Goal: Task Accomplishment & Management: Manage account settings

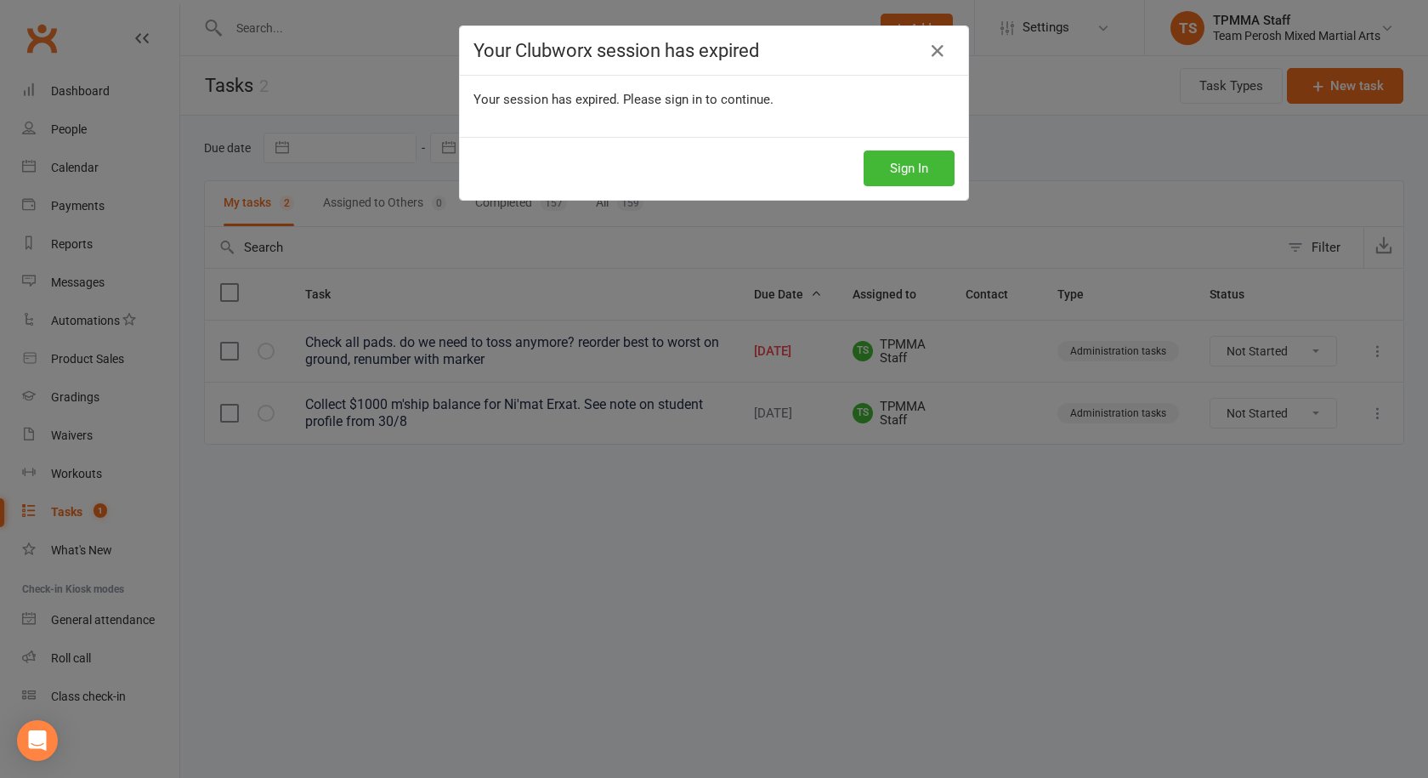
click at [768, 343] on div "Your Clubworx session has expired Your session has expired. Please sign in to c…" at bounding box center [714, 389] width 1428 height 778
drag, startPoint x: 0, startPoint y: 0, endPoint x: 768, endPoint y: 344, distance: 841.2
click at [768, 344] on div "Your Clubworx session has expired Your session has expired. Please sign in to c…" at bounding box center [714, 389] width 1428 height 778
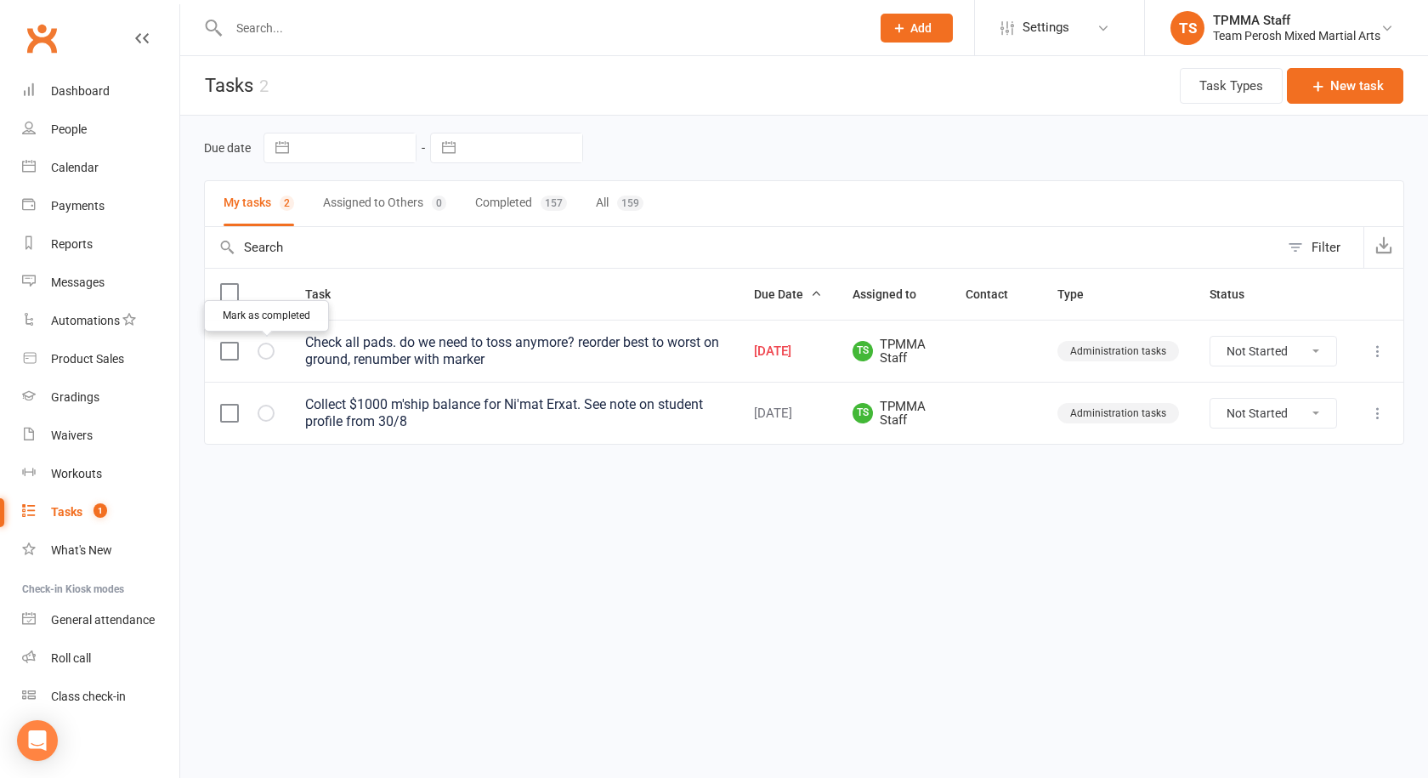
click at [0, 0] on icon "button" at bounding box center [0, 0] width 0 height 0
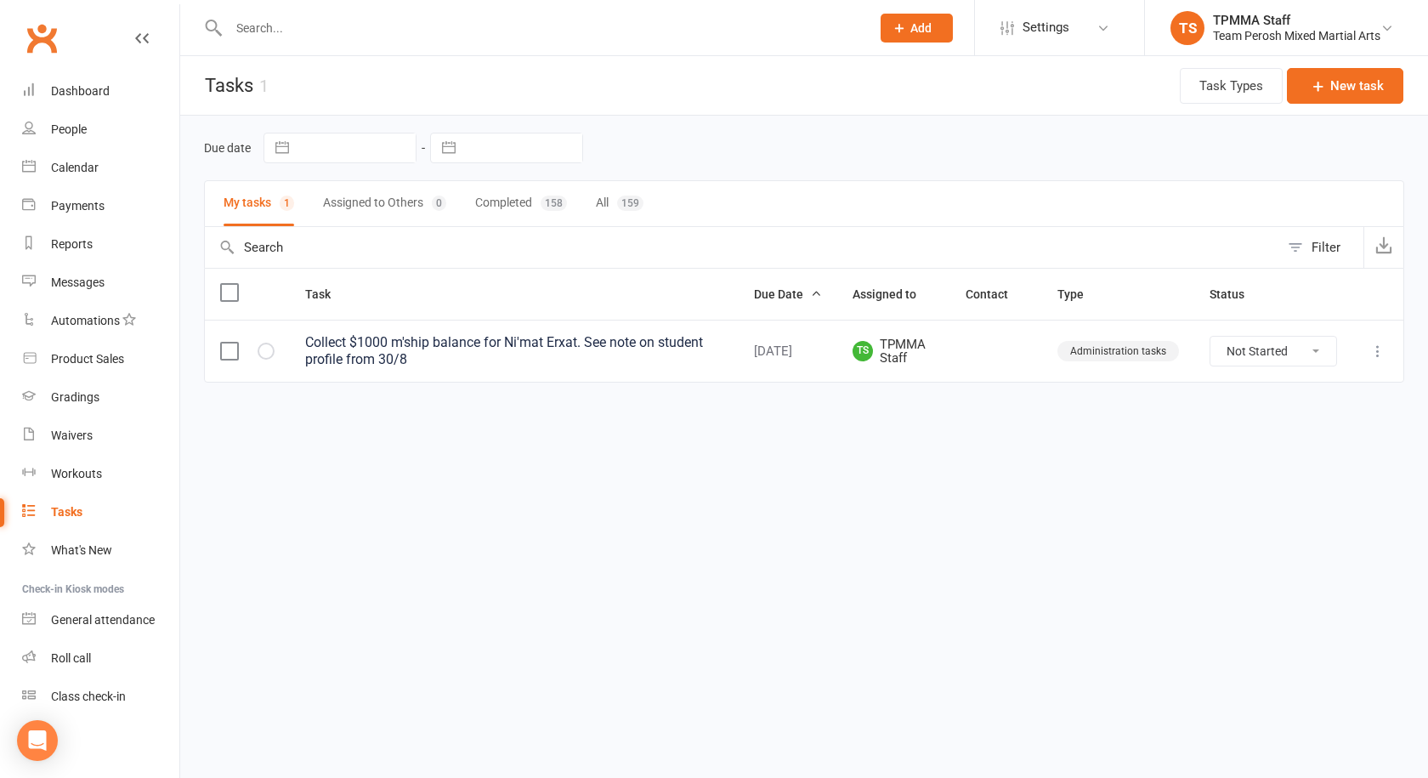
click at [281, 12] on div at bounding box center [531, 27] width 654 height 55
click at [284, 26] on input "text" at bounding box center [541, 28] width 635 height 24
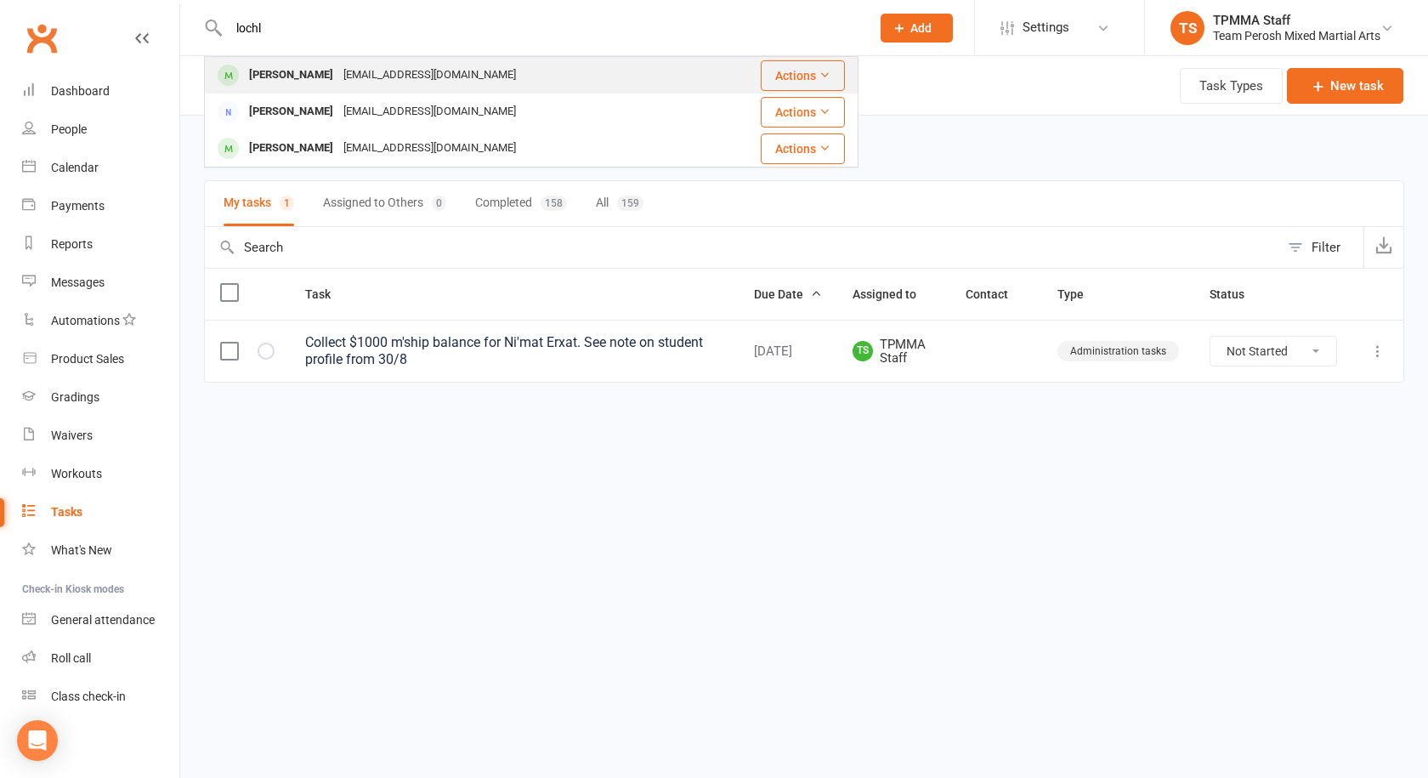
type input "lochl"
click at [402, 65] on div "stephanielochlan5@gmail.com" at bounding box center [429, 75] width 183 height 25
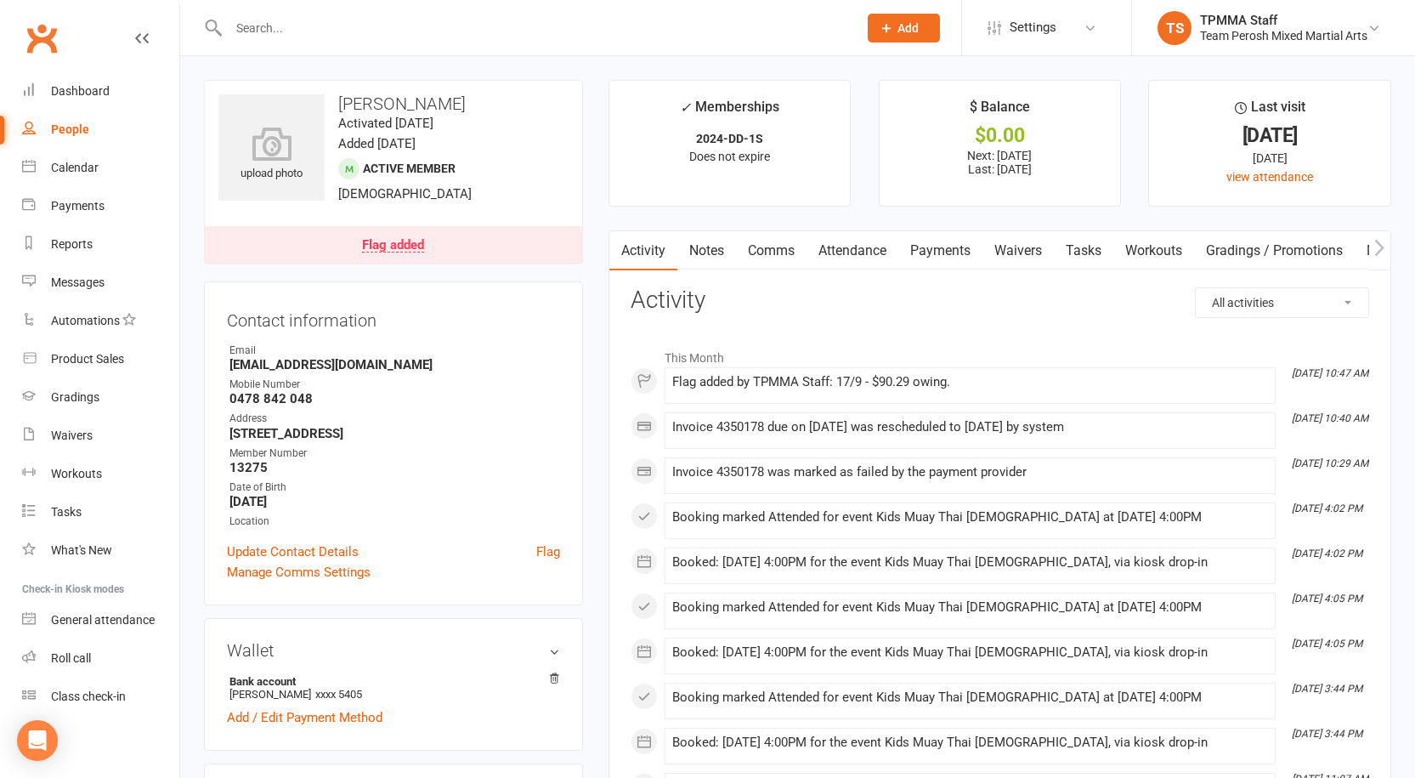
click at [924, 246] on link "Payments" at bounding box center [940, 250] width 84 height 39
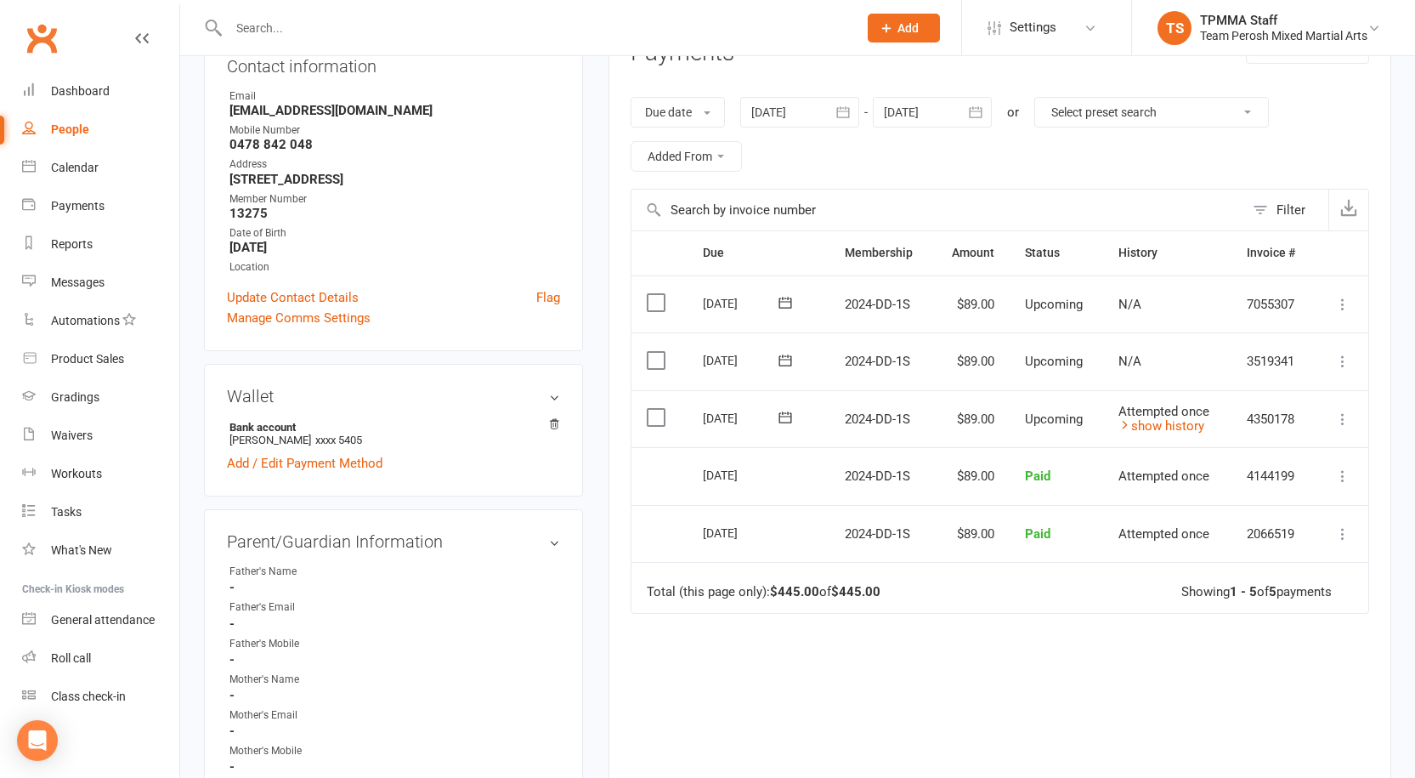
scroll to position [255, 0]
click at [1161, 419] on link "show history" at bounding box center [1162, 424] width 86 height 15
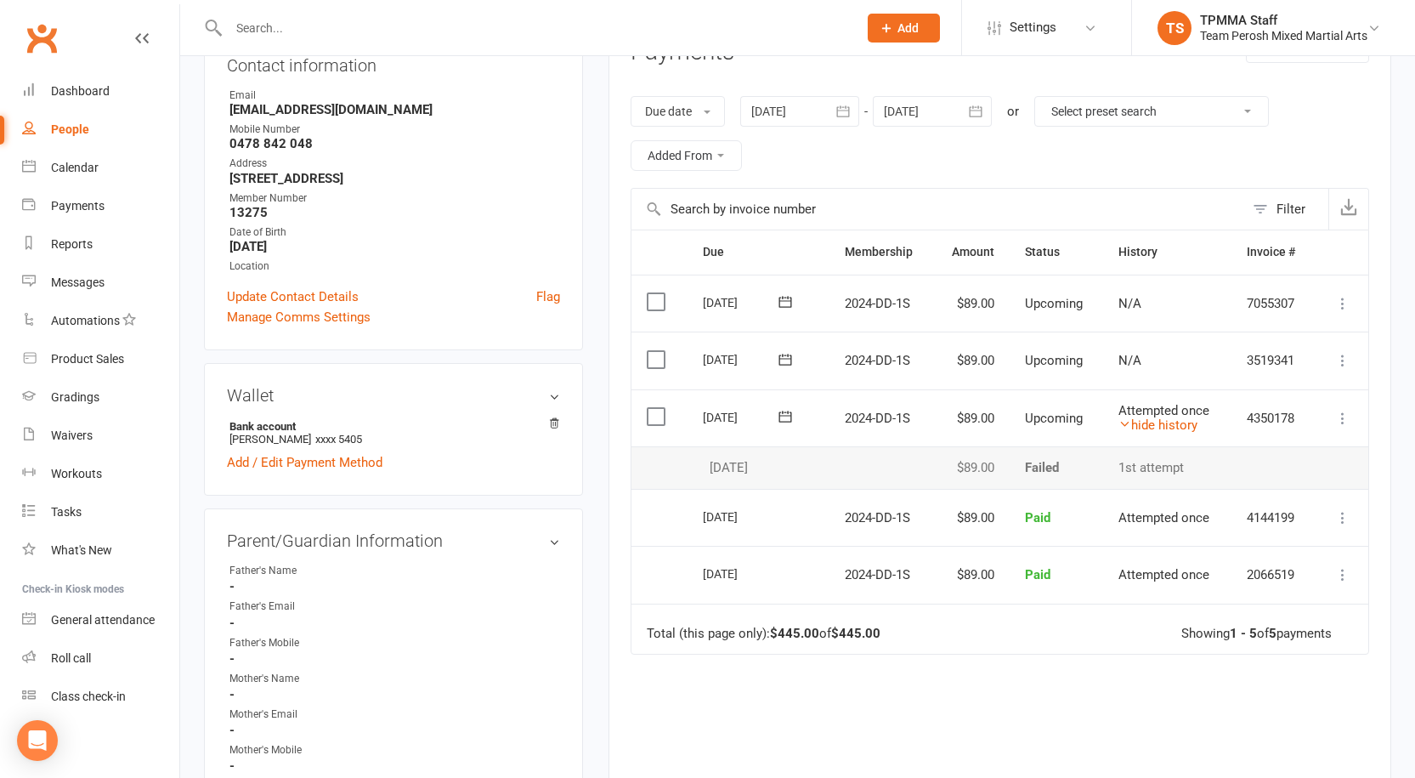
click at [909, 167] on div "Due date Due date Date paid Date failed Date settled 17 Aug 2025 August 2025 Su…" at bounding box center [1000, 133] width 739 height 109
click at [106, 88] on div "Dashboard" at bounding box center [80, 91] width 59 height 14
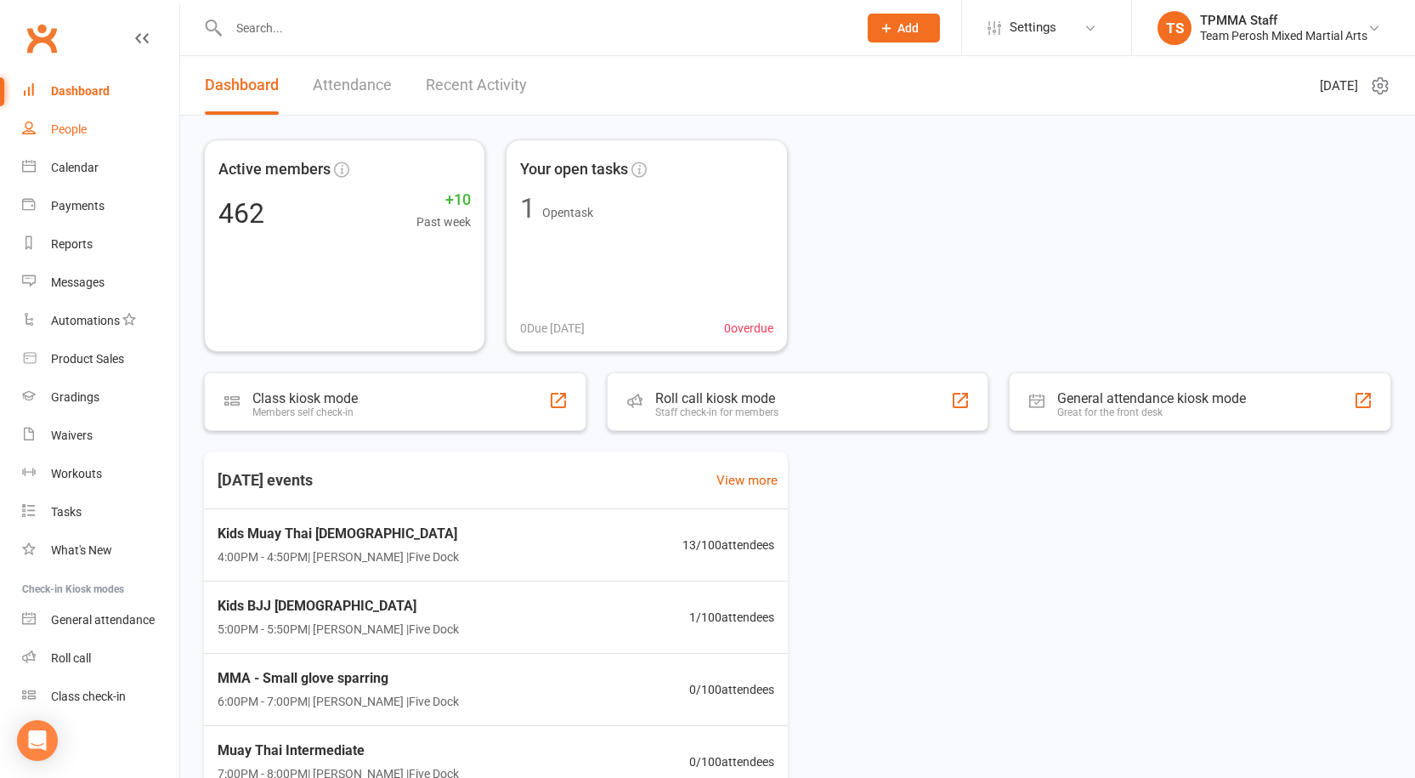
click at [58, 133] on div "People" at bounding box center [69, 129] width 36 height 14
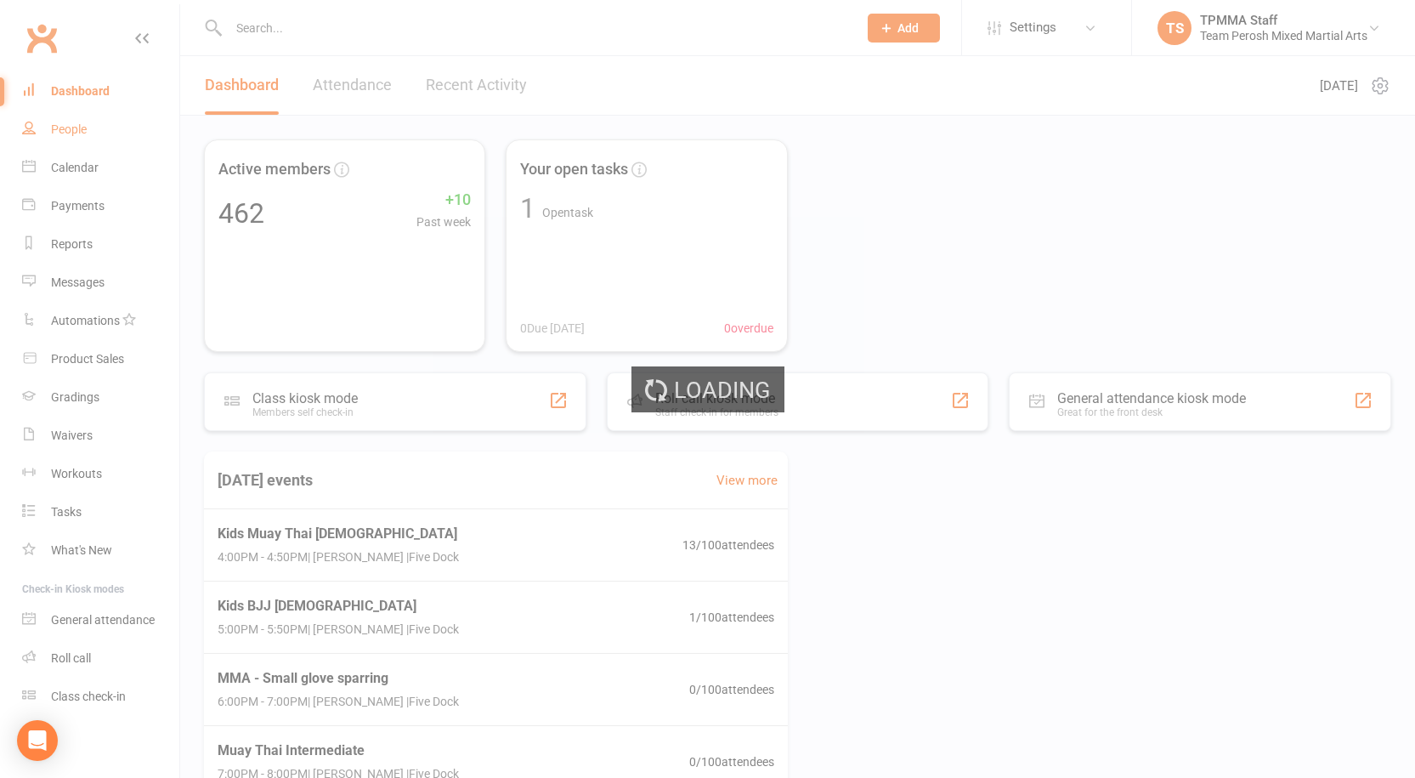
select select "active_trial"
select select "100"
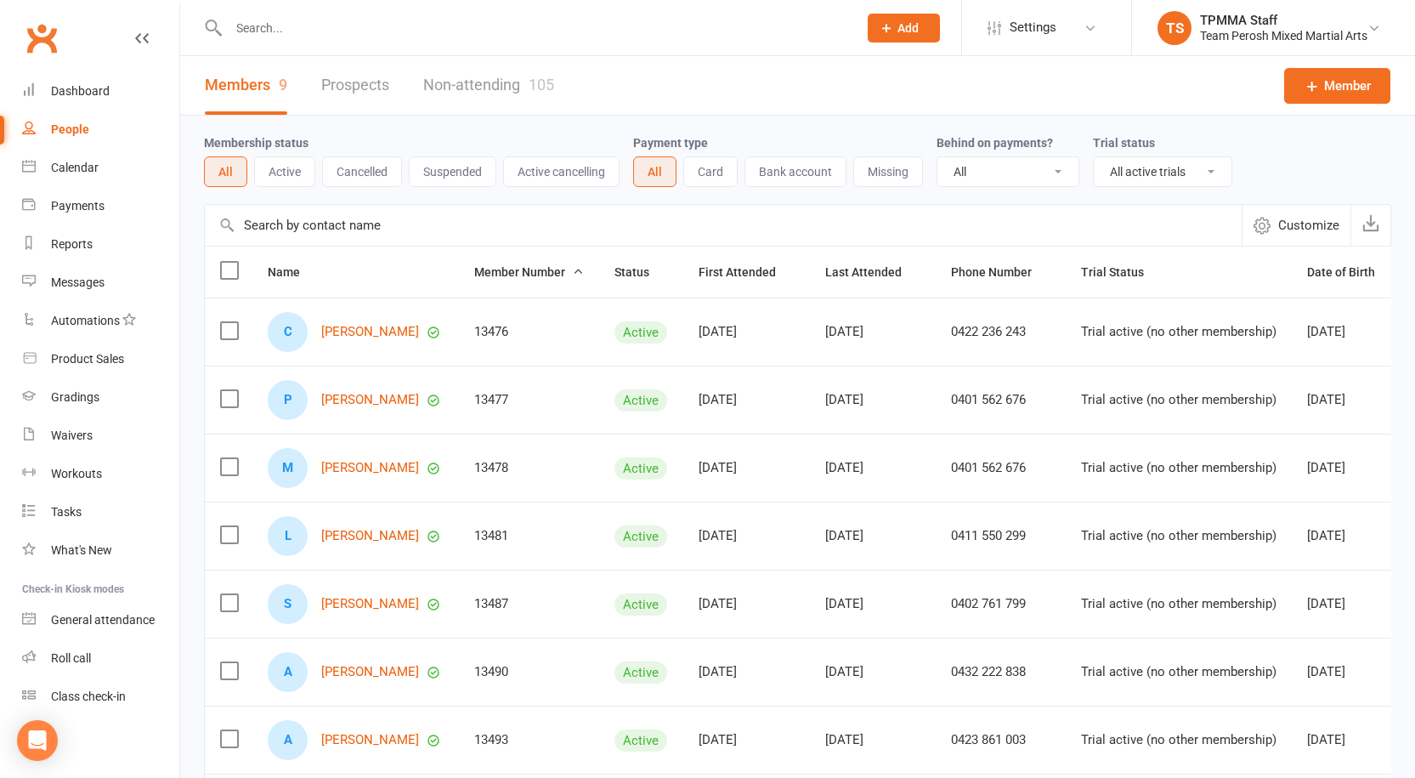
click at [322, 23] on input "text" at bounding box center [535, 28] width 622 height 24
click at [310, 28] on input "text" at bounding box center [535, 28] width 622 height 24
click at [283, 21] on input "text" at bounding box center [535, 28] width 622 height 24
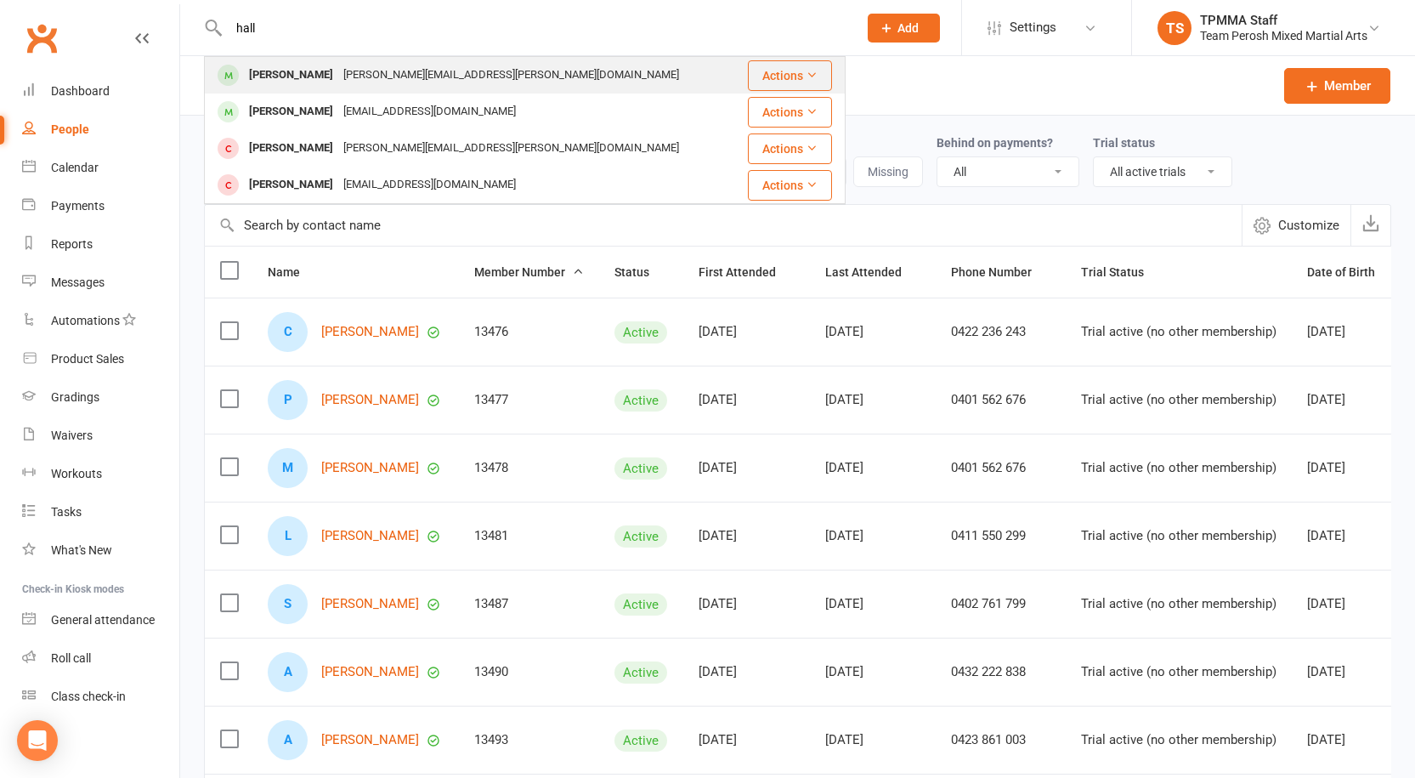
type input "hall"
click at [320, 73] on div "Jarrod Hartnell" at bounding box center [291, 75] width 94 height 25
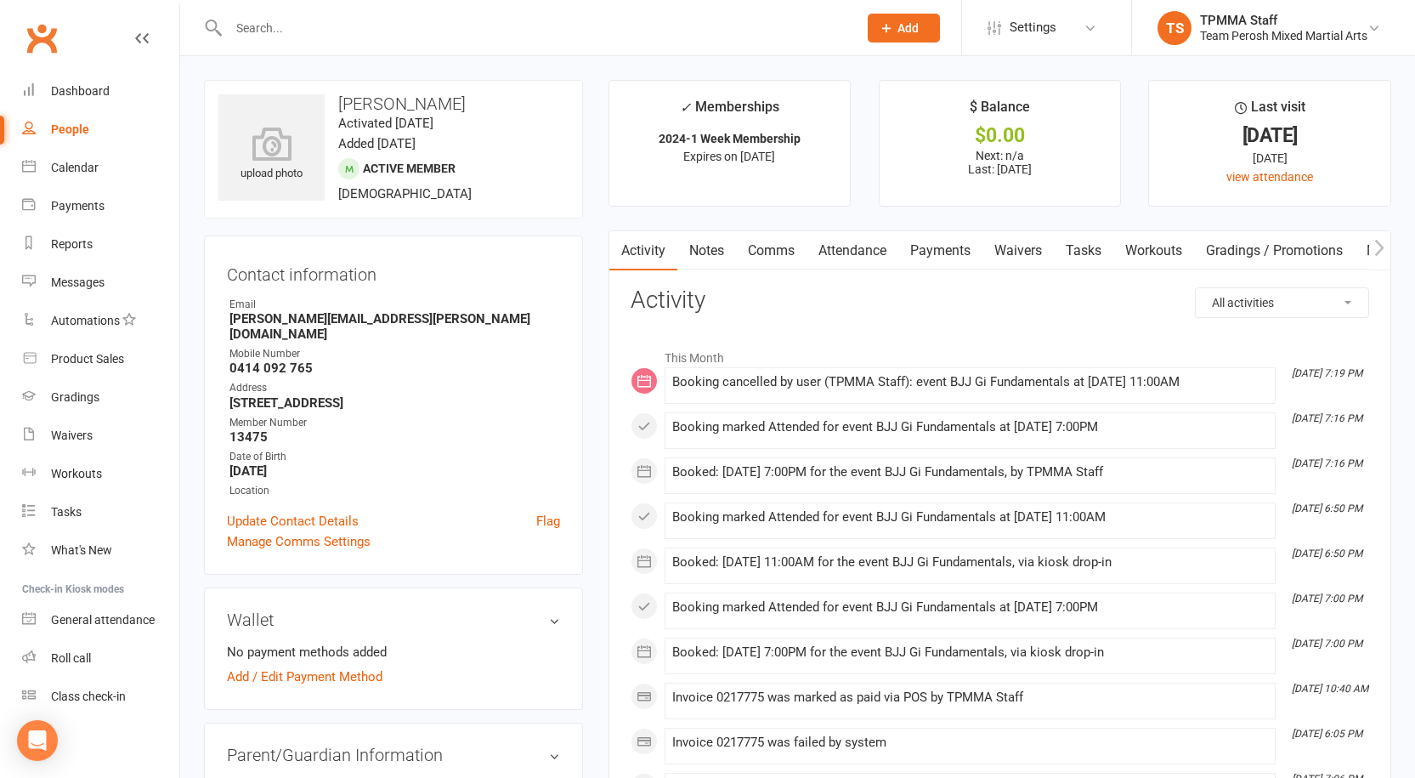
click at [959, 253] on link "Payments" at bounding box center [940, 250] width 84 height 39
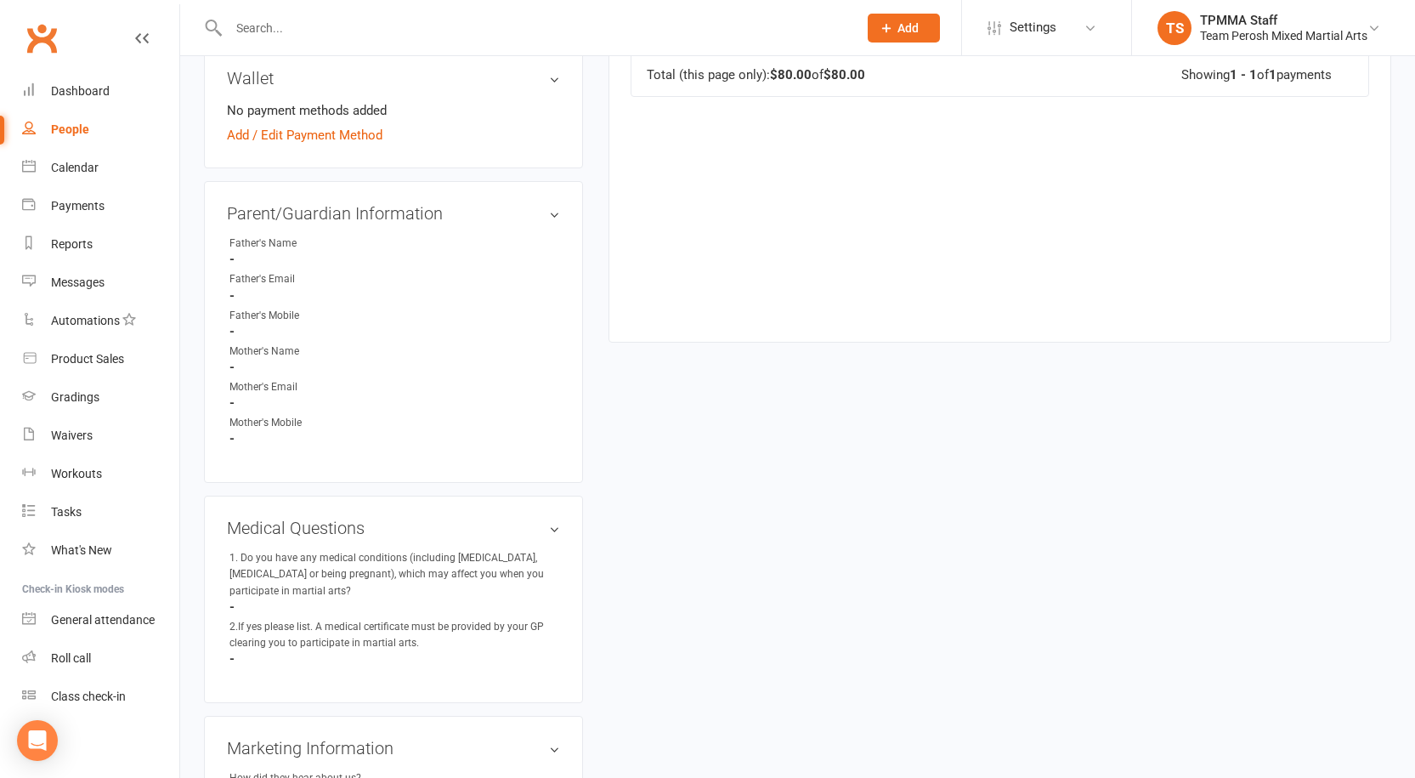
scroll to position [850, 0]
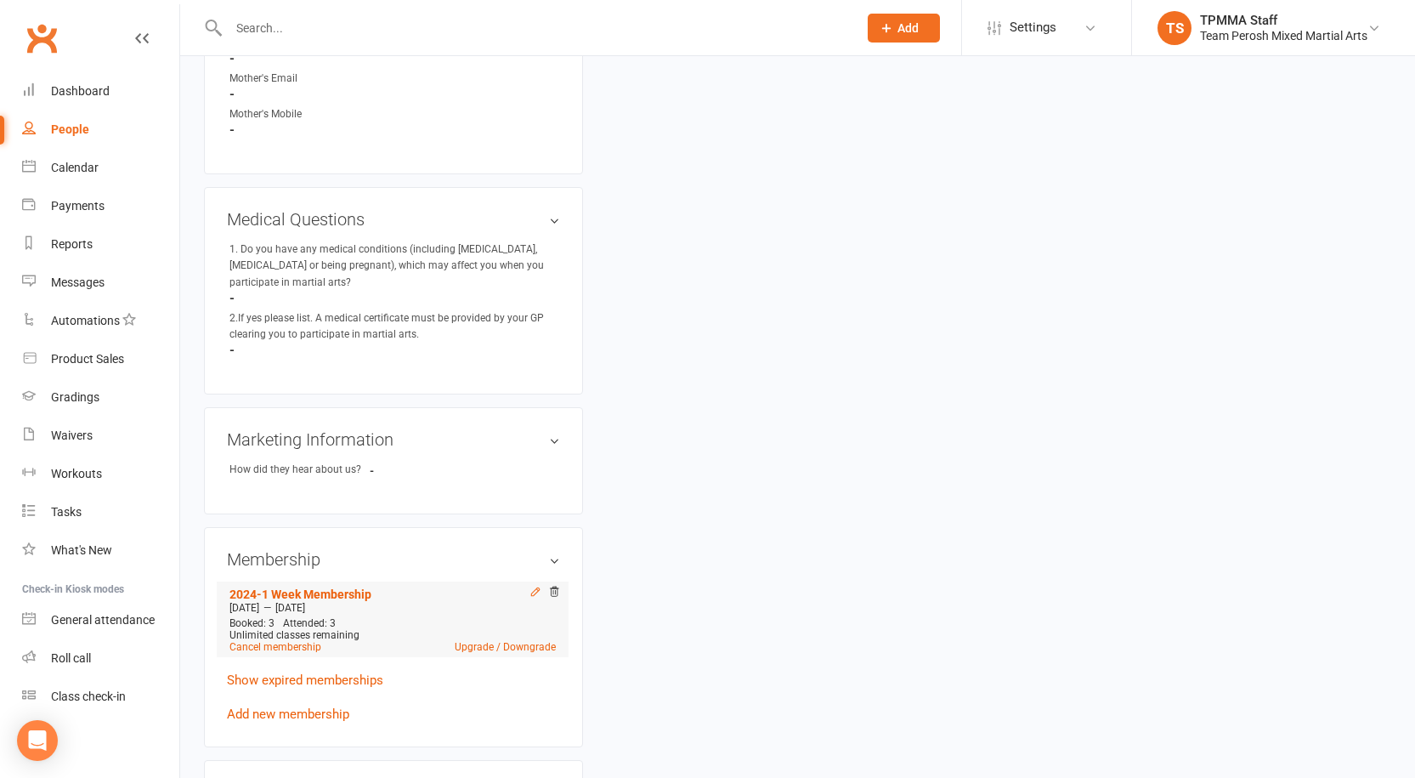
click at [535, 586] on icon at bounding box center [536, 592] width 12 height 12
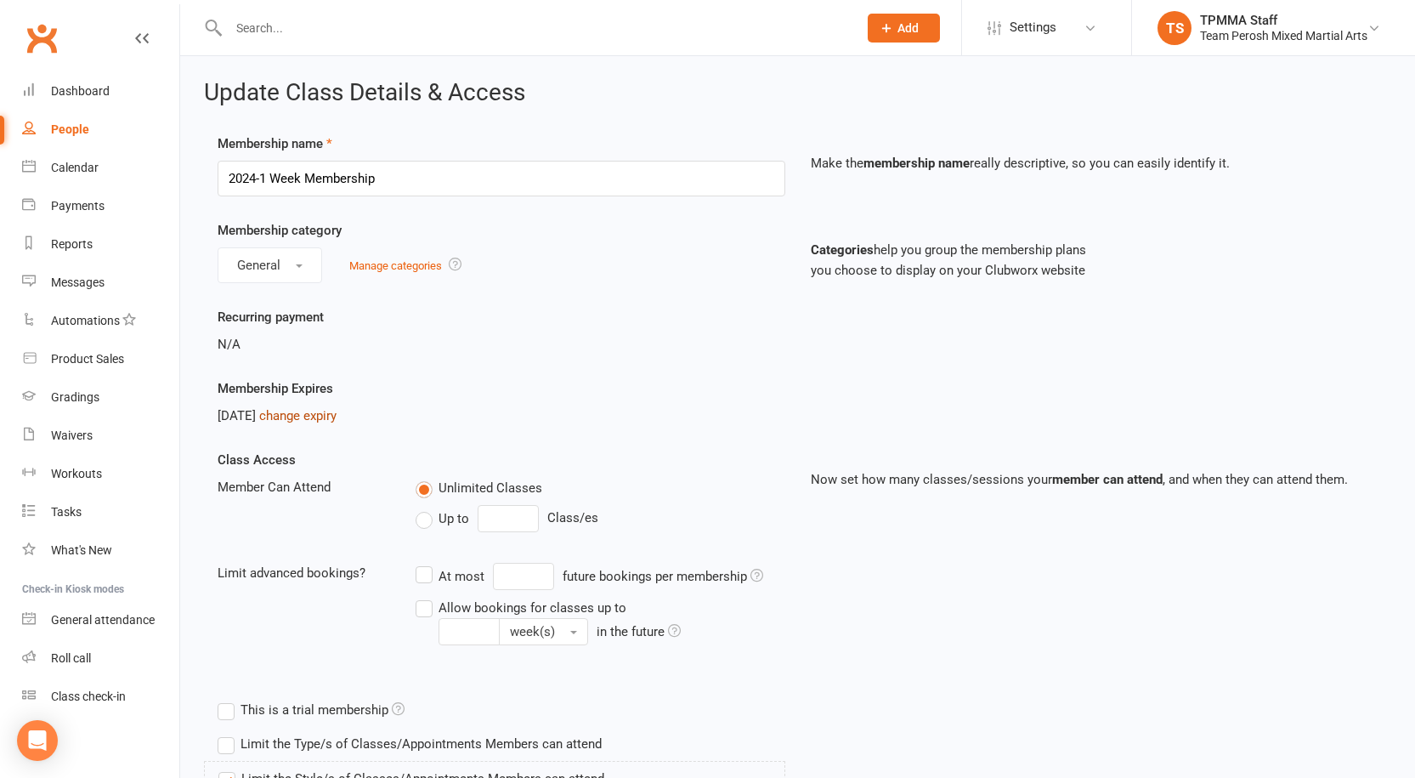
click at [337, 416] on link "change expiry" at bounding box center [297, 415] width 77 height 15
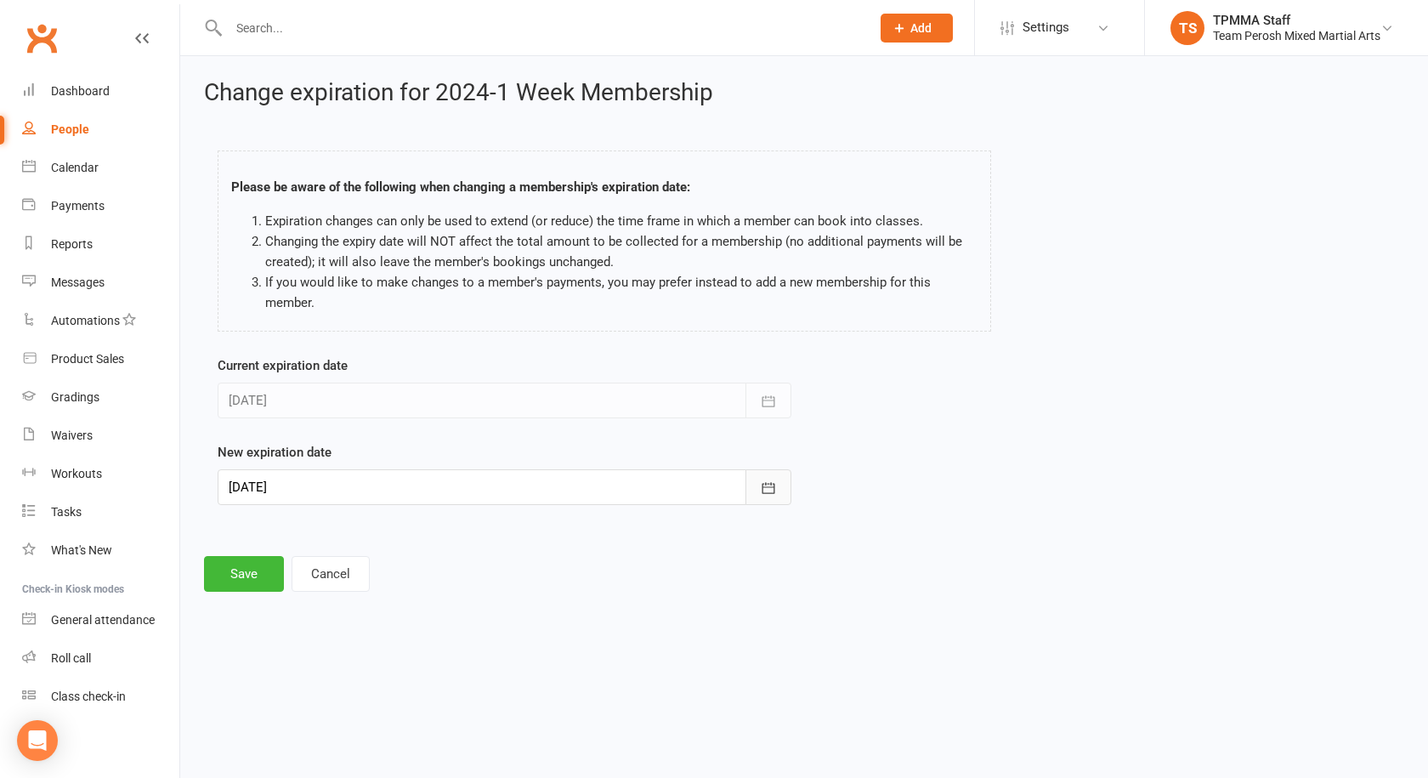
click at [763, 488] on icon "button" at bounding box center [768, 487] width 17 height 17
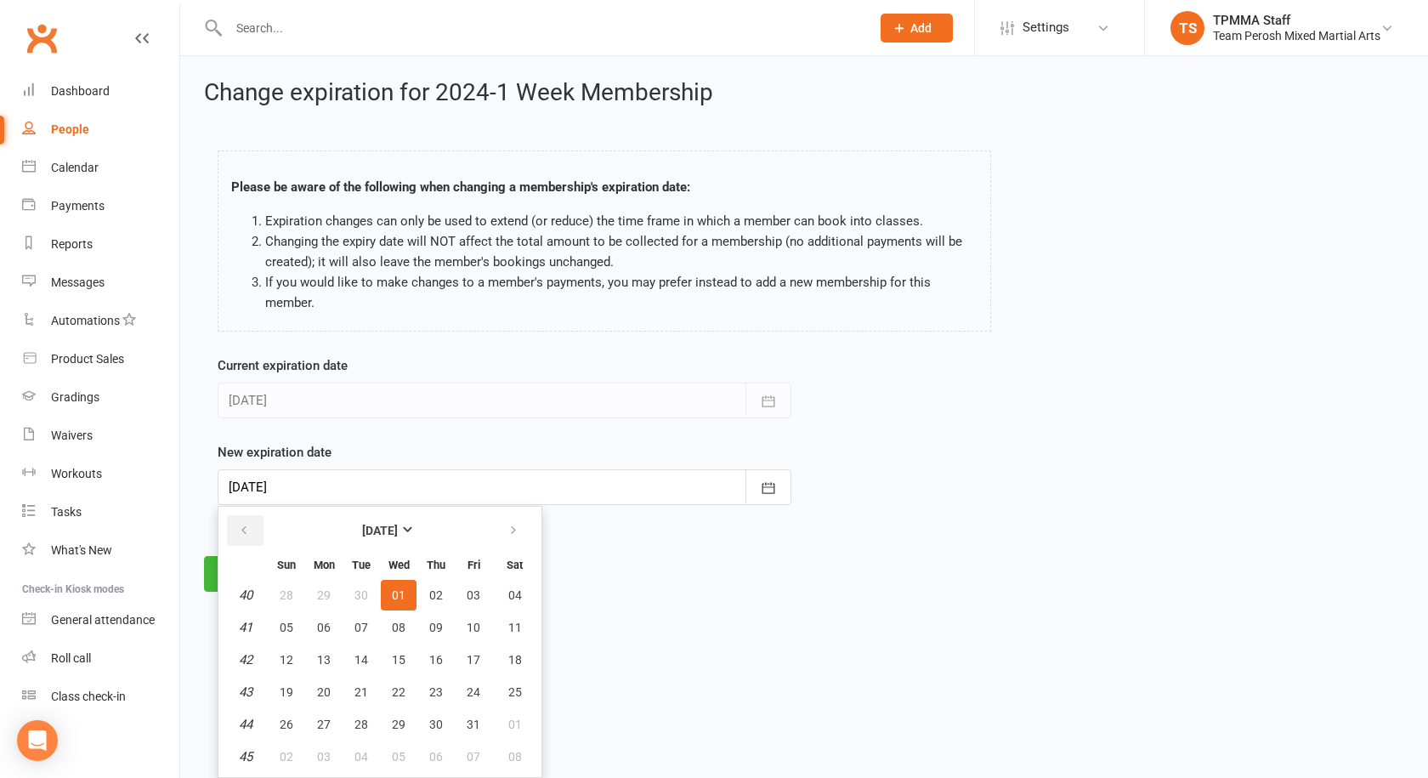
click at [247, 527] on icon "button" at bounding box center [244, 531] width 12 height 14
click at [331, 697] on button "22" at bounding box center [324, 692] width 36 height 31
type input "22 Sep 2025"
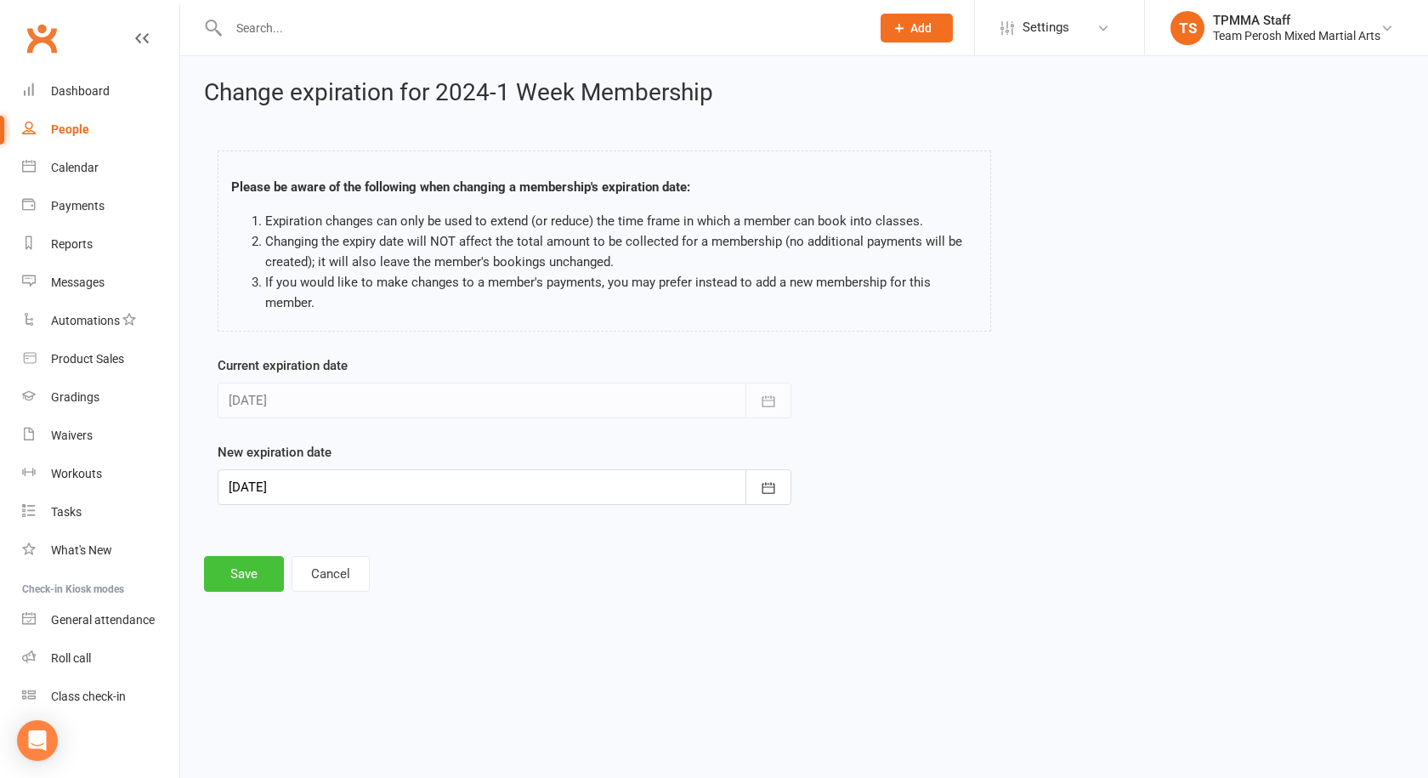
click at [248, 581] on button "Save" at bounding box center [244, 574] width 80 height 36
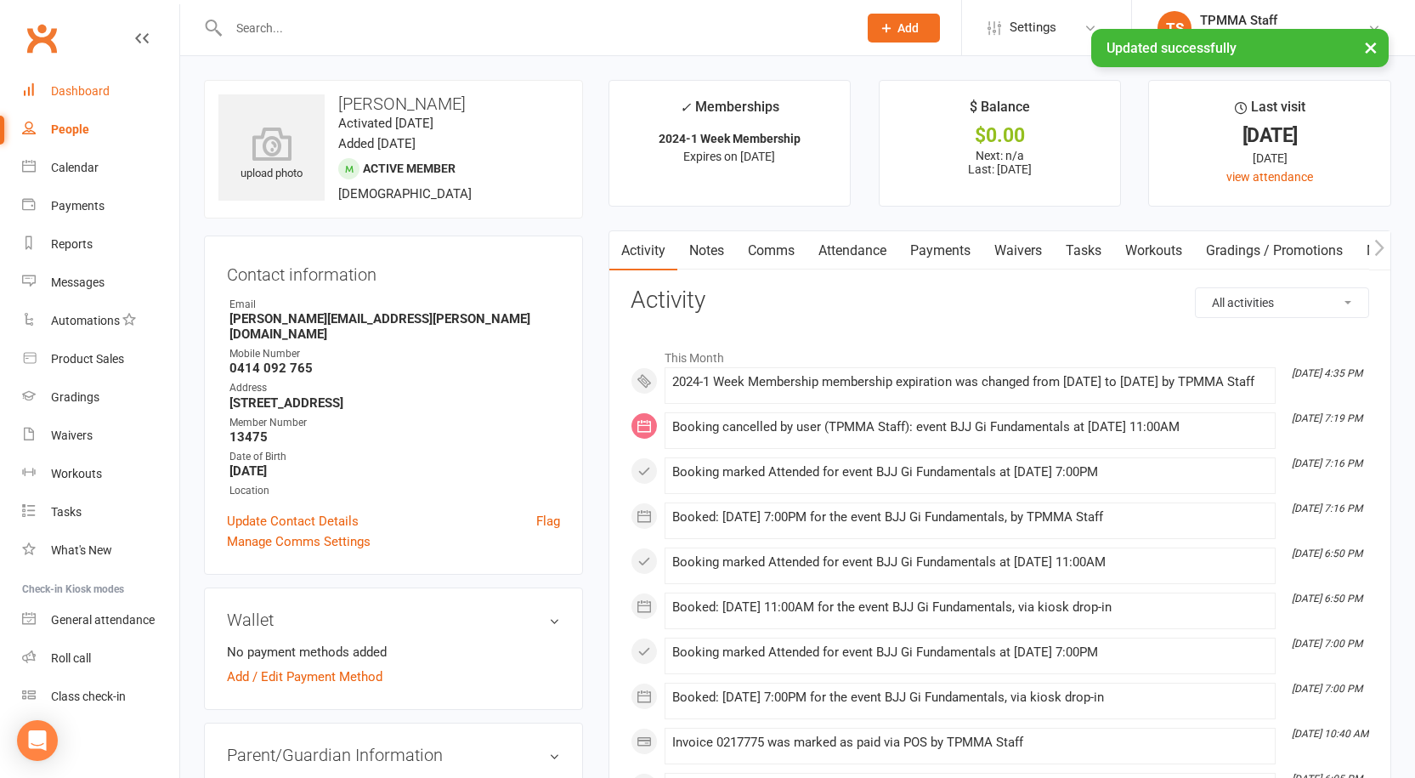
click at [59, 88] on div "Dashboard" at bounding box center [80, 91] width 59 height 14
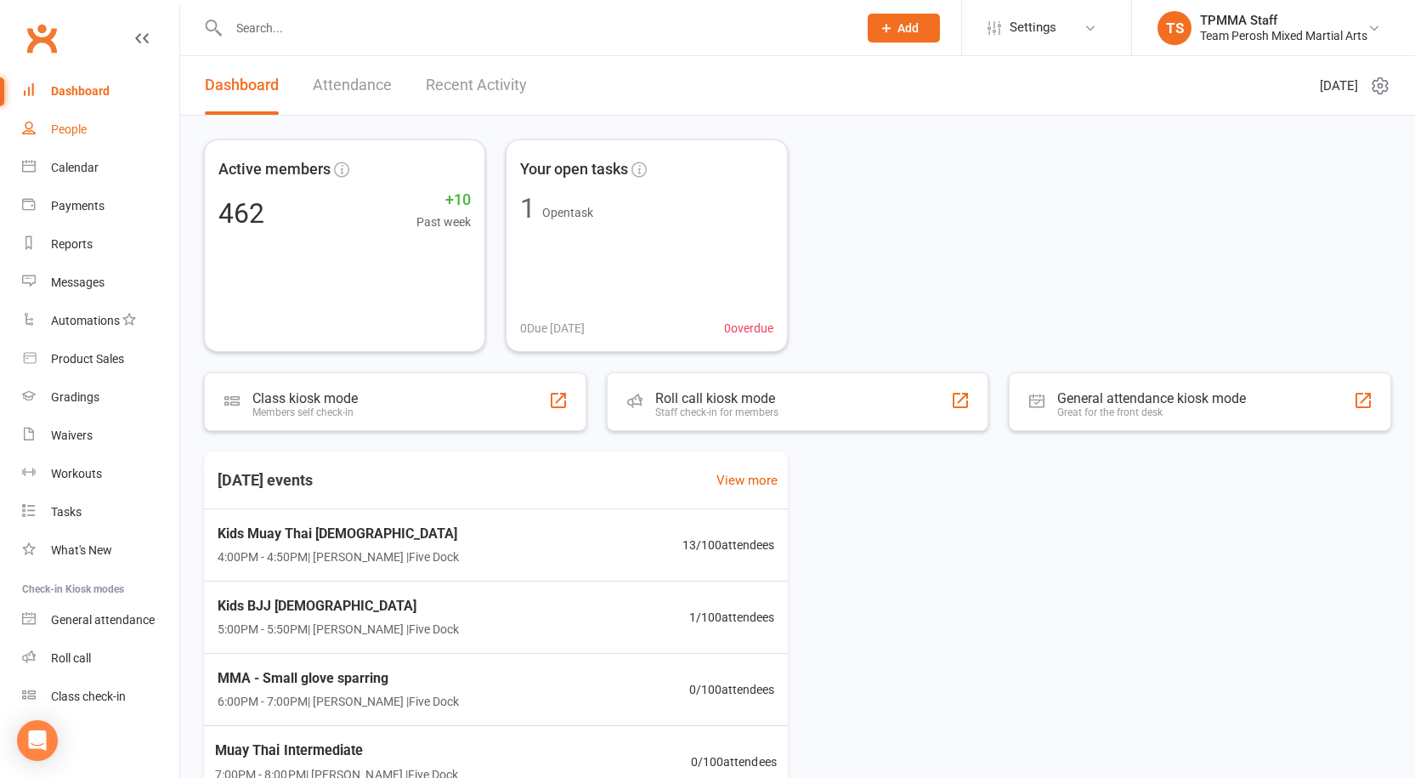
click at [73, 127] on div "People" at bounding box center [69, 129] width 36 height 14
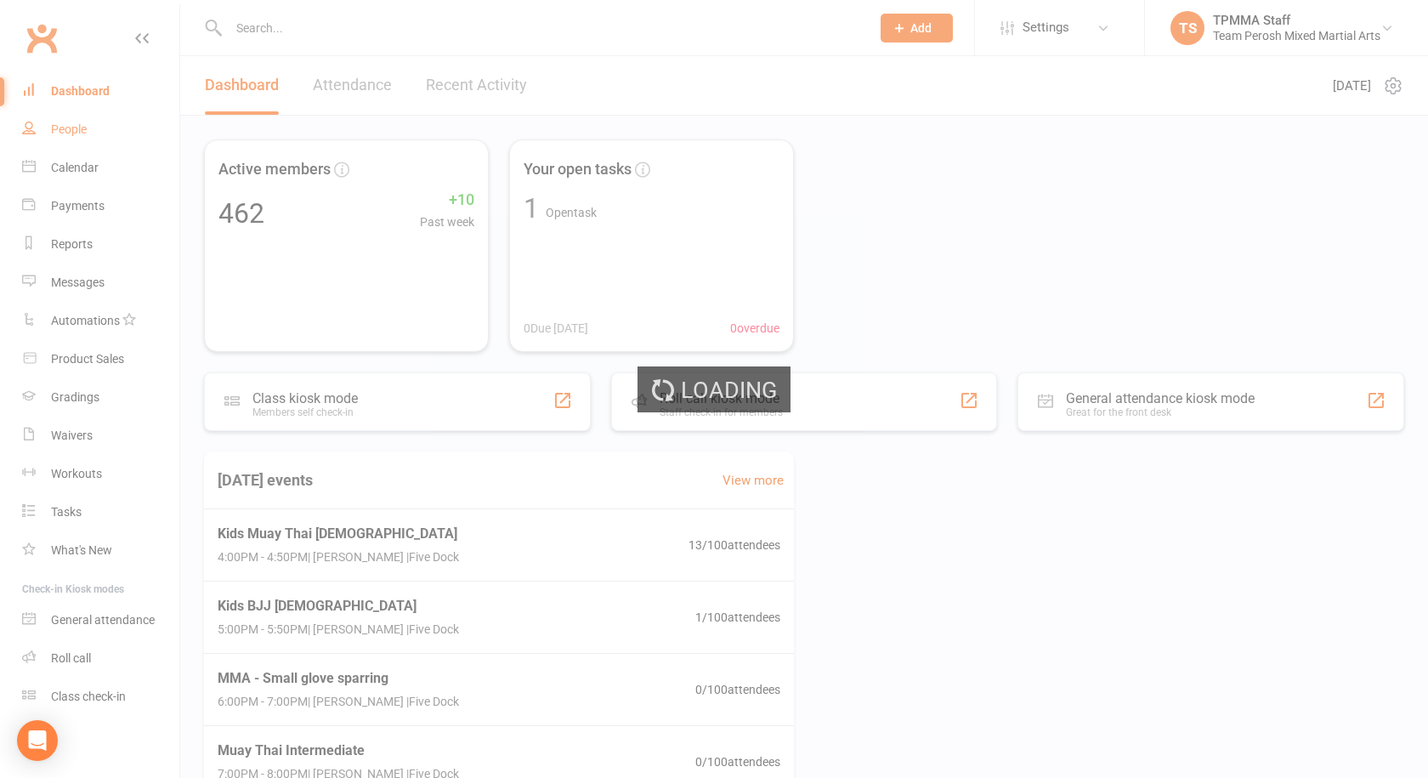
select select "active_trial"
select select "100"
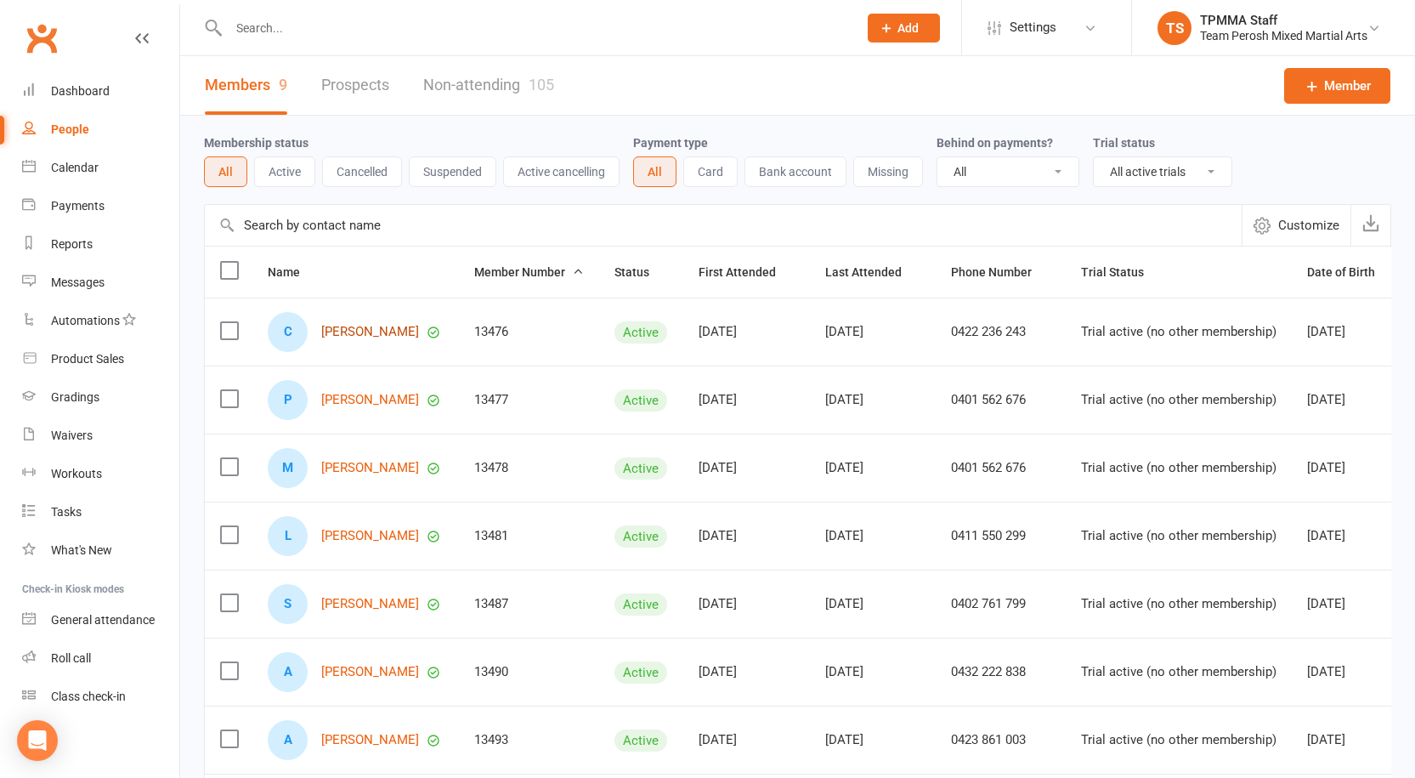
click at [404, 336] on link "Chimezie Anochie" at bounding box center [370, 332] width 98 height 14
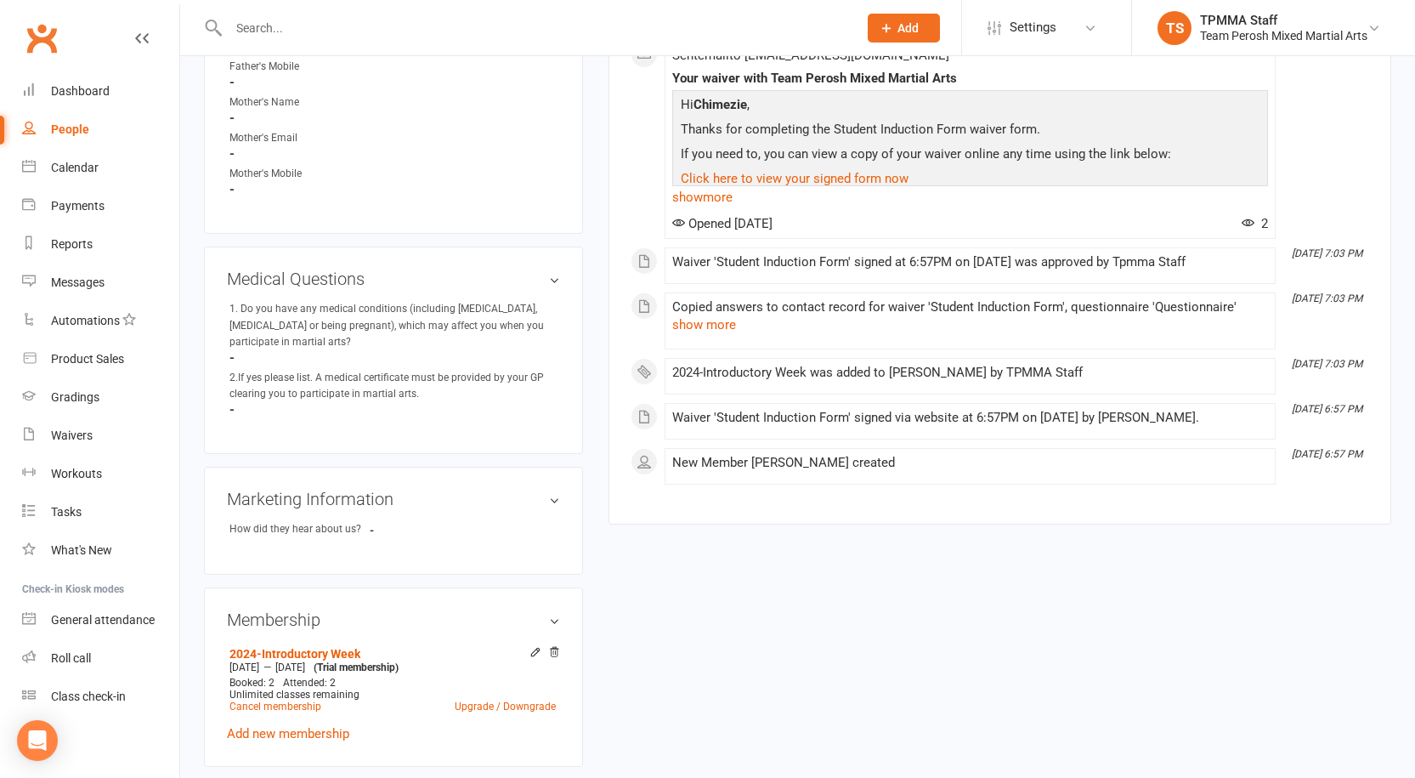
scroll to position [927, 0]
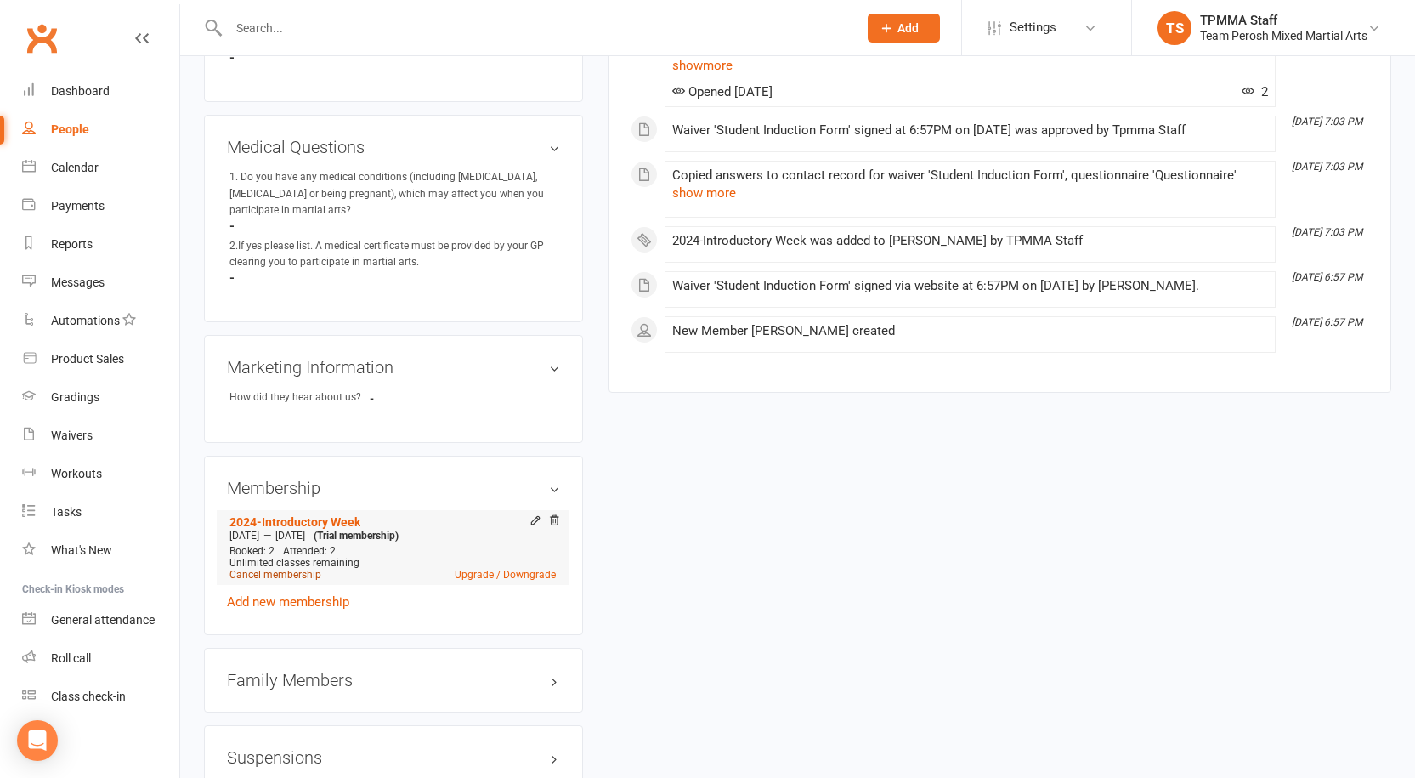
click at [304, 569] on link "Cancel membership" at bounding box center [275, 575] width 92 height 12
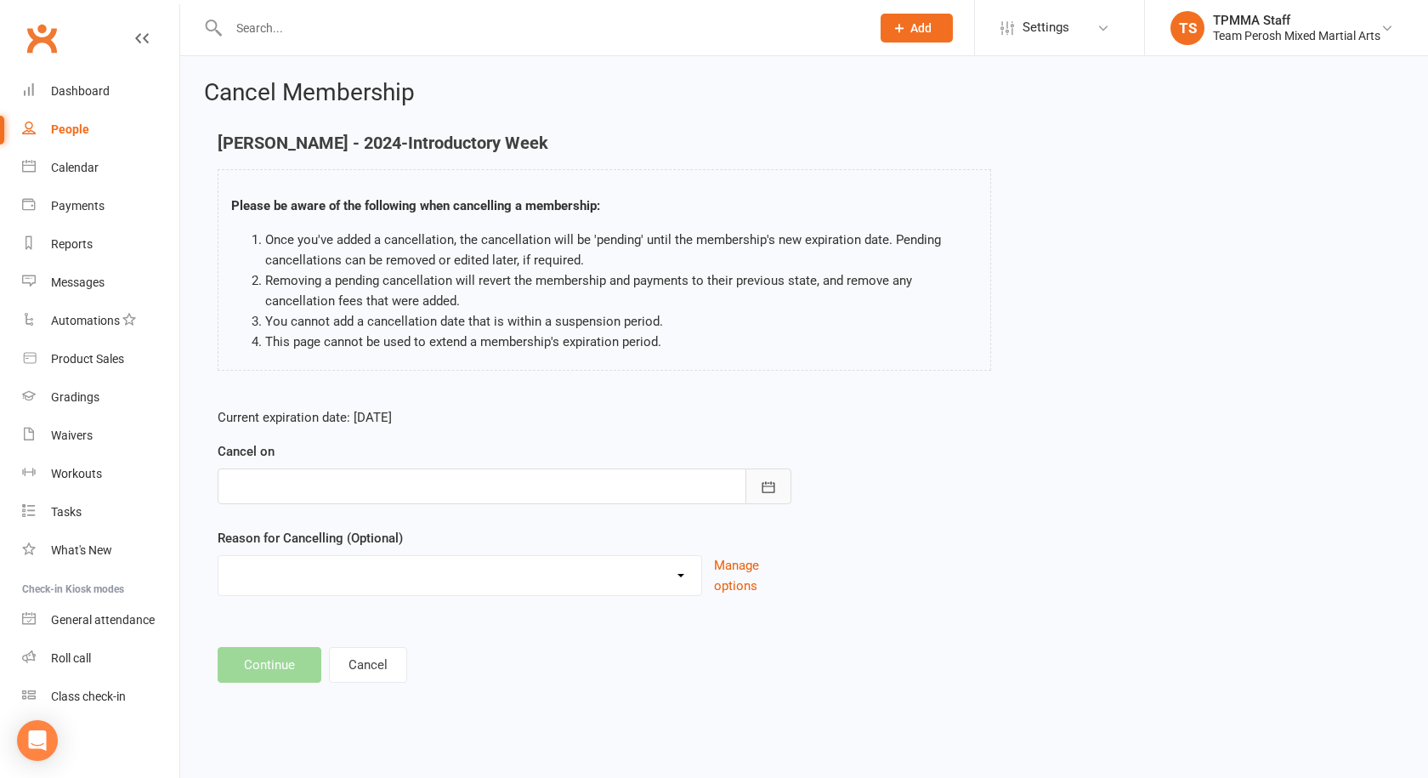
click at [773, 485] on icon "button" at bounding box center [768, 487] width 17 height 17
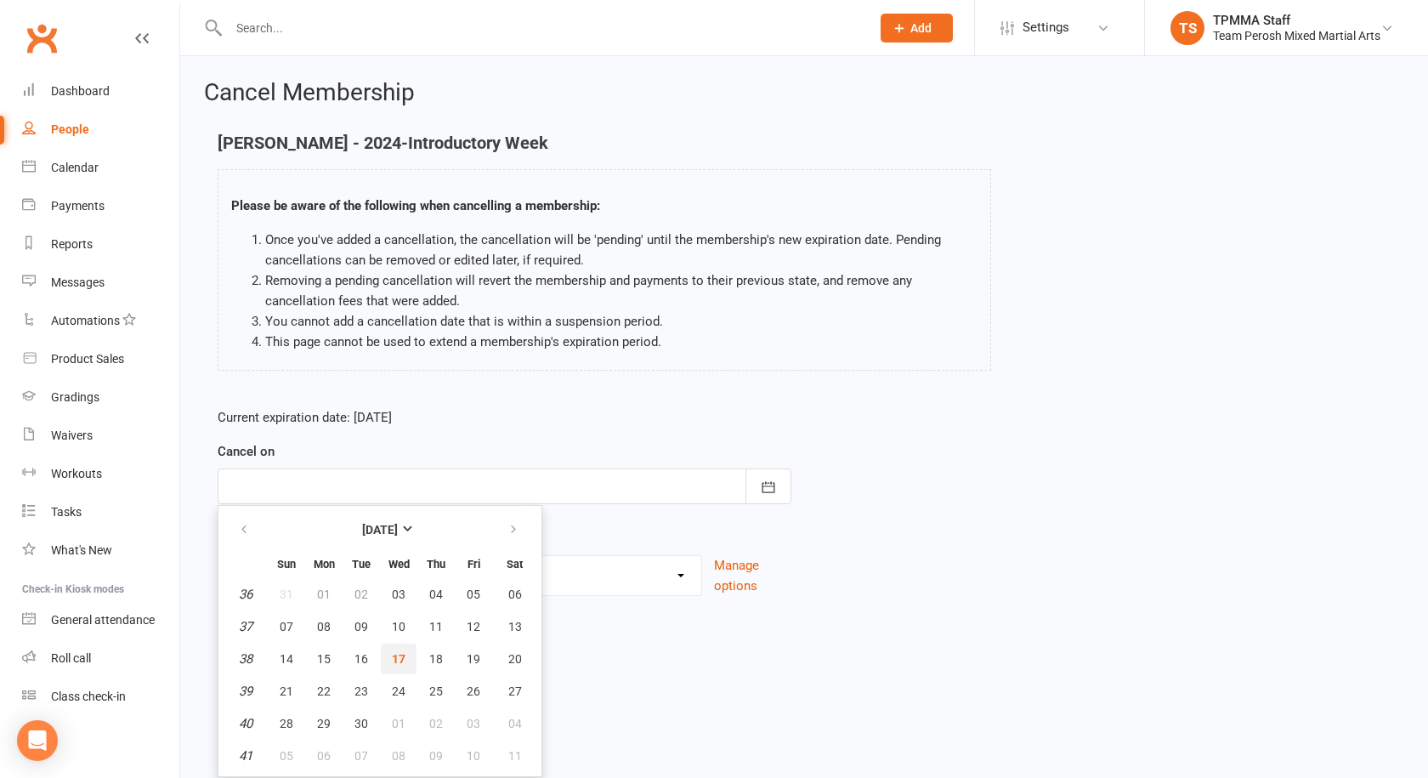
click at [403, 666] on button "17" at bounding box center [399, 658] width 36 height 31
type input "17 Sep 2025"
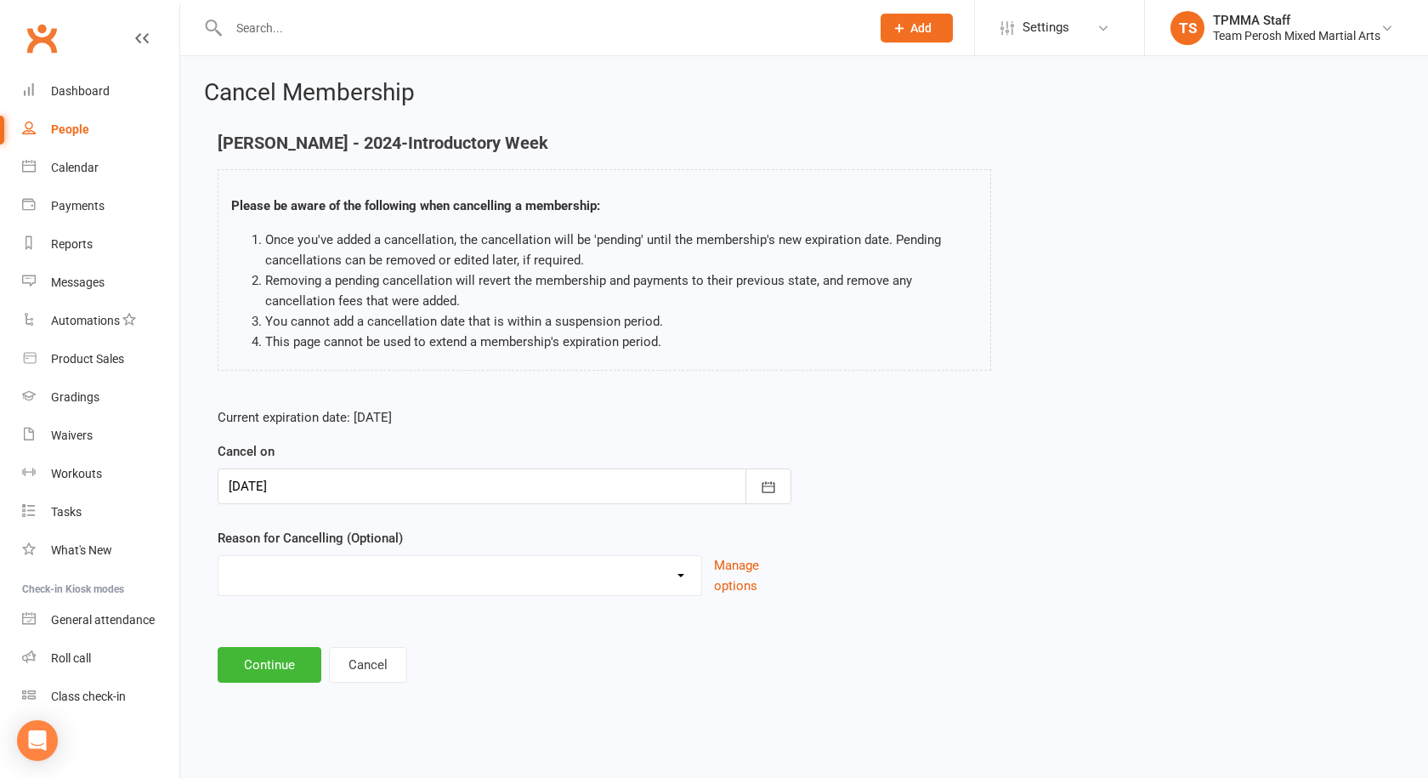
click at [688, 583] on select "Became a member Excessive failed payments Financial Inactive Inactive Casual In…" at bounding box center [459, 573] width 483 height 34
select select "7"
click at [218, 556] on select "Became a member Excessive failed payments Financial Inactive Inactive Casual In…" at bounding box center [459, 573] width 483 height 34
click at [768, 492] on icon "button" at bounding box center [768, 486] width 13 height 11
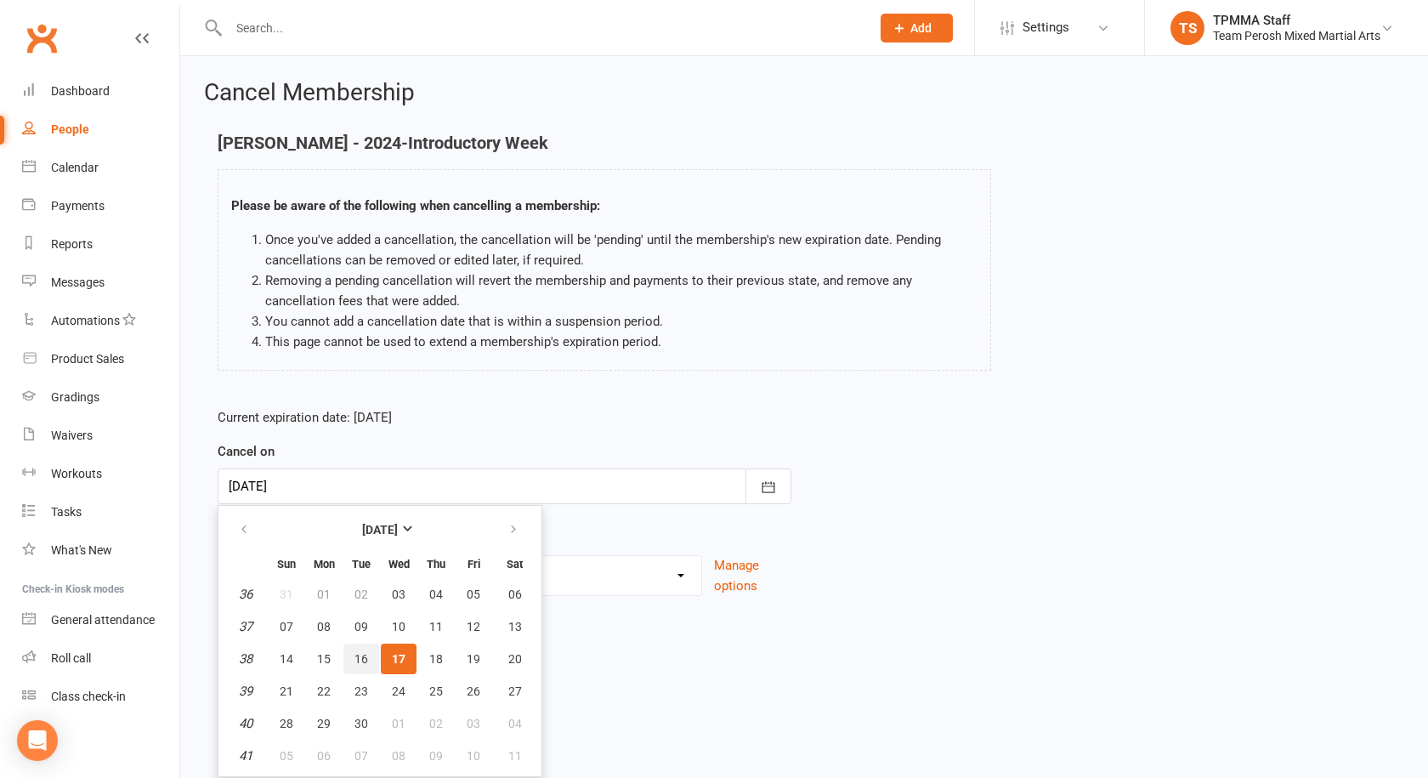
click at [362, 652] on span "16" at bounding box center [361, 659] width 14 height 14
type input "16 Sep 2025"
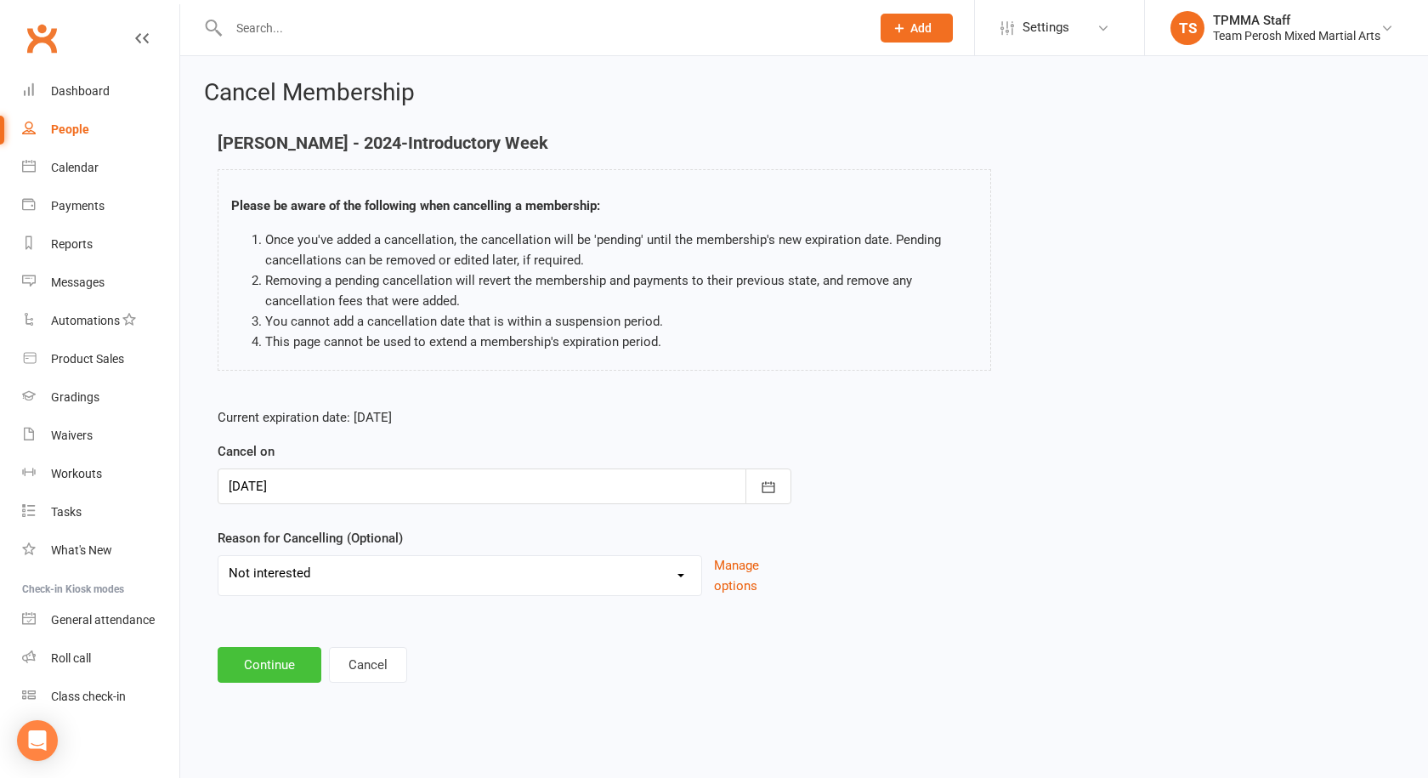
click at [281, 660] on button "Continue" at bounding box center [270, 665] width 104 height 36
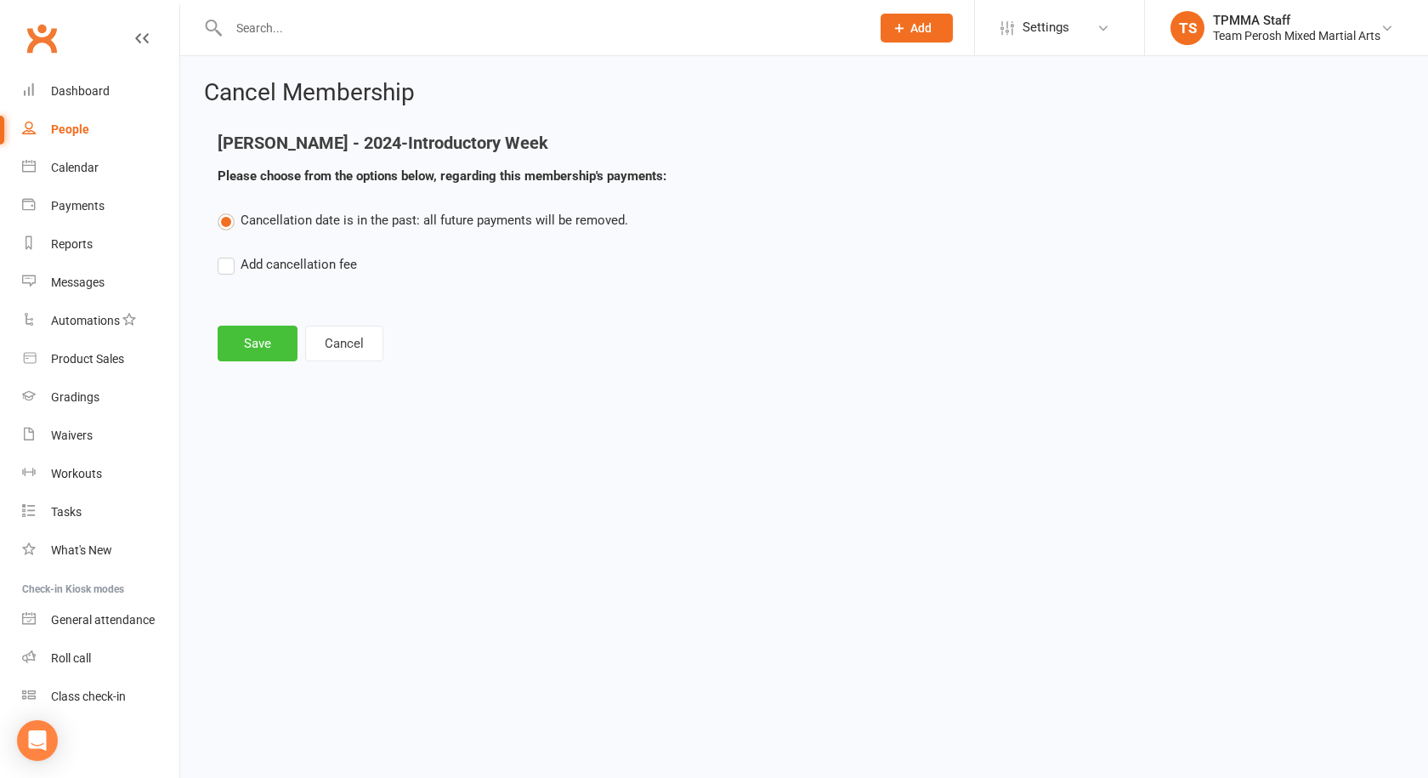
click at [267, 346] on button "Save" at bounding box center [258, 344] width 80 height 36
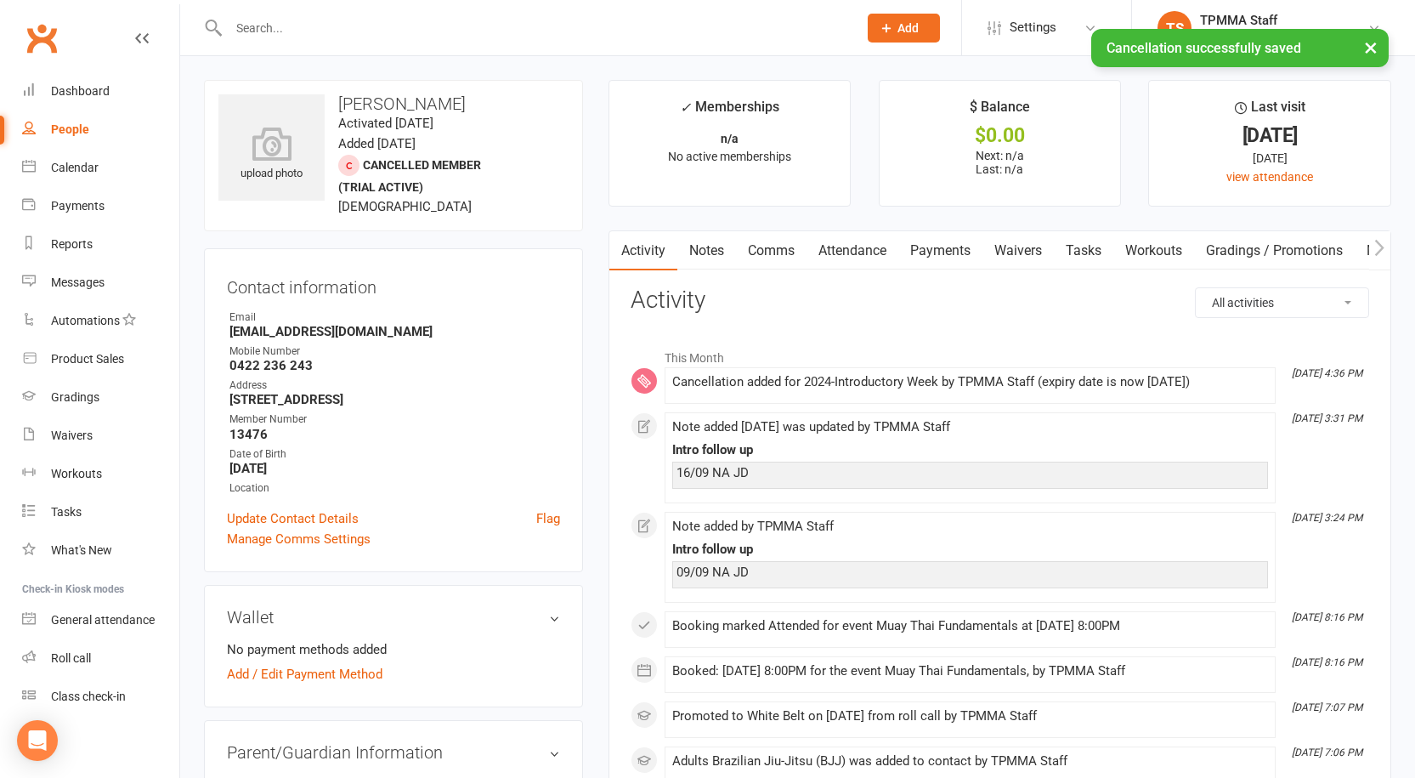
click at [64, 124] on div "People" at bounding box center [70, 129] width 38 height 14
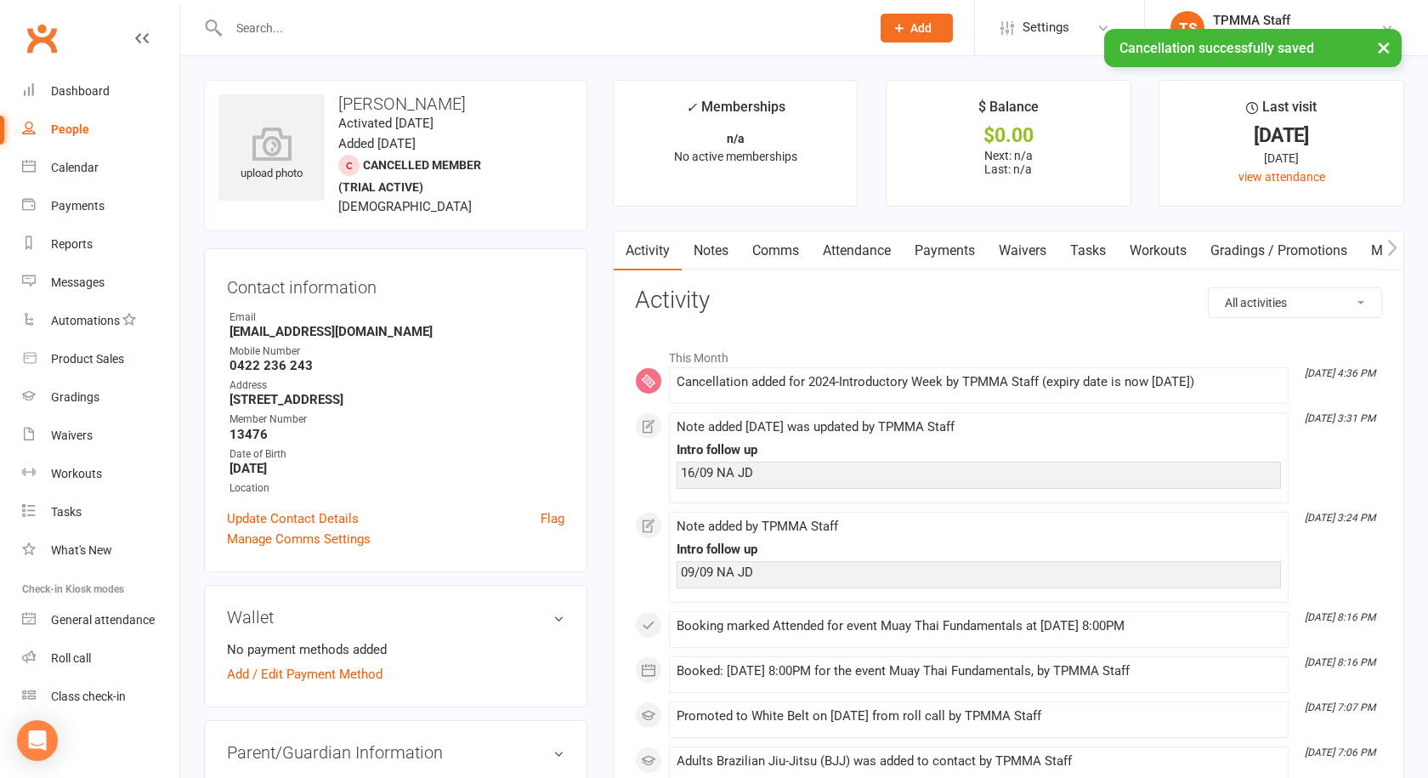
select select "active_trial"
select select "100"
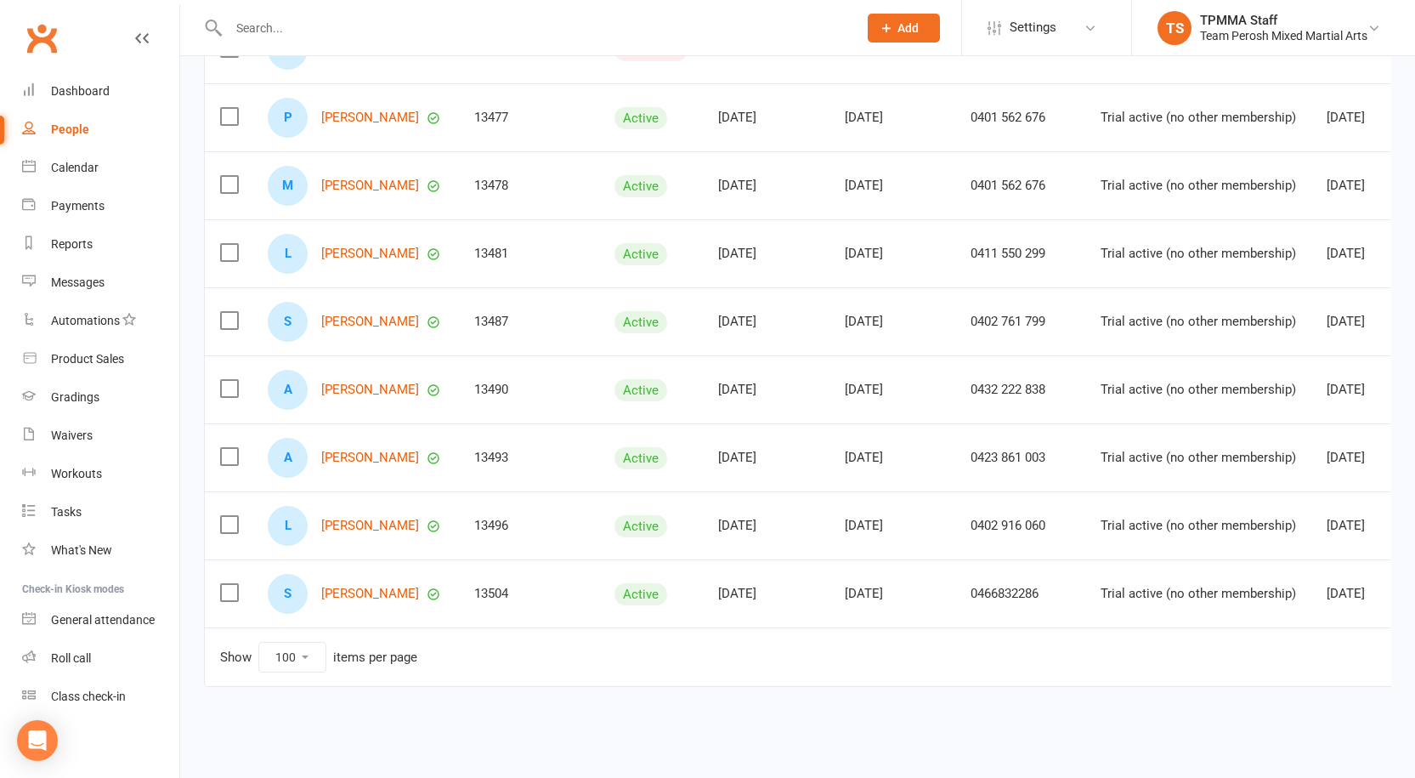
scroll to position [296, 0]
click at [348, 382] on link "Aria Fara" at bounding box center [370, 389] width 98 height 14
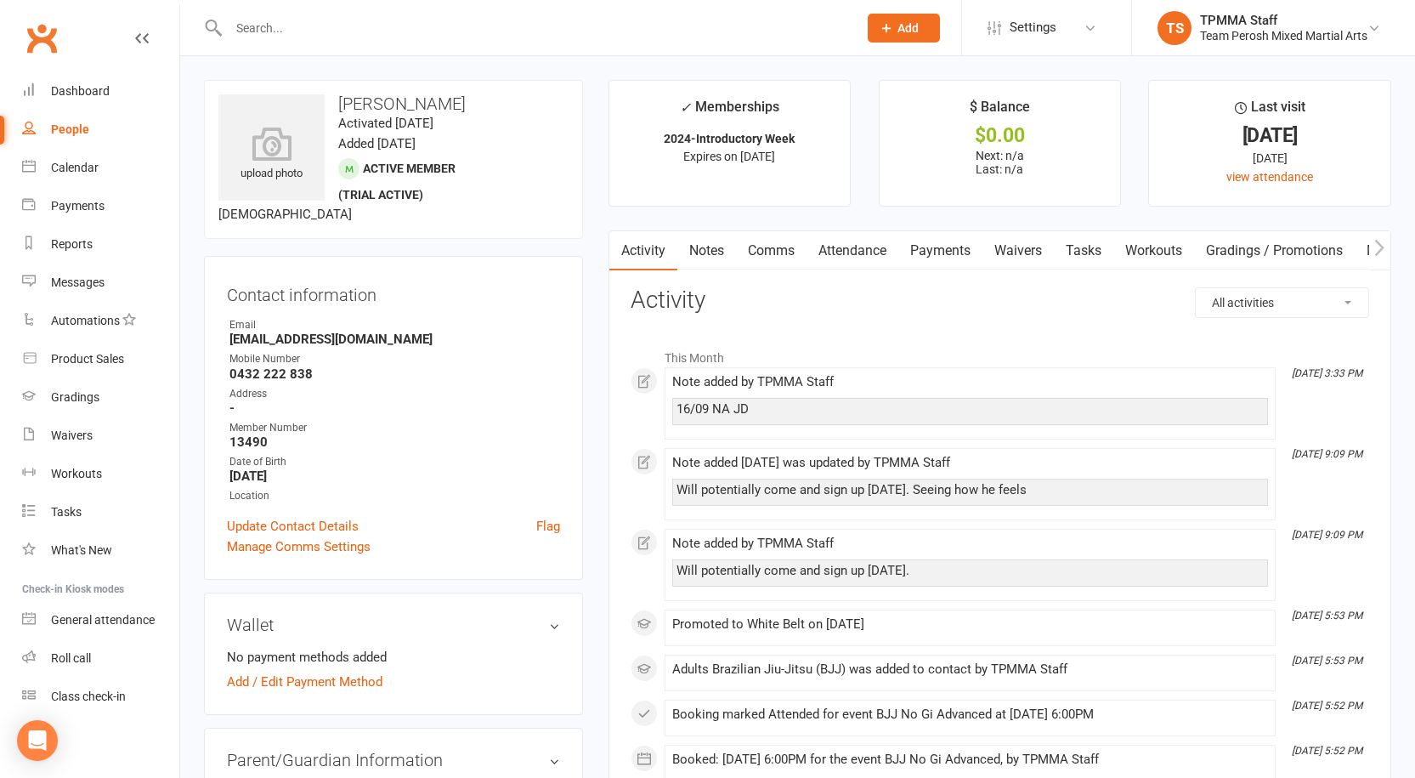
select select "active_trial"
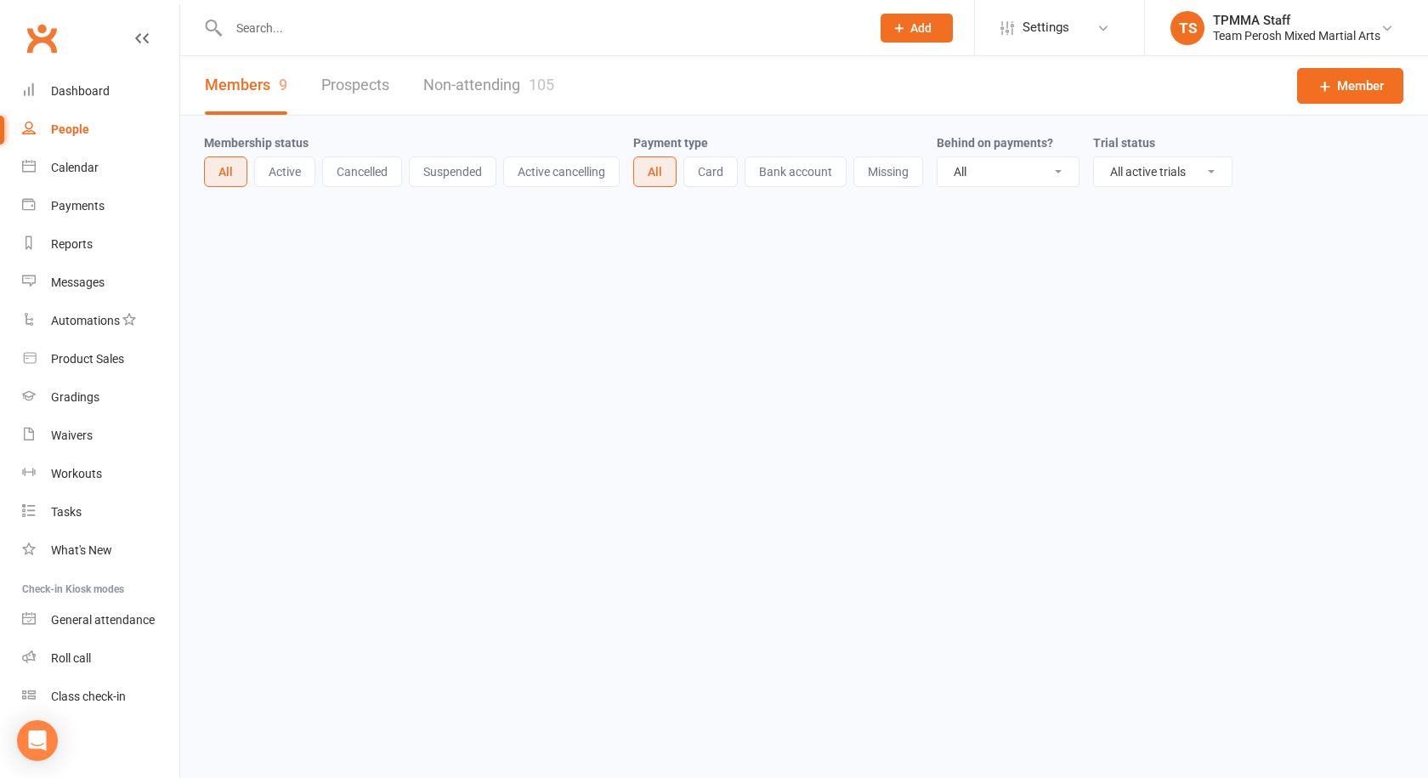
select select "100"
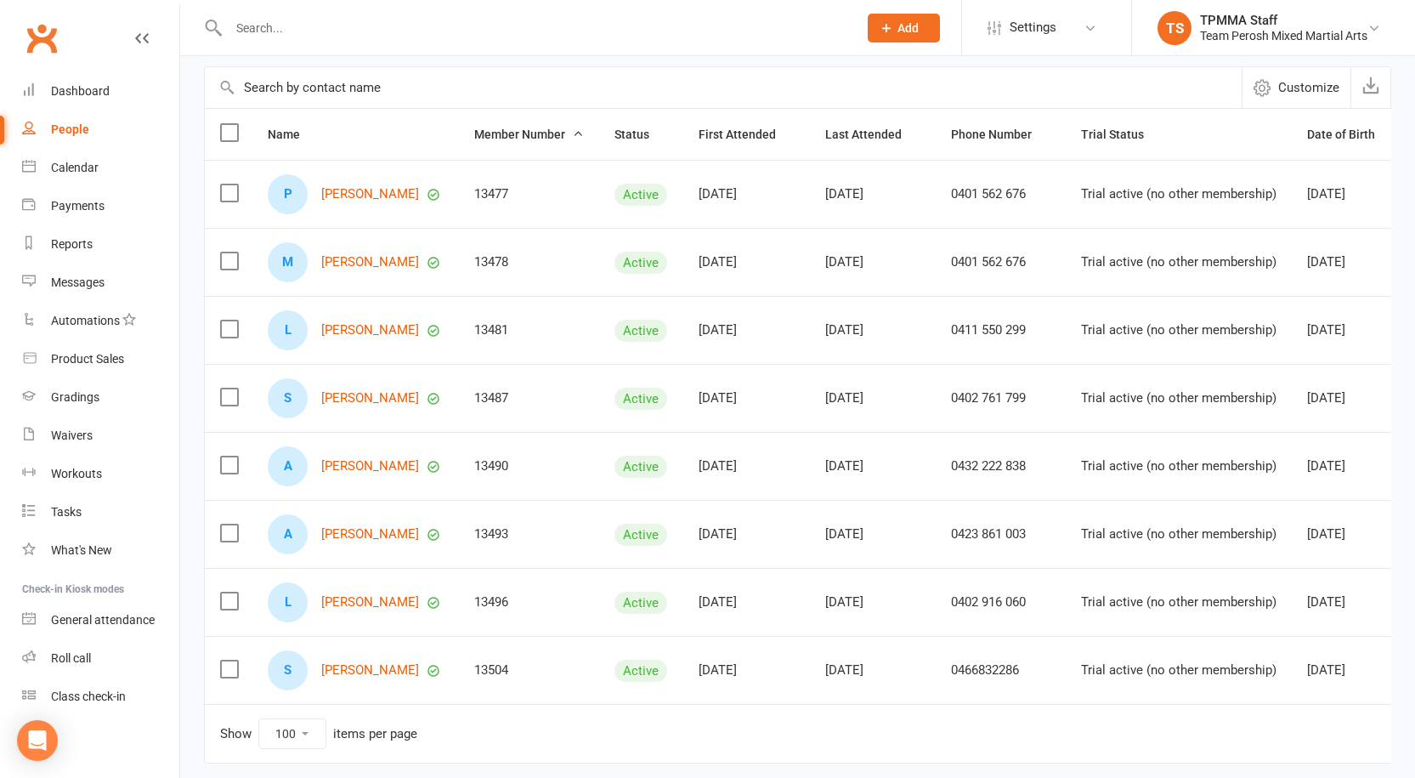
scroll to position [228, 0]
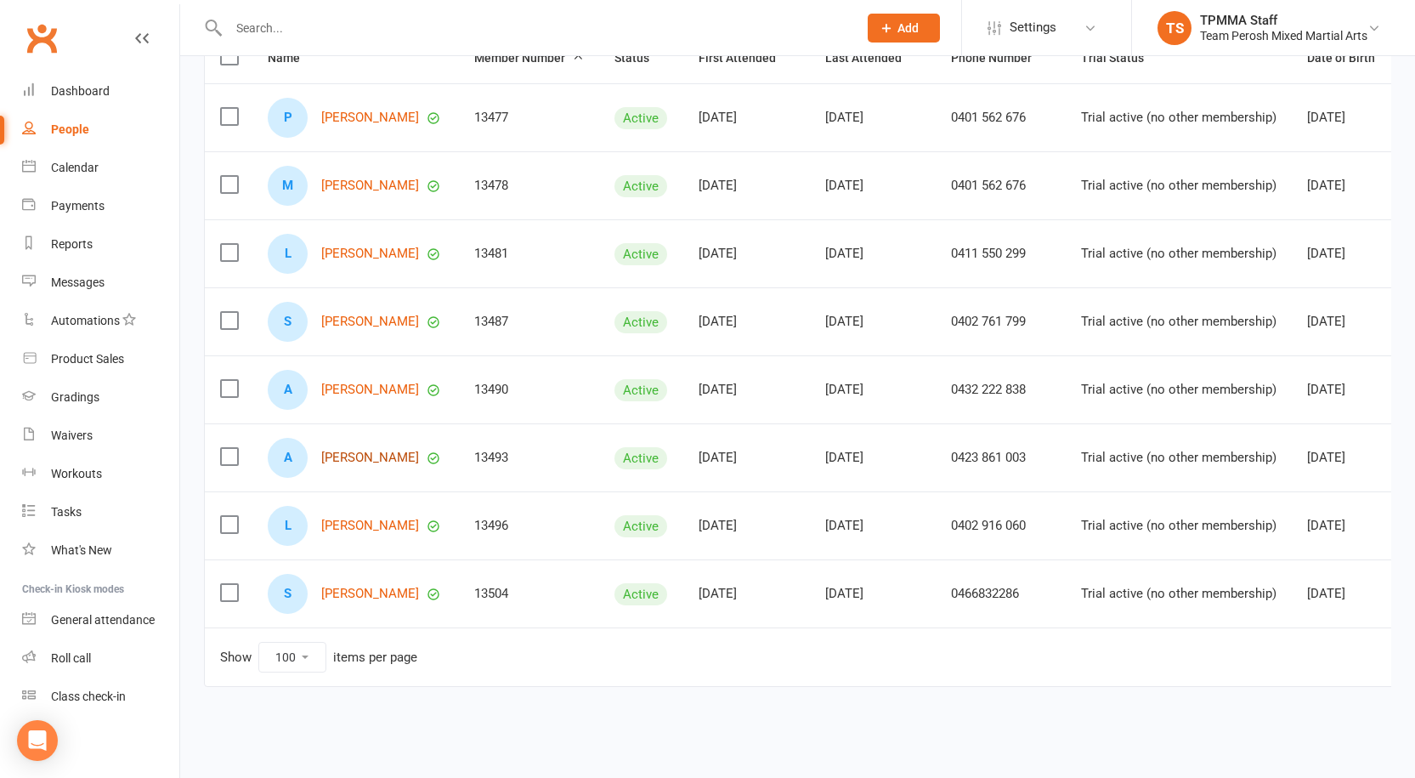
click at [350, 450] on link "Anita Thapa" at bounding box center [370, 457] width 98 height 14
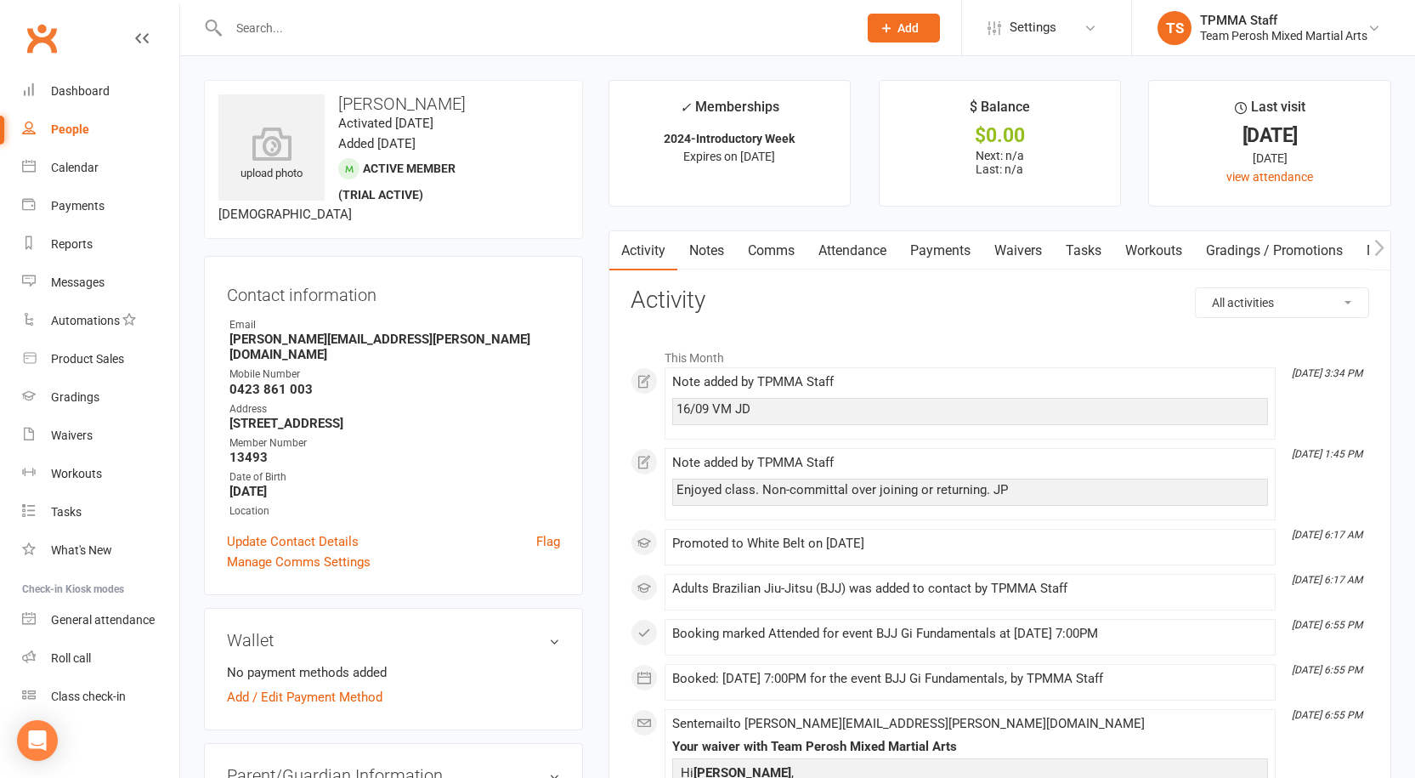
select select "active_trial"
select select "100"
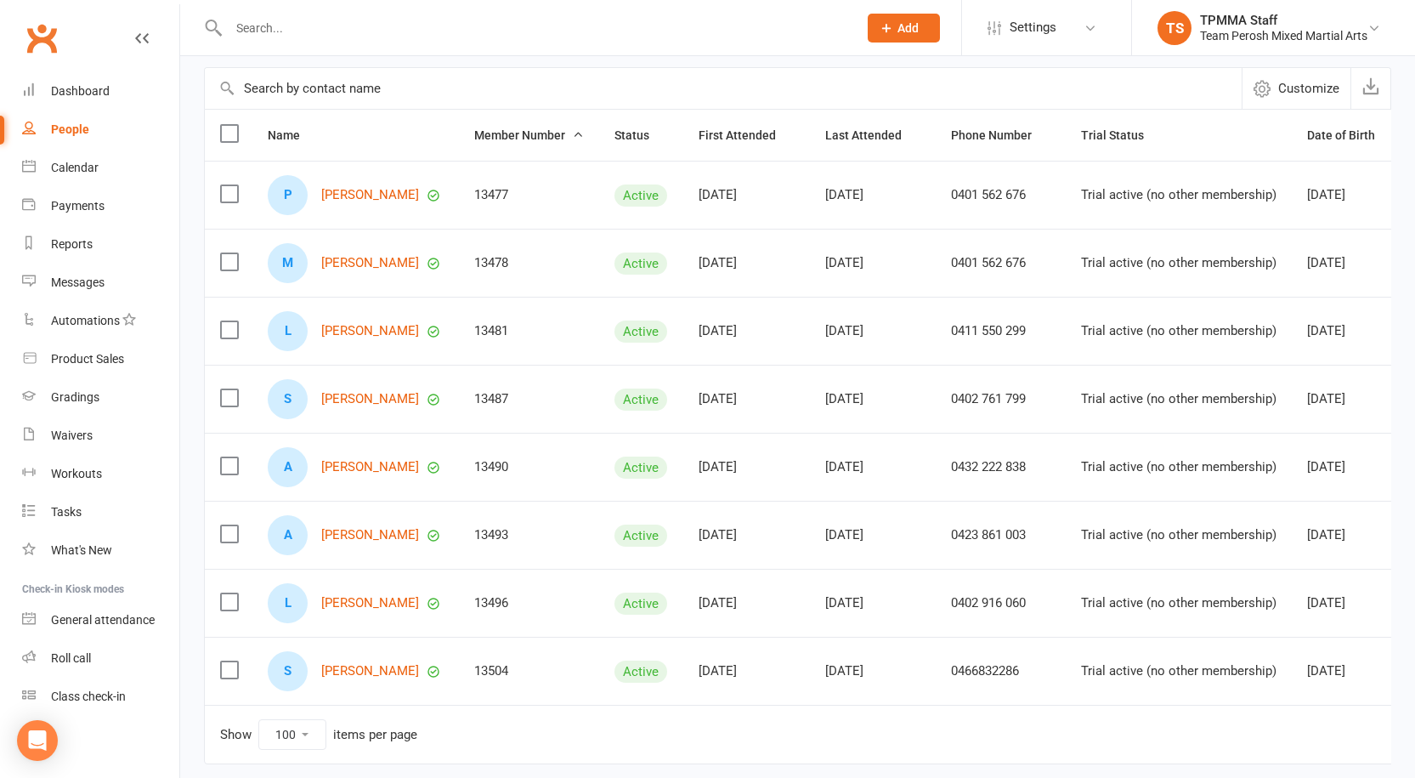
scroll to position [228, 0]
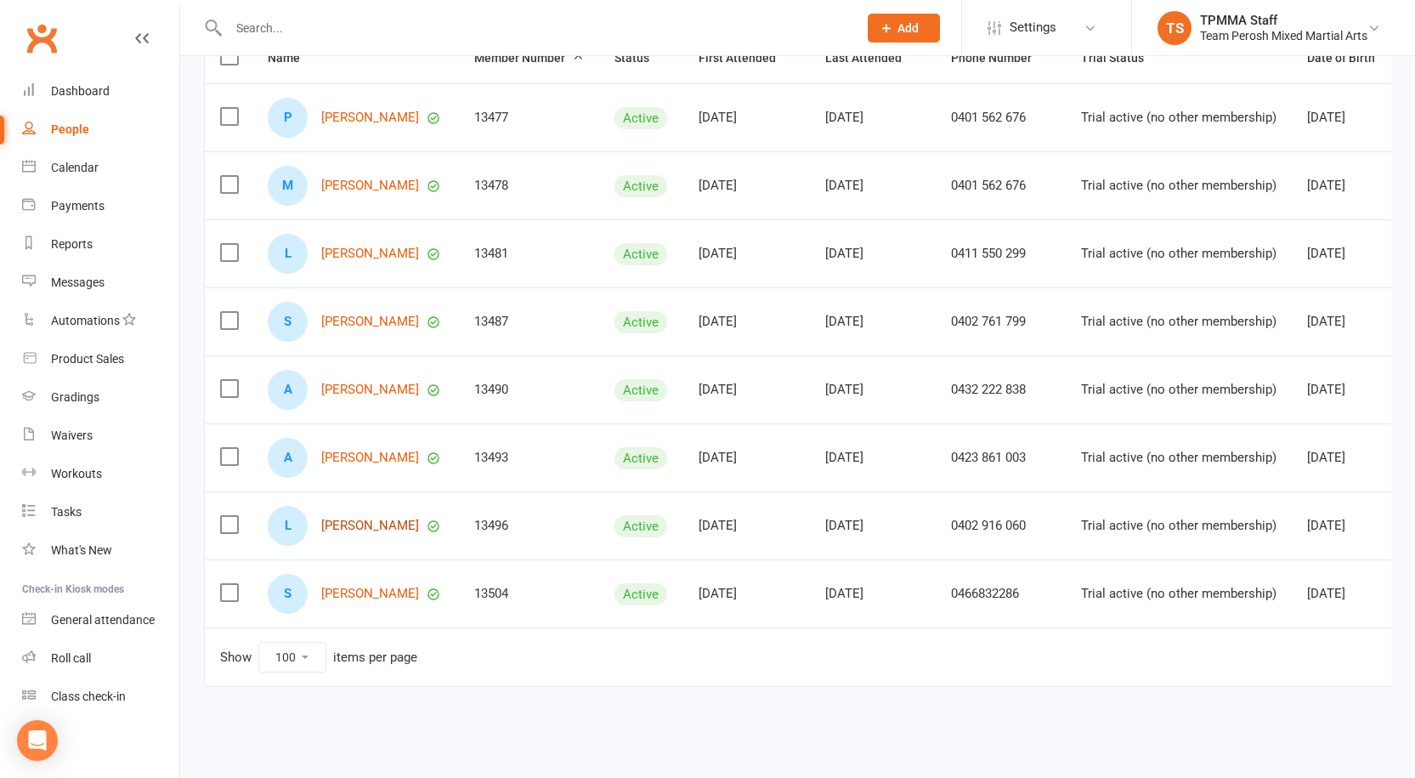
click at [341, 518] on link "Linye Wu" at bounding box center [370, 525] width 98 height 14
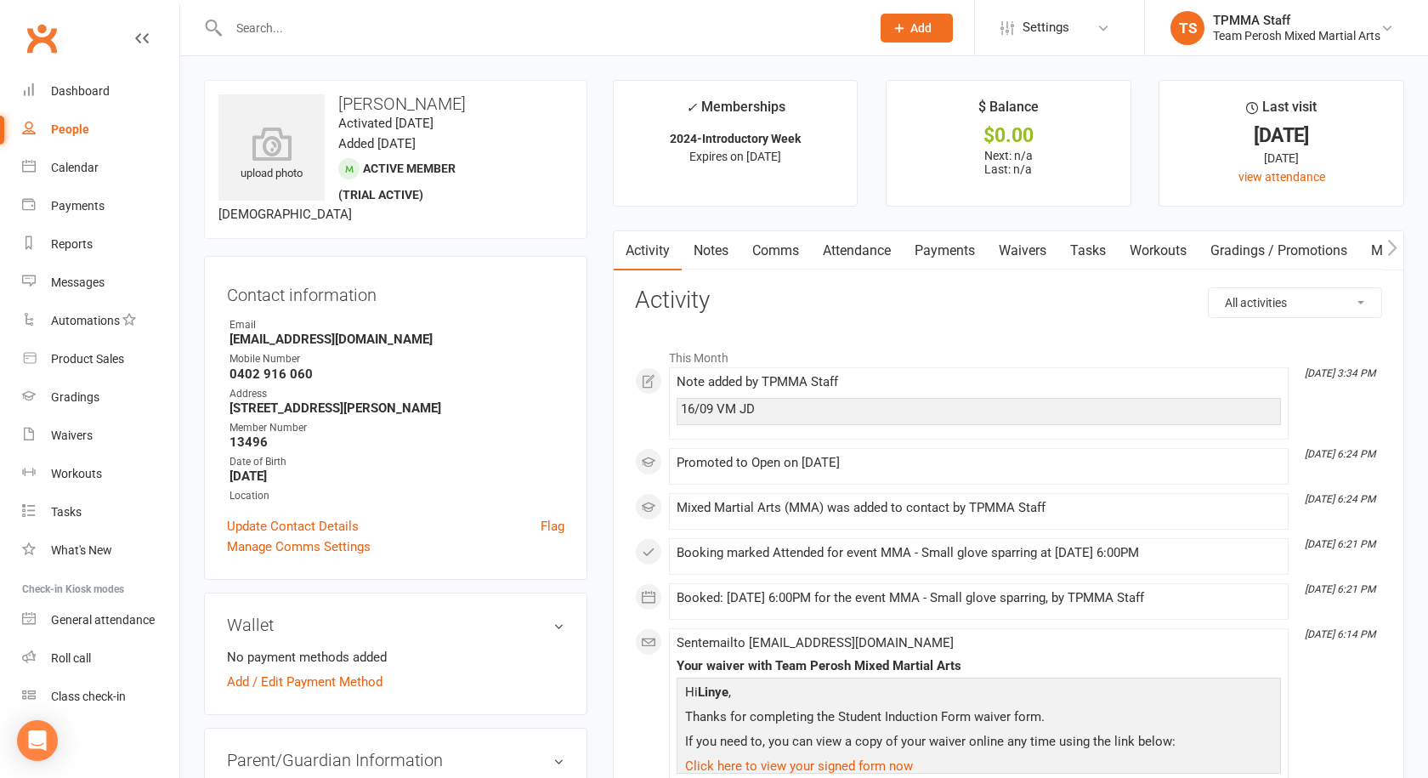
select select "active_trial"
select select "100"
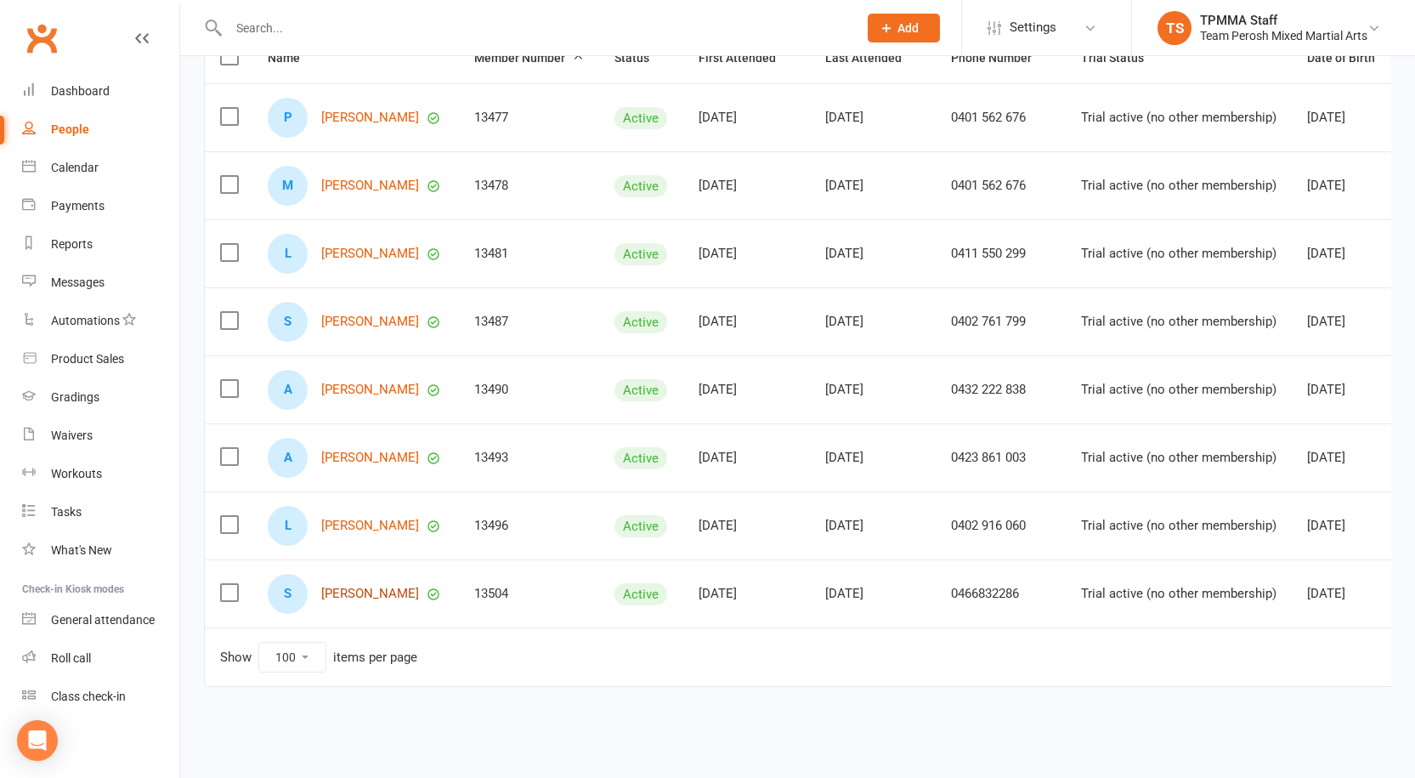
scroll to position [228, 0]
click at [353, 586] on link "Stacy Lee" at bounding box center [370, 593] width 98 height 14
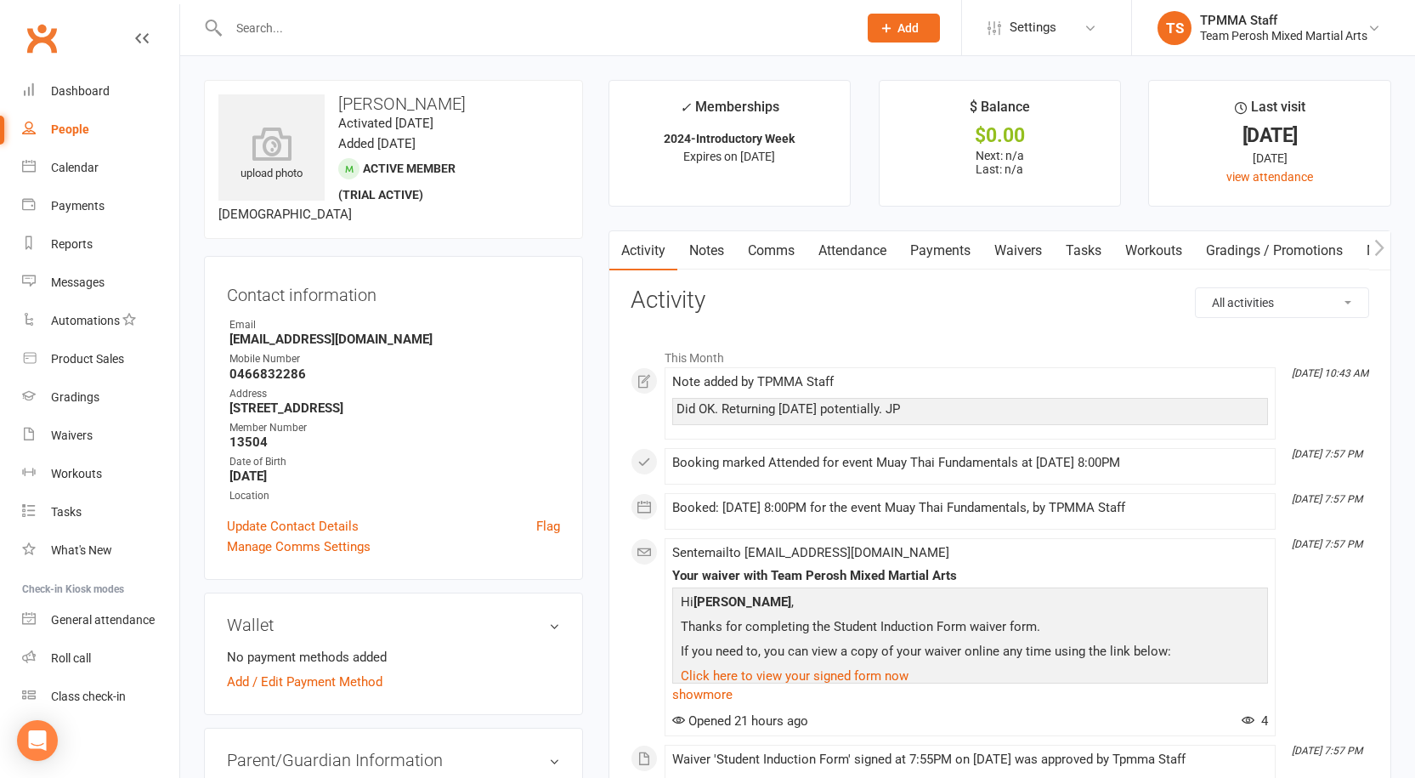
click at [325, 20] on input "text" at bounding box center [535, 28] width 622 height 24
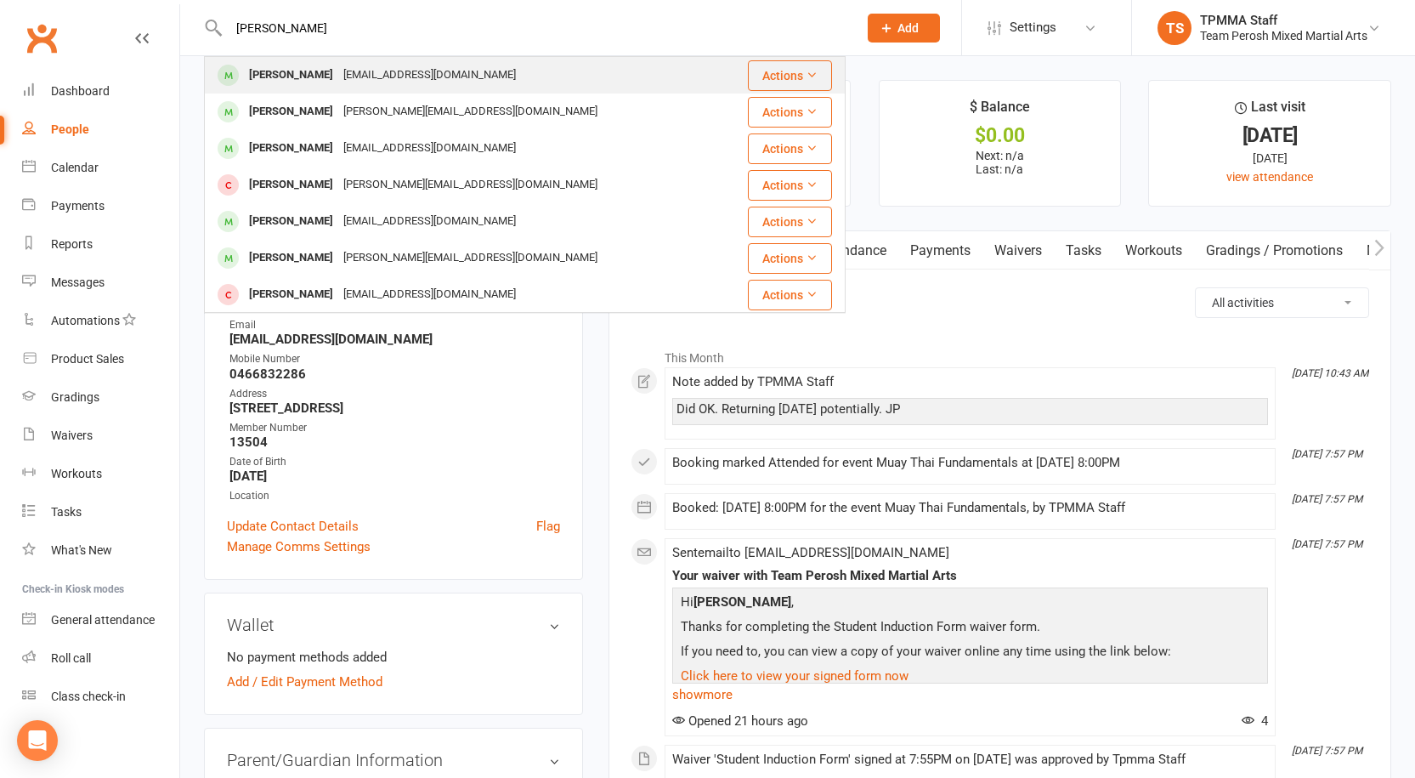
type input "james k"
click at [338, 77] on div "[PERSON_NAME]" at bounding box center [291, 75] width 94 height 25
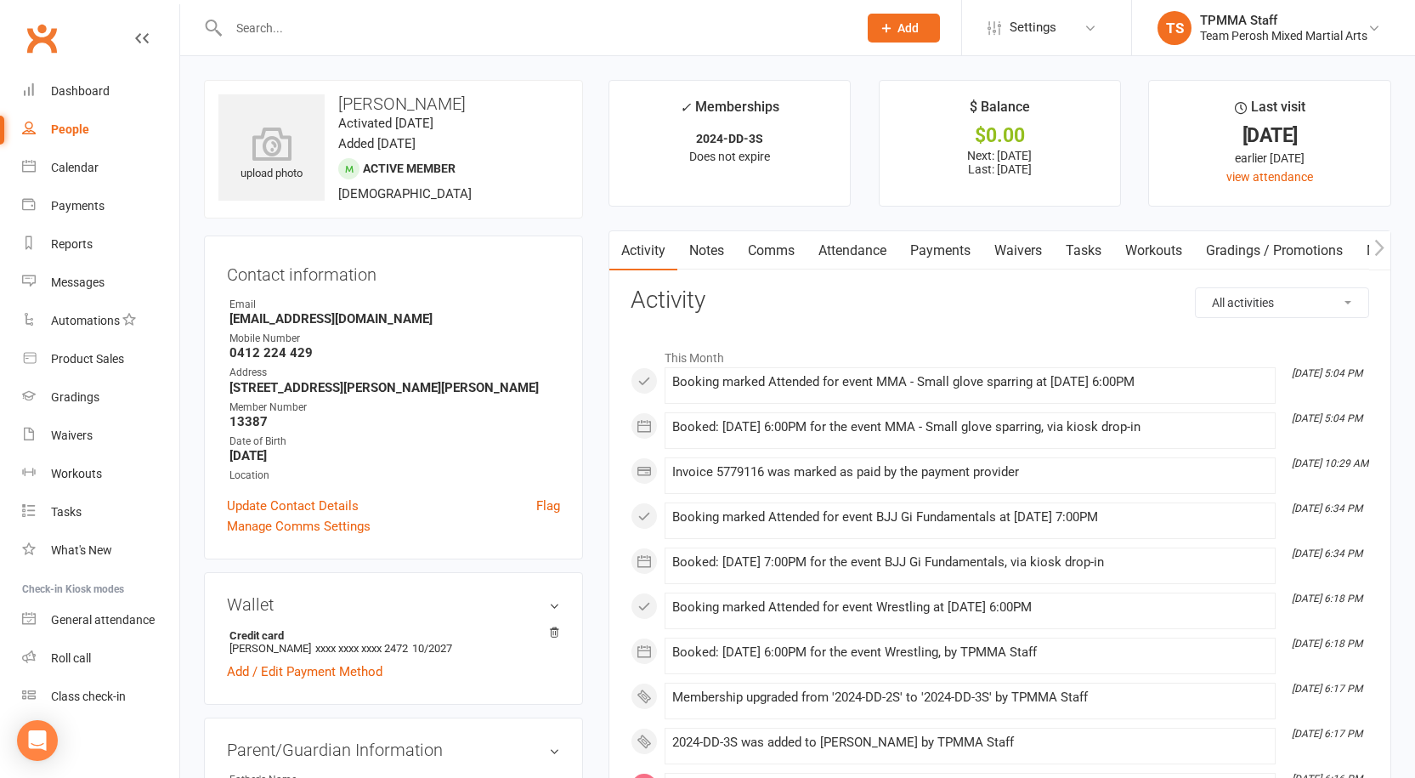
click at [281, 24] on input "text" at bounding box center [535, 28] width 622 height 24
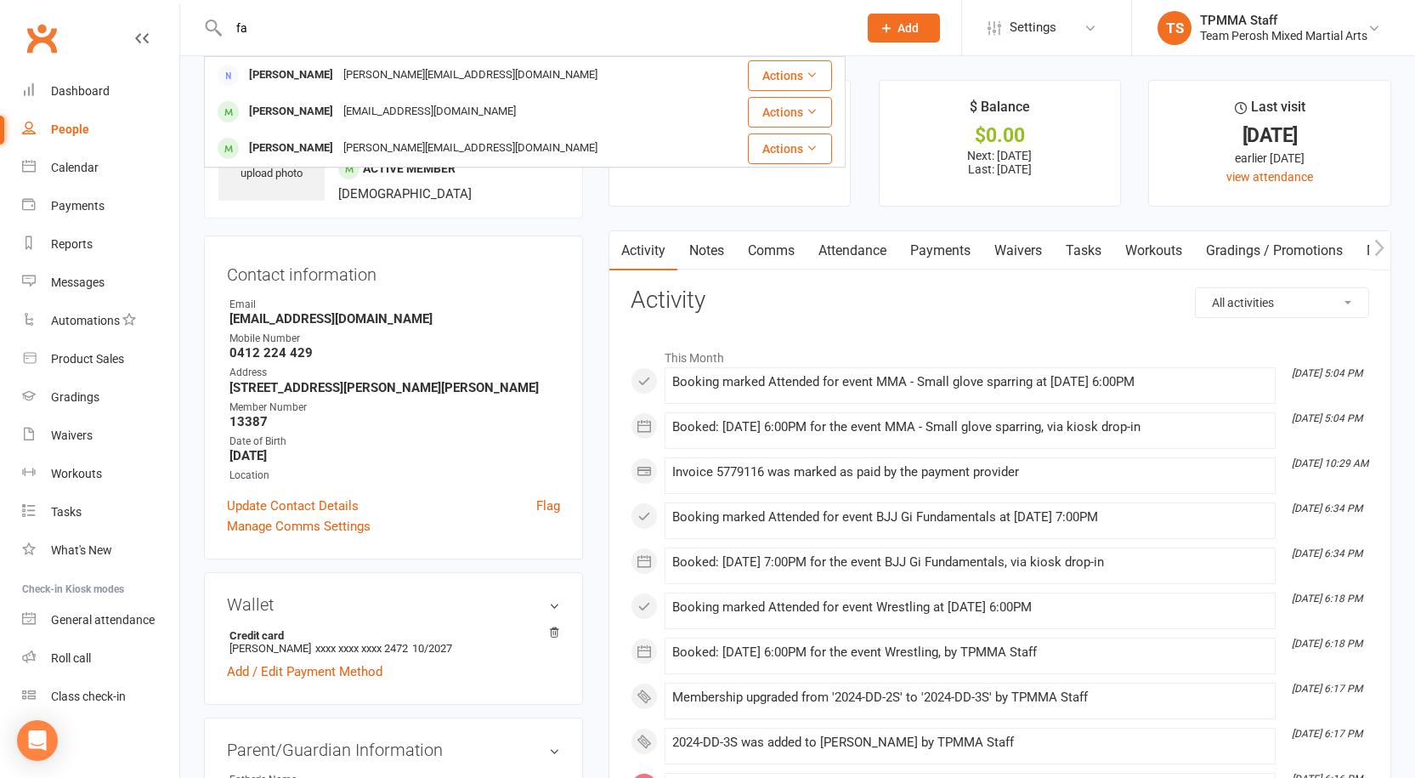
type input "f"
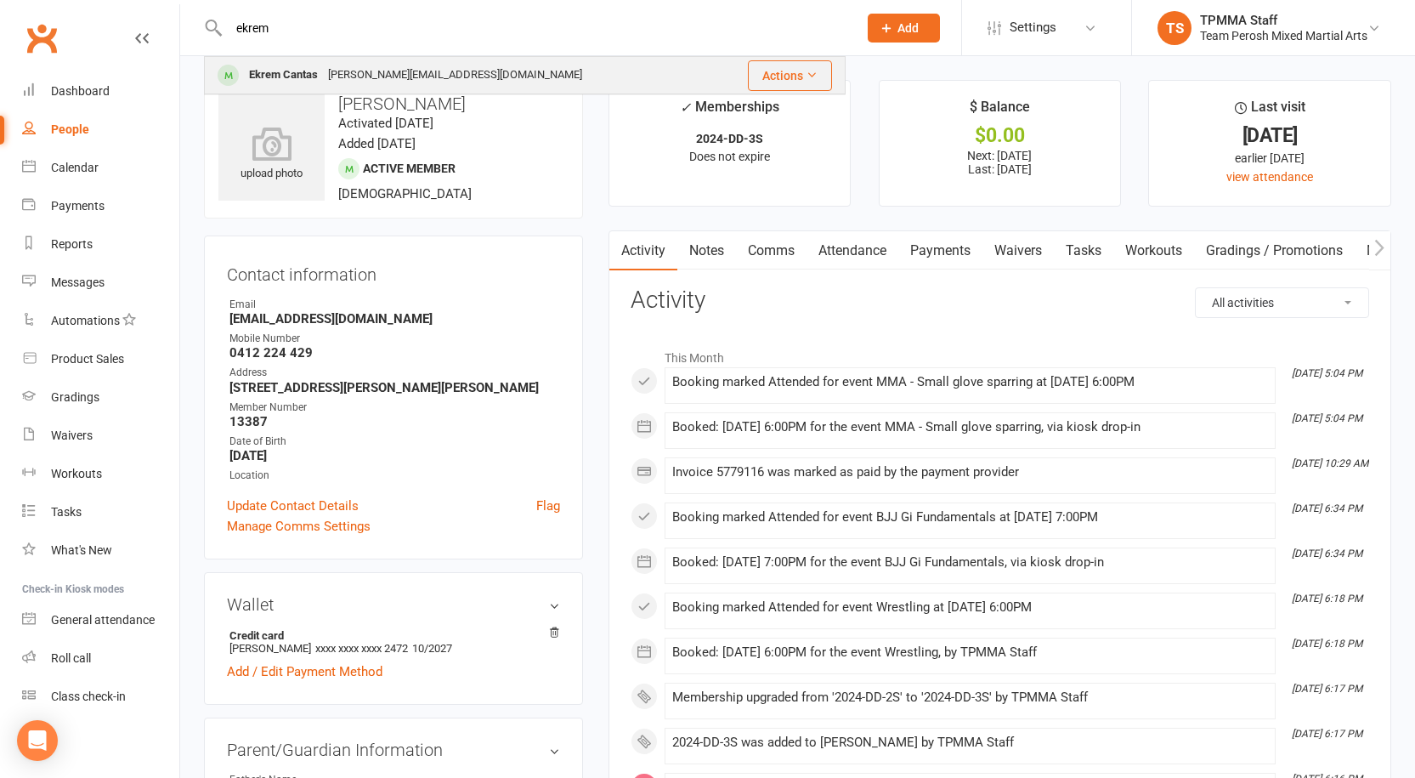
type input "ekrem"
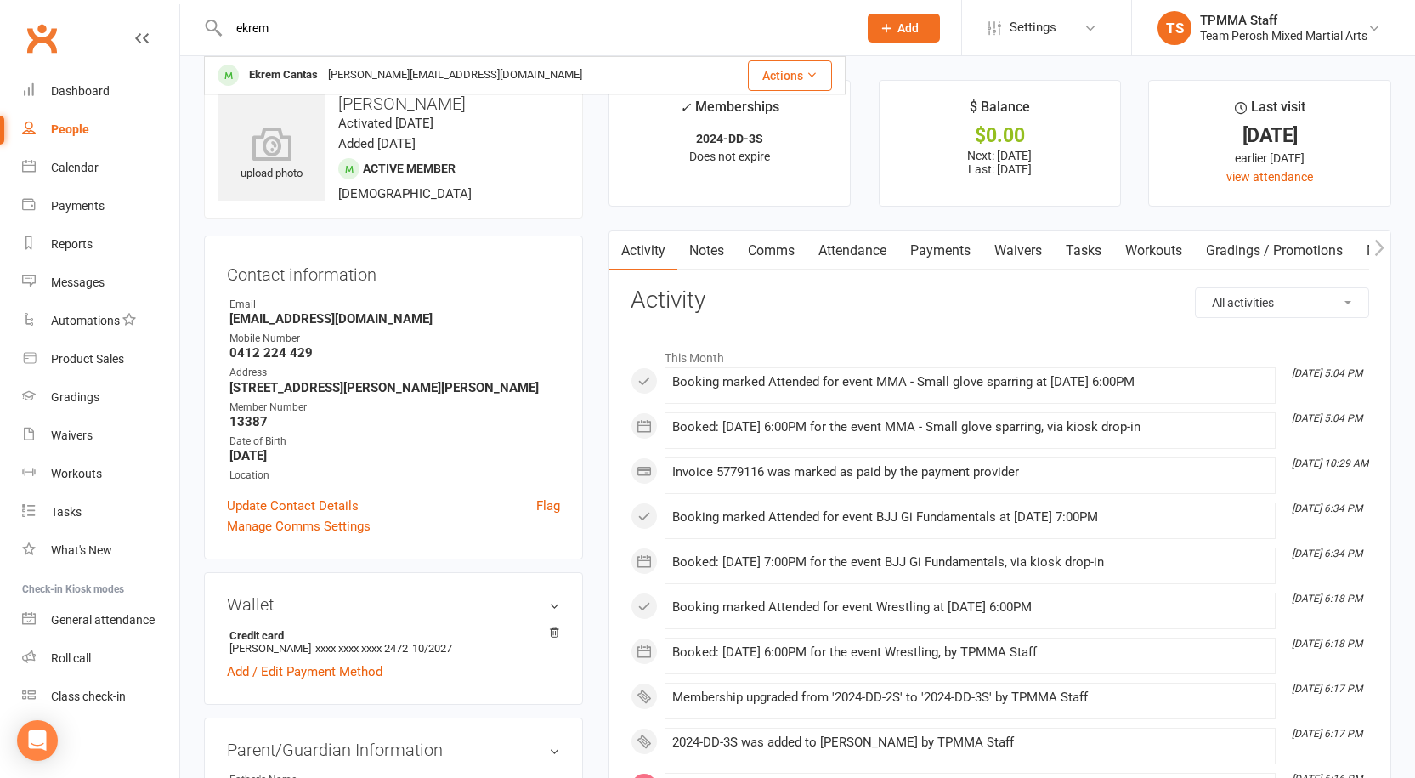
click at [404, 76] on div "Eva@iconnected.com.au" at bounding box center [455, 75] width 264 height 25
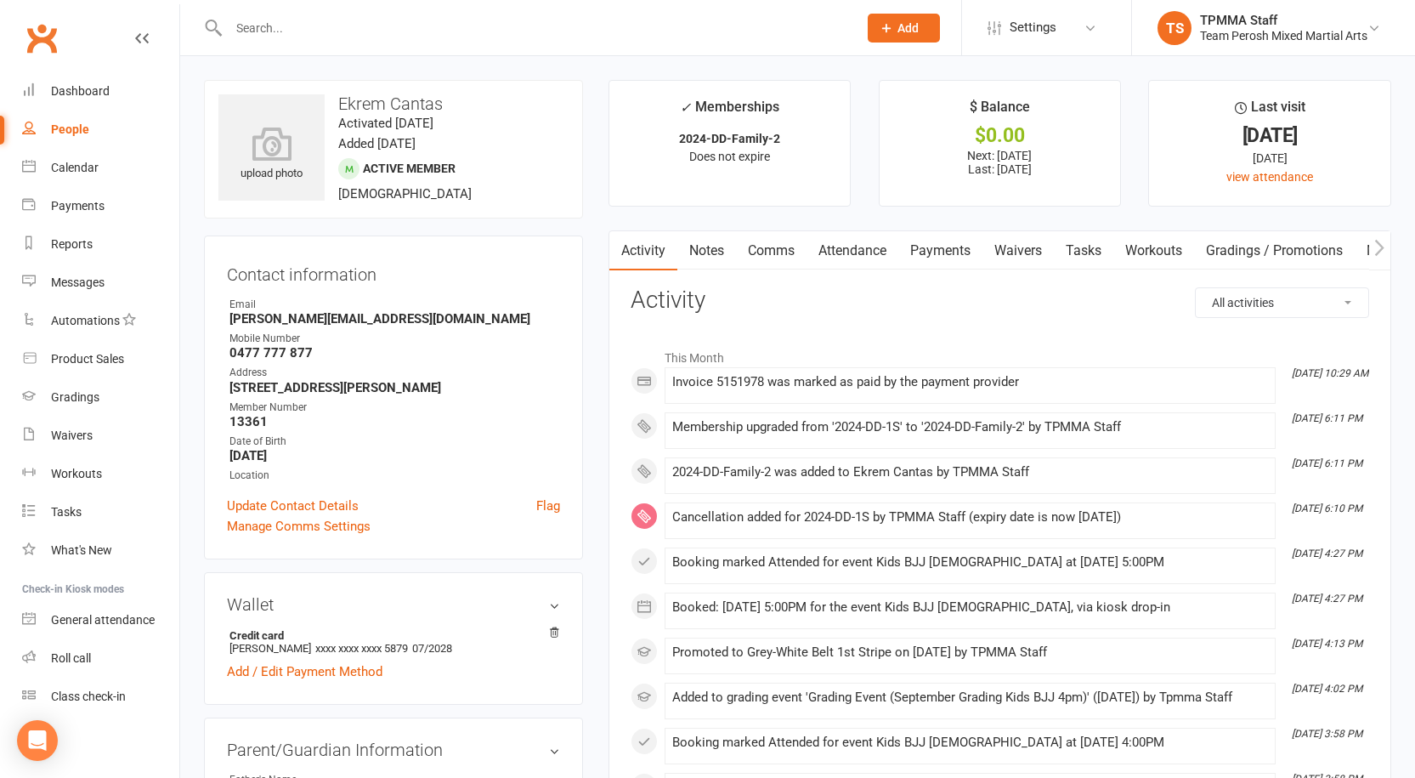
click at [949, 247] on link "Payments" at bounding box center [940, 250] width 84 height 39
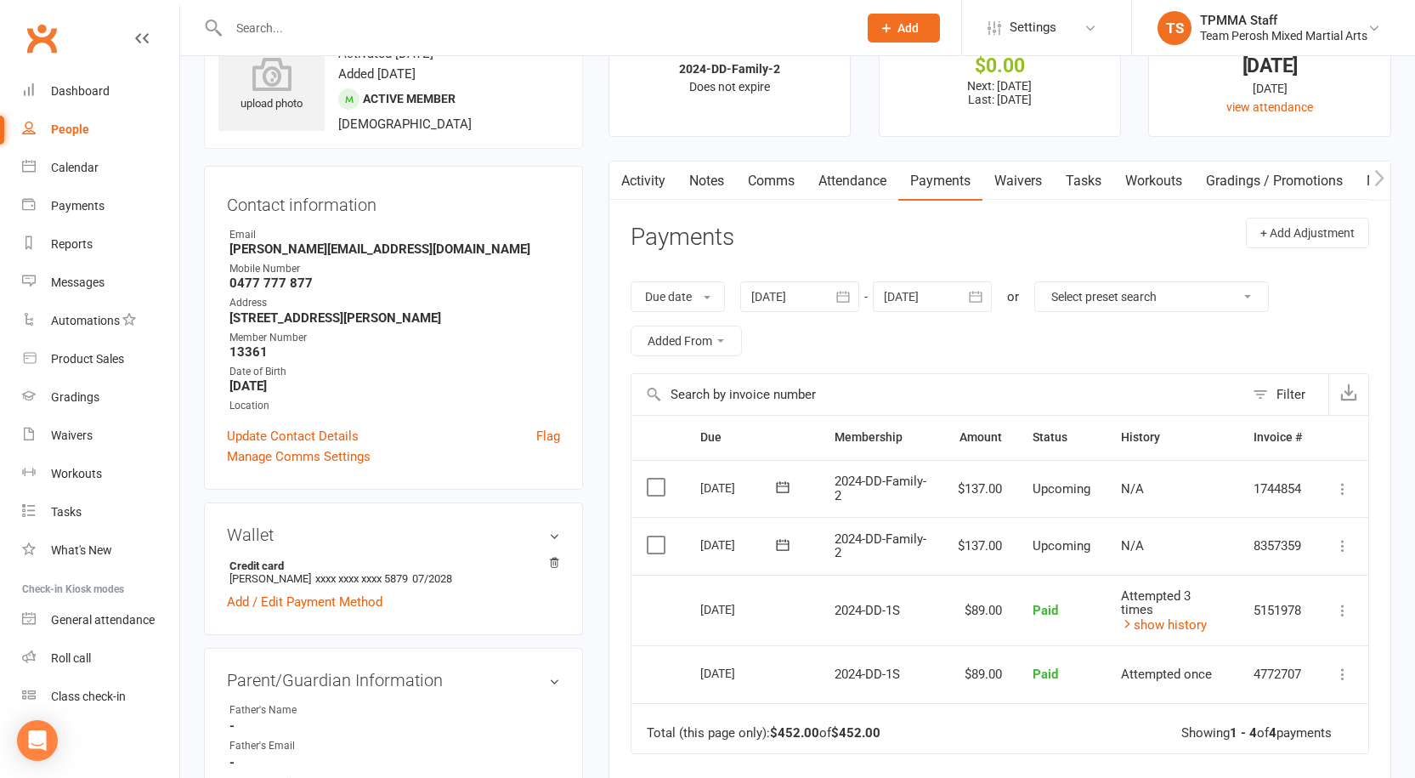
scroll to position [170, 0]
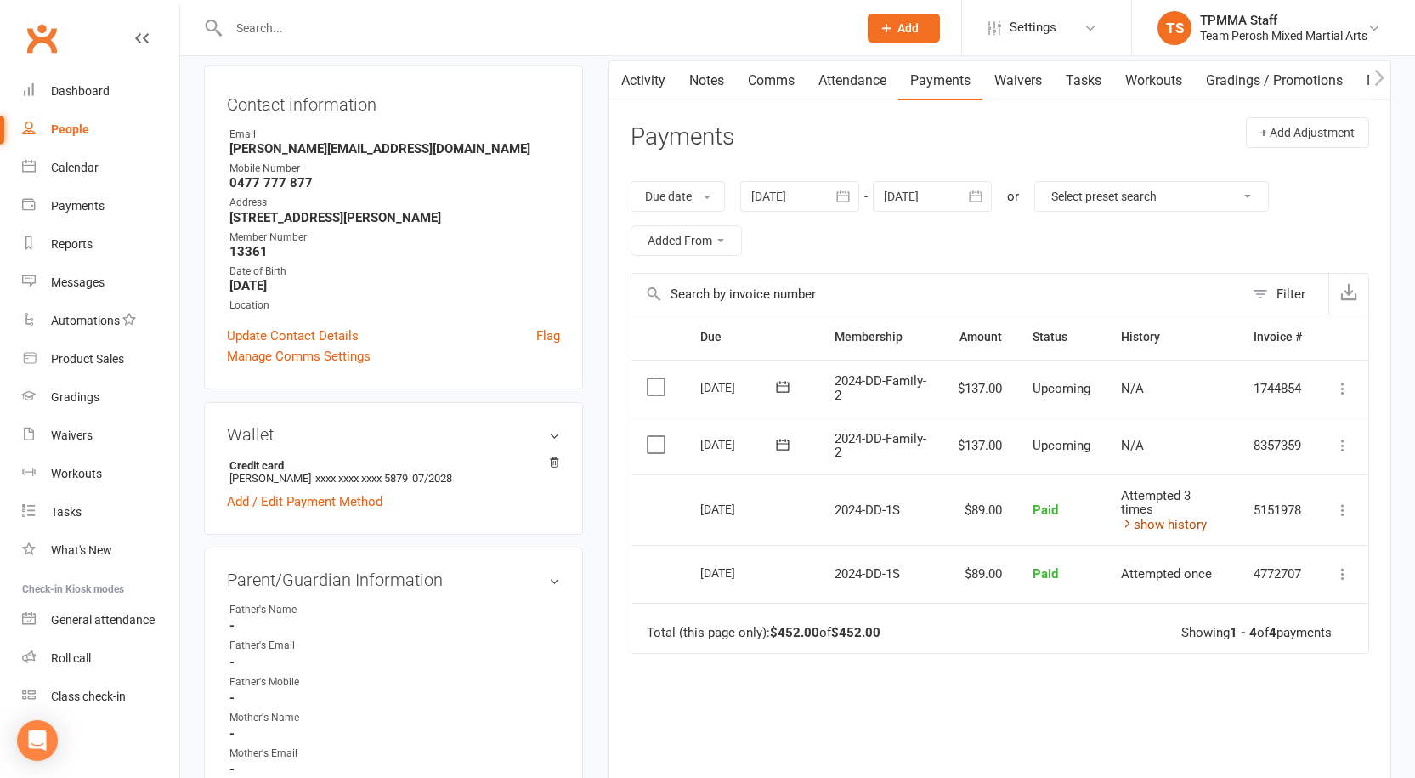
click at [1182, 522] on link "show history" at bounding box center [1164, 524] width 86 height 15
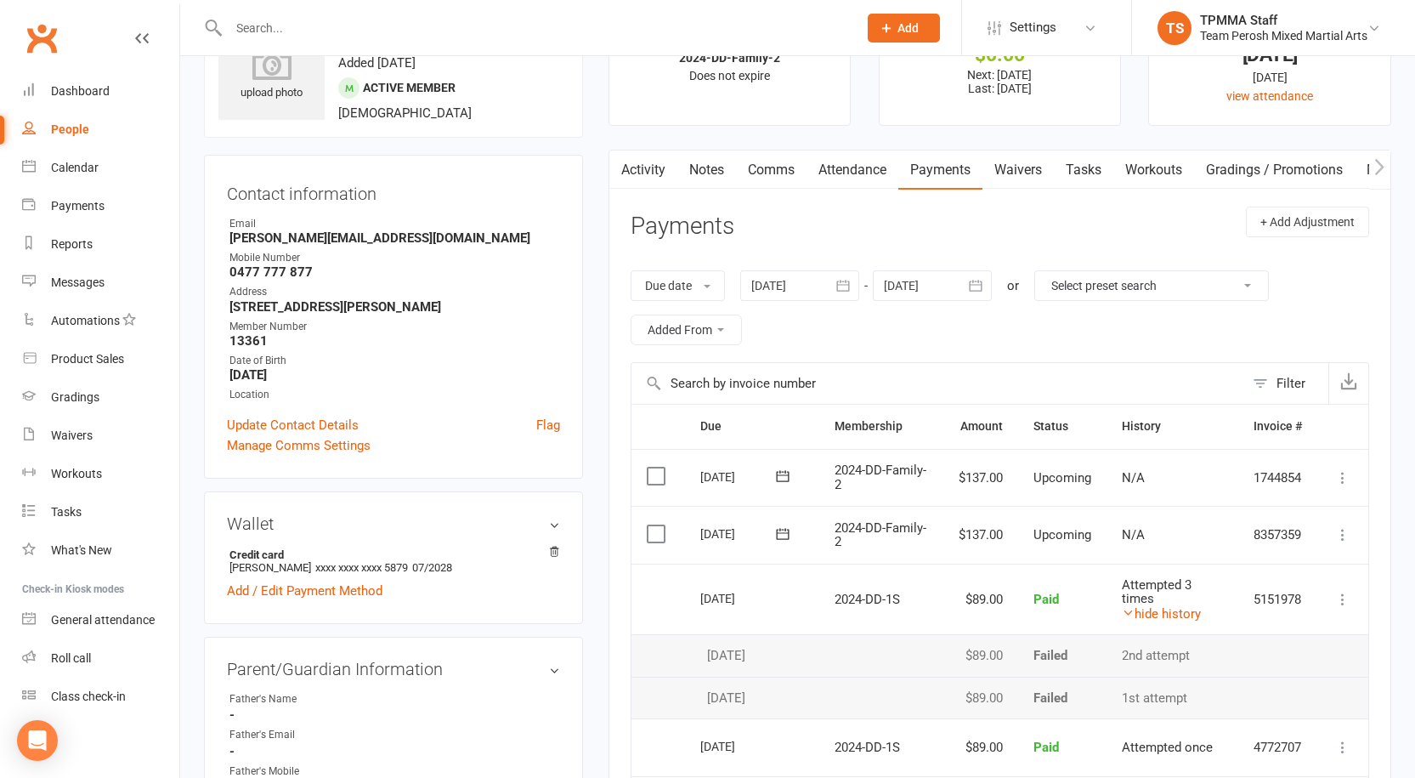
scroll to position [0, 0]
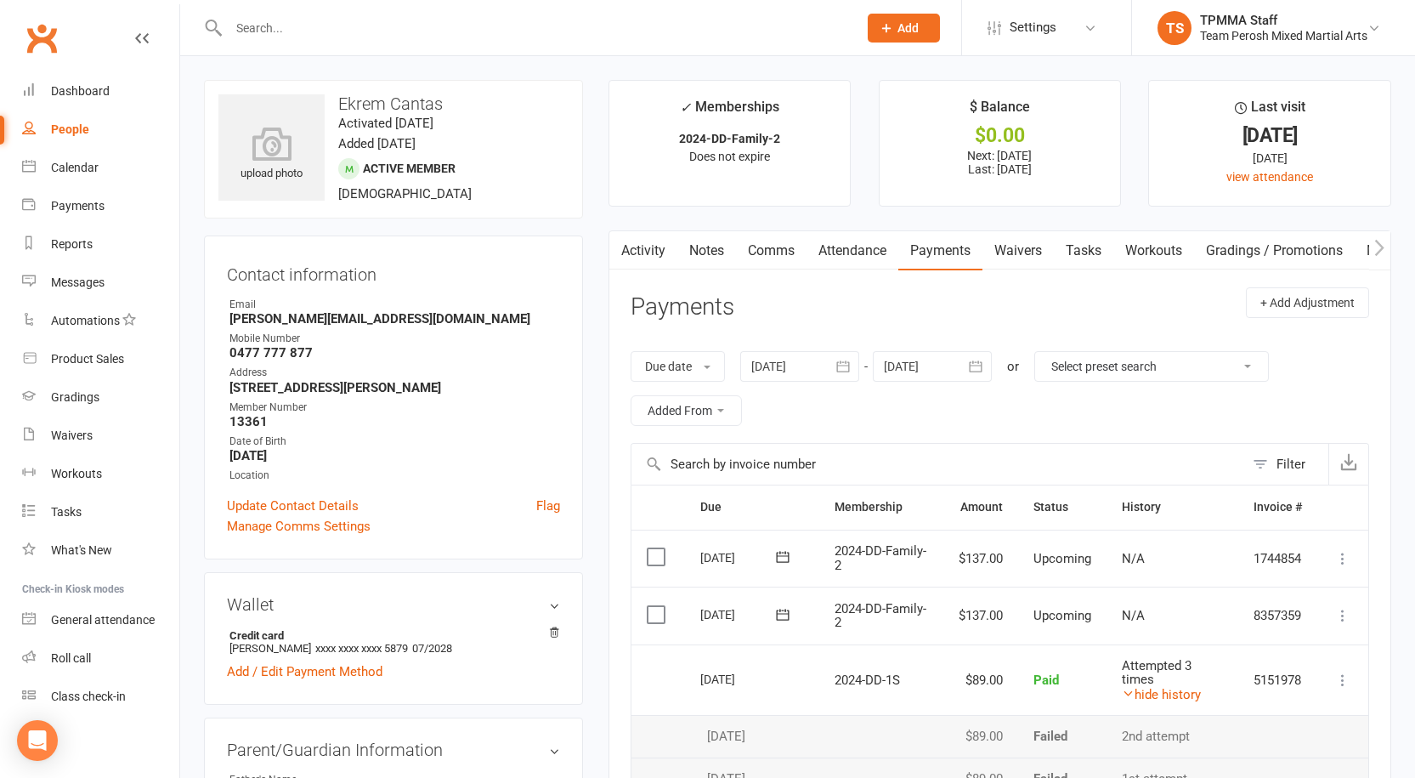
click at [442, 30] on input "text" at bounding box center [535, 28] width 622 height 24
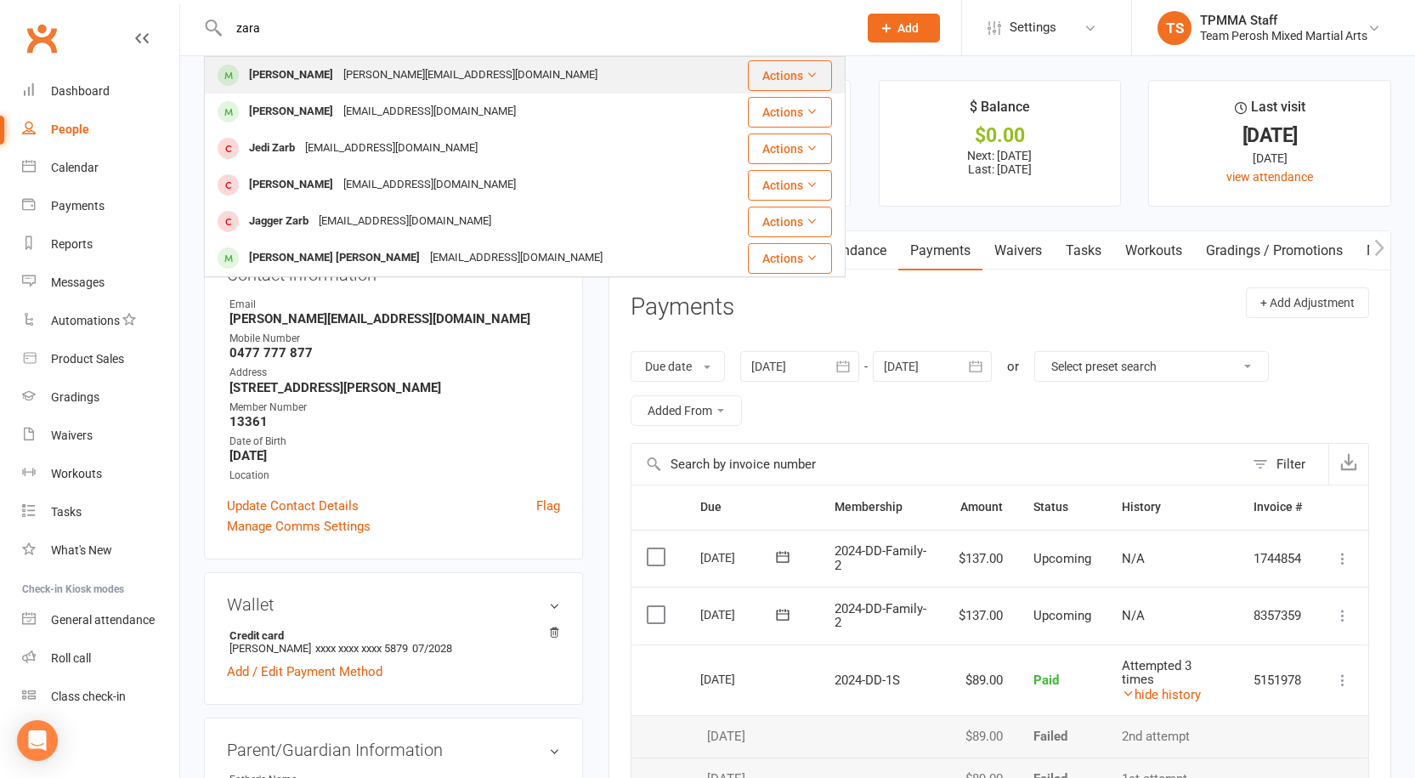
type input "zara"
click at [407, 69] on div "Fatih@iconnected.com.au" at bounding box center [470, 75] width 264 height 25
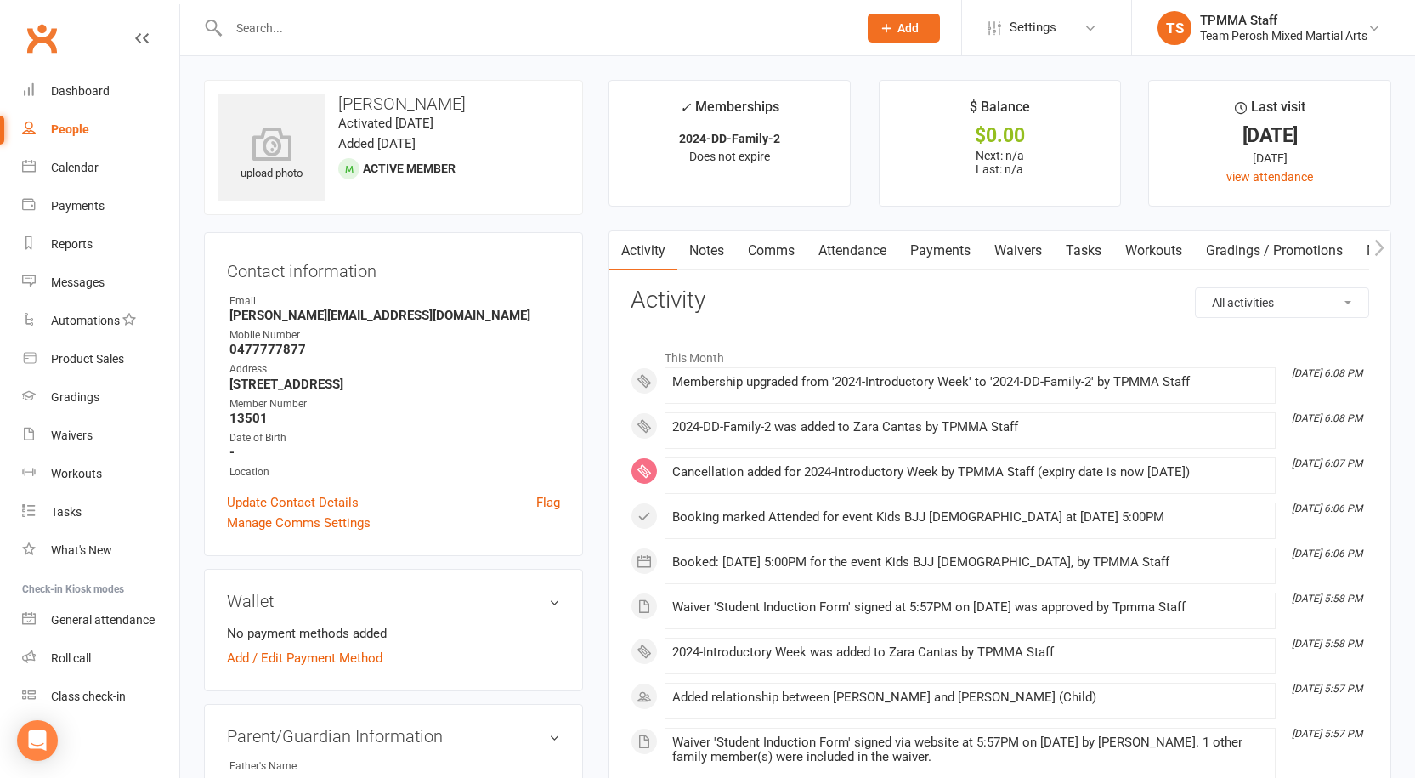
click at [960, 233] on link "Payments" at bounding box center [940, 250] width 84 height 39
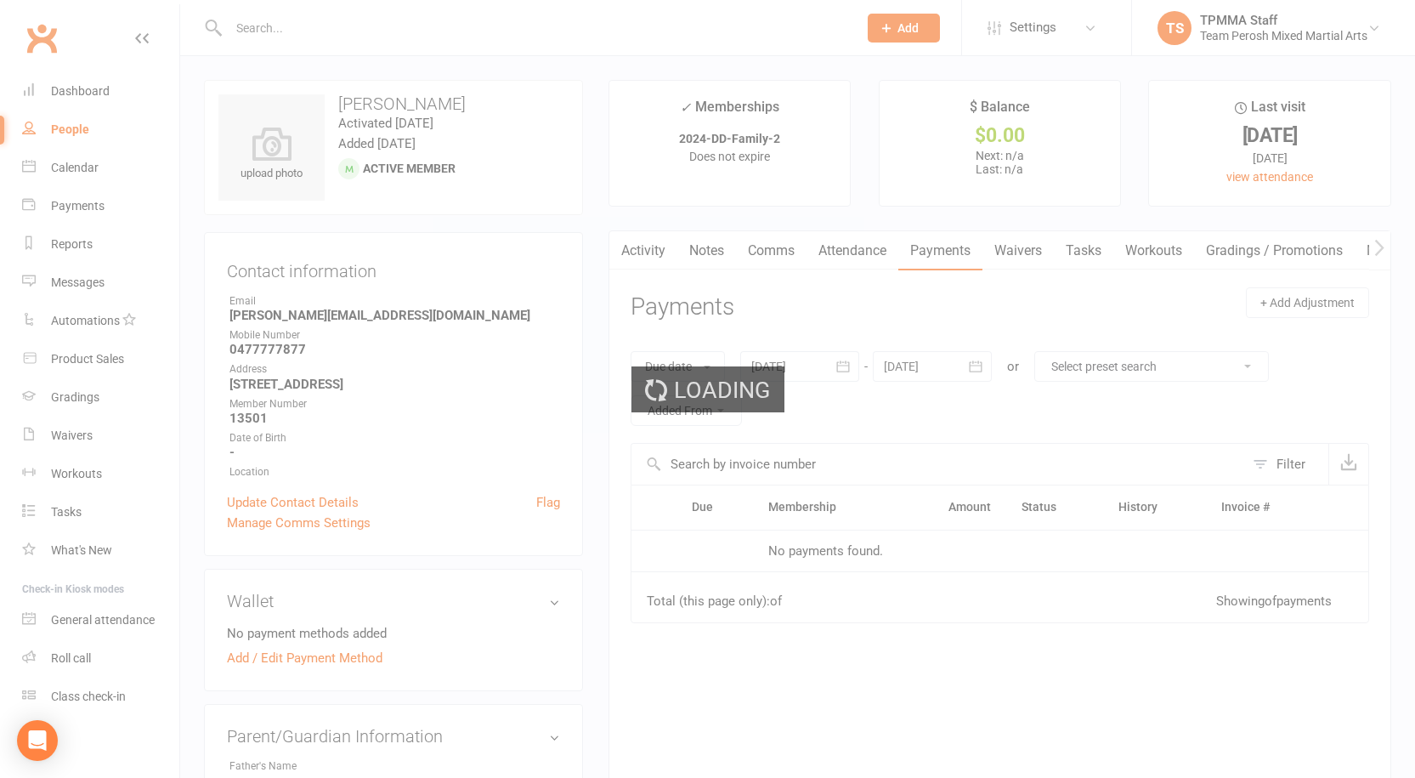
click at [963, 248] on div "Loading" at bounding box center [707, 389] width 1415 height 778
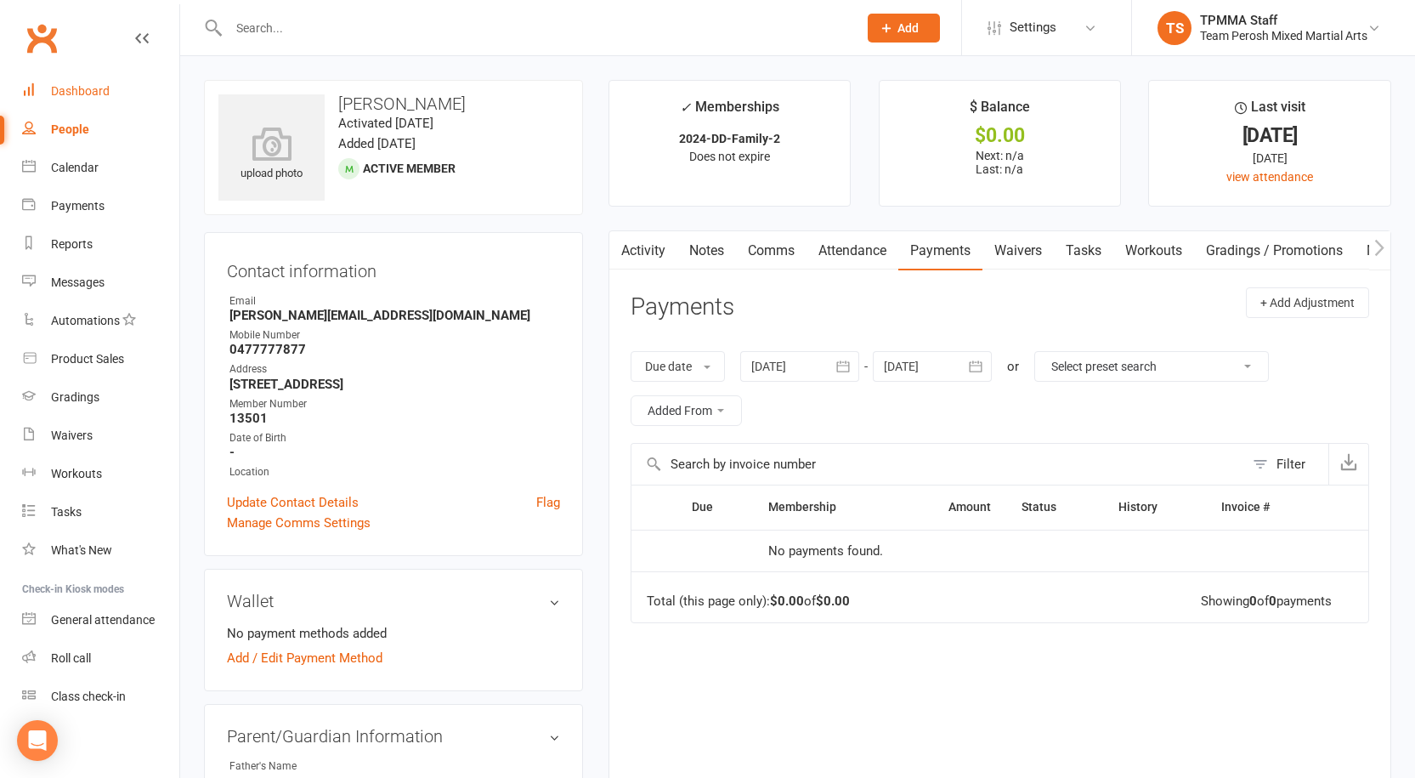
click at [110, 88] on link "Dashboard" at bounding box center [100, 91] width 157 height 38
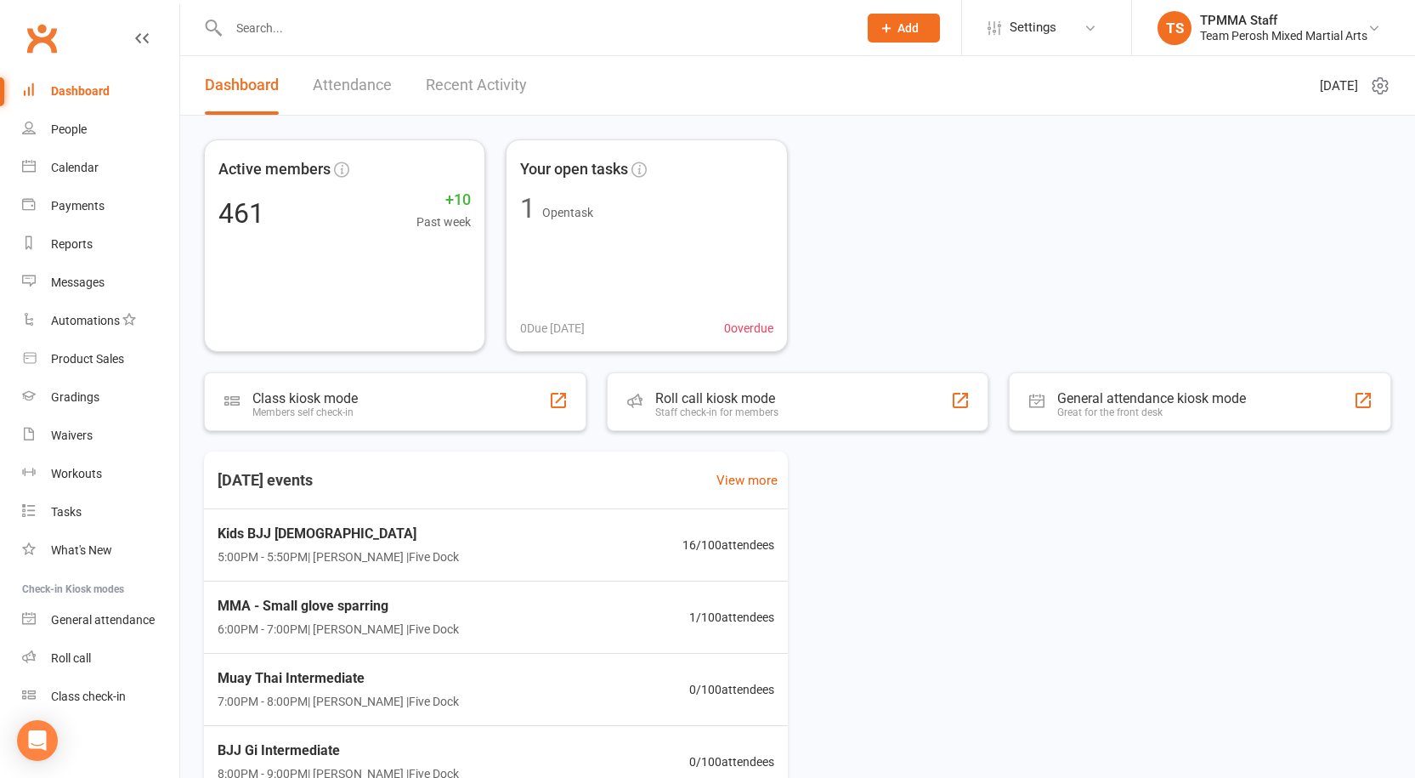
click at [440, 80] on link "Recent Activity" at bounding box center [476, 85] width 101 height 59
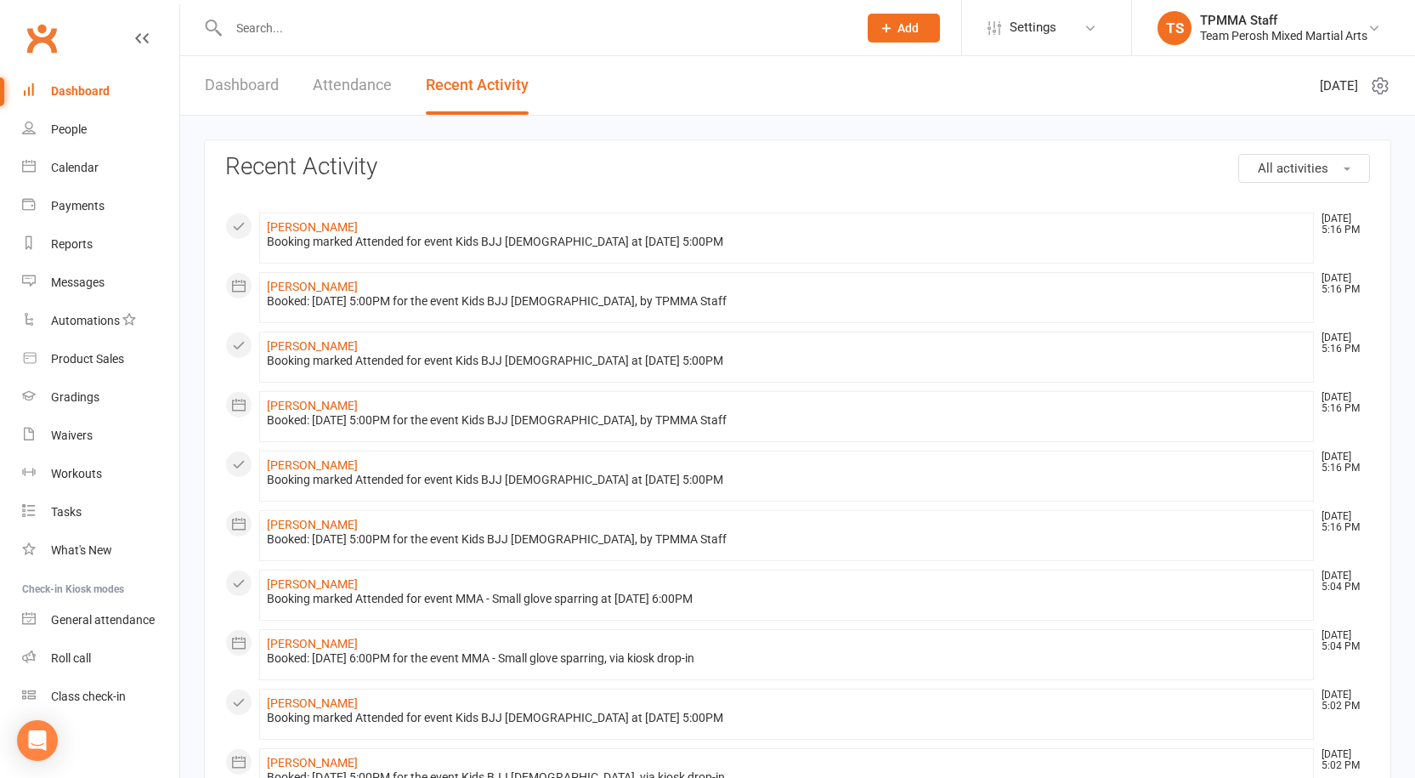
click at [329, 76] on link "Attendance" at bounding box center [352, 85] width 79 height 59
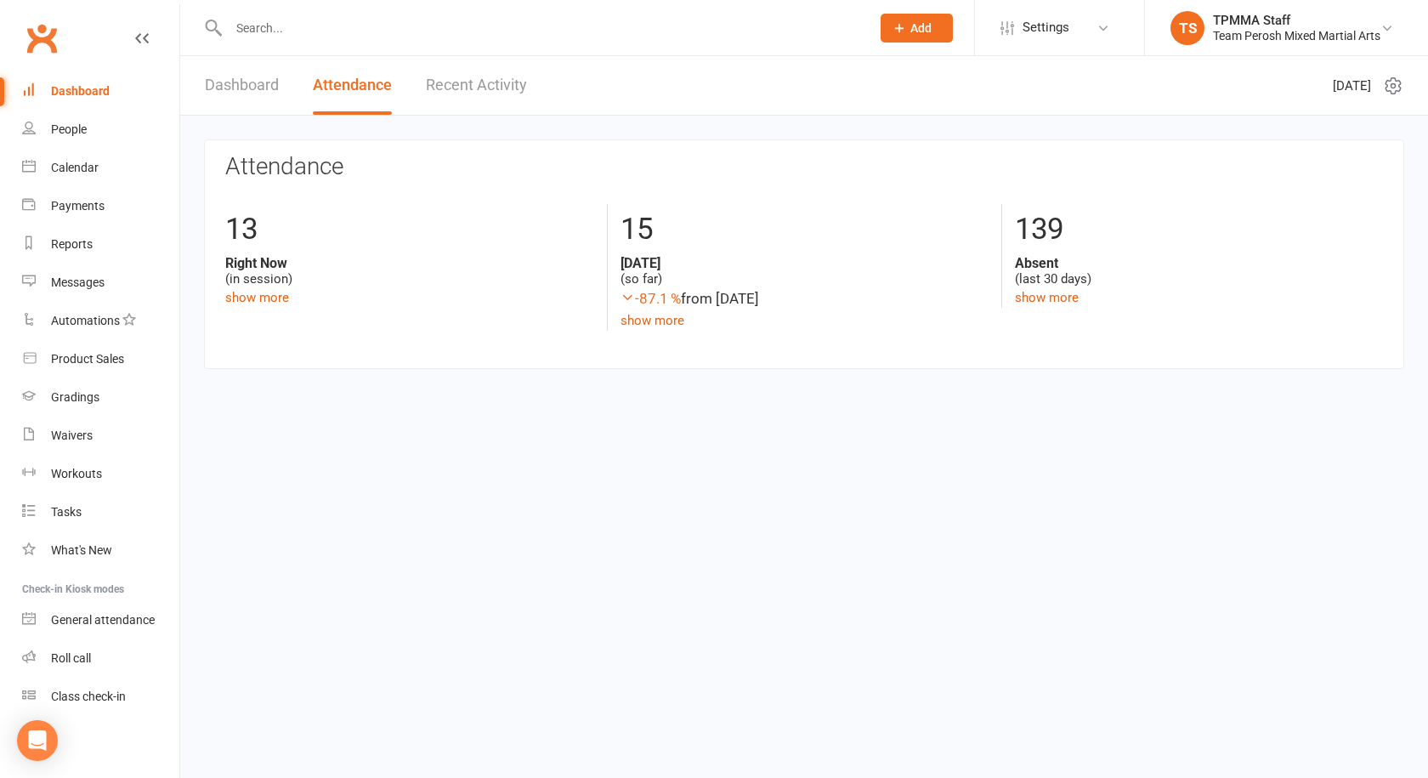
drag, startPoint x: 244, startPoint y: 68, endPoint x: 244, endPoint y: 79, distance: 11.0
click at [243, 68] on link "Dashboard" at bounding box center [242, 85] width 74 height 59
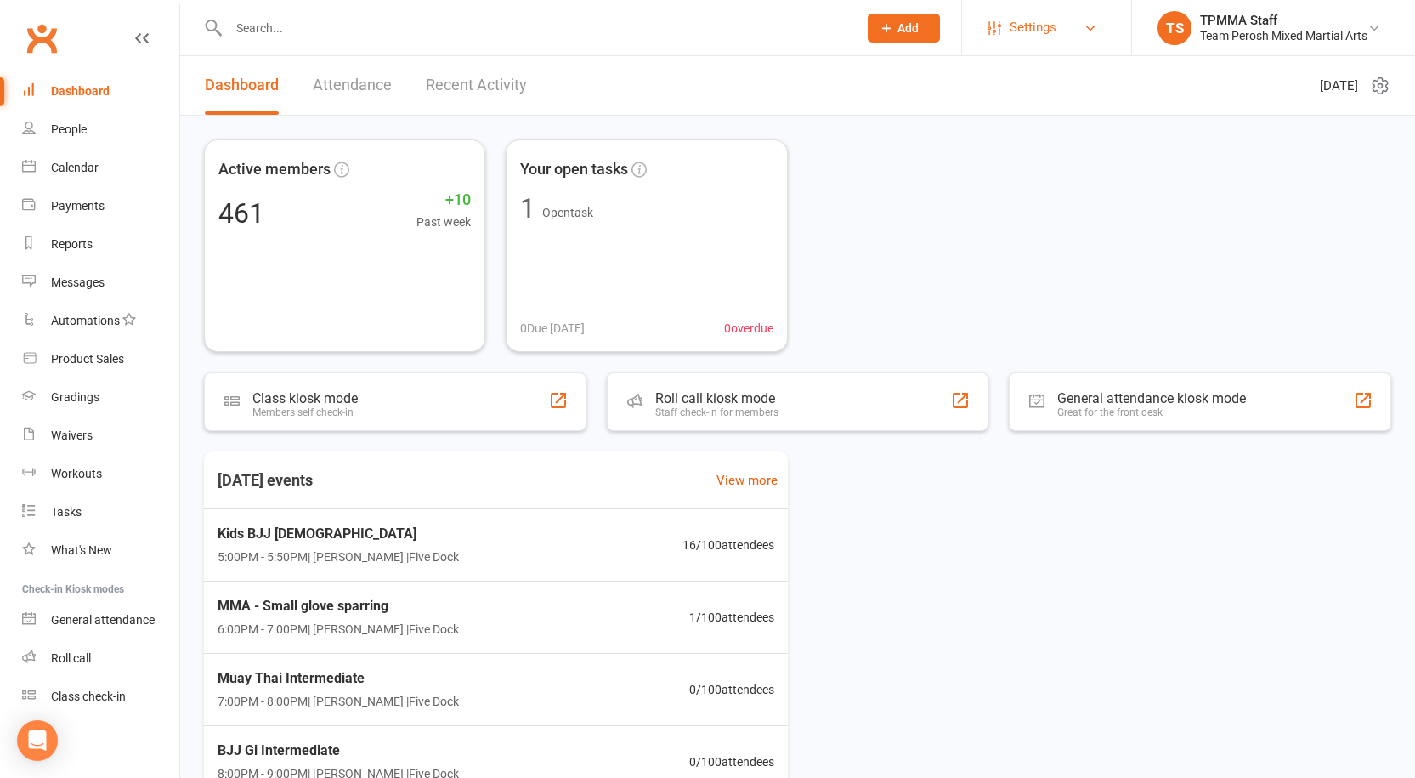
click at [1006, 21] on link "Settings" at bounding box center [1047, 27] width 118 height 38
click at [1012, 84] on link "Membership Plans" at bounding box center [1046, 75] width 169 height 39
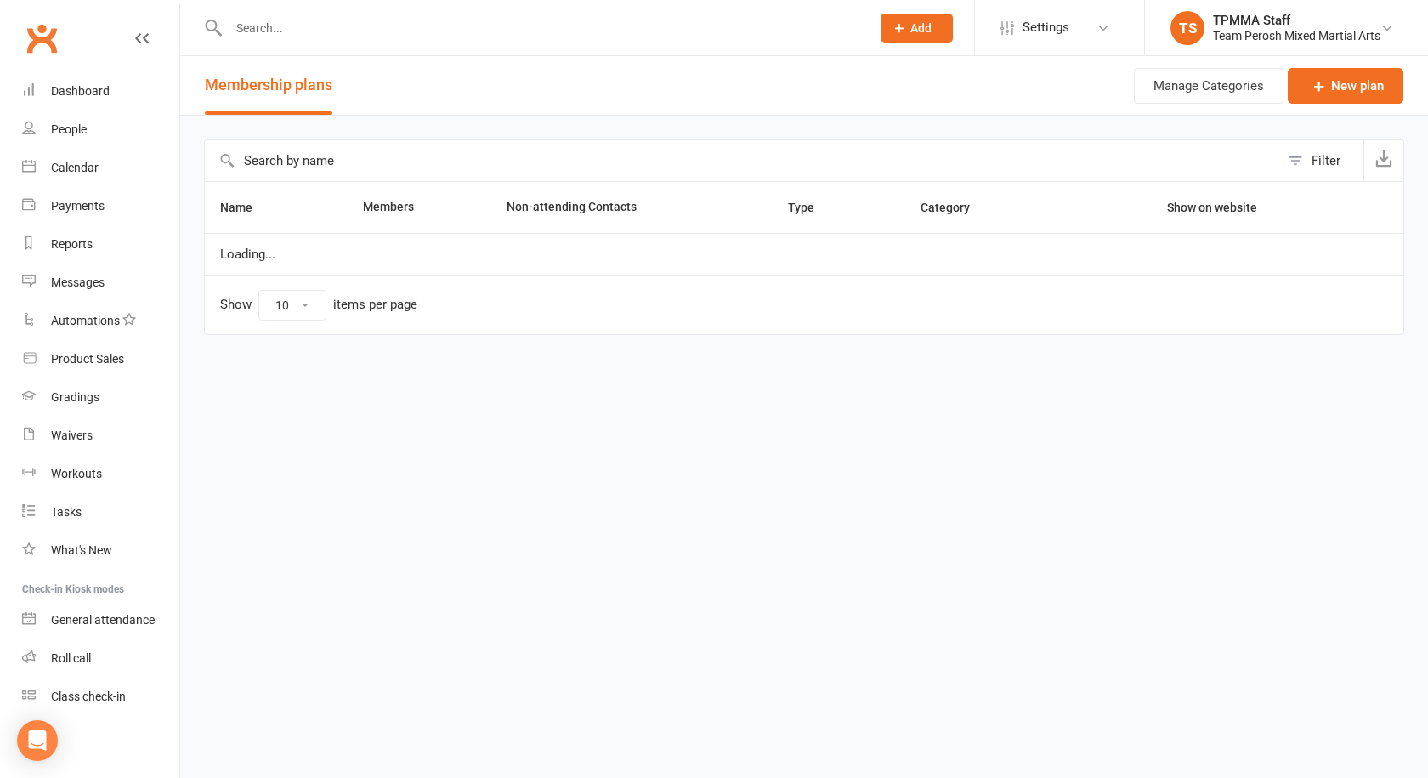
select select "50"
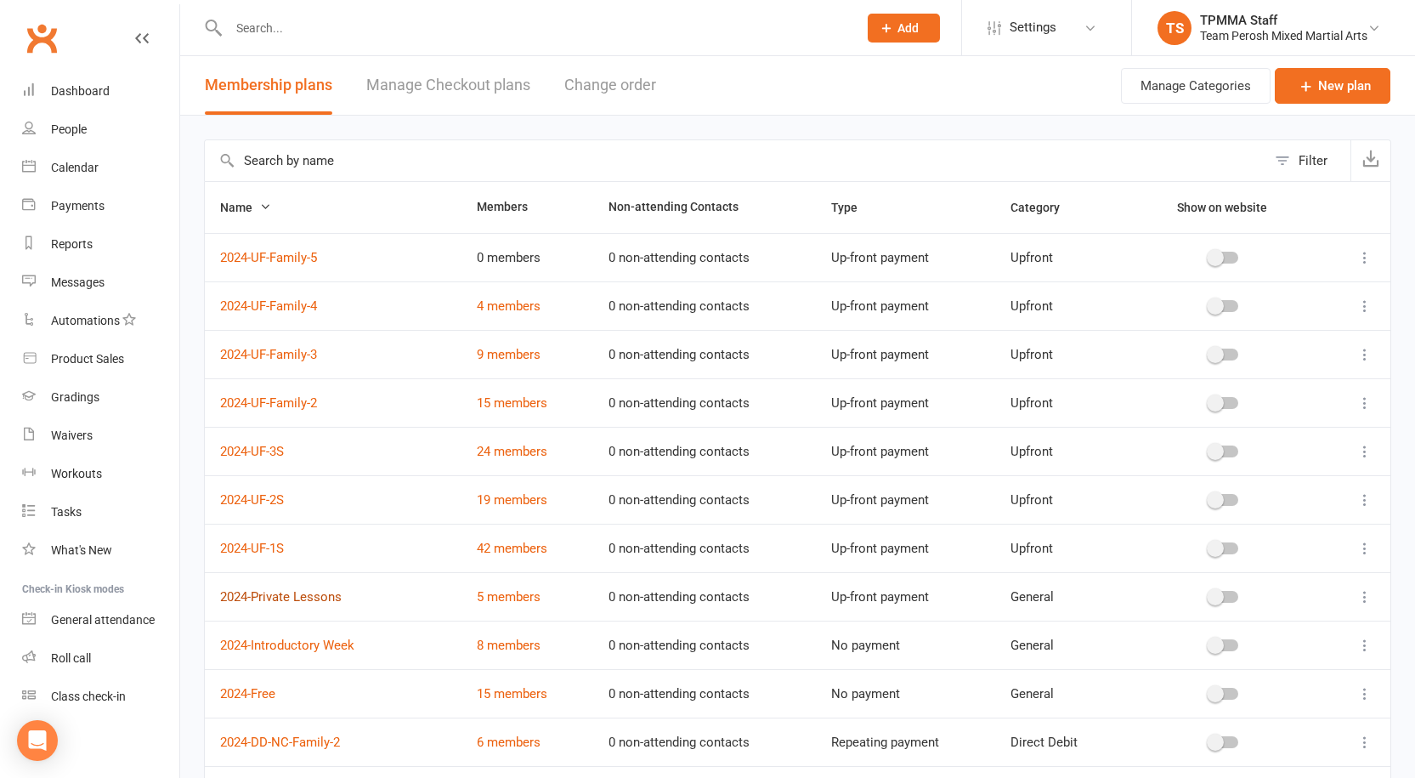
click at [307, 598] on link "2024-Private Lessons" at bounding box center [281, 596] width 122 height 15
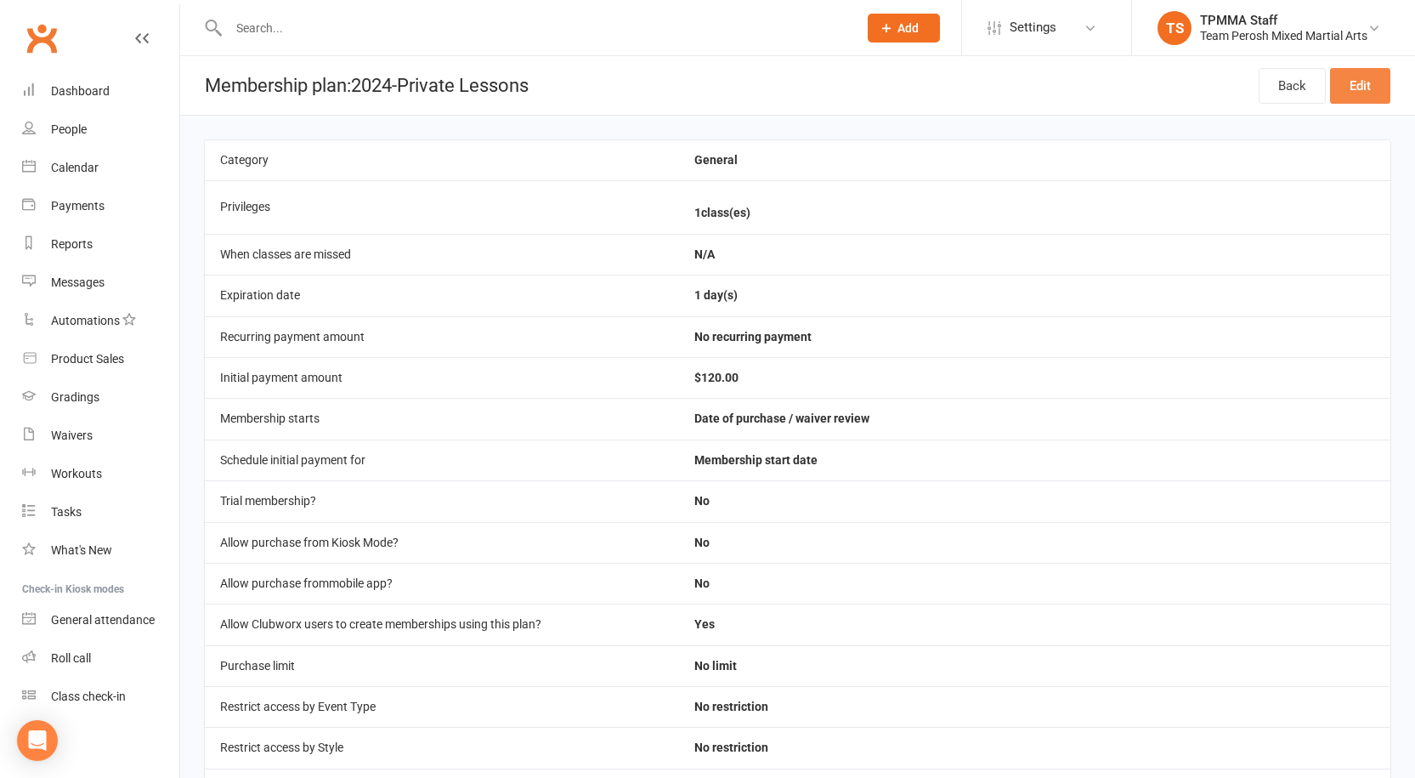
click at [1365, 80] on link "Edit" at bounding box center [1360, 86] width 60 height 36
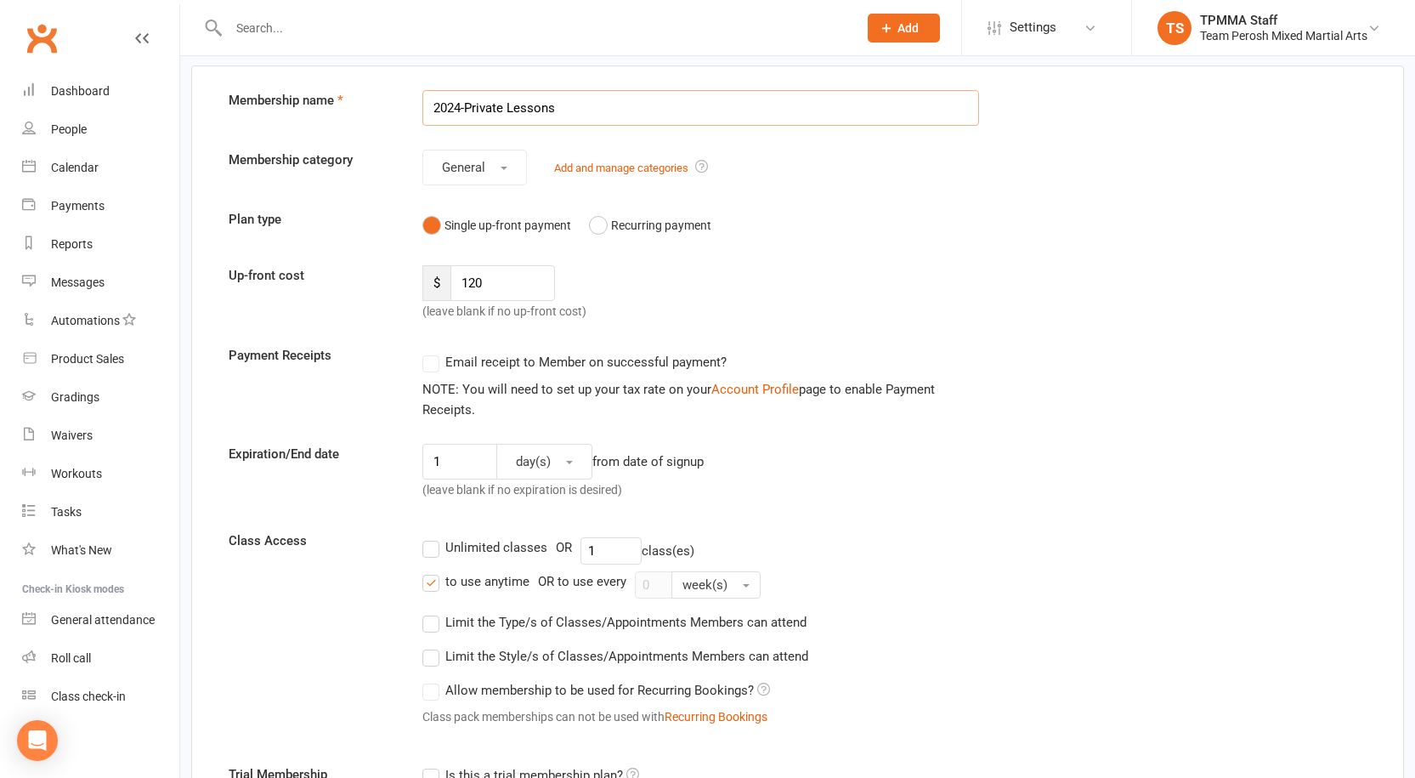
scroll to position [170, 0]
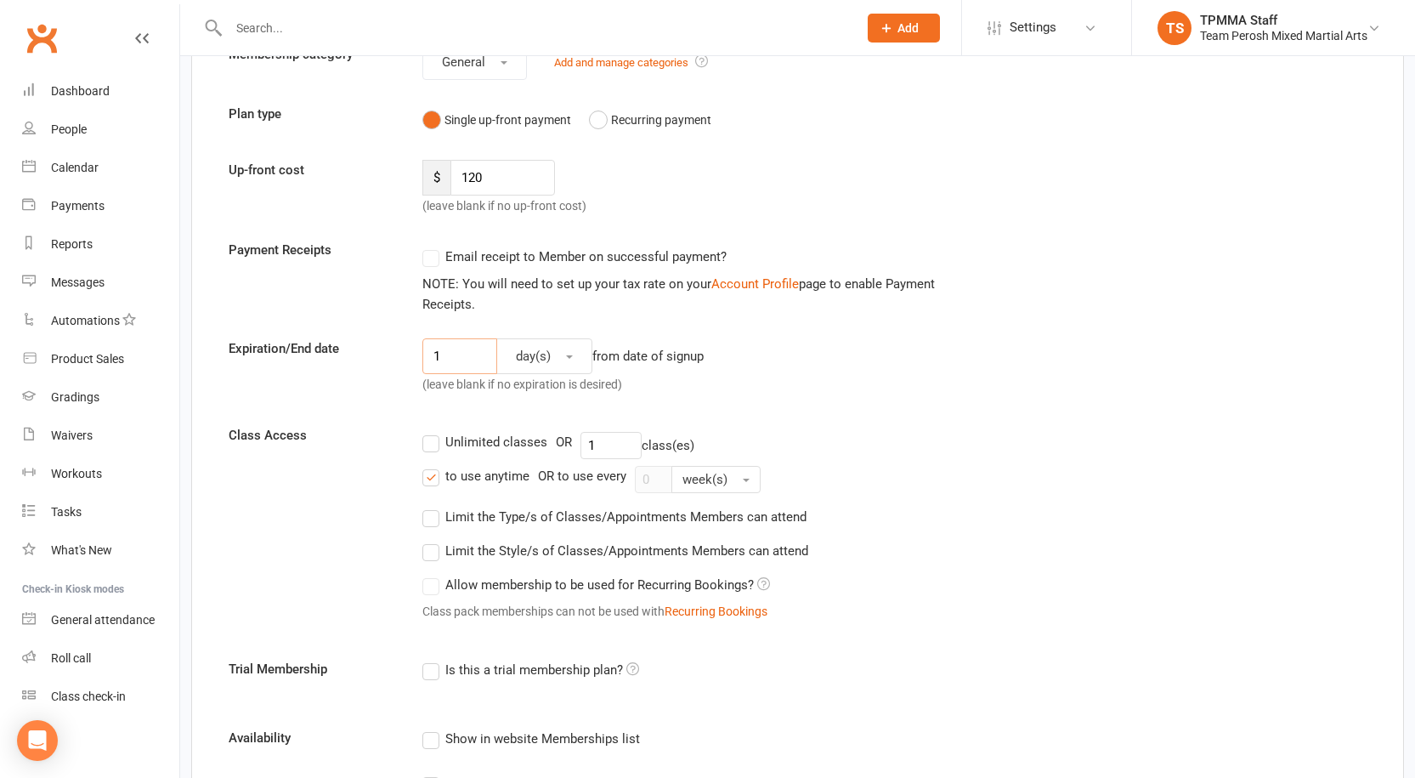
drag, startPoint x: 439, startPoint y: 357, endPoint x: 373, endPoint y: 354, distance: 66.3
click at [373, 354] on div "Expiration/End date 1 day(s) from date of signup (leave blank if no expiration …" at bounding box center [798, 369] width 1164 height 63
type input "6"
click at [569, 360] on button "day(s)" at bounding box center [544, 356] width 96 height 36
click at [555, 460] on span "month(s)" at bounding box center [537, 464] width 52 height 15
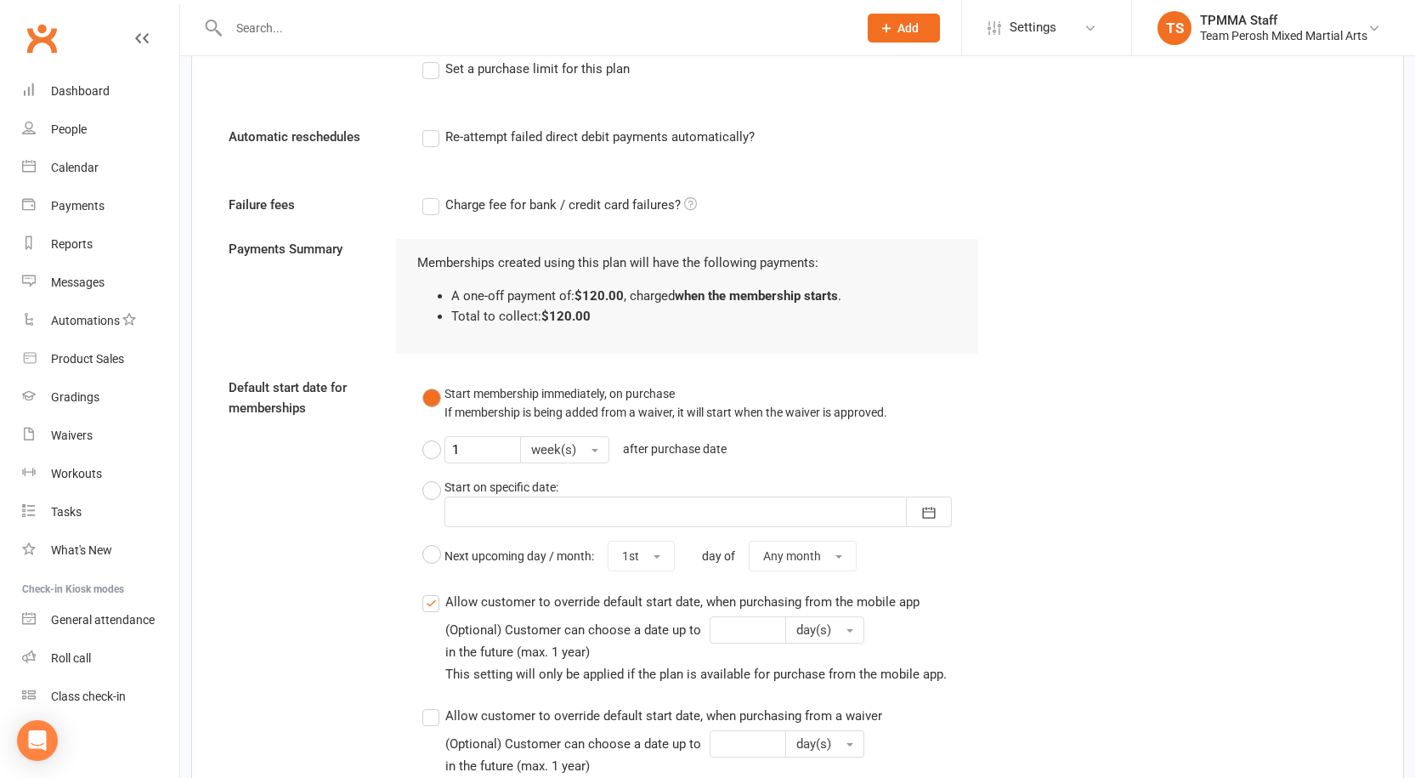
scroll to position [1344, 0]
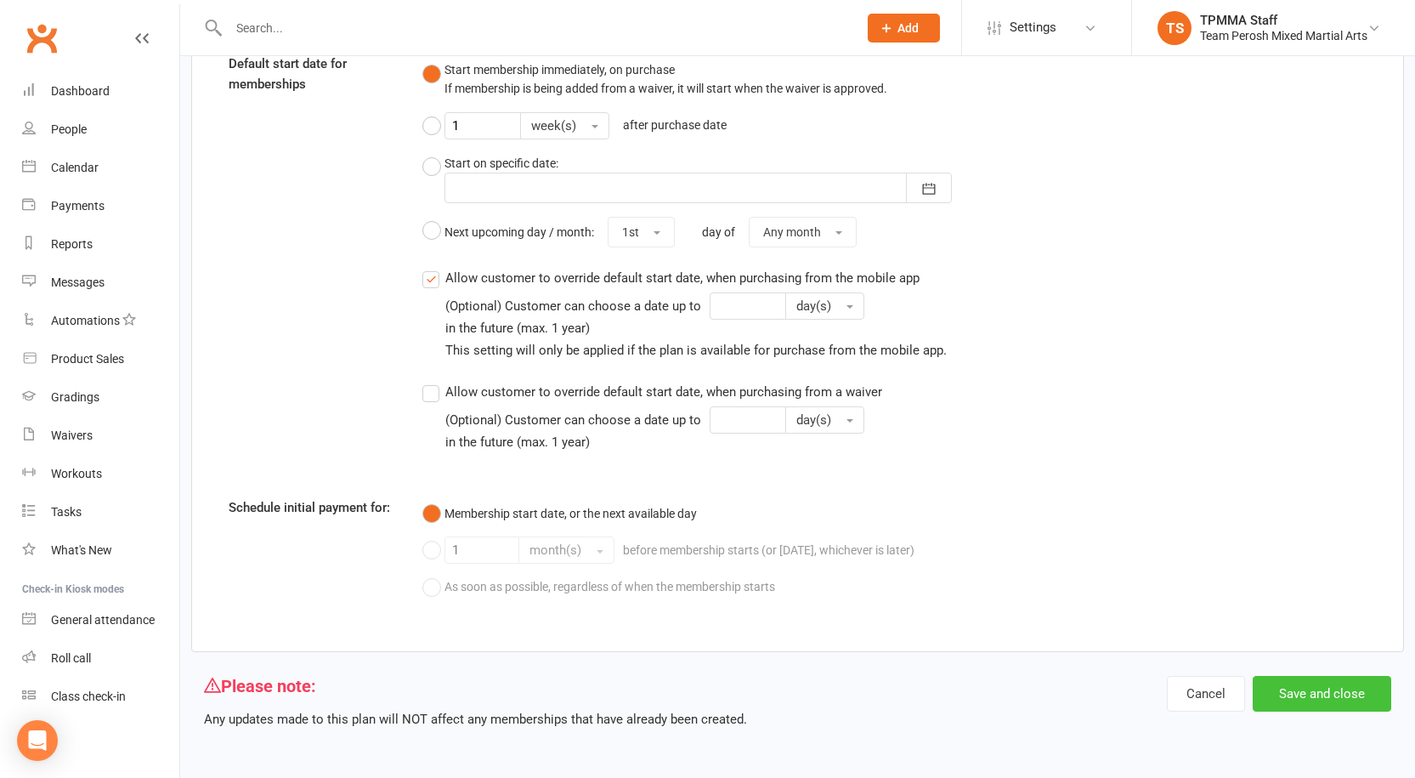
click at [1311, 697] on button "Save and close" at bounding box center [1322, 694] width 139 height 36
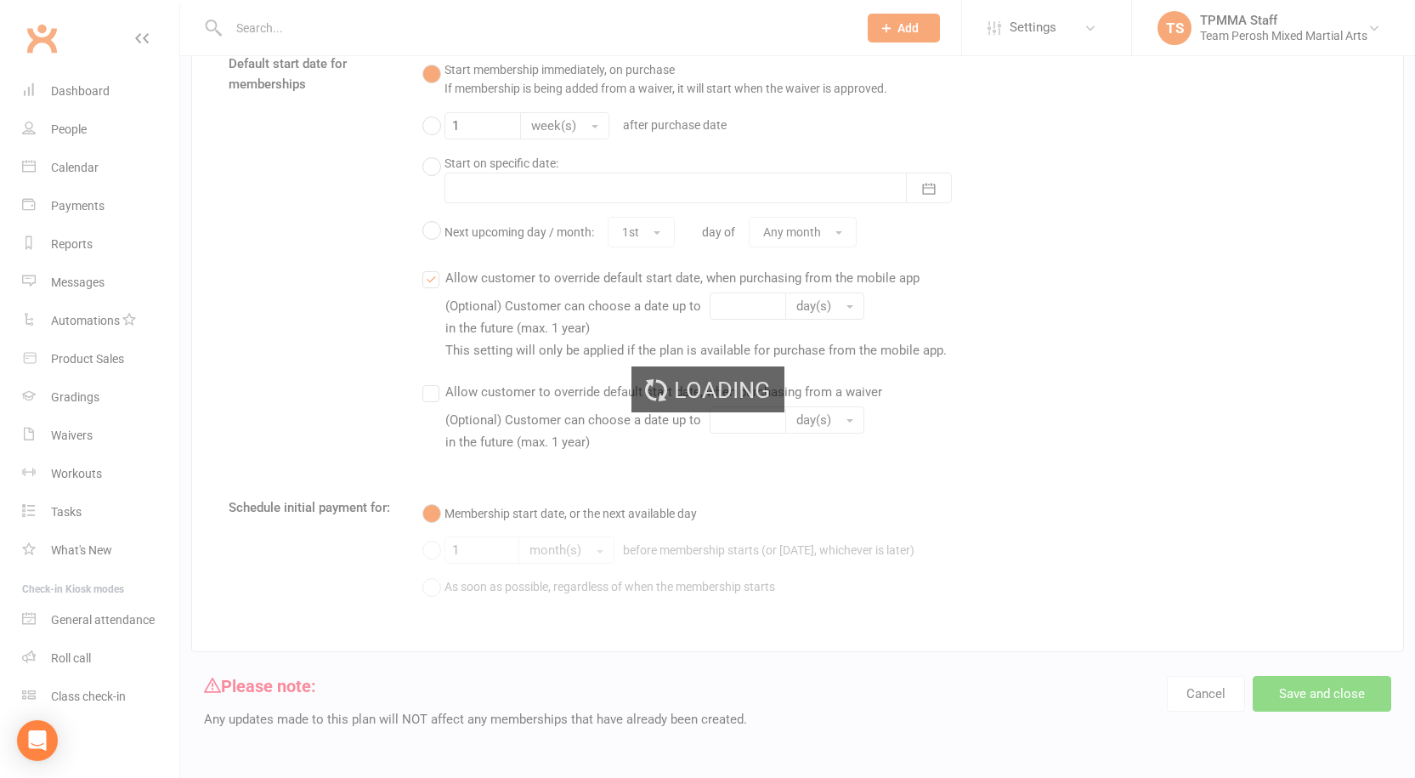
select select "50"
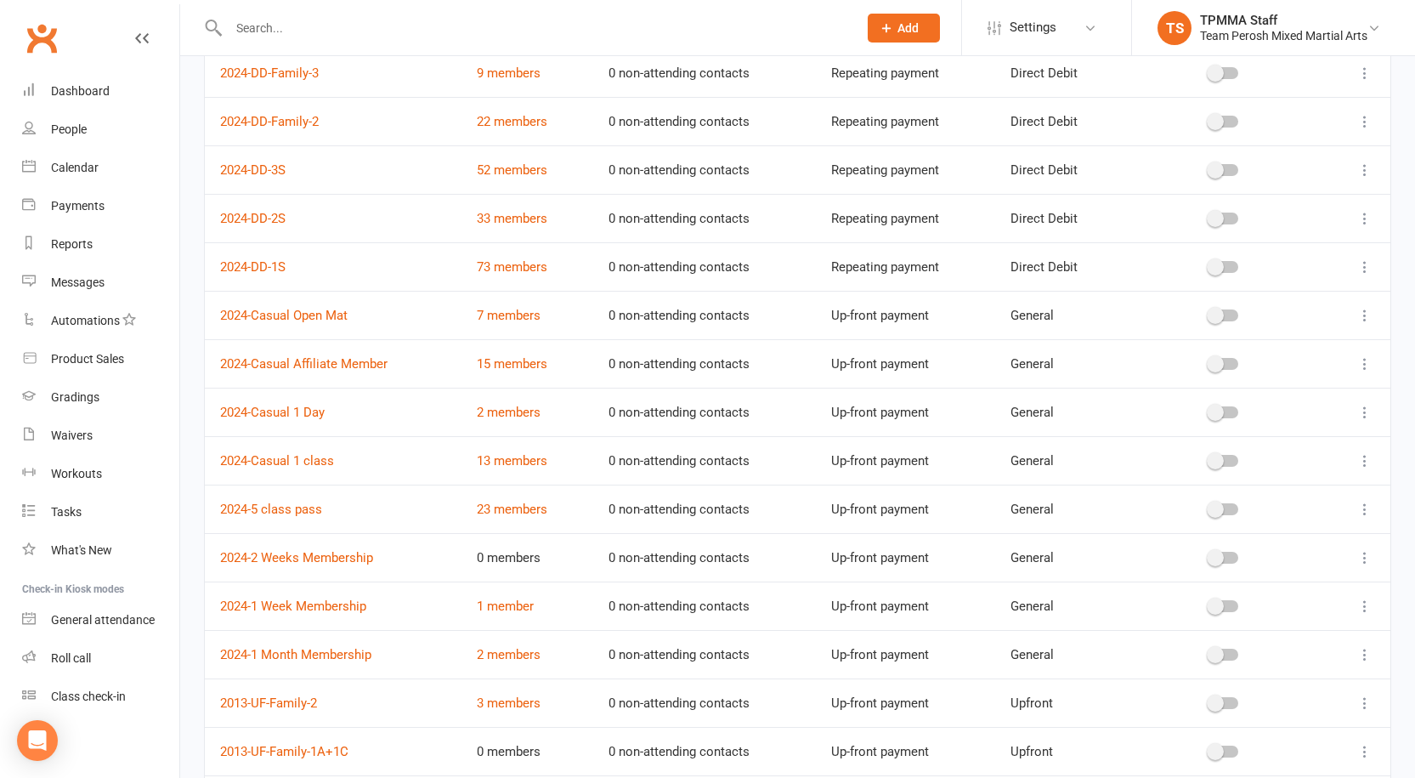
scroll to position [1105, 0]
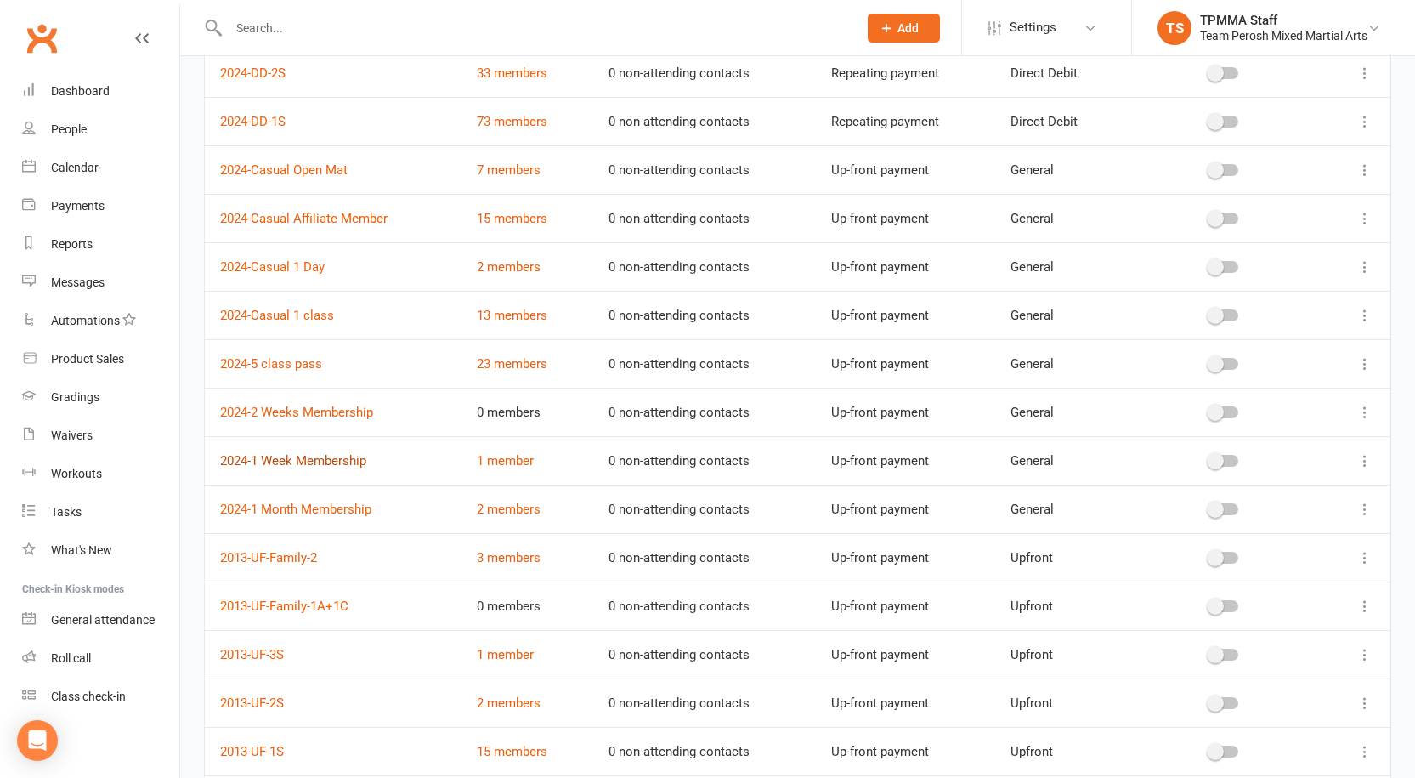
click at [326, 457] on link "2024-1 Week Membership" at bounding box center [293, 460] width 146 height 15
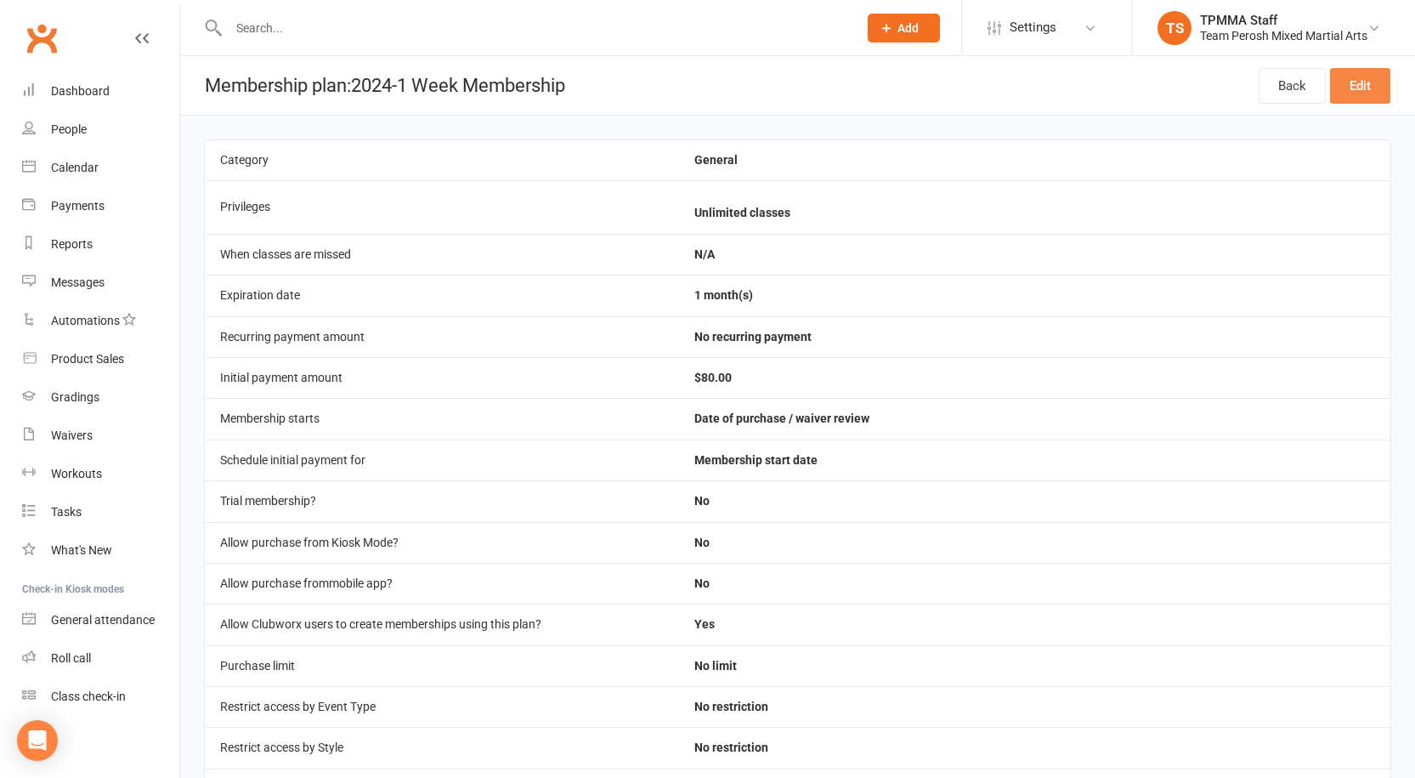
click at [1355, 86] on link "Edit" at bounding box center [1360, 86] width 60 height 36
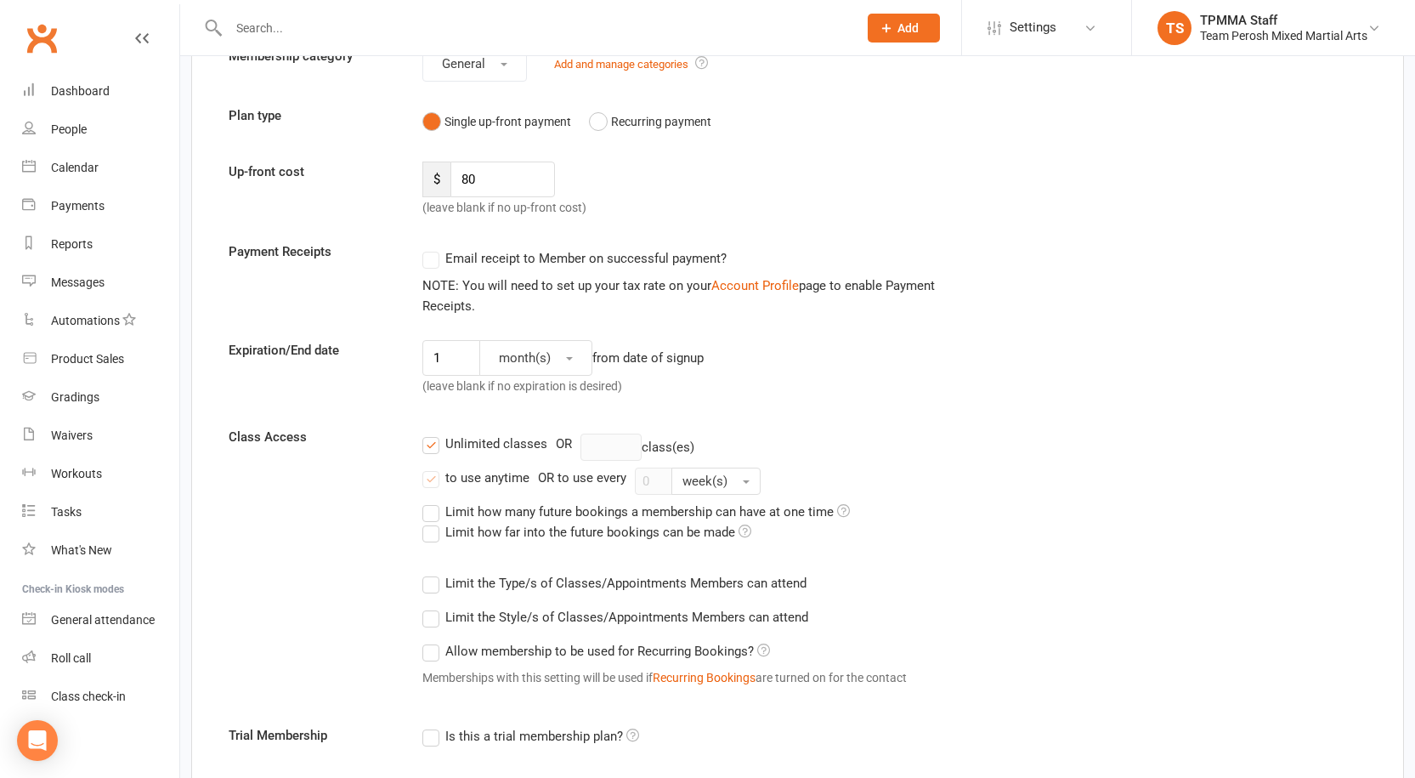
scroll to position [170, 0]
click at [394, 352] on div "Expiration/End date 1 month(s) from date of signup (leave blank if no expiratio…" at bounding box center [798, 369] width 1164 height 63
type input "7"
click at [581, 358] on button "month(s)" at bounding box center [535, 356] width 113 height 36
click at [542, 404] on link "day(s)" at bounding box center [564, 397] width 168 height 34
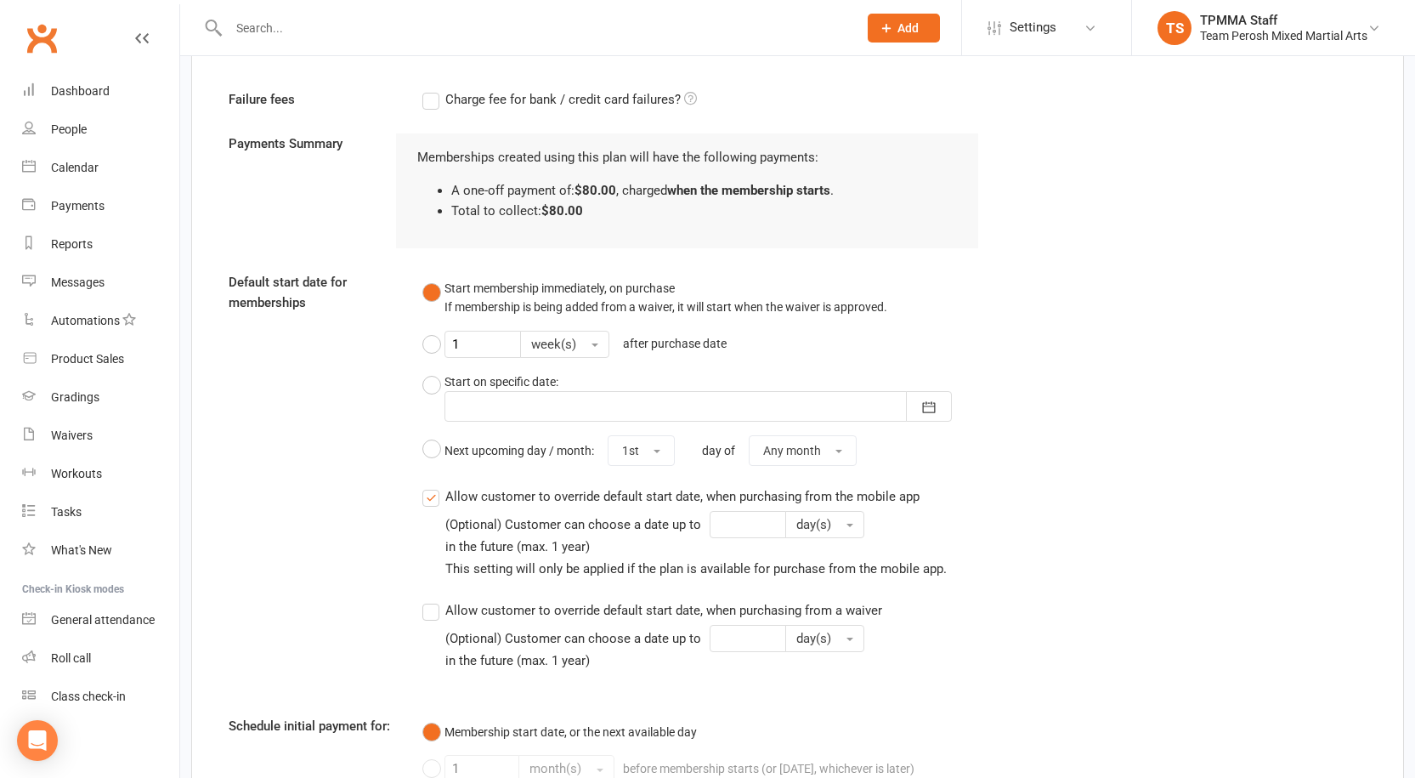
scroll to position [1408, 0]
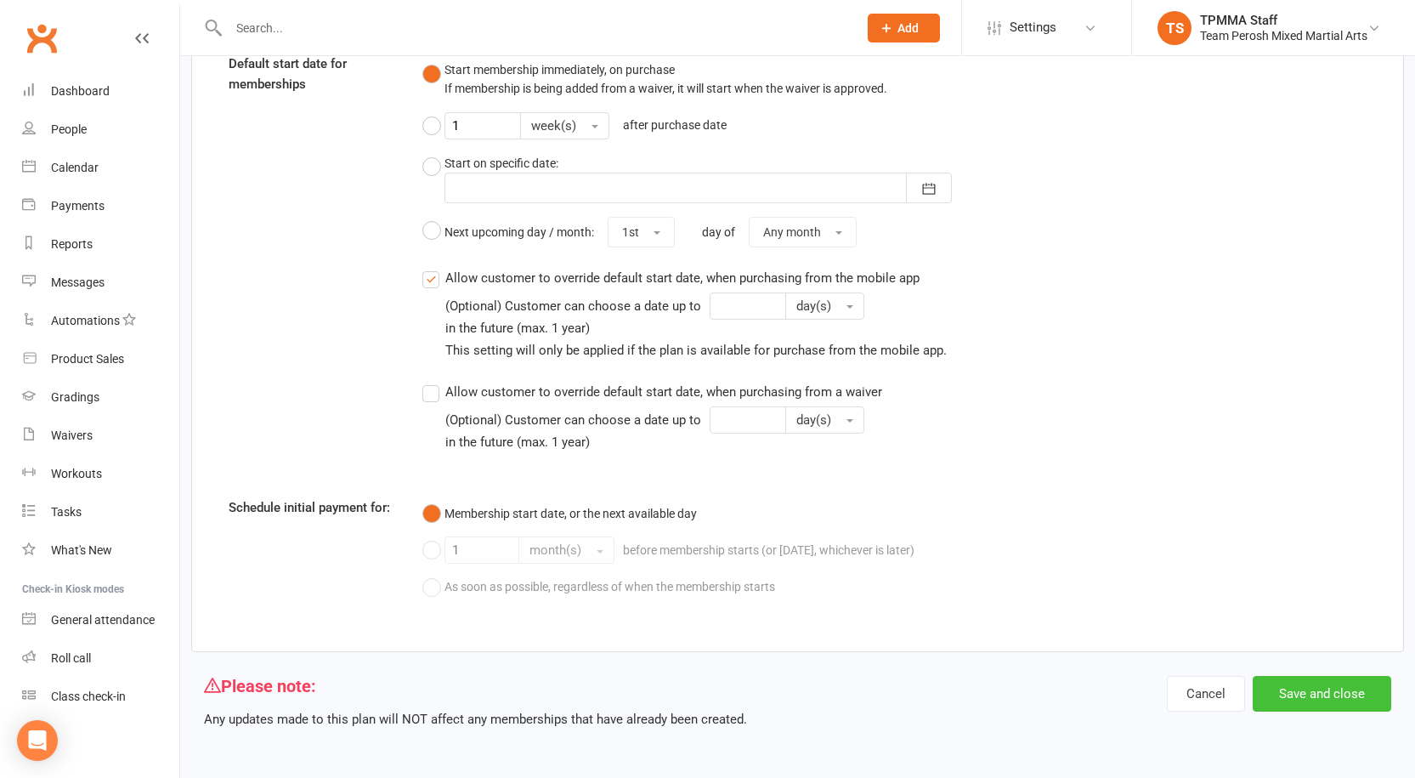
click at [1329, 704] on button "Save and close" at bounding box center [1322, 694] width 139 height 36
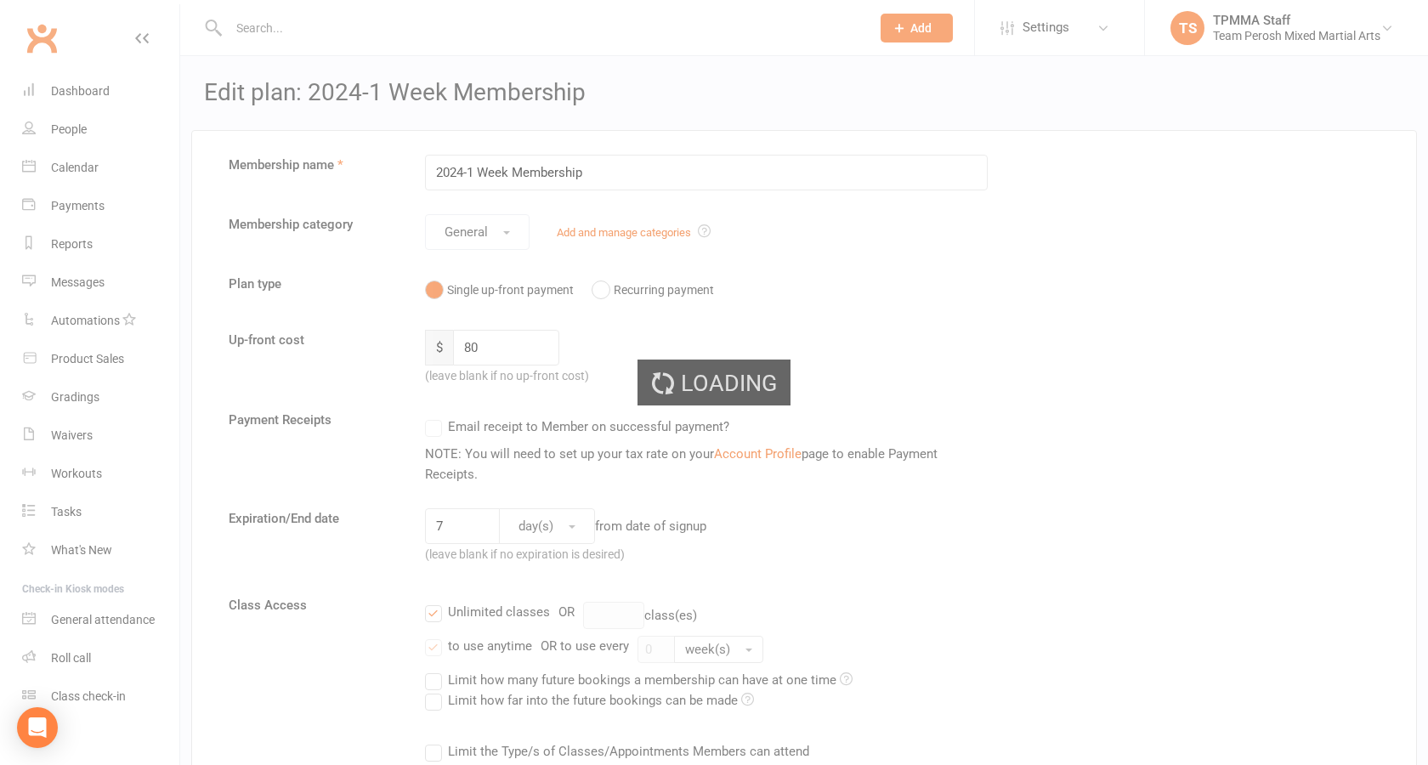
select select "50"
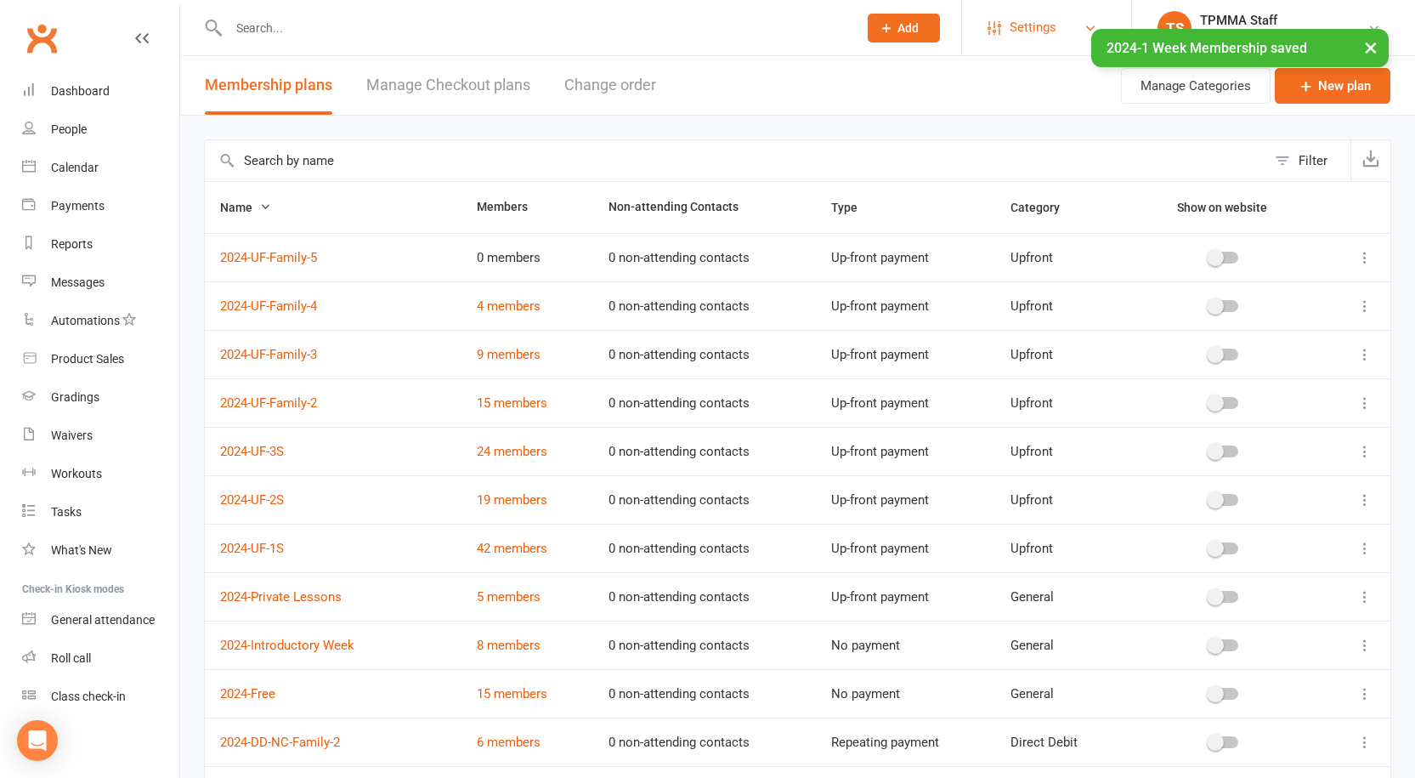
click at [1028, 25] on span "Settings" at bounding box center [1033, 27] width 47 height 38
click at [549, 173] on input "text" at bounding box center [736, 160] width 1062 height 41
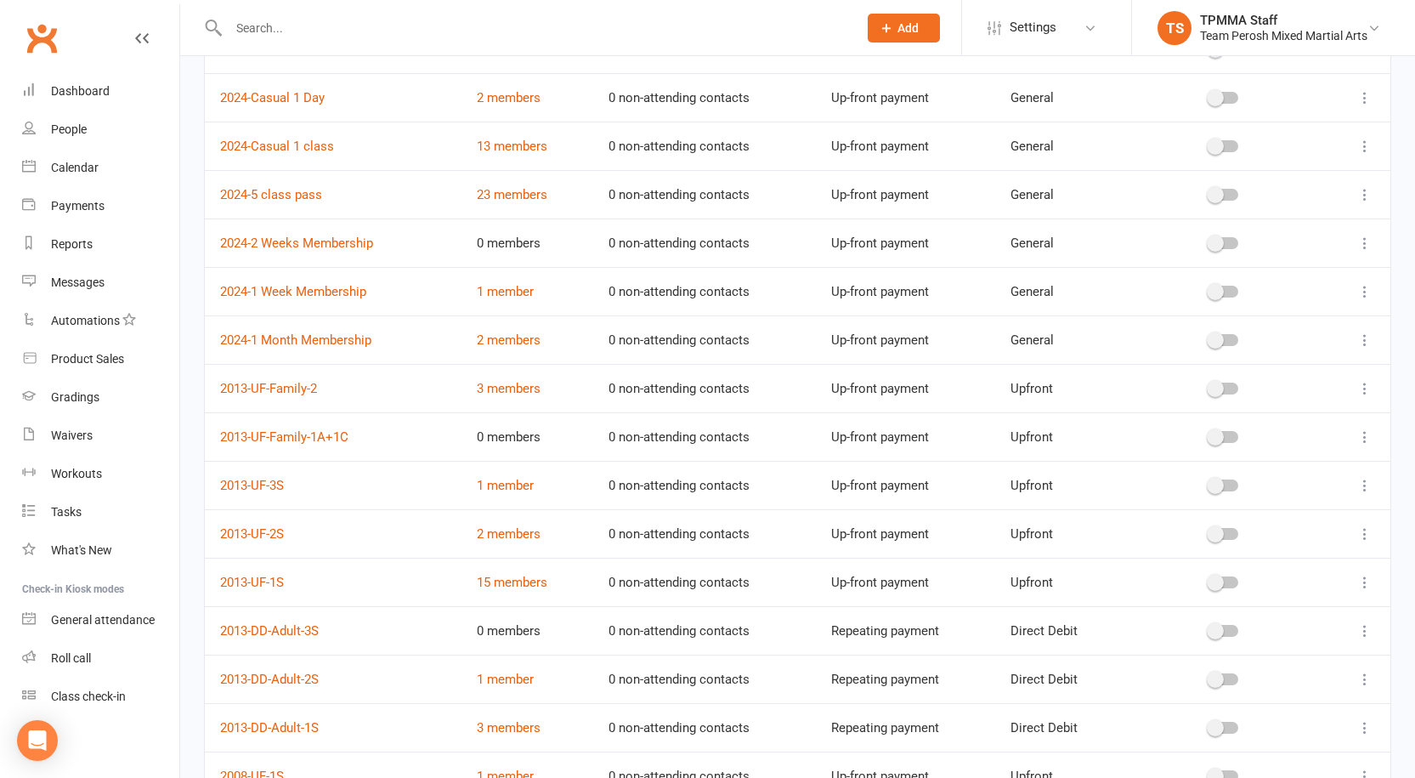
scroll to position [1275, 0]
click at [327, 237] on link "2024-2 Weeks Membership" at bounding box center [296, 242] width 153 height 15
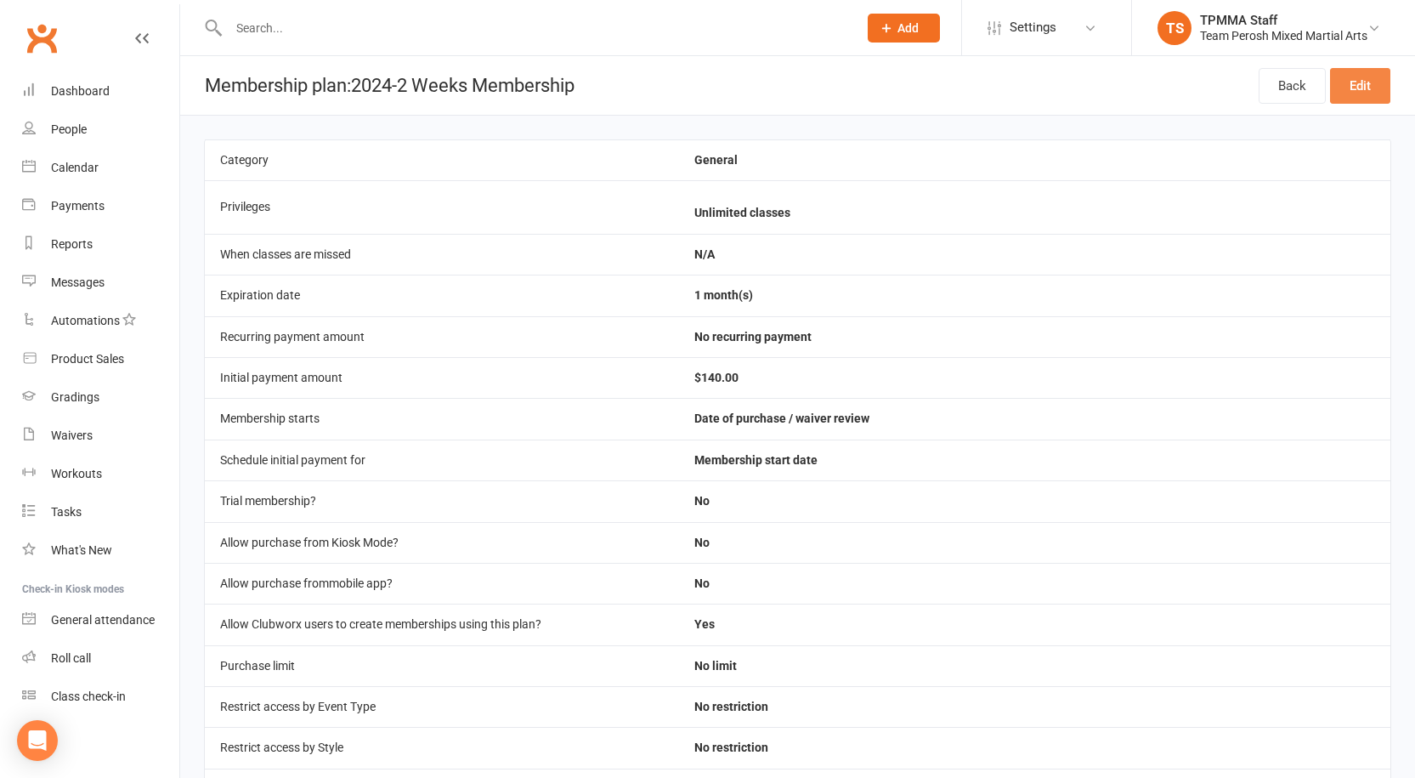
click at [1363, 85] on link "Edit" at bounding box center [1360, 86] width 60 height 36
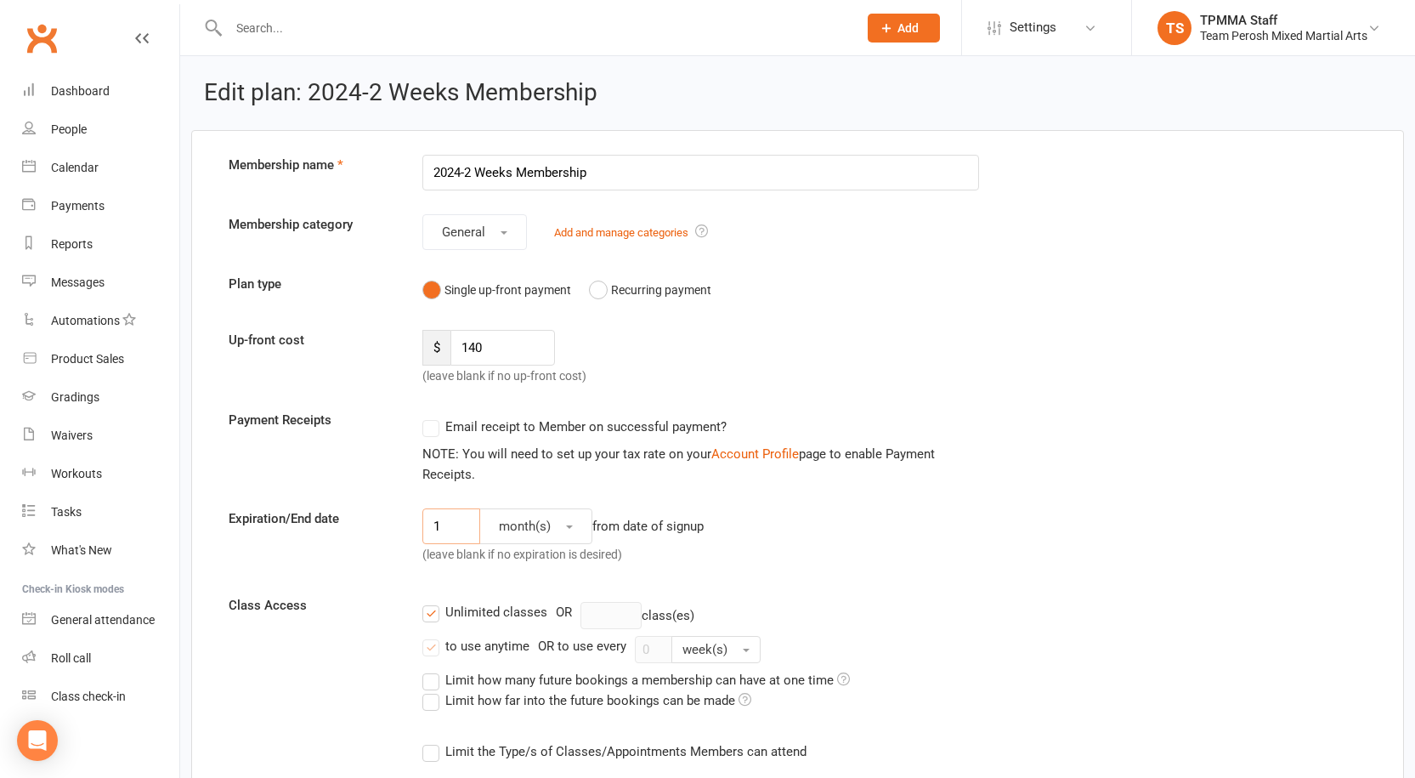
drag, startPoint x: 449, startPoint y: 525, endPoint x: 352, endPoint y: 522, distance: 97.0
click at [352, 522] on div "Expiration/End date 1 month(s) from date of signup (leave blank if no expiratio…" at bounding box center [798, 539] width 1164 height 63
type input "14"
click at [582, 526] on button "month(s)" at bounding box center [535, 526] width 113 height 36
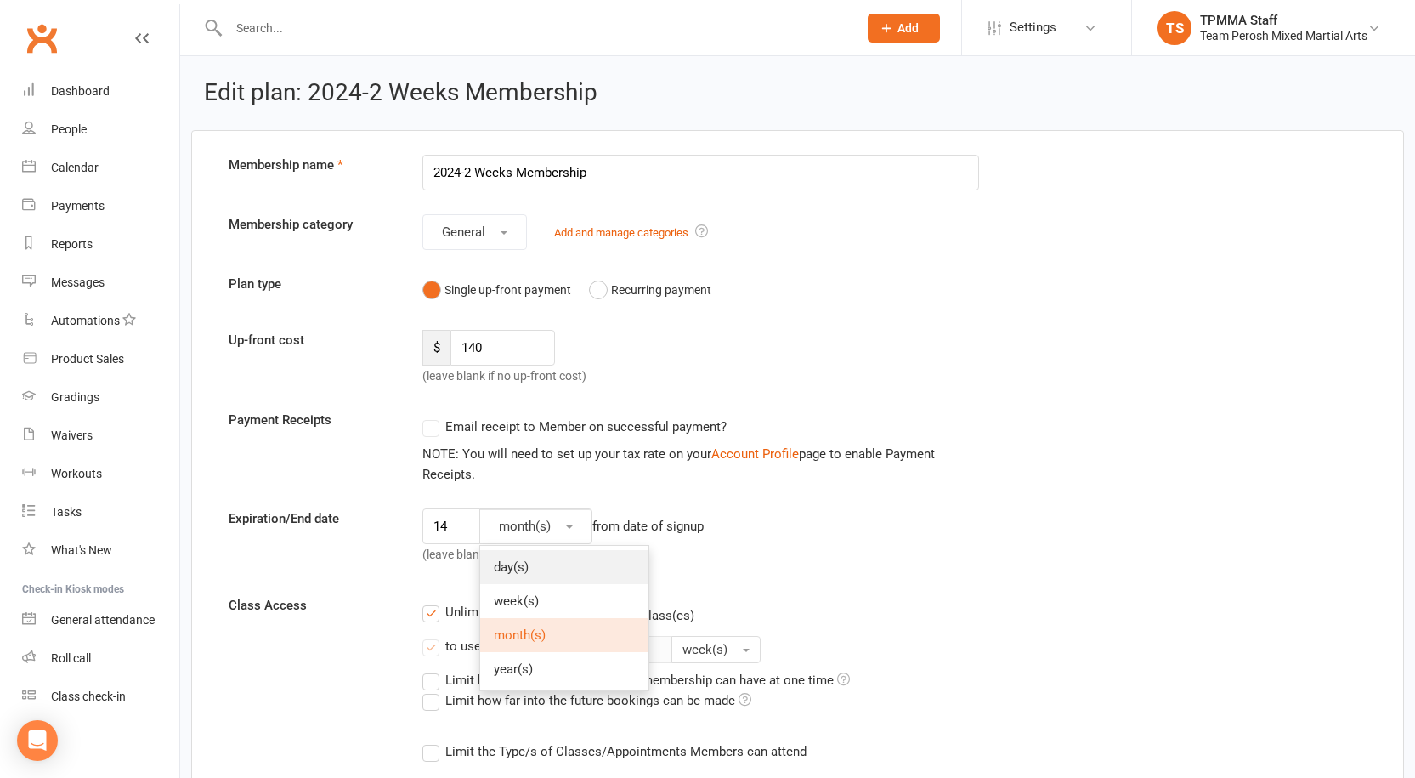
click at [558, 571] on link "day(s)" at bounding box center [564, 567] width 168 height 34
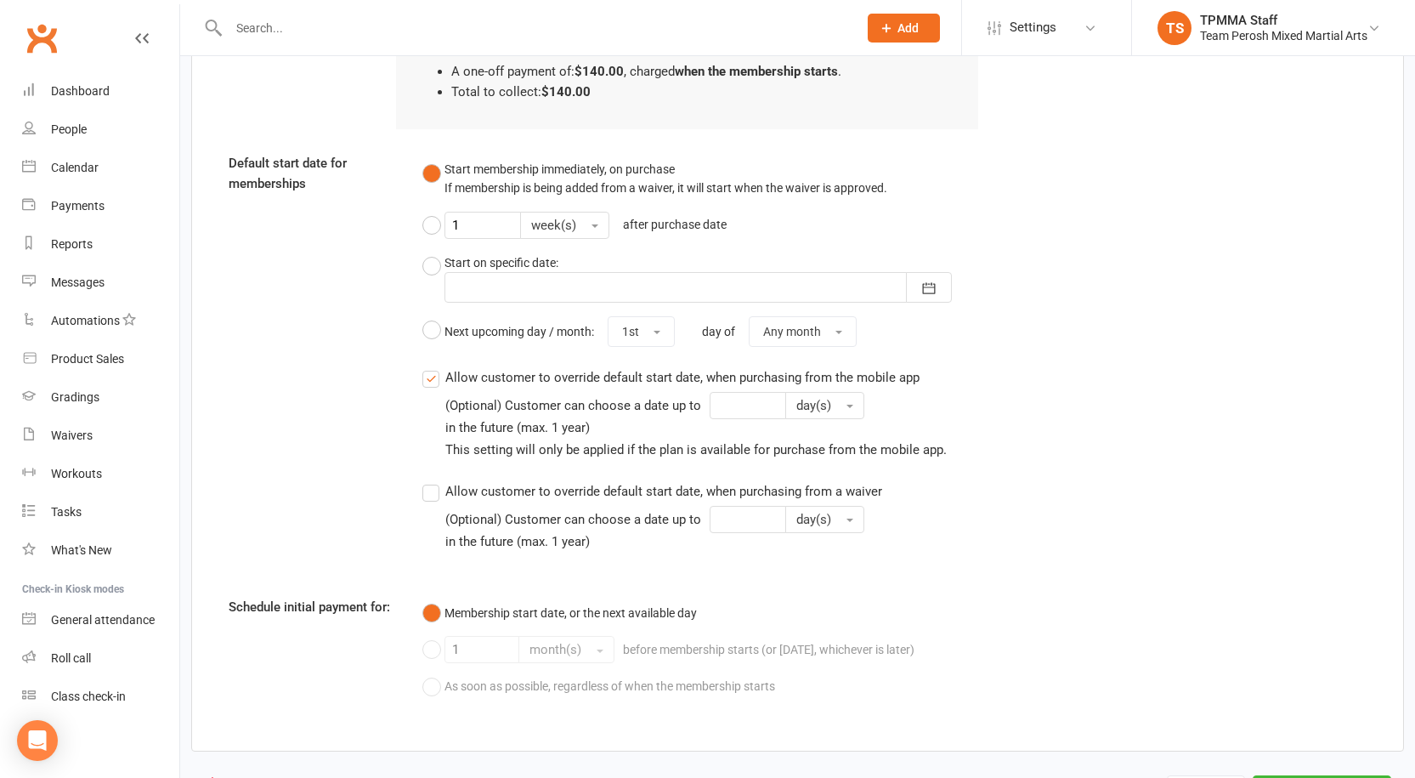
scroll to position [1408, 0]
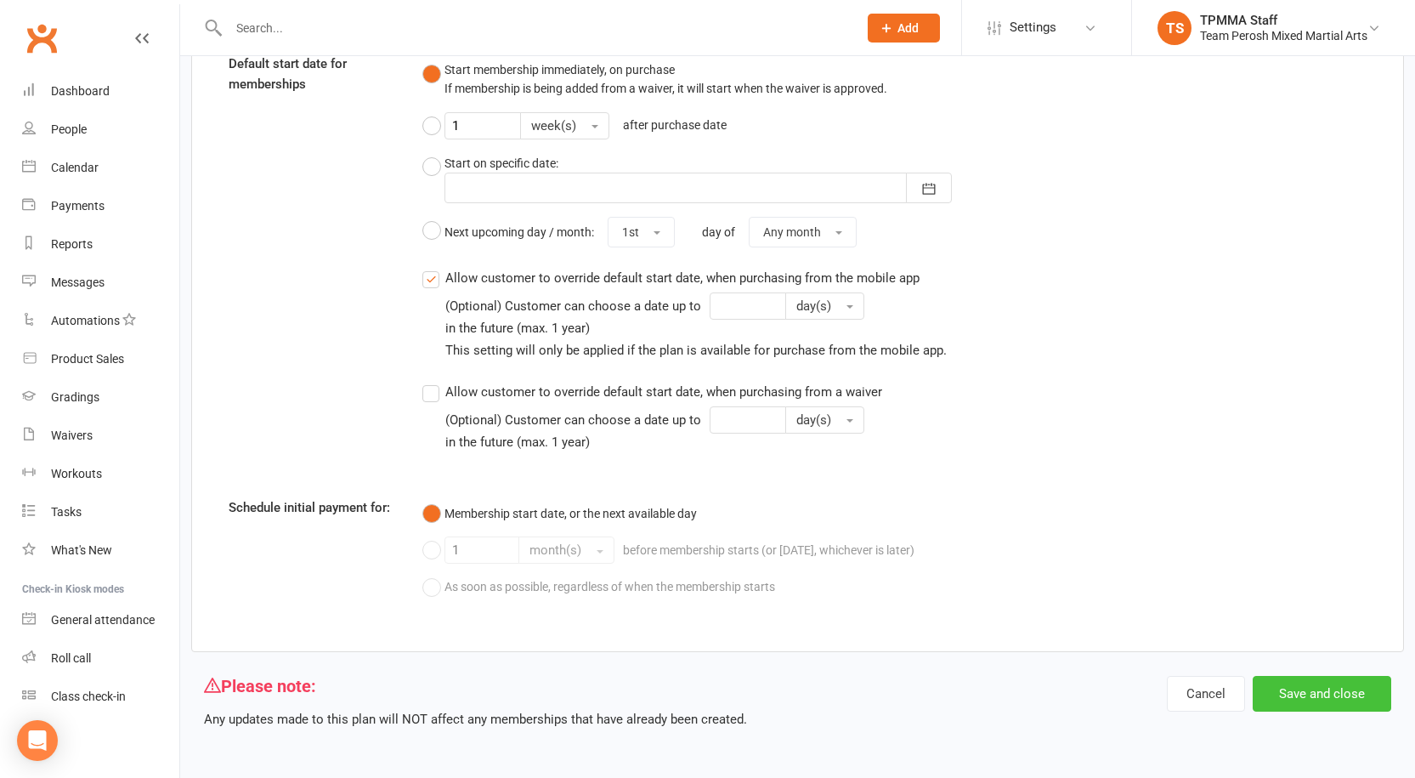
click at [1316, 686] on button "Save and close" at bounding box center [1322, 694] width 139 height 36
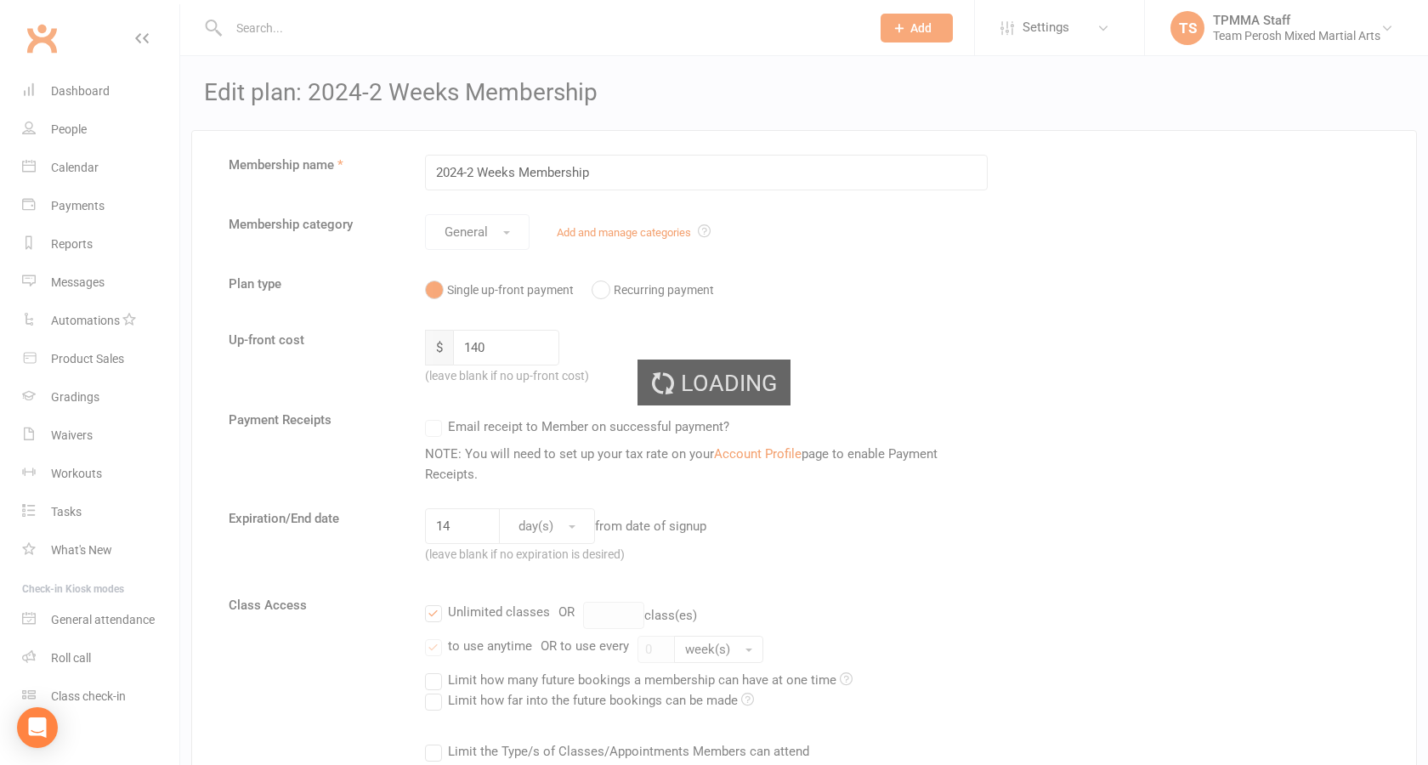
select select "50"
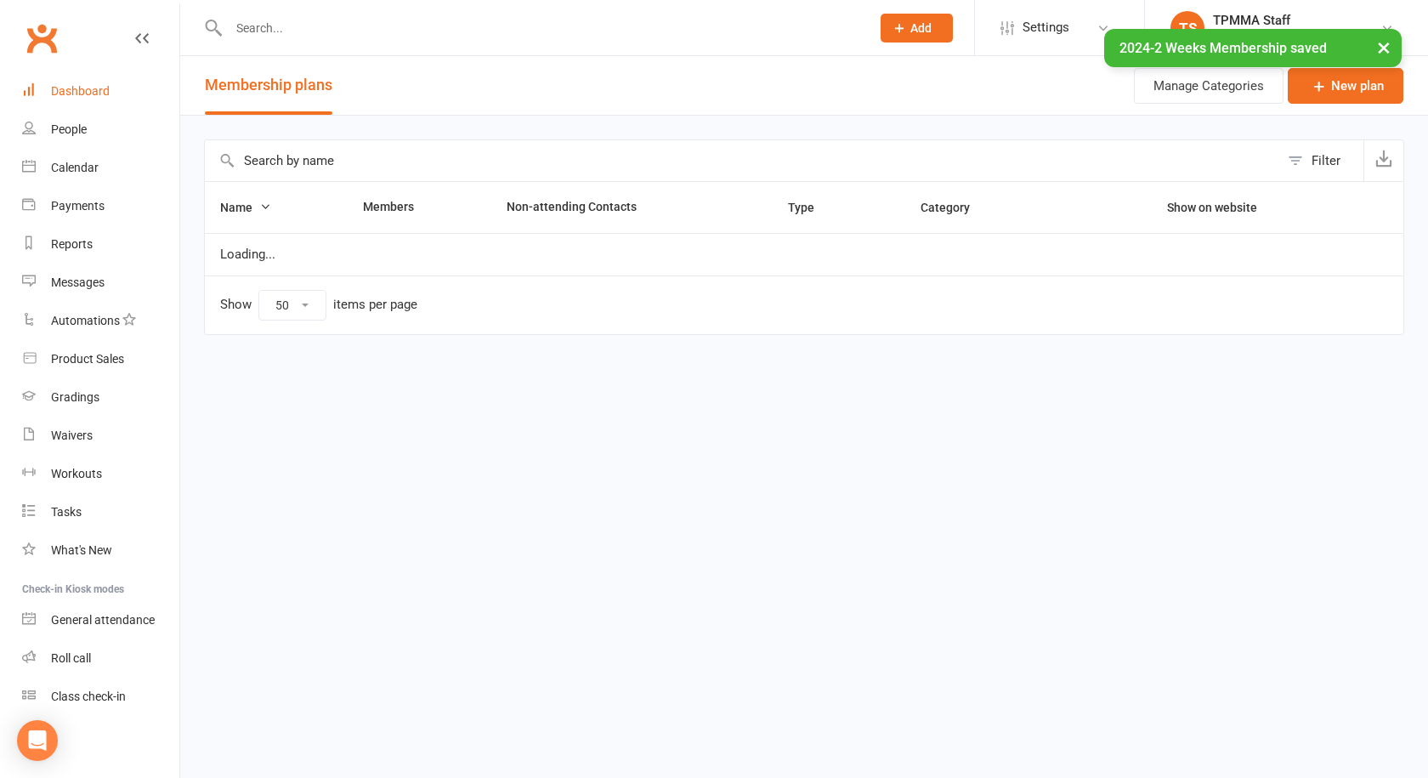
click at [59, 88] on div "Dashboard" at bounding box center [80, 91] width 59 height 14
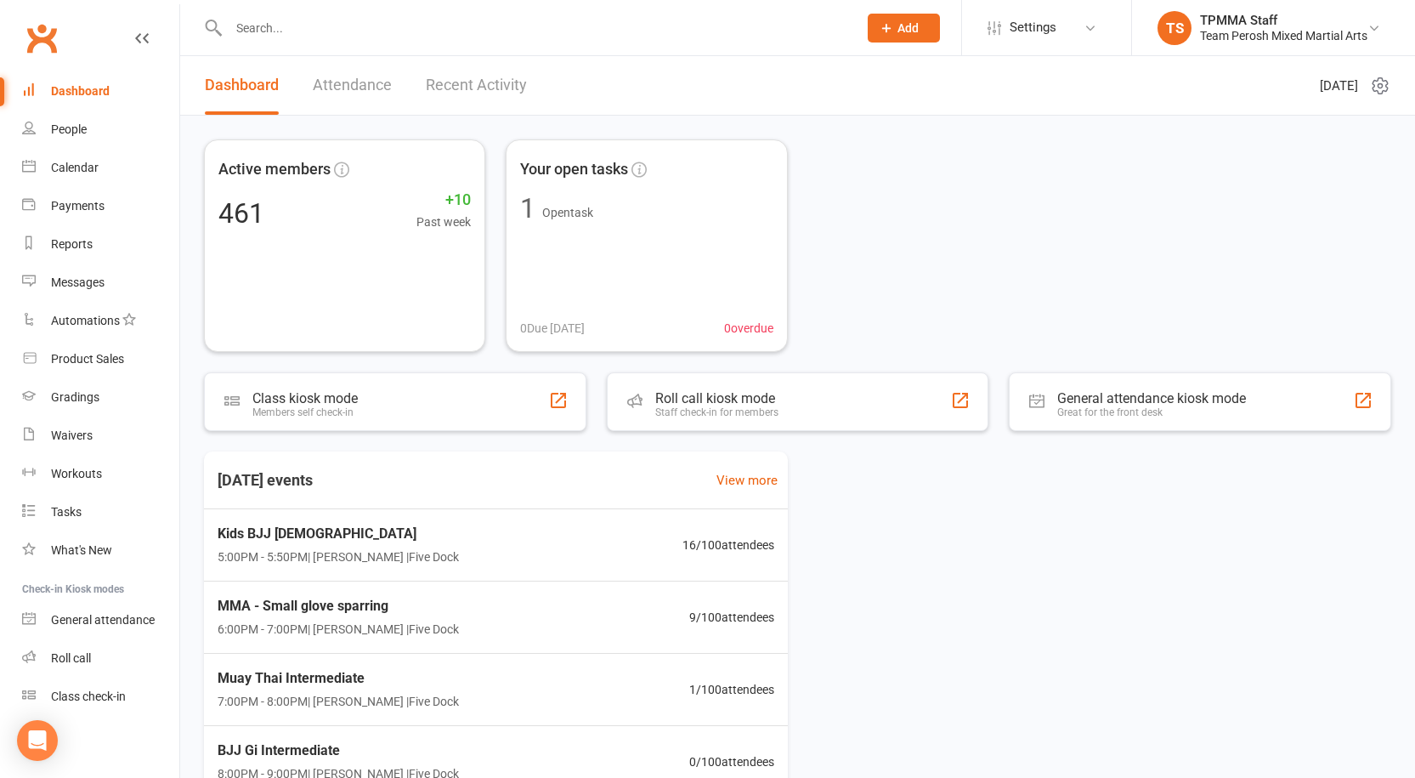
click at [345, 14] on div at bounding box center [525, 27] width 642 height 55
click at [380, 14] on div at bounding box center [525, 27] width 642 height 55
click at [377, 17] on input "text" at bounding box center [535, 28] width 622 height 24
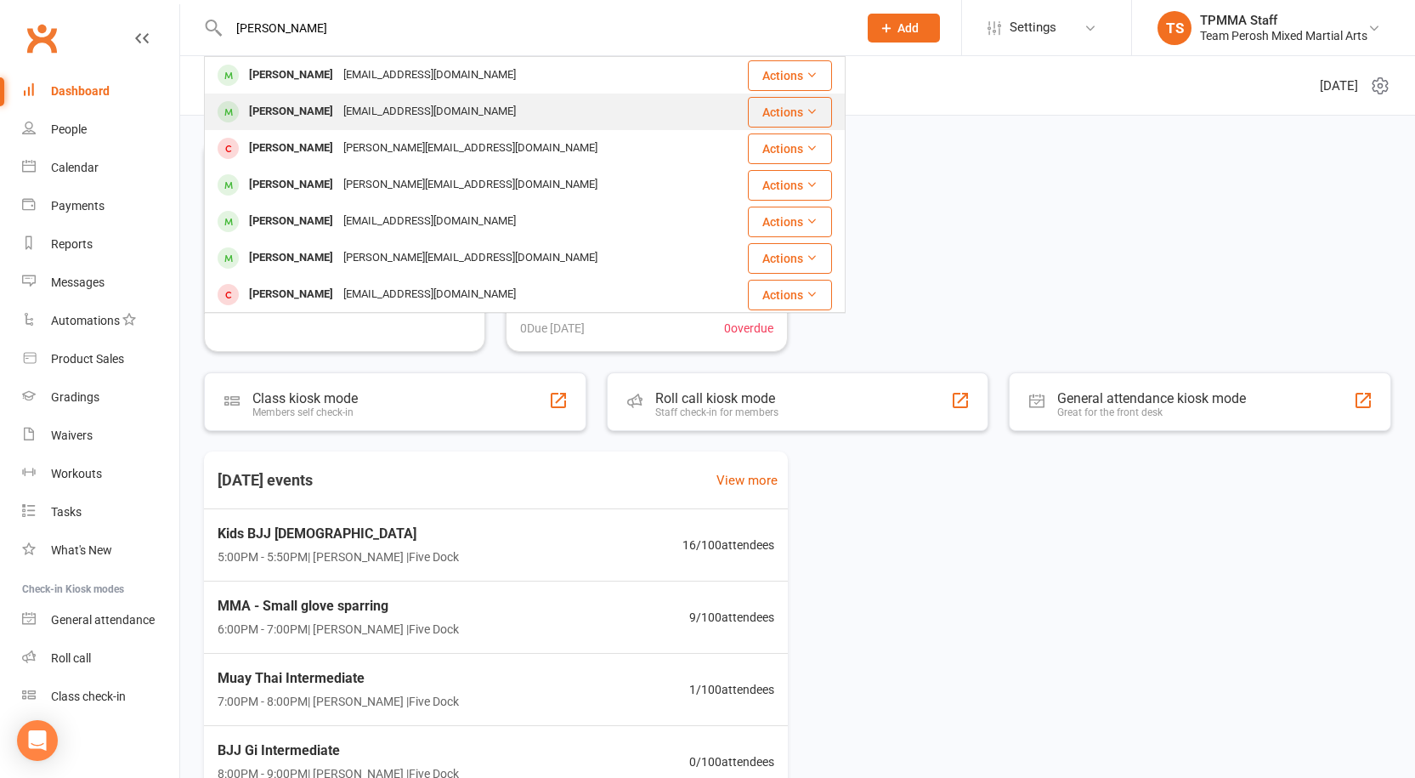
type input "james ko"
click at [338, 110] on div "[PERSON_NAME]" at bounding box center [291, 111] width 94 height 25
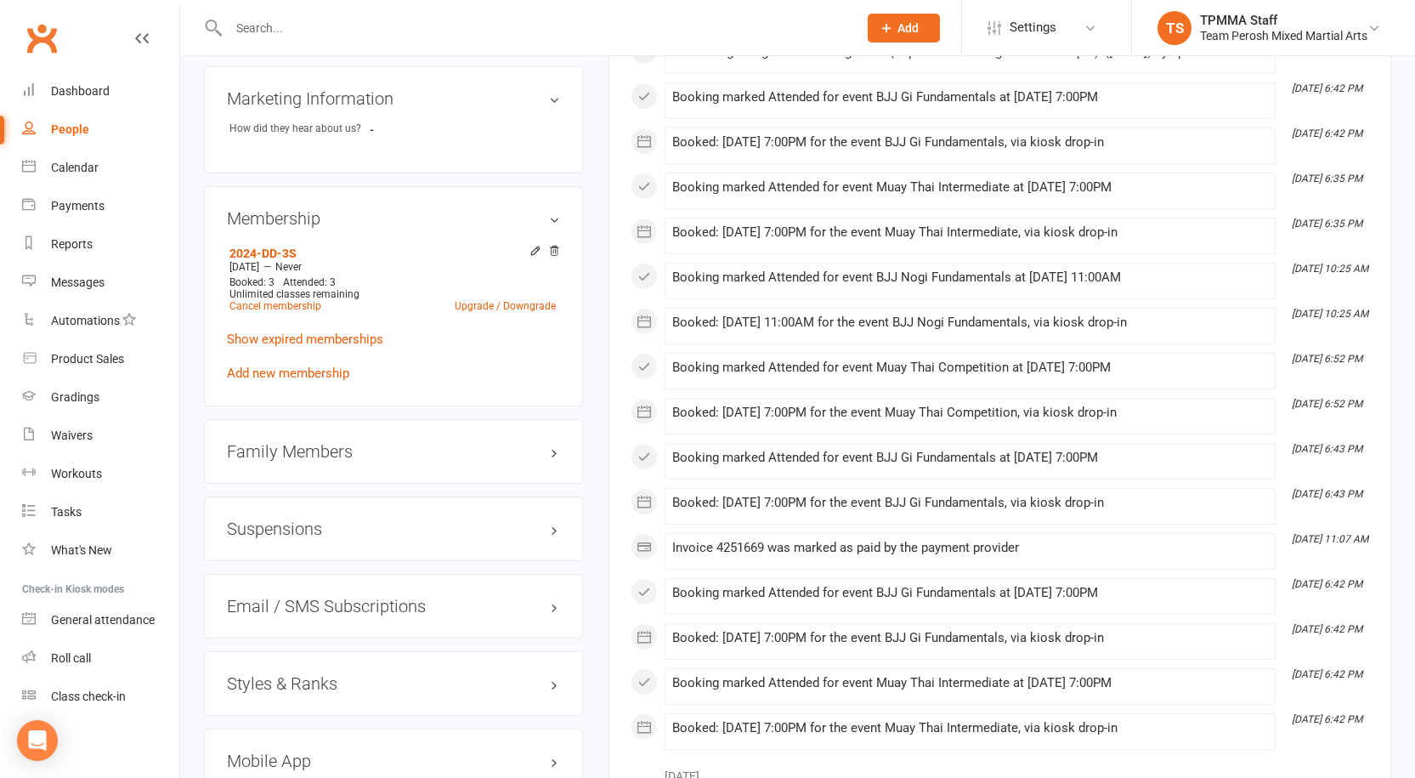
scroll to position [956, 0]
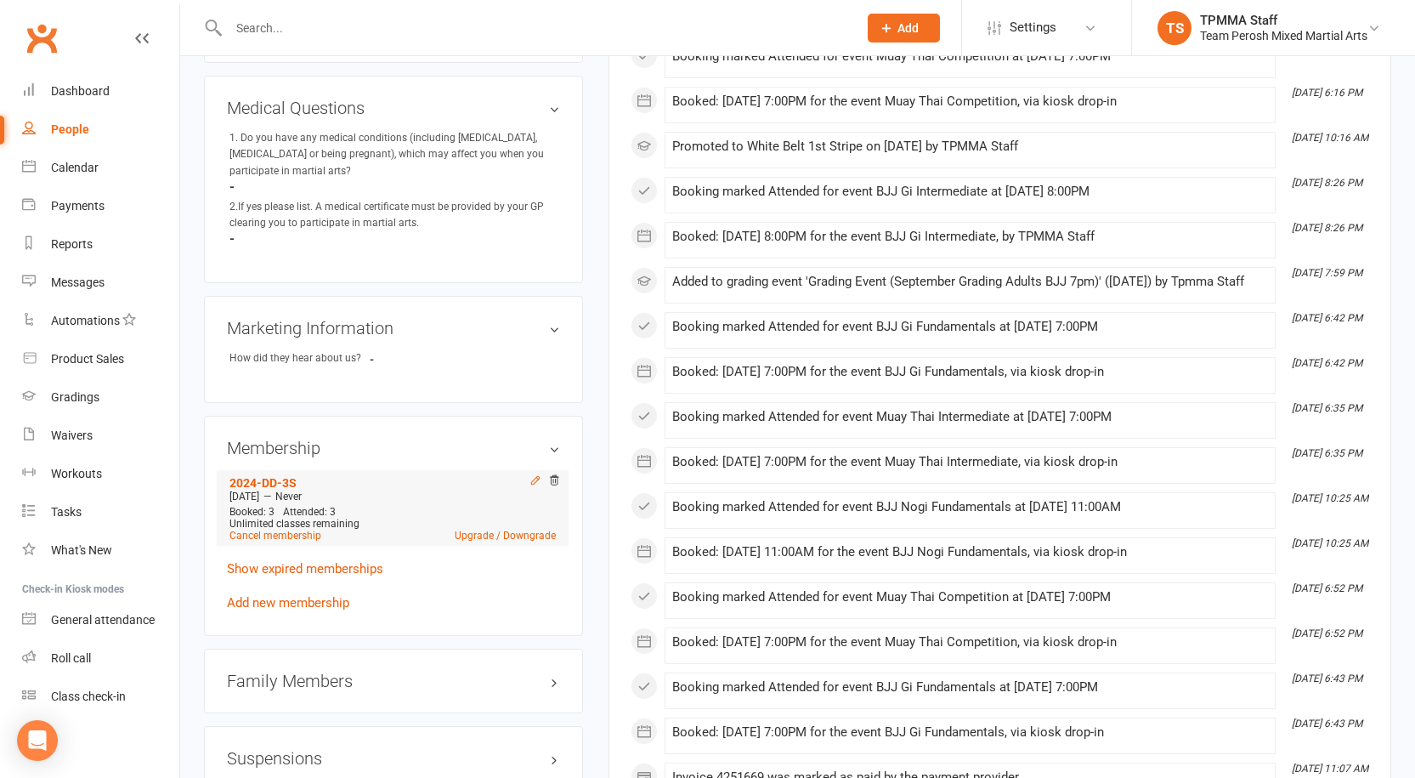
click at [535, 477] on icon at bounding box center [535, 481] width 8 height 8
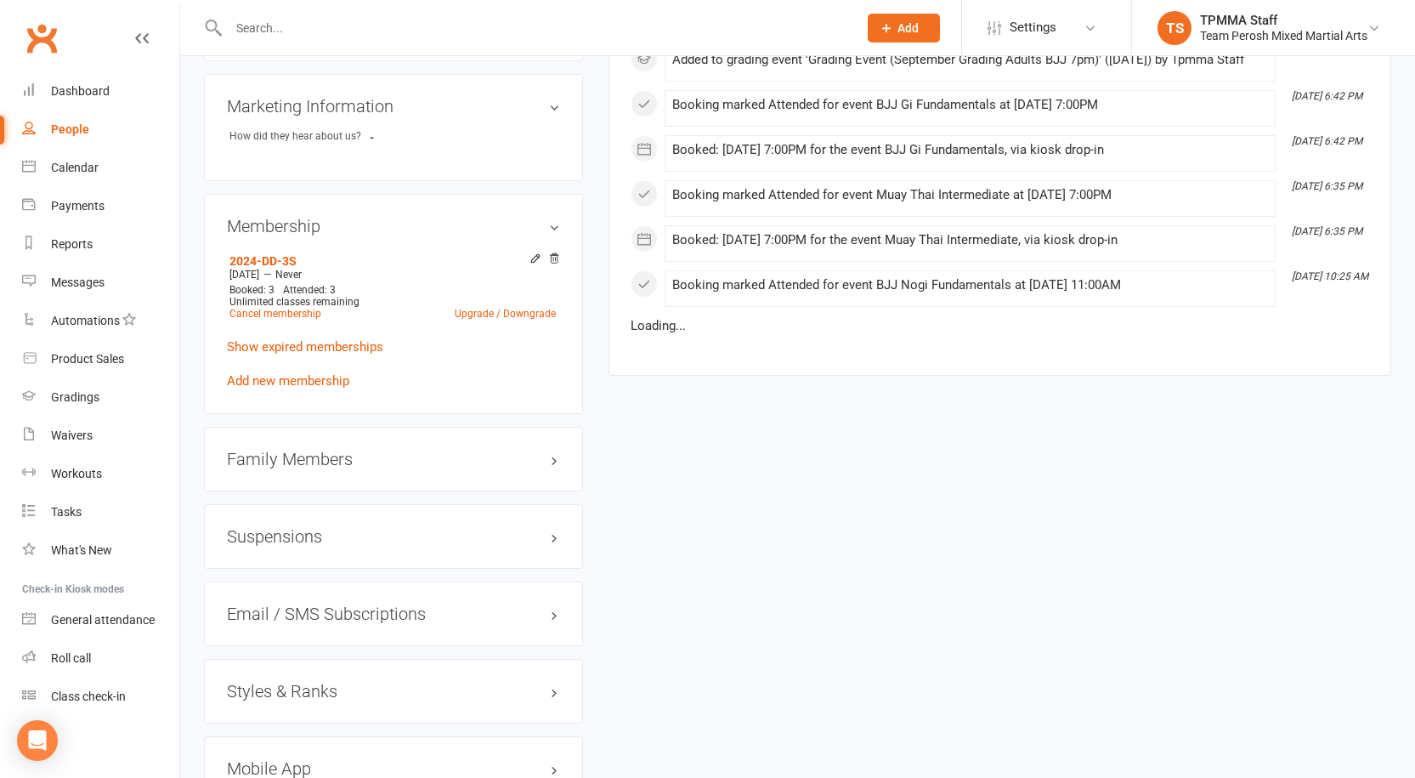
scroll to position [1275, 0]
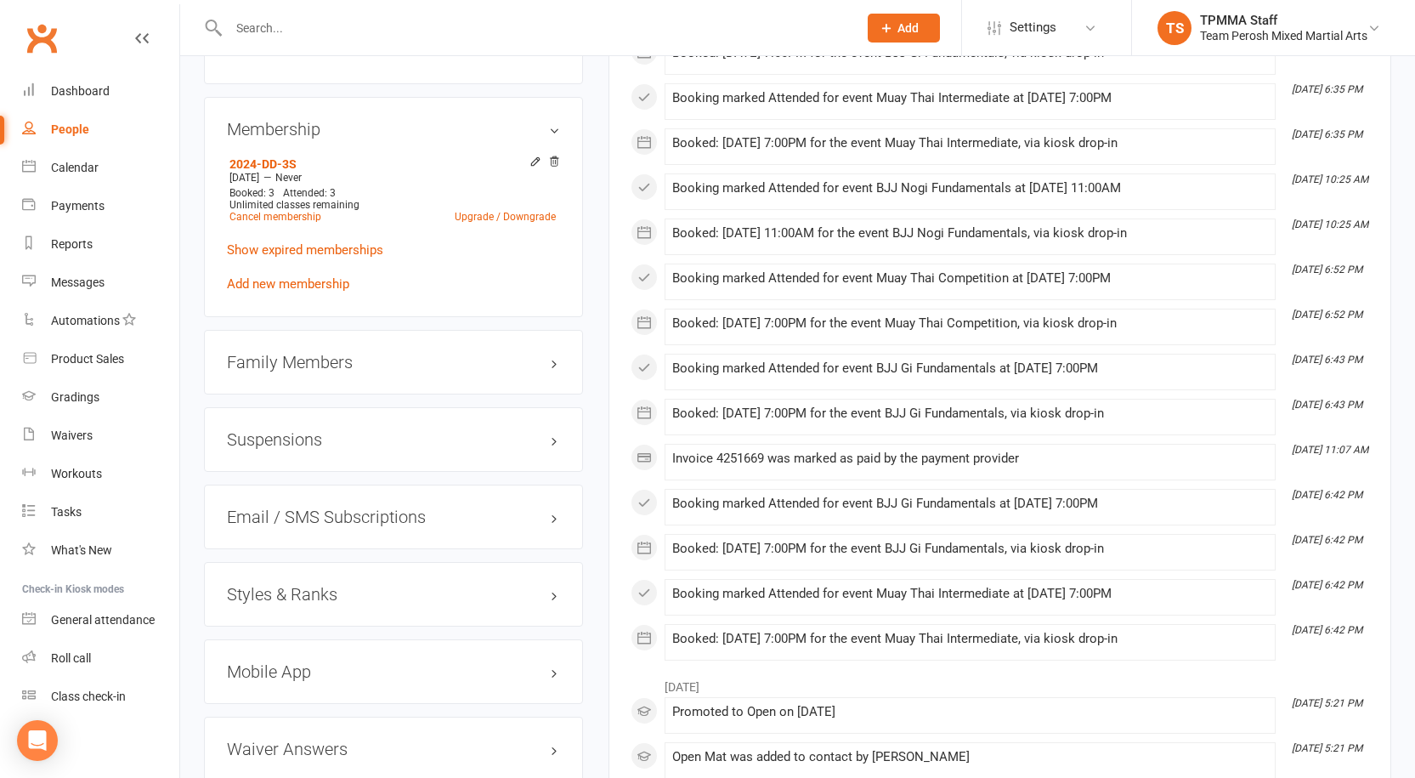
click at [334, 585] on h3 "Styles & Ranks" at bounding box center [393, 594] width 333 height 19
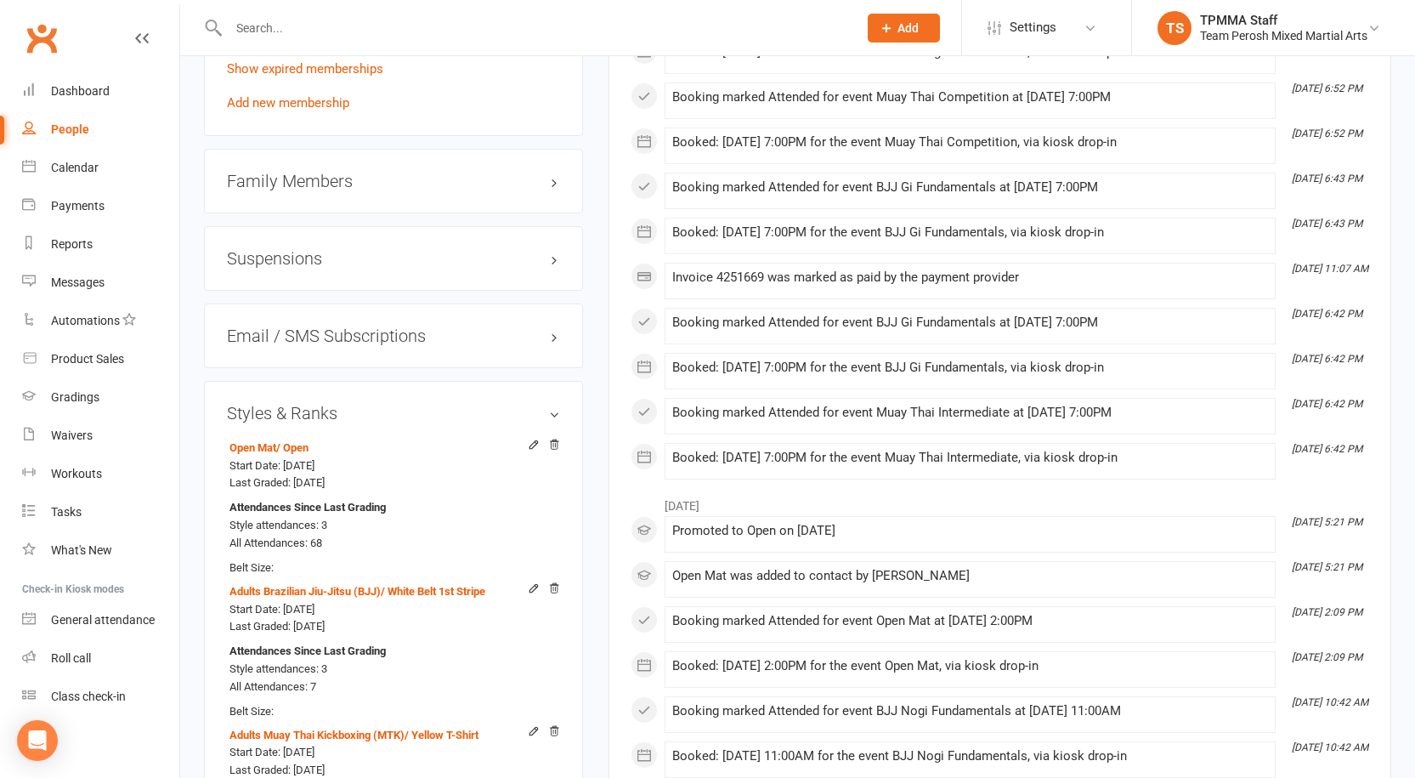
scroll to position [1700, 0]
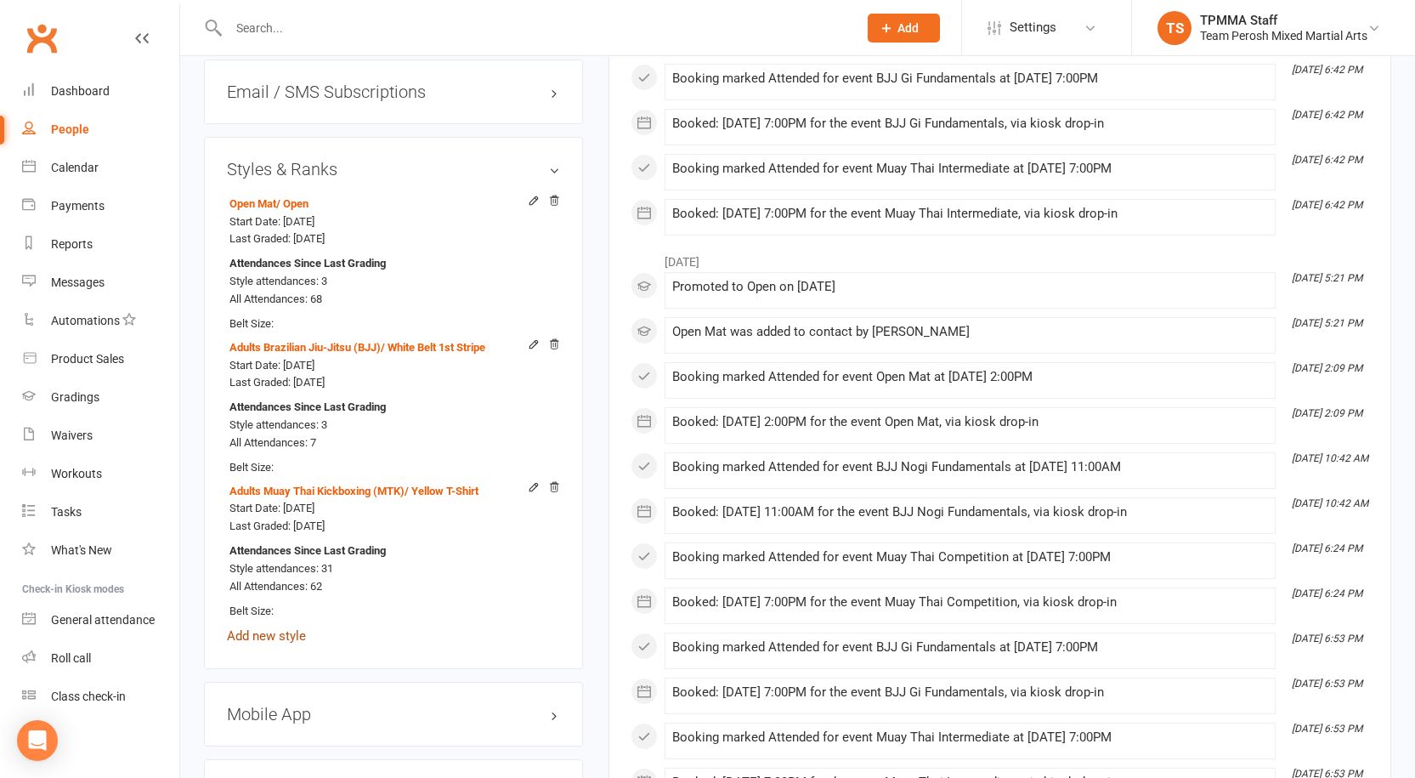
click at [296, 628] on link "Add new style" at bounding box center [266, 635] width 79 height 15
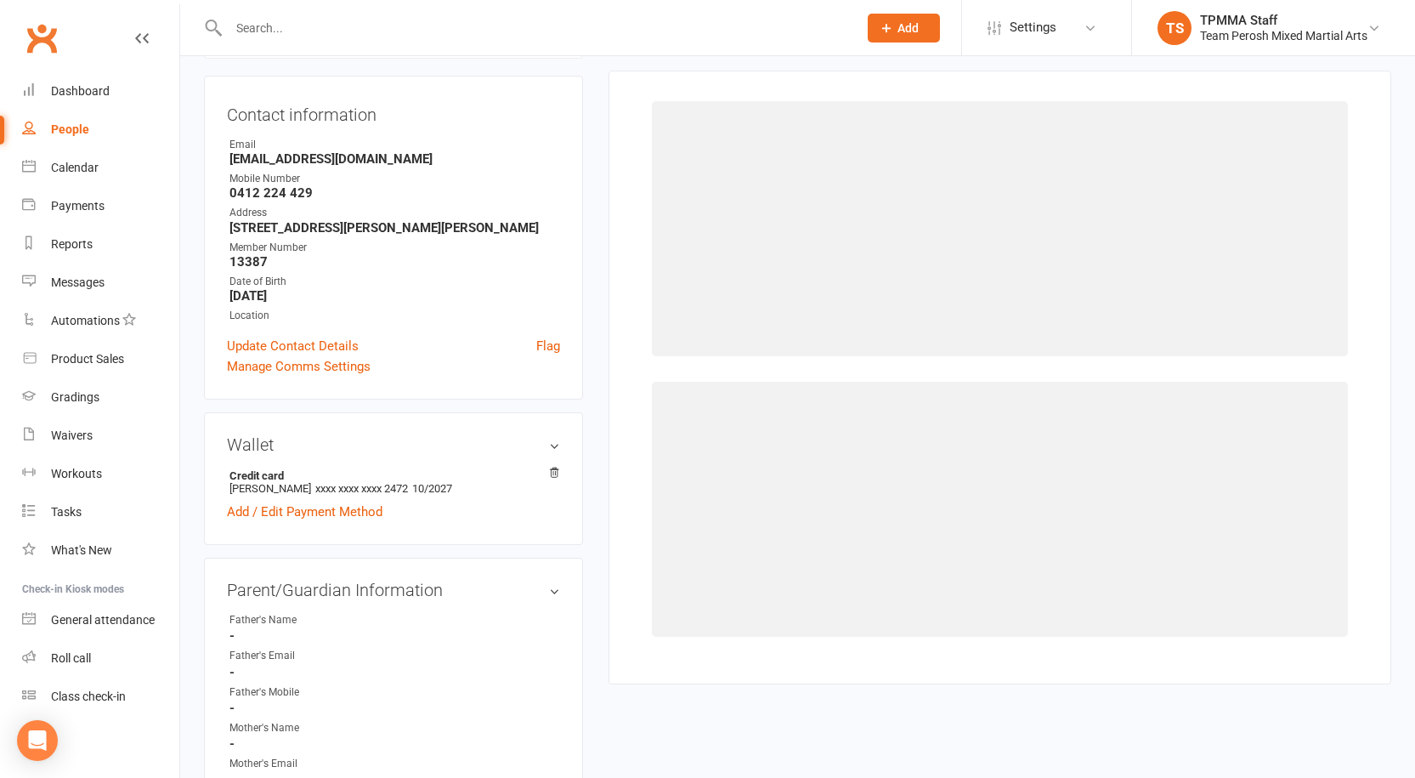
scroll to position [145, 0]
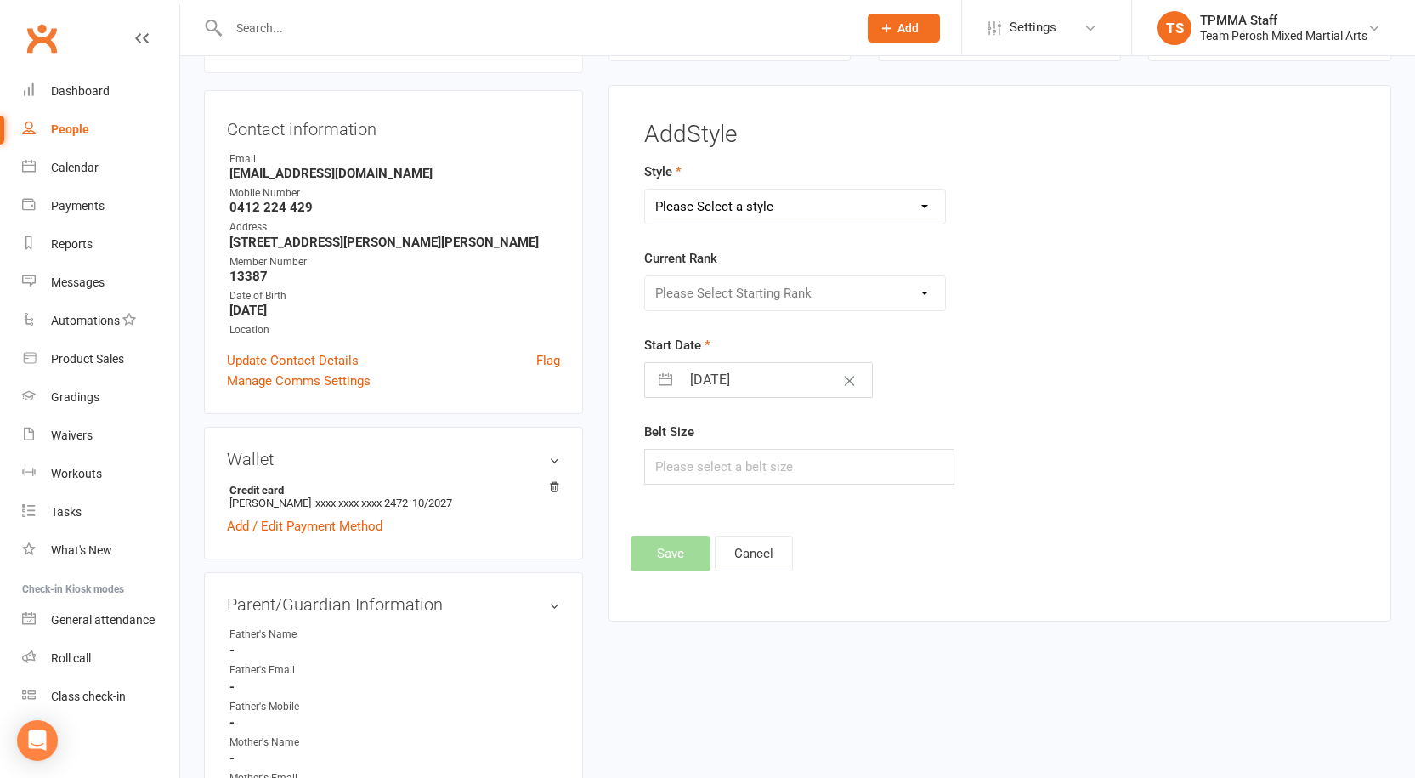
click at [756, 208] on select "Please Select a style Adults Brazilian Jiu-Jitsu (BJJ) Adults Muay Thai Kickbox…" at bounding box center [795, 207] width 300 height 34
click at [506, 148] on div "Contact information Owner Email Ken_KEOM@YAHOO.COM Mobile Number 0412 224 429 A…" at bounding box center [393, 252] width 379 height 324
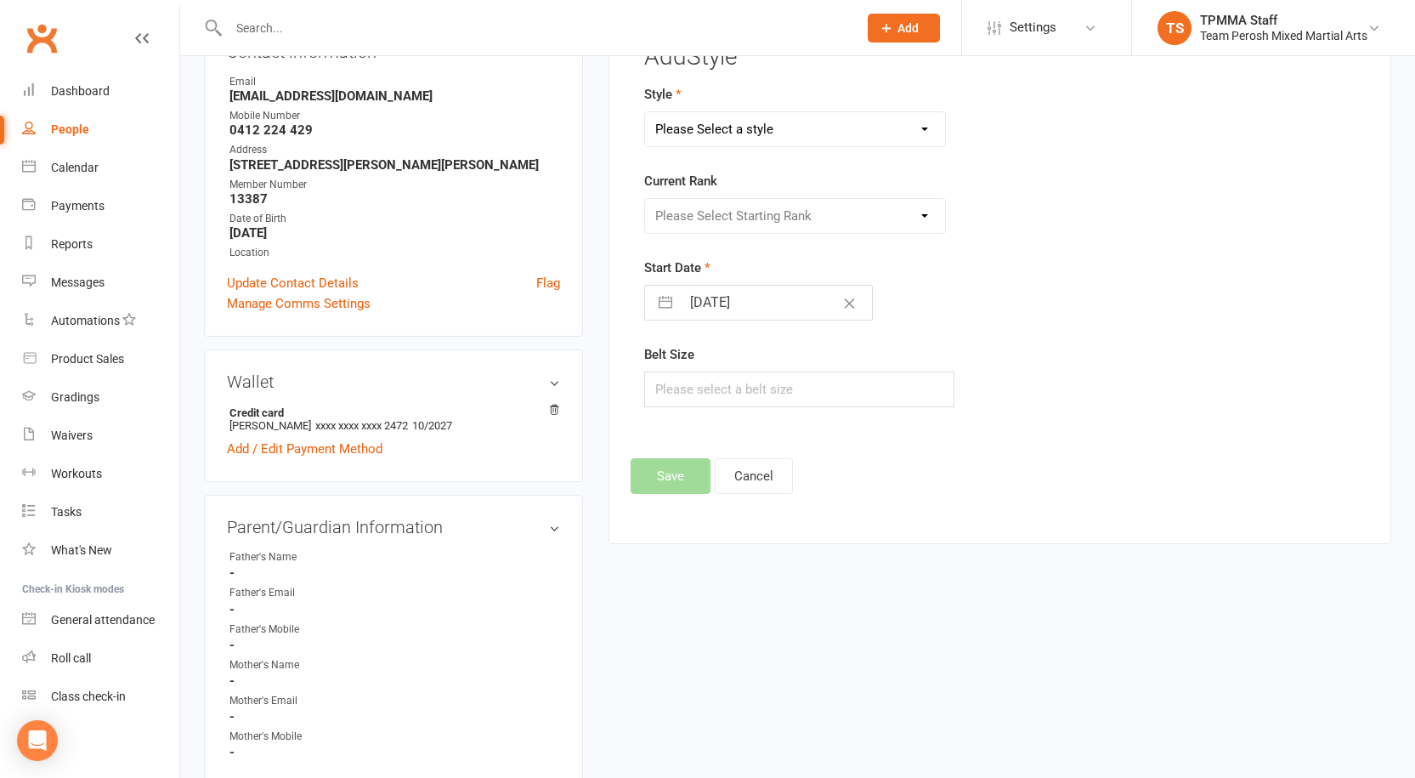
scroll to position [65, 0]
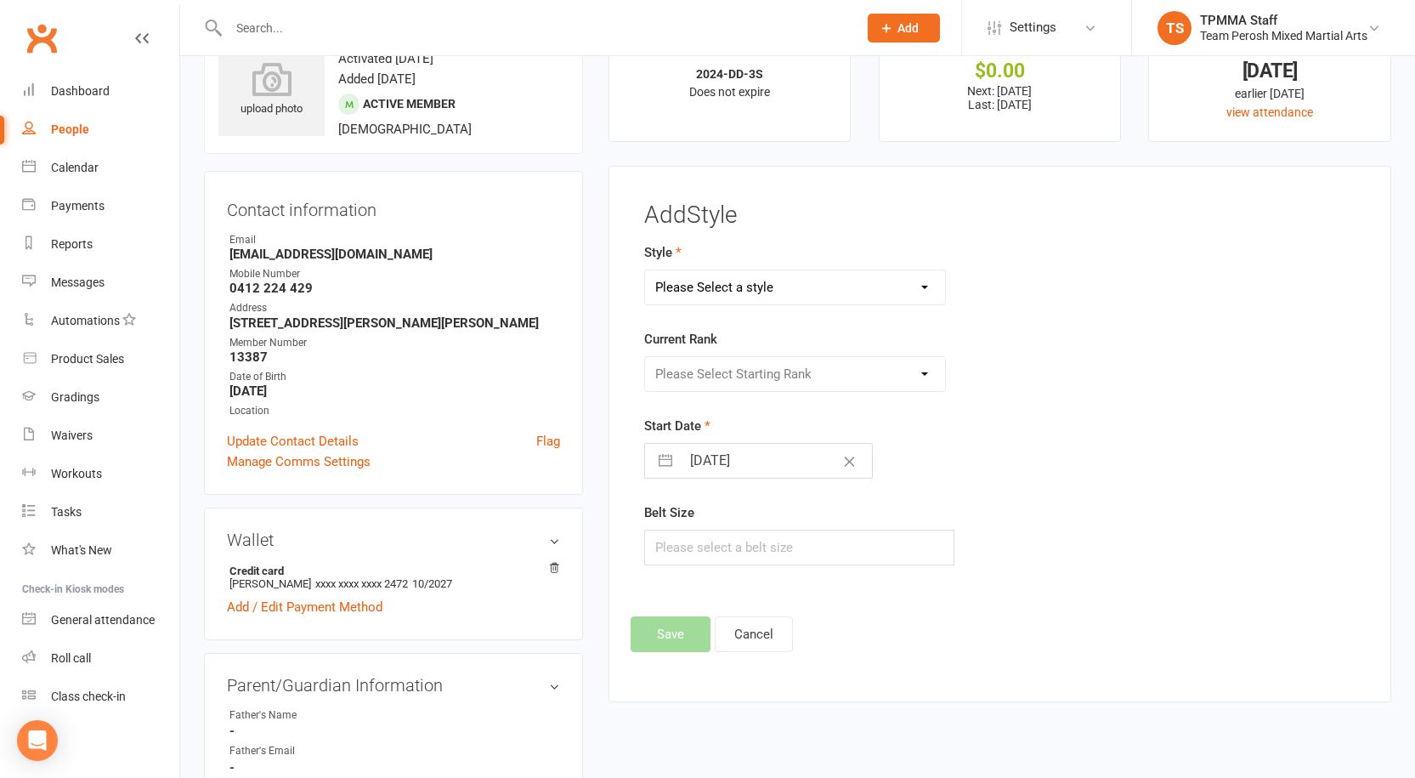
click at [706, 281] on select "Please Select a style Adults Brazilian Jiu-Jitsu (BJJ) Adults Muay Thai Kickbox…" at bounding box center [795, 287] width 300 height 34
select select "3316"
click at [645, 270] on select "Please Select a style Adults Brazilian Jiu-Jitsu (BJJ) Adults Muay Thai Kickbox…" at bounding box center [795, 287] width 300 height 34
drag, startPoint x: 817, startPoint y: 360, endPoint x: 814, endPoint y: 368, distance: 8.9
click at [817, 360] on select "Please Select Starting Rank Open" at bounding box center [795, 374] width 300 height 34
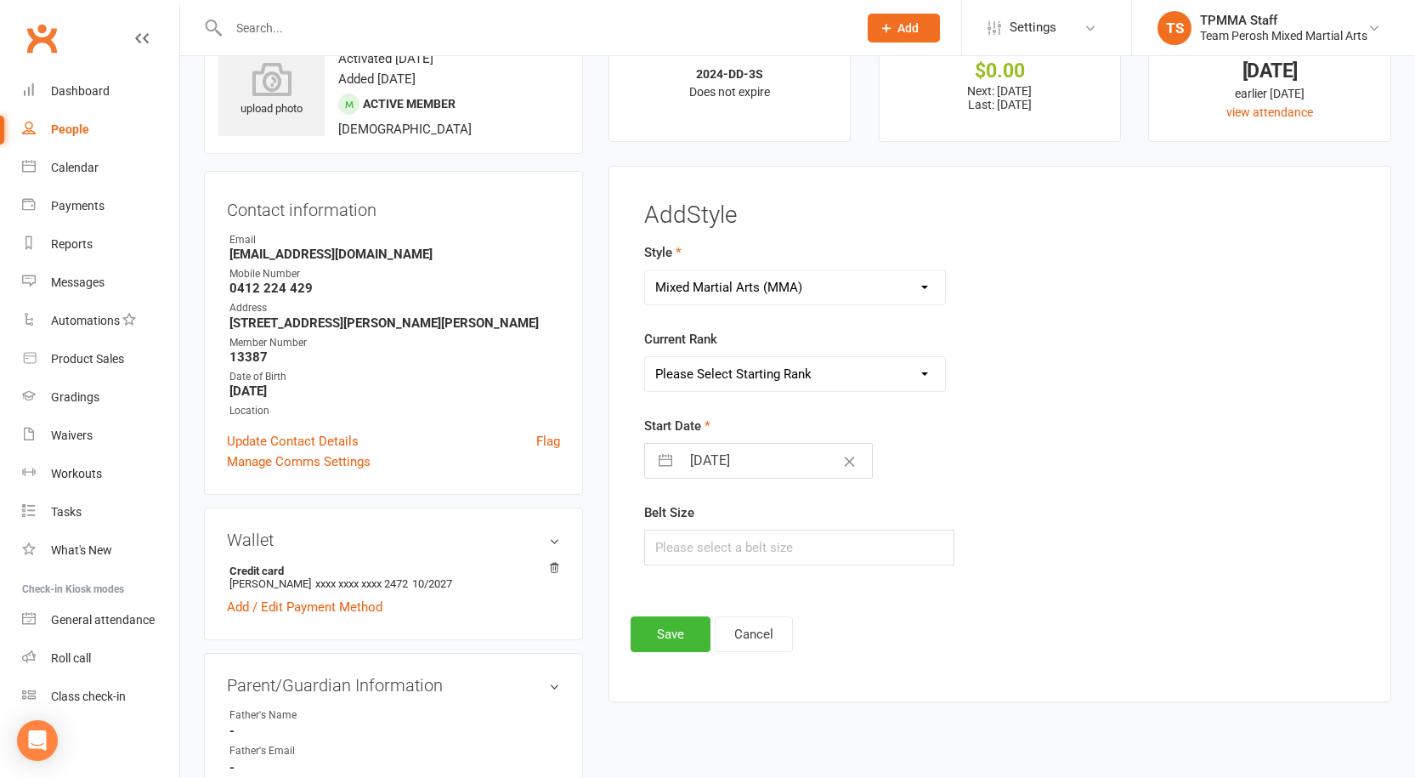
select select "37668"
click at [645, 357] on select "Please Select Starting Rank Open" at bounding box center [795, 374] width 300 height 34
click at [668, 462] on button "button" at bounding box center [665, 461] width 31 height 34
select select "7"
select select "2025"
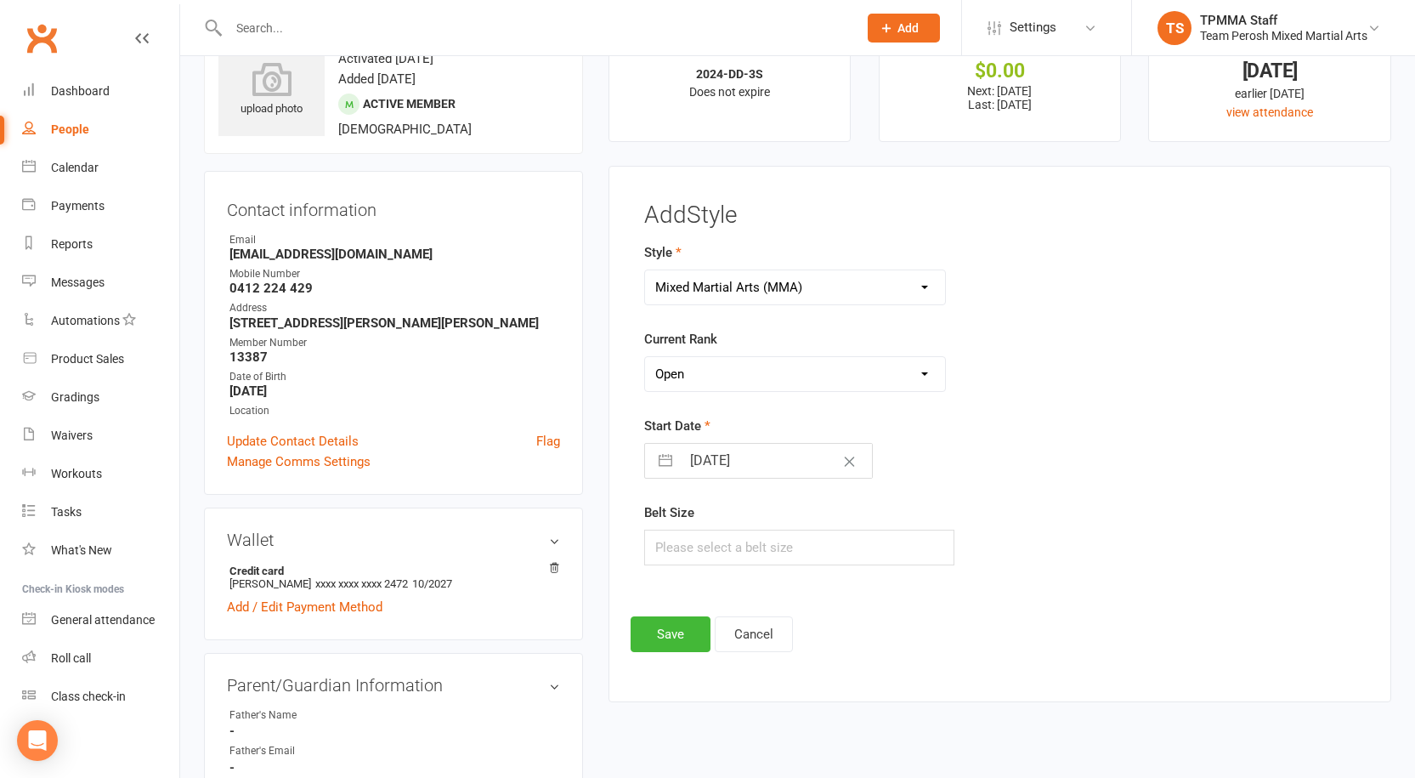
select select "8"
select select "2025"
select select "9"
select select "2025"
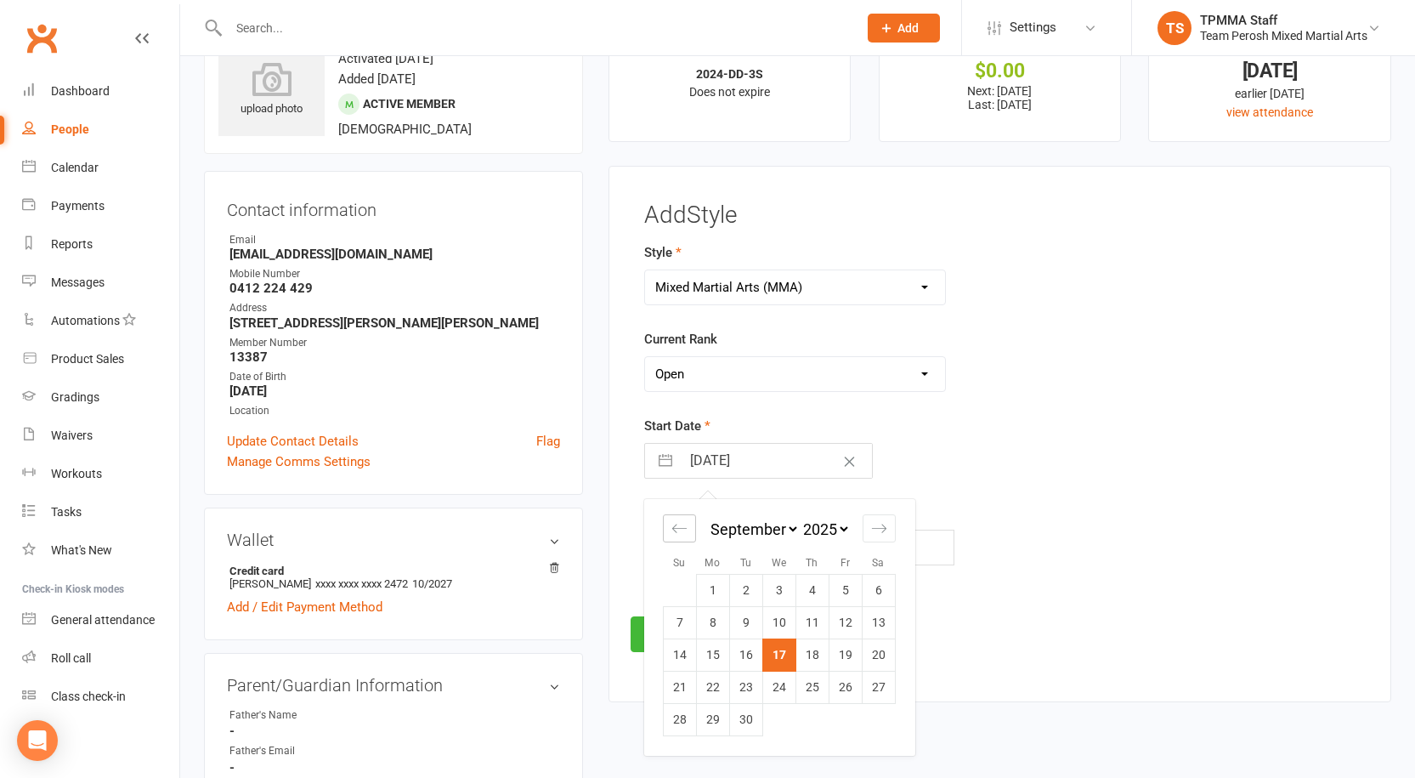
click at [672, 526] on icon "Move backward to switch to the previous month." at bounding box center [679, 528] width 16 height 16
select select "5"
select select "2025"
select select "6"
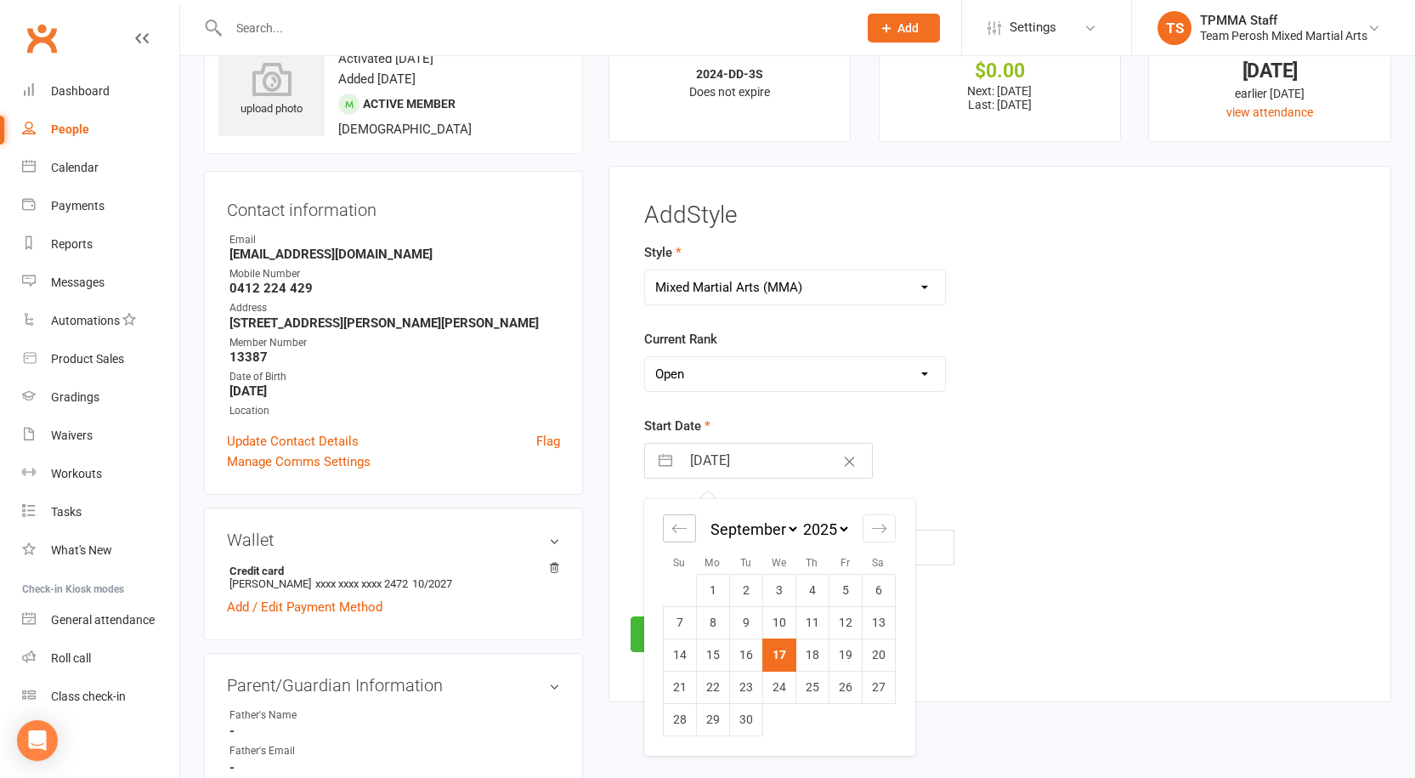
select select "2025"
click at [672, 526] on icon "Move backward to switch to the previous month." at bounding box center [679, 528] width 16 height 16
select select "4"
select select "2025"
click at [752, 630] on td "10" at bounding box center [745, 622] width 33 height 32
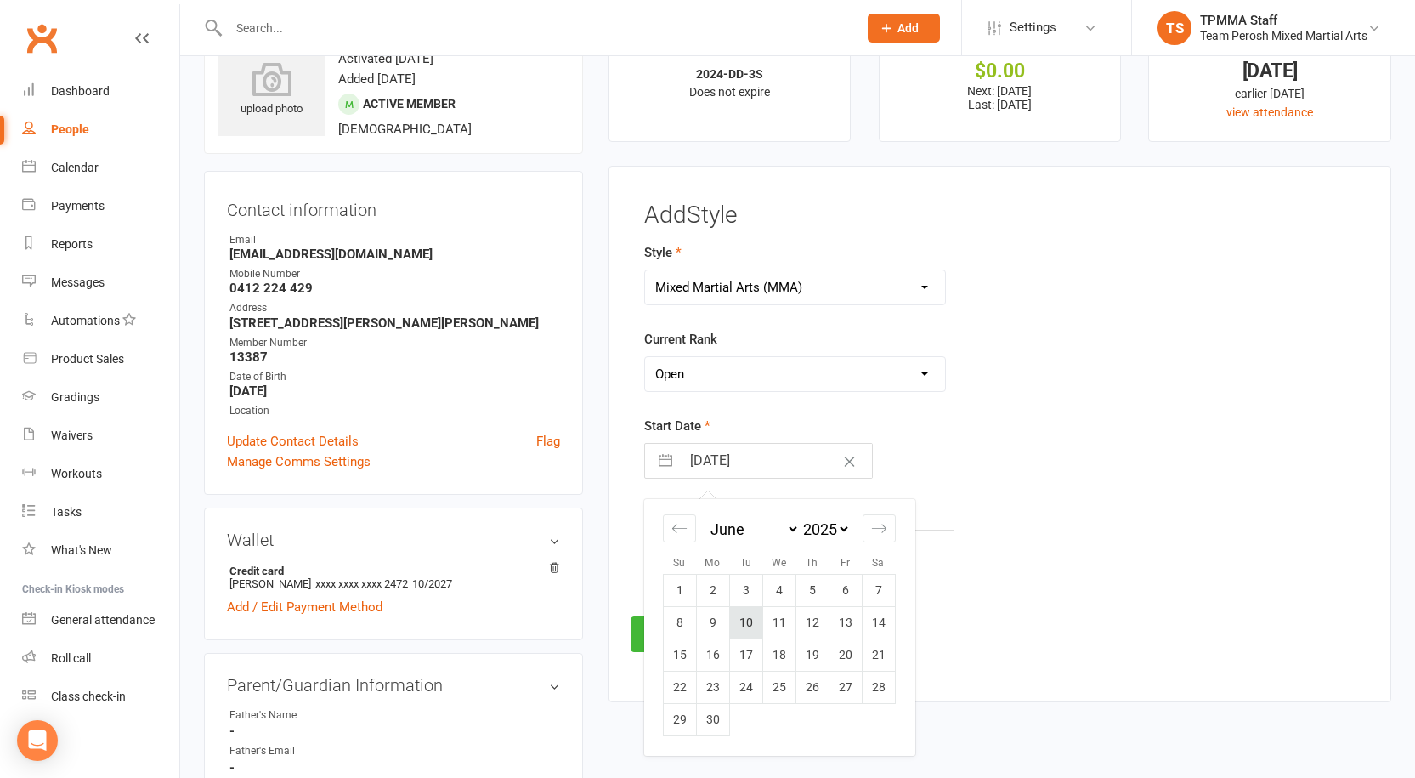
type input "10 Jun 2025"
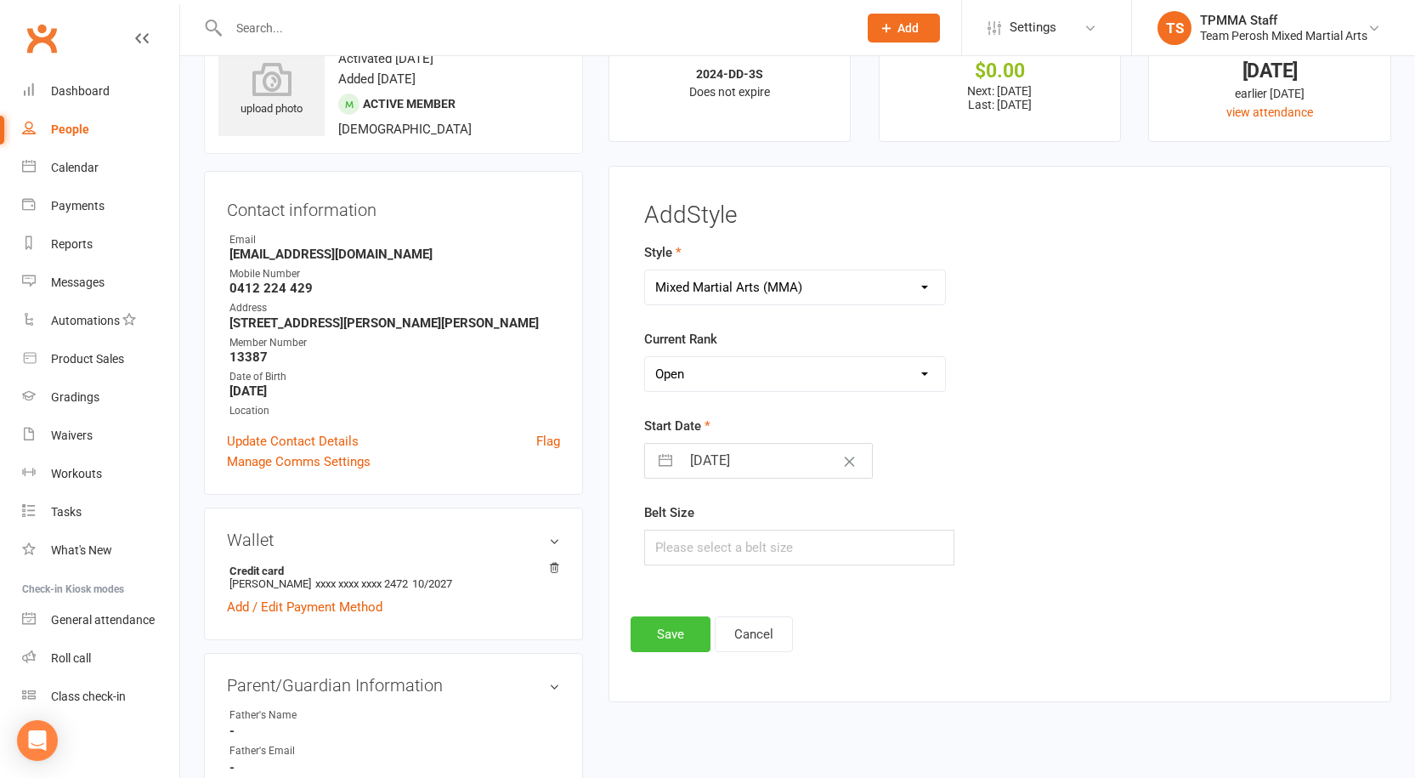
click at [675, 634] on button "Save" at bounding box center [671, 634] width 80 height 36
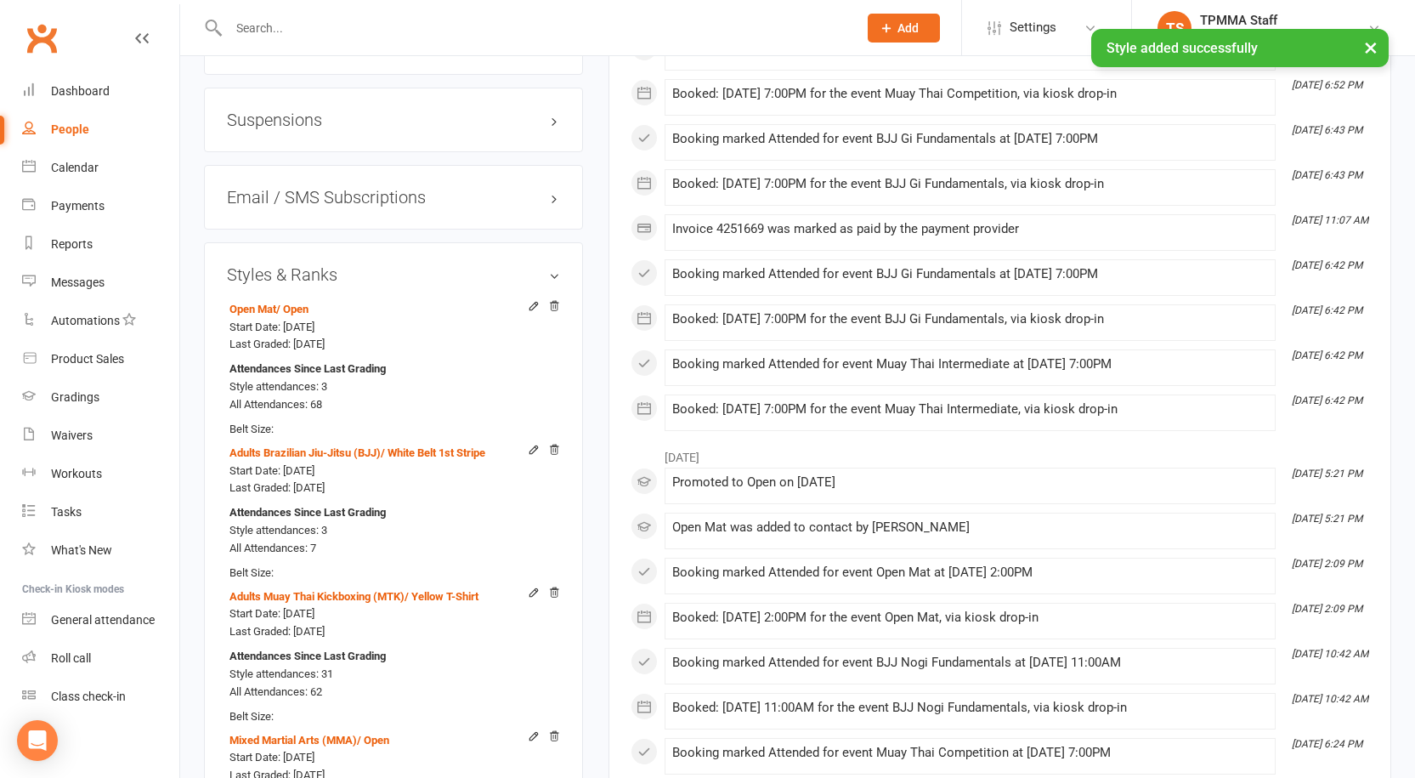
scroll to position [1765, 0]
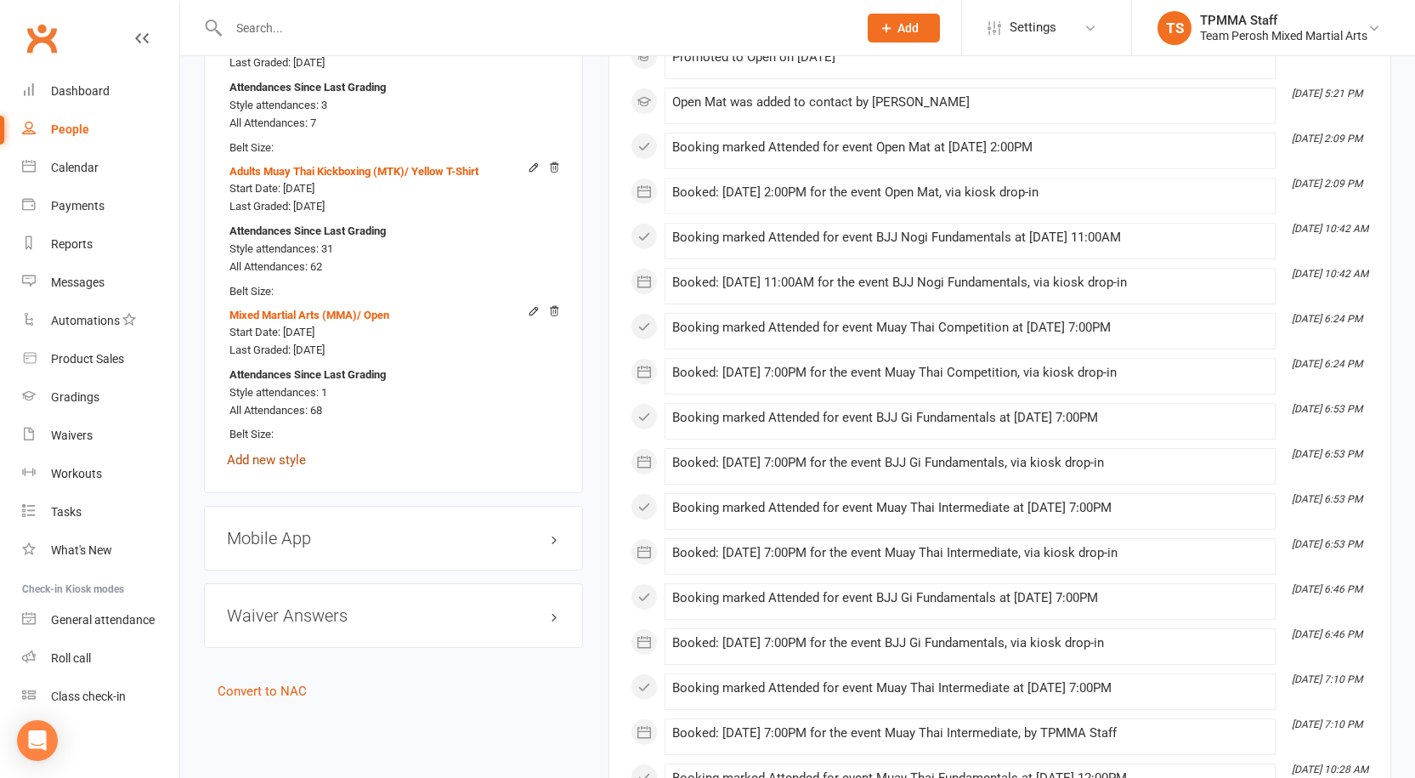
click at [296, 452] on link "Add new style" at bounding box center [266, 459] width 79 height 15
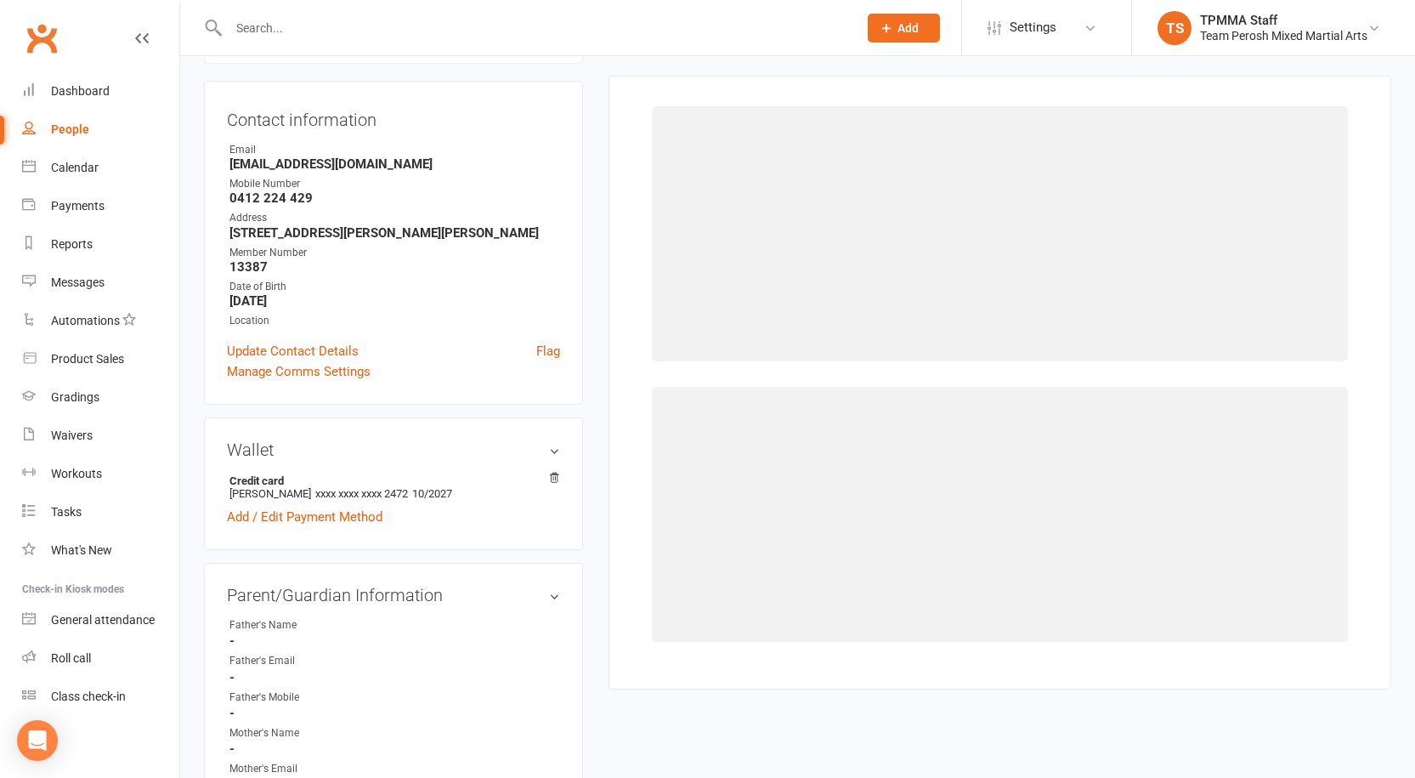
scroll to position [145, 0]
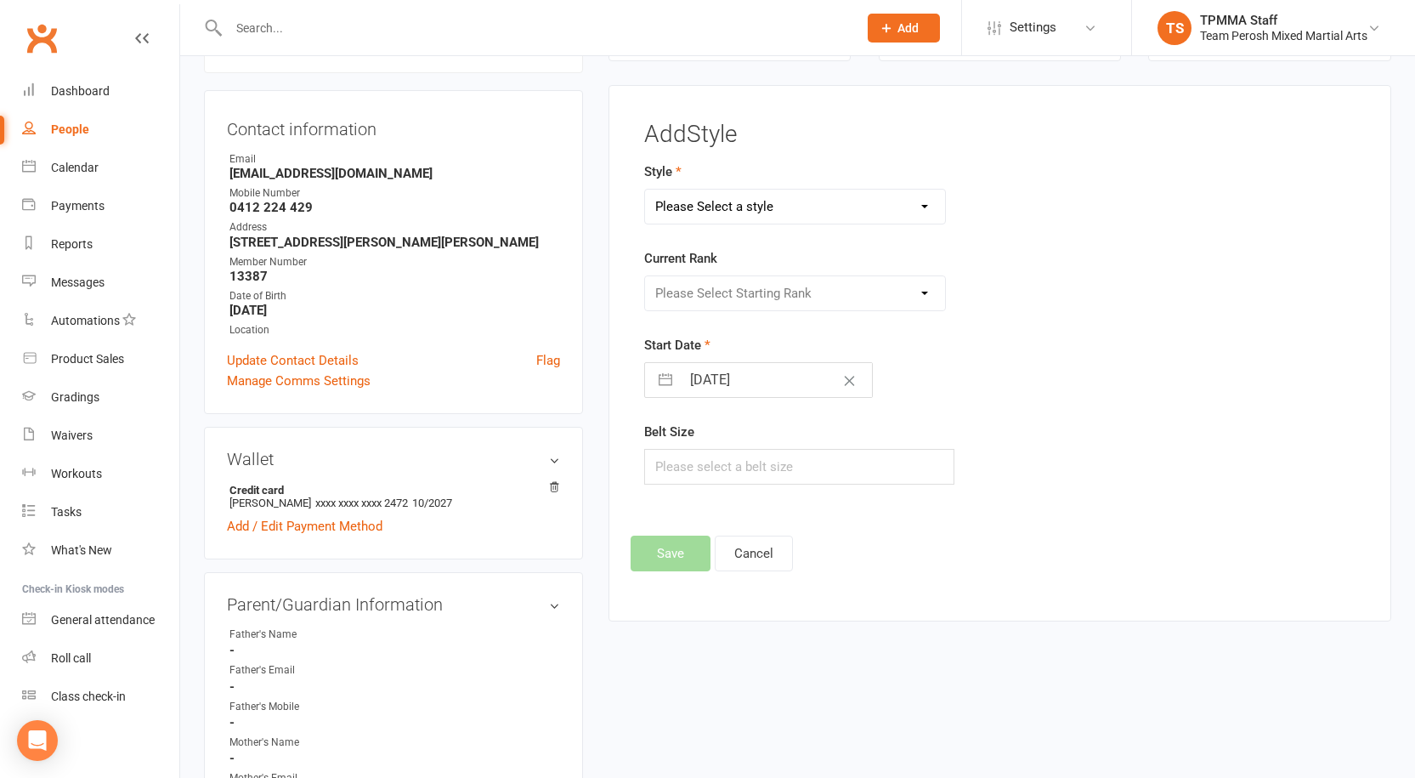
click at [836, 205] on select "Please Select a style Adults Brazilian Jiu-Jitsu (BJJ) Adults Muay Thai Kickbox…" at bounding box center [795, 207] width 300 height 34
select select "3317"
click at [645, 190] on select "Please Select a style Adults Brazilian Jiu-Jitsu (BJJ) Adults Muay Thai Kickbox…" at bounding box center [795, 207] width 300 height 34
click at [727, 294] on select "Please Select Starting Rank Open" at bounding box center [795, 293] width 300 height 34
select select "37669"
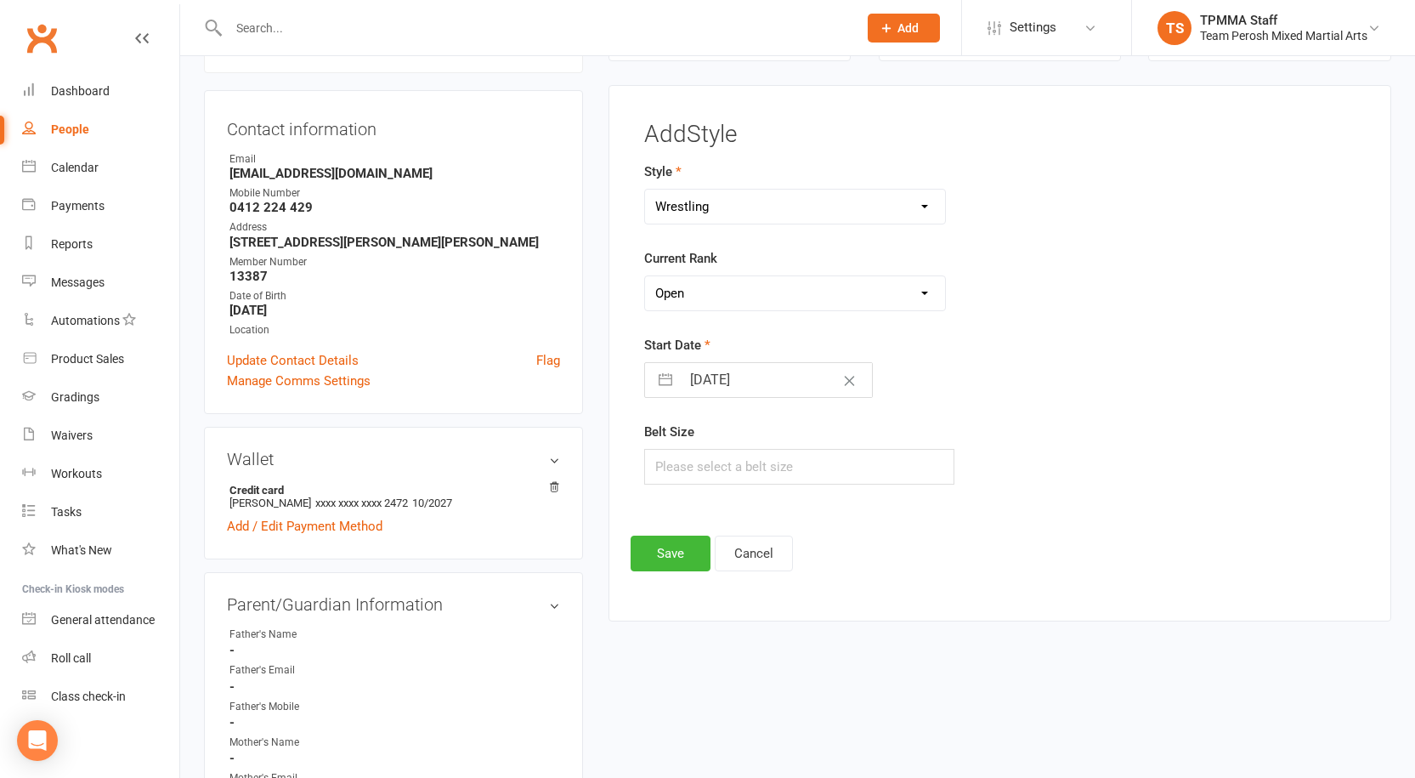
click at [645, 276] on select "Please Select Starting Rank Open" at bounding box center [795, 293] width 300 height 34
click at [672, 387] on button "button" at bounding box center [665, 380] width 31 height 34
select select "7"
select select "2025"
select select "8"
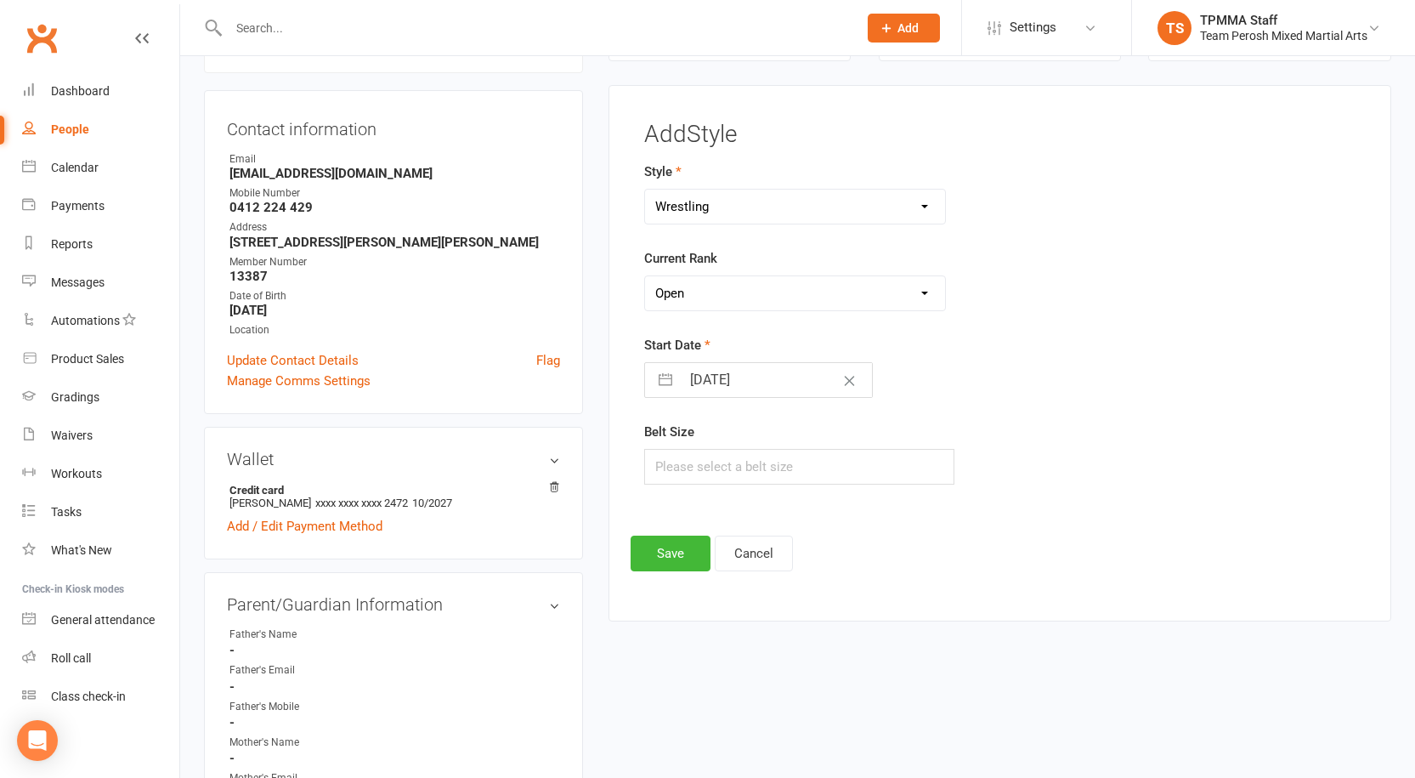
select select "2025"
select select "9"
select select "2025"
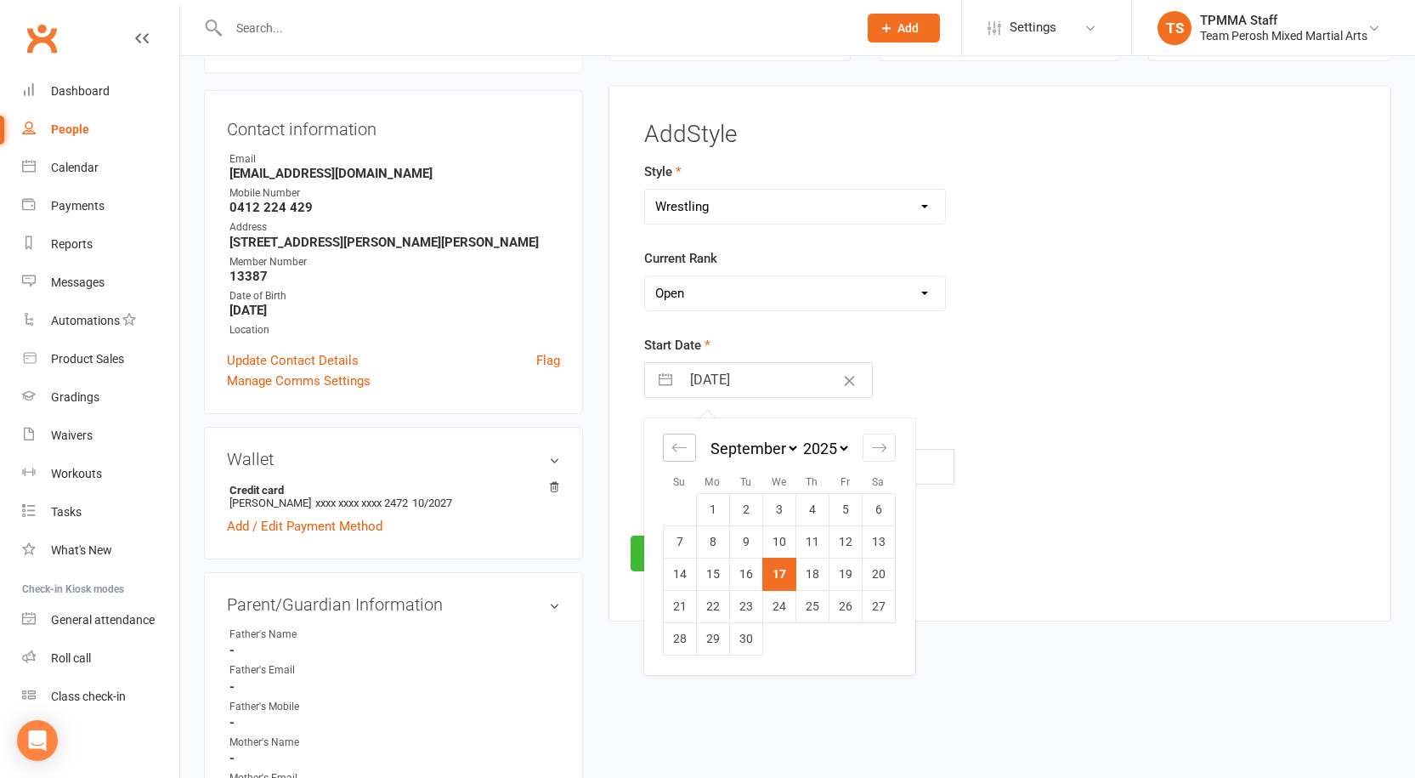
click at [685, 448] on icon "Move backward to switch to the previous month." at bounding box center [679, 448] width 14 height 8
click at [689, 452] on div "Move backward to switch to the previous month." at bounding box center [679, 447] width 33 height 28
select select "5"
select select "2025"
select select "6"
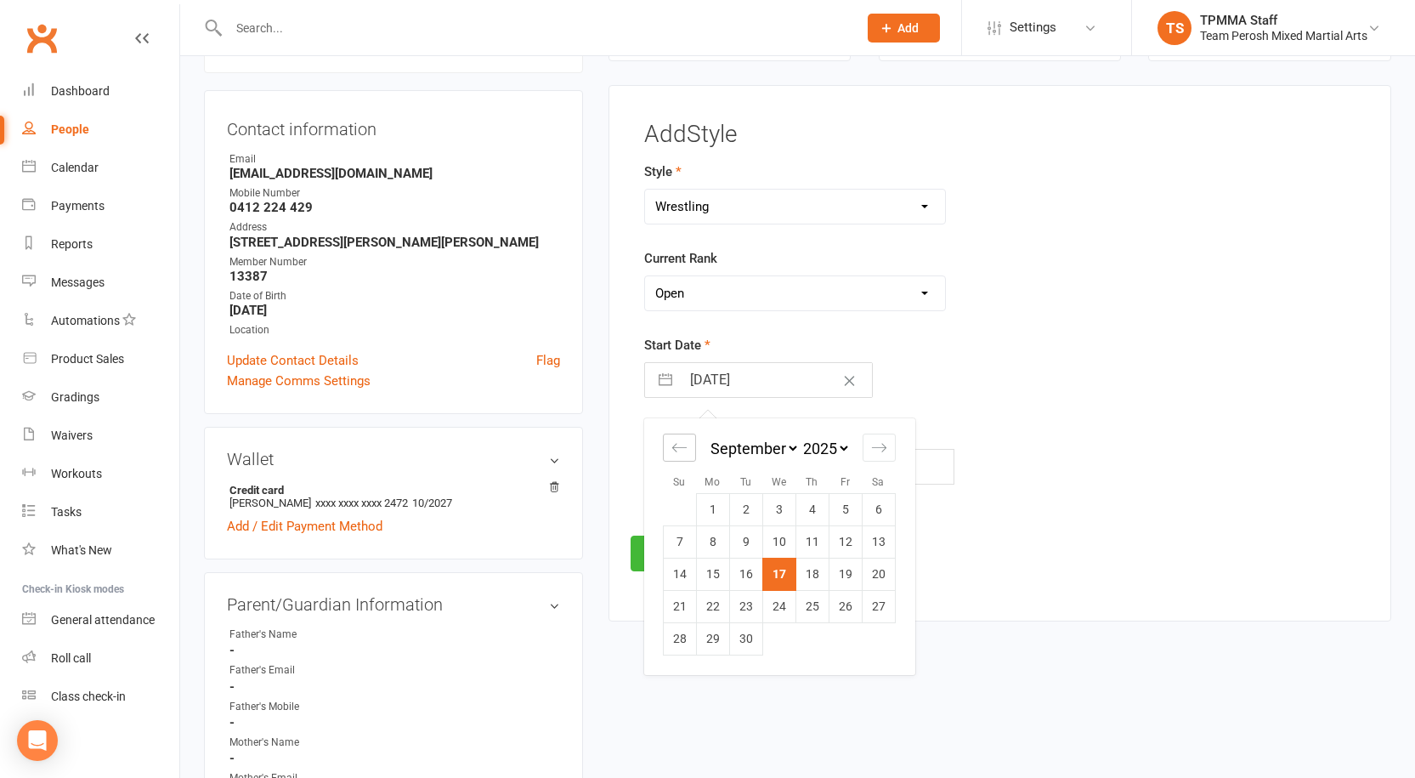
select select "2025"
click at [683, 444] on icon "Move backward to switch to the previous month." at bounding box center [679, 447] width 16 height 16
select select "4"
select select "2025"
click at [755, 549] on td "10" at bounding box center [745, 541] width 33 height 32
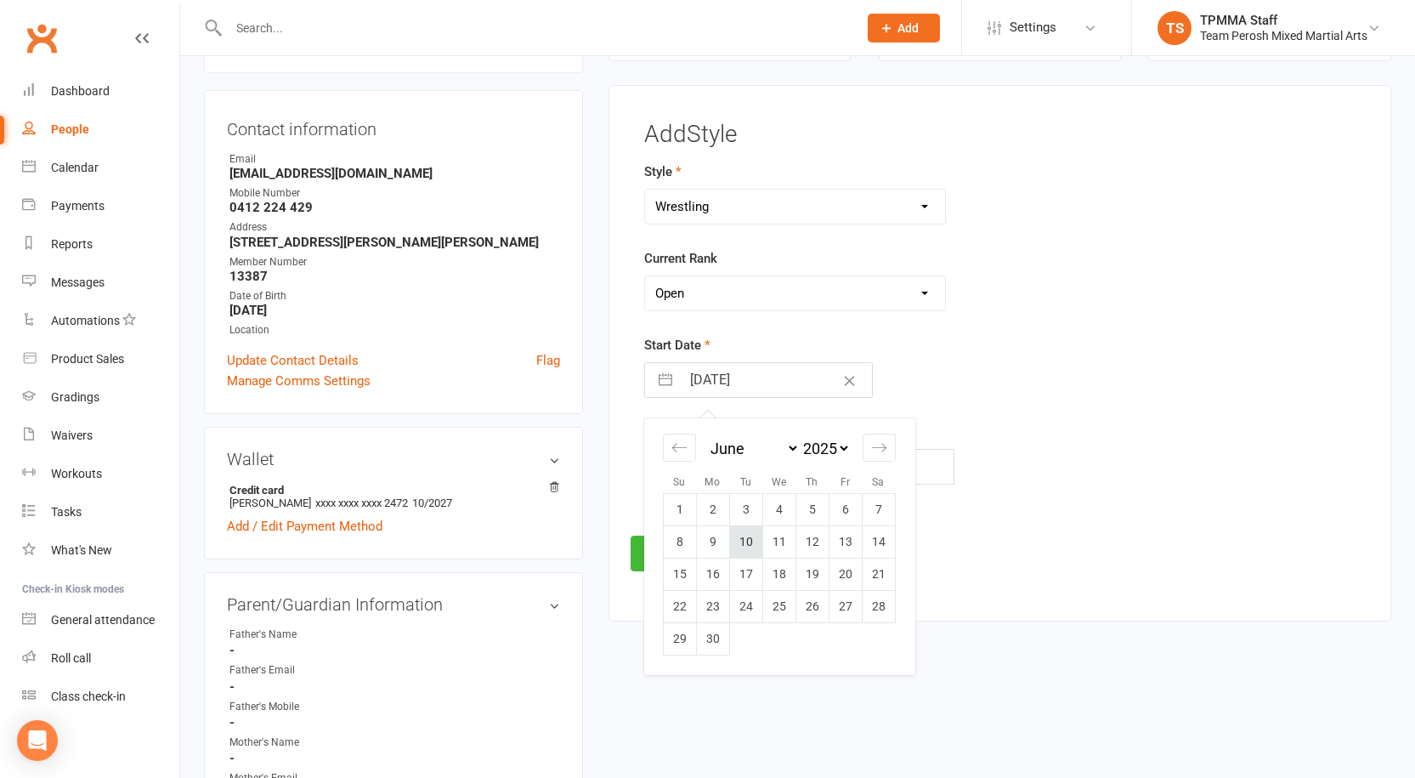
type input "10 Jun 2025"
click at [666, 558] on button "Save" at bounding box center [671, 553] width 80 height 36
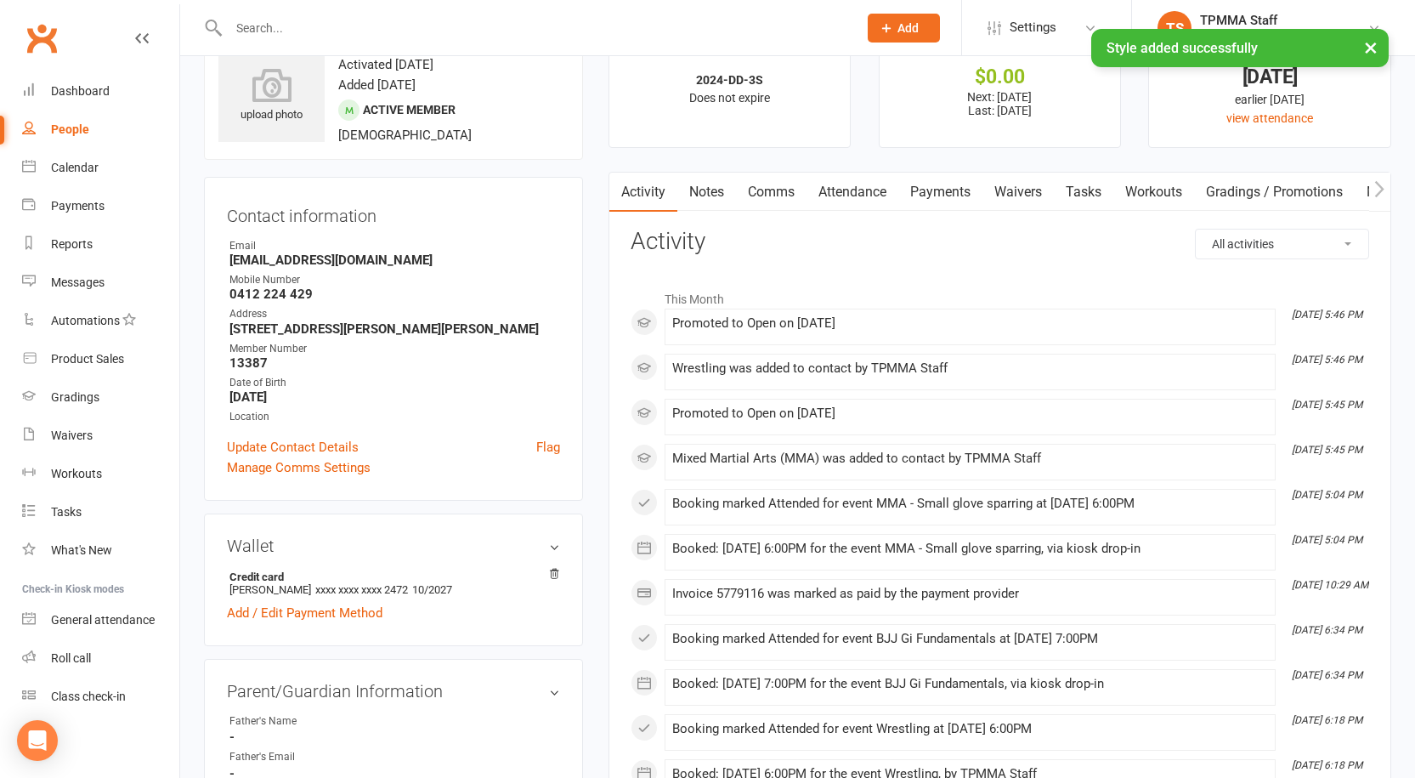
scroll to position [0, 0]
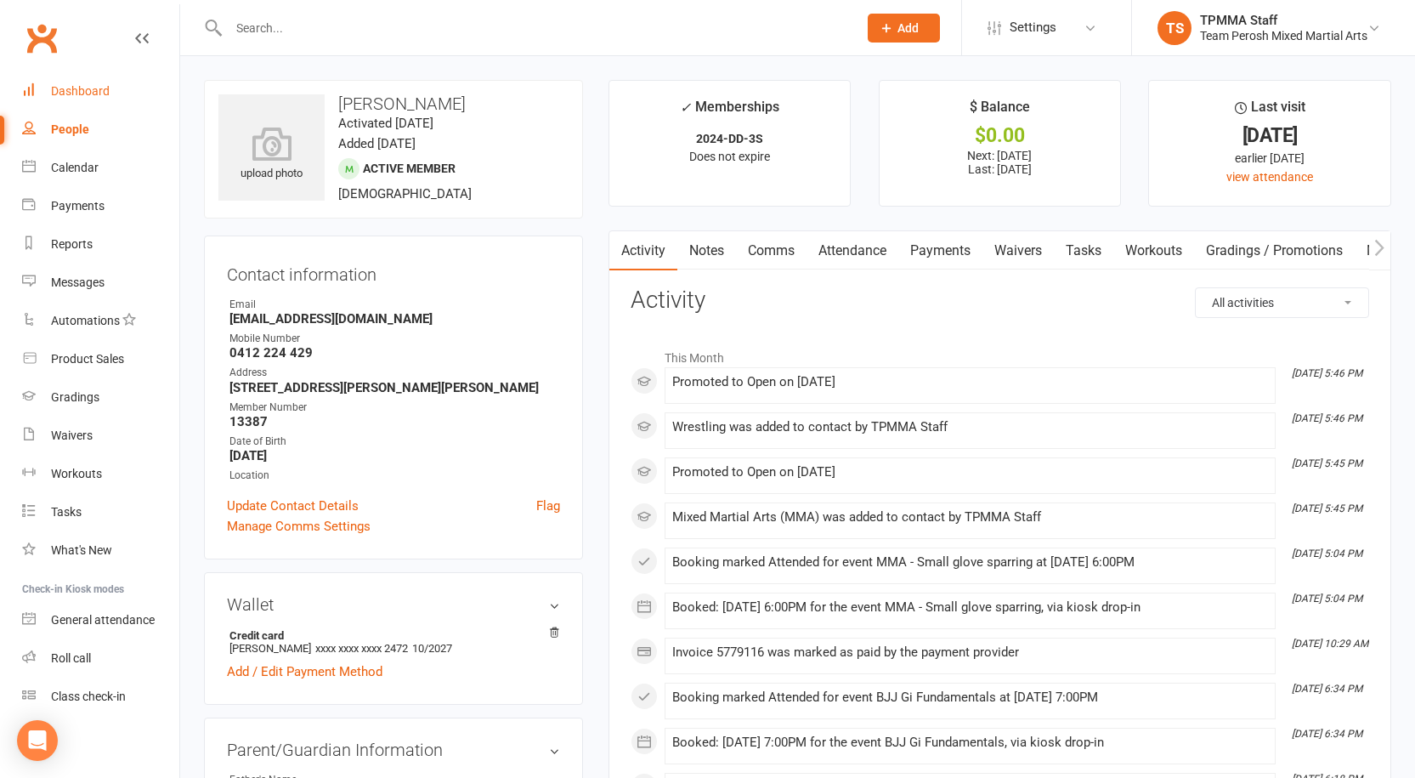
click at [94, 100] on link "Dashboard" at bounding box center [100, 91] width 157 height 38
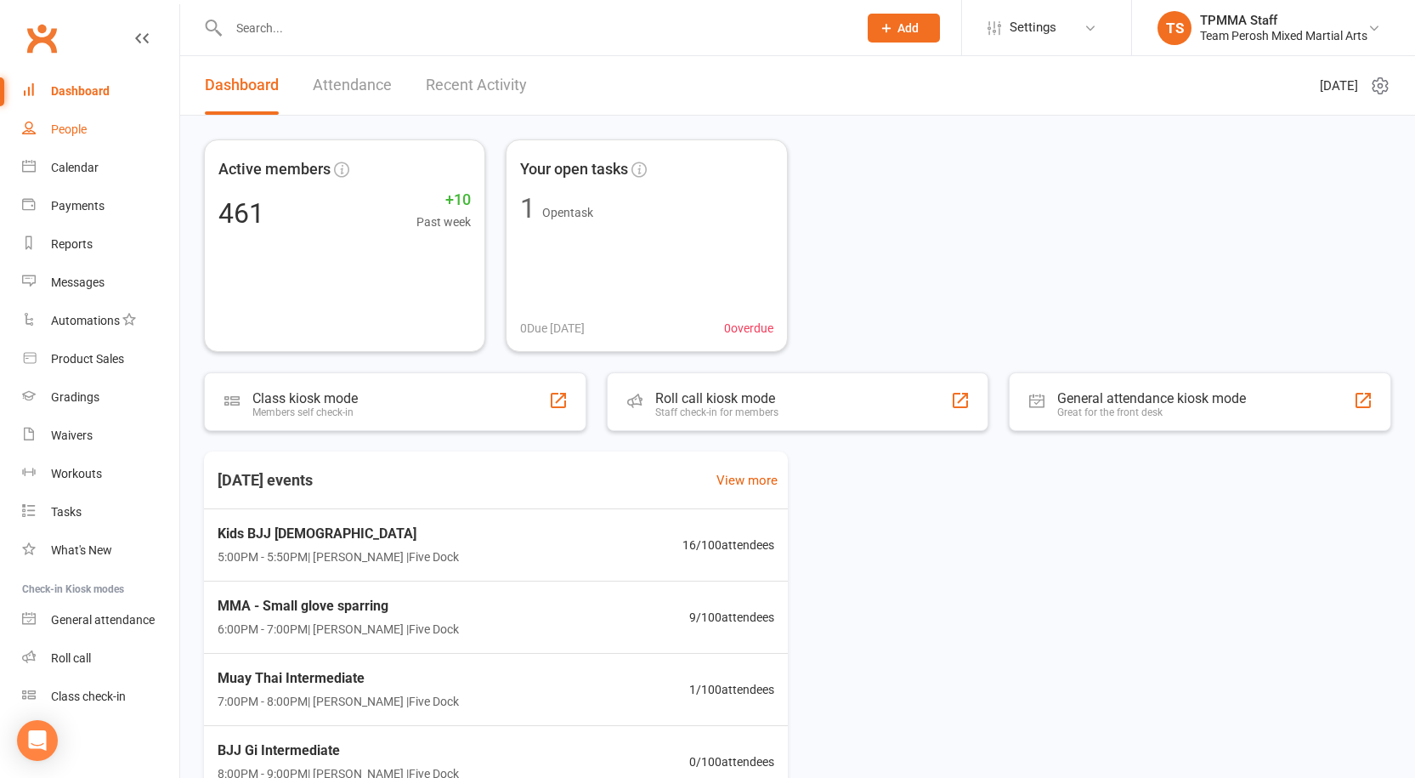
click at [80, 129] on div "People" at bounding box center [69, 129] width 36 height 14
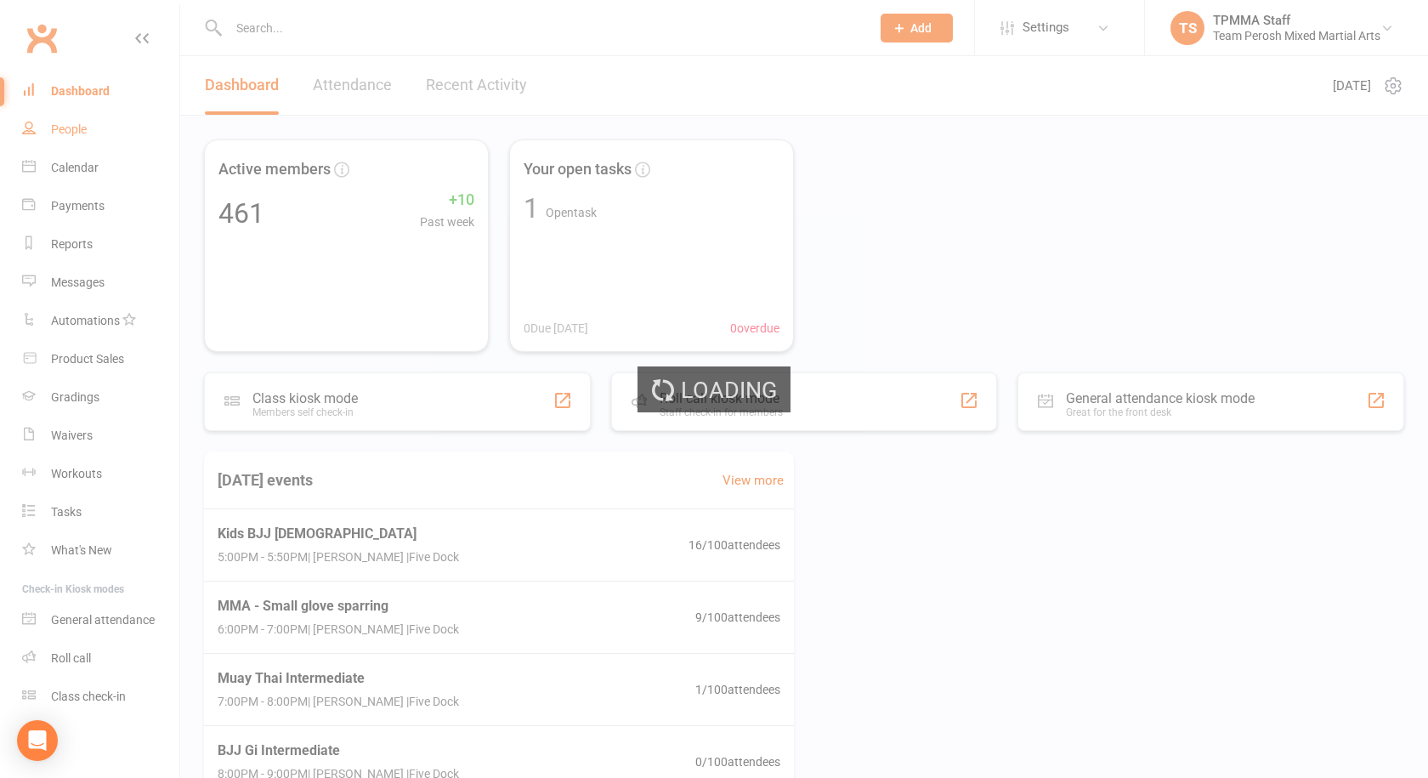
select select "active_trial"
select select "100"
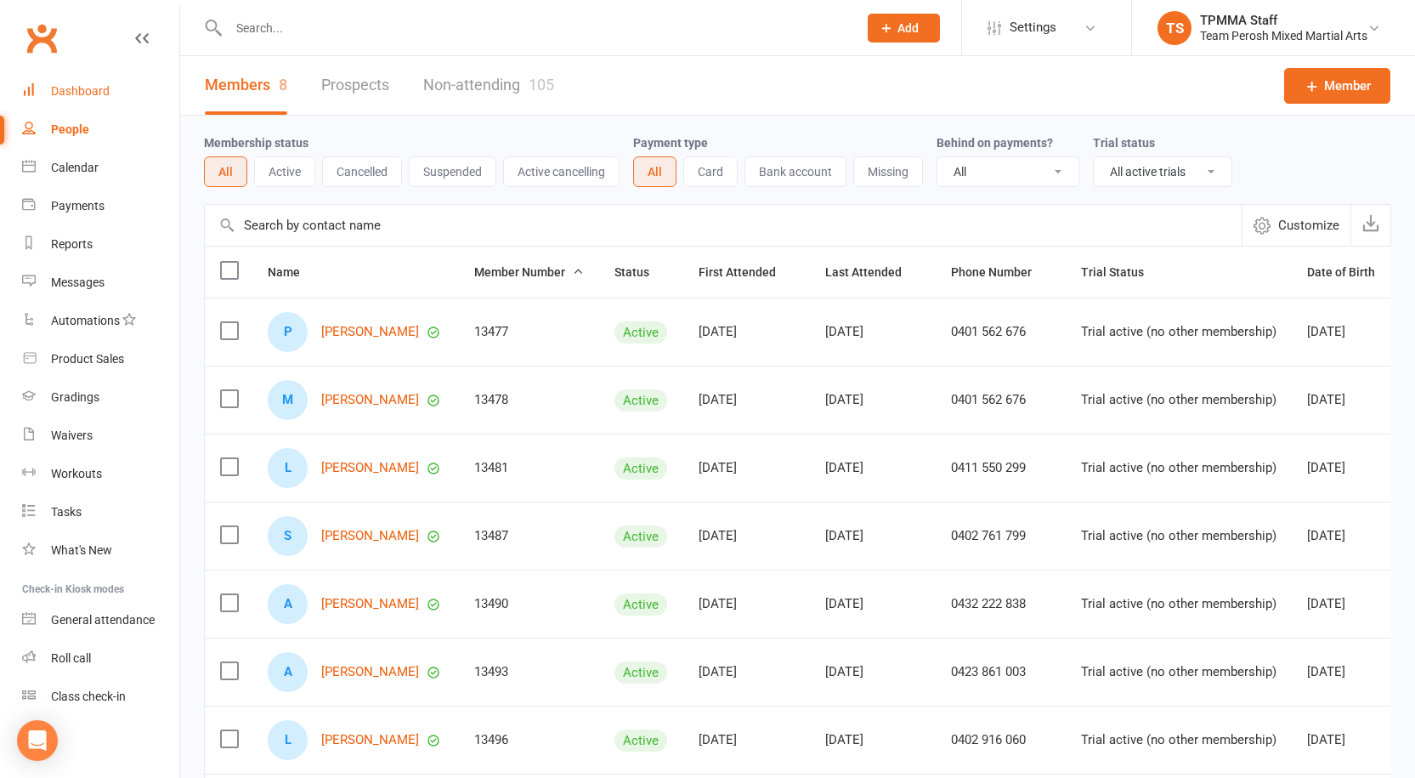
click at [104, 94] on div "Dashboard" at bounding box center [80, 91] width 59 height 14
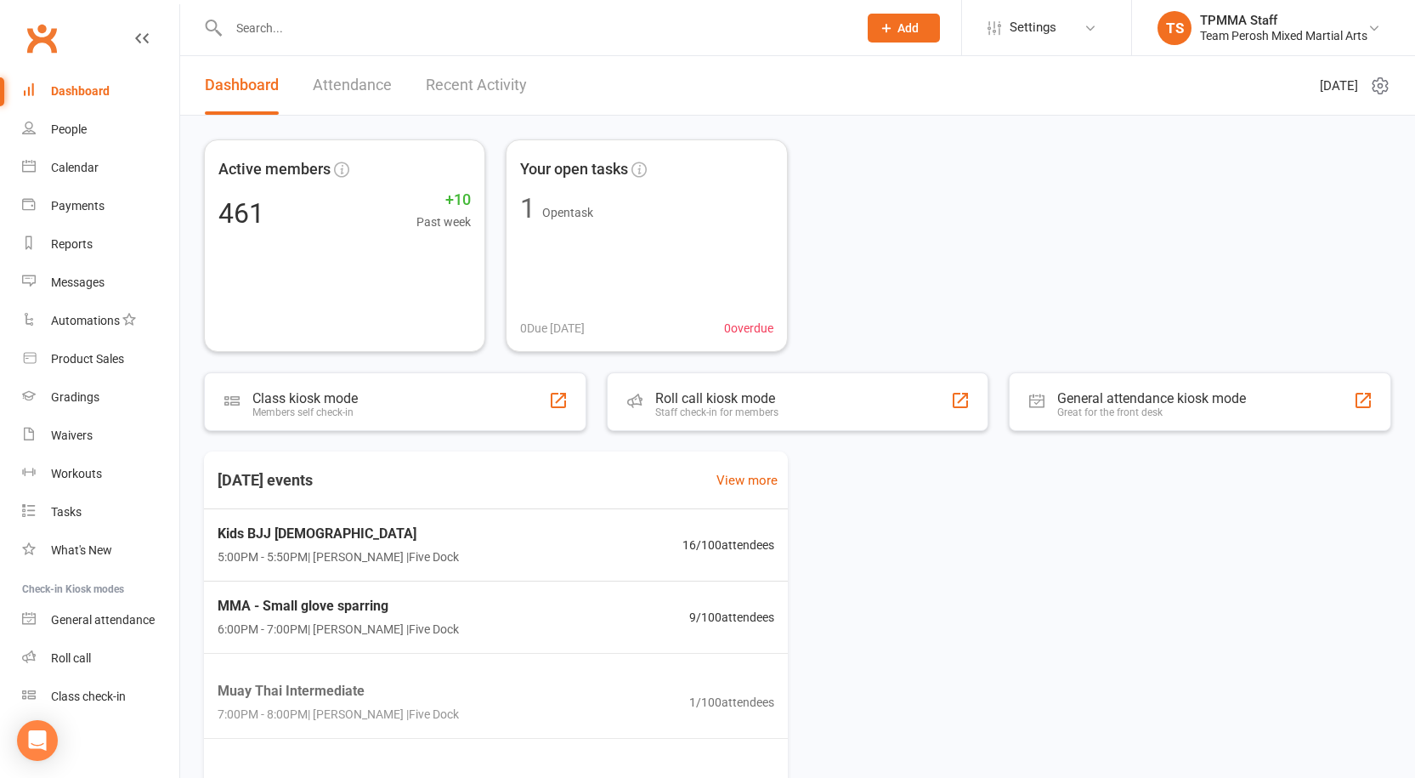
click at [444, 97] on link "Recent Activity" at bounding box center [476, 85] width 101 height 59
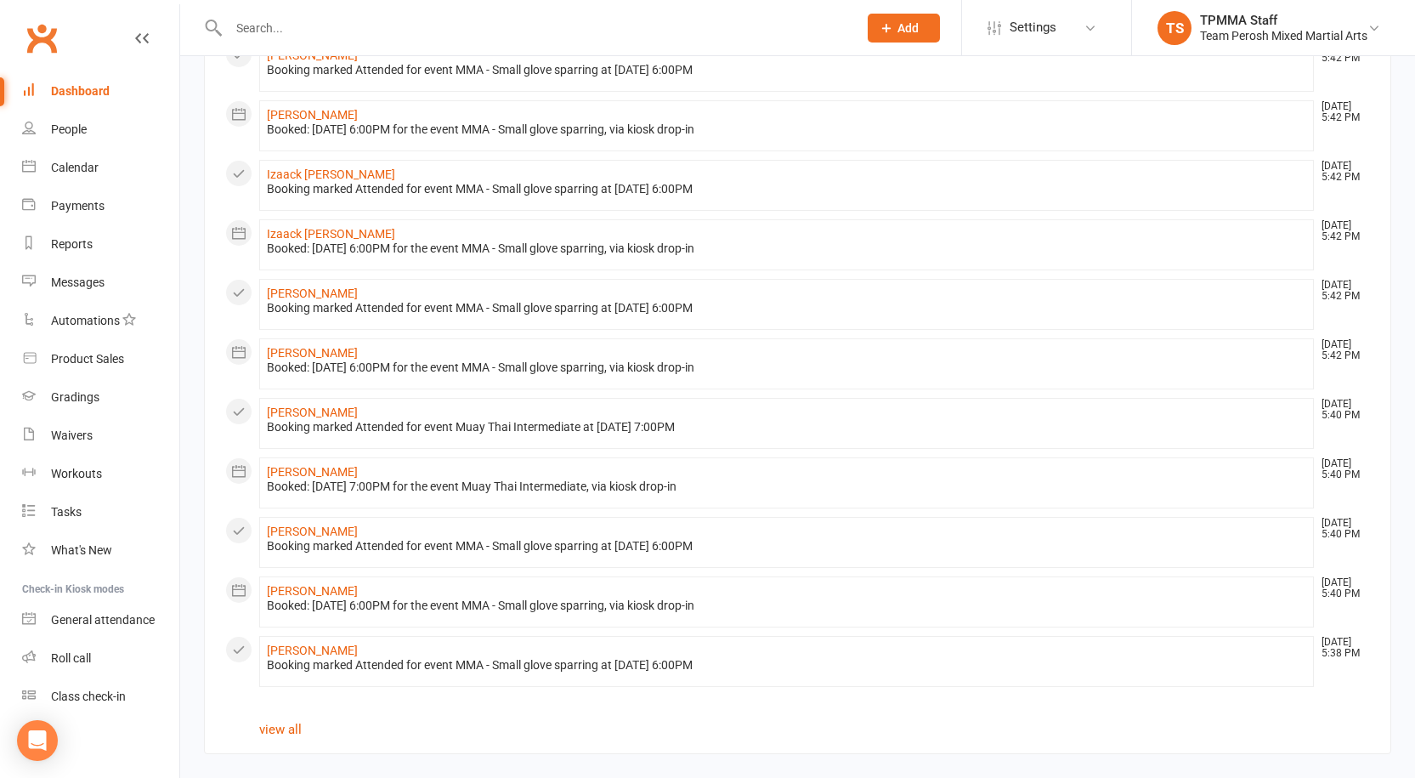
scroll to position [708, 0]
click at [303, 732] on section "All activities Recent Activity James Keomanivong Sep 17, 5:46 PM Promoted to Op…" at bounding box center [797, 92] width 1187 height 1322
click at [297, 727] on link "view all" at bounding box center [280, 728] width 42 height 15
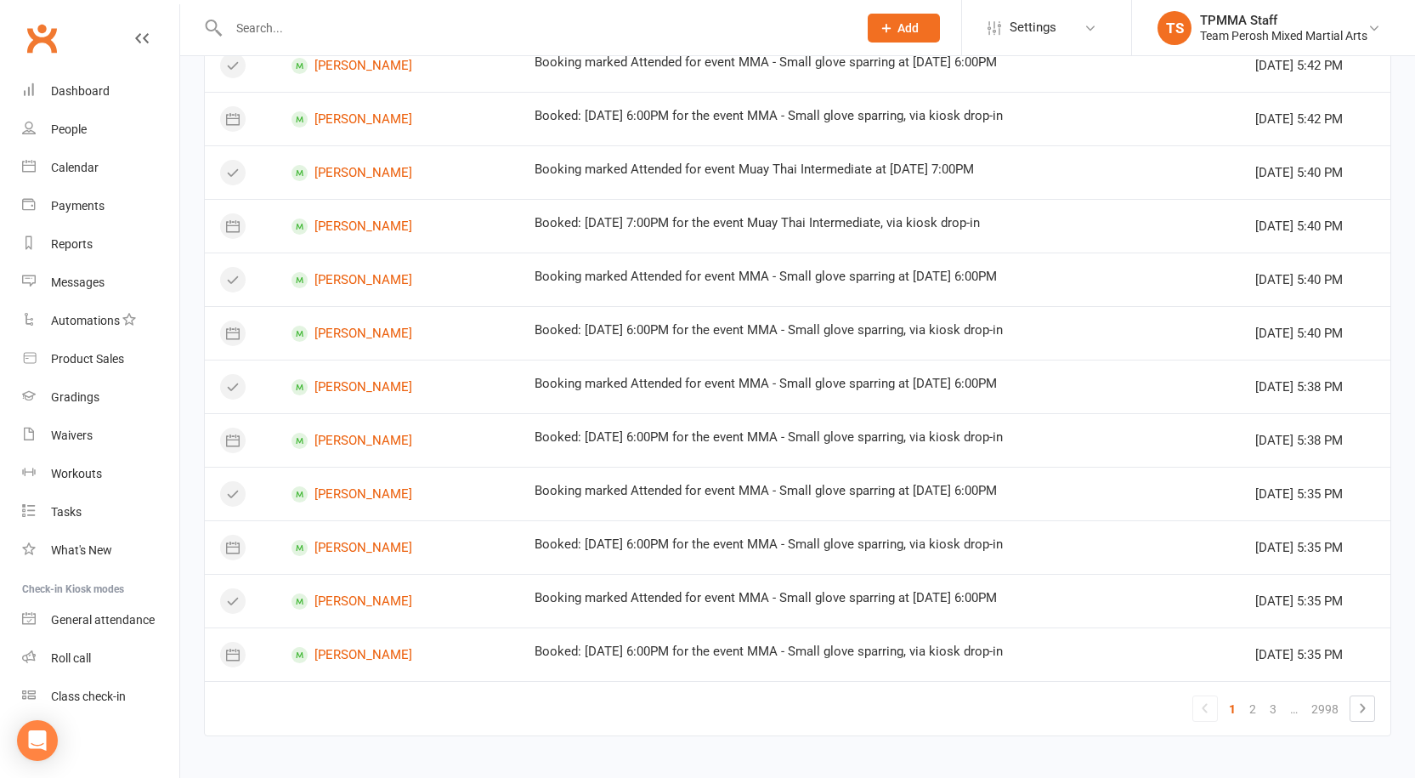
scroll to position [871, 0]
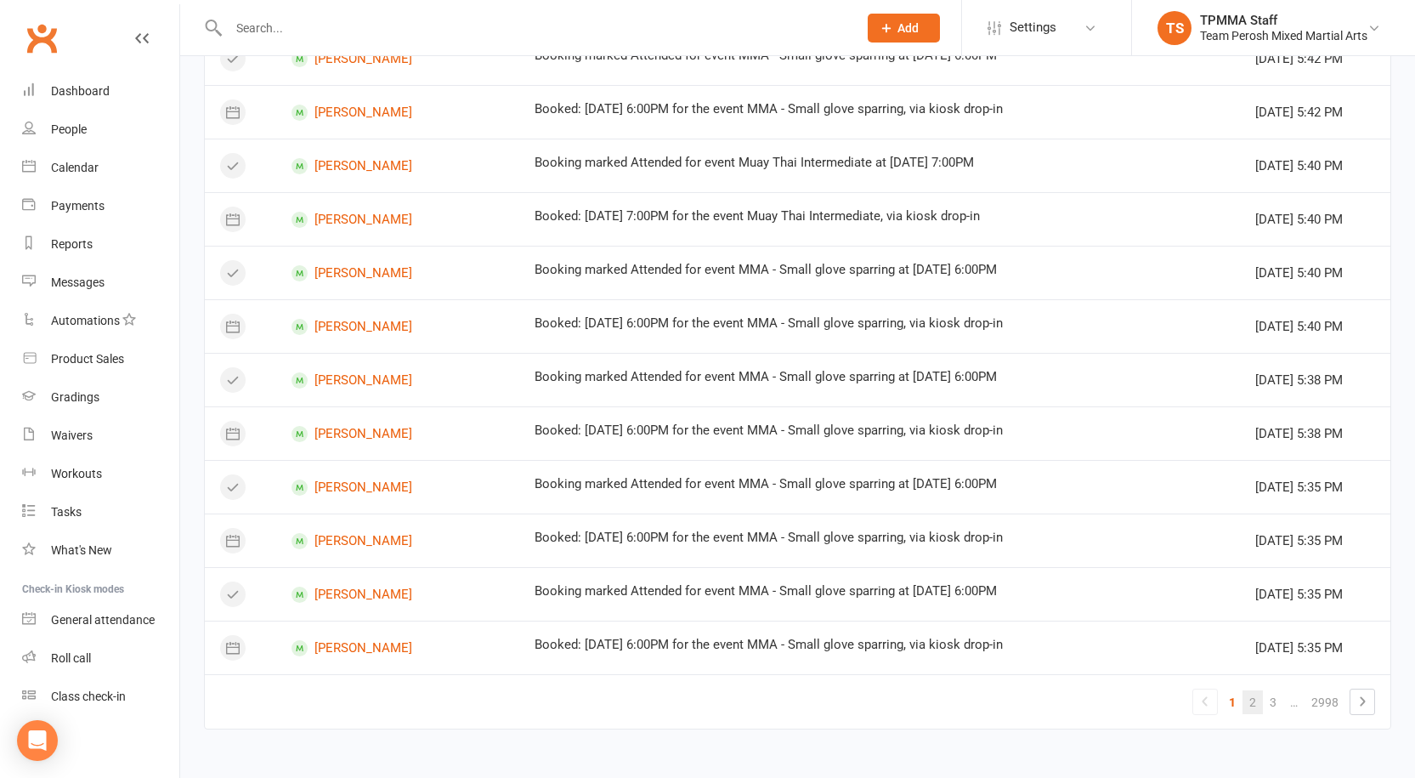
click at [1257, 706] on link "2" at bounding box center [1253, 702] width 20 height 24
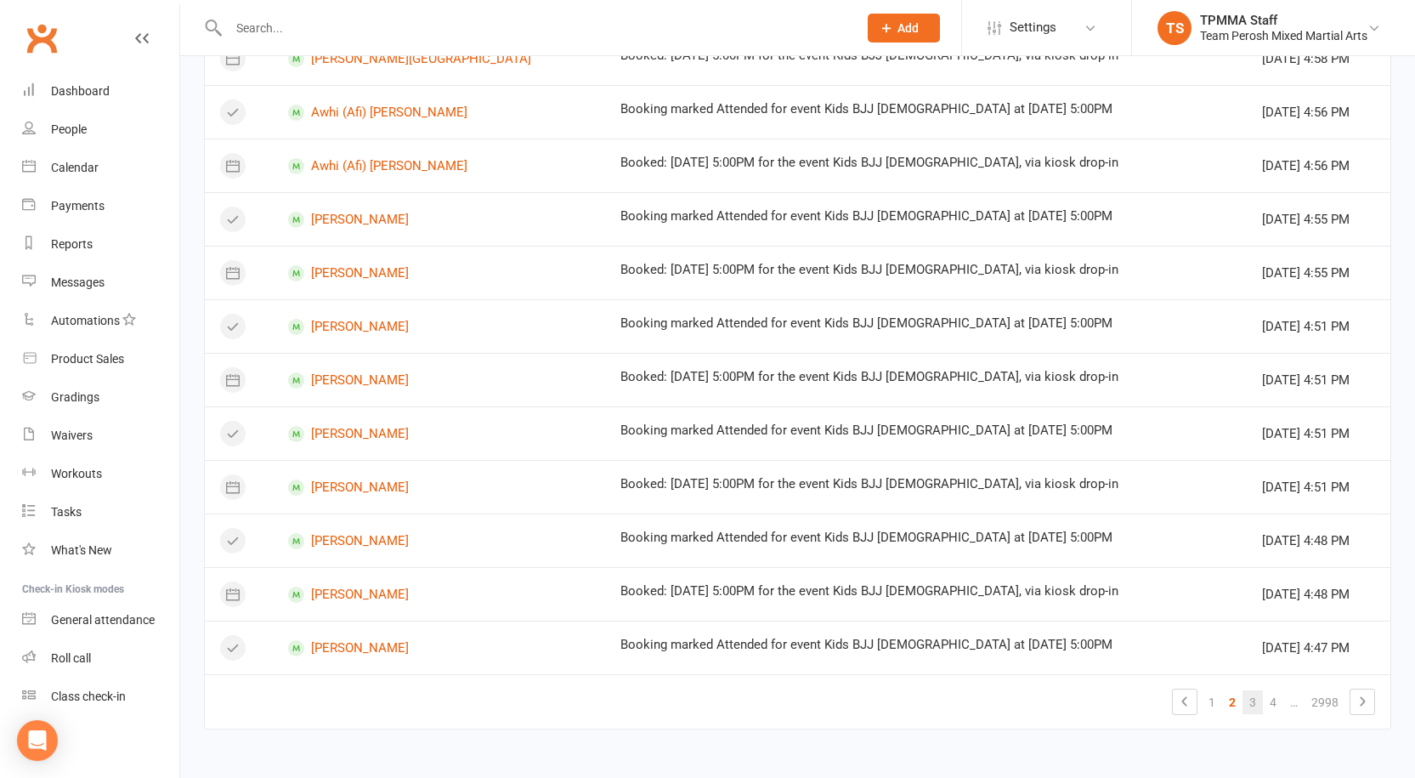
click at [1251, 700] on link "3" at bounding box center [1253, 702] width 20 height 24
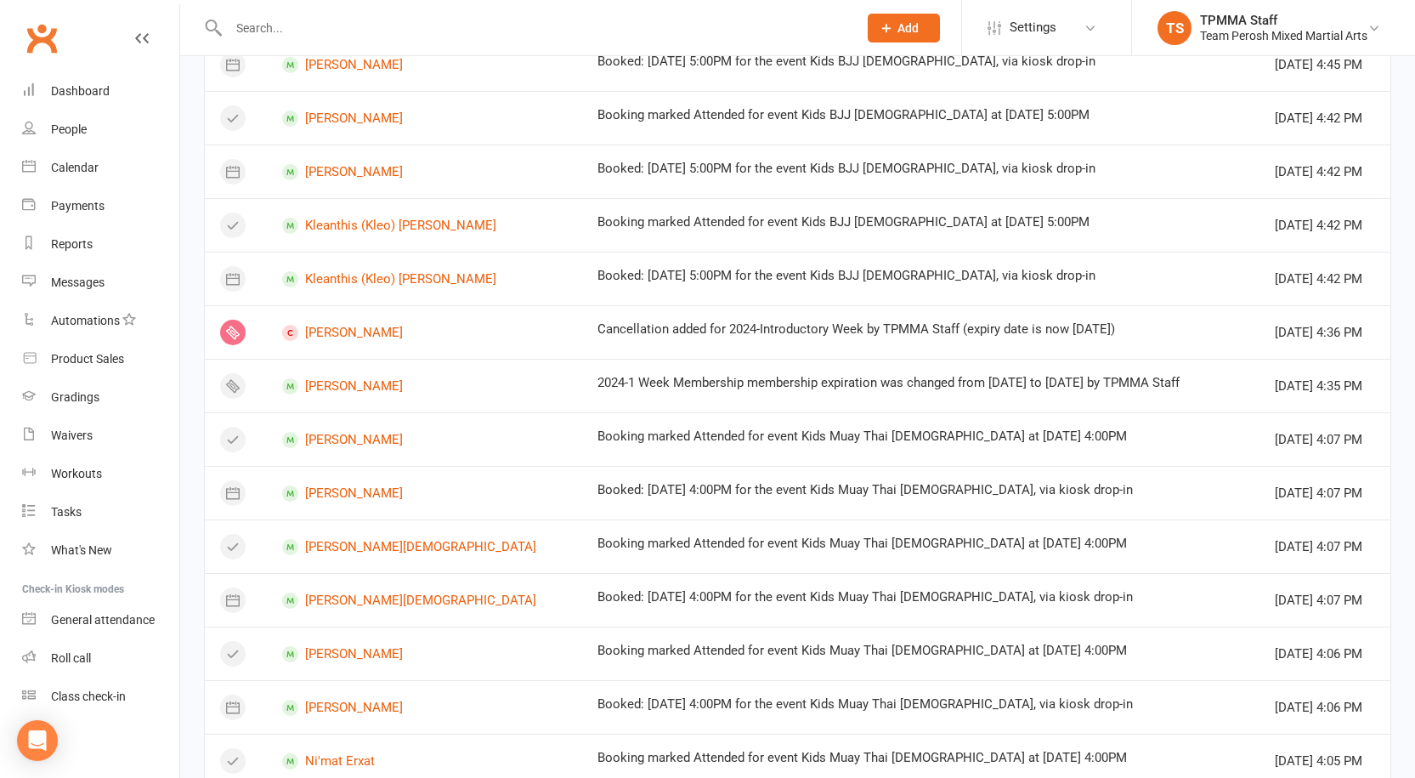
scroll to position [0, 0]
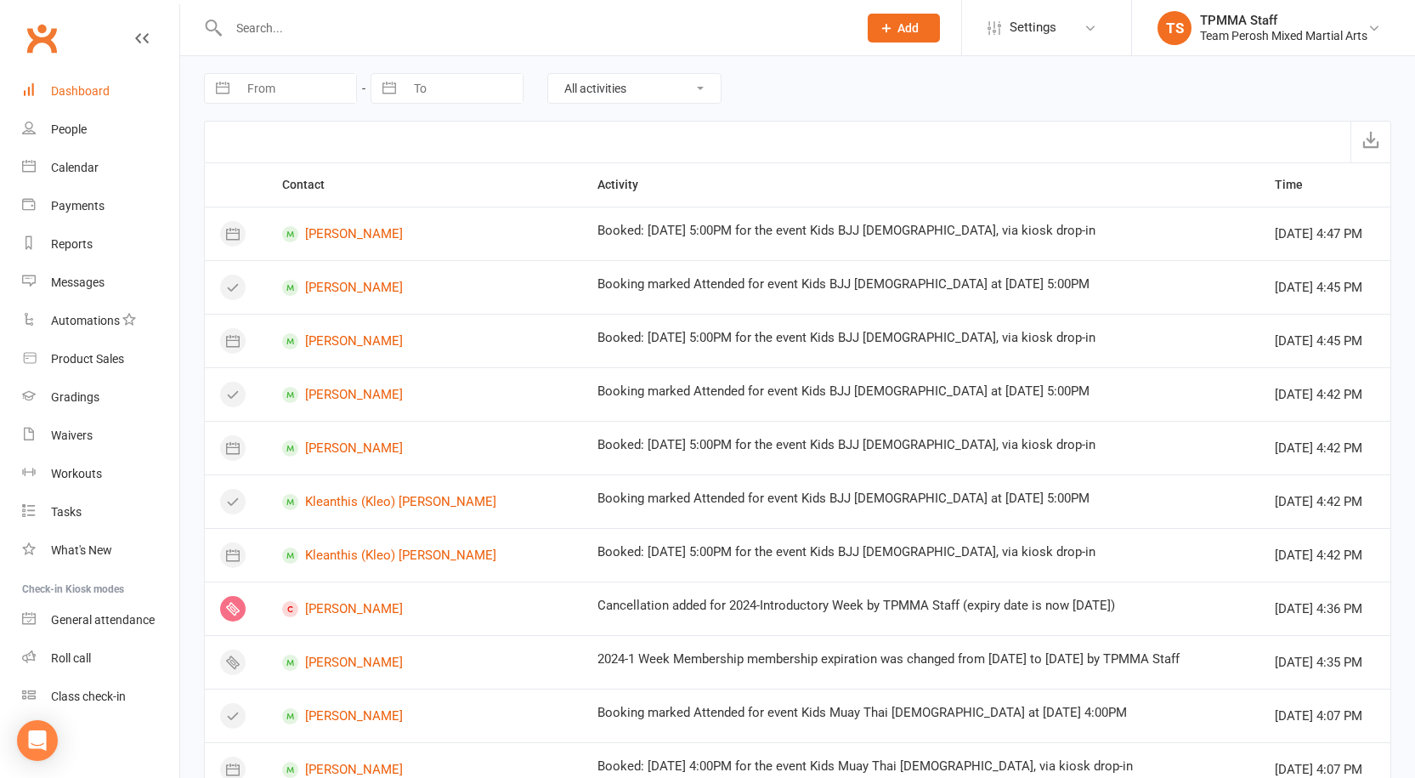
click at [93, 82] on link "Dashboard" at bounding box center [100, 91] width 157 height 38
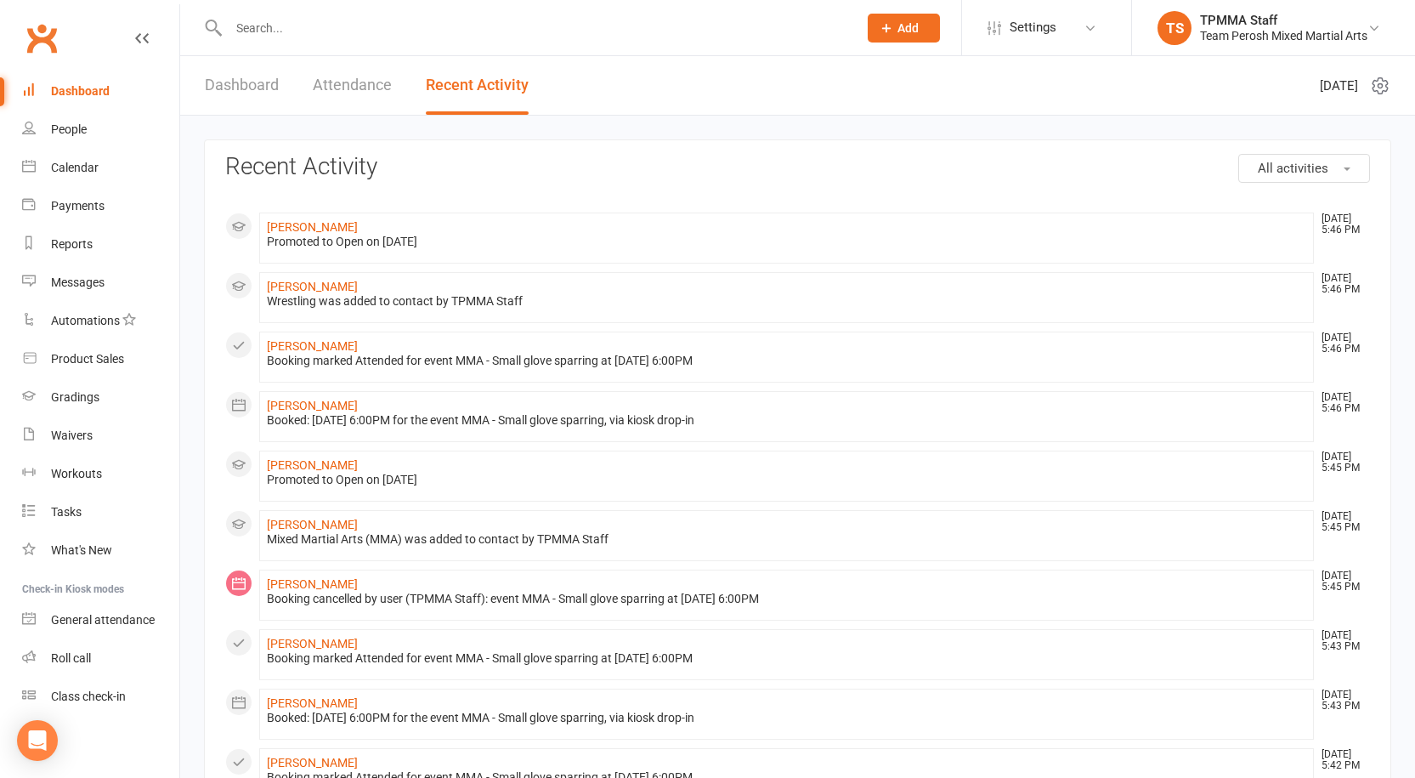
click at [49, 98] on link "Dashboard" at bounding box center [100, 91] width 157 height 38
click at [275, 33] on input "text" at bounding box center [535, 28] width 622 height 24
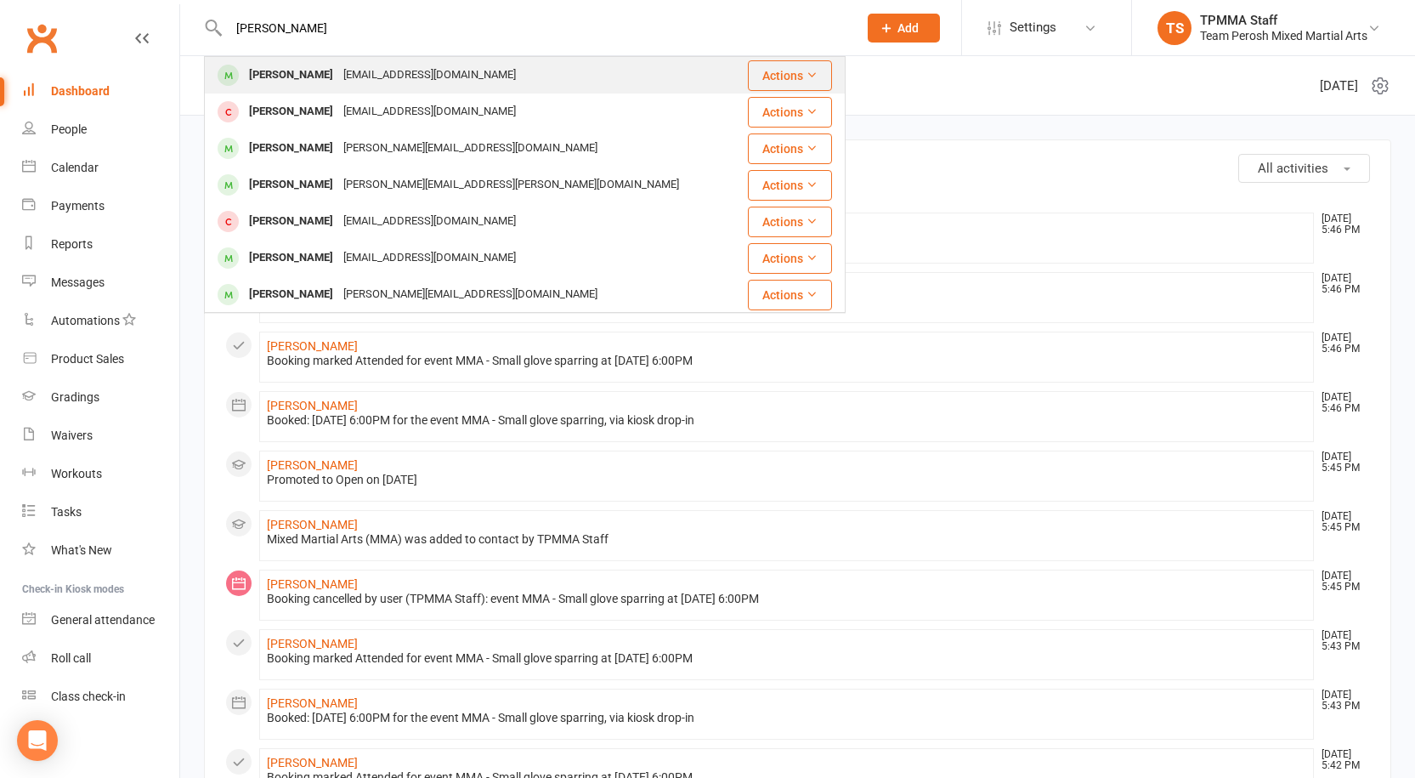
type input "luca pa"
click at [347, 76] on div "[EMAIL_ADDRESS][DOMAIN_NAME]" at bounding box center [429, 75] width 183 height 25
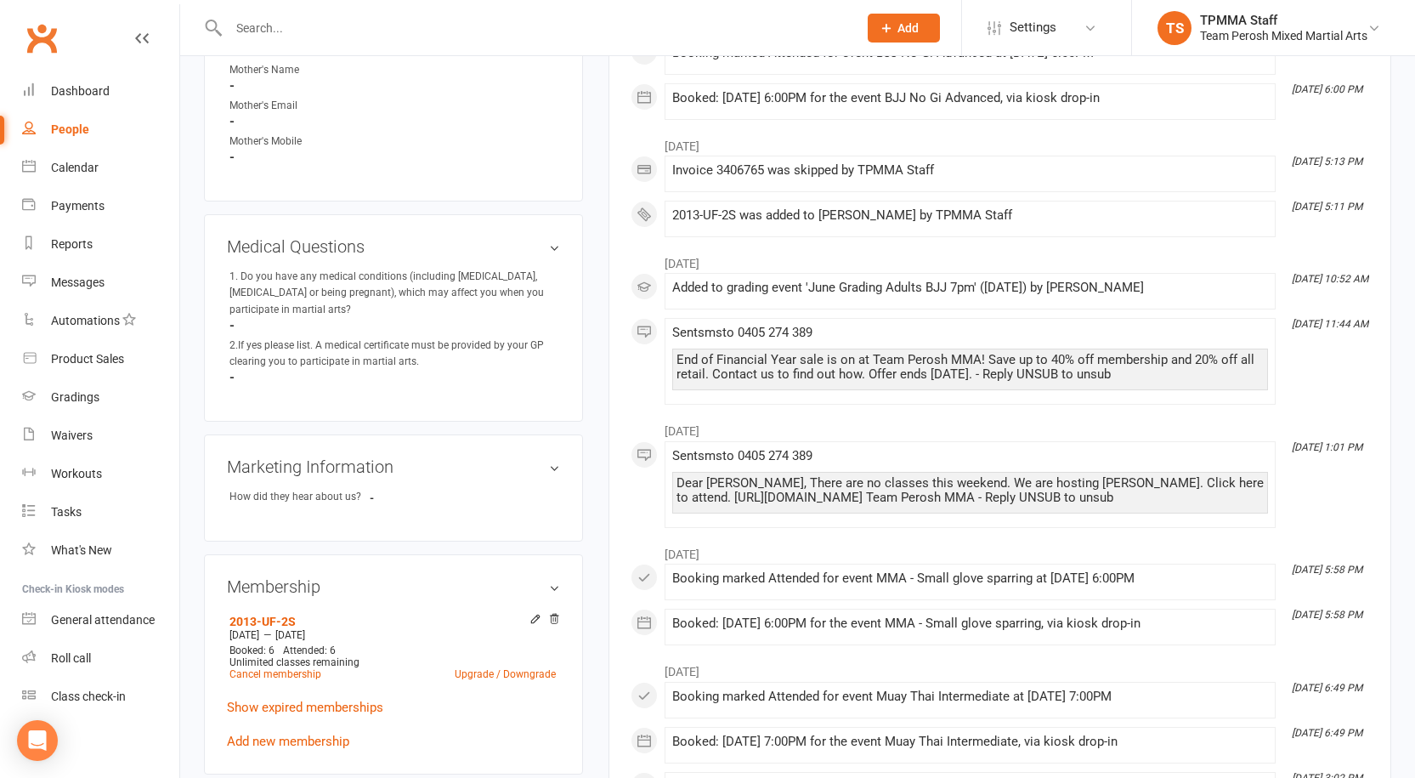
scroll to position [935, 0]
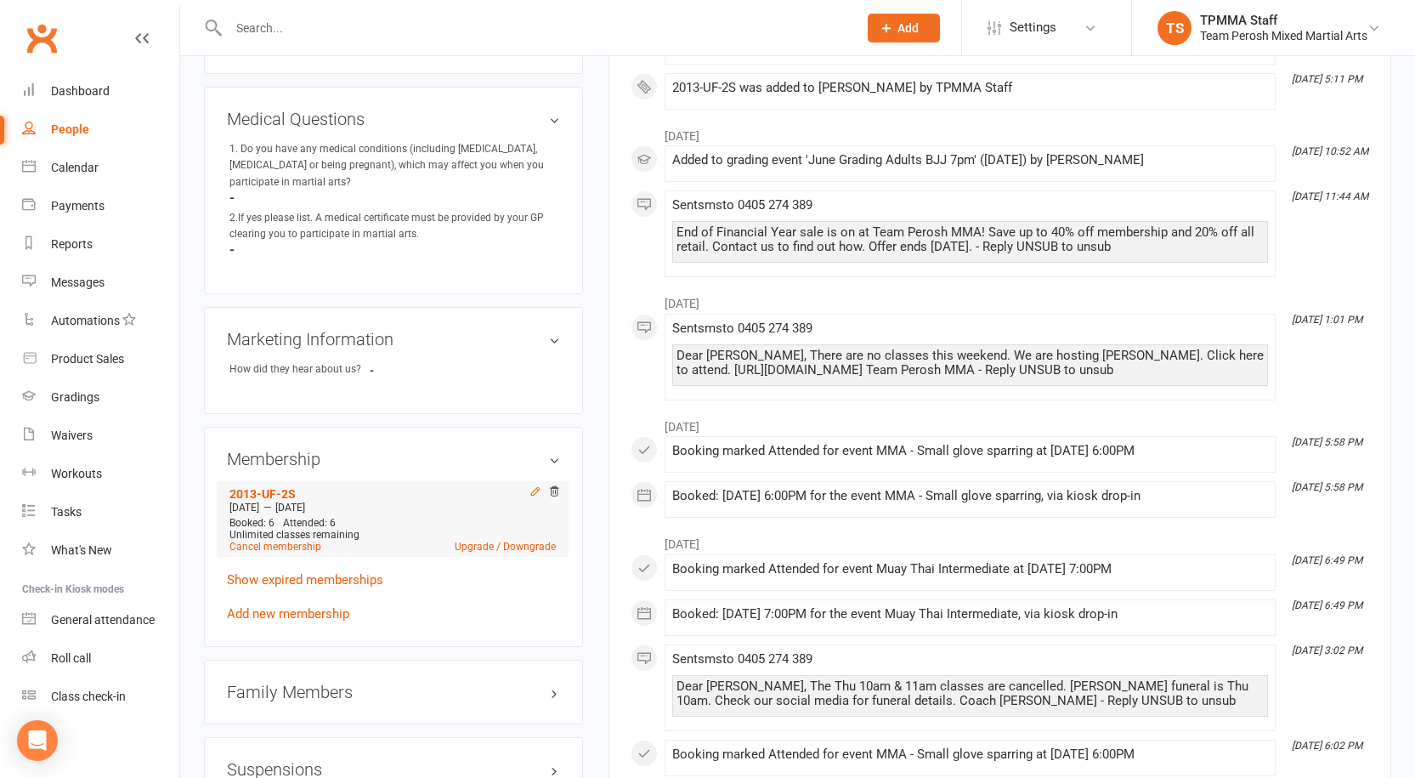
click at [535, 485] on icon at bounding box center [536, 491] width 12 height 12
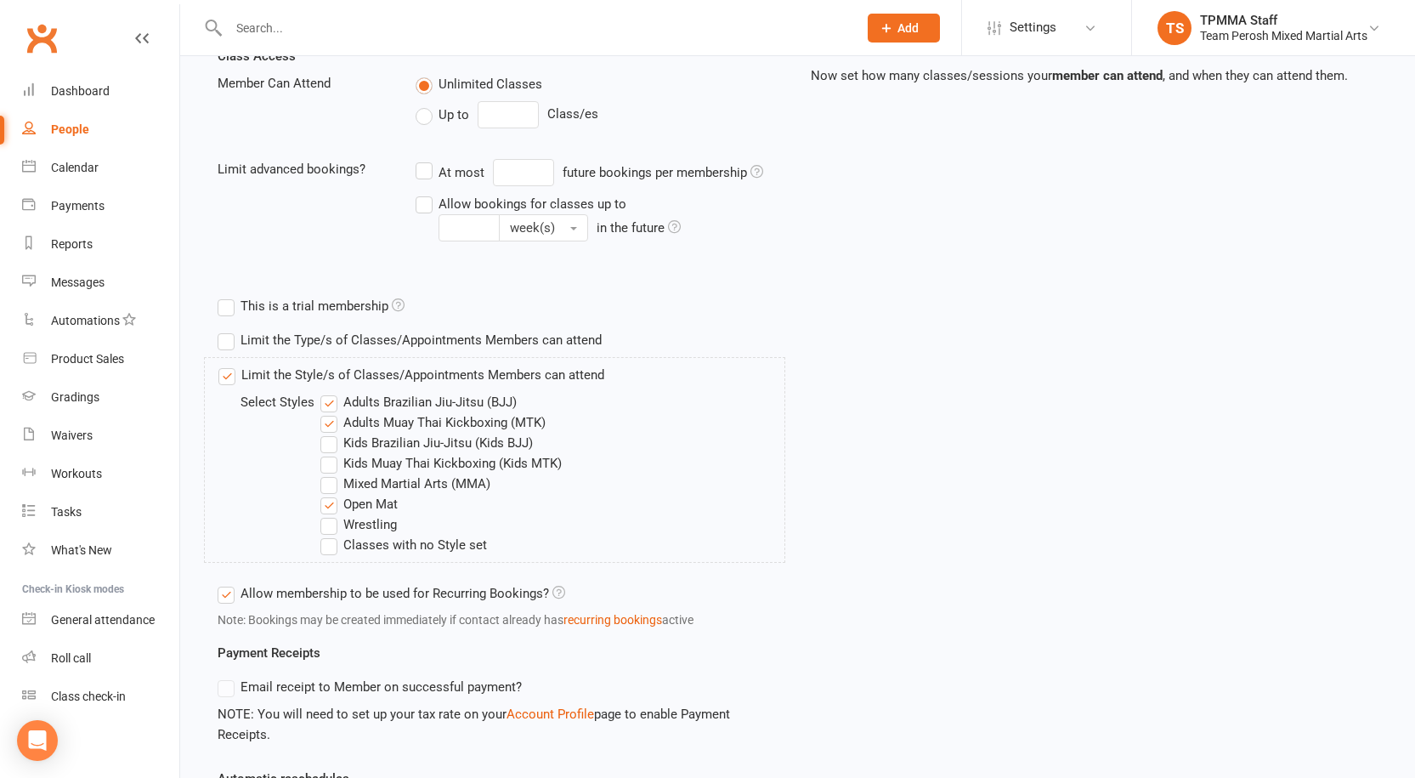
scroll to position [595, 0]
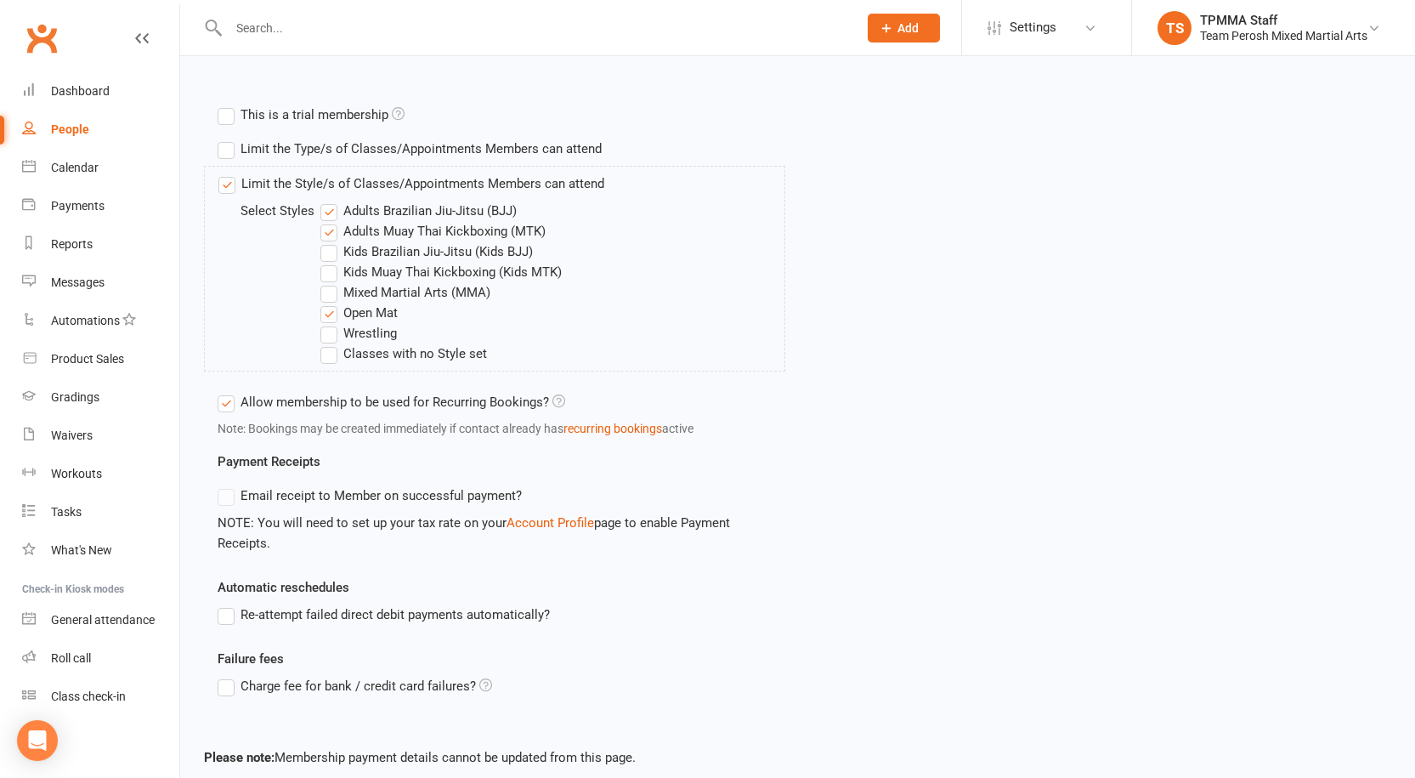
click at [336, 301] on label "Mixed Martial Arts (MMA)" at bounding box center [405, 292] width 170 height 20
click at [331, 282] on input "Mixed Martial Arts (MMA)" at bounding box center [325, 282] width 11 height 0
click at [333, 331] on label "Wrestling" at bounding box center [358, 333] width 76 height 20
click at [331, 323] on input "Wrestling" at bounding box center [325, 323] width 11 height 0
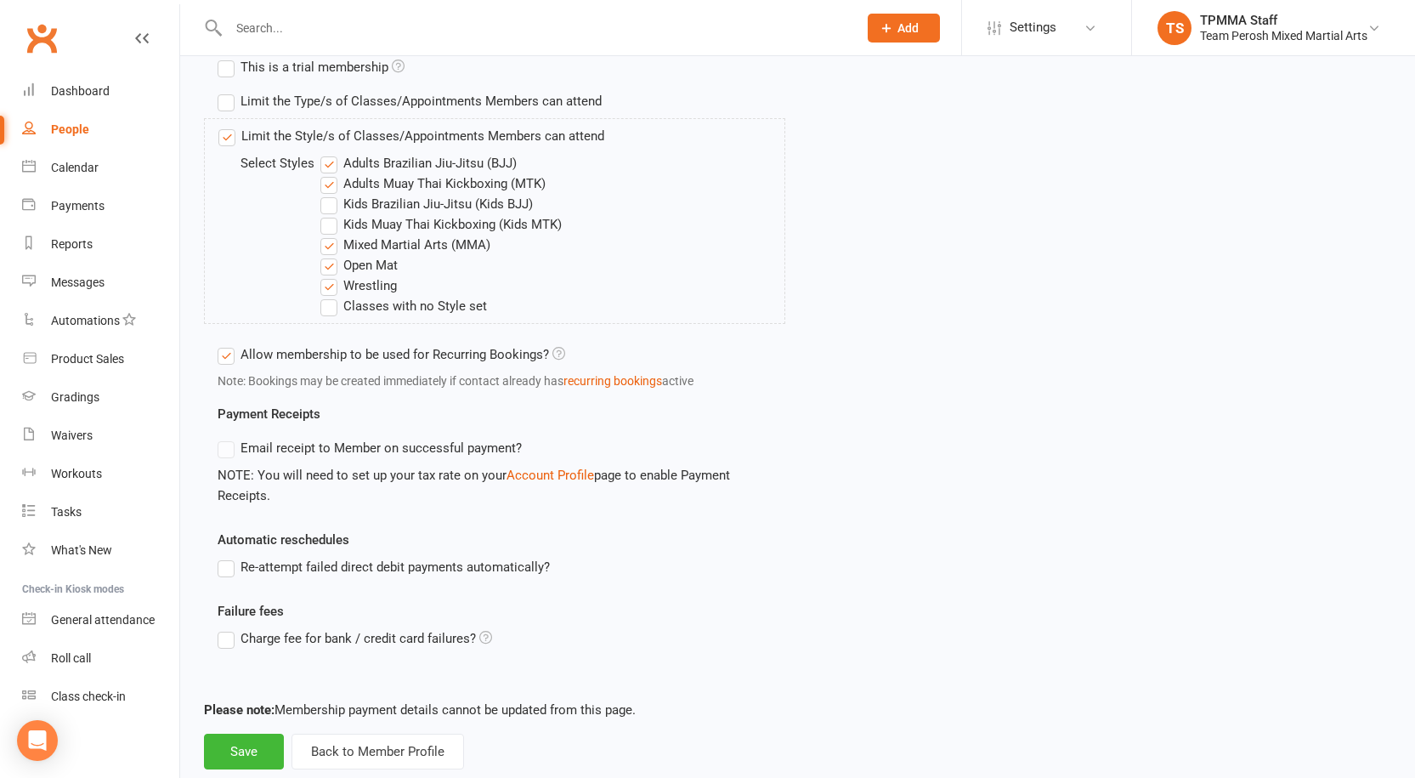
scroll to position [683, 0]
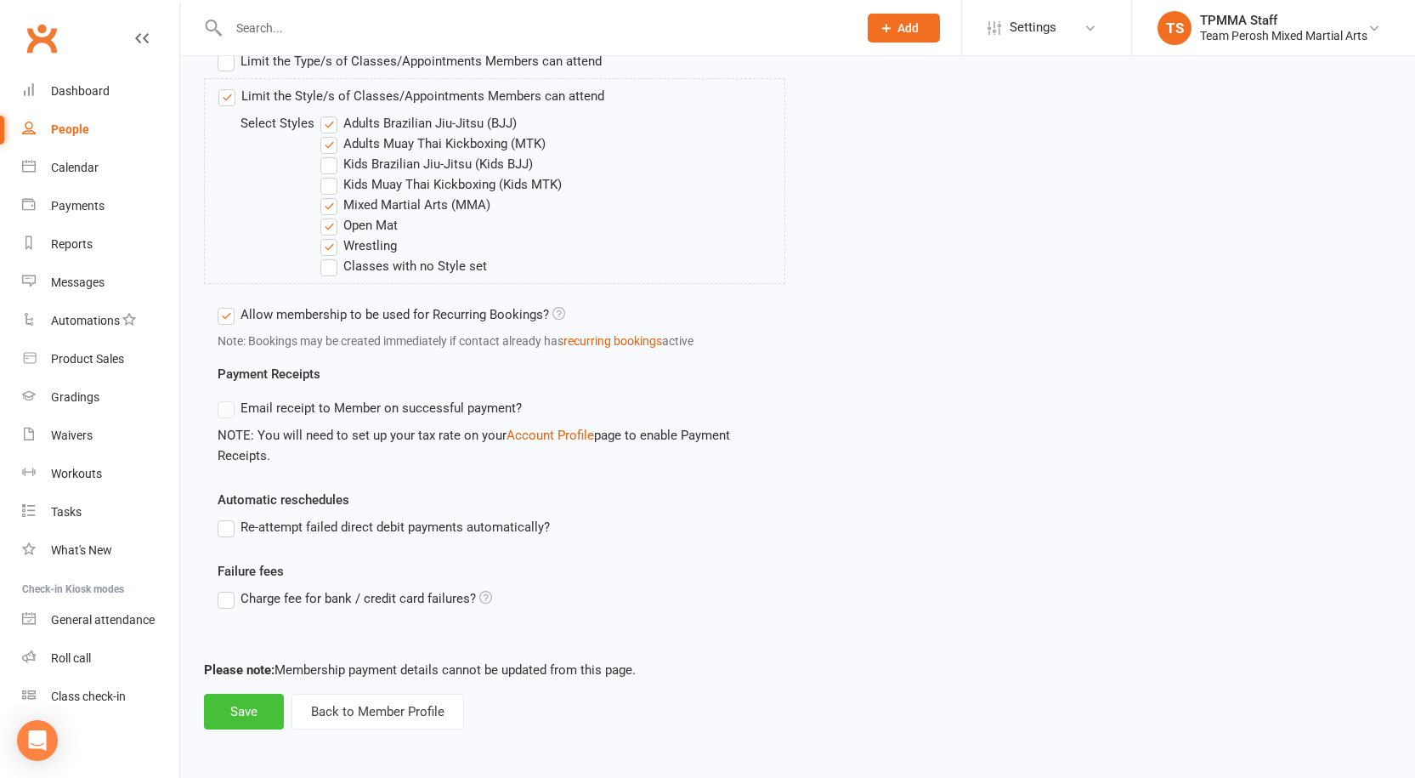
click at [263, 708] on button "Save" at bounding box center [244, 712] width 80 height 36
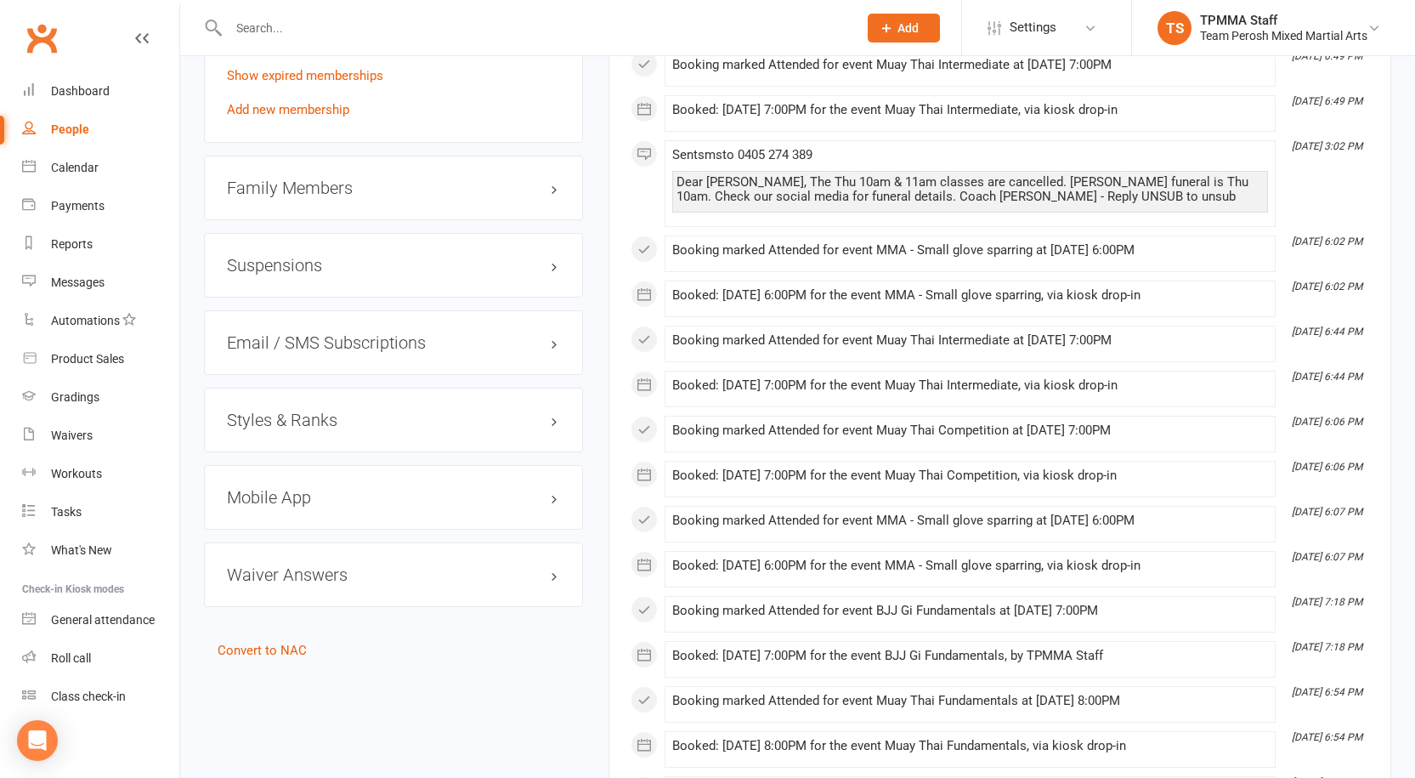
scroll to position [1530, 0]
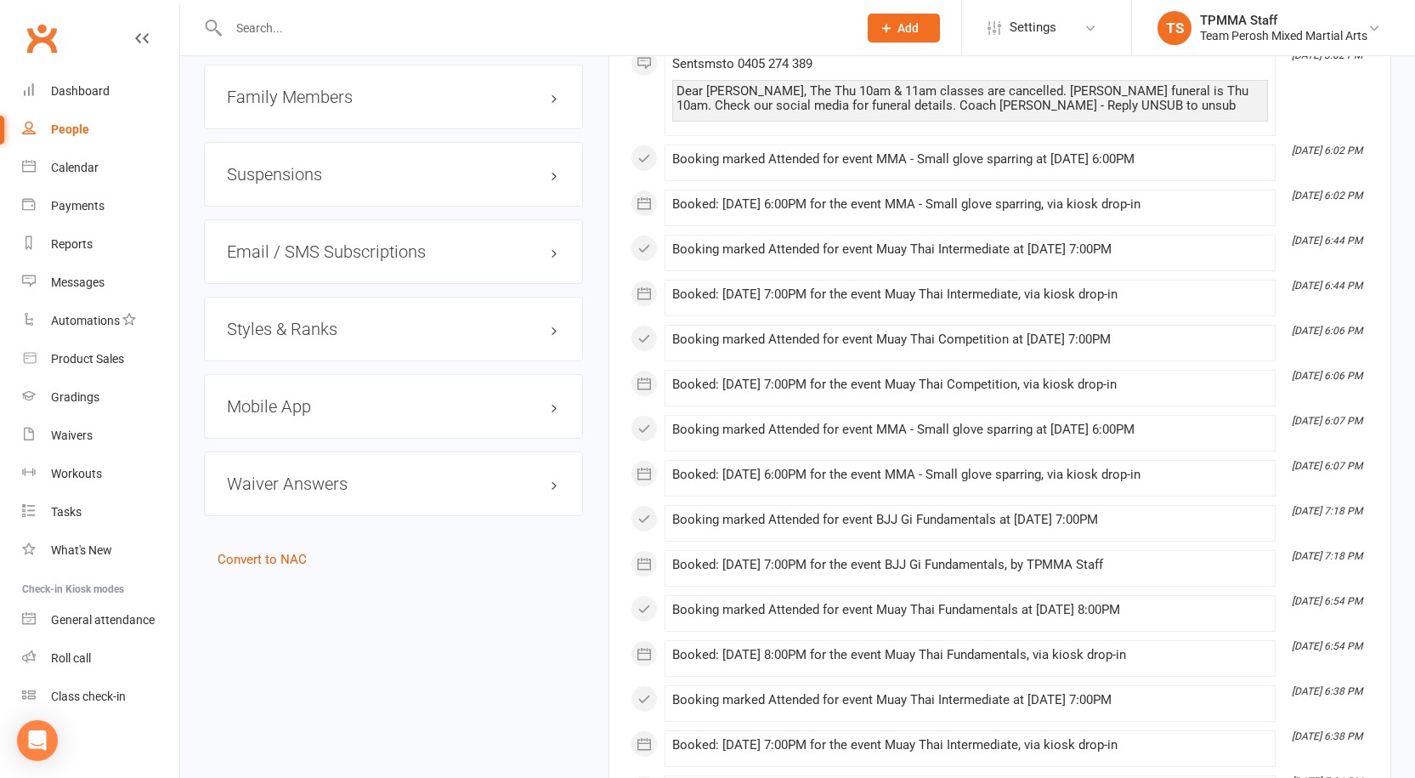
click at [291, 320] on h3 "Styles & Ranks" at bounding box center [393, 329] width 333 height 19
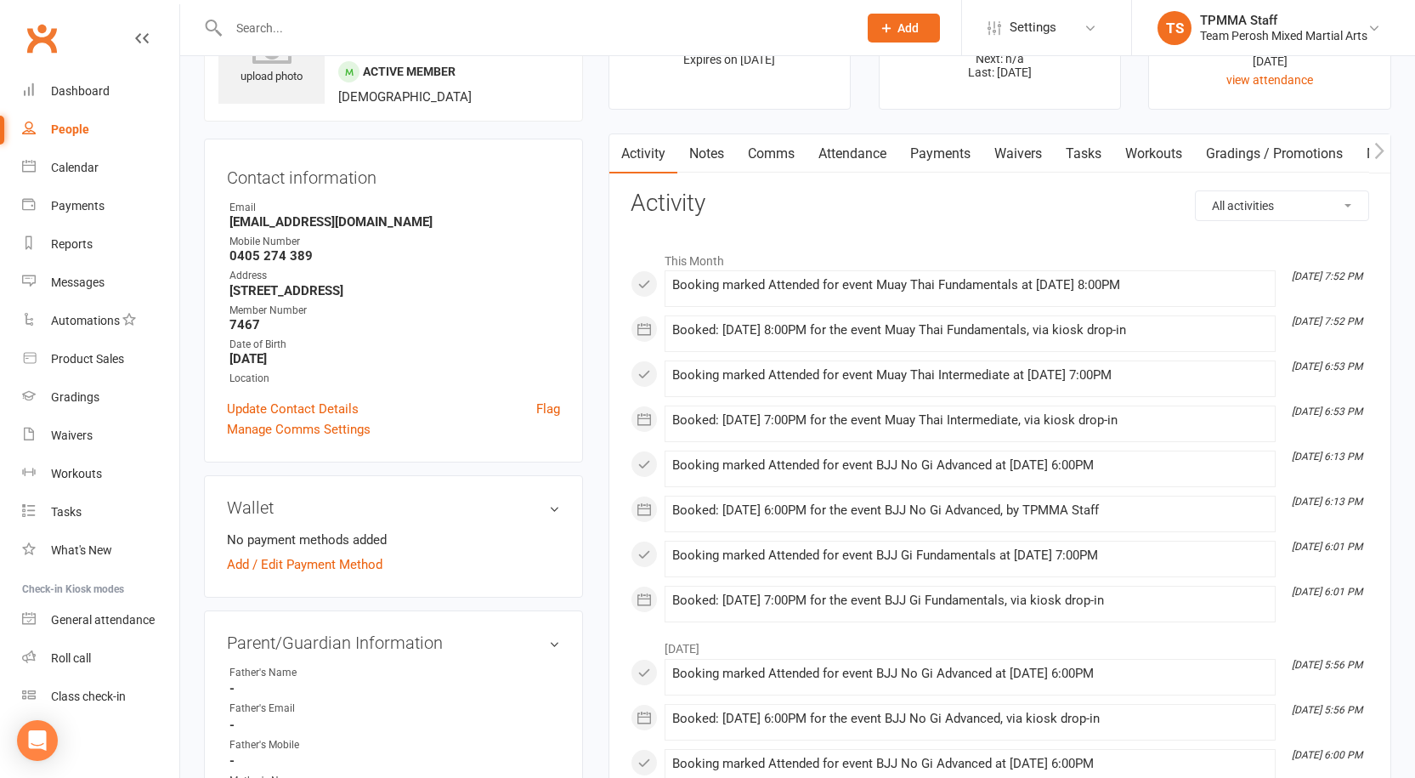
scroll to position [0, 0]
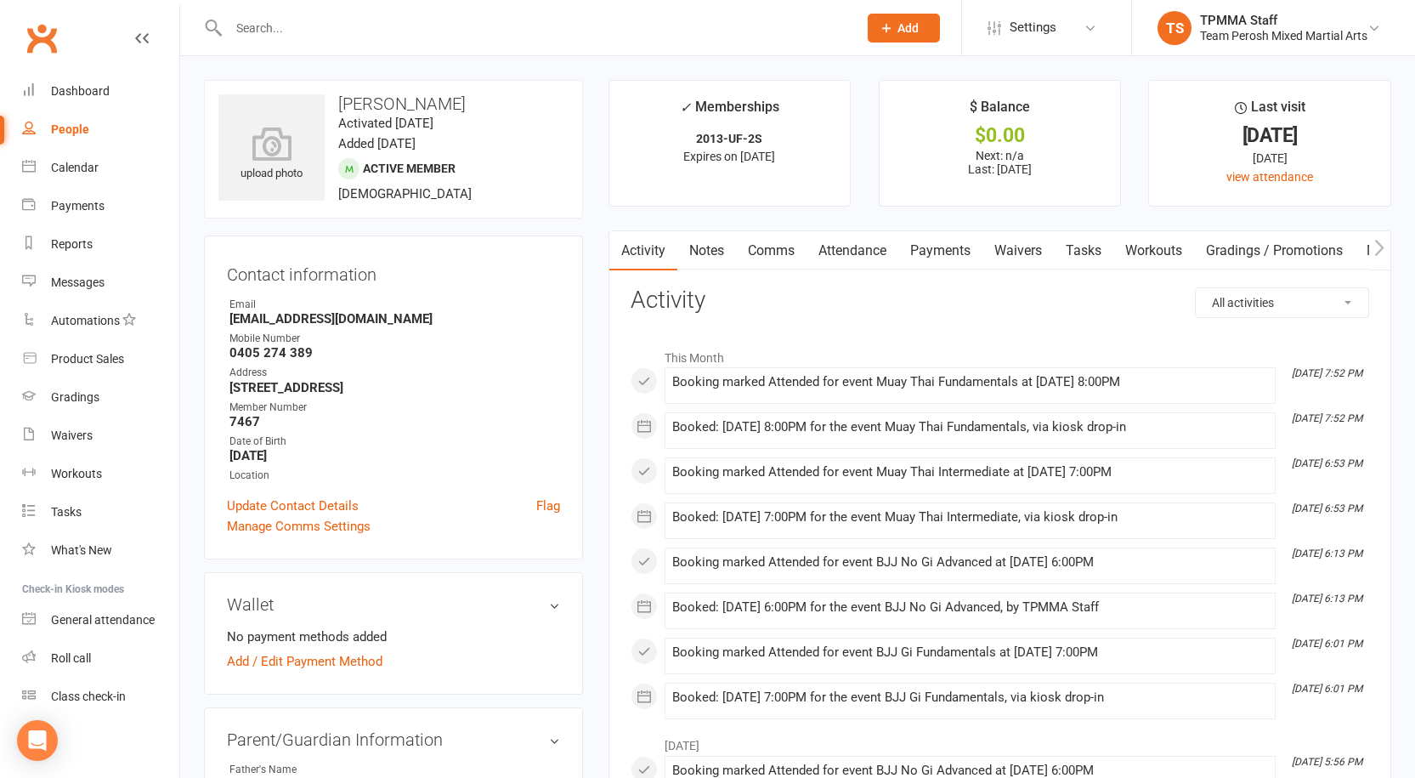
click at [329, 29] on input "text" at bounding box center [535, 28] width 622 height 24
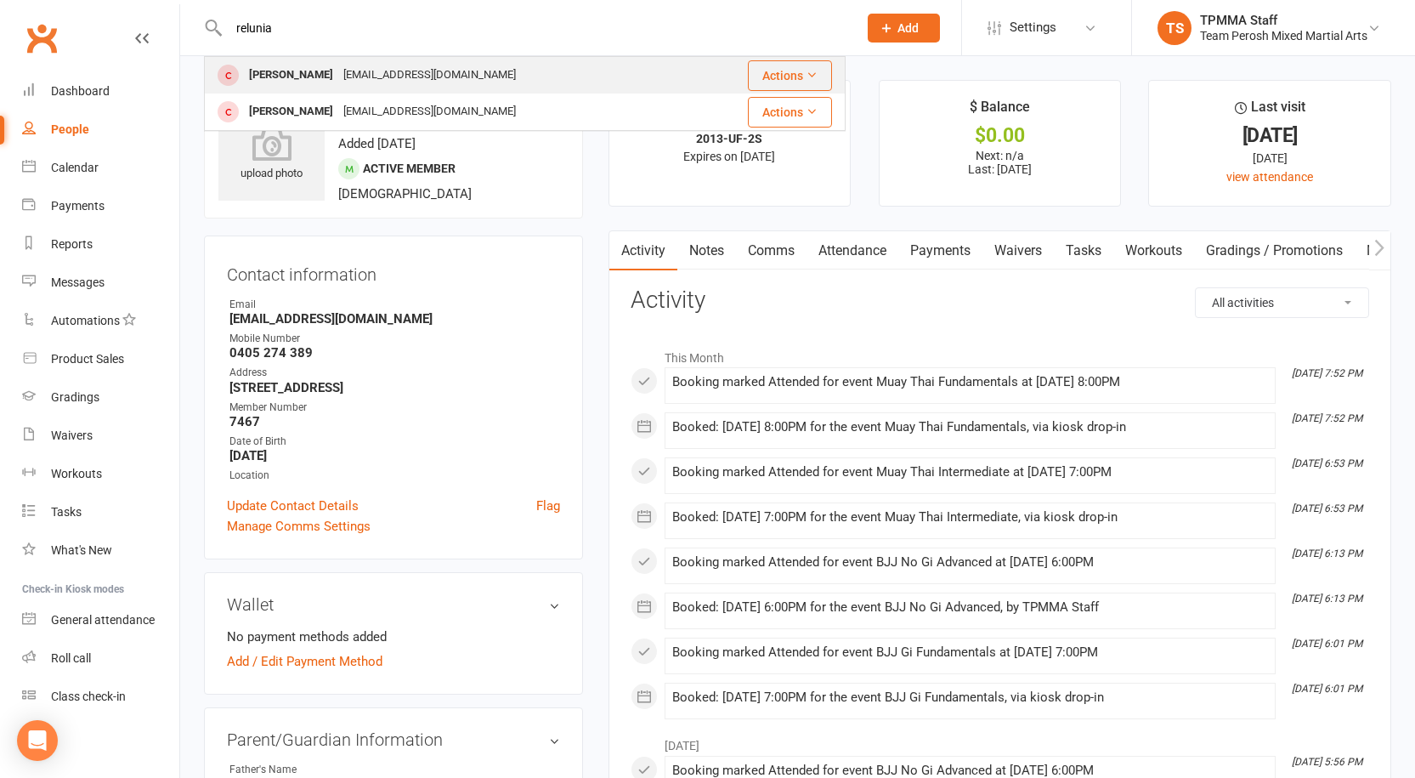
type input "relunia"
click at [338, 73] on div "[EMAIL_ADDRESS][DOMAIN_NAME]" at bounding box center [429, 75] width 183 height 25
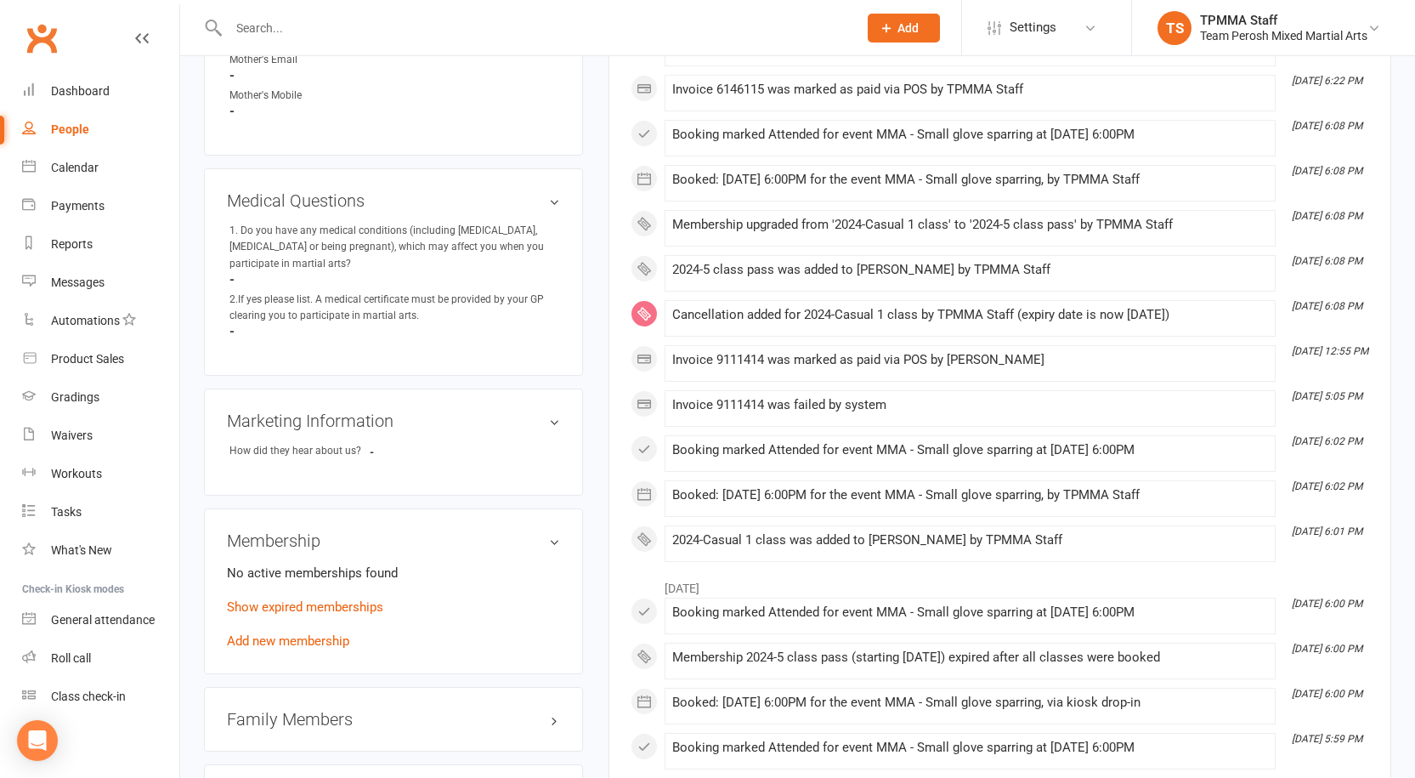
scroll to position [1190, 0]
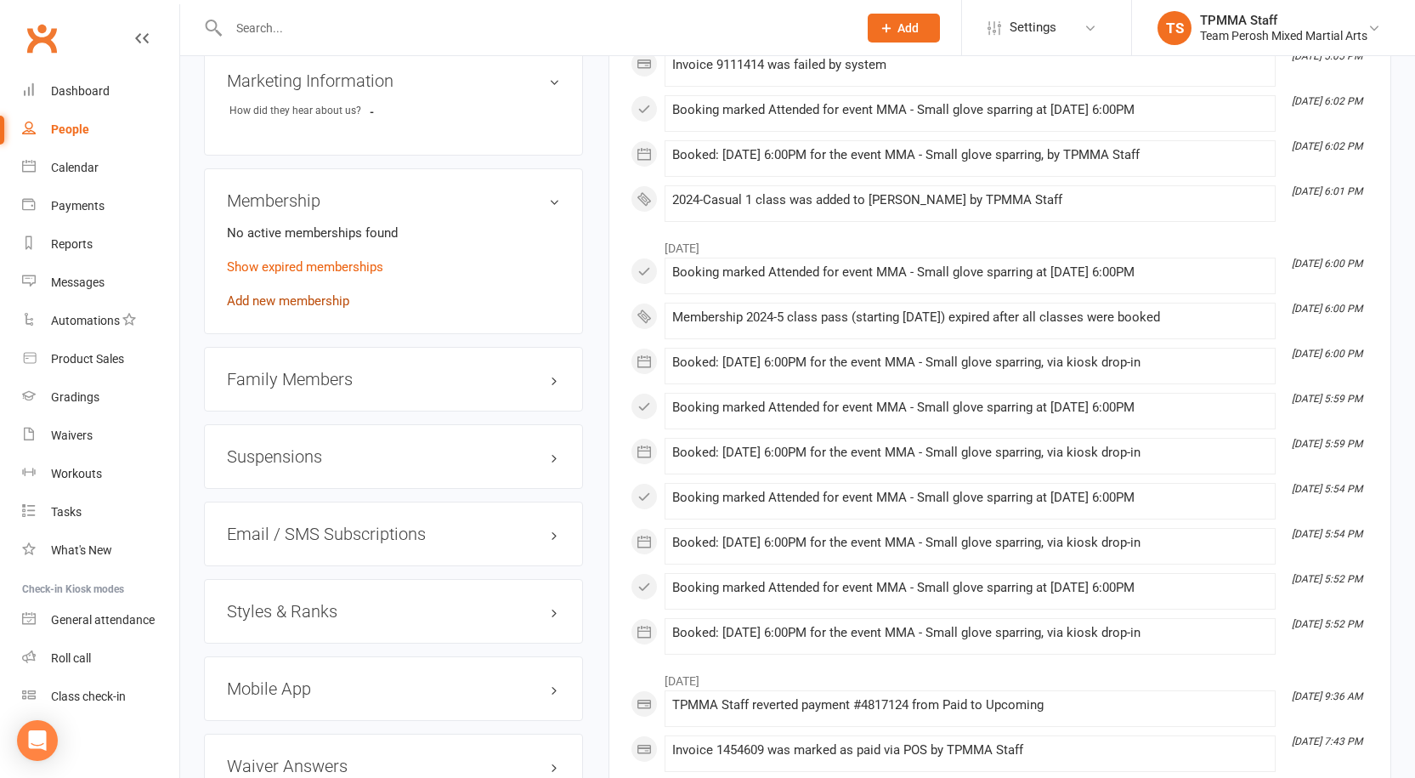
click at [312, 293] on link "Add new membership" at bounding box center [288, 300] width 122 height 15
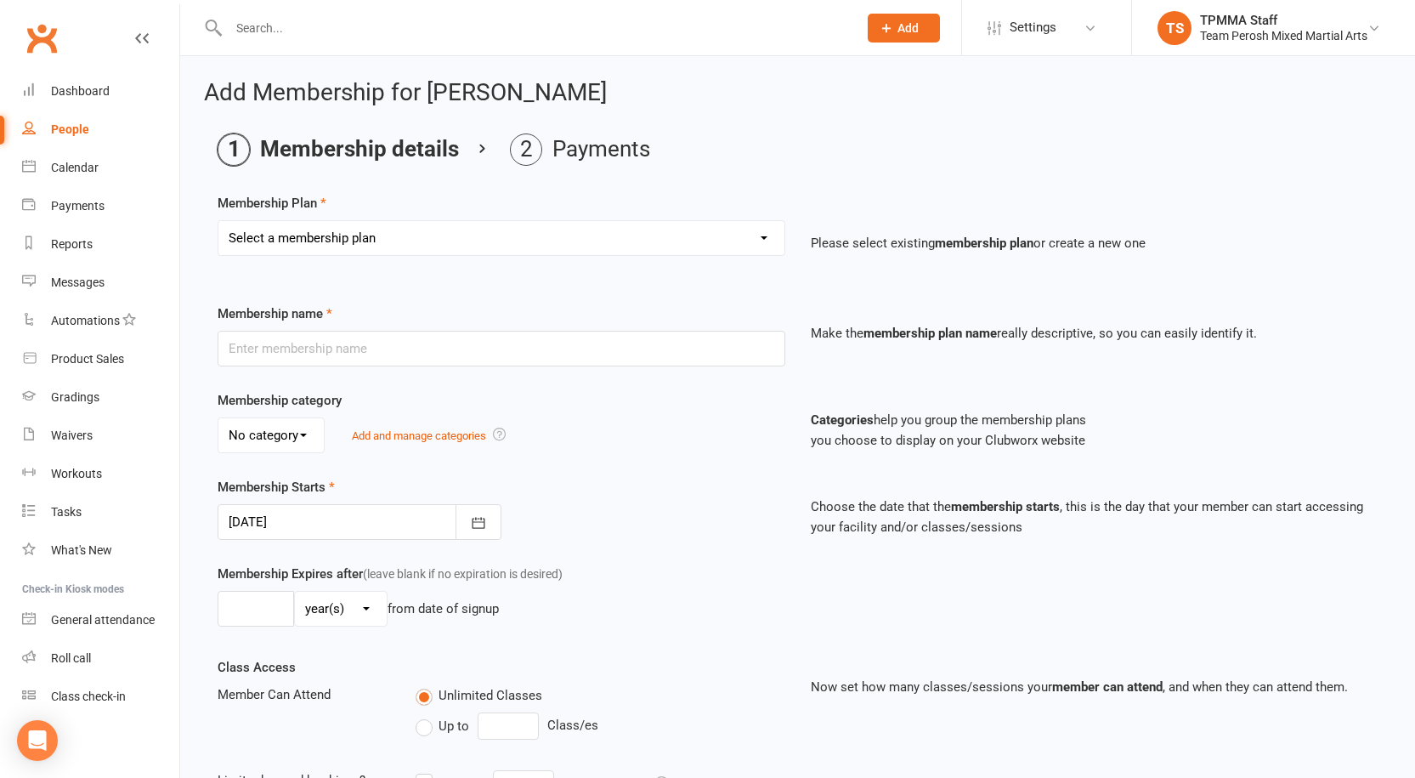
click at [375, 234] on select "Select a membership plan Create new Membership Plan 2008-DD-1S 2008-DD-2S 2008-…" at bounding box center [501, 238] width 566 height 34
select select "27"
click at [218, 221] on select "Select a membership plan Create new Membership Plan 2008-DD-1S 2008-DD-2S 2008-…" at bounding box center [501, 238] width 566 height 34
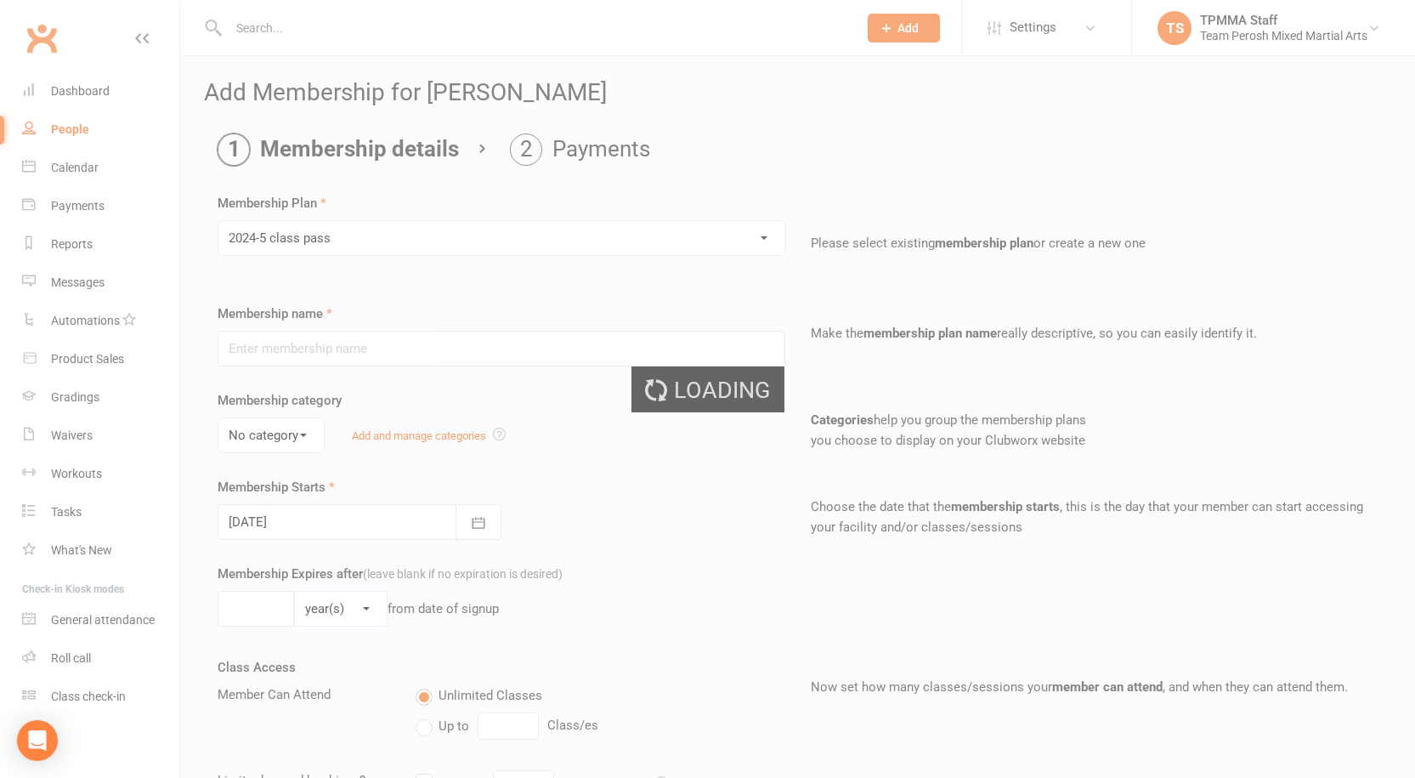
type input "2024-5 class pass"
select select "1"
type input "6"
select select "2"
type input "5"
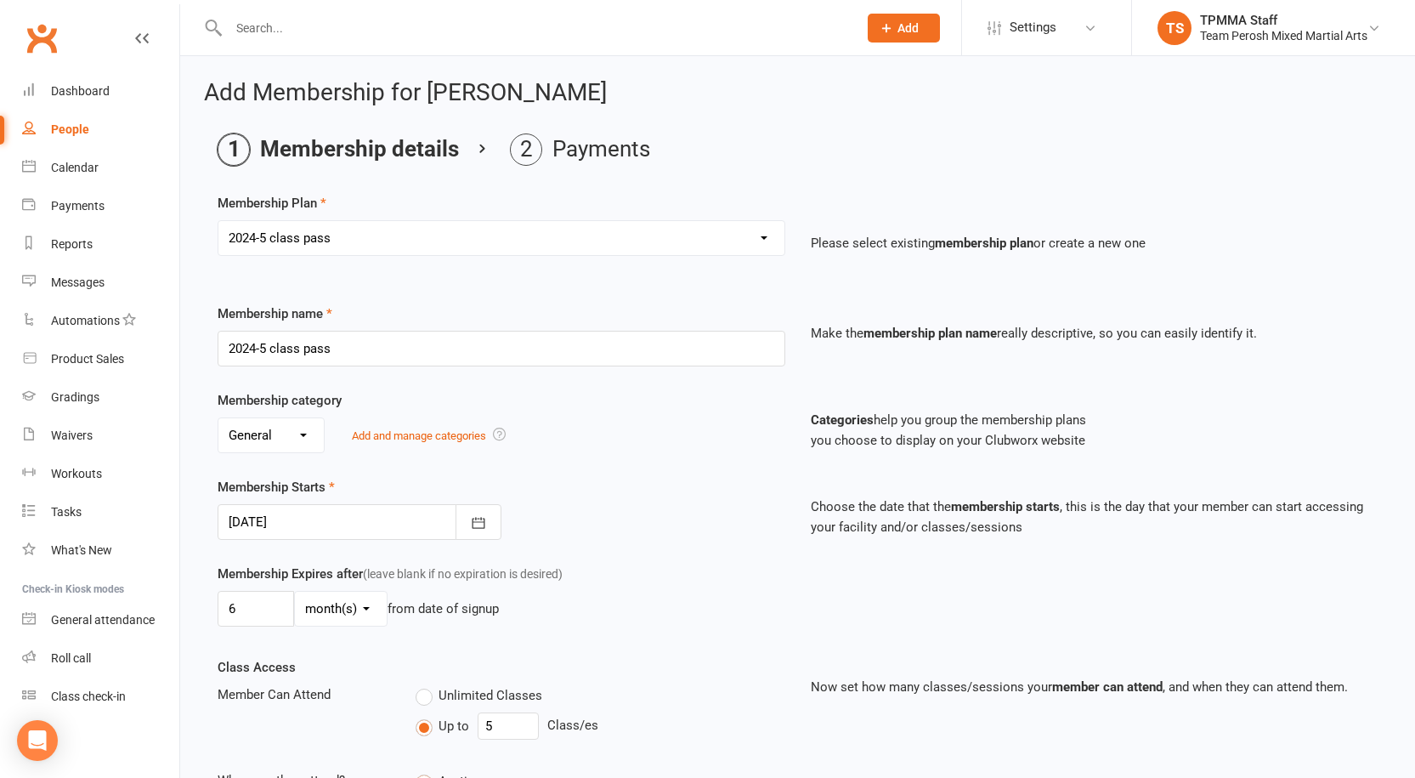
scroll to position [340, 0]
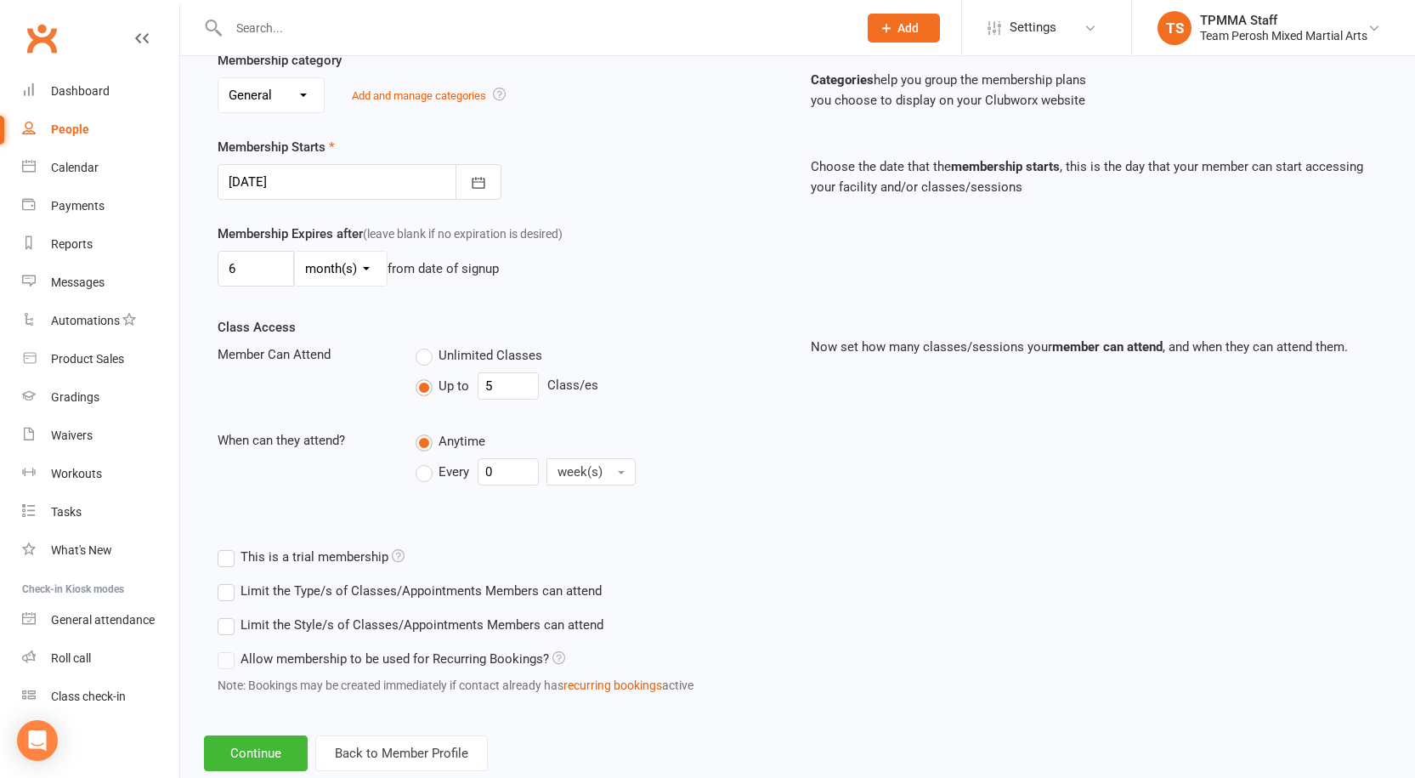
click at [232, 631] on label "Limit the Style/s of Classes/Appointments Members can attend" at bounding box center [411, 625] width 386 height 20
click at [229, 615] on input "Limit the Style/s of Classes/Appointments Members can attend" at bounding box center [223, 615] width 11 height 0
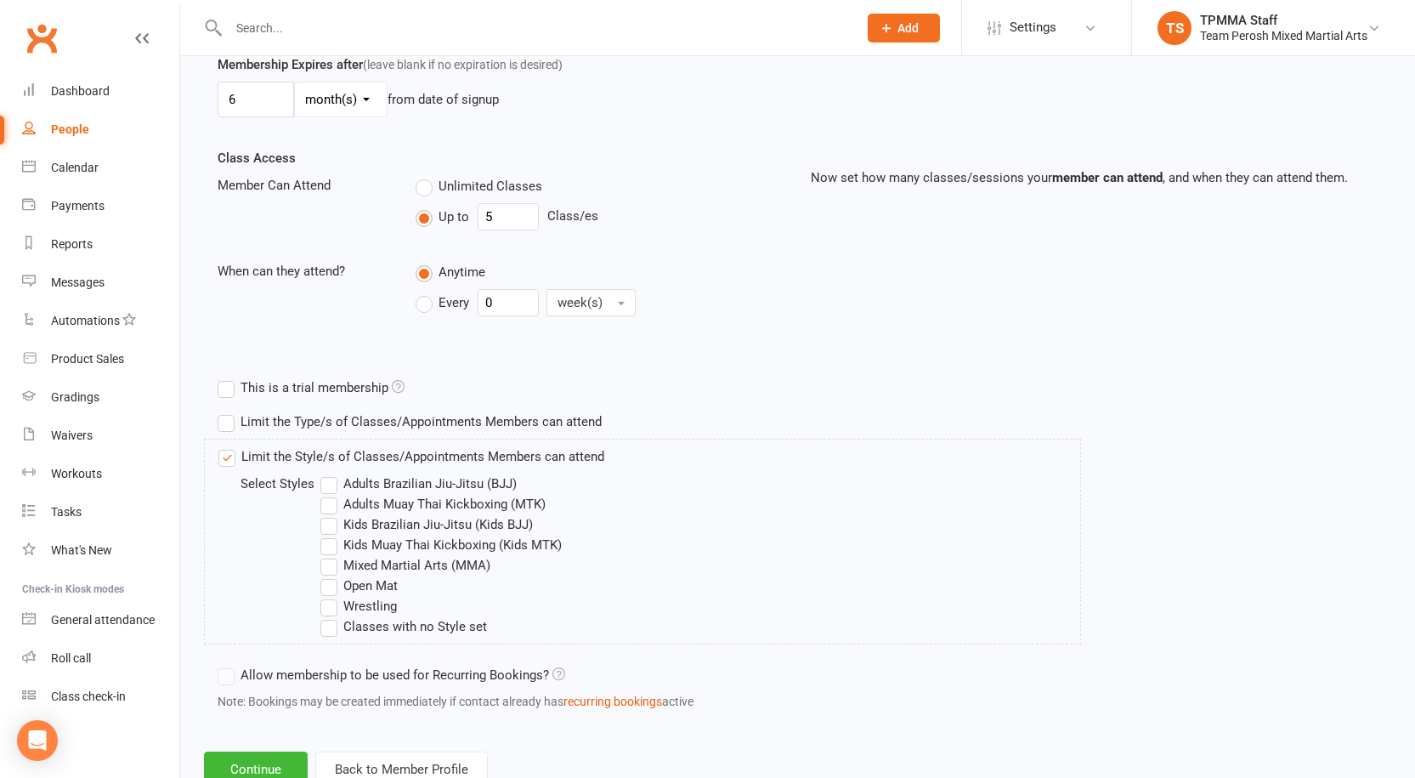
scroll to position [510, 0]
click at [335, 563] on label "Mixed Martial Arts (MMA)" at bounding box center [405, 564] width 170 height 20
click at [331, 554] on input "Mixed Martial Arts (MMA)" at bounding box center [325, 554] width 11 height 0
click at [328, 586] on label "Open Mat" at bounding box center [358, 585] width 77 height 20
click at [328, 575] on input "Open Mat" at bounding box center [325, 575] width 11 height 0
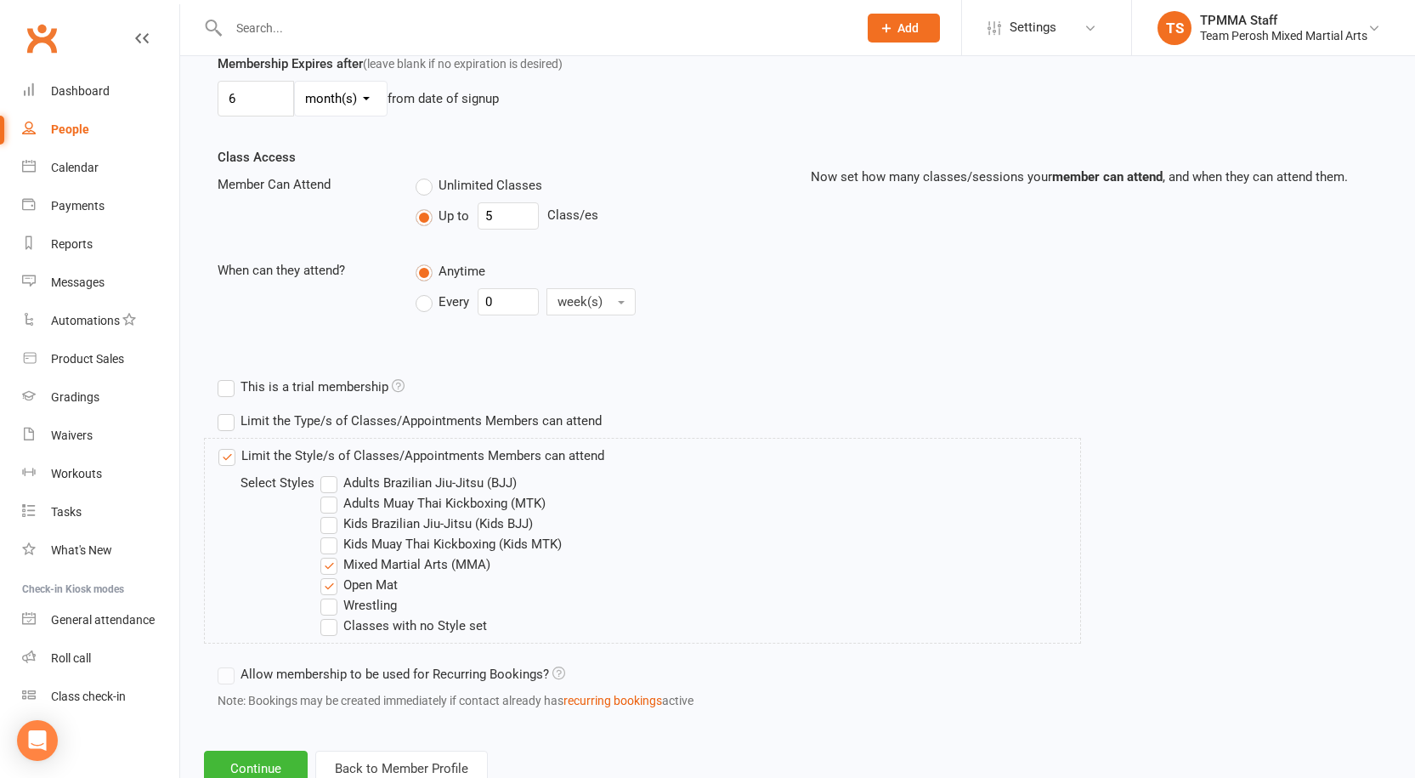
scroll to position [568, 0]
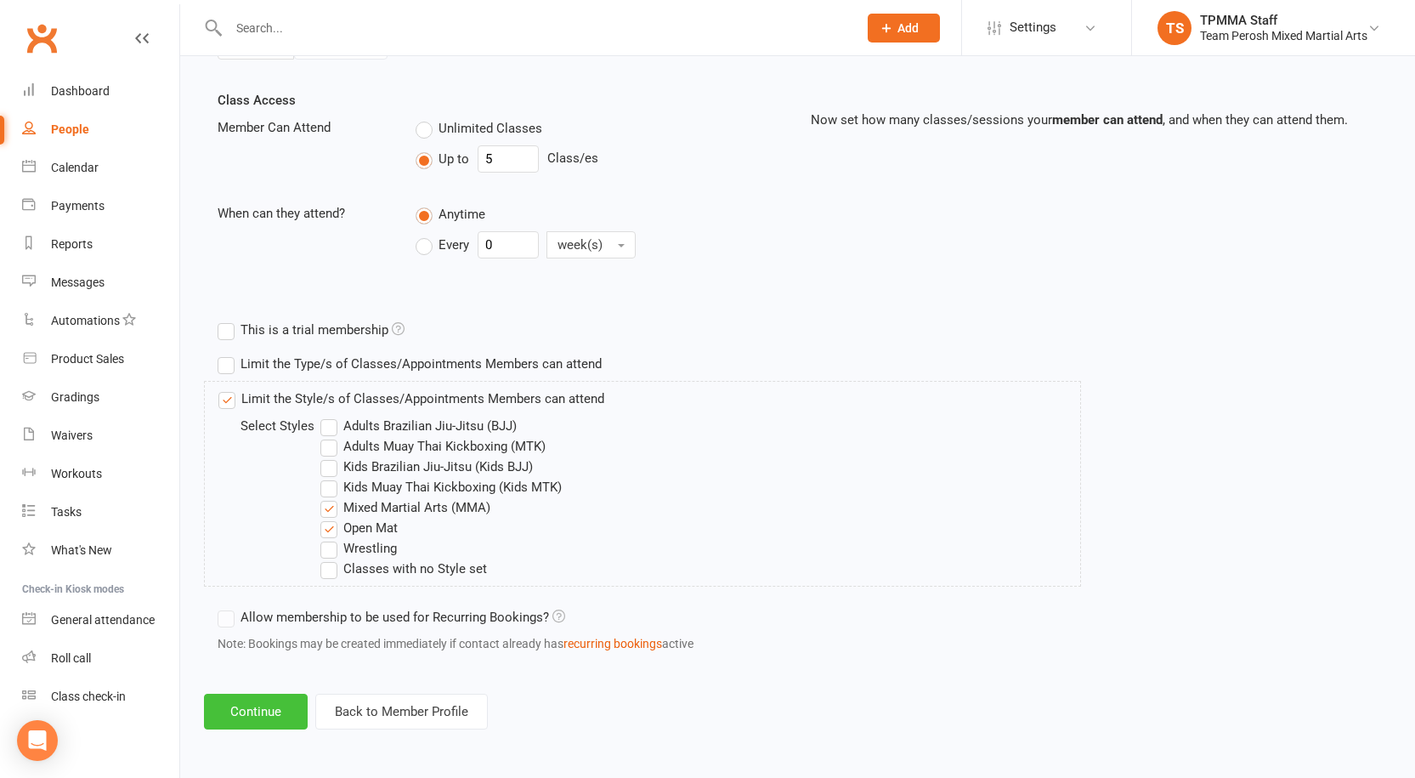
click at [280, 711] on button "Continue" at bounding box center [256, 712] width 104 height 36
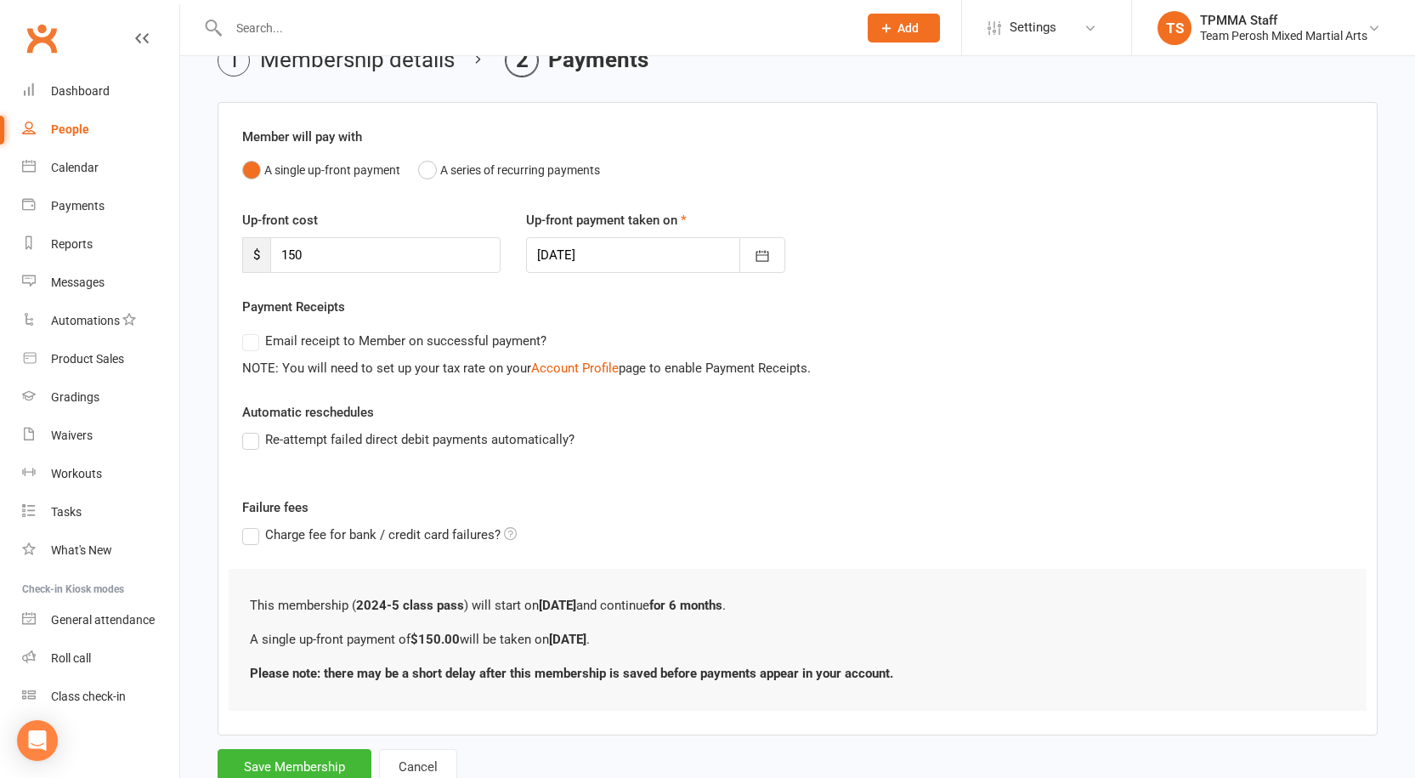
scroll to position [148, 0]
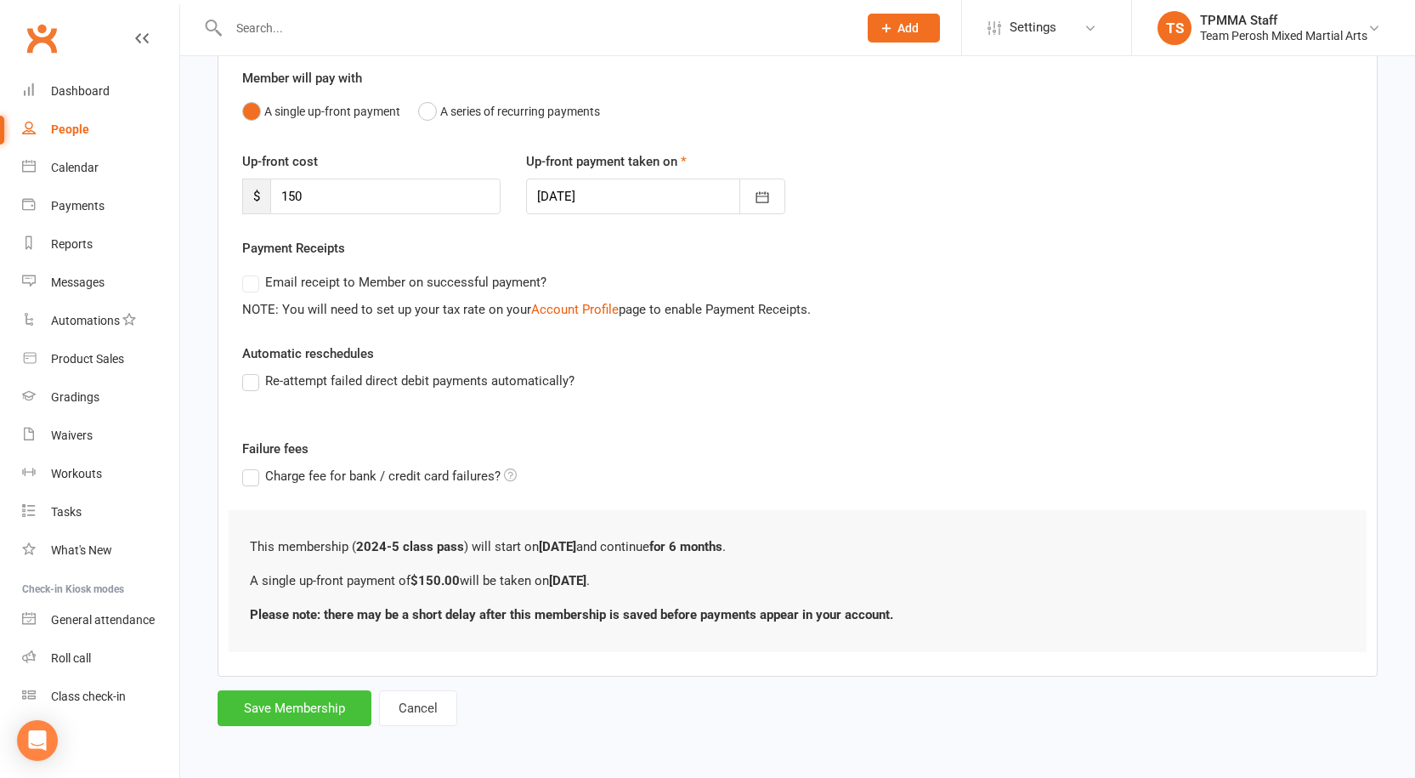
click at [355, 709] on button "Save Membership" at bounding box center [295, 708] width 154 height 36
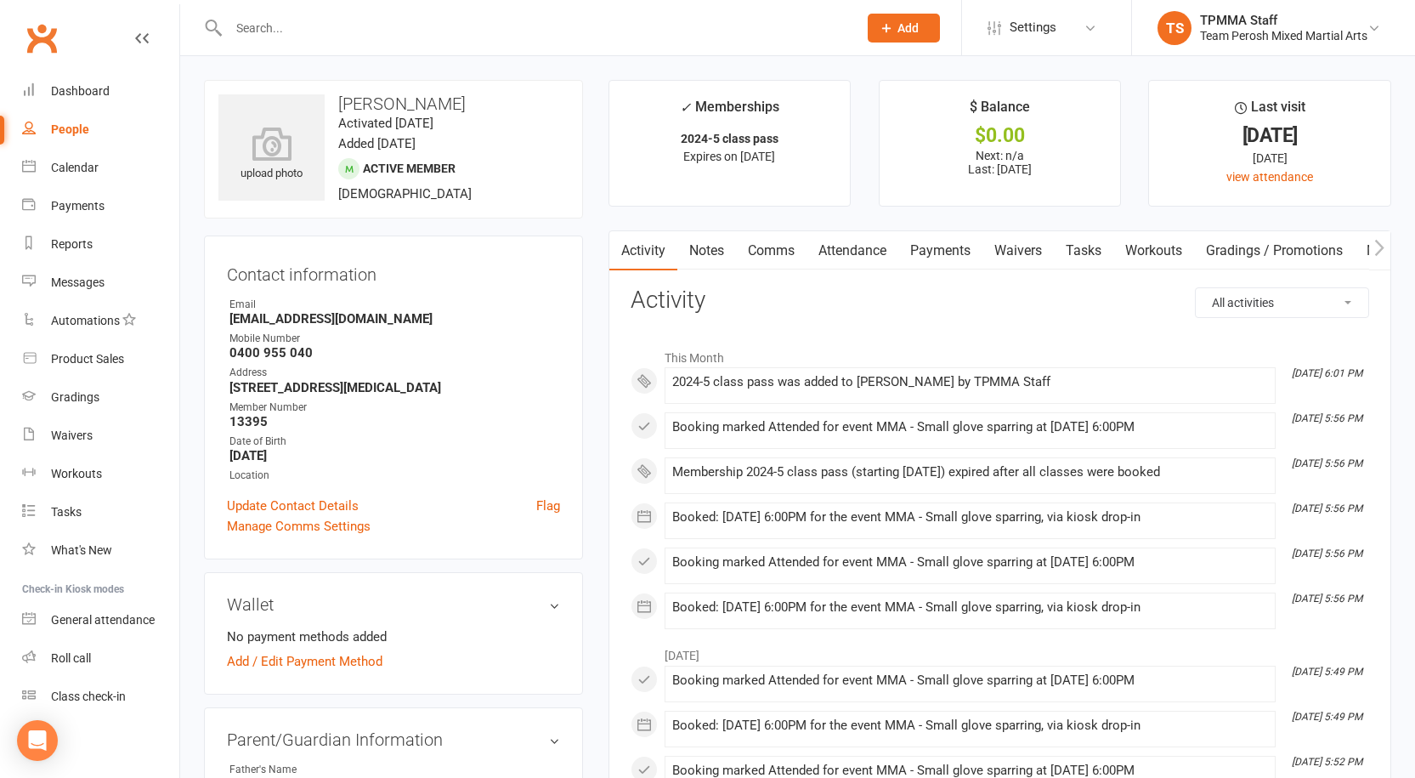
click at [304, 40] on div at bounding box center [525, 27] width 642 height 55
click at [399, 26] on input "text" at bounding box center [535, 28] width 622 height 24
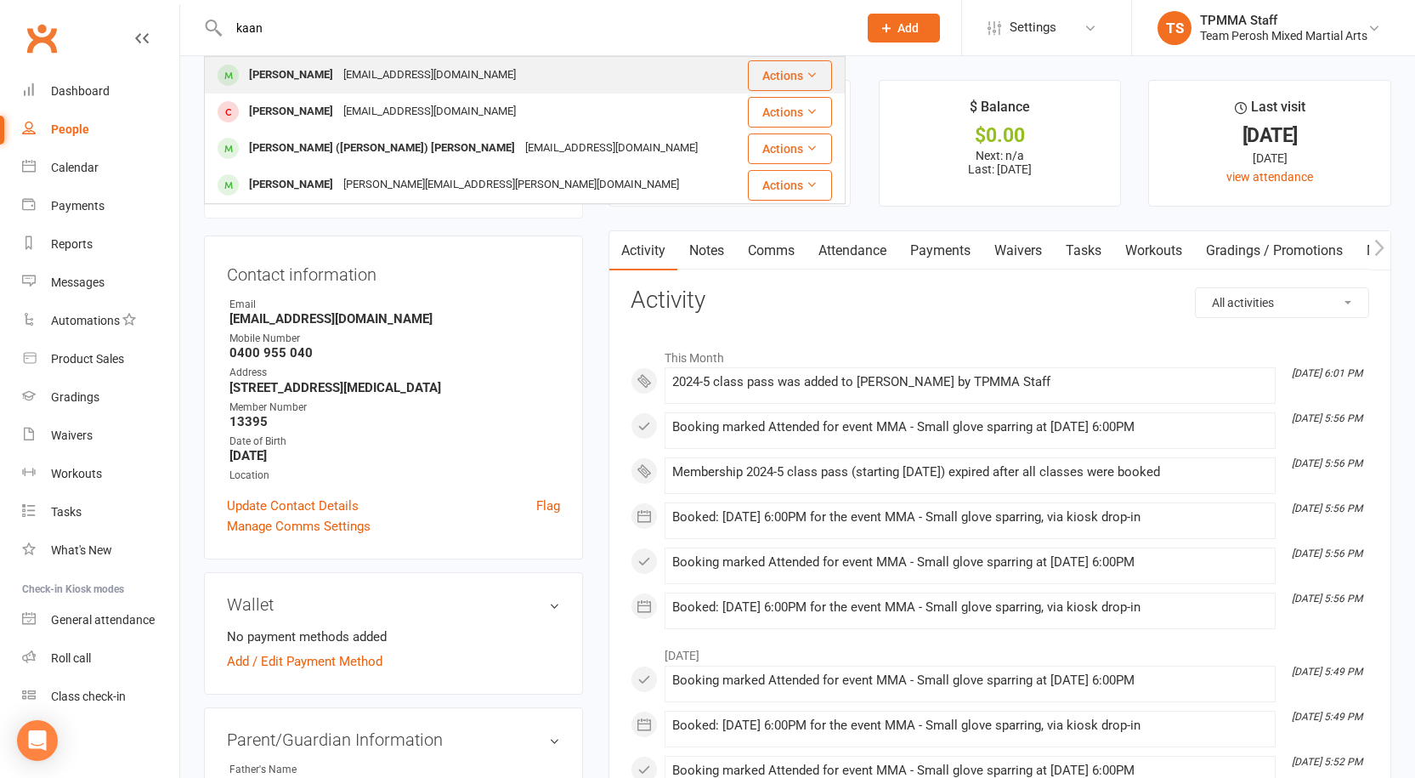
type input "kaan"
click at [356, 76] on div "[EMAIL_ADDRESS][DOMAIN_NAME]" at bounding box center [429, 75] width 183 height 25
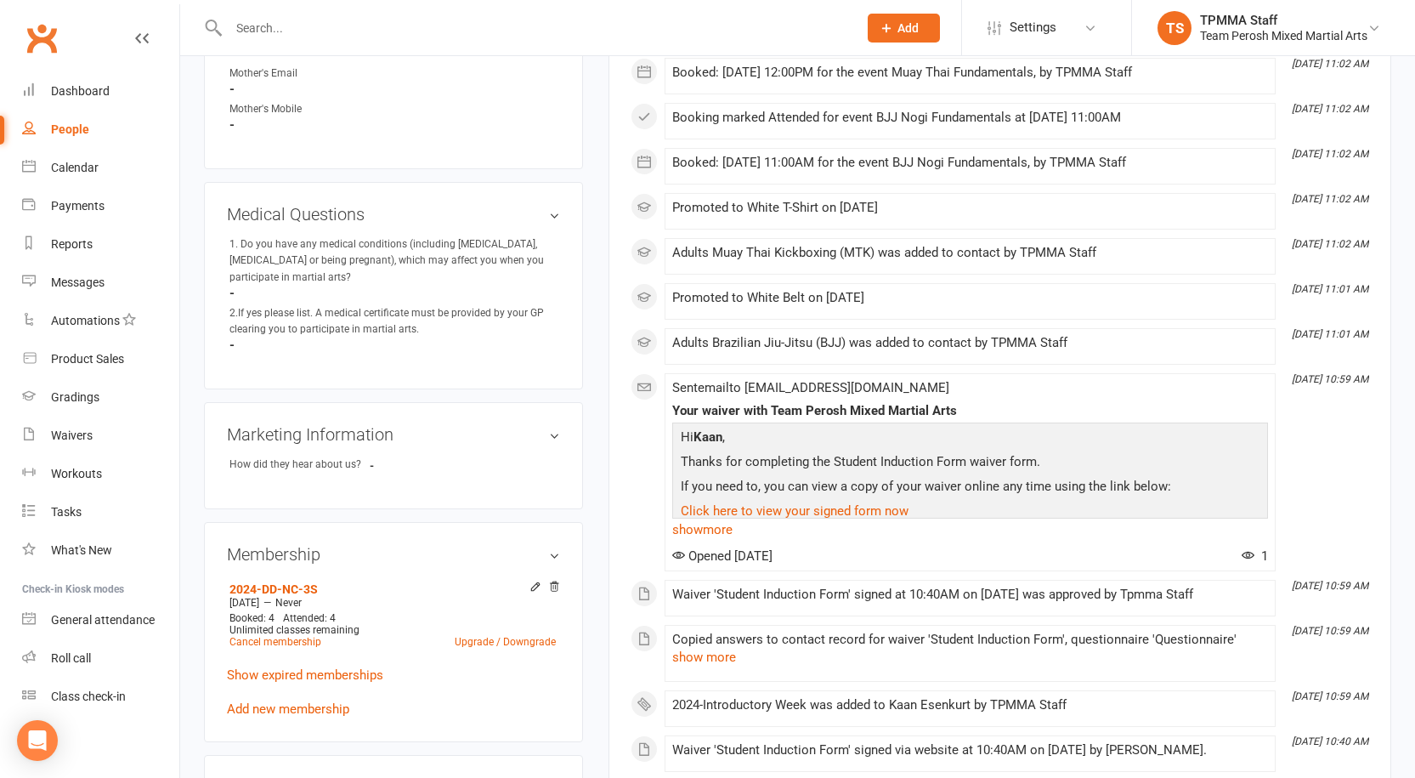
scroll to position [1190, 0]
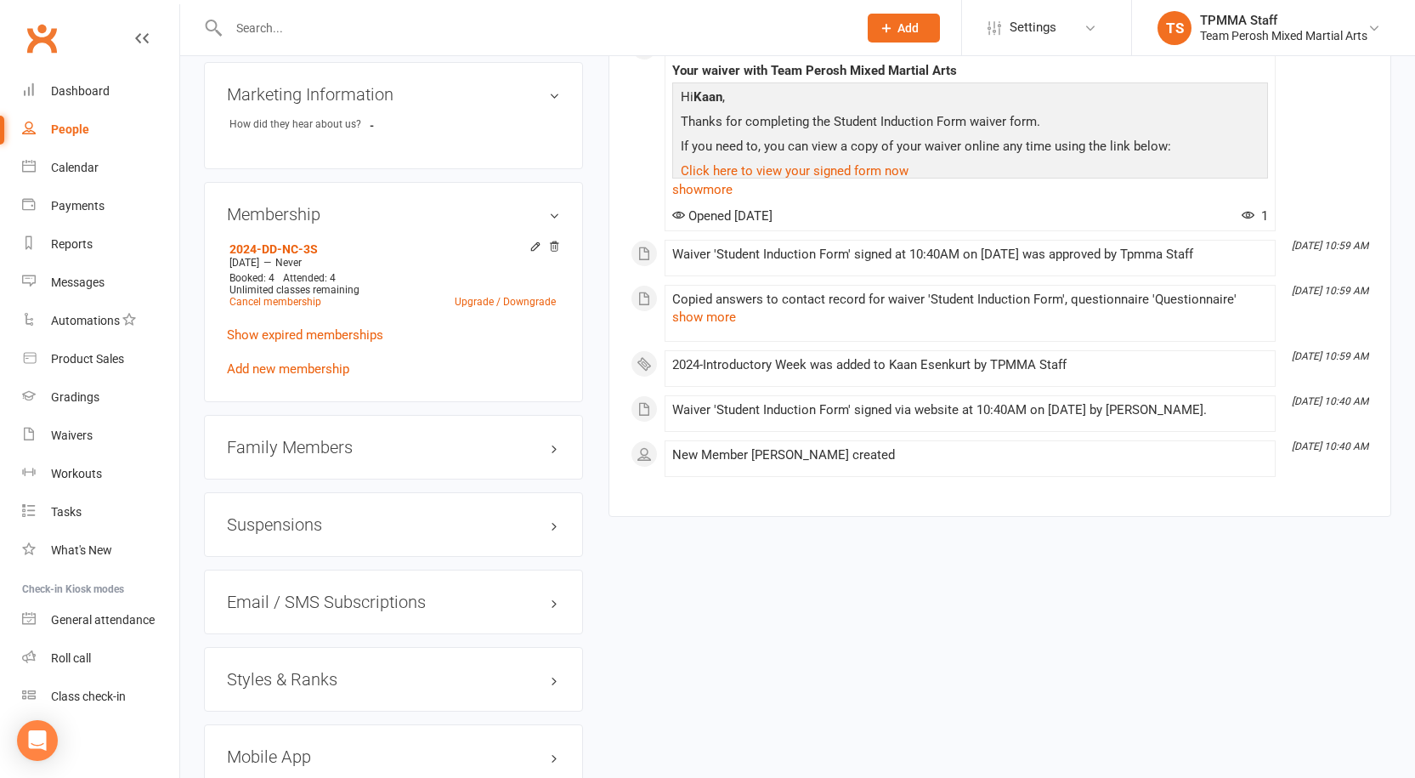
click at [303, 676] on h3 "Styles & Ranks" at bounding box center [393, 679] width 333 height 19
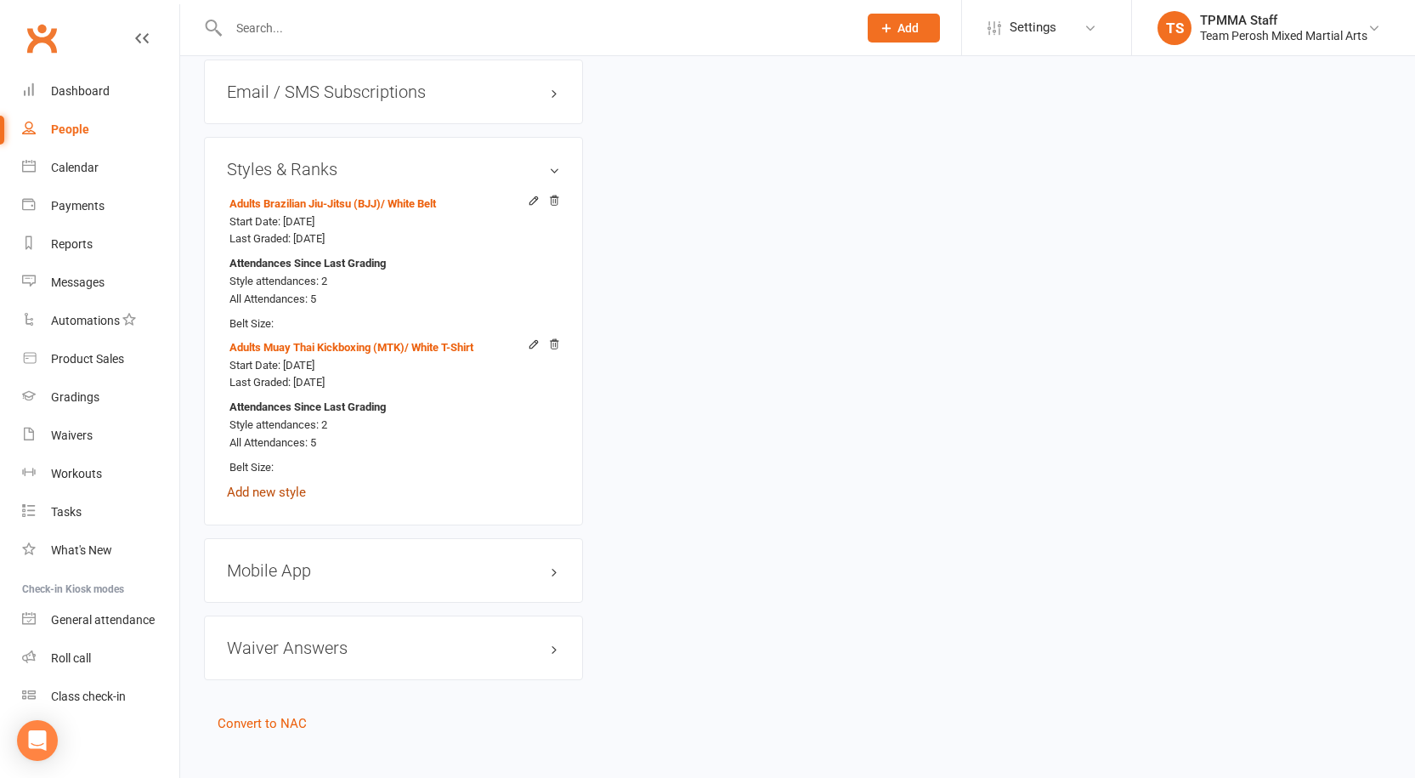
click at [288, 489] on link "Add new style" at bounding box center [266, 491] width 79 height 15
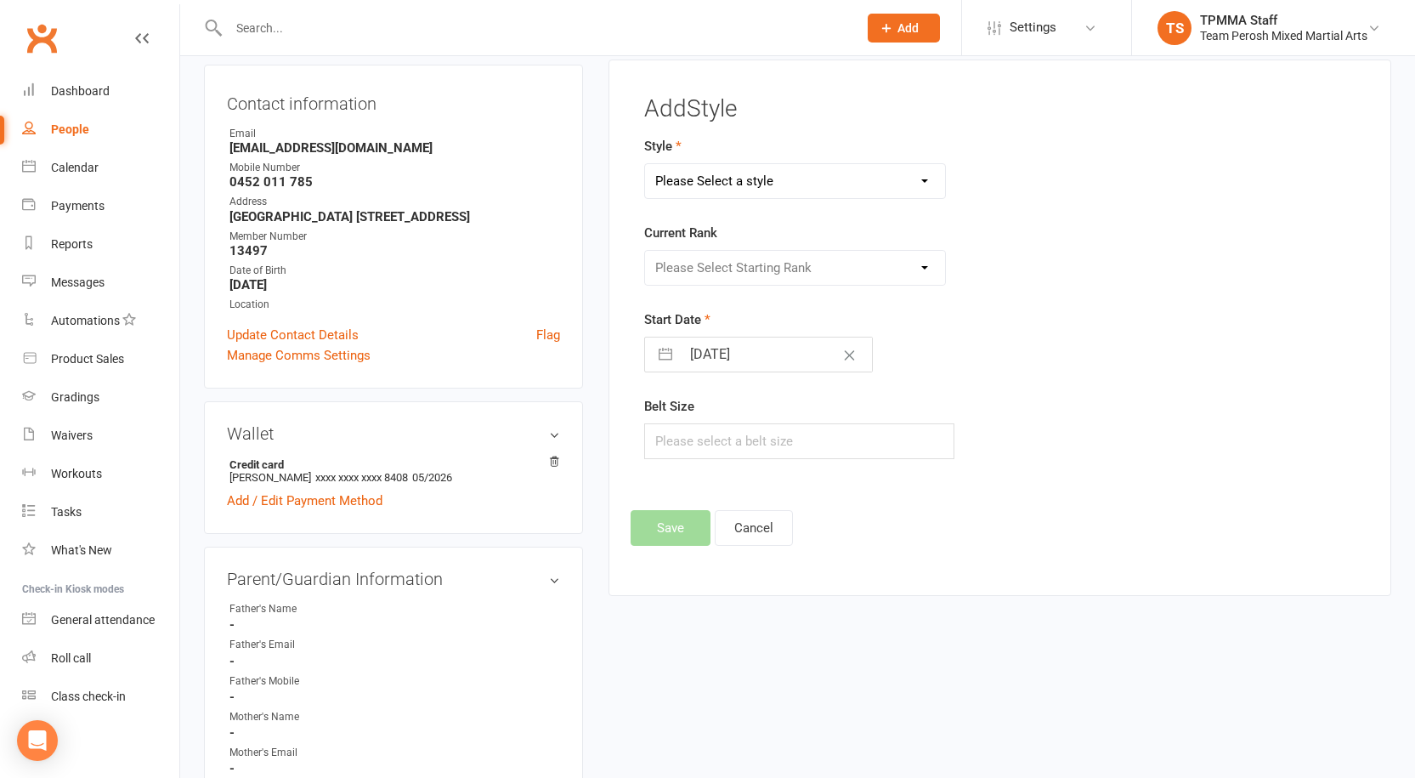
scroll to position [145, 0]
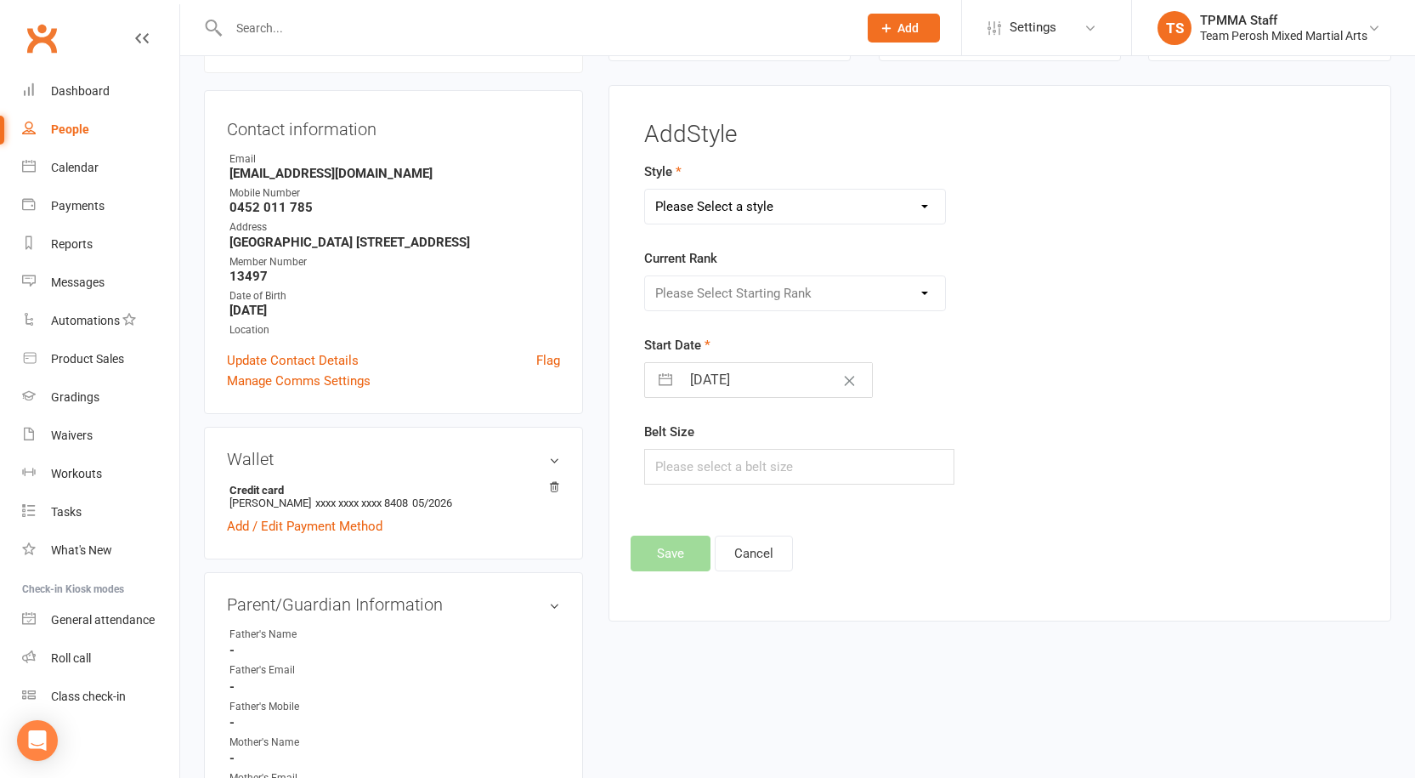
click at [768, 199] on select "Please Select a style Adults Brazilian Jiu-Jitsu (BJJ) Adults Muay Thai Kickbox…" at bounding box center [795, 207] width 300 height 34
select select "3316"
click at [645, 190] on select "Please Select a style Adults Brazilian Jiu-Jitsu (BJJ) Adults Muay Thai Kickbox…" at bounding box center [795, 207] width 300 height 34
drag, startPoint x: 722, startPoint y: 293, endPoint x: 722, endPoint y: 309, distance: 16.1
click at [722, 293] on select "Please Select Starting Rank Open" at bounding box center [795, 293] width 300 height 34
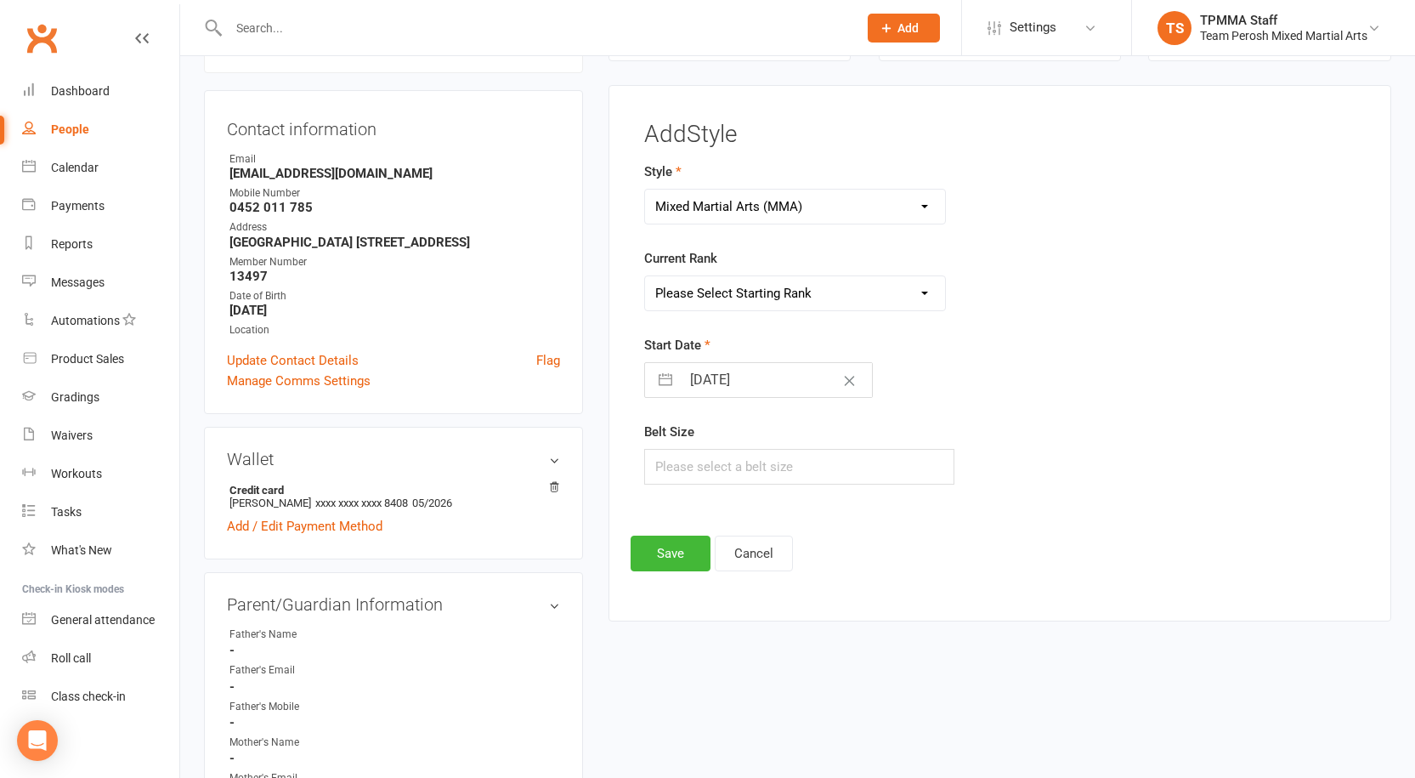
select select "37668"
click at [645, 276] on select "Please Select Starting Rank Open" at bounding box center [795, 293] width 300 height 34
click at [671, 376] on button "button" at bounding box center [665, 380] width 31 height 34
select select "7"
select select "2025"
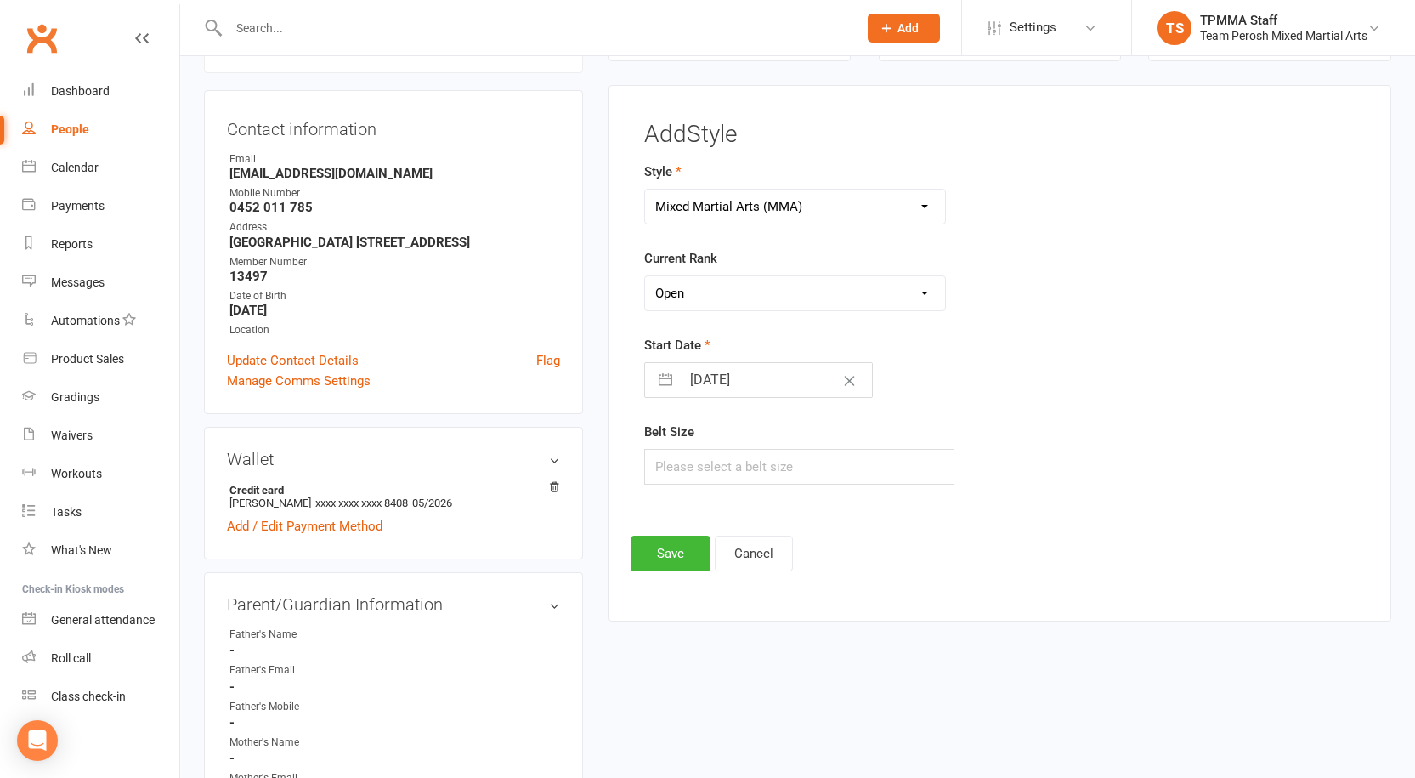
select select "8"
select select "2025"
select select "9"
select select "2025"
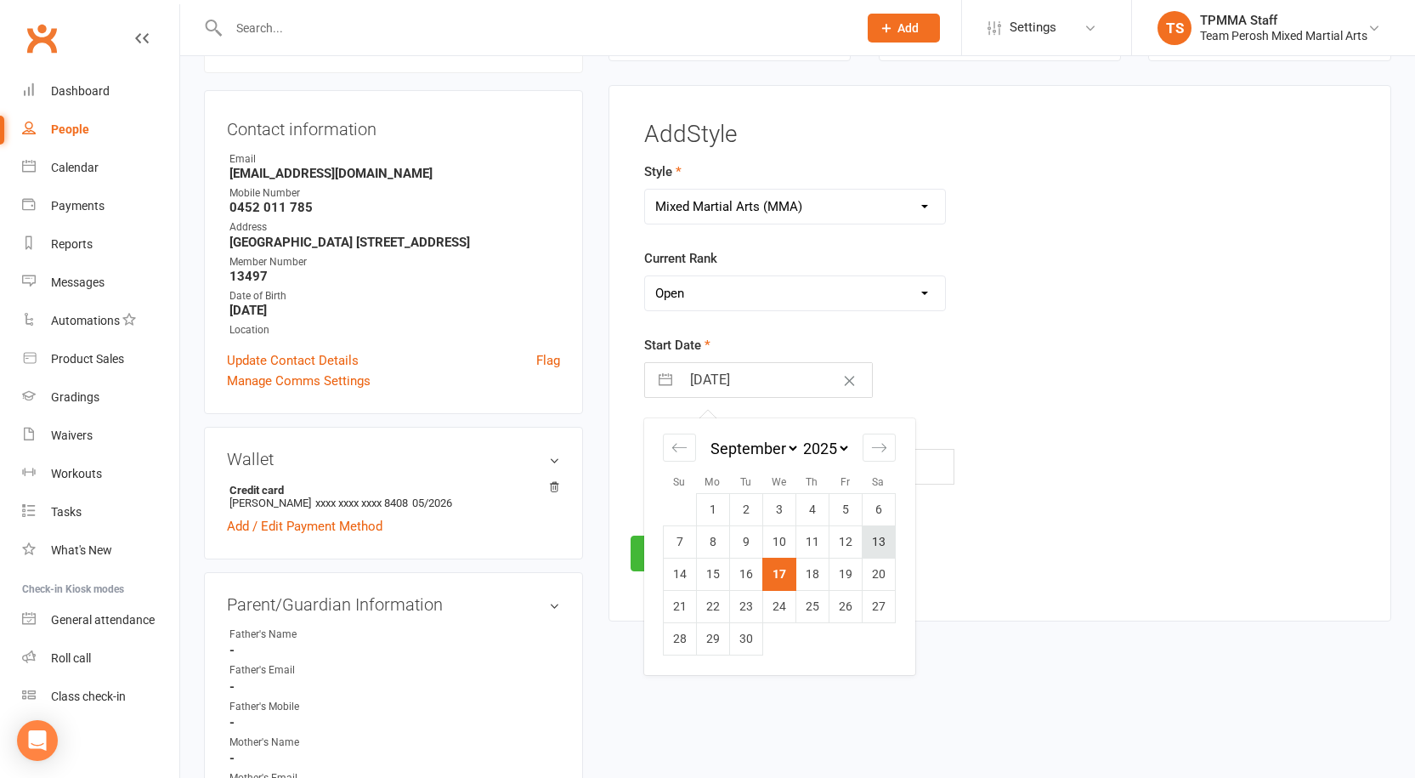
click at [893, 552] on td "13" at bounding box center [878, 541] width 33 height 32
type input "13 Sep 2025"
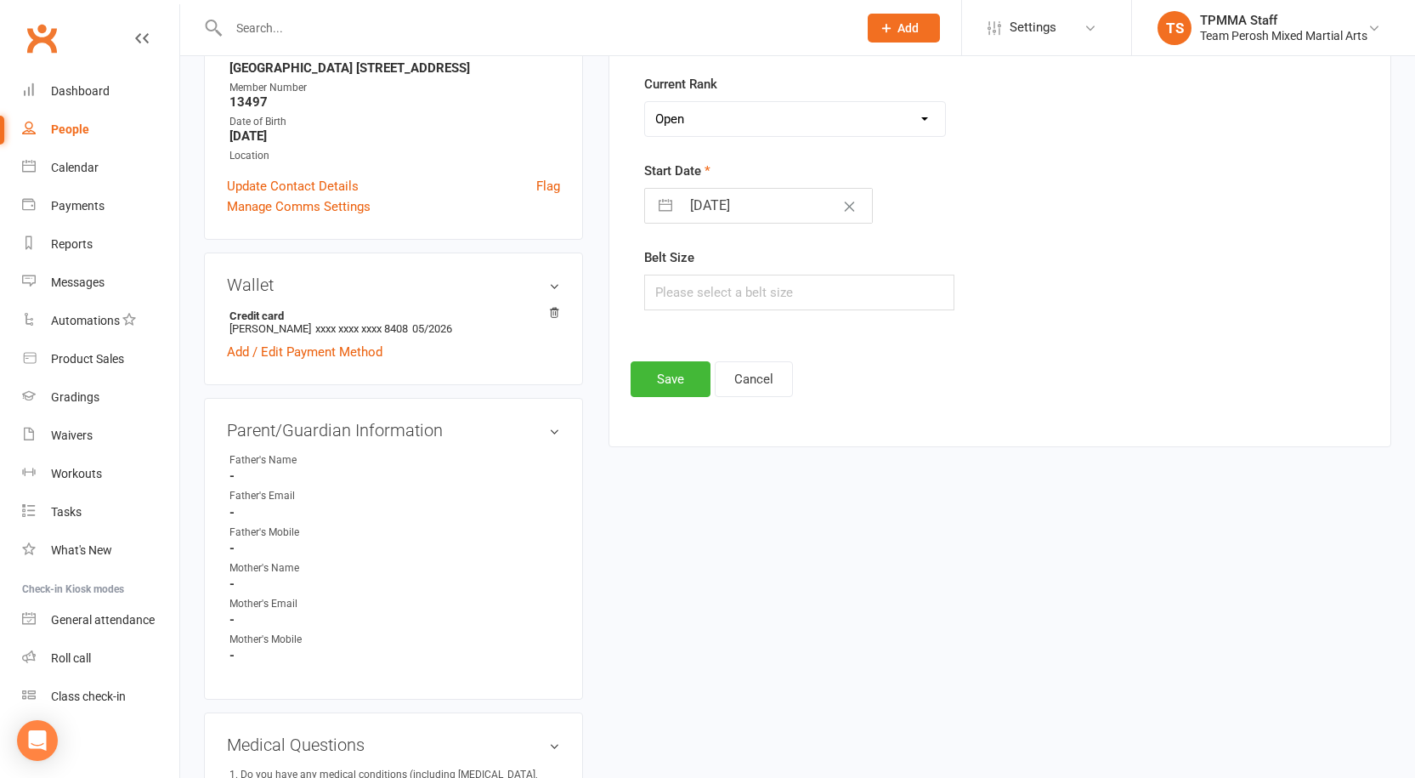
scroll to position [485, 0]
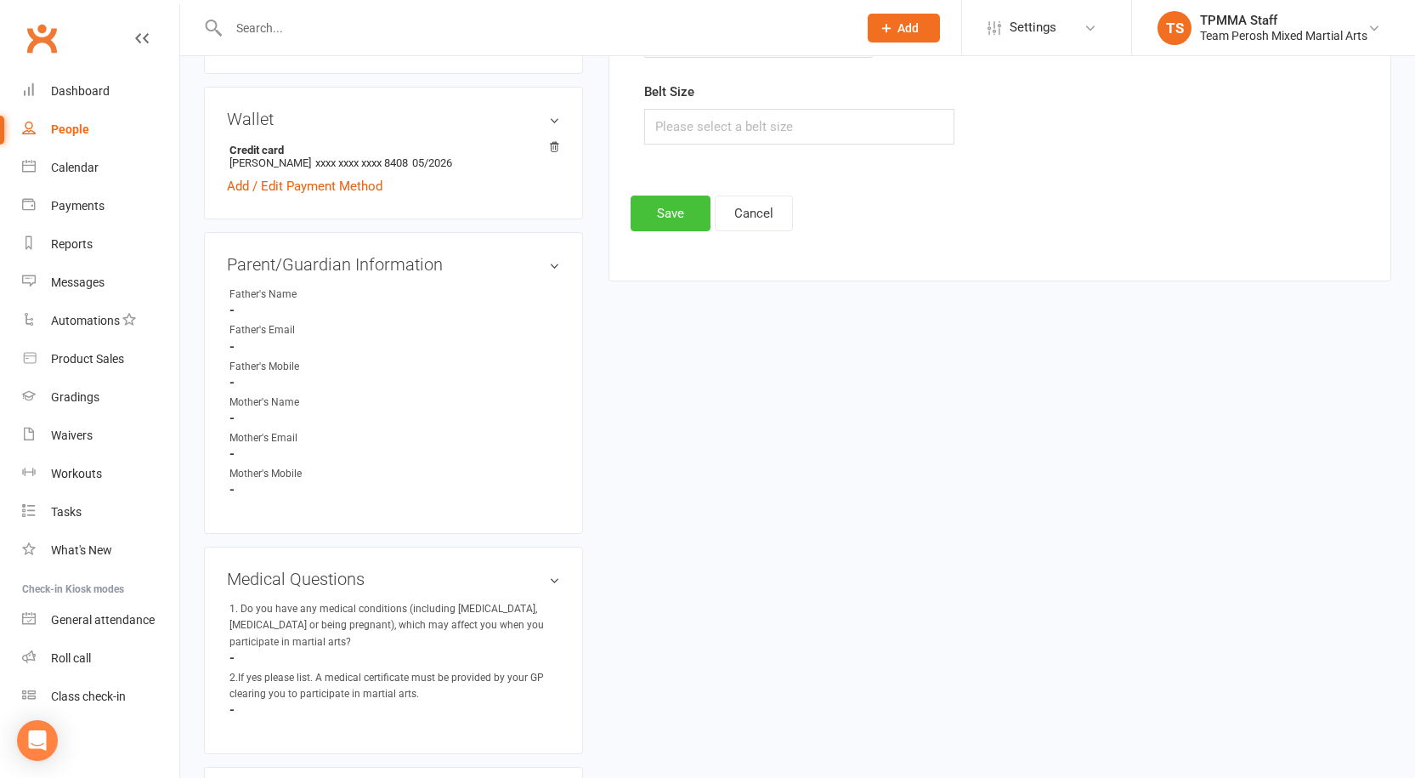
click at [685, 213] on button "Save" at bounding box center [671, 213] width 80 height 36
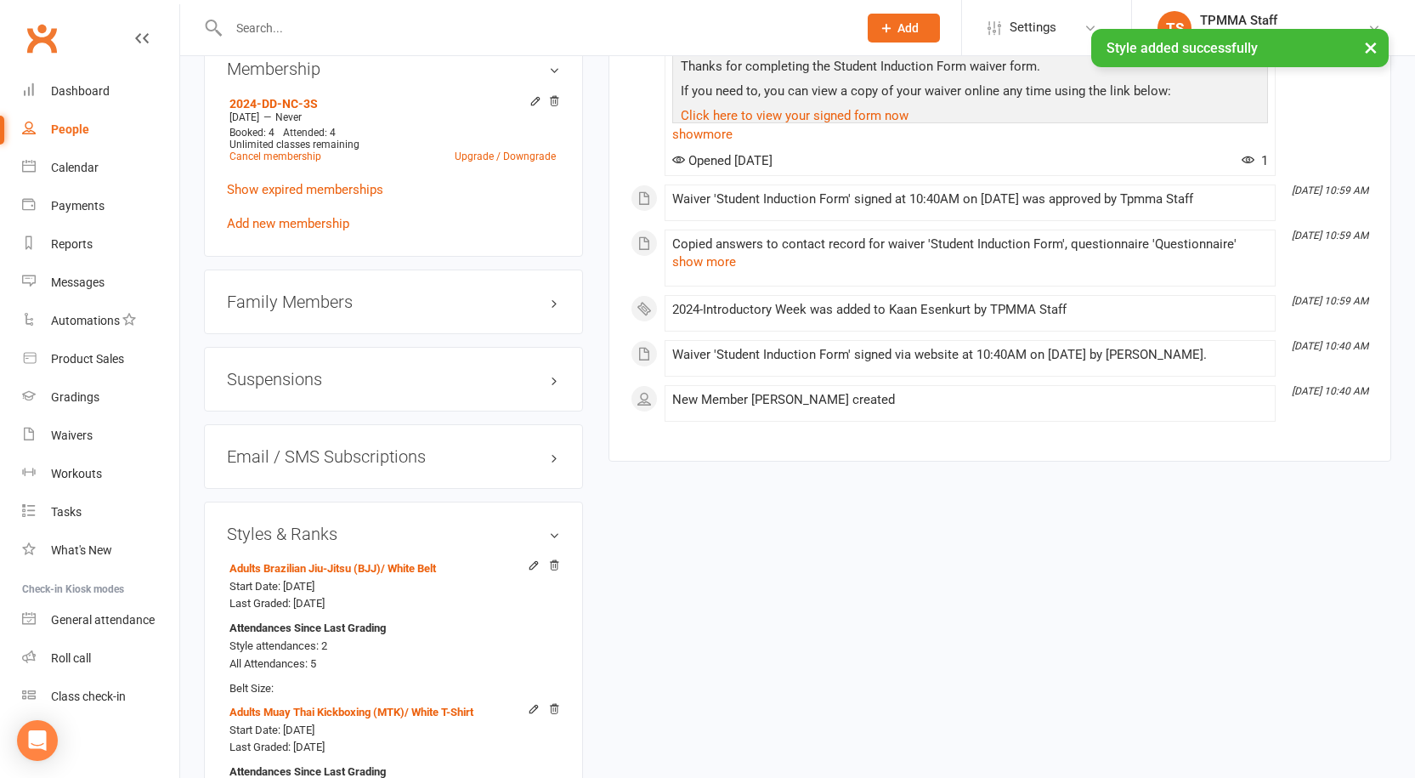
scroll to position [1845, 0]
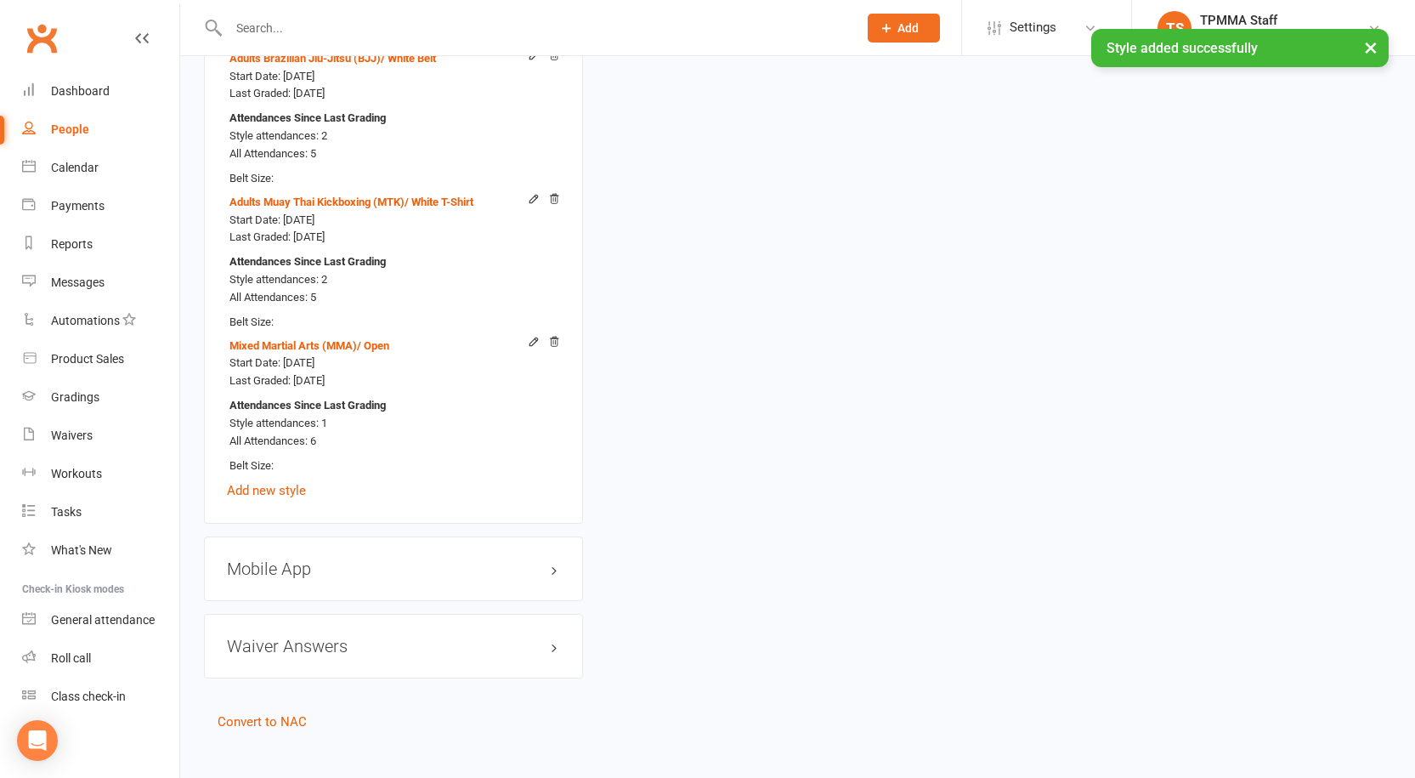
click at [418, 496] on div "Adults Brazilian Jiu-Jitsu (BJJ) / White Belt Start Date: 13 Sep 2025 Last Grad…" at bounding box center [393, 274] width 333 height 456
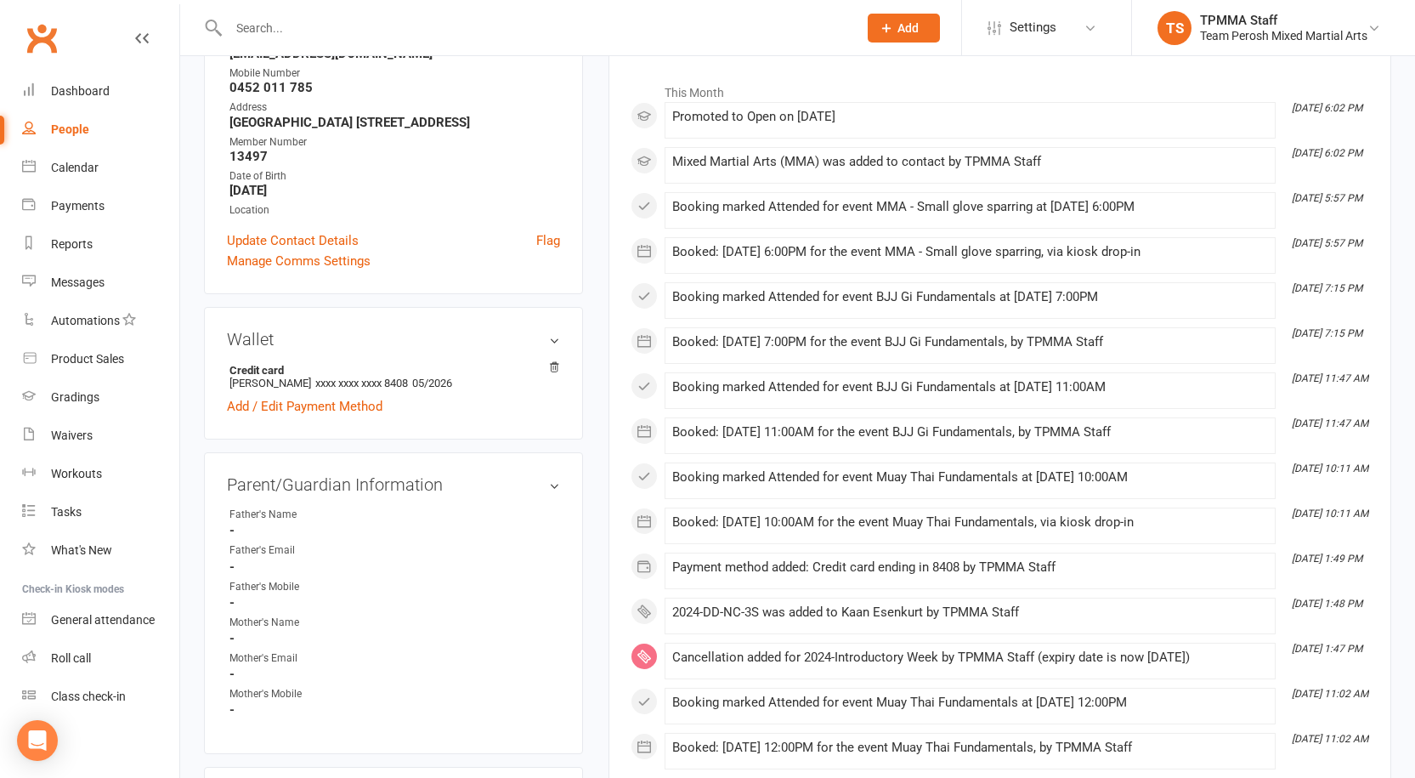
scroll to position [0, 0]
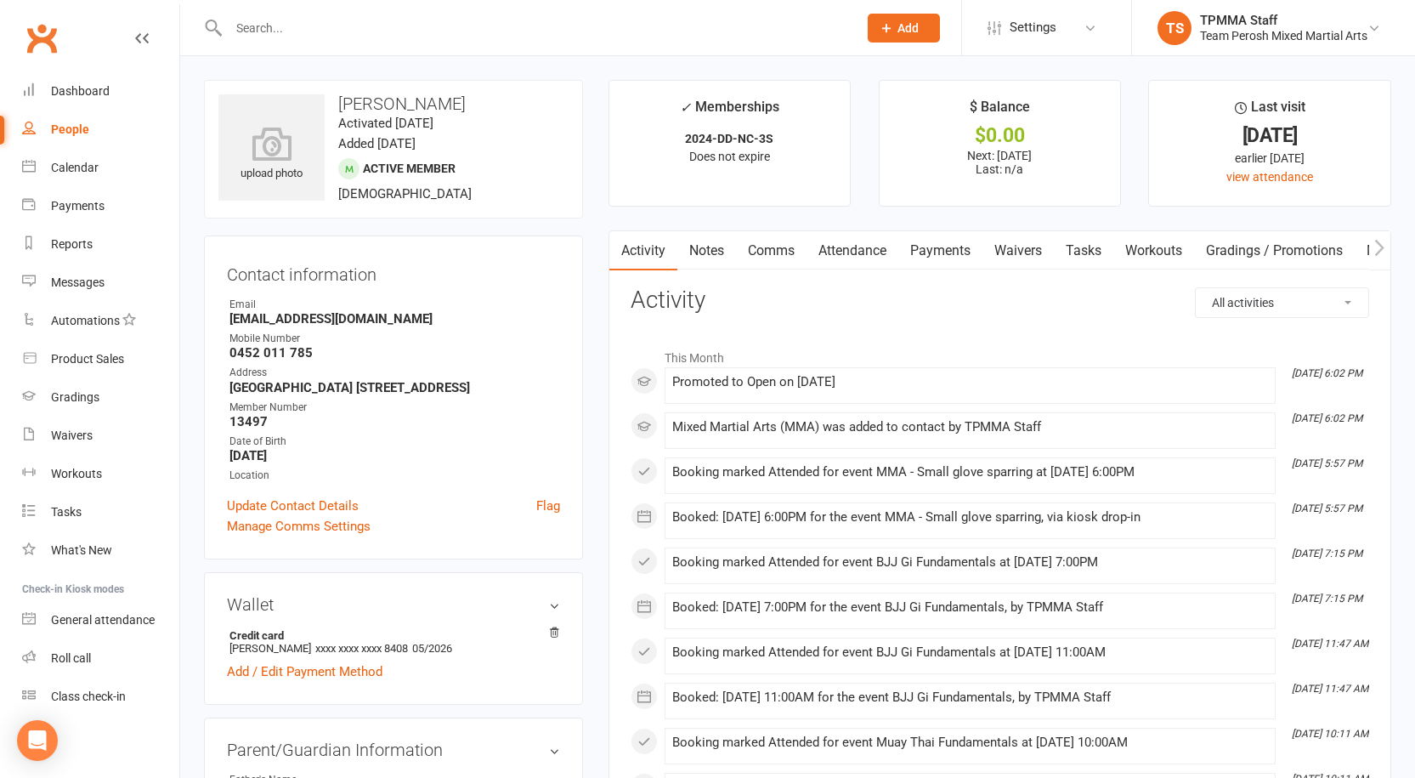
click at [322, 20] on input "text" at bounding box center [535, 28] width 622 height 24
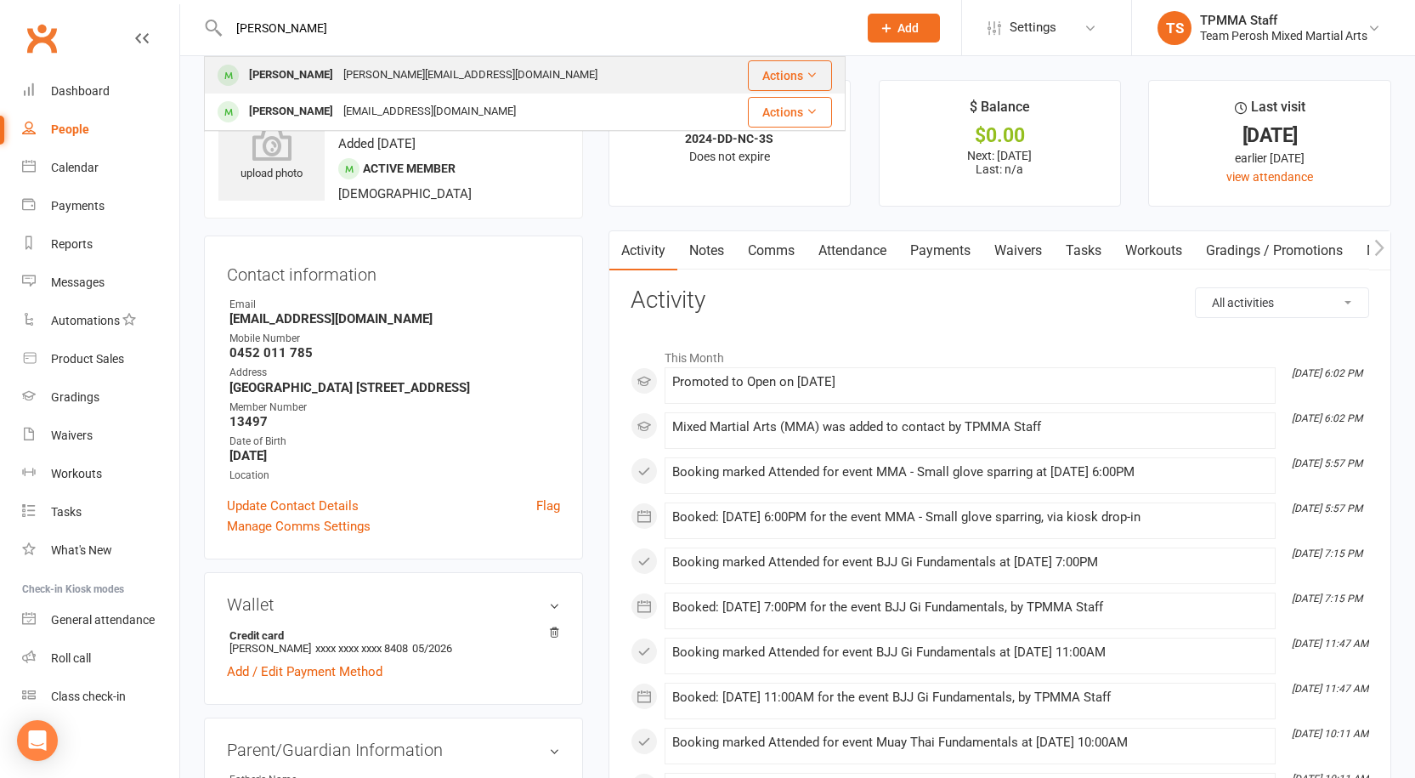
type input "sawaya"
click at [325, 71] on div "[PERSON_NAME]" at bounding box center [291, 75] width 94 height 25
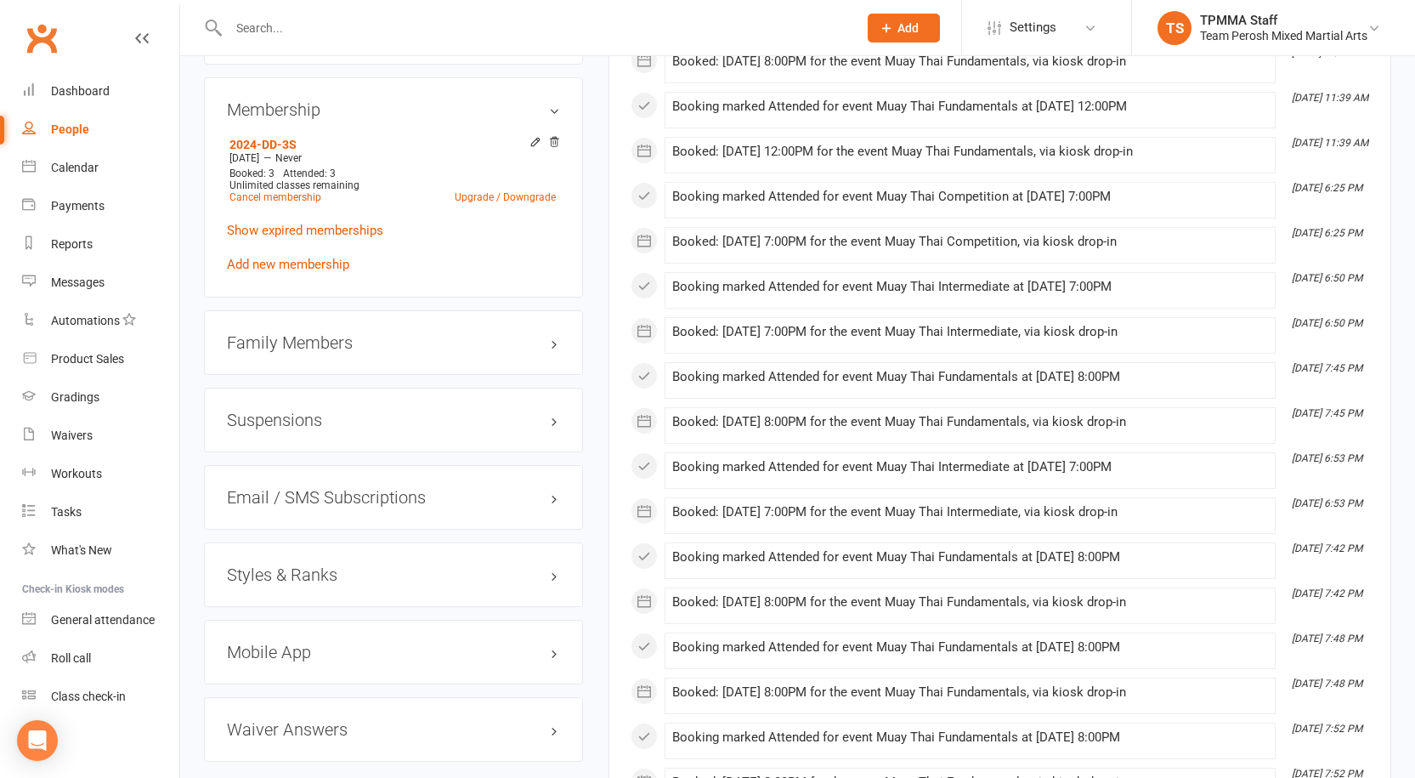
scroll to position [1615, 0]
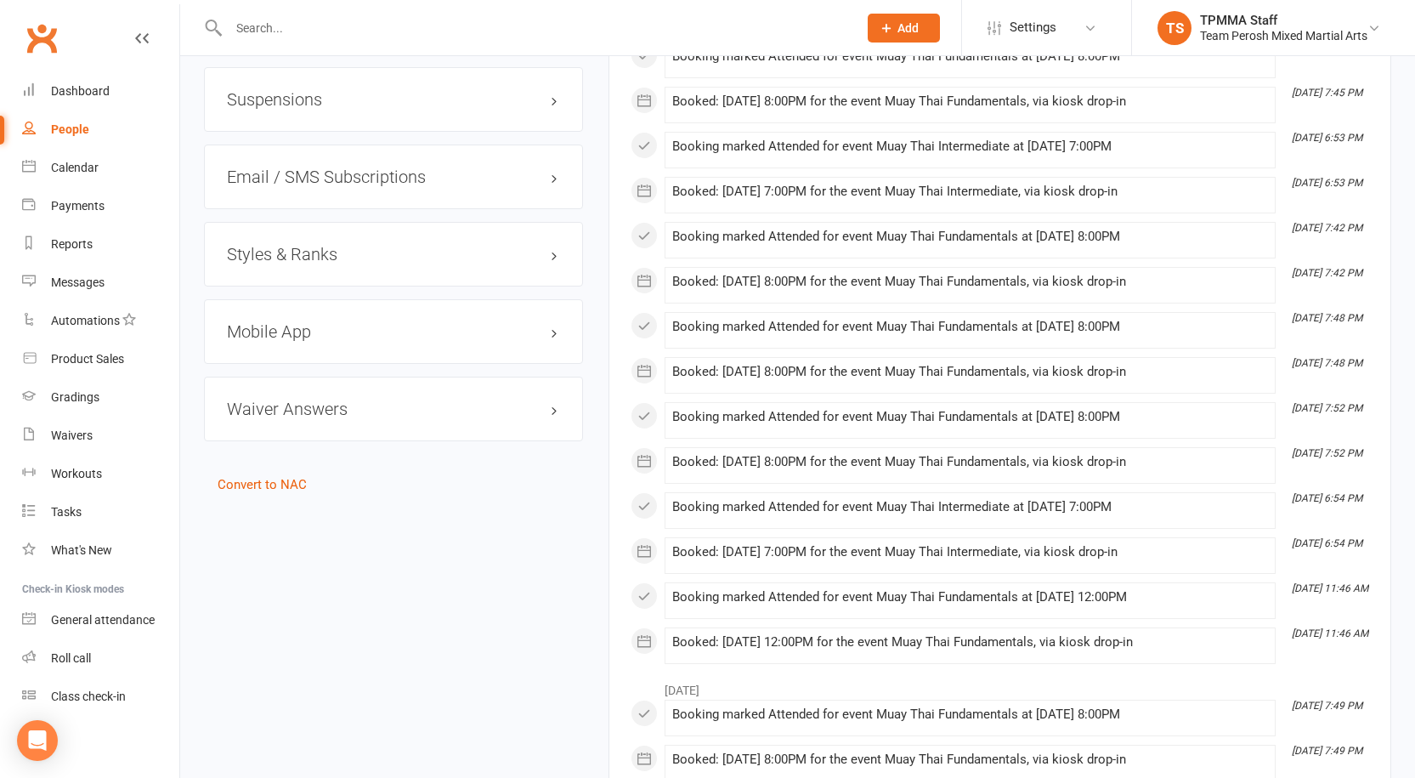
click at [302, 245] on h3 "Styles & Ranks" at bounding box center [393, 254] width 333 height 19
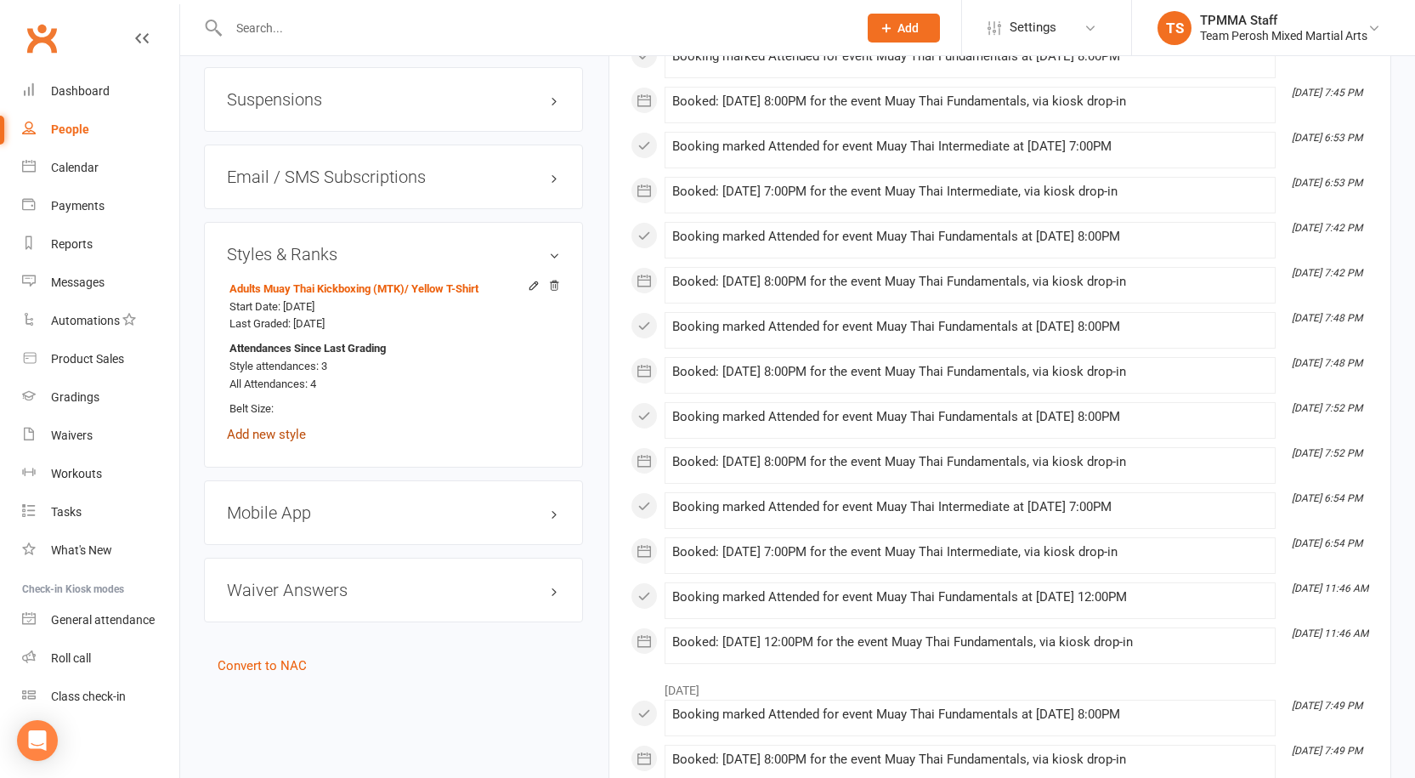
click at [284, 427] on link "Add new style" at bounding box center [266, 434] width 79 height 15
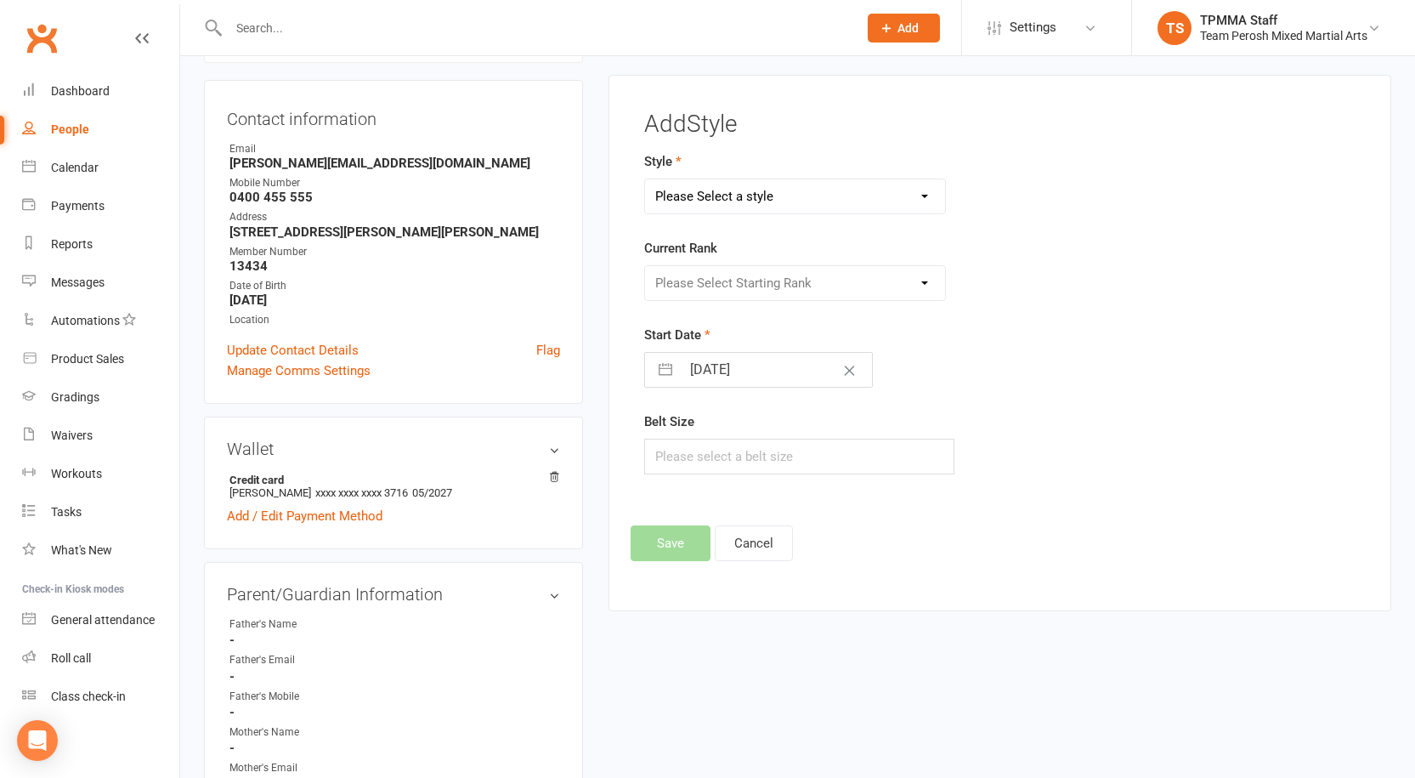
scroll to position [145, 0]
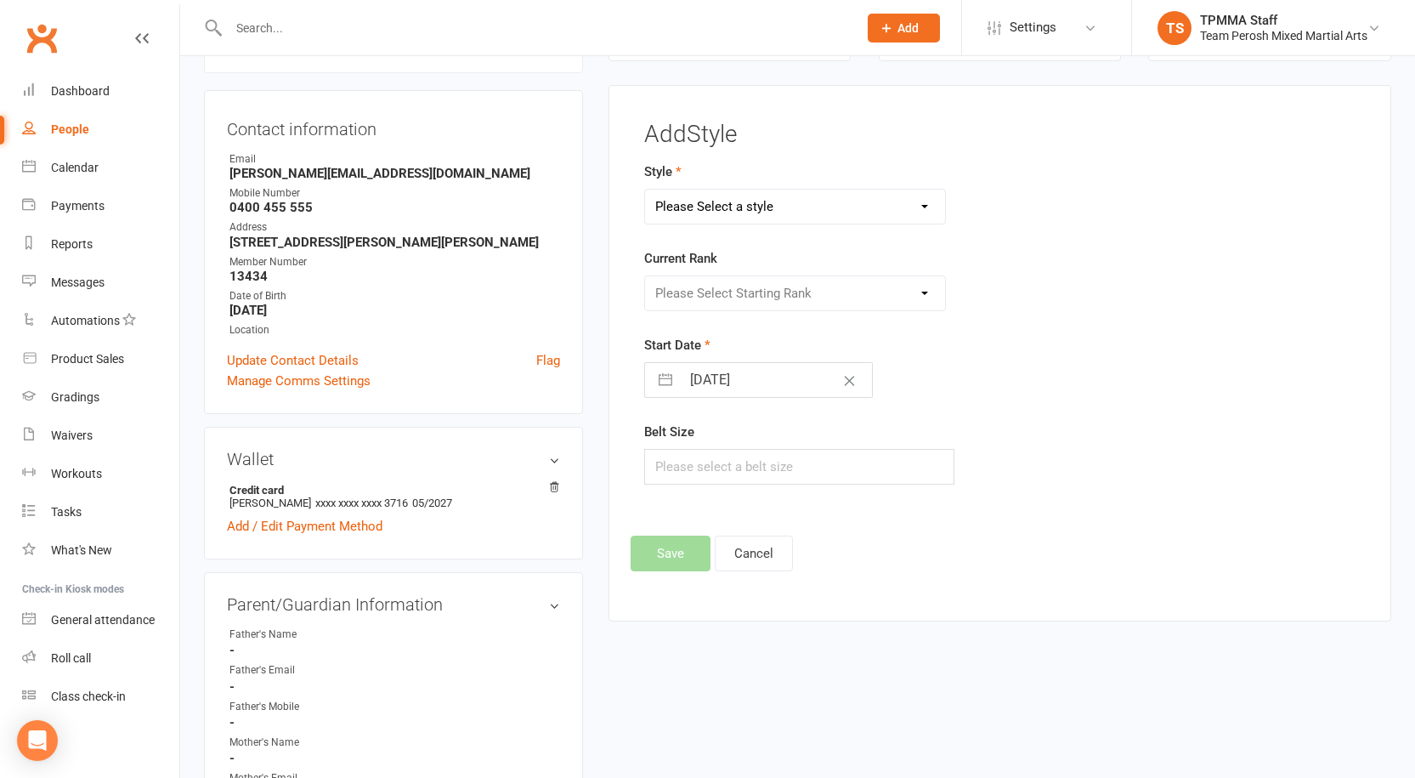
drag, startPoint x: 769, startPoint y: 198, endPoint x: 773, endPoint y: 223, distance: 25.0
click at [769, 198] on select "Please Select a style Adults Brazilian Jiu-Jitsu (BJJ) Adults Muay Thai Kickbox…" at bounding box center [795, 207] width 300 height 34
select select "3316"
click at [645, 190] on select "Please Select a style Adults Brazilian Jiu-Jitsu (BJJ) Adults Muay Thai Kickbox…" at bounding box center [795, 207] width 300 height 34
click at [725, 298] on select "Please Select Starting Rank Open" at bounding box center [795, 293] width 300 height 34
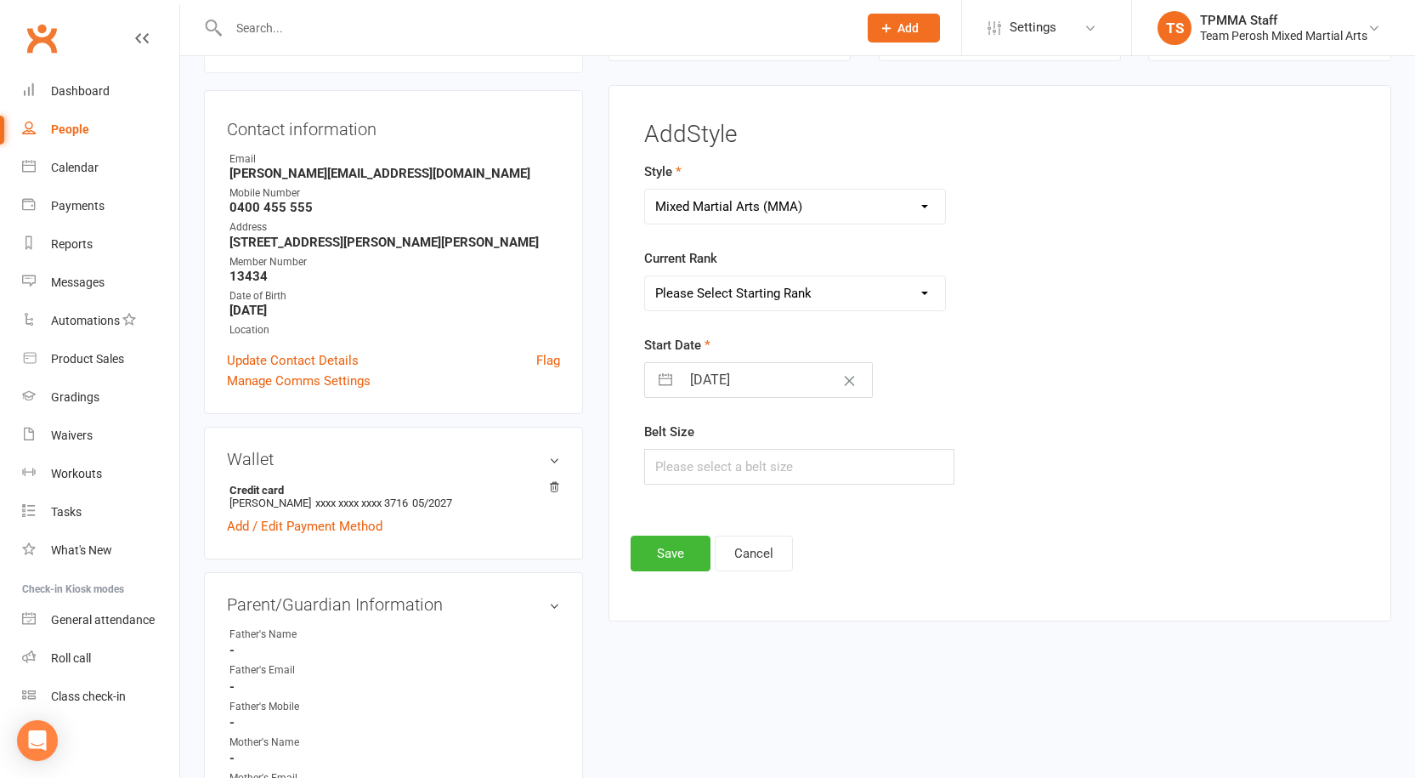
select select "37668"
click at [645, 276] on select "Please Select Starting Rank Open" at bounding box center [795, 293] width 300 height 34
click at [666, 383] on button "button" at bounding box center [665, 380] width 31 height 34
select select "7"
select select "2025"
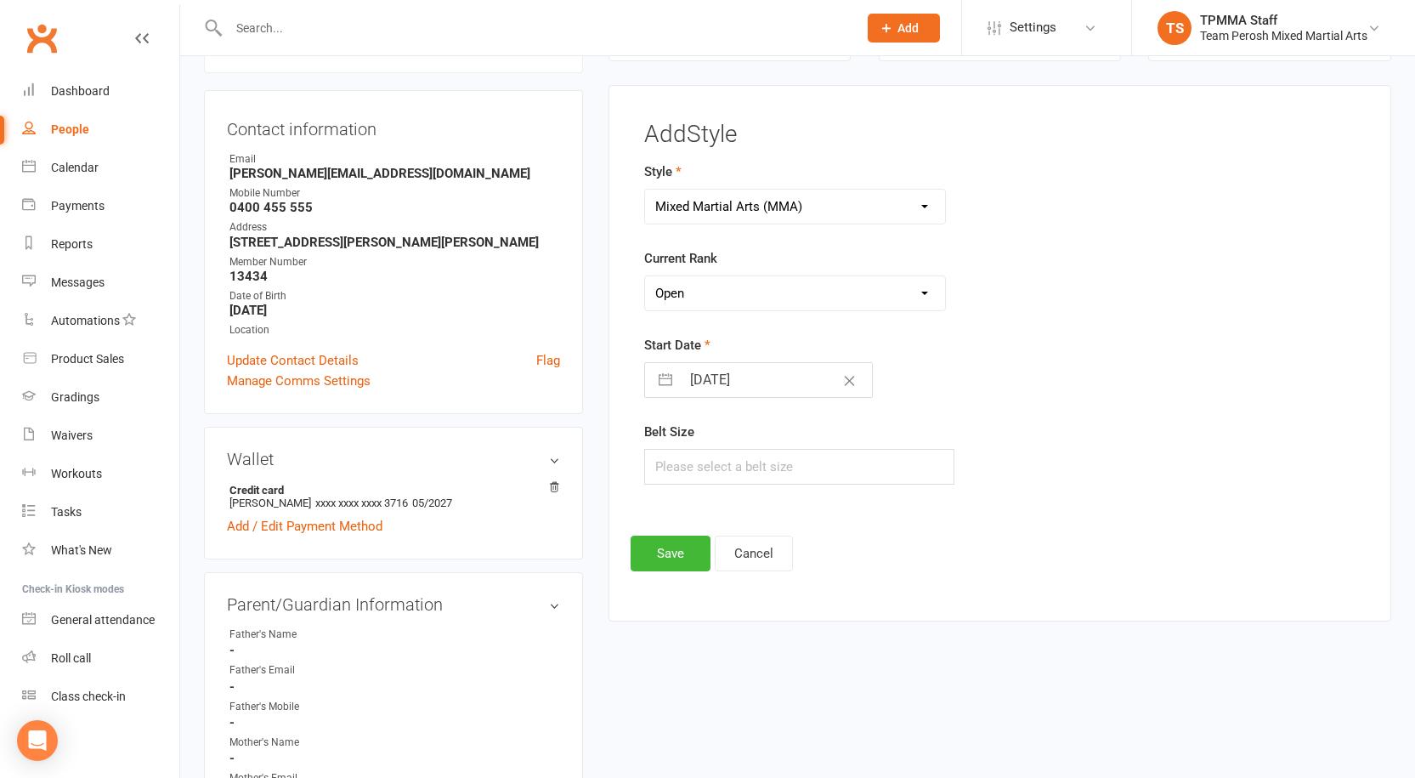
select select "8"
select select "2025"
select select "9"
select select "2025"
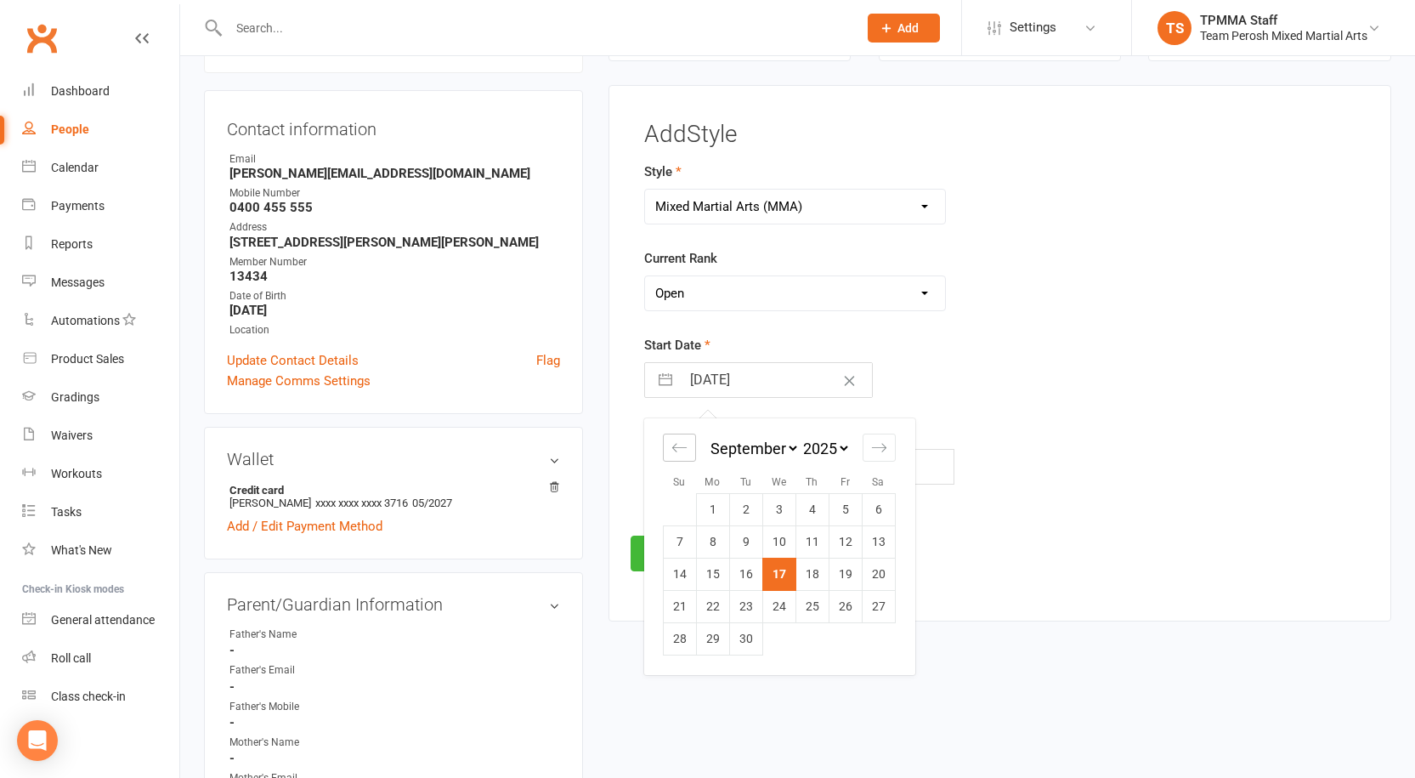
click at [683, 456] on div "Move backward to switch to the previous month." at bounding box center [679, 447] width 33 height 28
select select "6"
select select "2025"
click at [683, 456] on div "Move backward to switch to the previous month." at bounding box center [679, 447] width 33 height 28
select select "5"
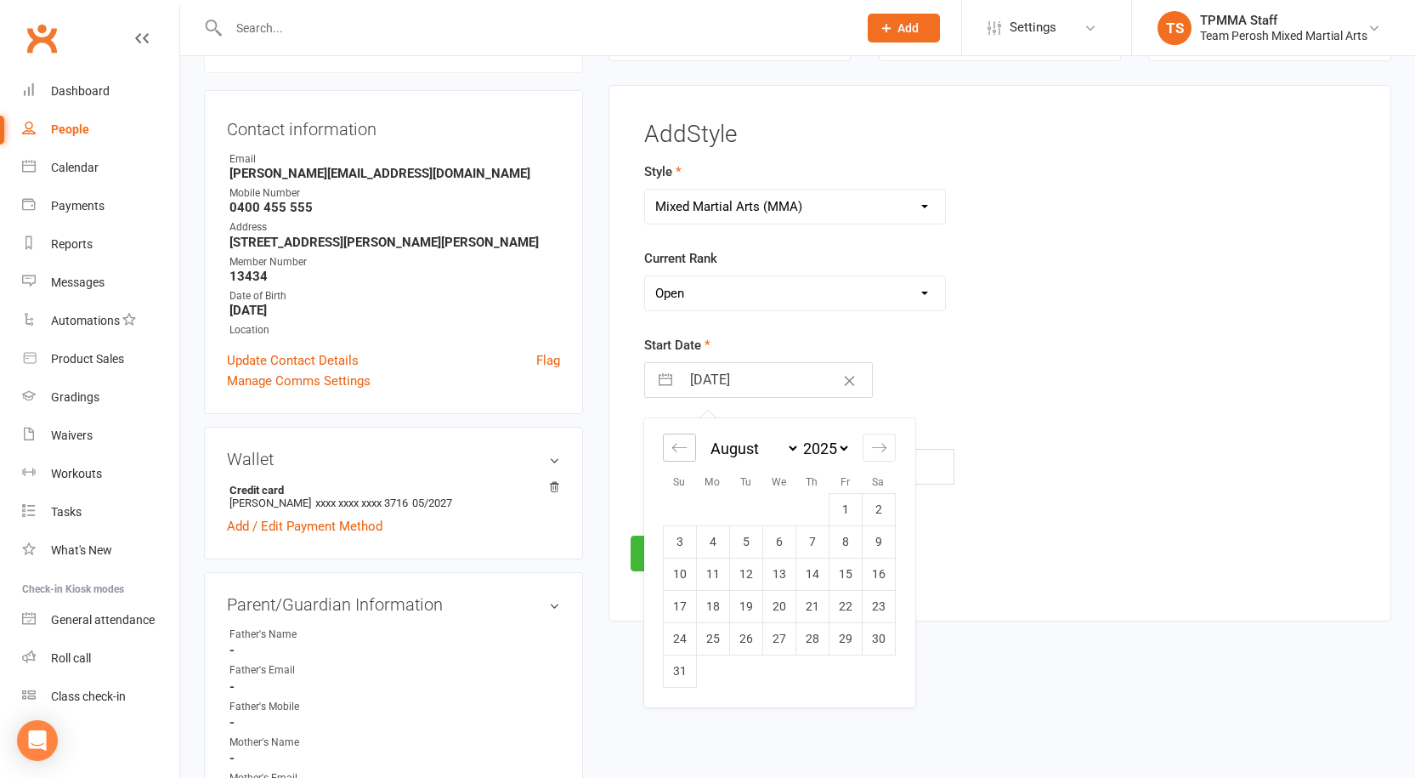
select select "2025"
click at [748, 609] on td "22" at bounding box center [745, 606] width 33 height 32
type input "22 Jul 2025"
click at [688, 553] on button "Save" at bounding box center [671, 553] width 80 height 36
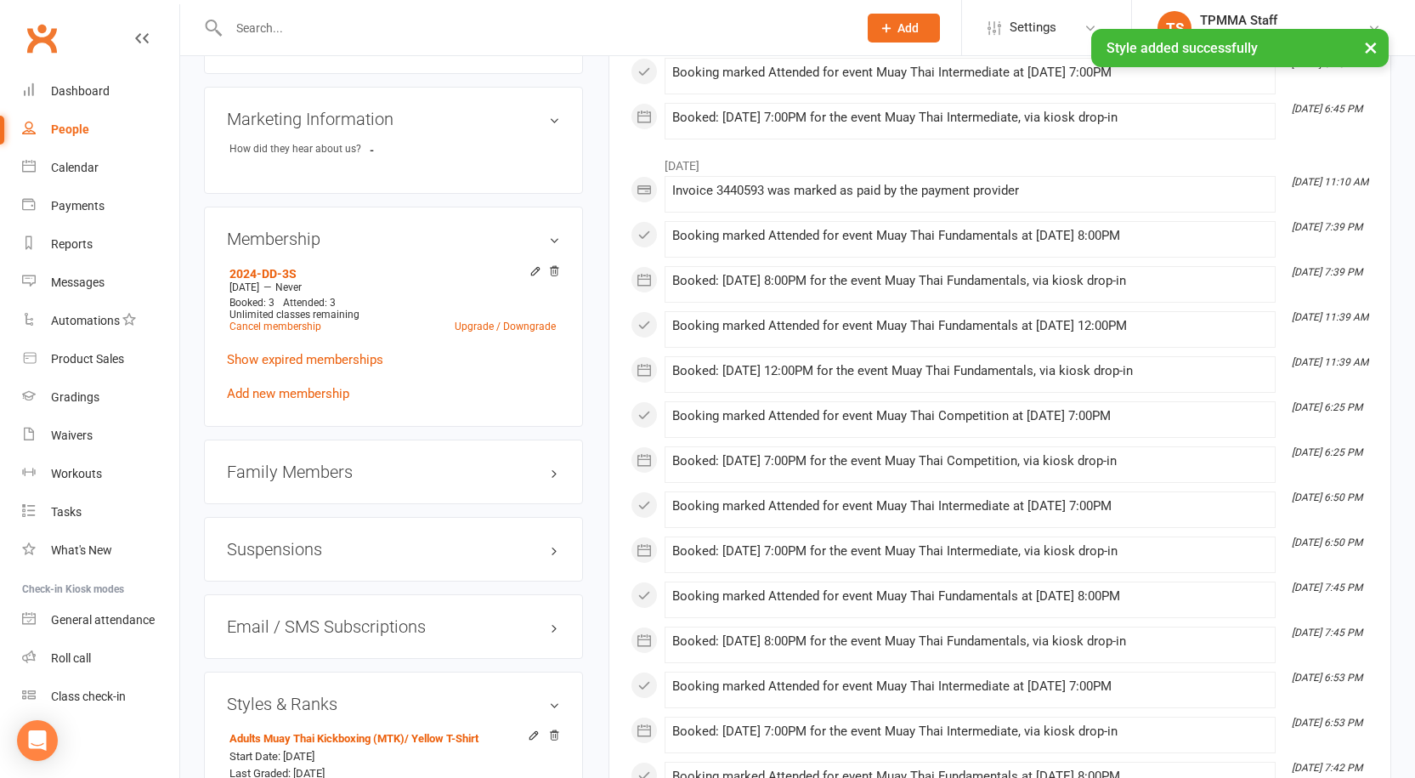
scroll to position [1590, 0]
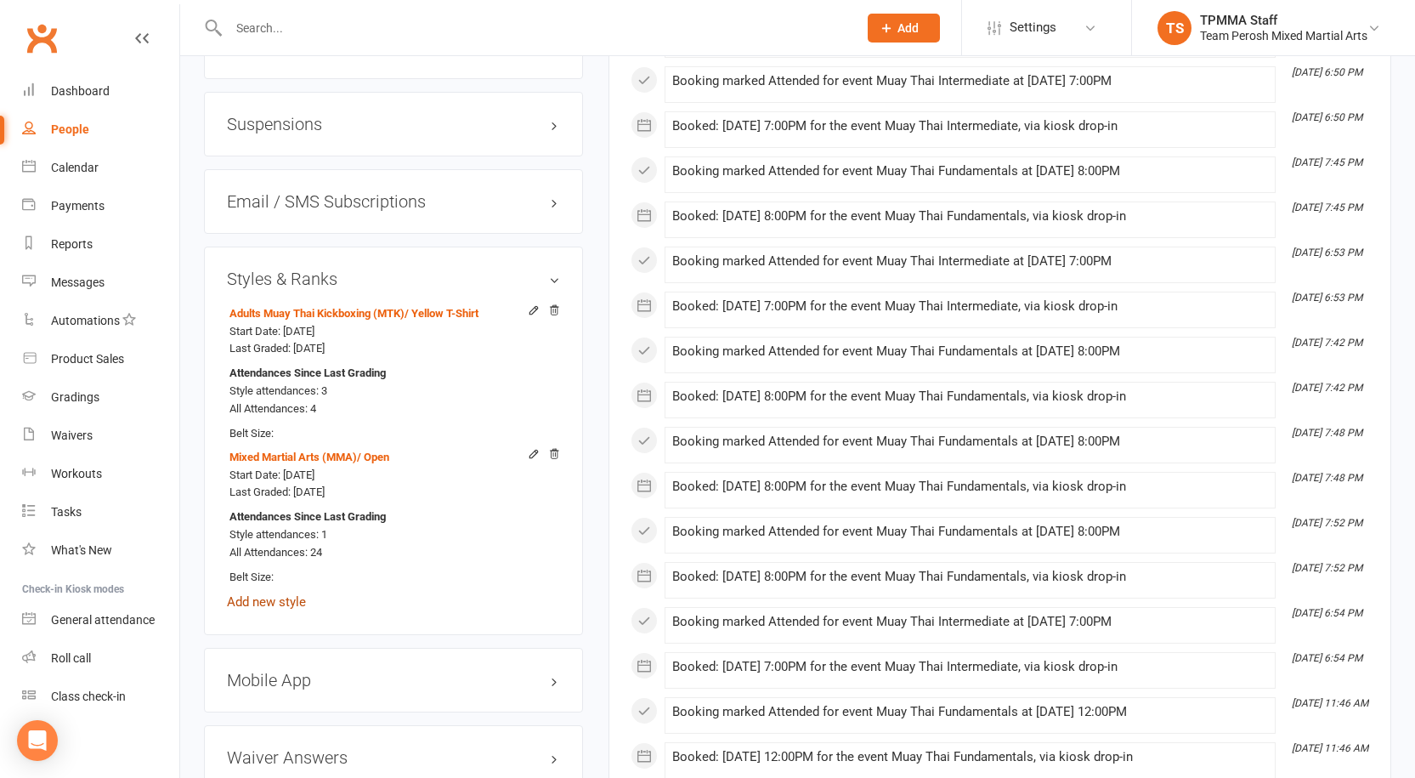
click at [287, 594] on link "Add new style" at bounding box center [266, 601] width 79 height 15
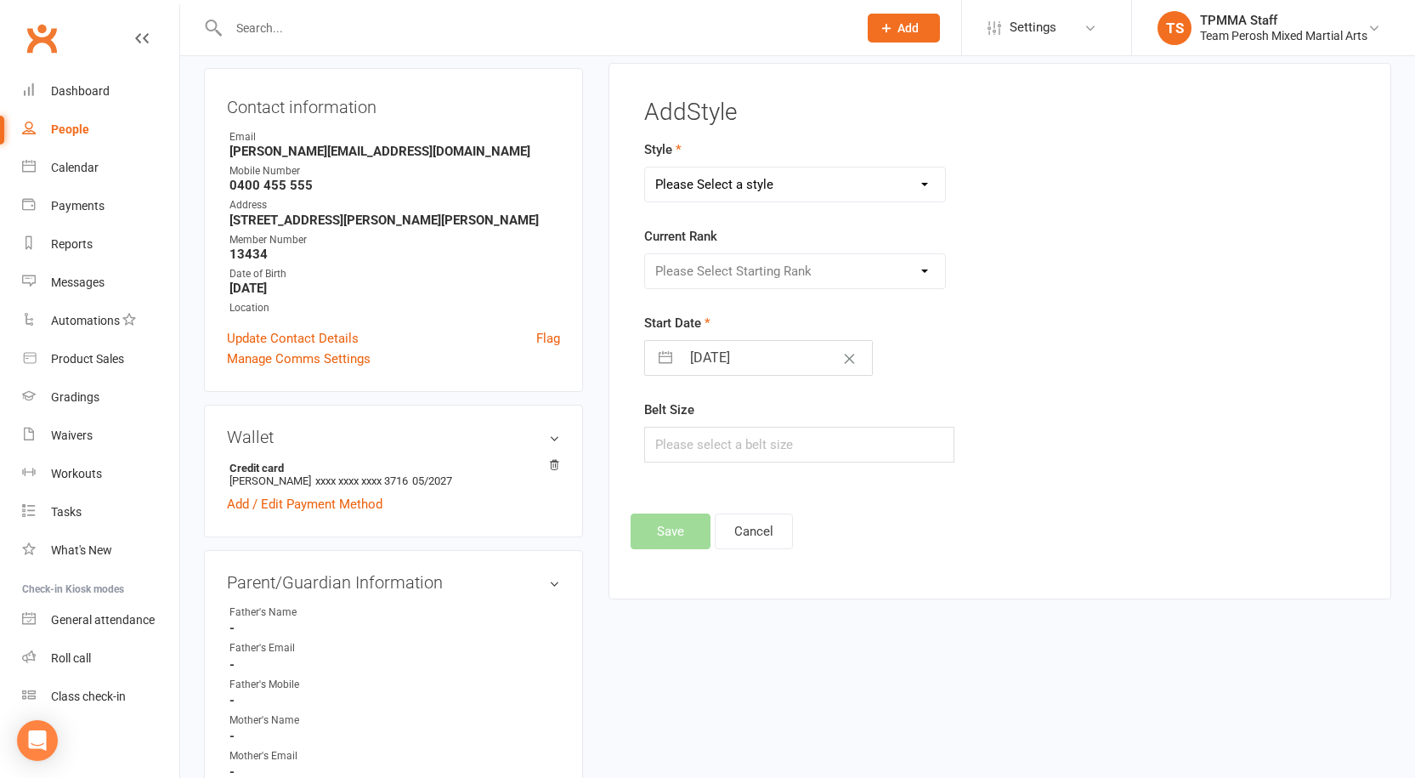
scroll to position [145, 0]
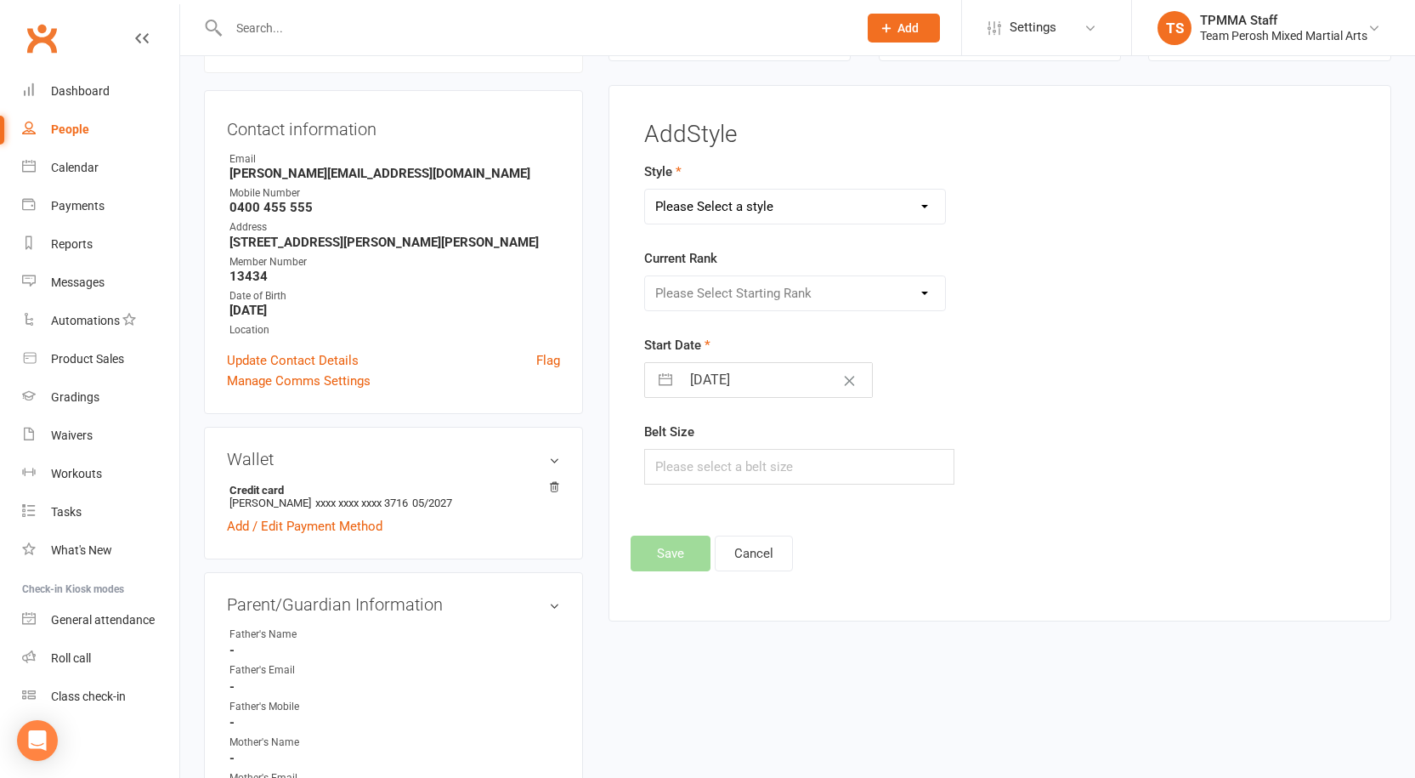
click at [786, 203] on select "Please Select a style Adults Brazilian Jiu-Jitsu (BJJ) Adults Muay Thai Kickbox…" at bounding box center [795, 207] width 300 height 34
select select "3312"
click at [645, 190] on select "Please Select a style Adults Brazilian Jiu-Jitsu (BJJ) Adults Muay Thai Kickbox…" at bounding box center [795, 207] width 300 height 34
click at [694, 300] on select "Please Select Starting Rank White Belt White Belt 1st Stripe White Belt 2nd Str…" at bounding box center [795, 293] width 300 height 34
select select "37632"
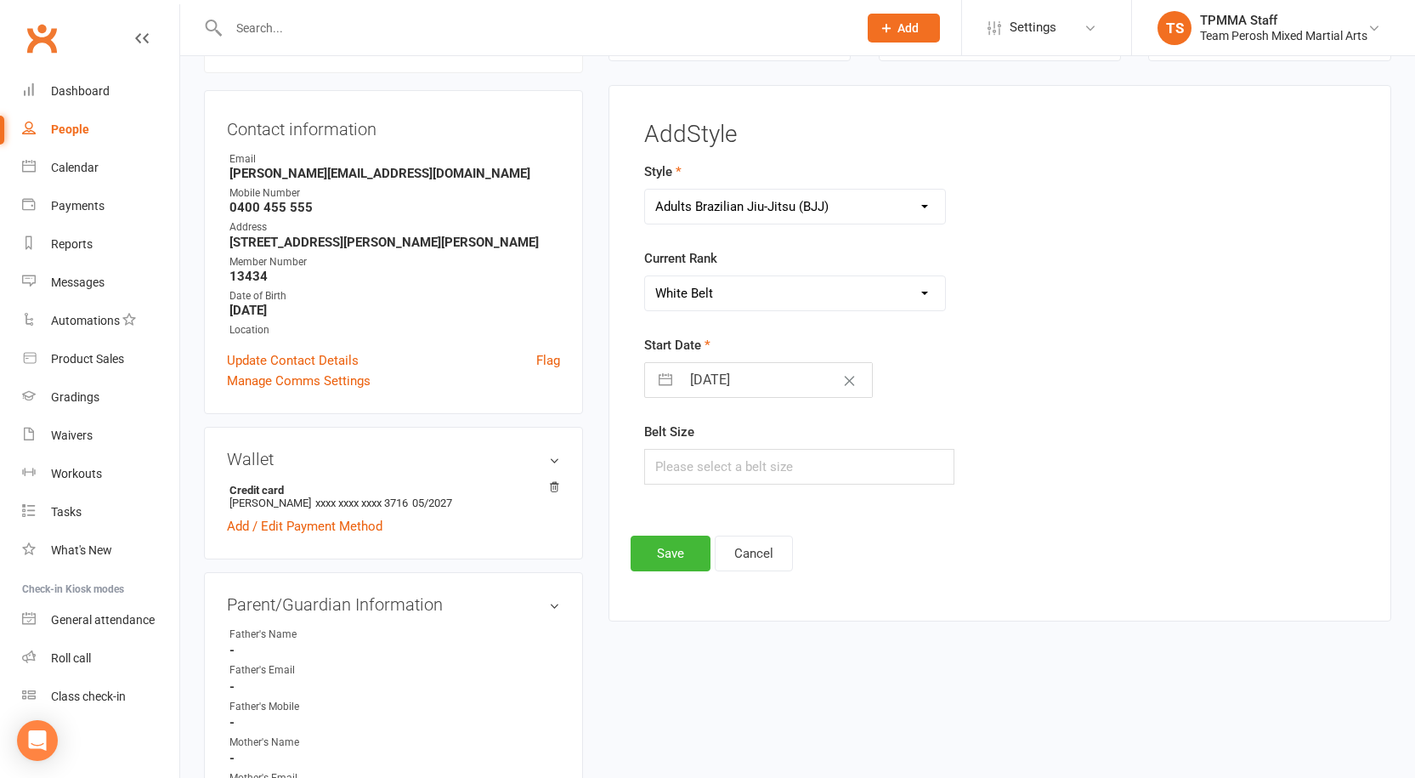
click at [645, 276] on select "Please Select Starting Rank White Belt White Belt 1st Stripe White Belt 2nd Str…" at bounding box center [795, 293] width 300 height 34
click at [670, 380] on button "button" at bounding box center [665, 380] width 31 height 34
select select "7"
select select "2025"
select select "8"
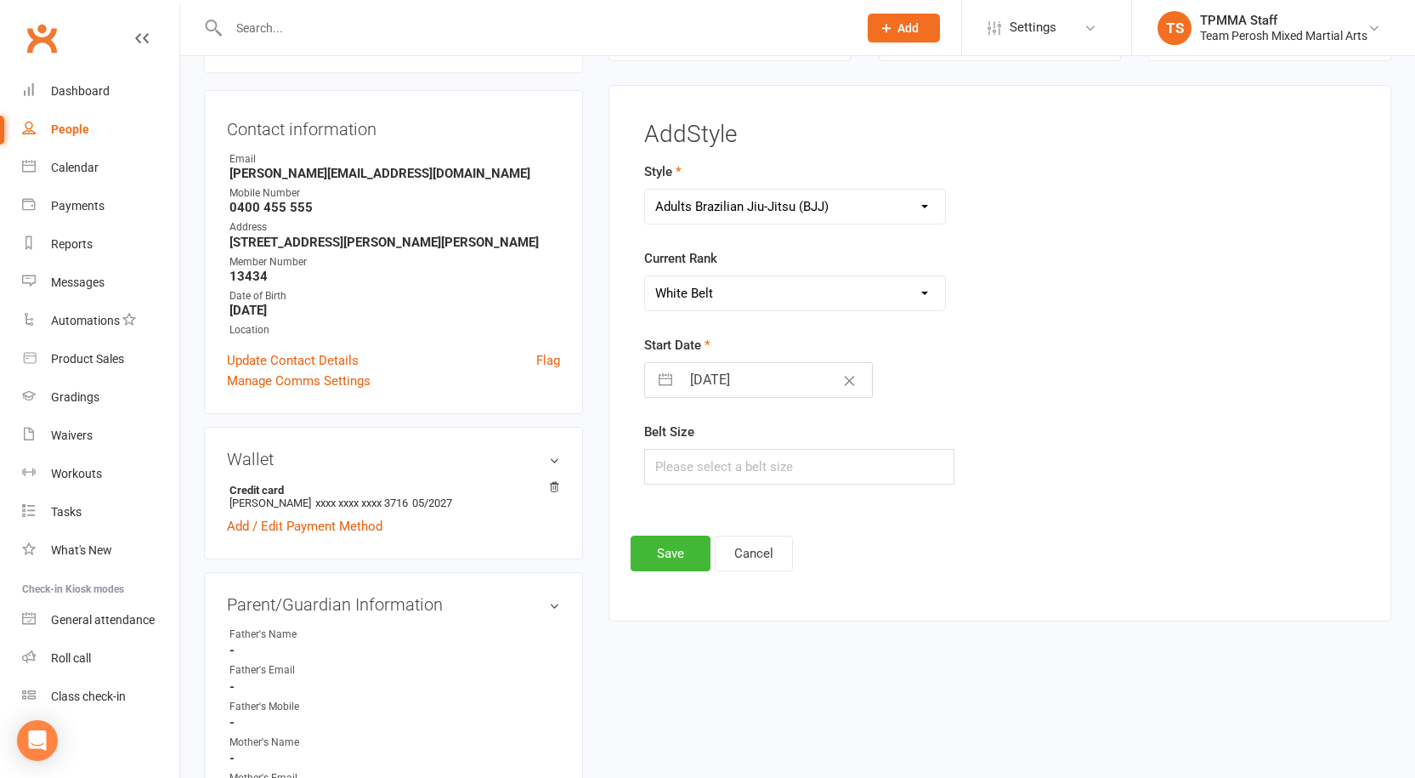
select select "2025"
select select "9"
select select "2025"
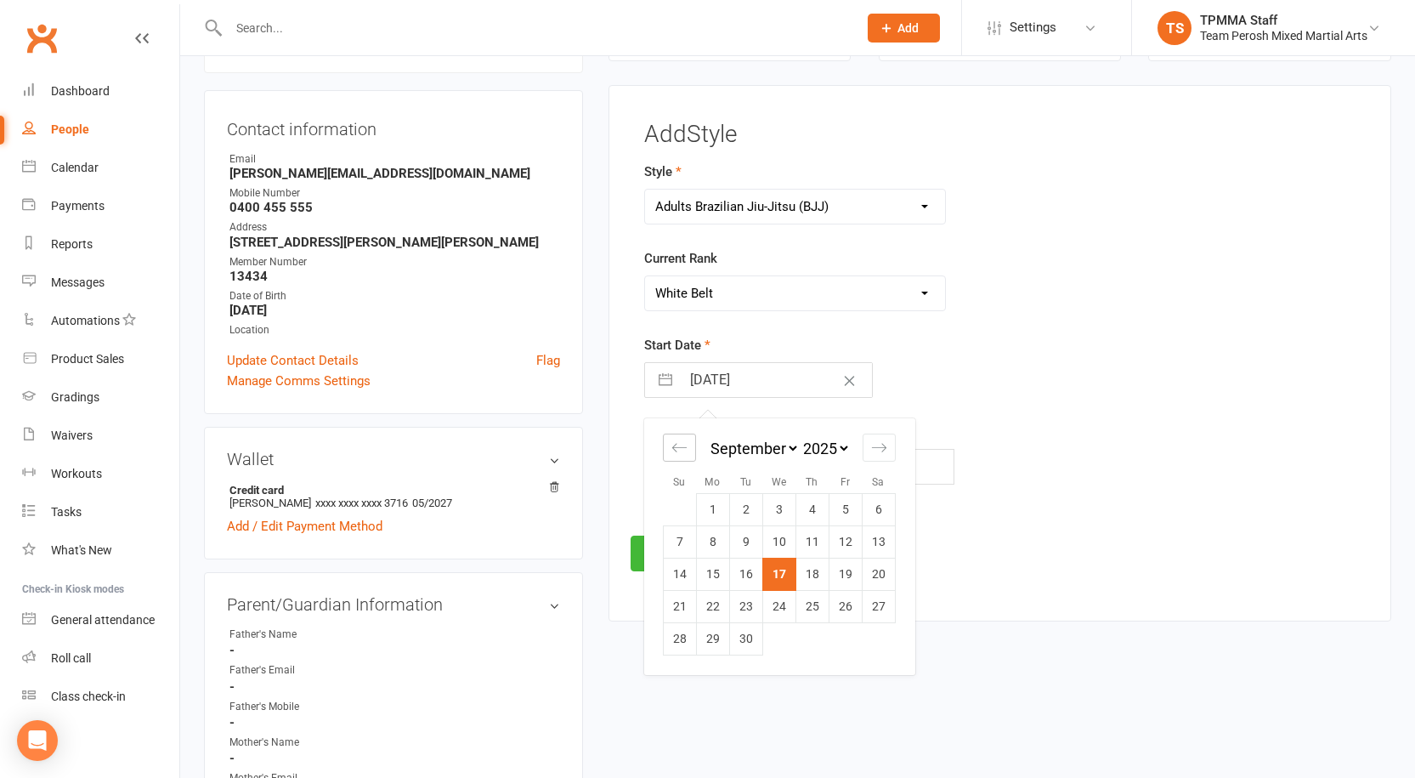
click at [677, 440] on icon "Move backward to switch to the previous month." at bounding box center [679, 447] width 16 height 16
select select "5"
select select "2025"
select select "6"
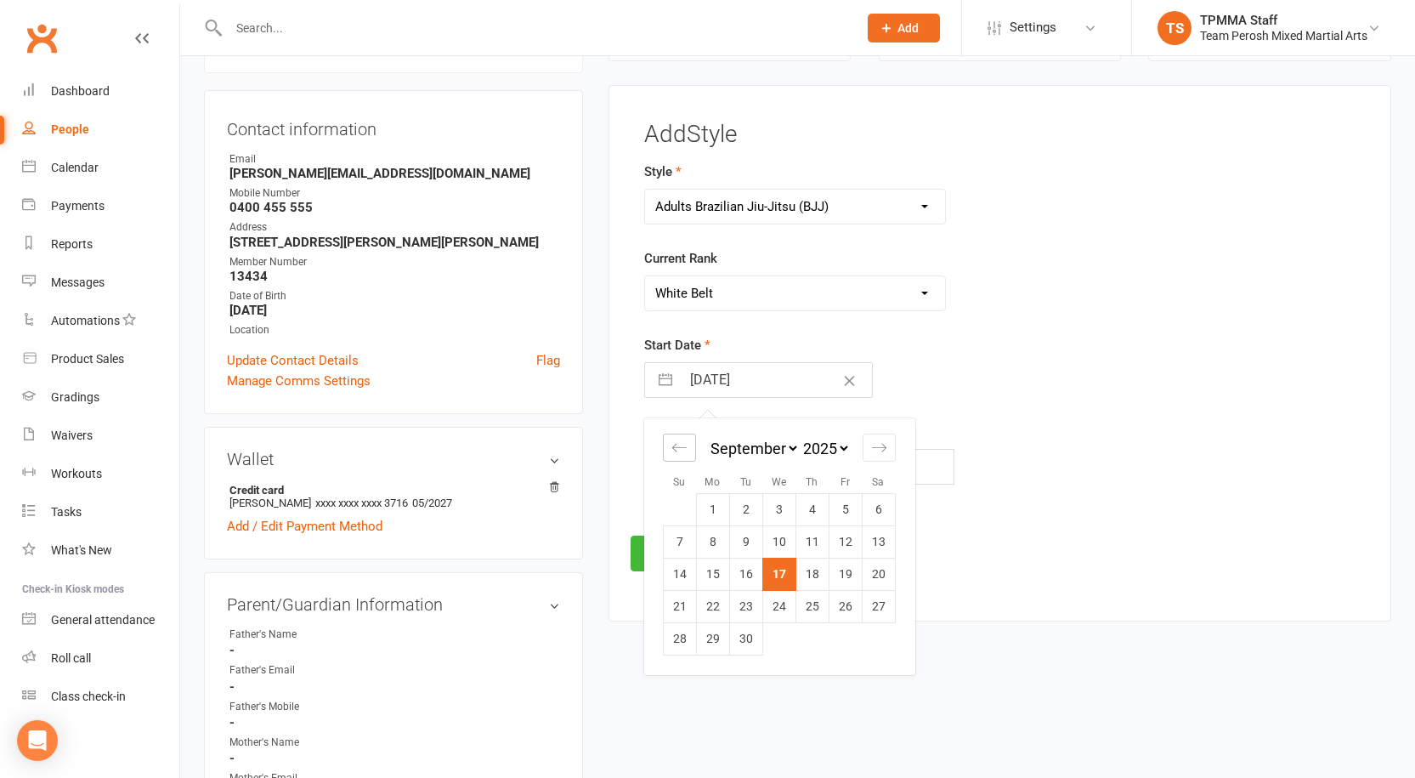
select select "2025"
click at [751, 609] on td "22" at bounding box center [745, 606] width 33 height 32
type input "22 Jul 2025"
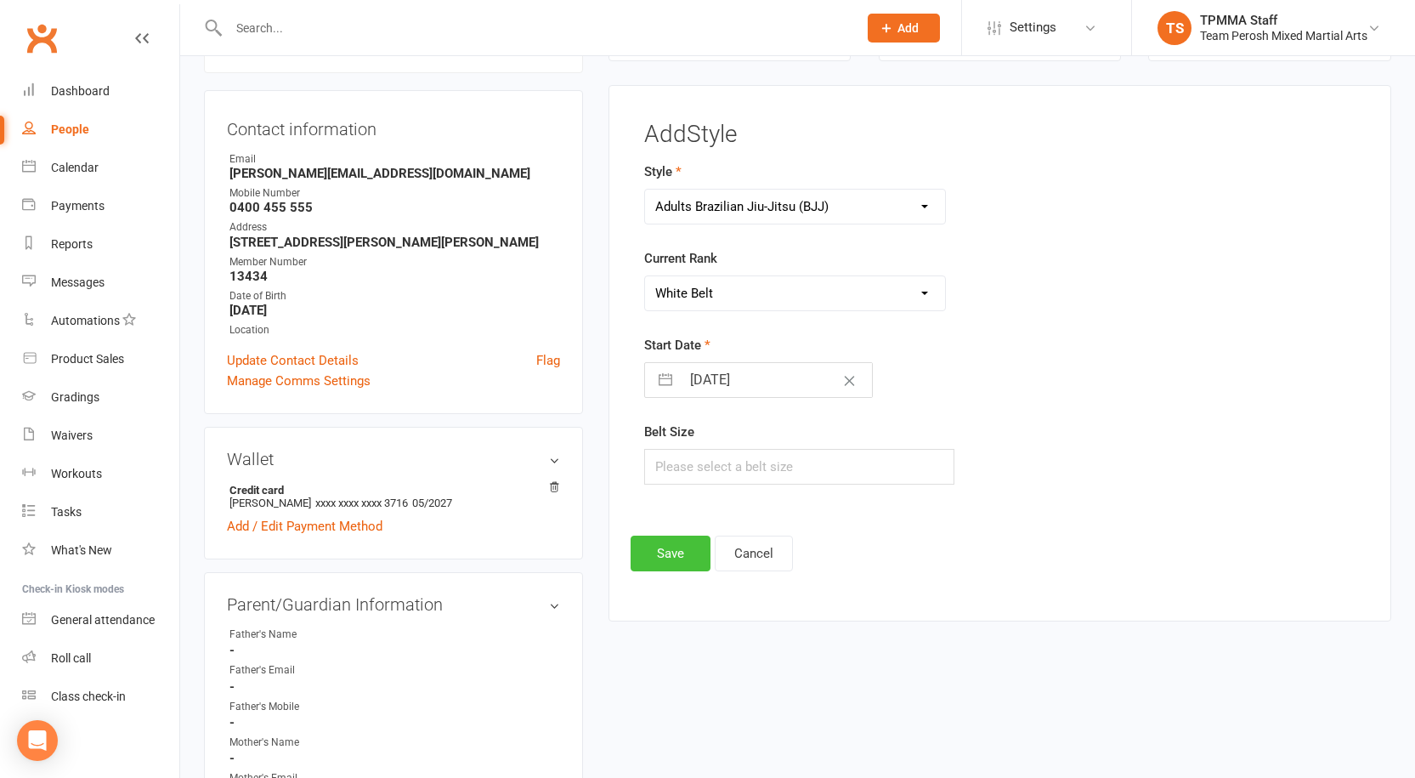
click at [696, 560] on button "Save" at bounding box center [671, 553] width 80 height 36
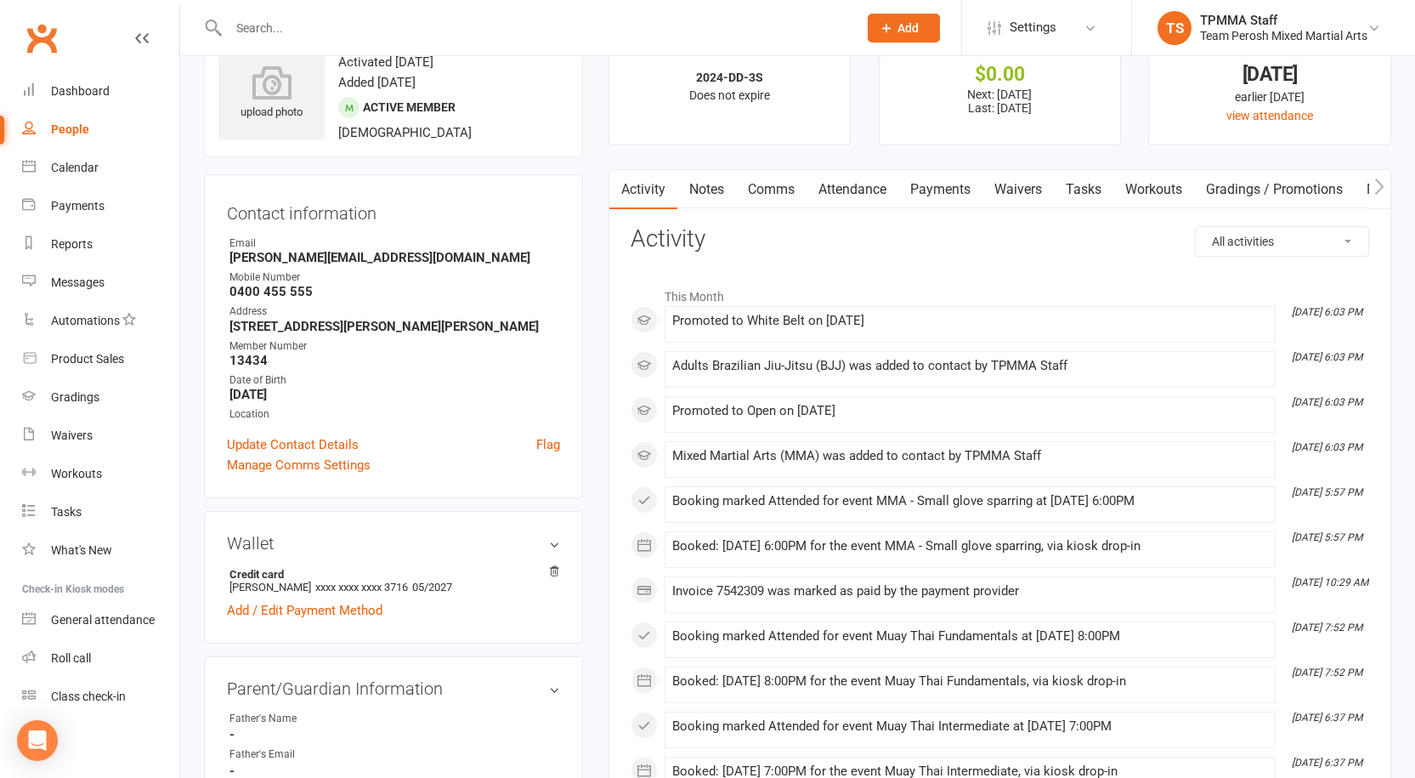
scroll to position [0, 0]
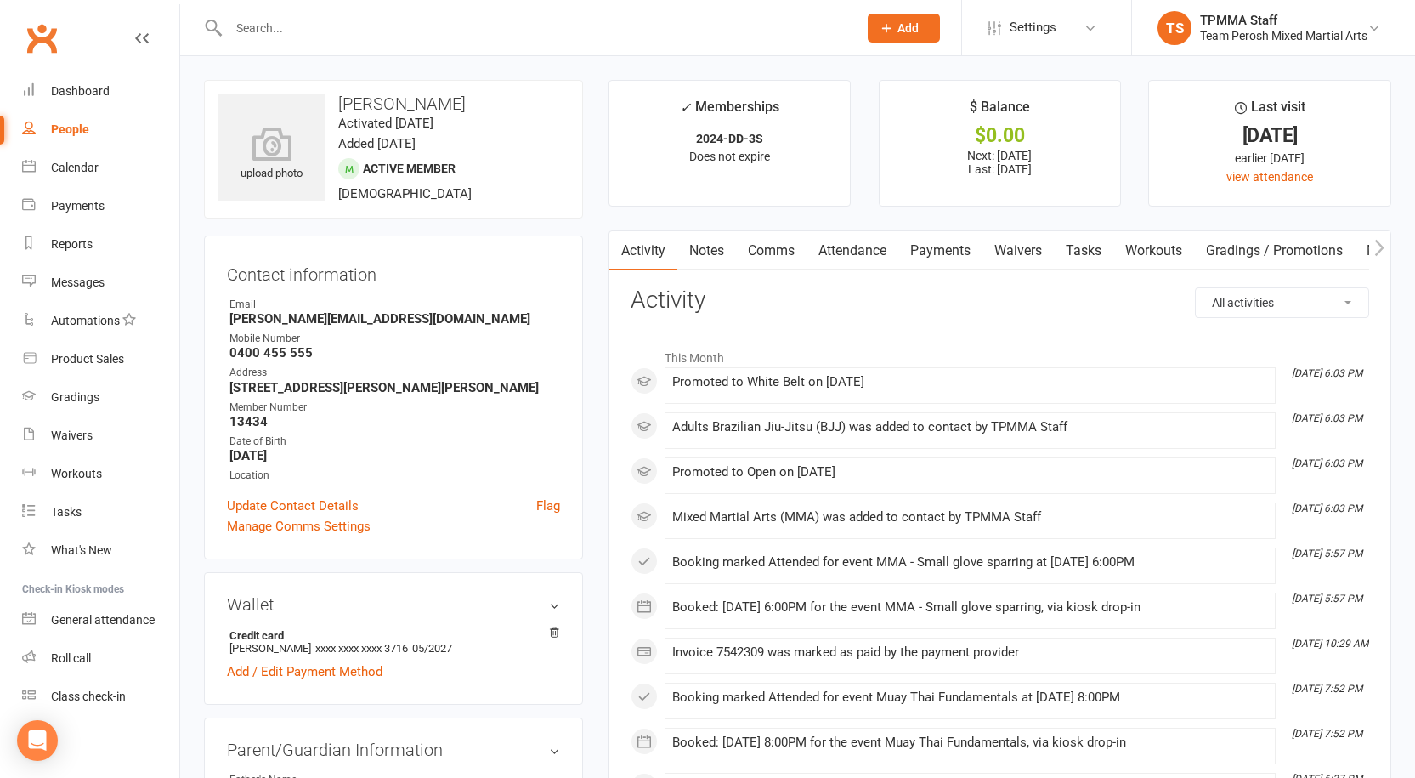
click at [348, 19] on input "text" at bounding box center [535, 28] width 622 height 24
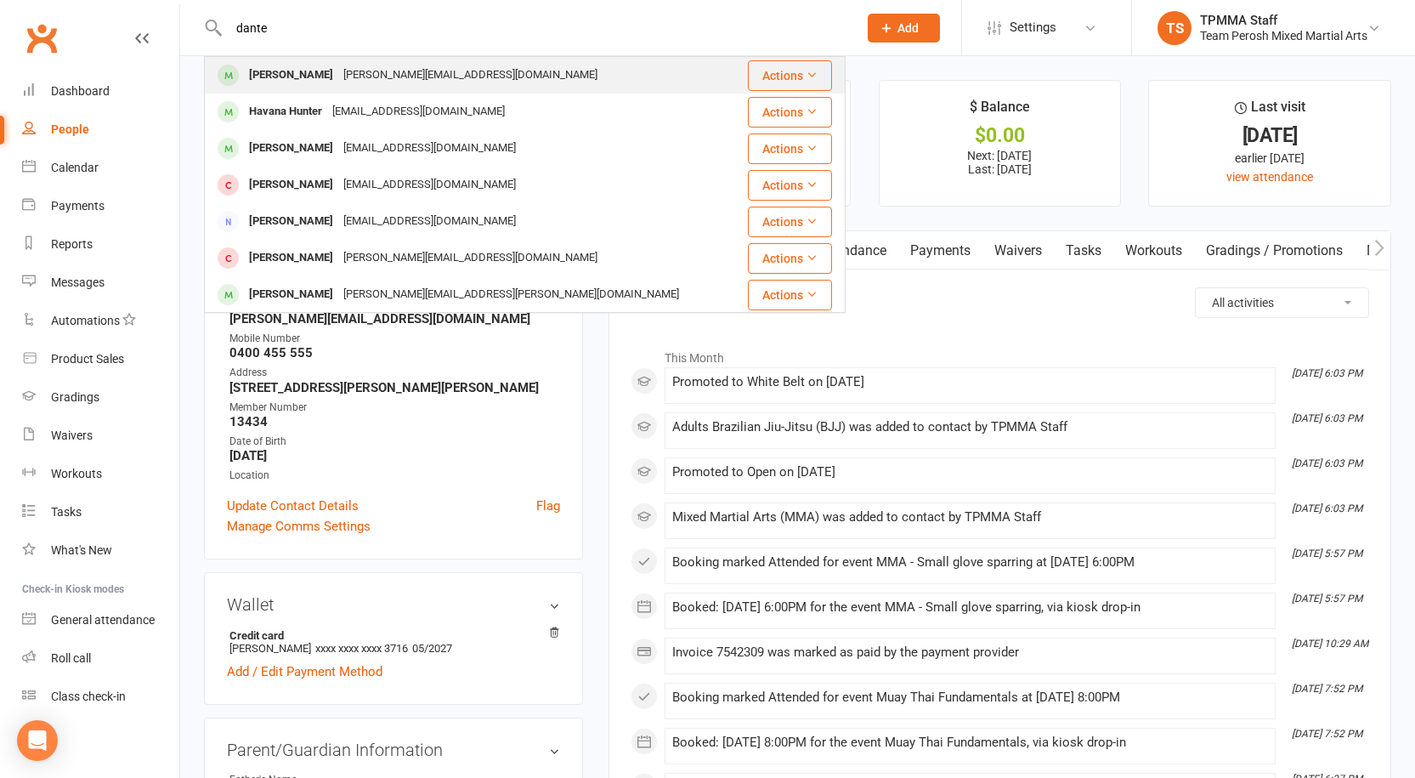
type input "dante"
click at [357, 72] on div "[PERSON_NAME][EMAIL_ADDRESS][DOMAIN_NAME]" at bounding box center [470, 75] width 264 height 25
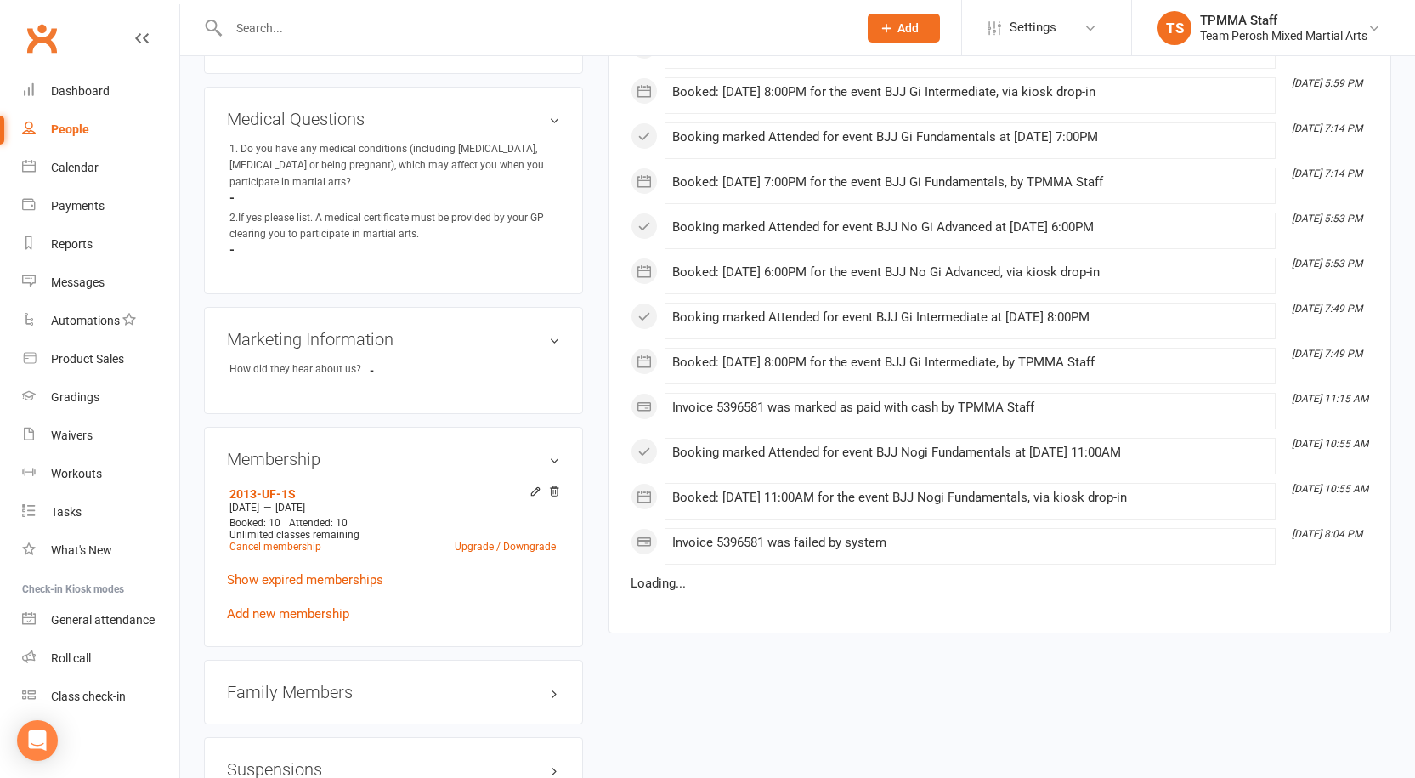
scroll to position [1360, 0]
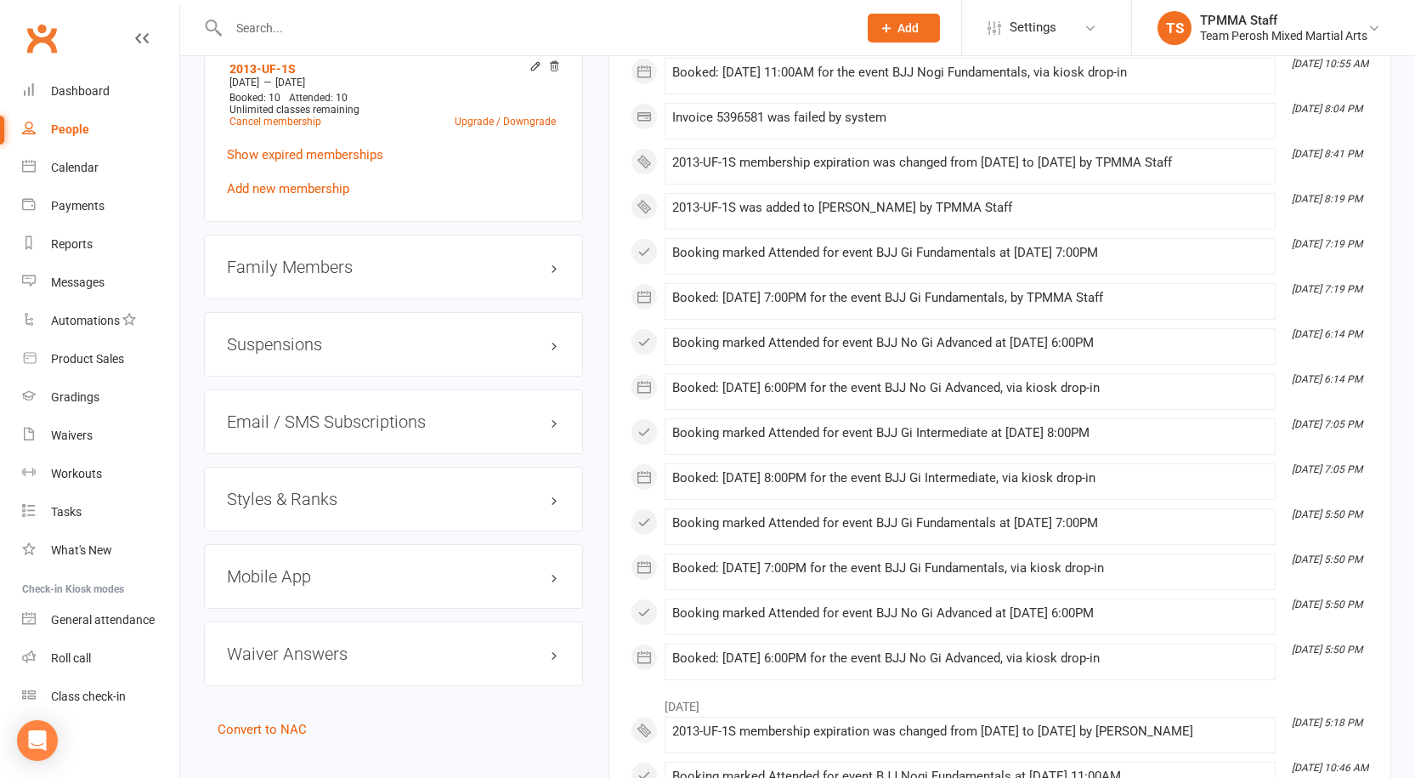
click at [385, 490] on h3 "Styles & Ranks" at bounding box center [393, 499] width 333 height 19
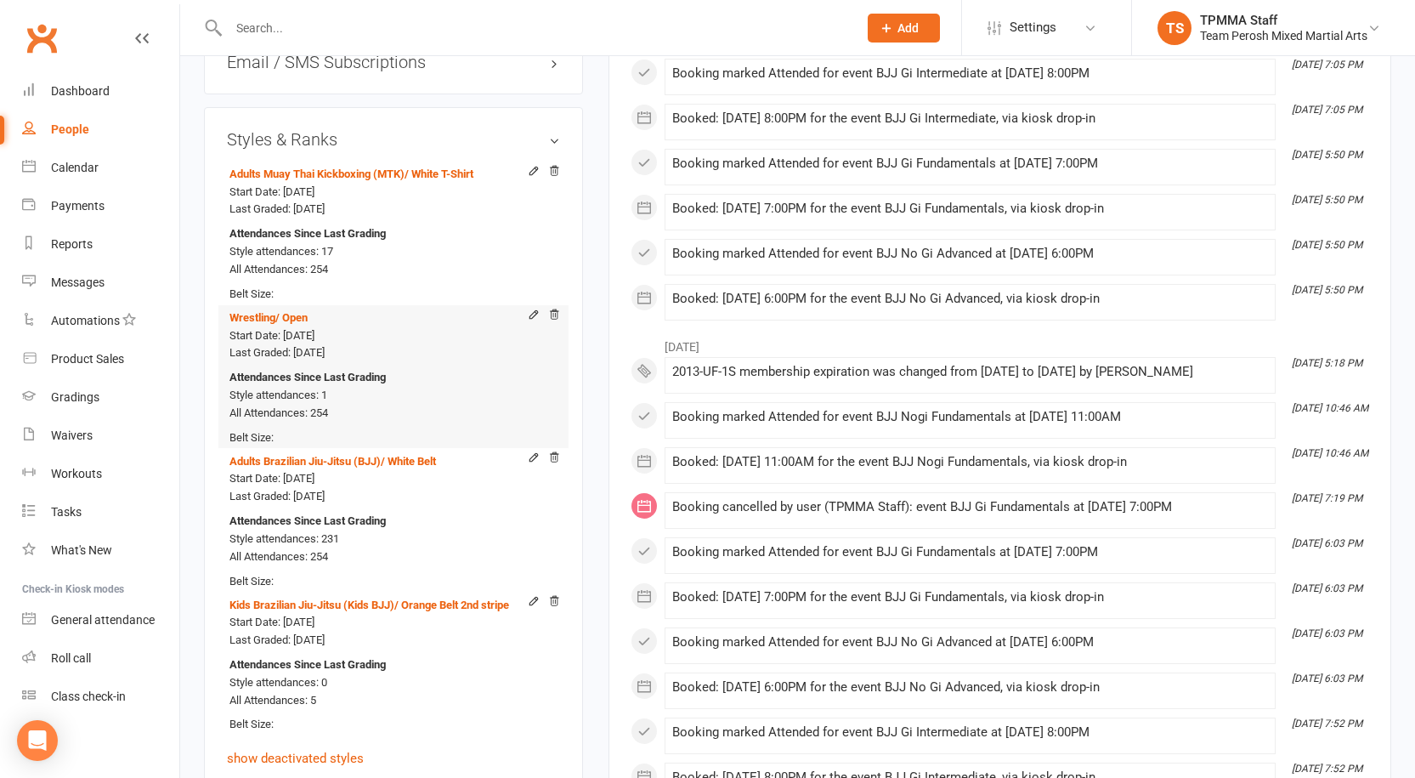
scroll to position [1870, 0]
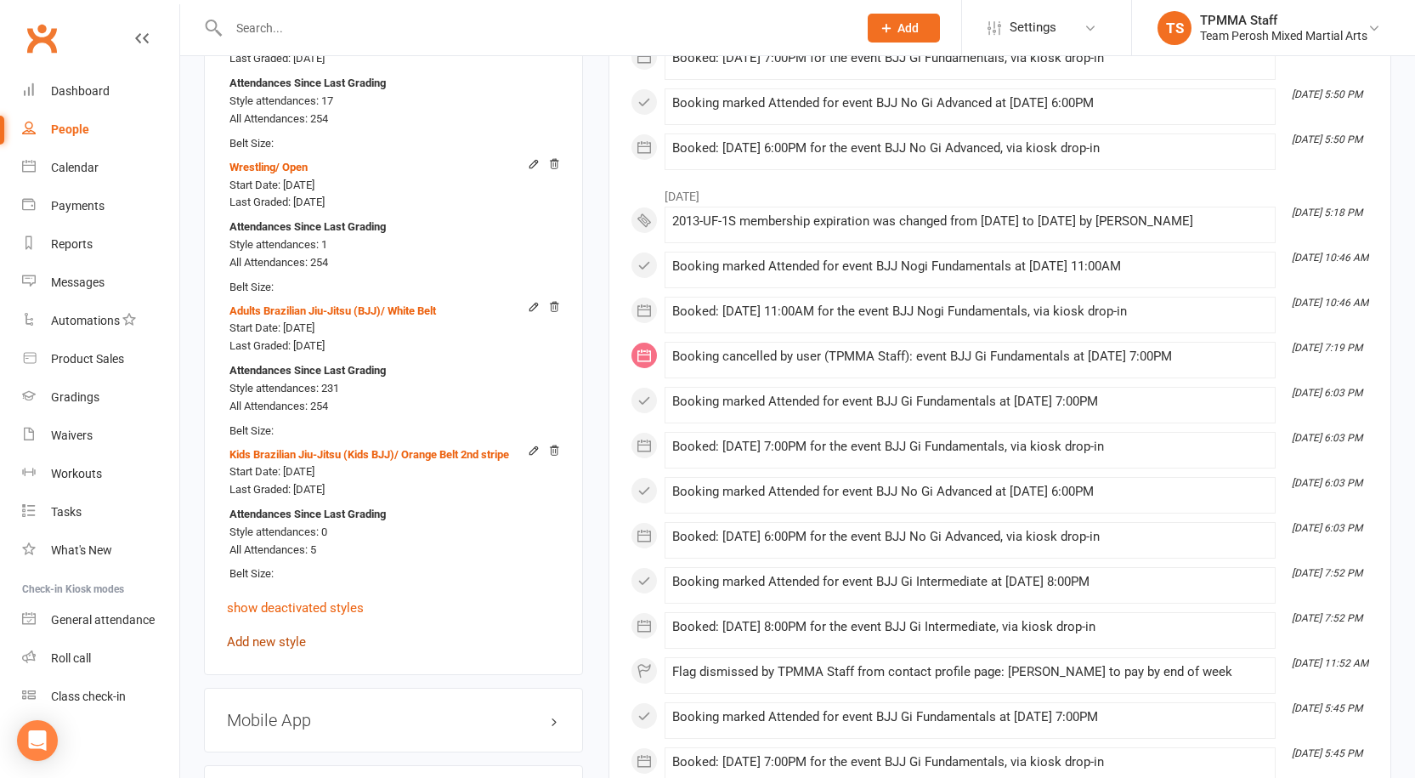
click at [283, 634] on link "Add new style" at bounding box center [266, 641] width 79 height 15
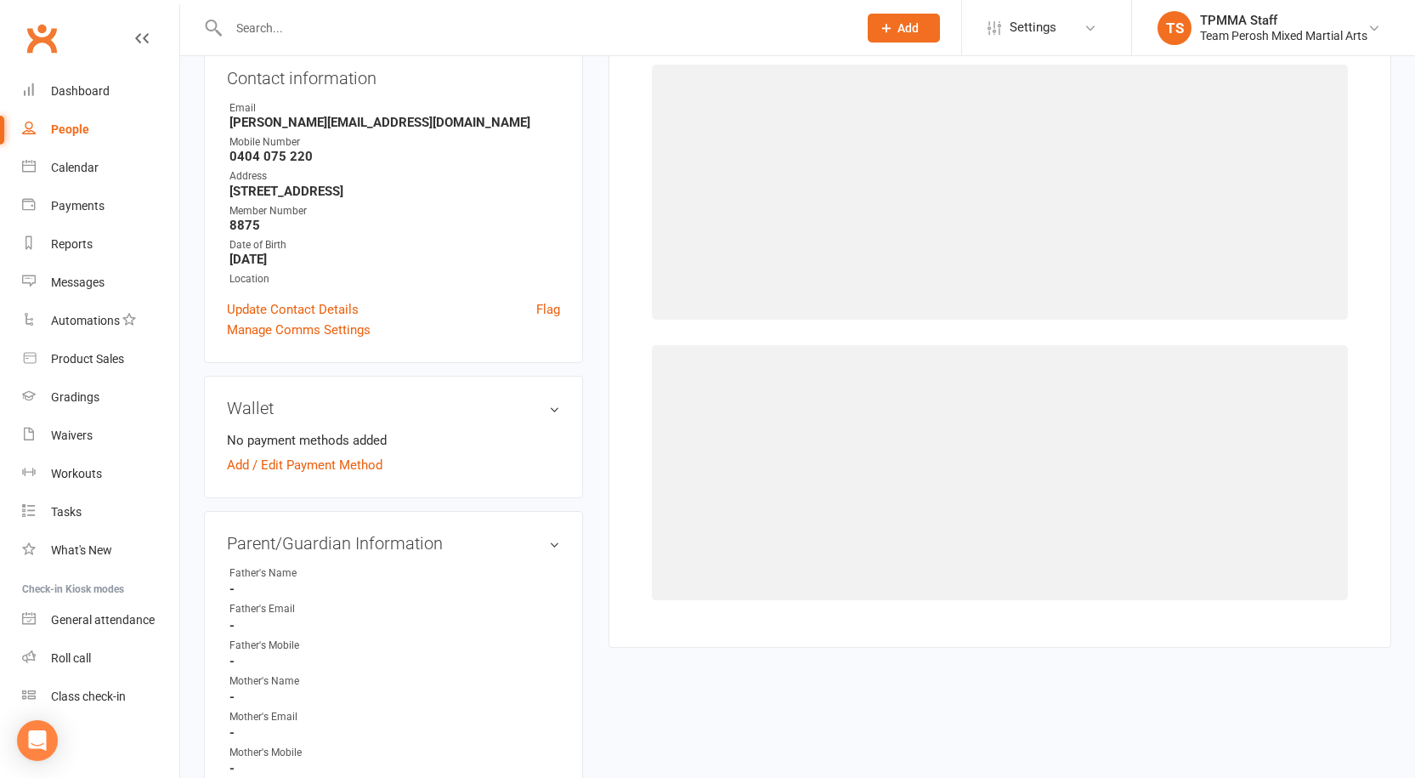
scroll to position [145, 0]
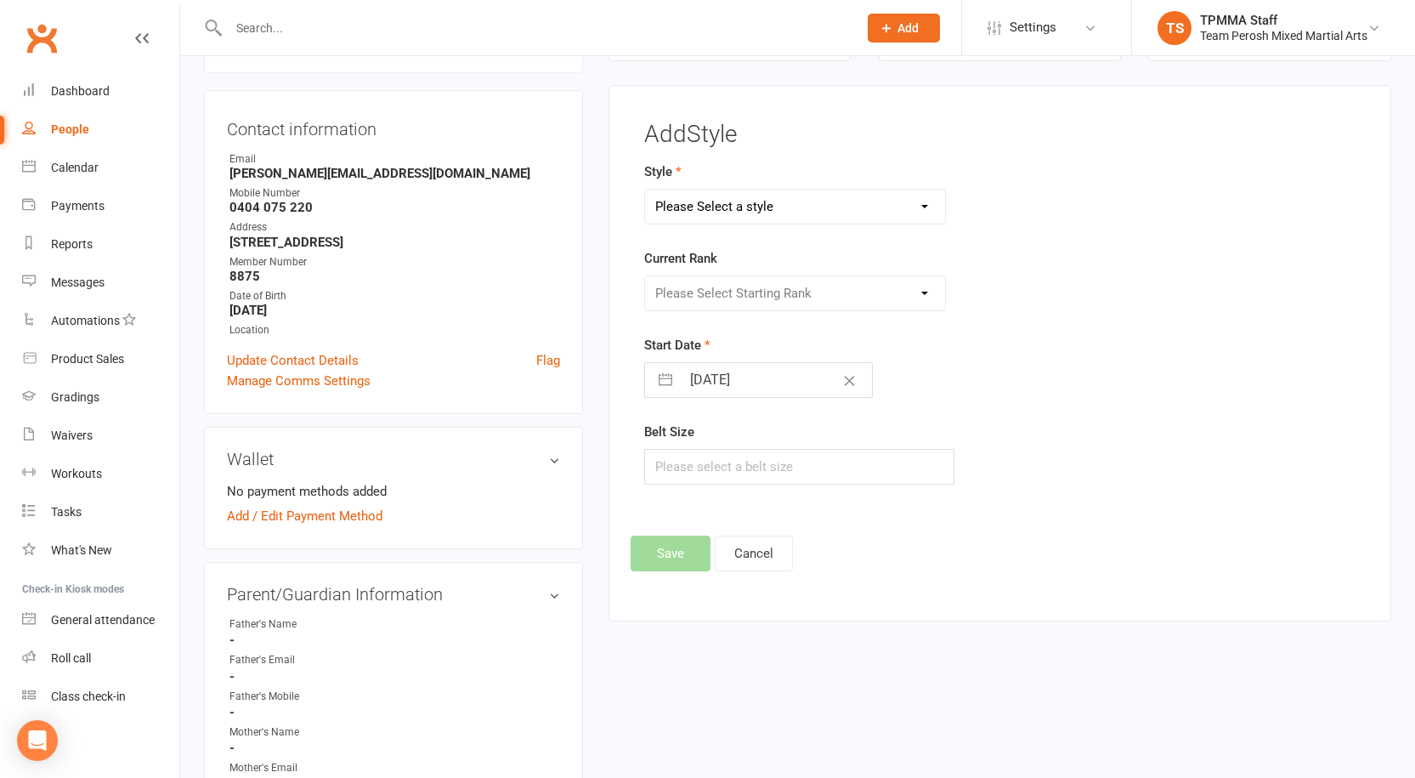
click at [735, 191] on select "Please Select a style Adults Brazilian Jiu-Jitsu (BJJ) Adults Muay Thai Kickbox…" at bounding box center [795, 207] width 300 height 34
select select "3316"
click at [645, 190] on select "Please Select a style Adults Brazilian Jiu-Jitsu (BJJ) Adults Muay Thai Kickbox…" at bounding box center [795, 207] width 300 height 34
click at [714, 296] on select "Please Select Starting Rank Open" at bounding box center [795, 293] width 300 height 34
select select "37668"
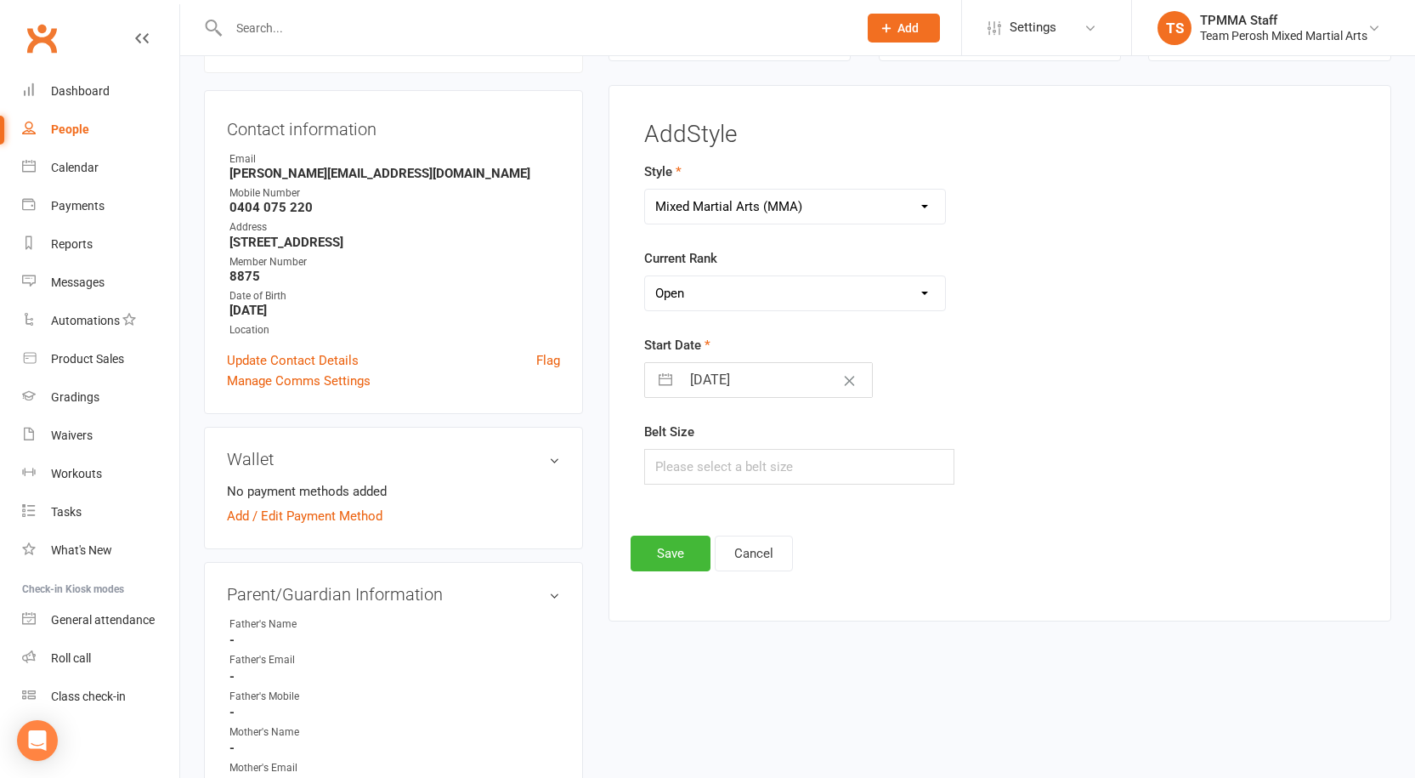
click at [645, 276] on select "Please Select Starting Rank Open" at bounding box center [795, 293] width 300 height 34
click at [677, 386] on button "button" at bounding box center [665, 380] width 31 height 34
select select "7"
select select "2025"
select select "8"
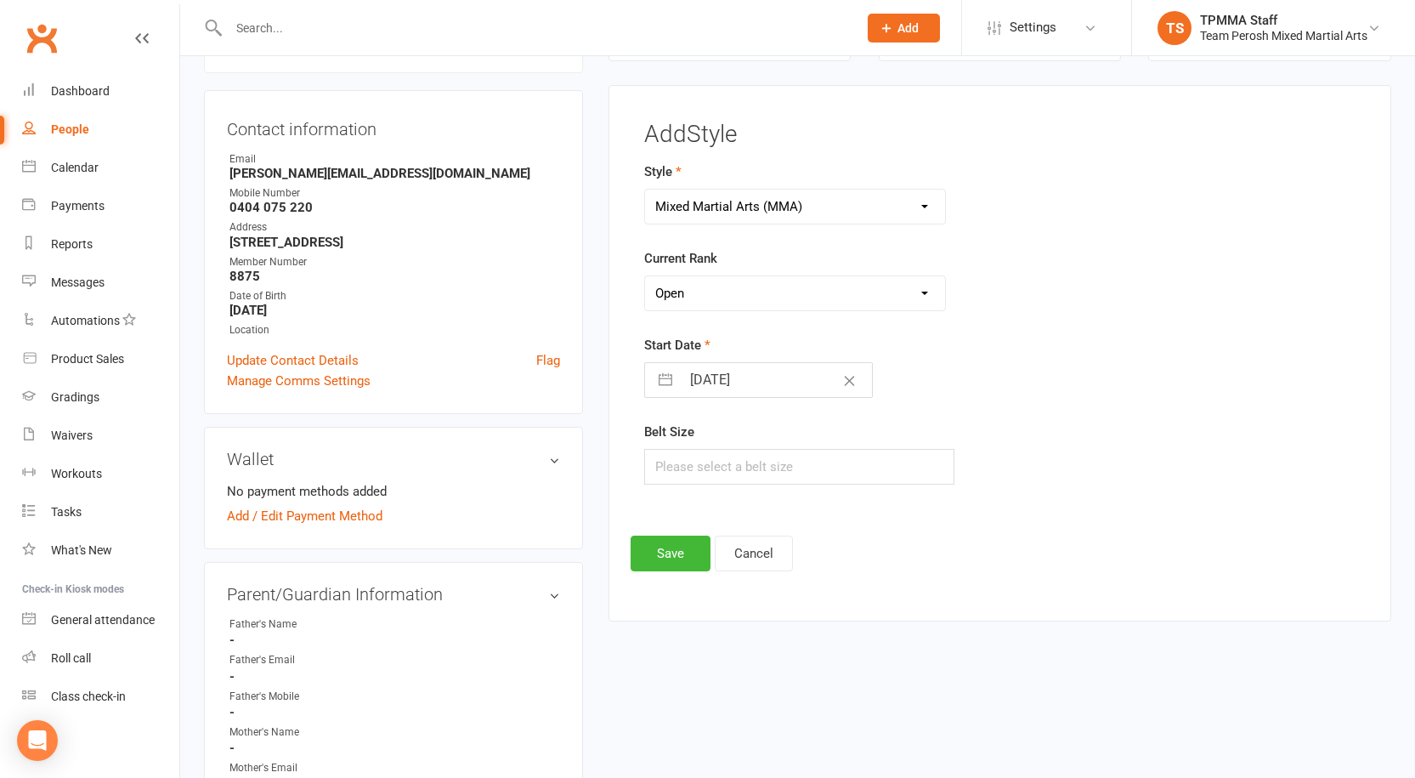
select select "2025"
select select "9"
select select "2025"
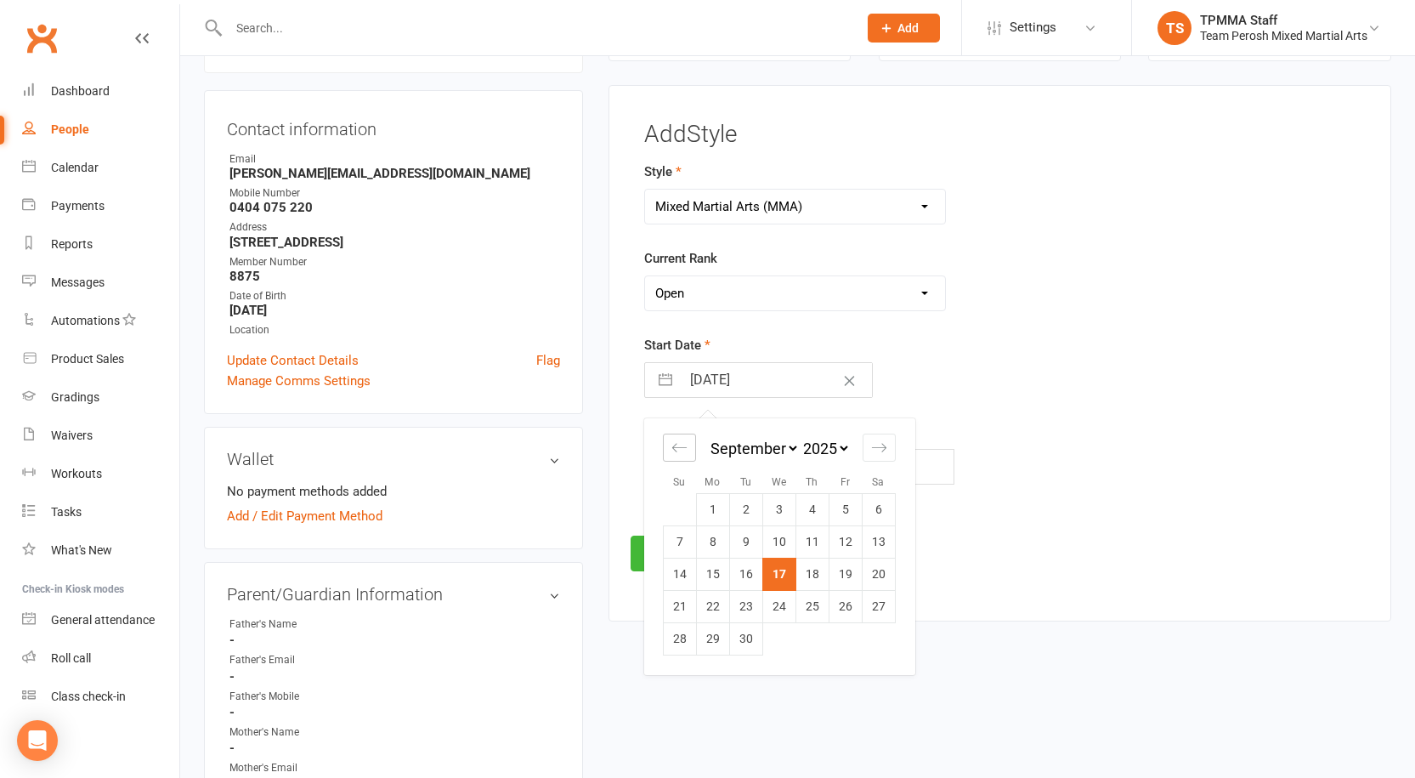
click at [691, 451] on div "Move backward to switch to the previous month." at bounding box center [679, 447] width 33 height 28
select select "6"
select select "2025"
click at [691, 451] on div "Move backward to switch to the previous month." at bounding box center [679, 447] width 33 height 28
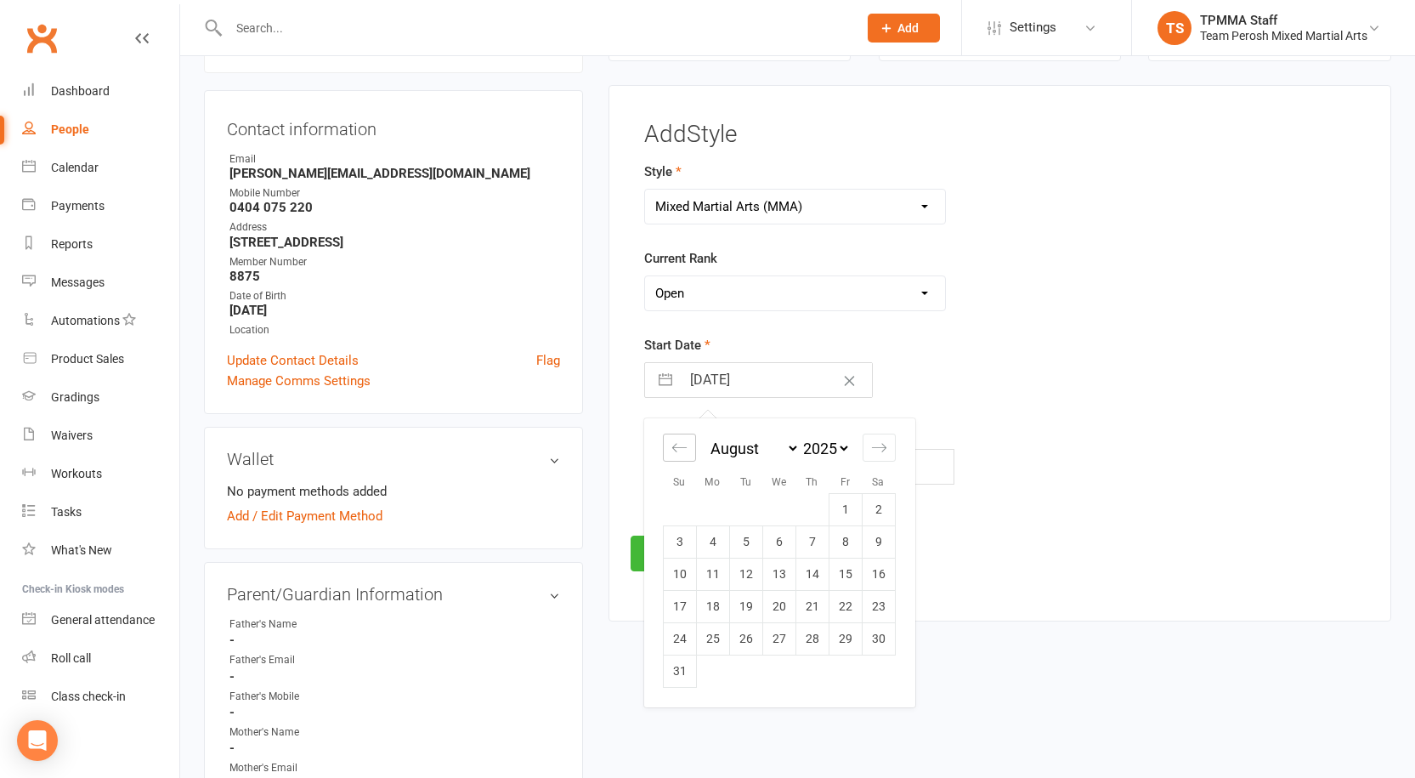
select select "4"
select select "2025"
select select "5"
select select "2025"
click at [691, 451] on div "Move backward to switch to the previous month." at bounding box center [679, 447] width 33 height 28
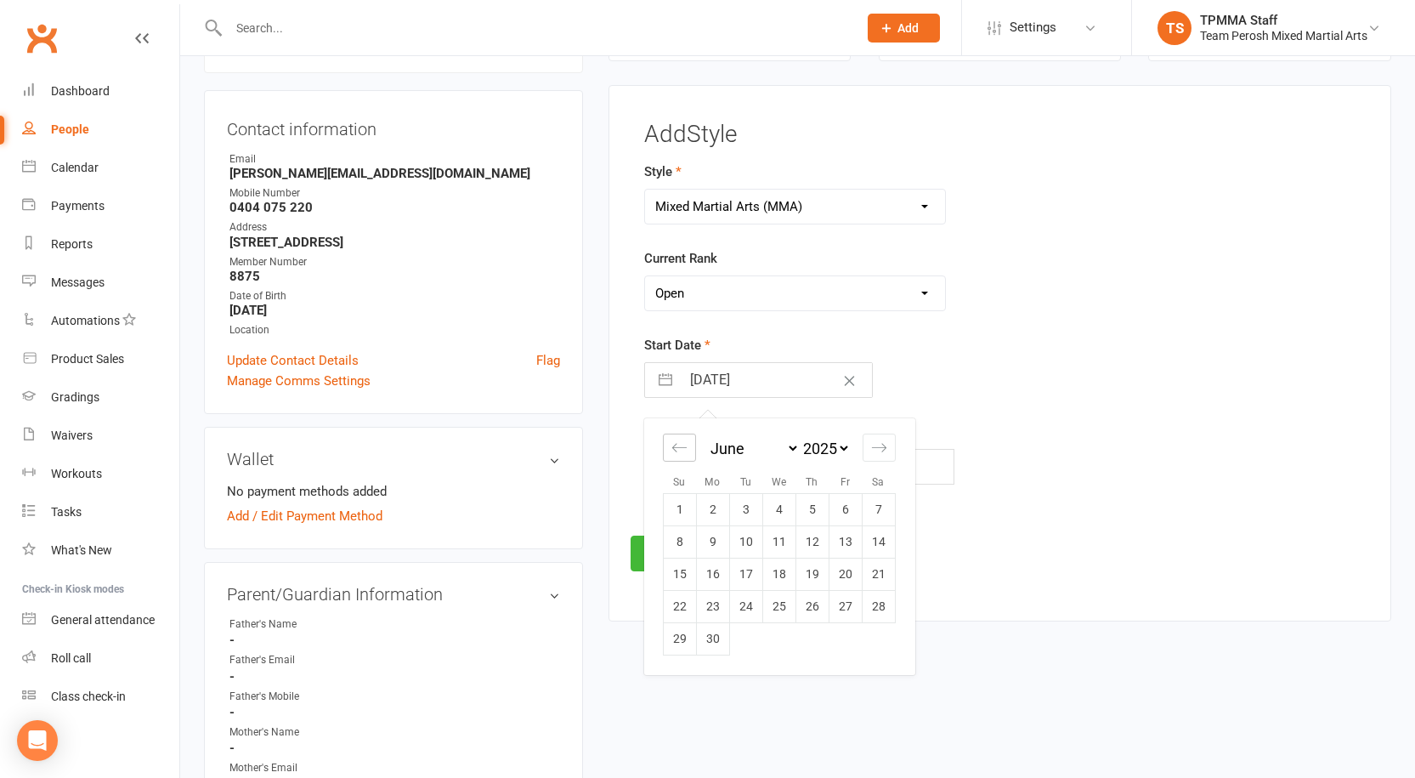
click at [691, 451] on div "Move backward to switch to the previous month." at bounding box center [679, 447] width 33 height 28
select select "2"
select select "2025"
select select "3"
select select "2025"
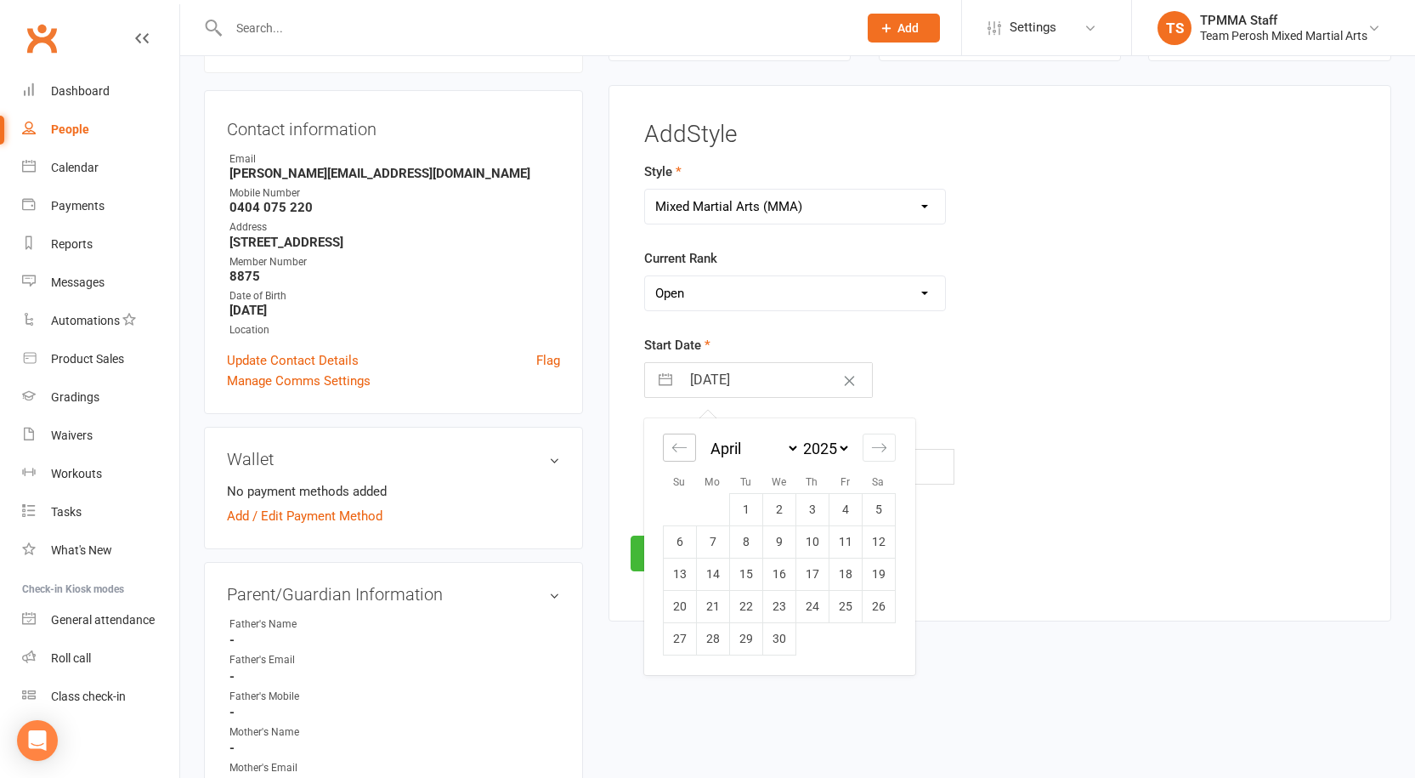
click at [691, 451] on div "Move backward to switch to the previous month." at bounding box center [679, 447] width 33 height 28
select select "1"
select select "2025"
click at [691, 451] on div "Move backward to switch to the previous month." at bounding box center [679, 447] width 33 height 28
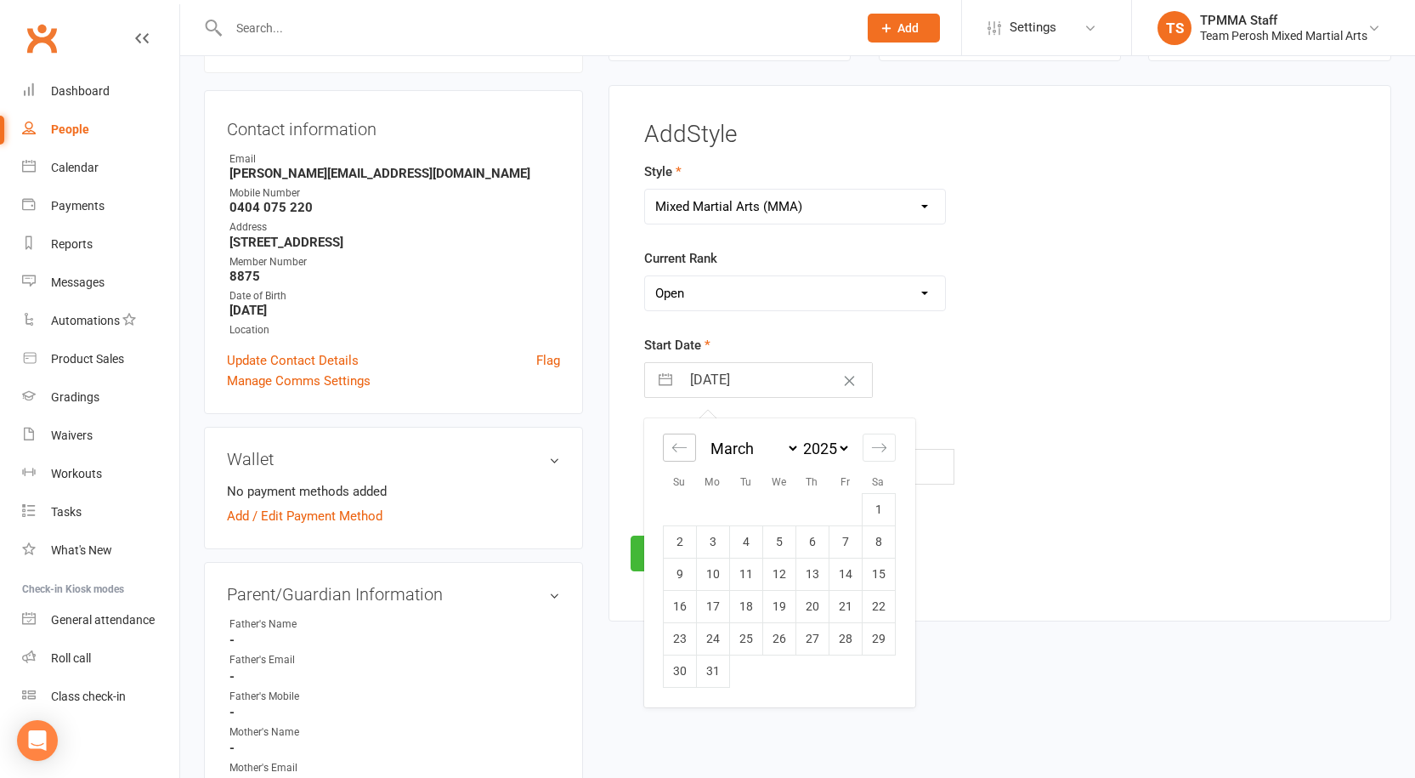
select select "11"
select select "2024"
select select "2025"
click at [691, 451] on div "Move backward to switch to the previous month." at bounding box center [679, 447] width 33 height 28
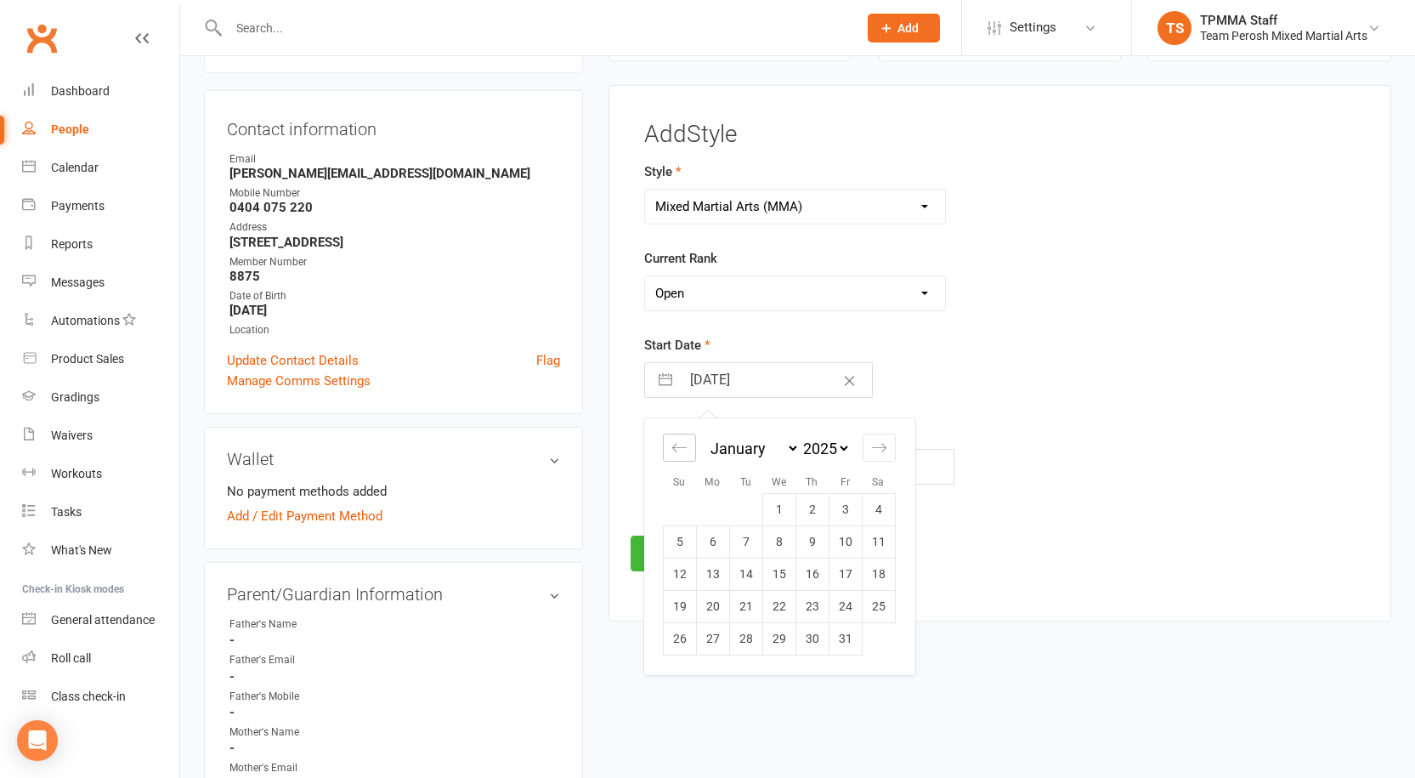
select select "9"
select select "2024"
select select "10"
select select "2024"
click at [691, 451] on div "Move backward to switch to the previous month." at bounding box center [679, 447] width 33 height 28
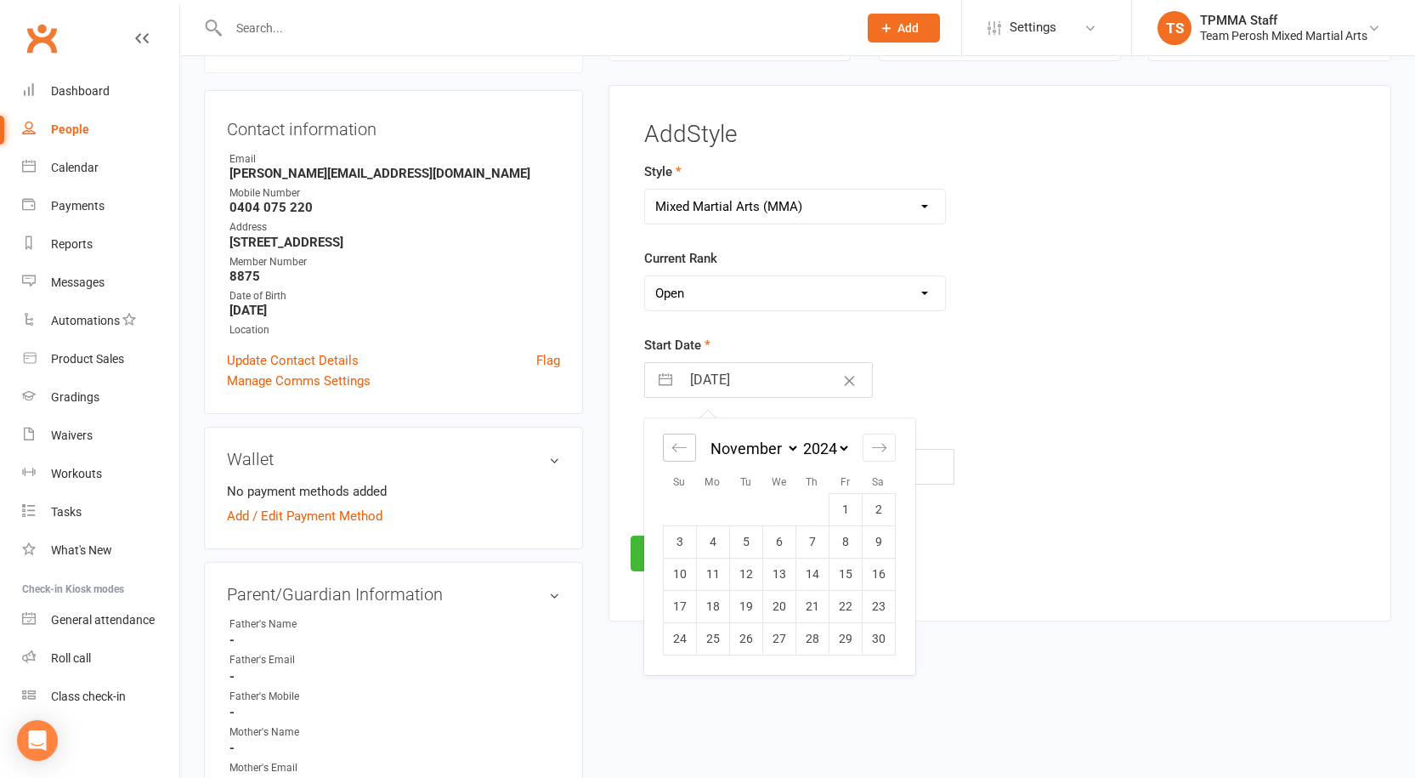
select select "8"
select select "2024"
click at [691, 451] on div "Move backward to switch to the previous month." at bounding box center [679, 447] width 33 height 28
select select "7"
select select "2024"
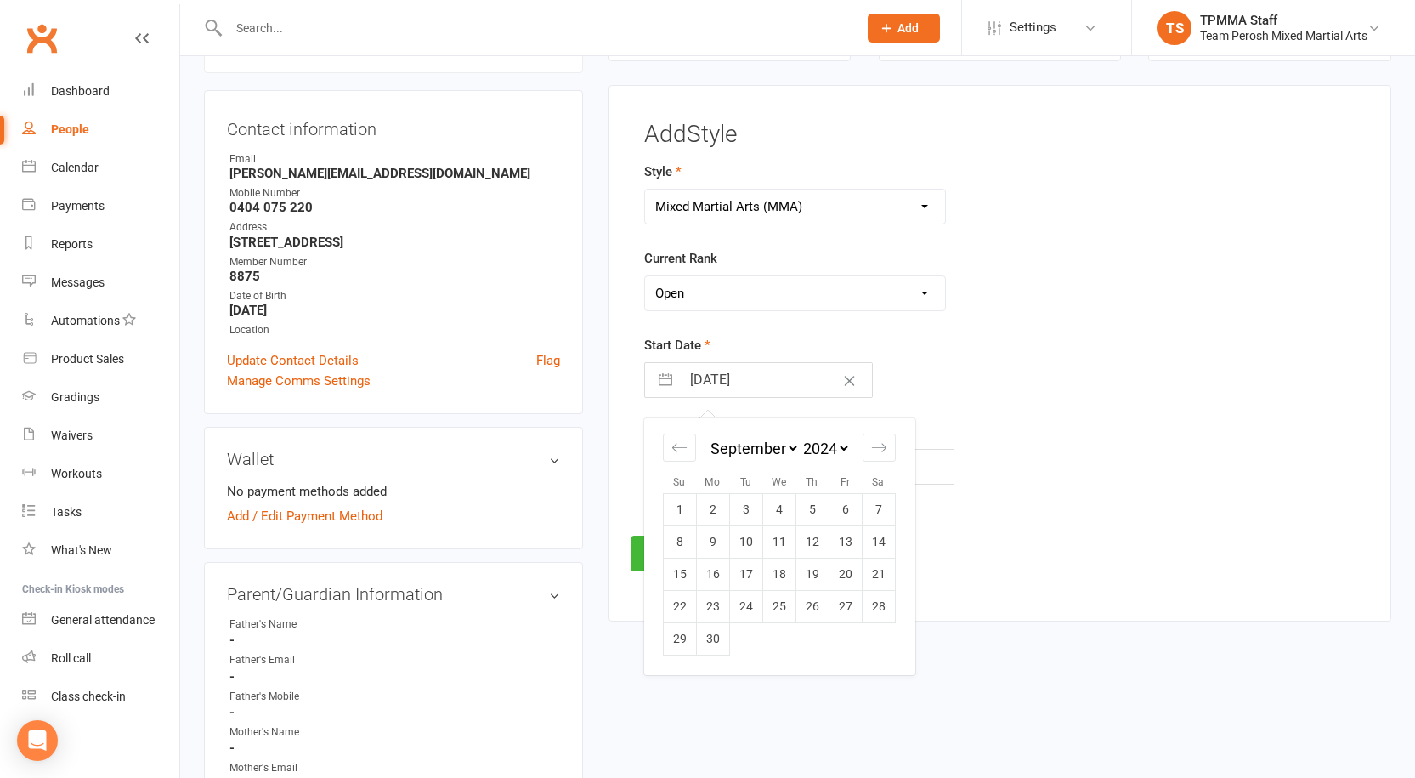
click at [692, 510] on td "1" at bounding box center [679, 509] width 33 height 32
type input "01 Sep 2024"
click at [677, 558] on button "Save" at bounding box center [671, 553] width 80 height 36
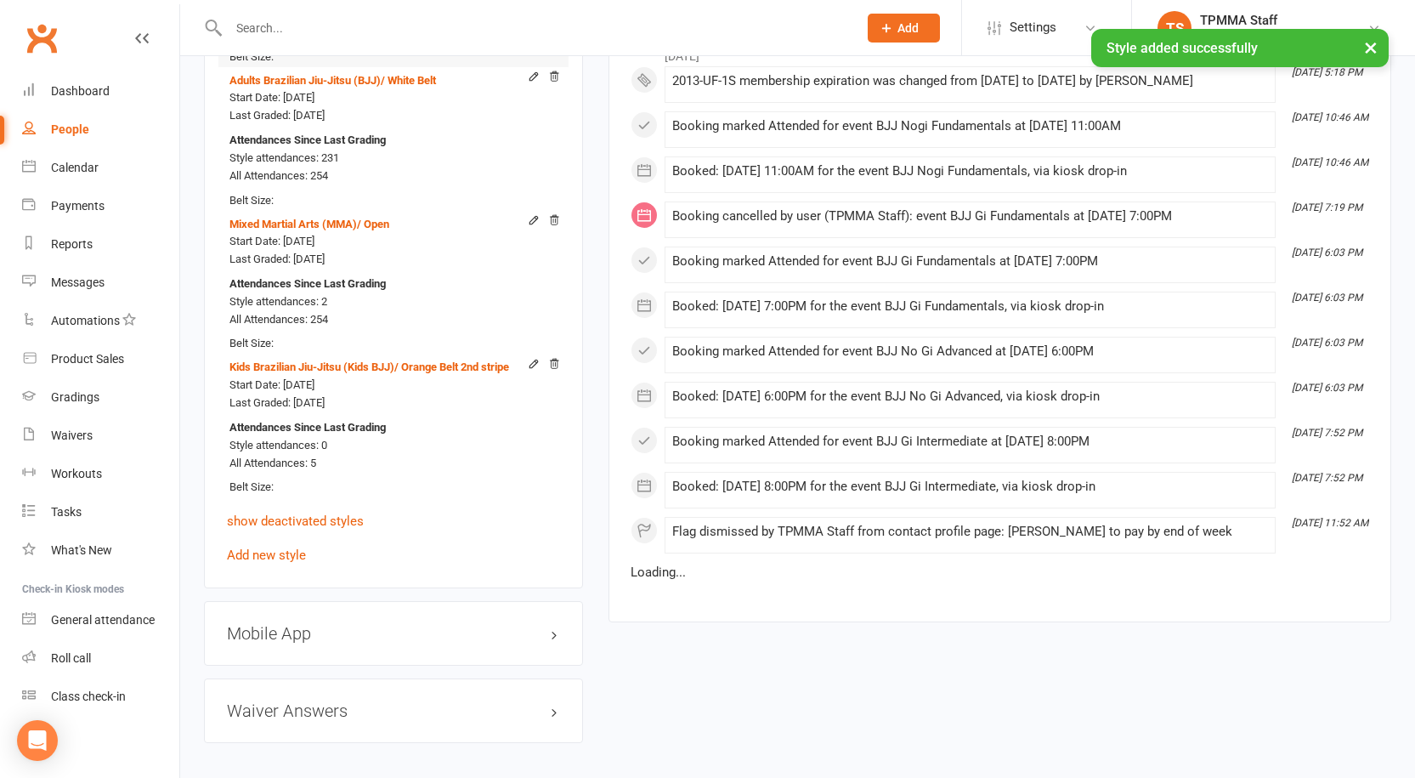
scroll to position [2169, 0]
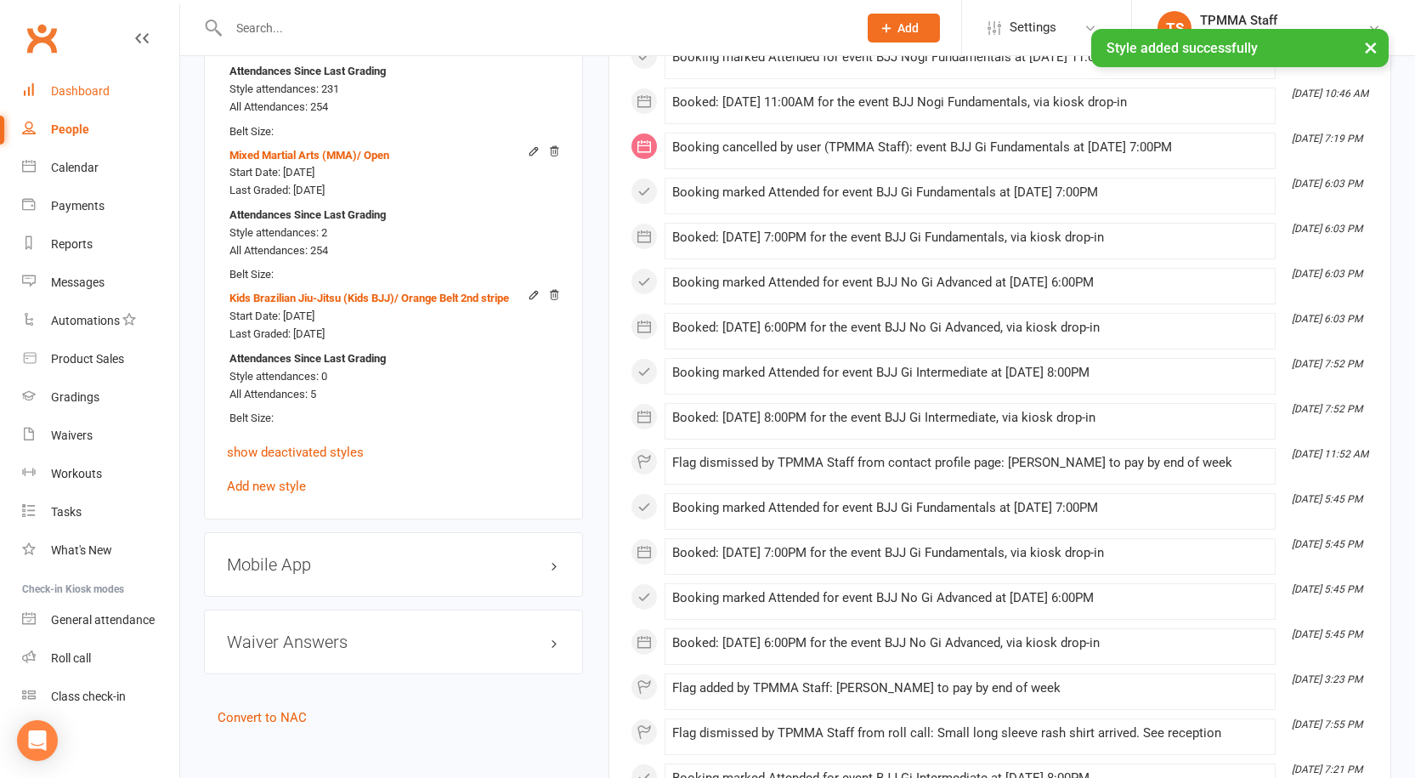
click at [71, 99] on link "Dashboard" at bounding box center [100, 91] width 157 height 38
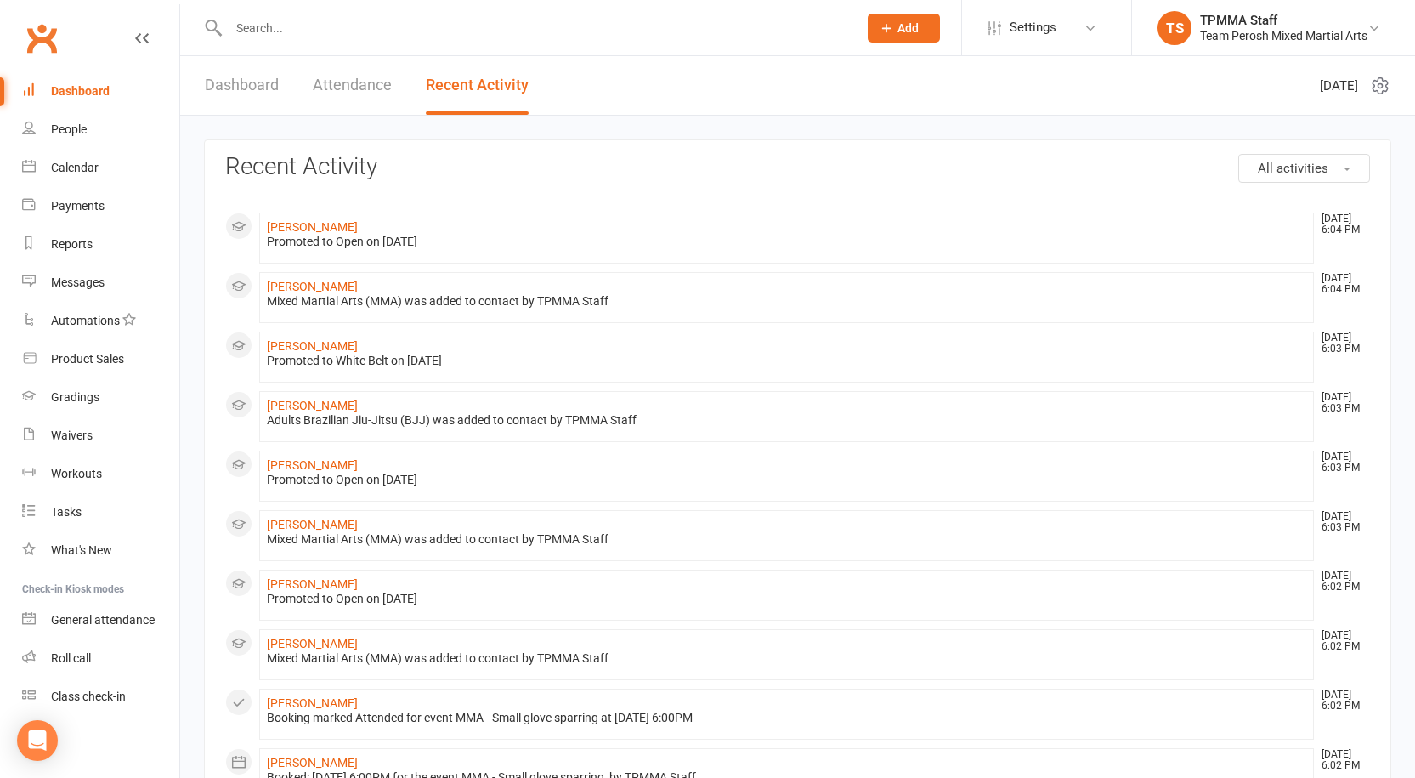
click at [229, 76] on link "Dashboard" at bounding box center [242, 85] width 74 height 59
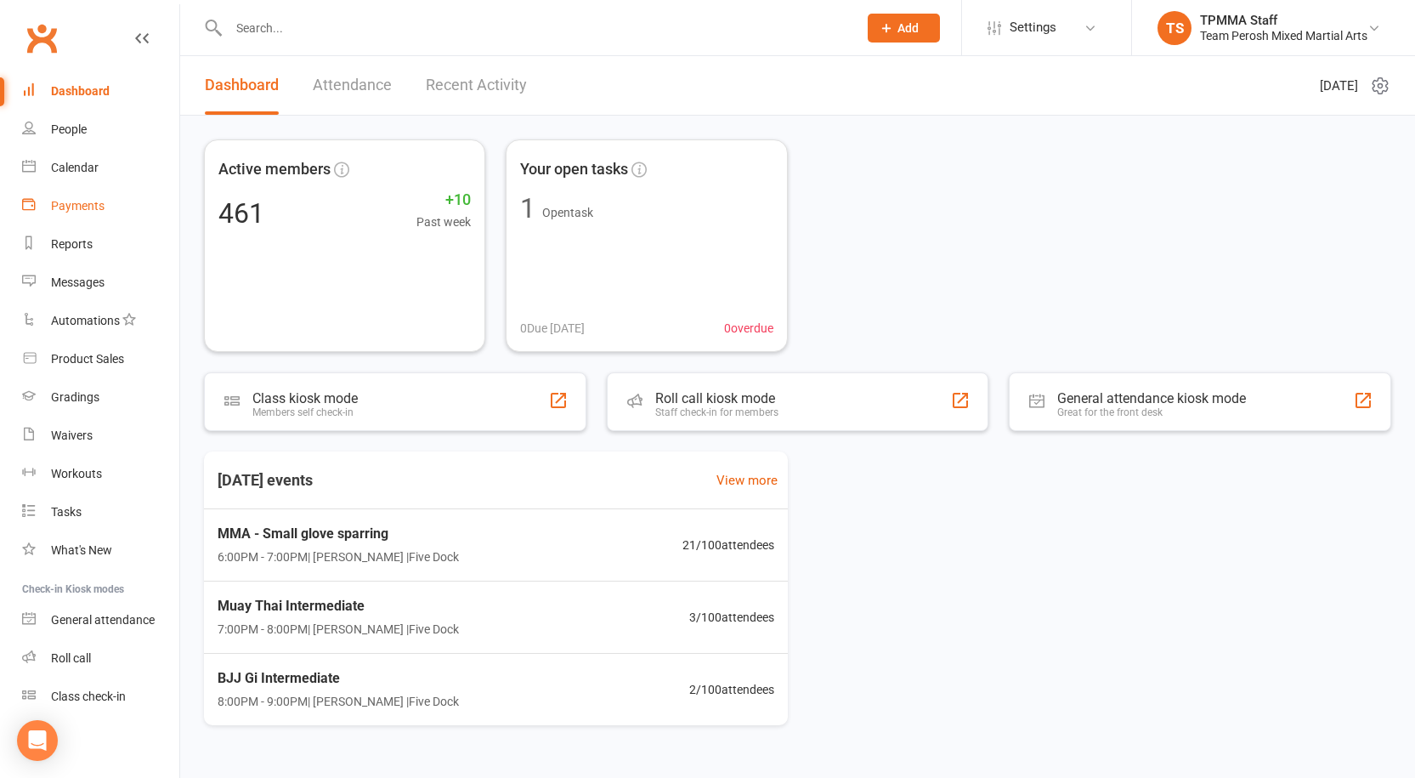
click at [91, 199] on div "Payments" at bounding box center [78, 206] width 54 height 14
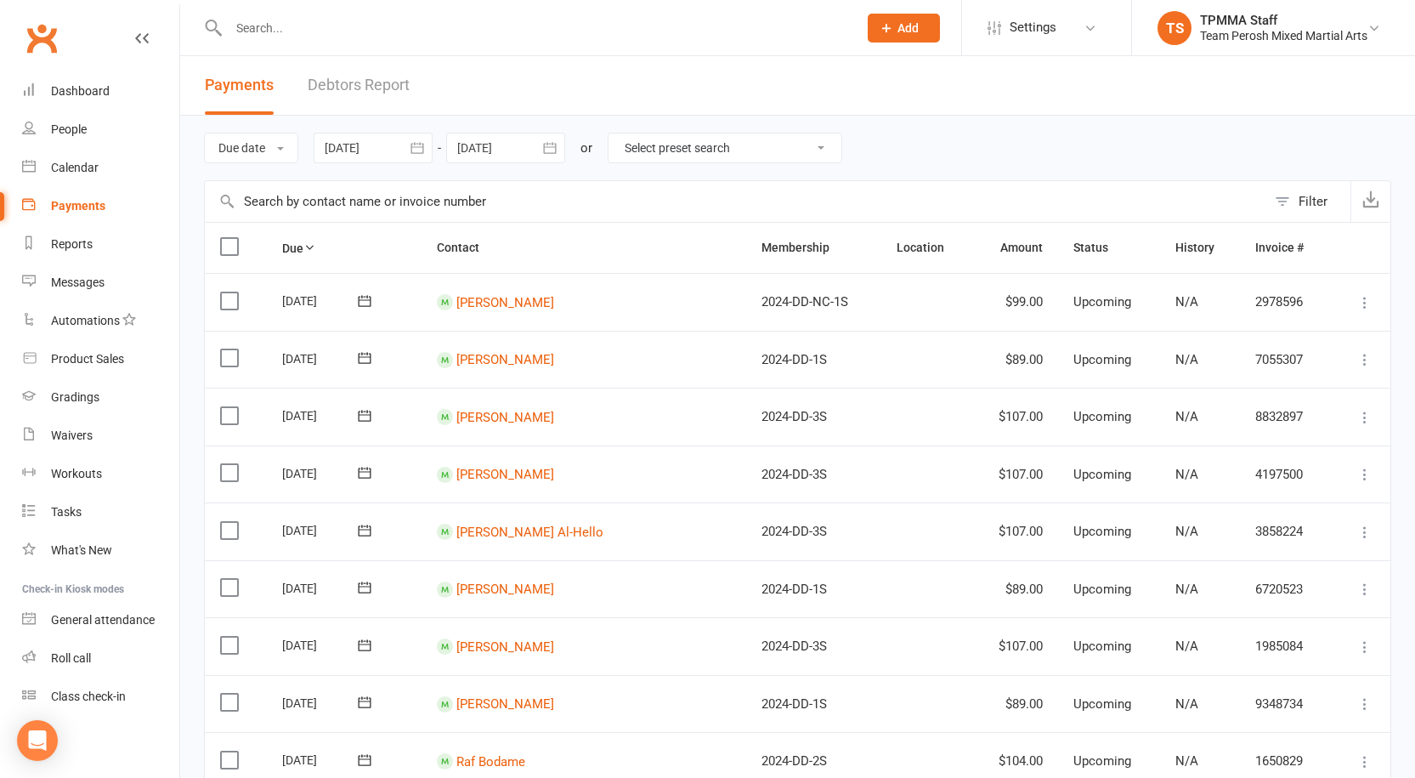
click at [426, 149] on icon "button" at bounding box center [417, 147] width 17 height 17
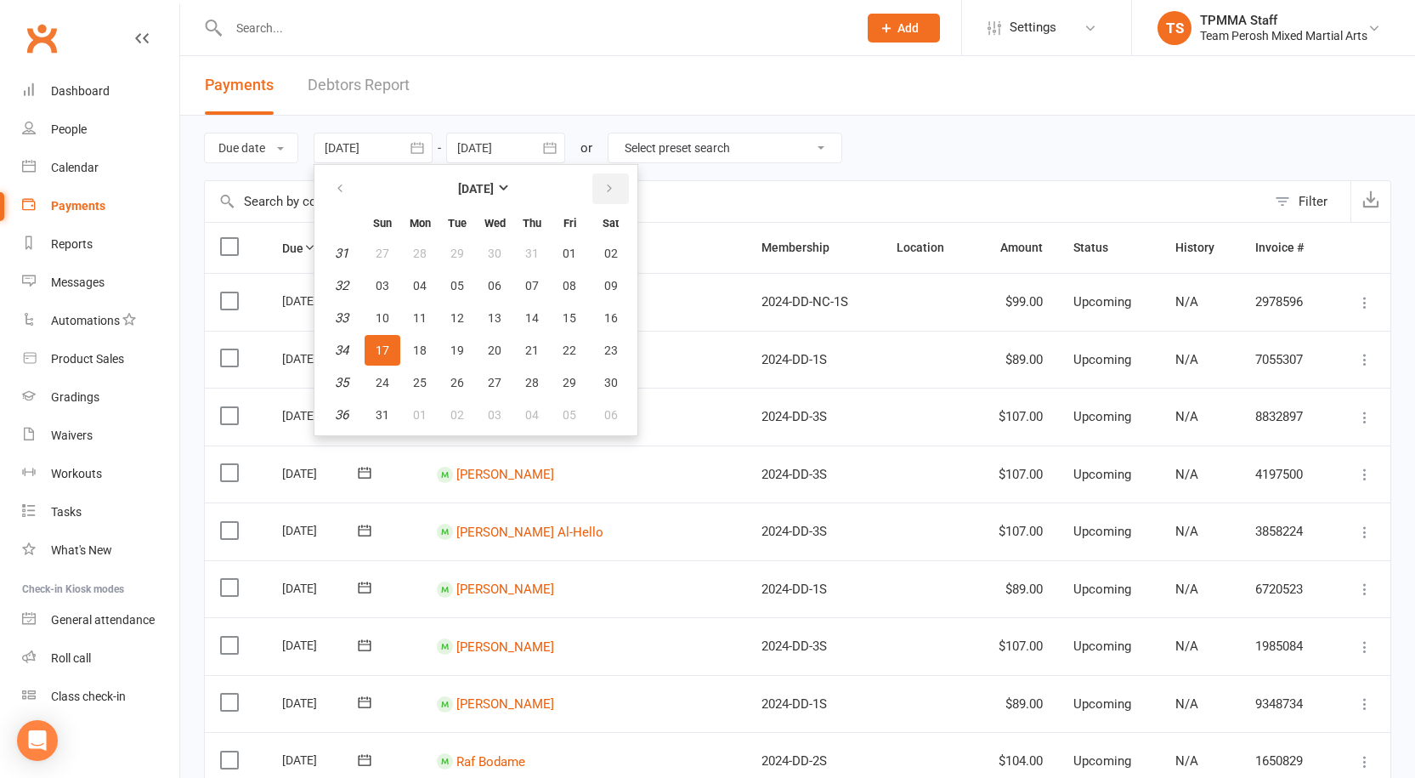
click at [603, 180] on button "button" at bounding box center [610, 188] width 37 height 31
click at [518, 319] on button "18" at bounding box center [532, 318] width 36 height 31
type input "18 Sep 2025"
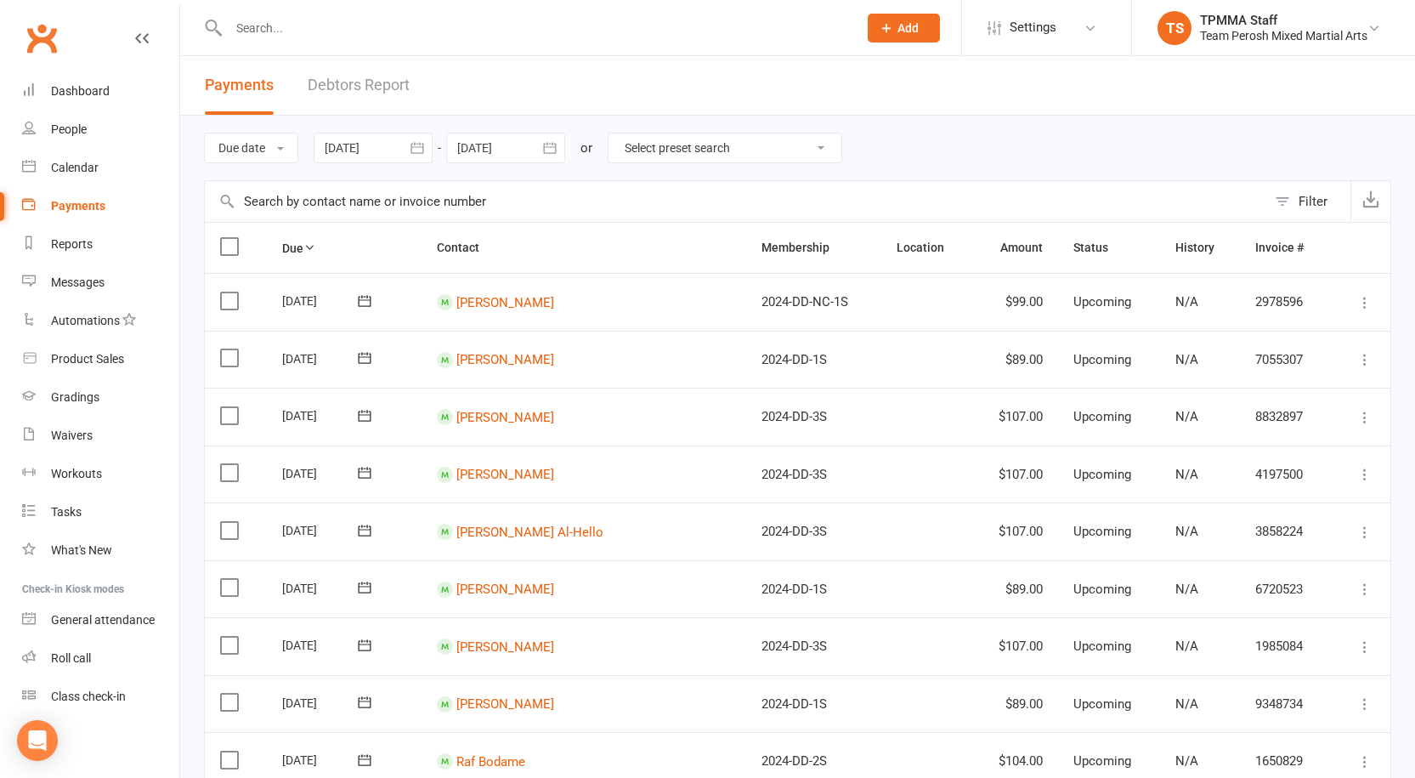
click at [546, 144] on icon "button" at bounding box center [549, 147] width 17 height 17
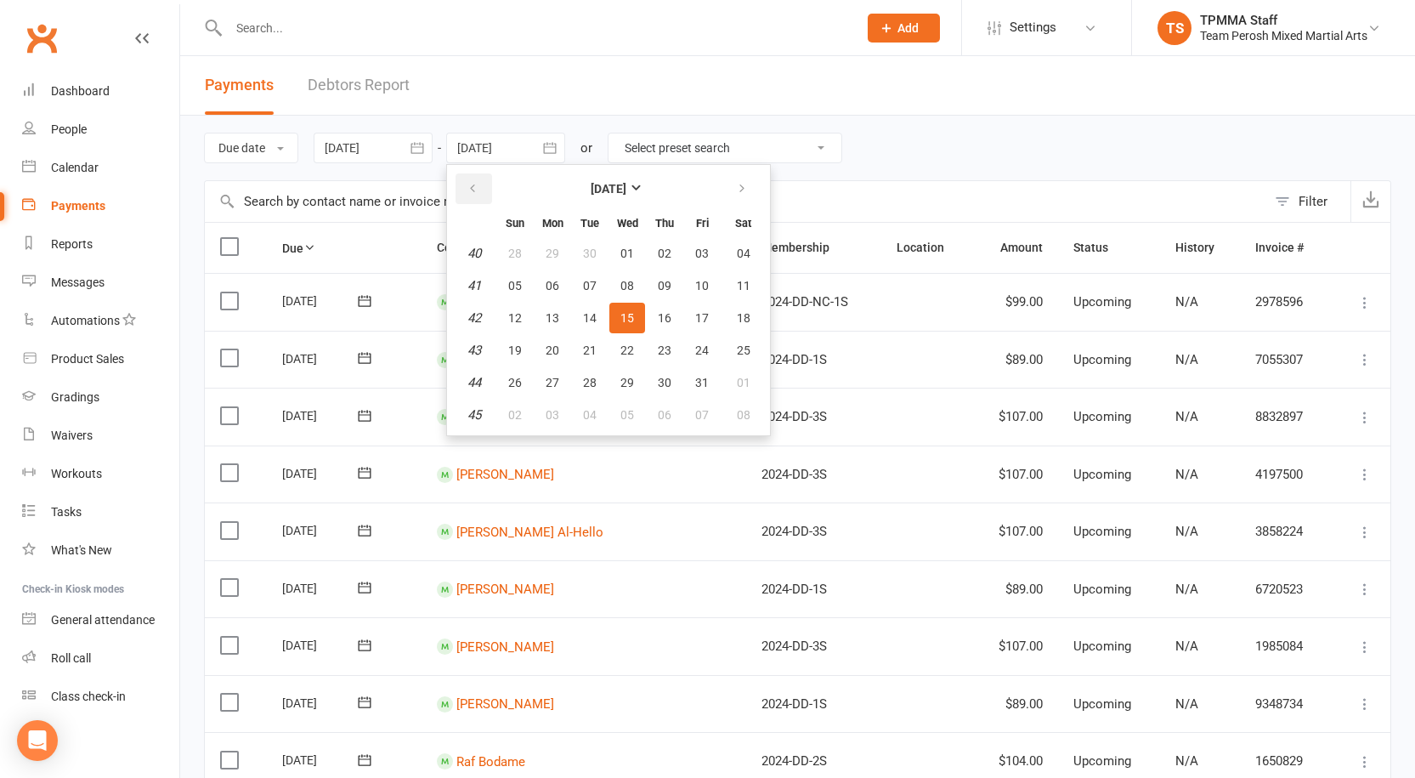
click at [473, 188] on icon "button" at bounding box center [473, 189] width 12 height 14
click at [687, 323] on button "19" at bounding box center [702, 318] width 36 height 31
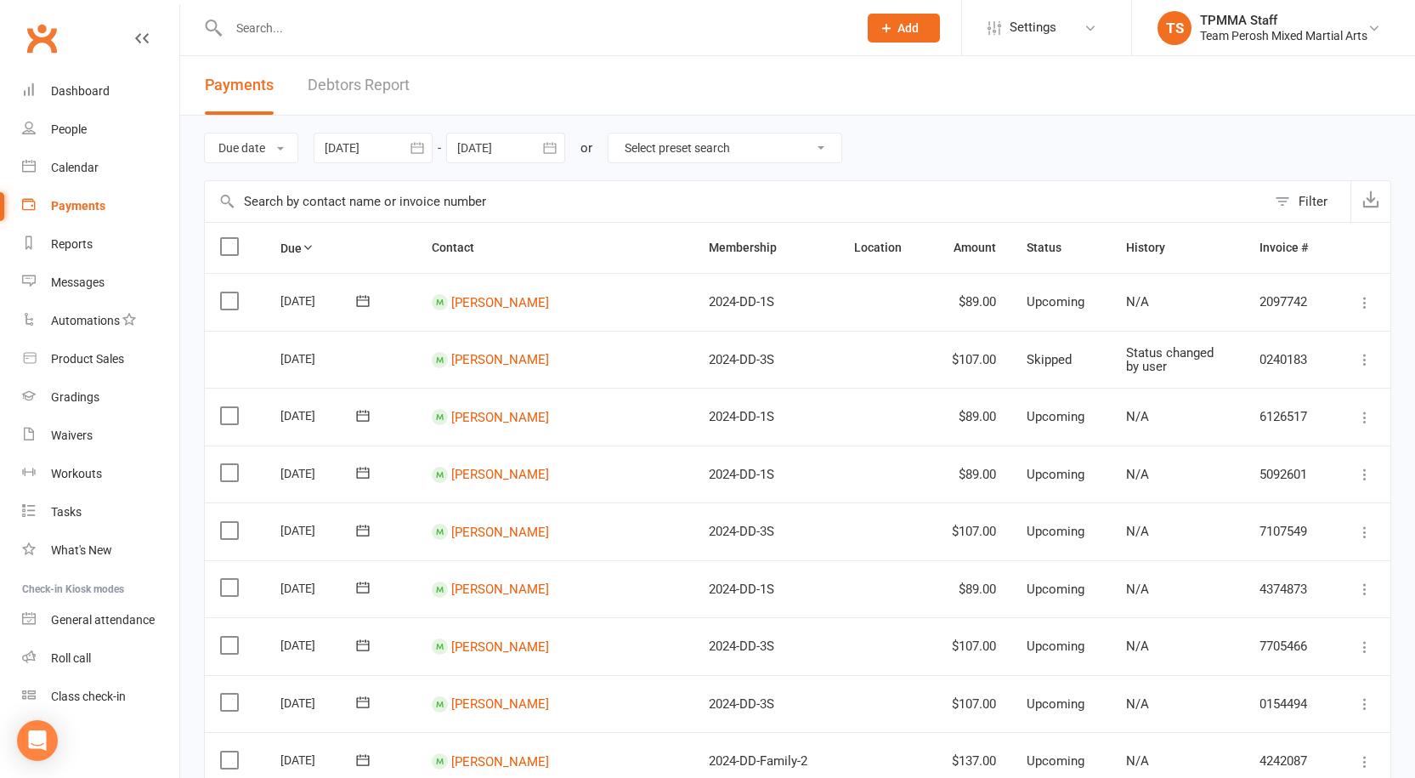
click at [553, 146] on icon "button" at bounding box center [549, 147] width 17 height 17
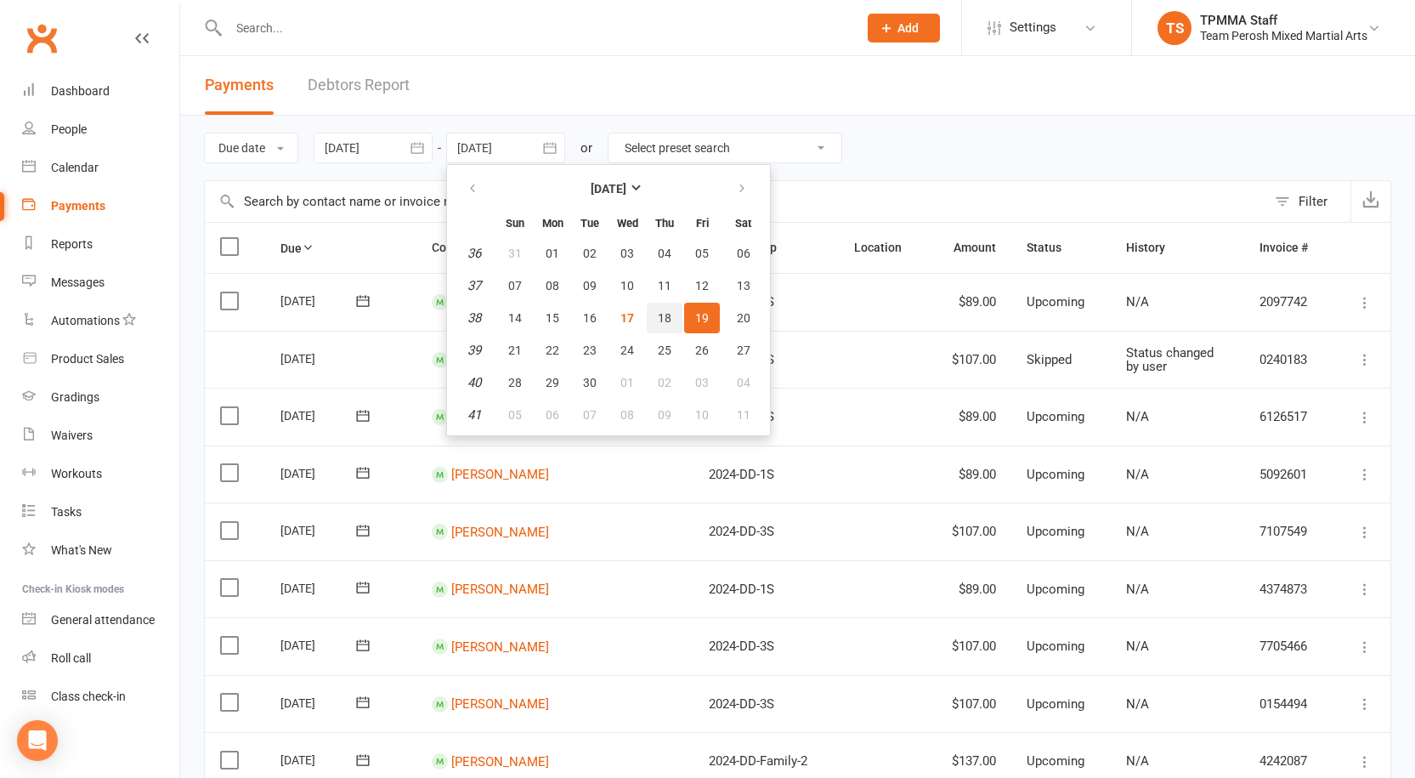
click at [669, 319] on span "18" at bounding box center [665, 318] width 14 height 14
type input "18 Sep 2025"
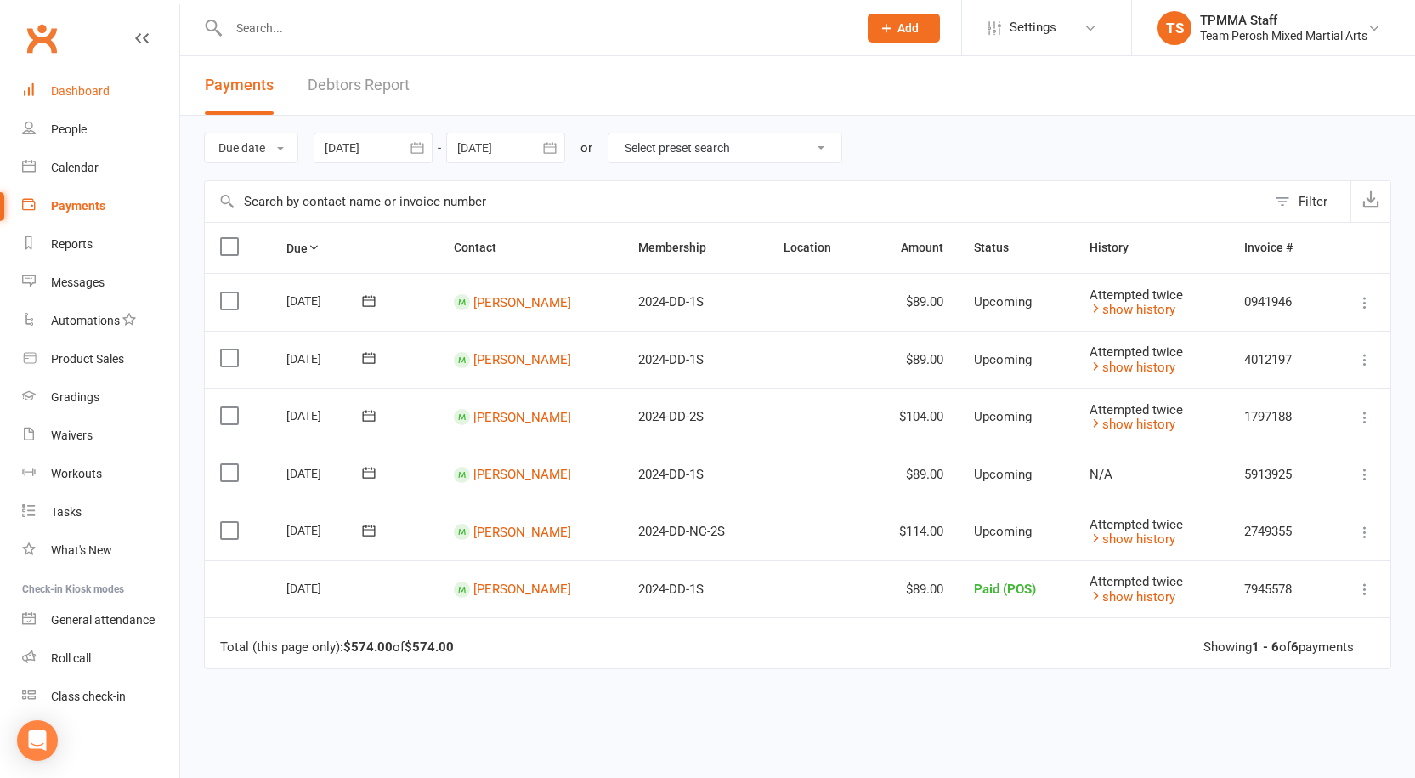
click at [96, 88] on div "Dashboard" at bounding box center [80, 91] width 59 height 14
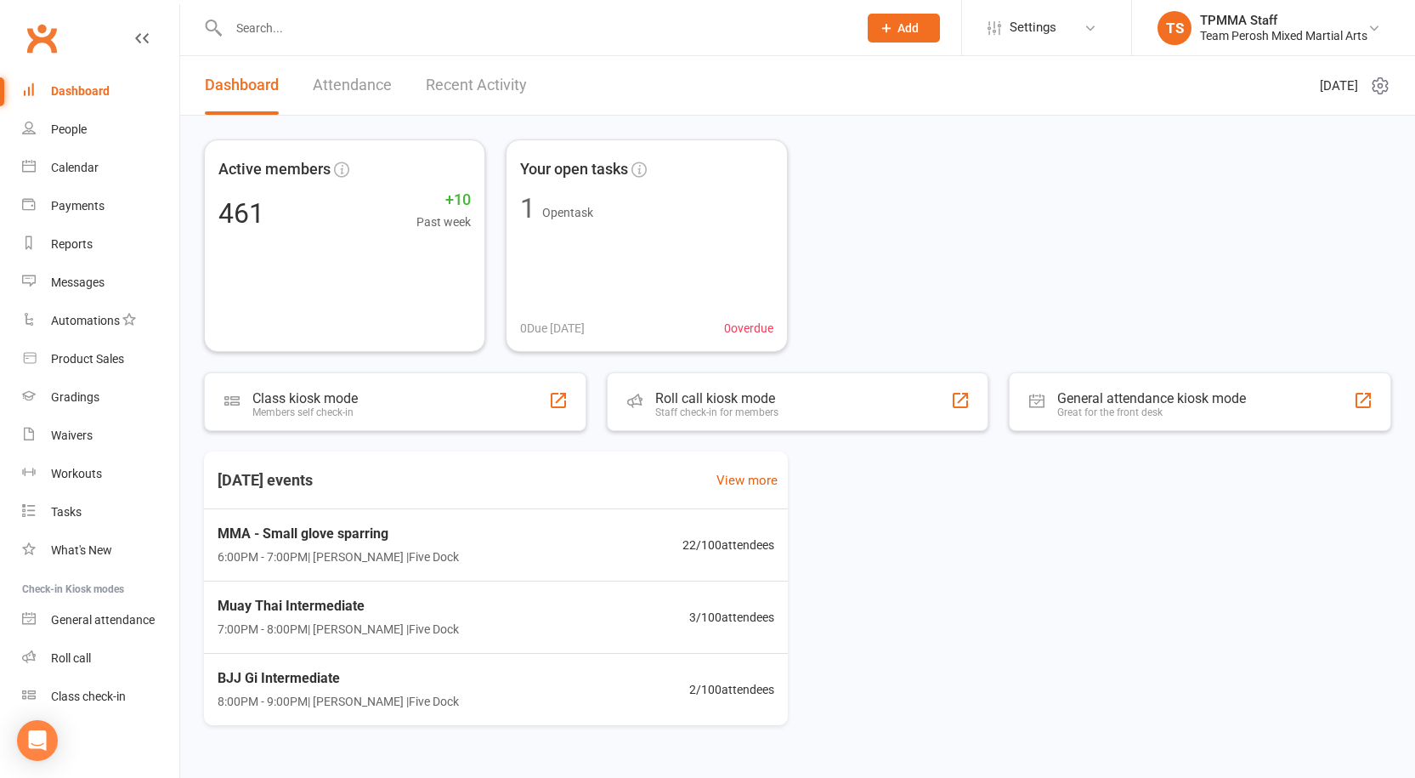
click at [463, 84] on link "Recent Activity" at bounding box center [476, 85] width 101 height 59
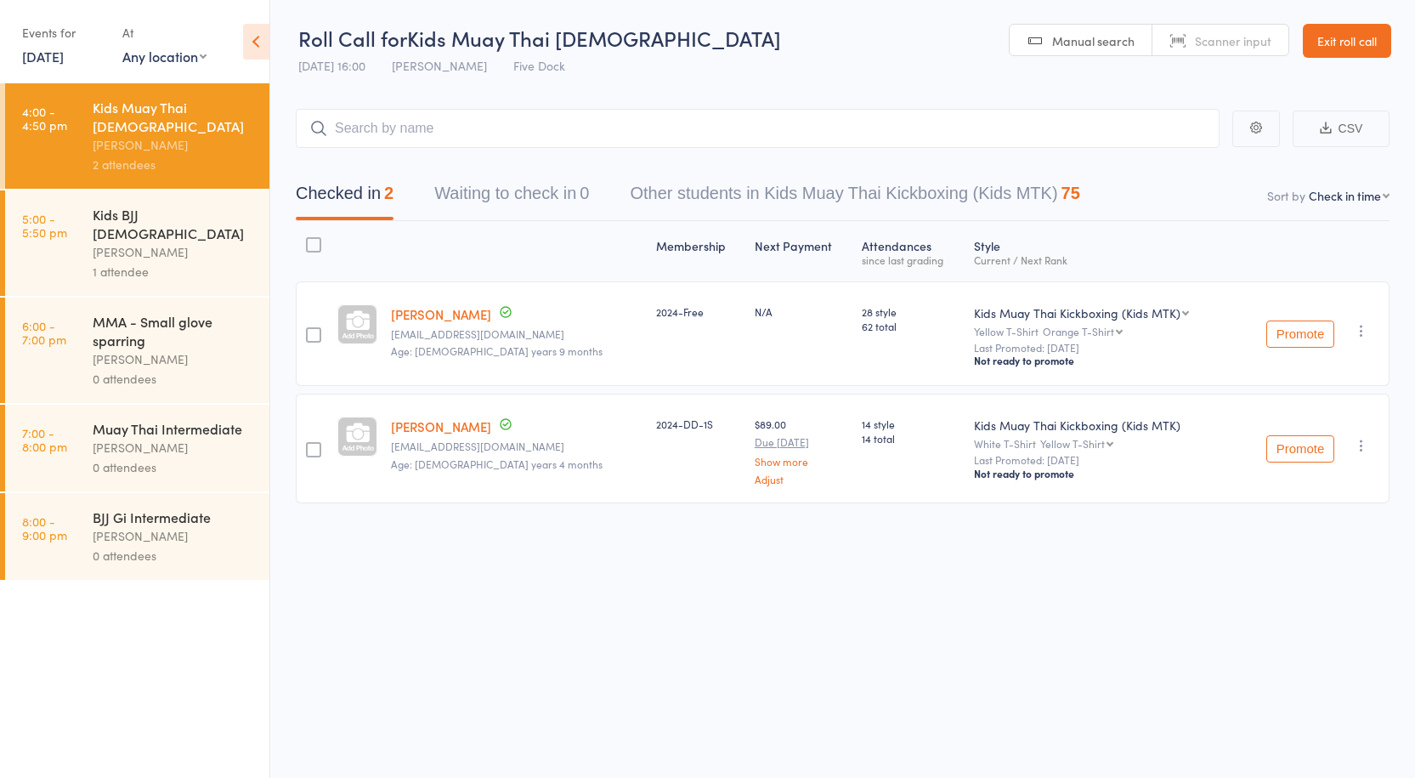
click at [149, 242] on div "[PERSON_NAME]" at bounding box center [174, 252] width 162 height 20
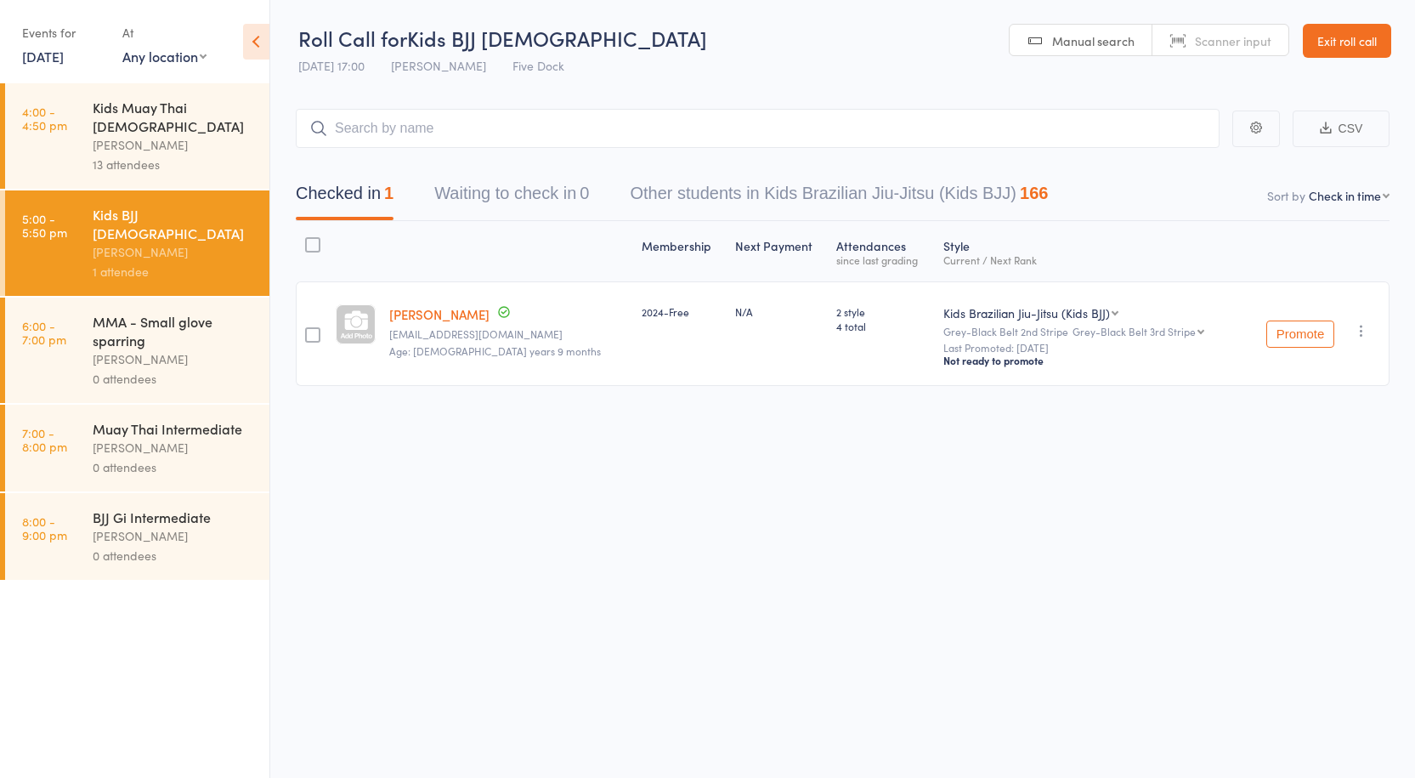
click at [156, 135] on div "[PERSON_NAME]" at bounding box center [174, 145] width 162 height 20
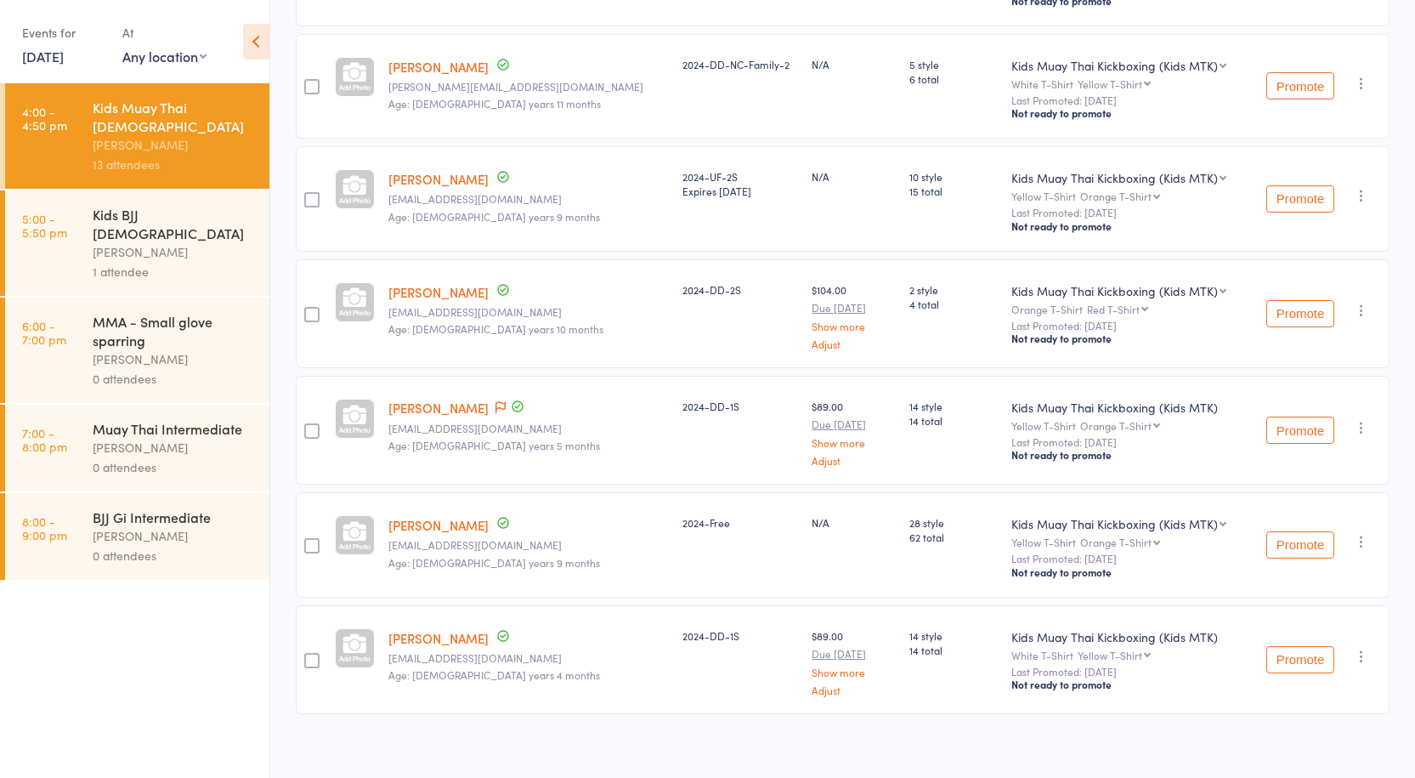
scroll to position [1040, 0]
click at [64, 48] on link "[DATE]" at bounding box center [43, 56] width 42 height 19
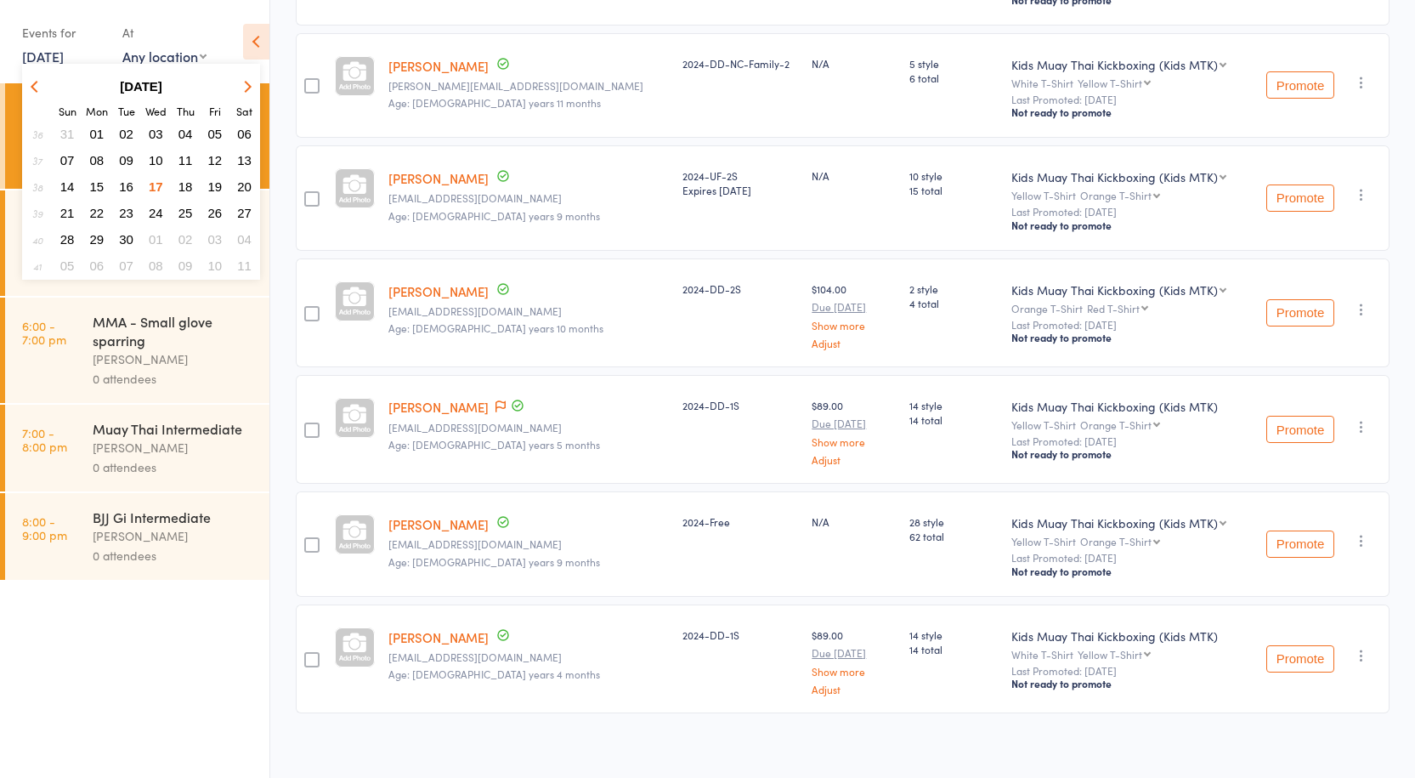
click at [127, 184] on span "16" at bounding box center [126, 186] width 14 height 14
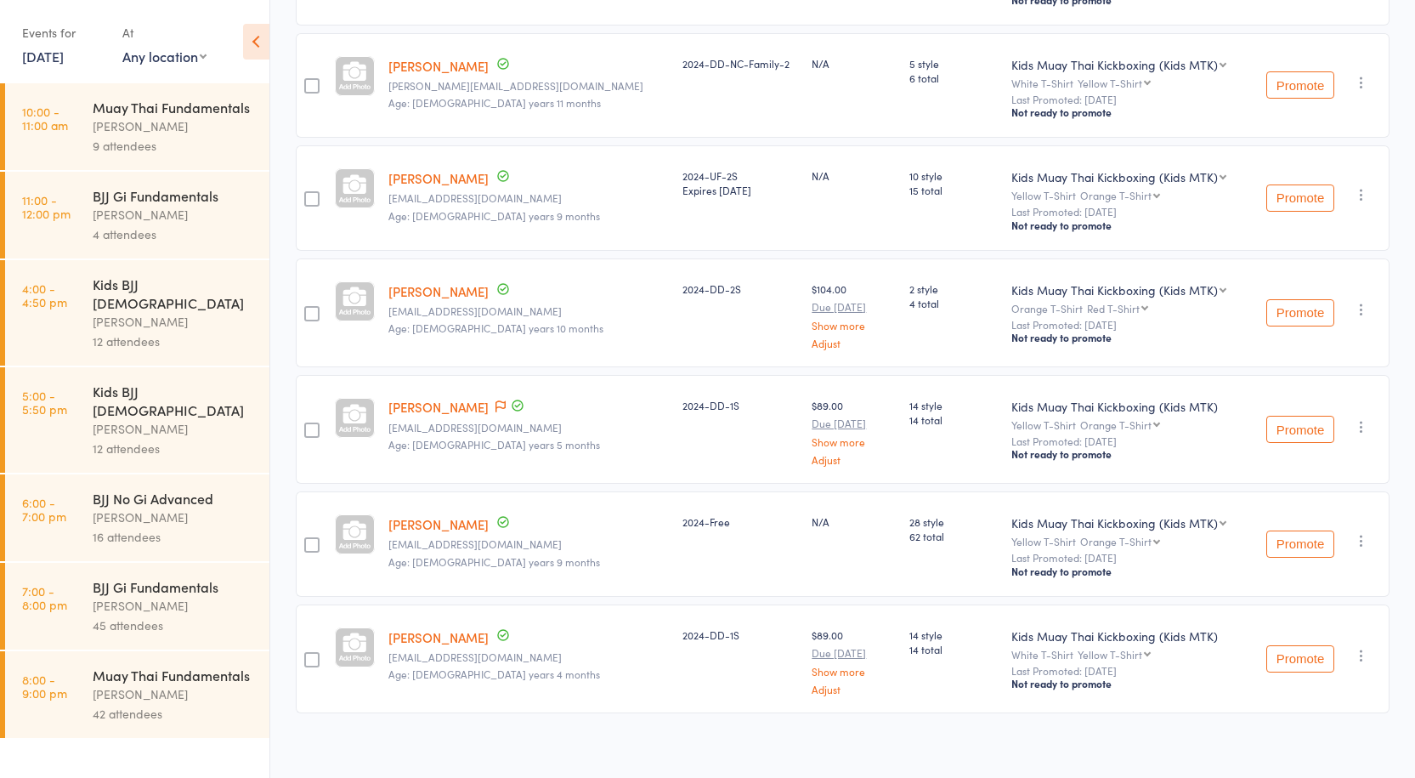
click at [159, 596] on div "[PERSON_NAME]" at bounding box center [174, 606] width 162 height 20
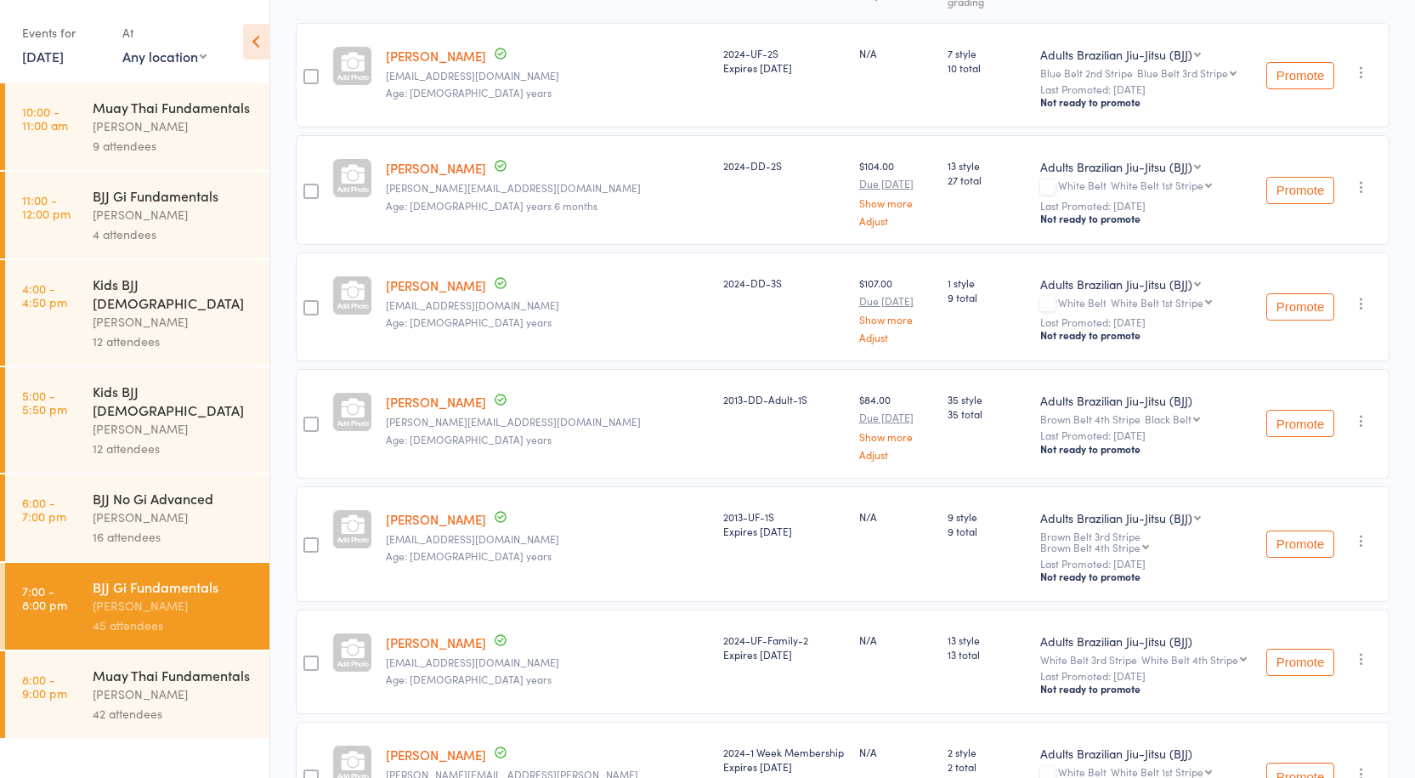
scroll to position [85, 0]
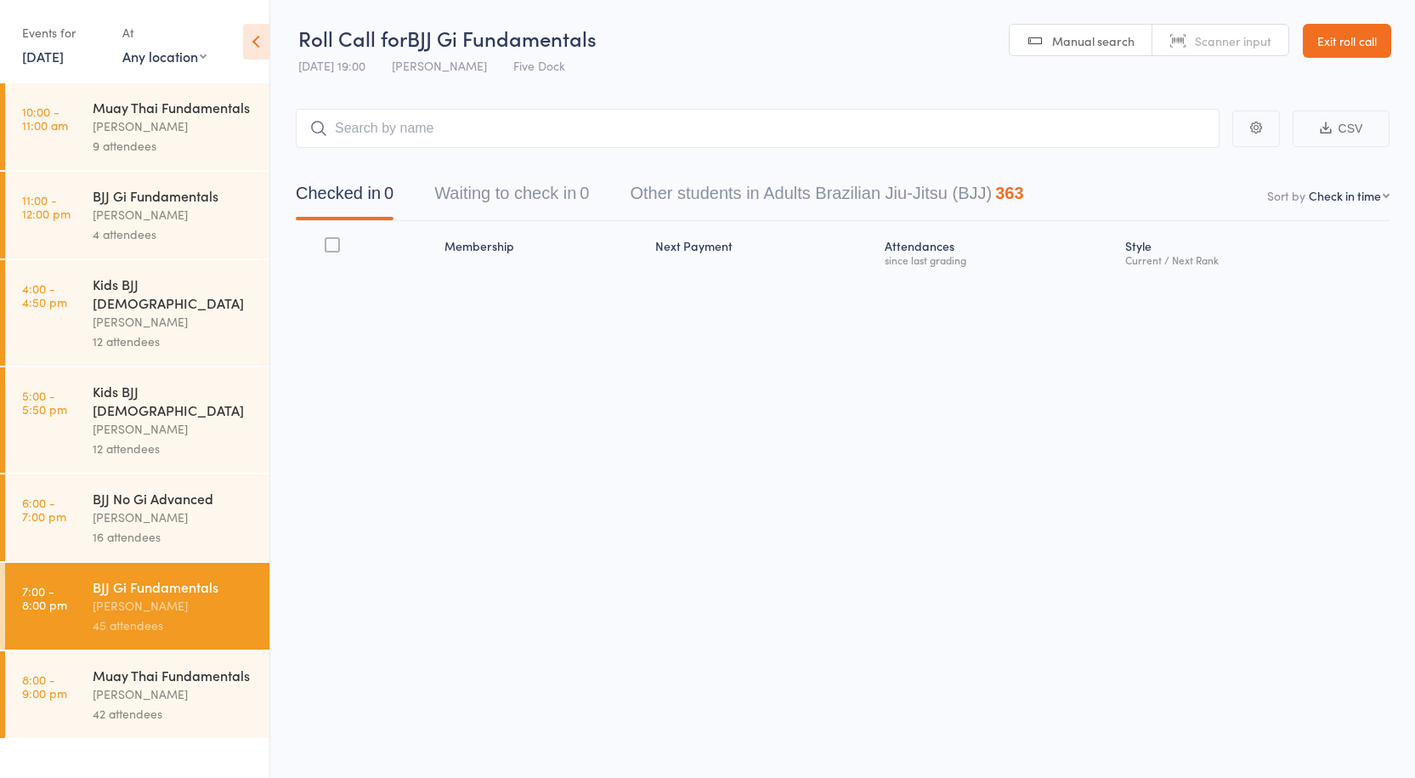
click at [64, 58] on link "16 Sep, 2025" at bounding box center [43, 56] width 42 height 19
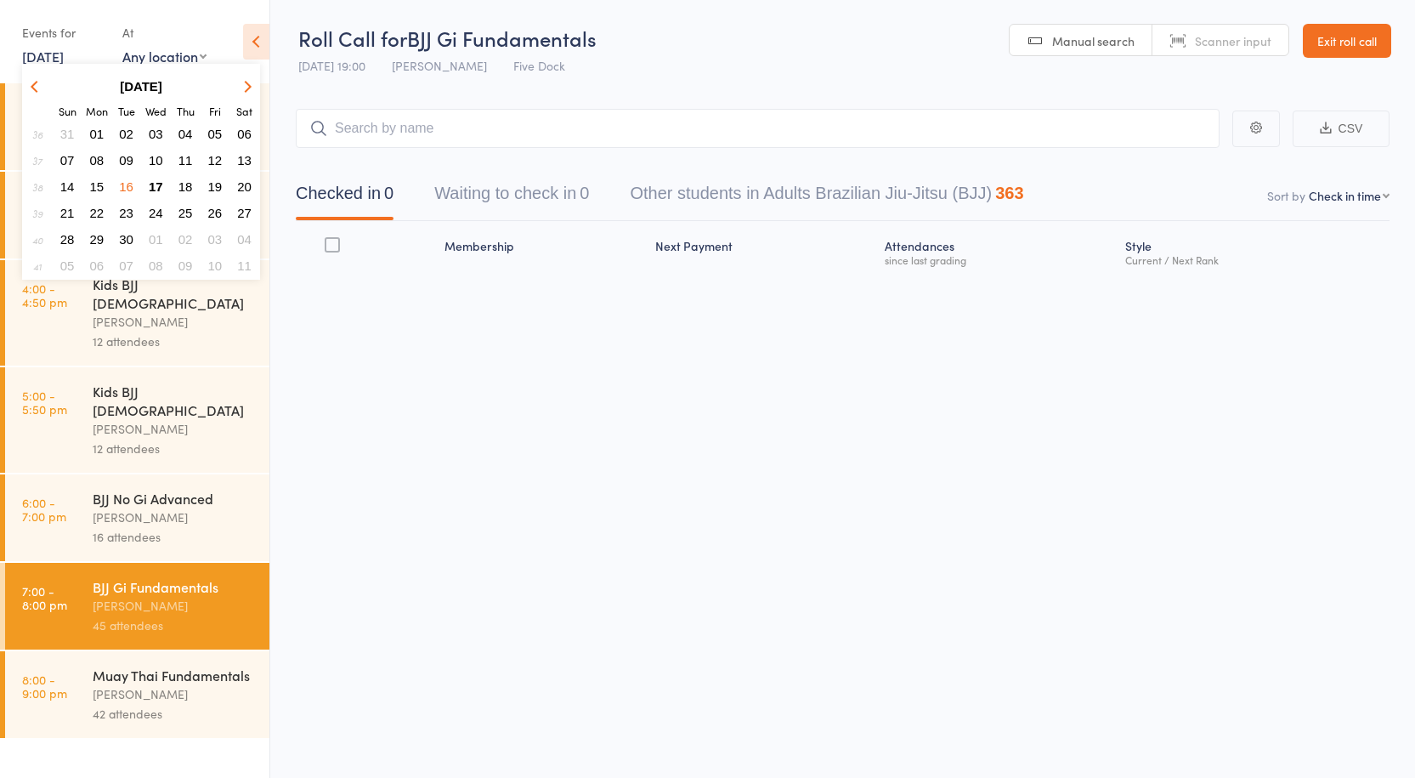
click at [154, 182] on span "17" at bounding box center [156, 186] width 14 height 14
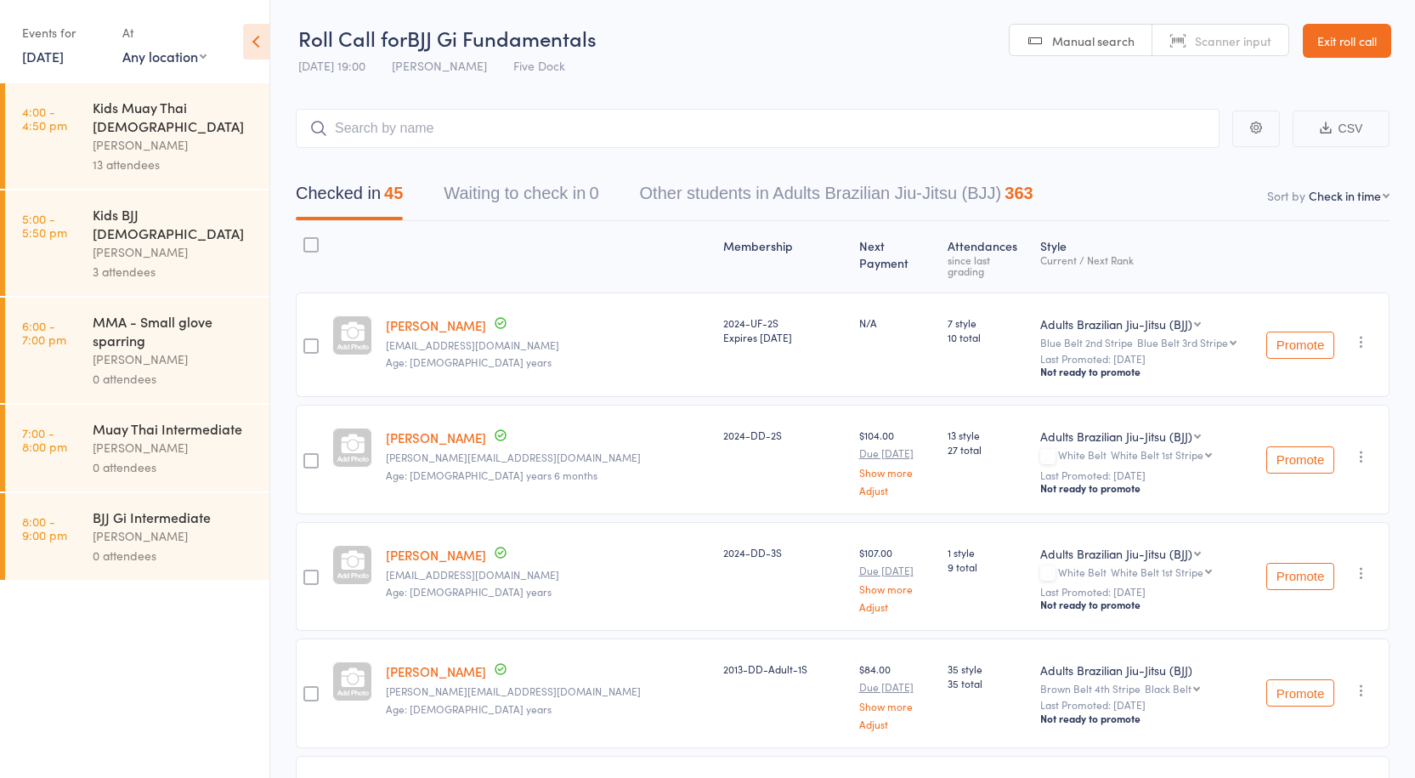
click at [158, 242] on div "[PERSON_NAME]" at bounding box center [174, 252] width 162 height 20
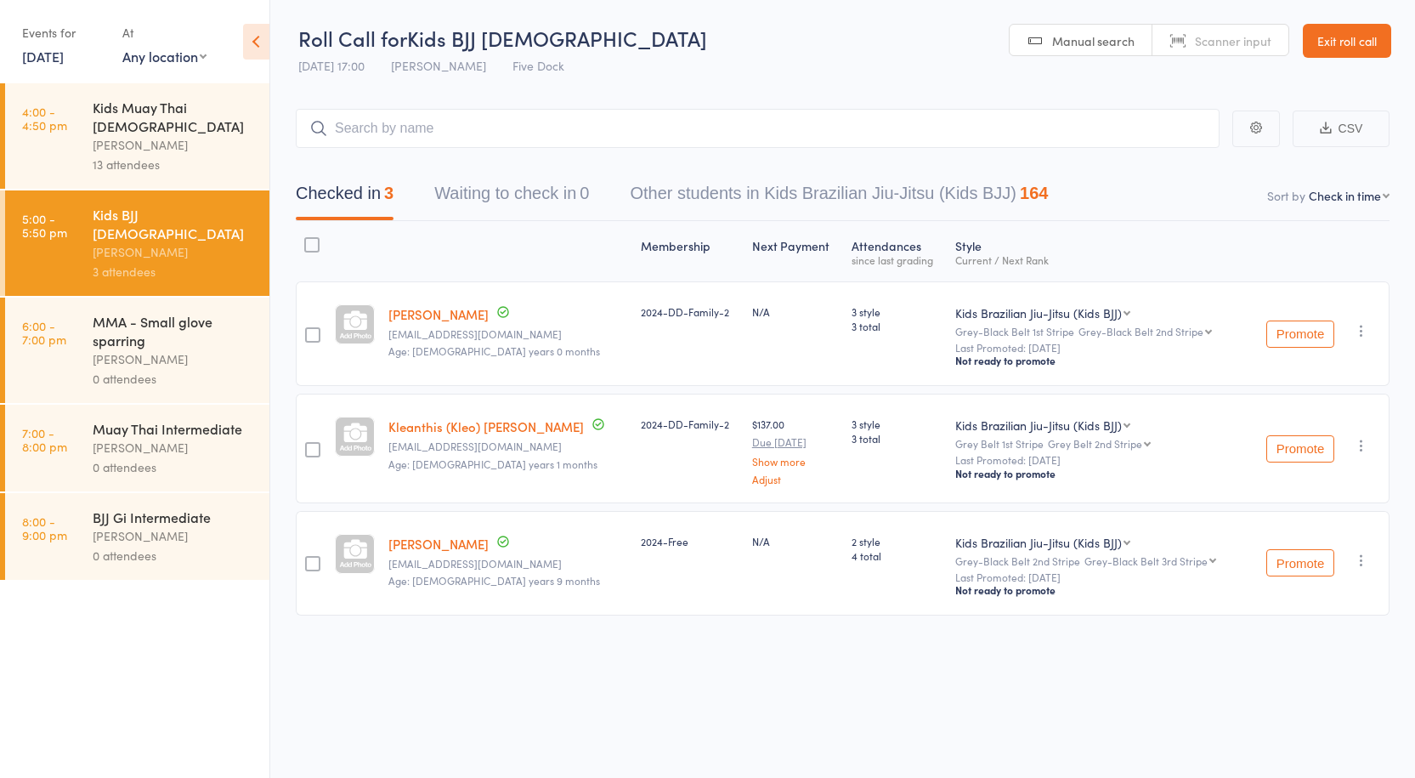
click at [146, 155] on div "13 attendees" at bounding box center [174, 165] width 162 height 20
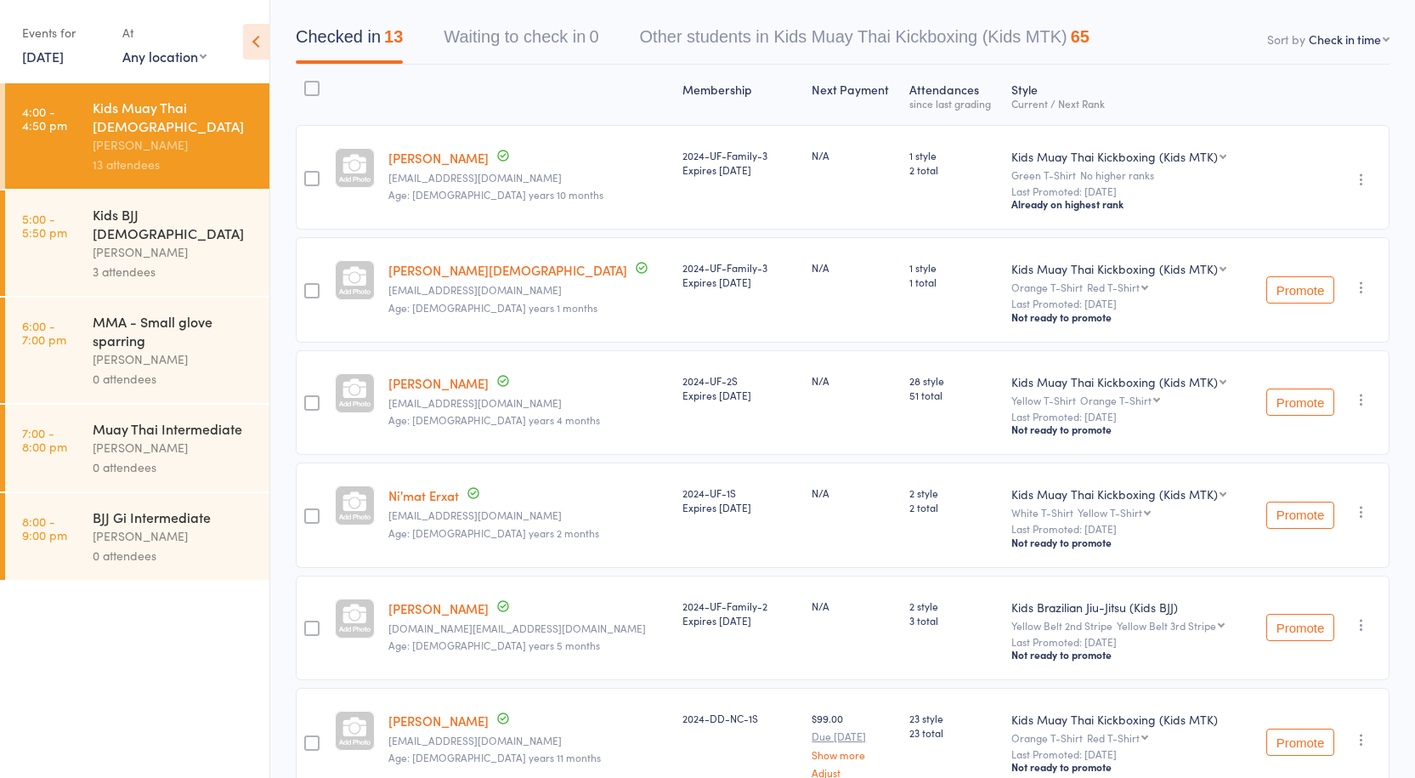
scroll to position [170, 0]
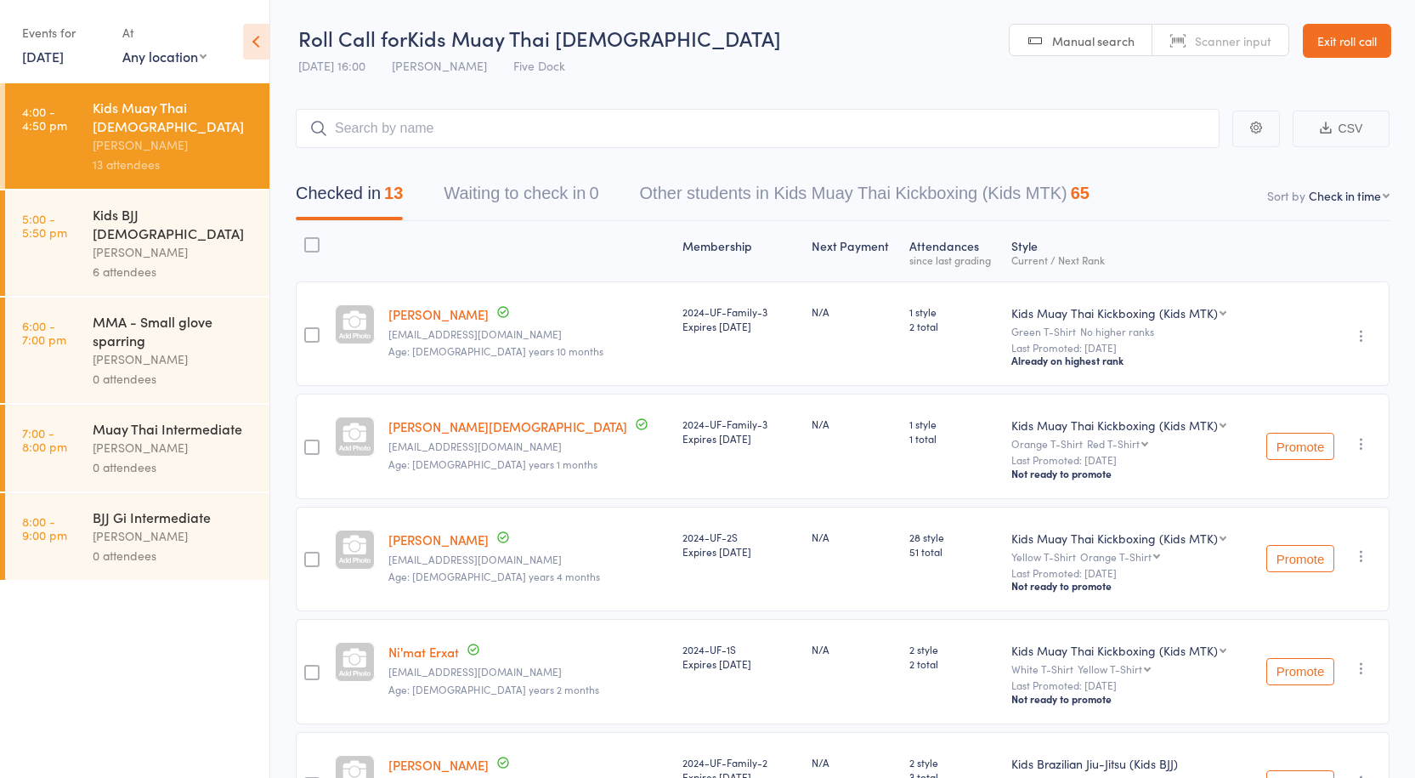
scroll to position [85, 0]
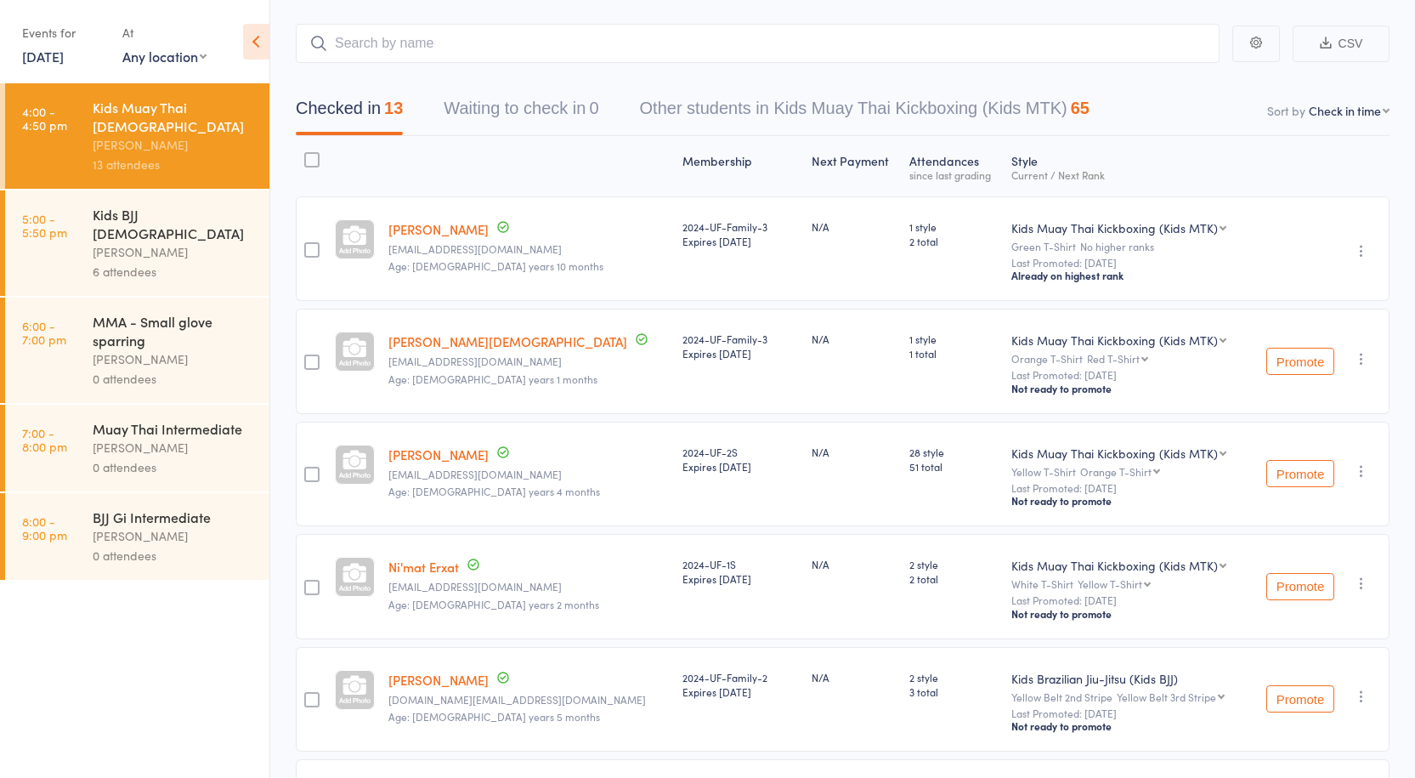
click at [123, 205] on div "Kids BJJ [DEMOGRAPHIC_DATA]" at bounding box center [174, 223] width 162 height 37
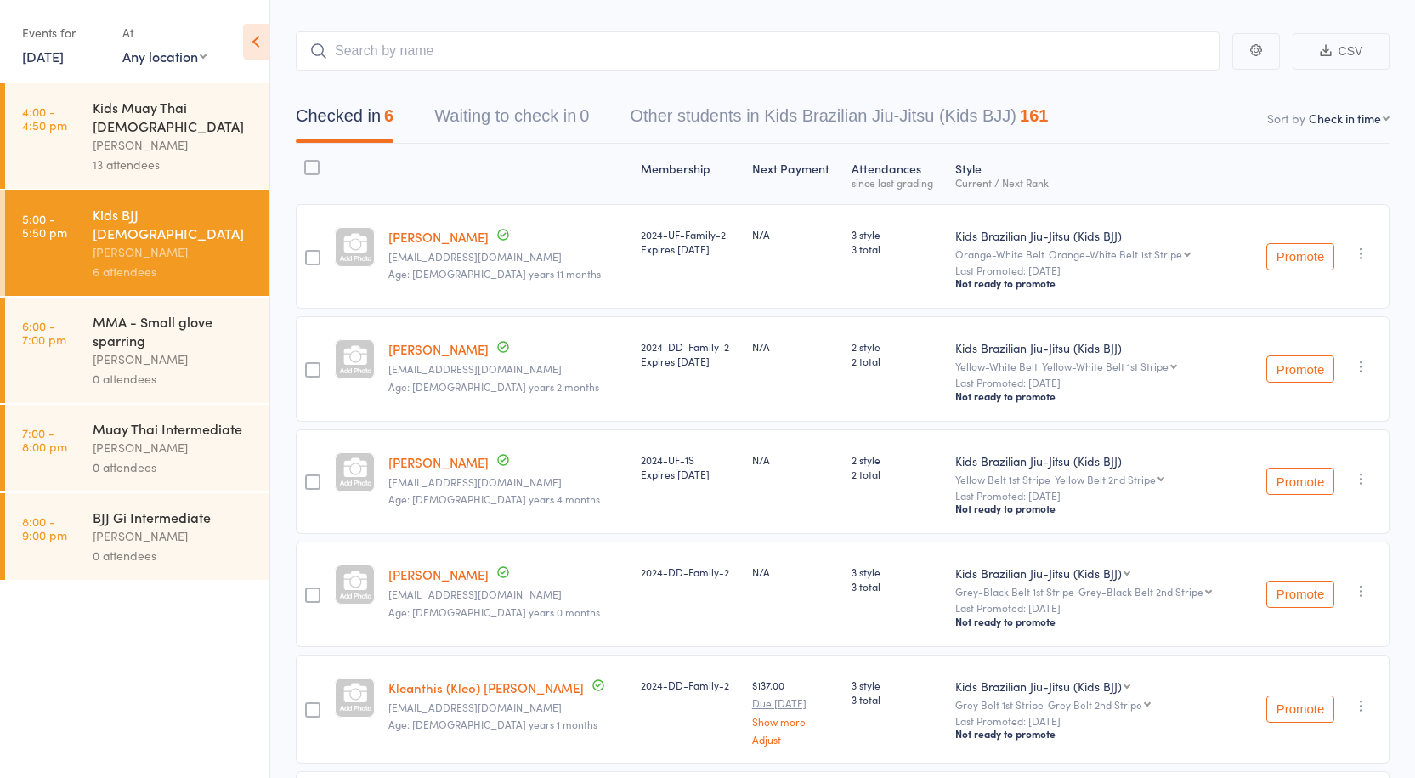
scroll to position [76, 0]
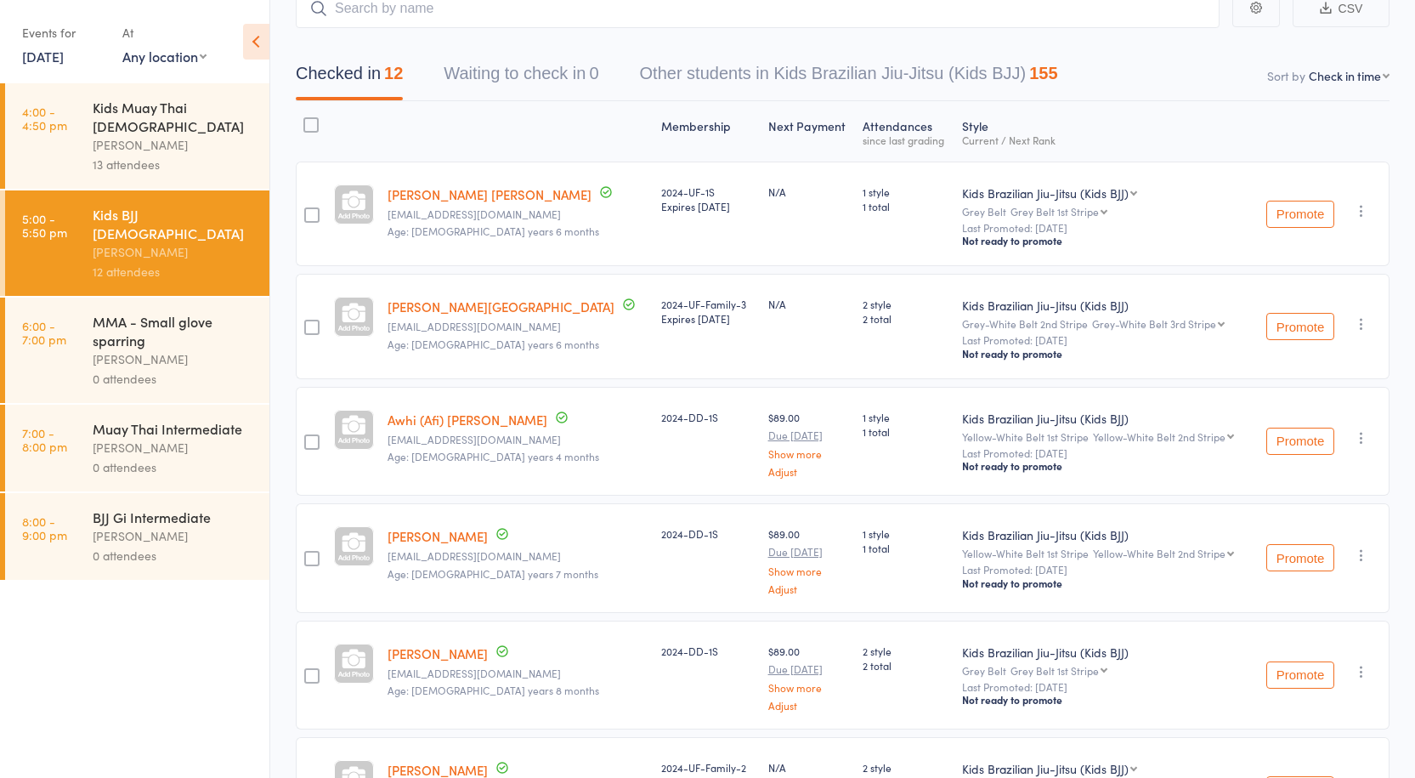
scroll to position [79, 0]
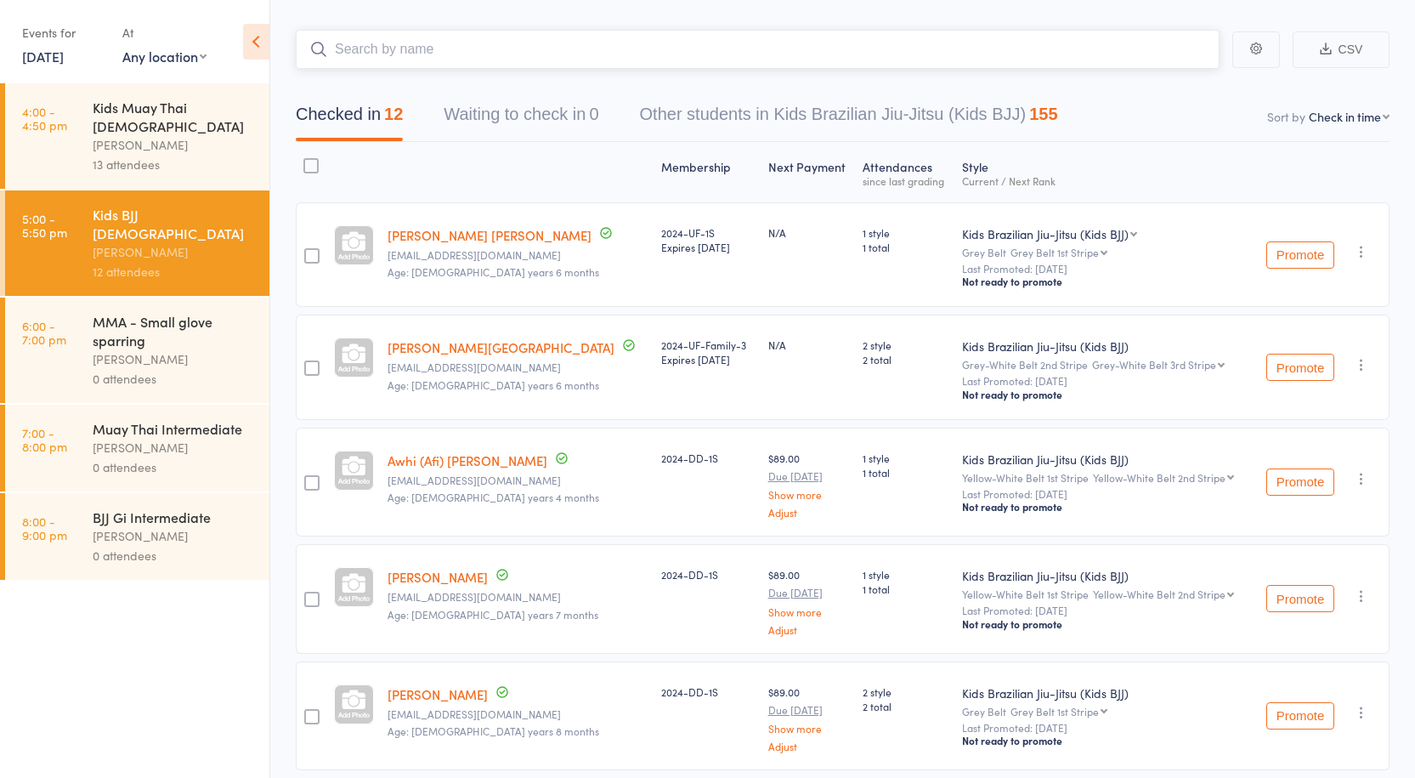
click at [415, 54] on input "search" at bounding box center [758, 49] width 924 height 39
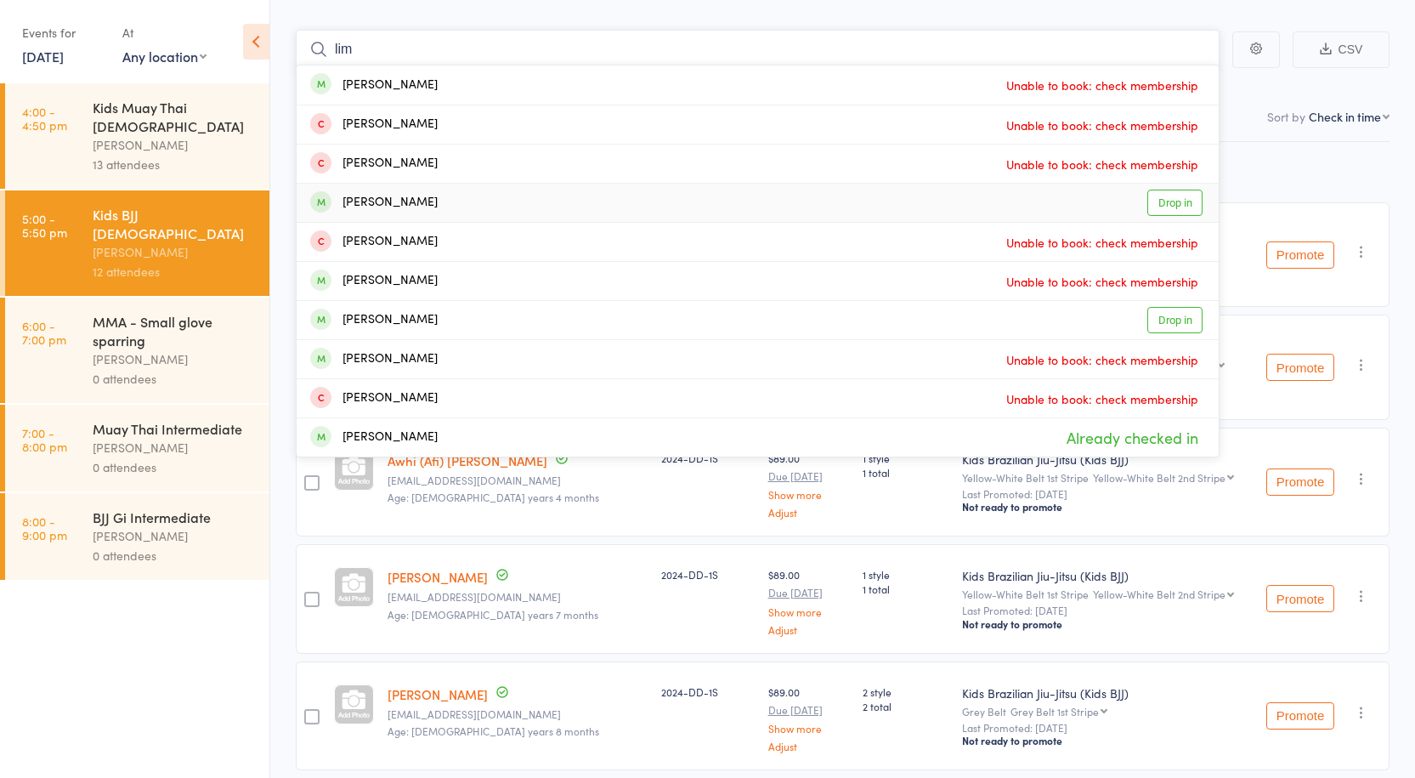
type input "lim"
click at [1168, 209] on link "Drop in" at bounding box center [1174, 203] width 55 height 26
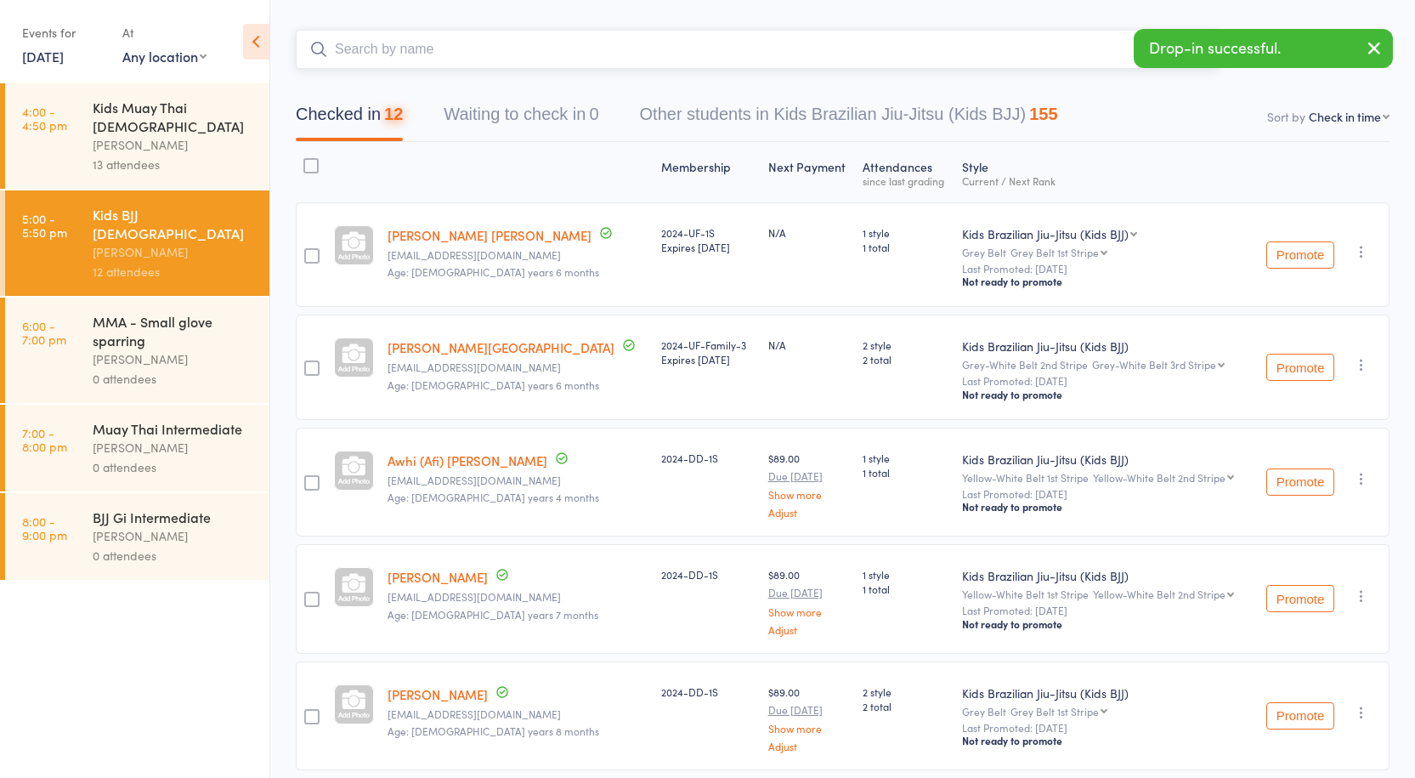
click at [402, 48] on input "search" at bounding box center [758, 49] width 924 height 39
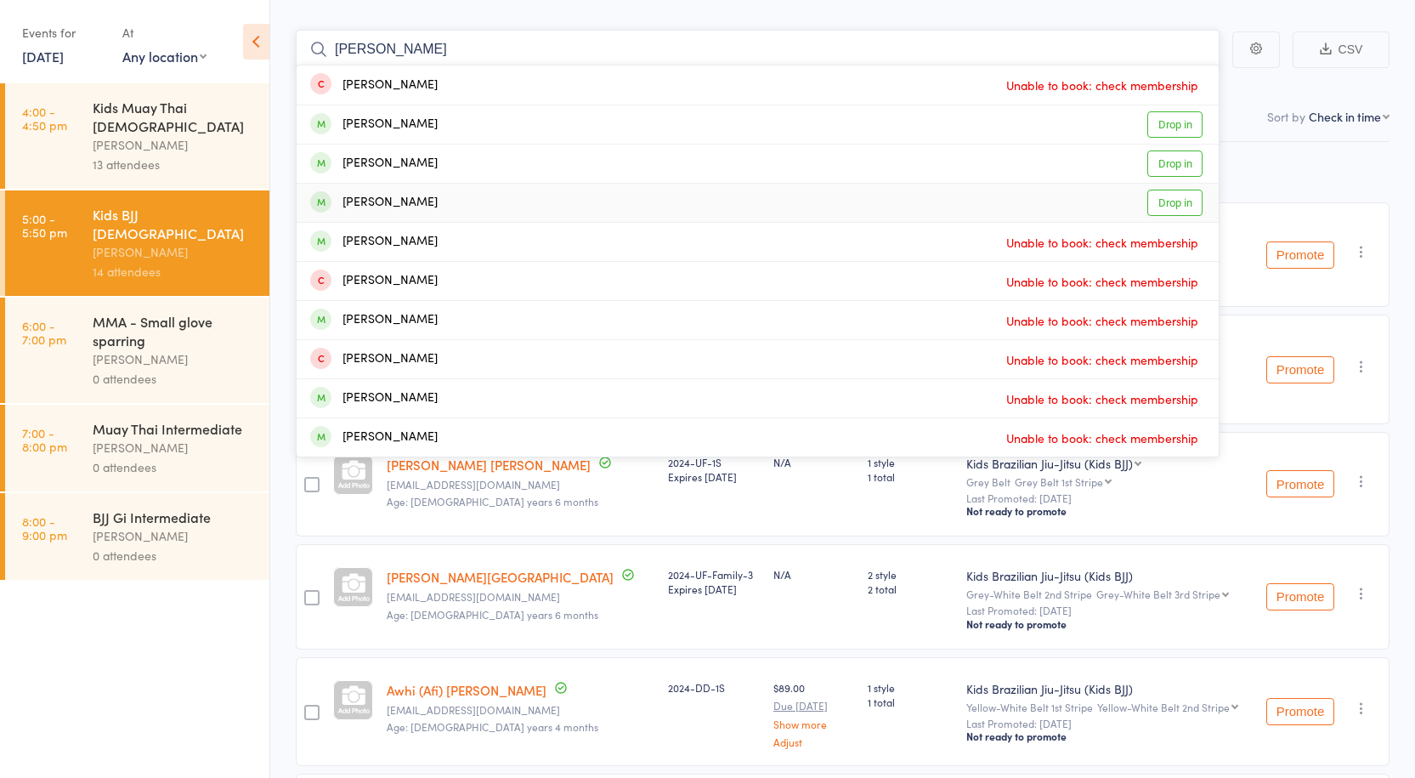
type input "[PERSON_NAME]"
click at [1181, 207] on link "Drop in" at bounding box center [1174, 203] width 55 height 26
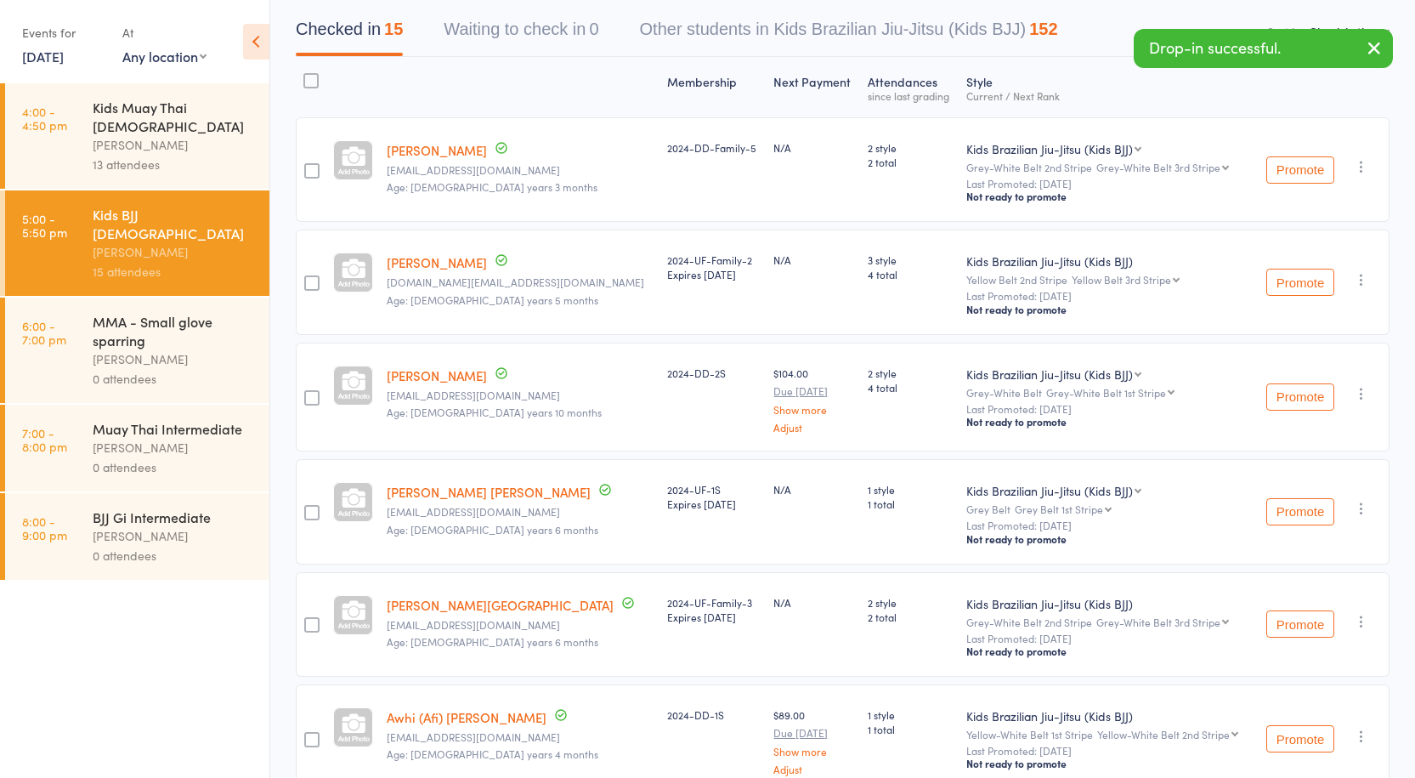
scroll to position [0, 0]
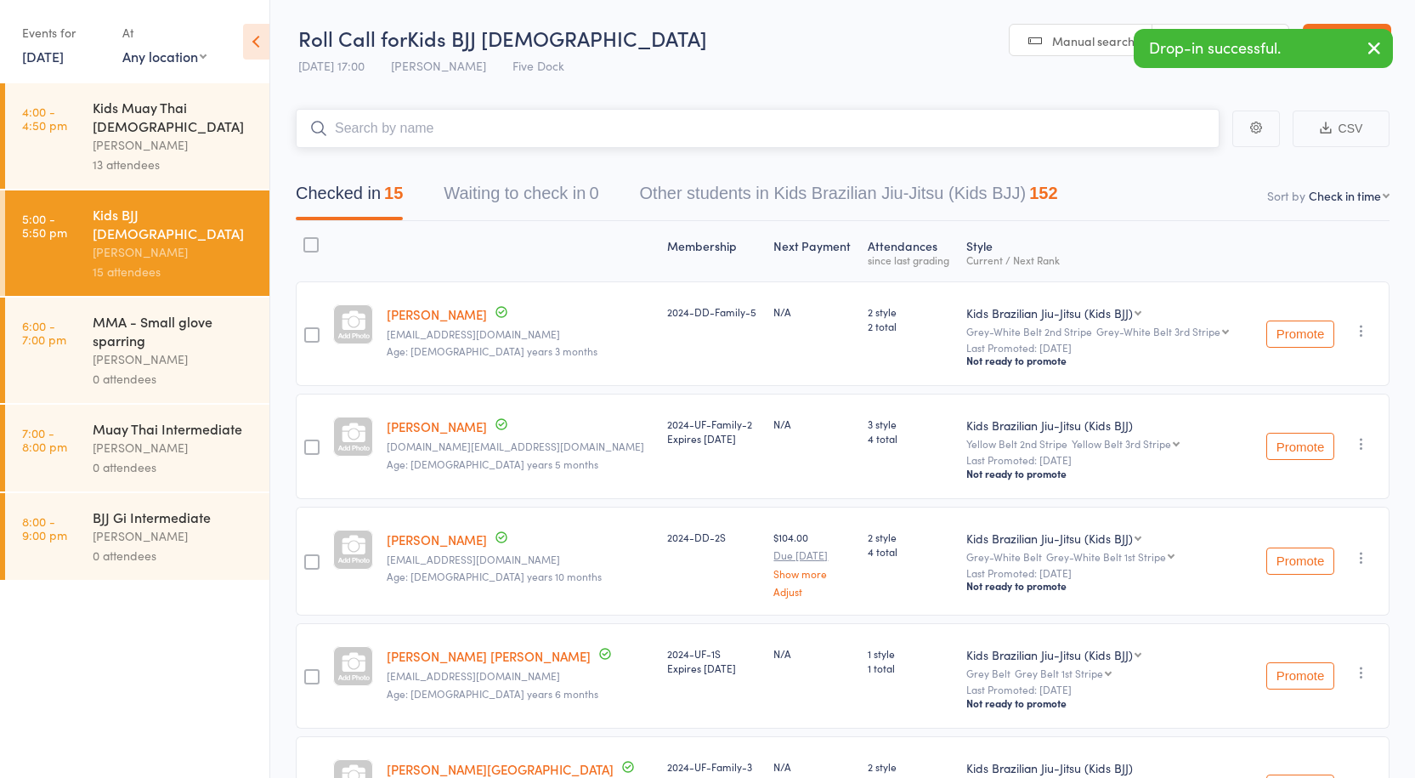
drag, startPoint x: 371, startPoint y: 117, endPoint x: 387, endPoint y: 139, distance: 26.7
click at [371, 118] on input "search" at bounding box center [758, 128] width 924 height 39
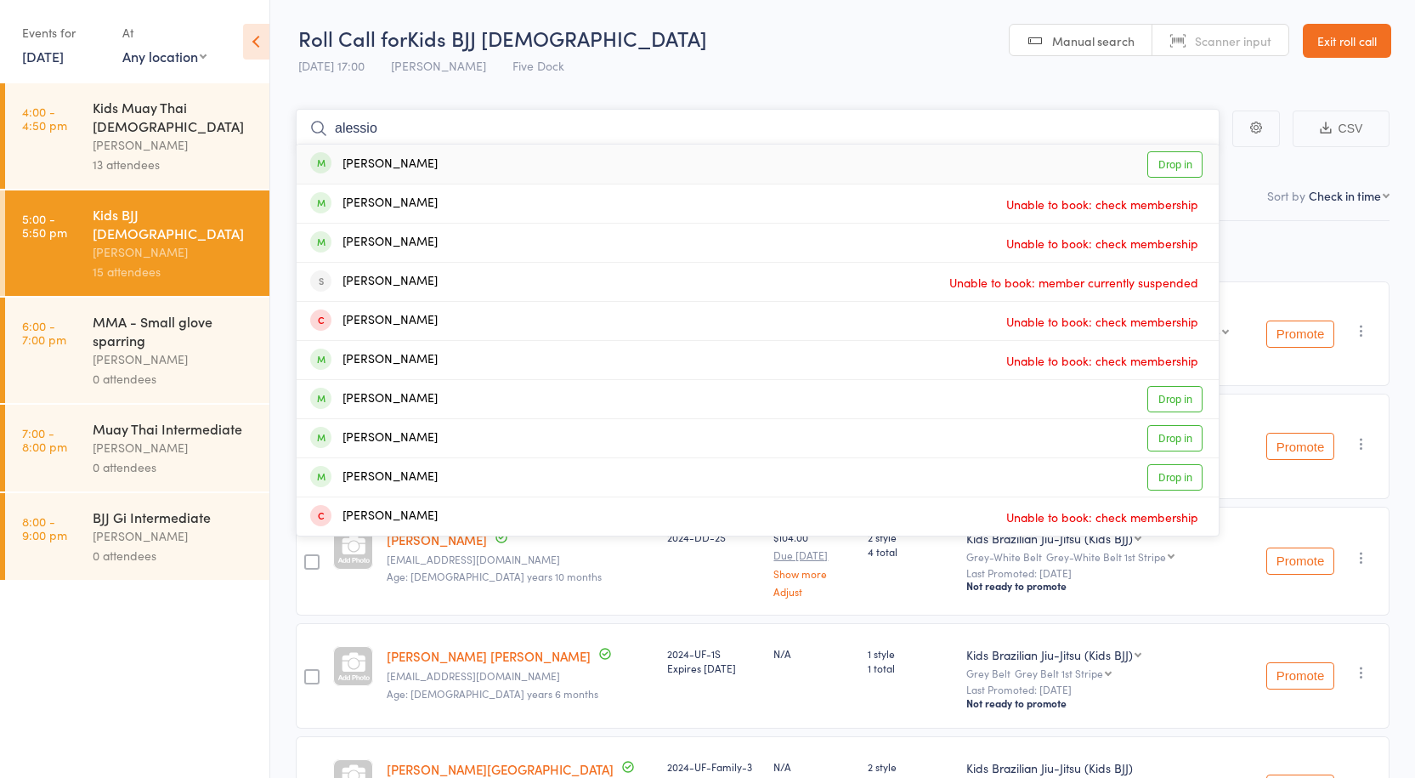
type input "alessio"
click at [1170, 164] on link "Drop in" at bounding box center [1174, 164] width 55 height 26
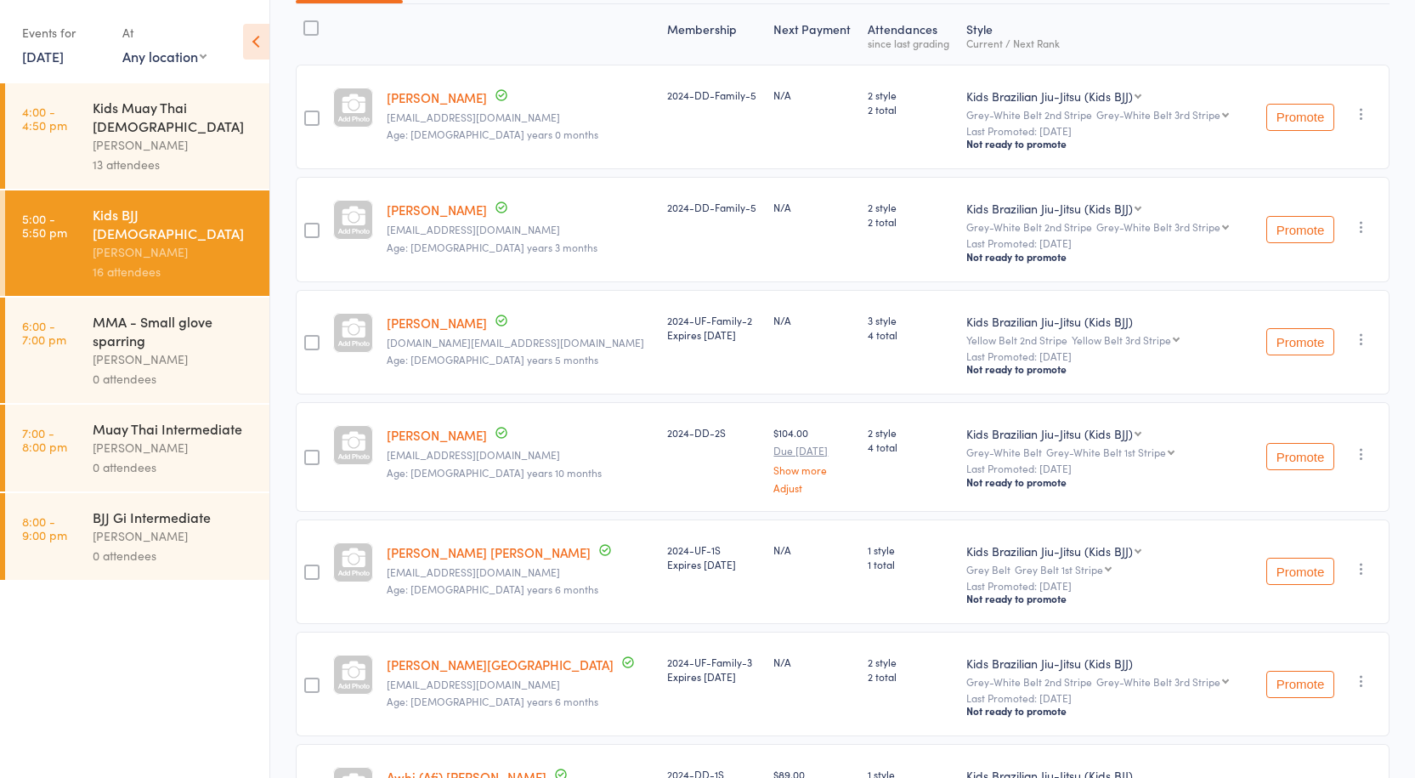
scroll to position [85, 0]
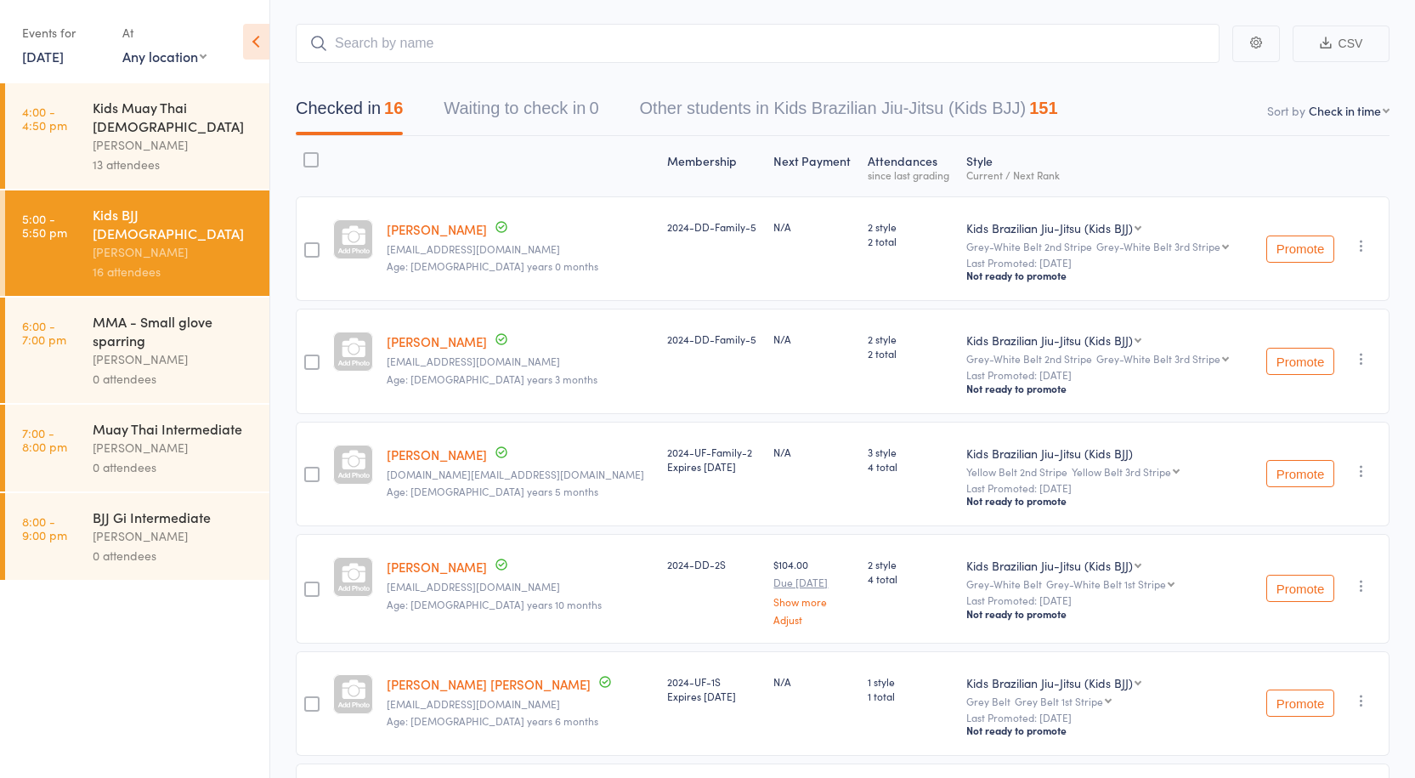
click at [161, 312] on div "MMA - Small glove sparring" at bounding box center [174, 330] width 162 height 37
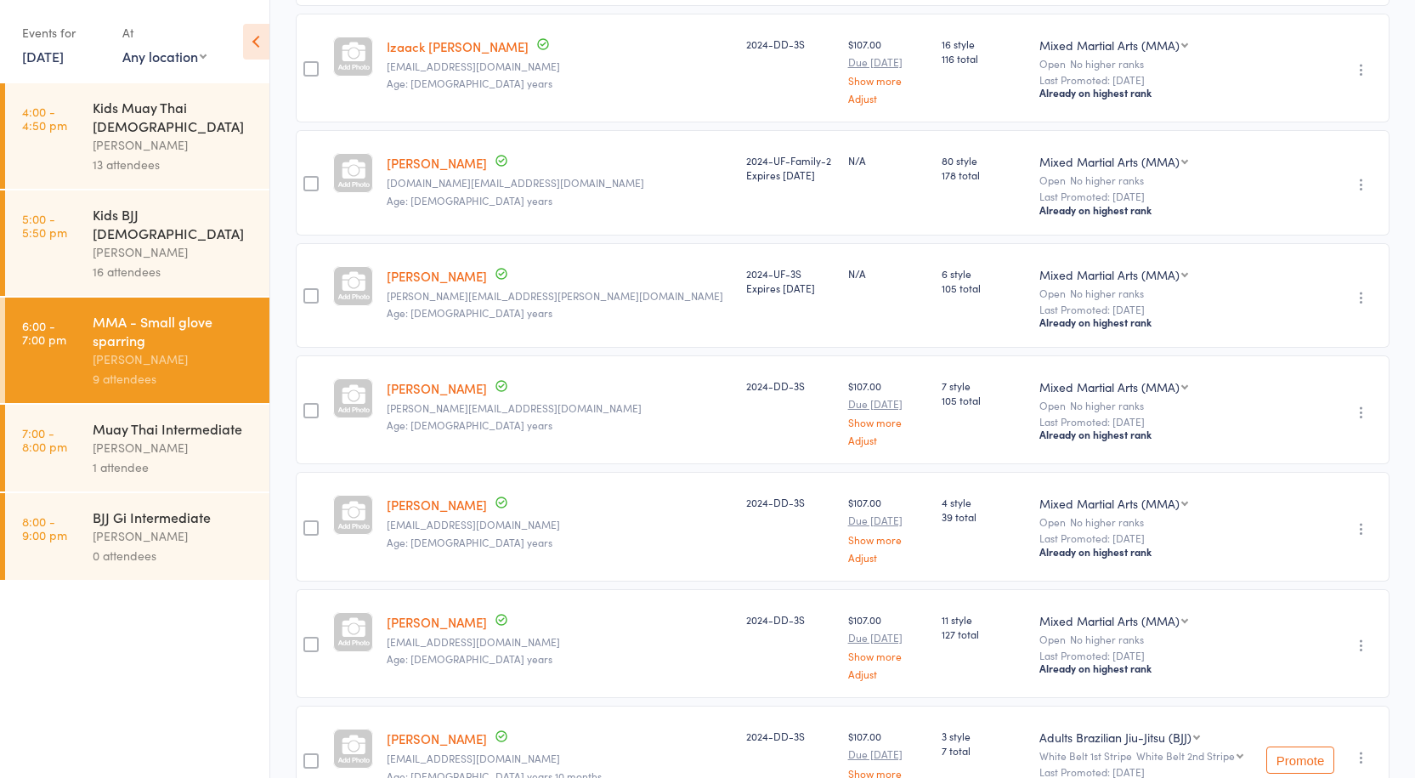
scroll to position [511, 0]
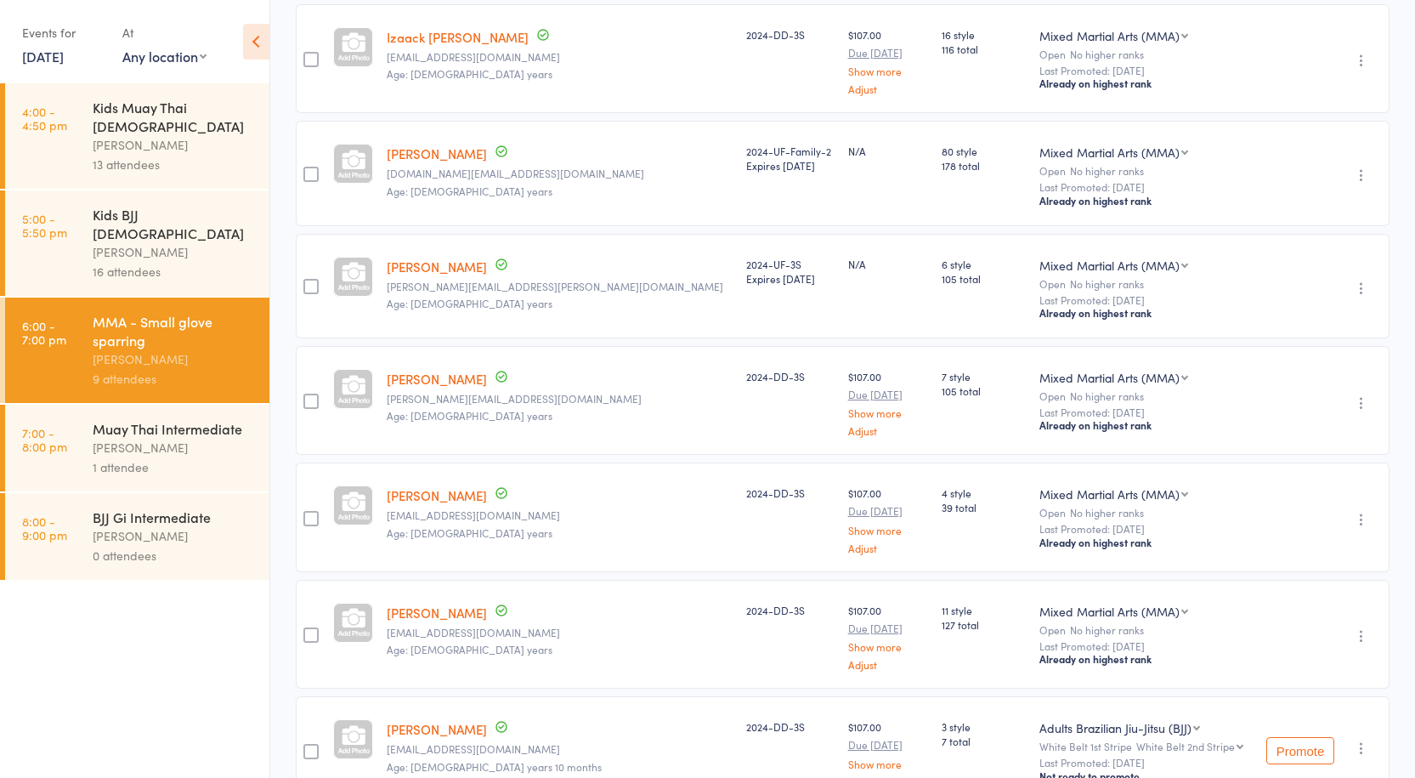
click at [1358, 394] on icon "button" at bounding box center [1361, 402] width 17 height 17
click at [1302, 547] on li "Remove" at bounding box center [1301, 550] width 140 height 23
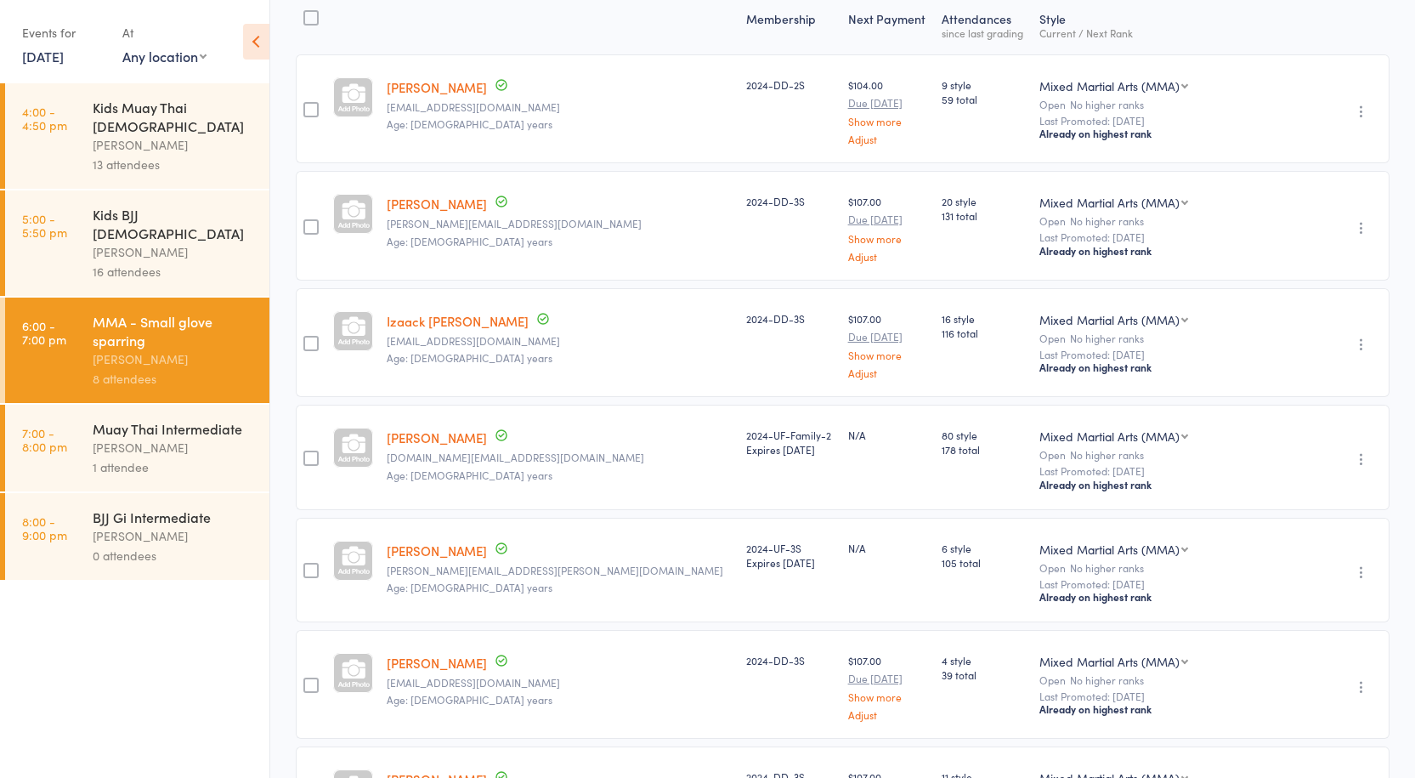
scroll to position [0, 0]
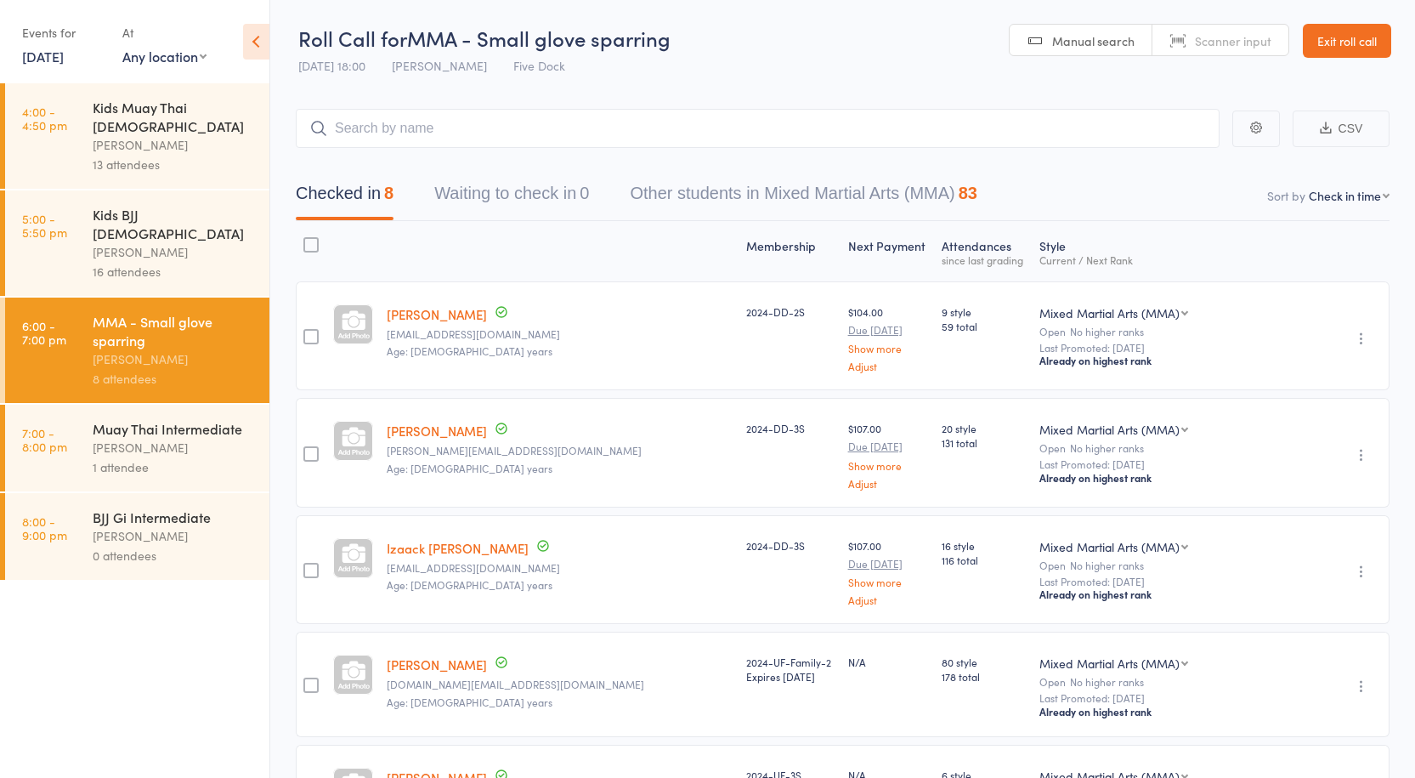
click at [505, 245] on div at bounding box center [560, 251] width 360 height 45
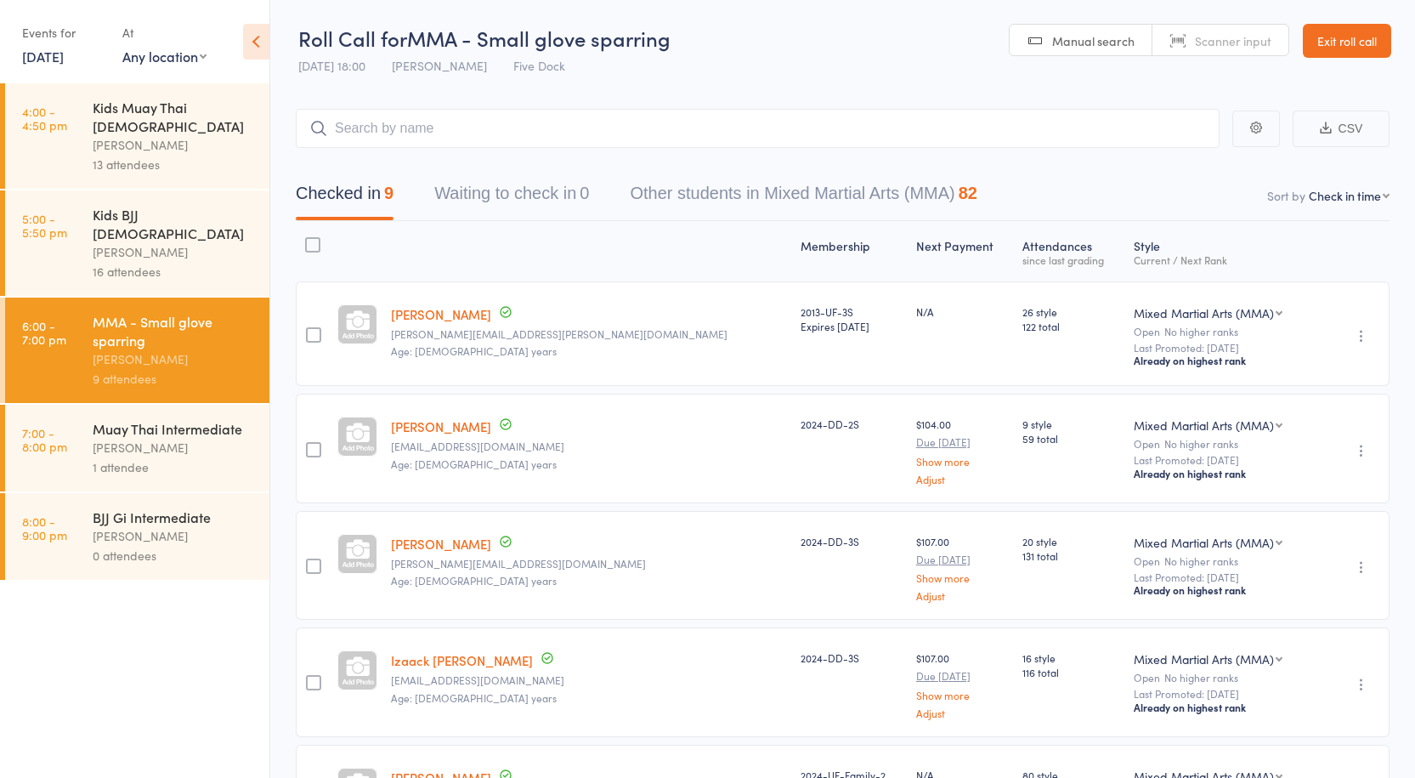
click at [144, 349] on div "[PERSON_NAME]" at bounding box center [174, 359] width 162 height 20
click at [153, 457] on div "1 attendee" at bounding box center [174, 467] width 162 height 20
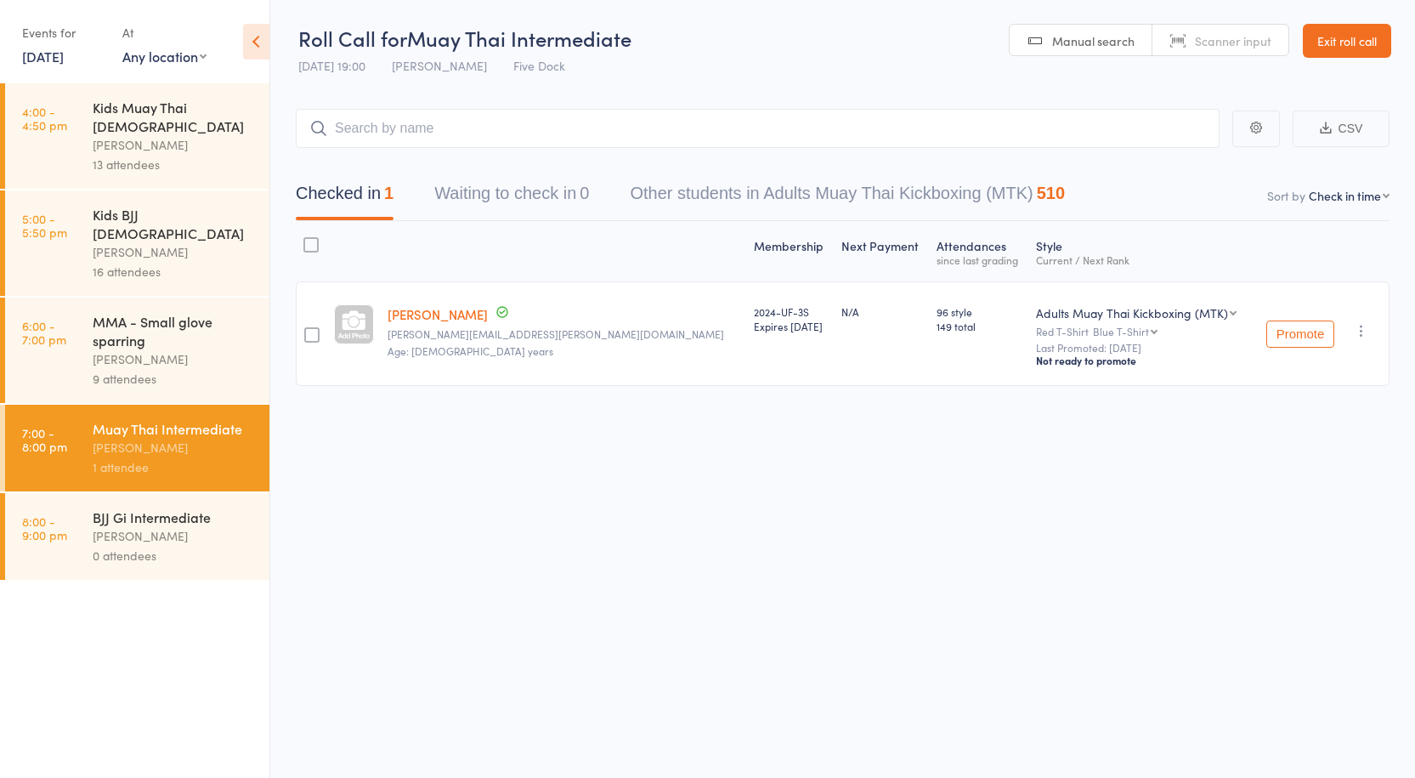
click at [138, 349] on div "[PERSON_NAME]" at bounding box center [174, 359] width 162 height 20
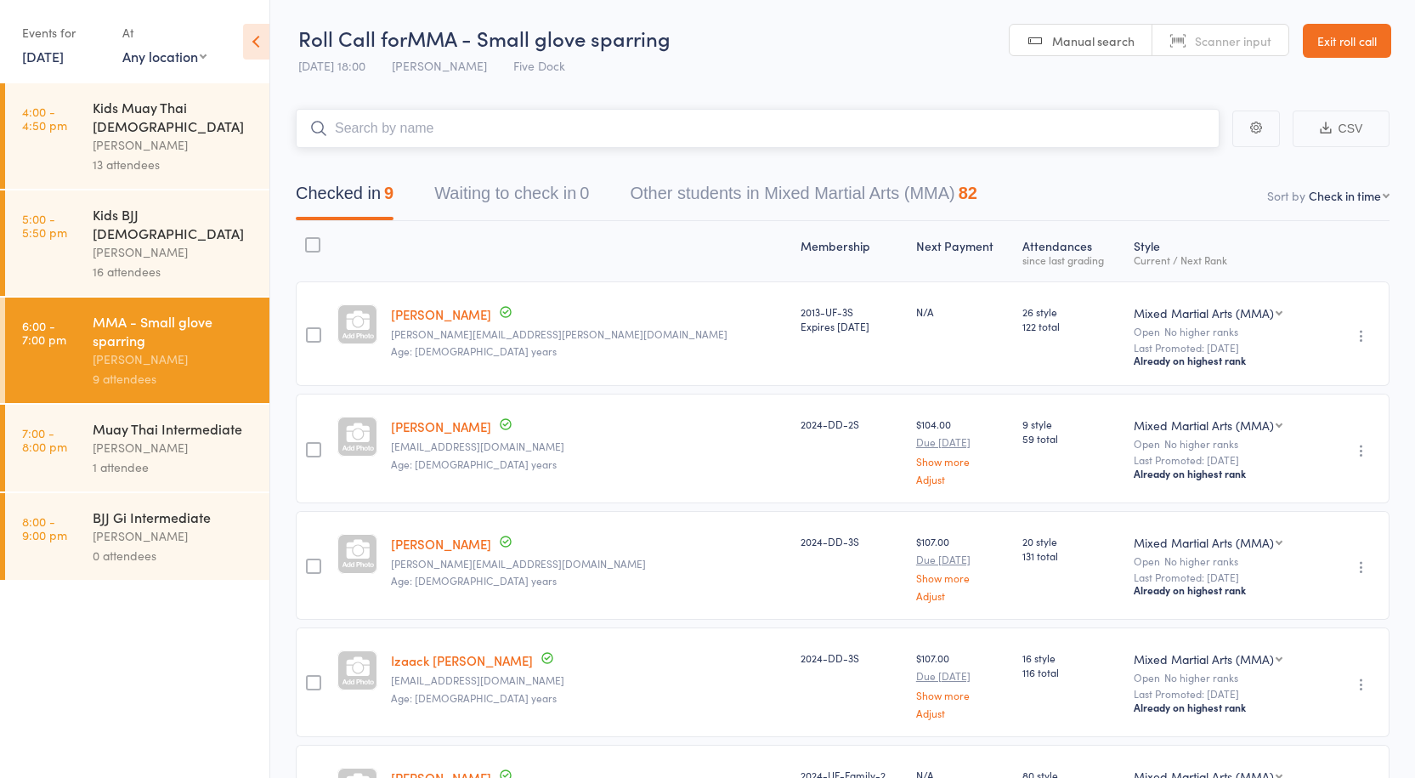
click at [467, 132] on input "search" at bounding box center [758, 128] width 924 height 39
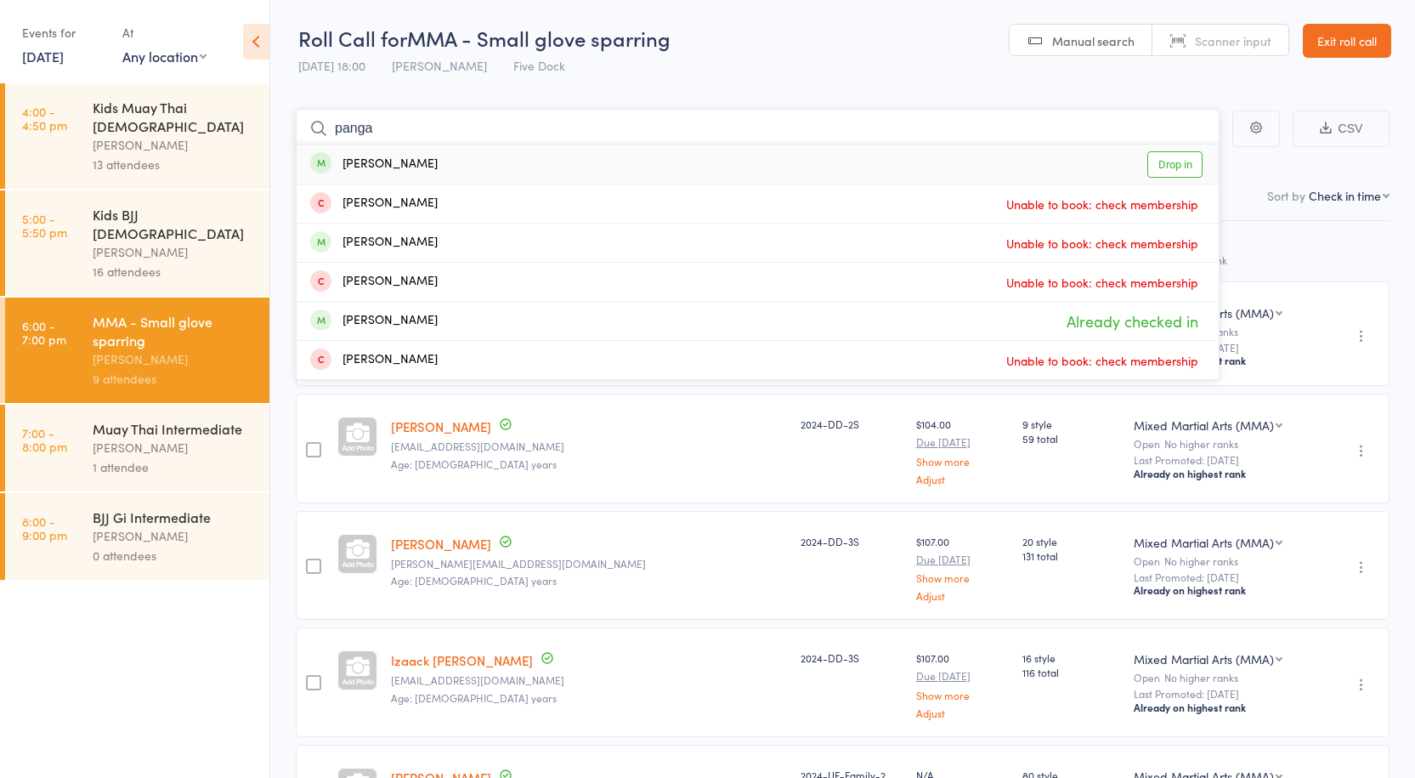
type input "panga"
click at [1182, 161] on link "Drop in" at bounding box center [1174, 164] width 55 height 26
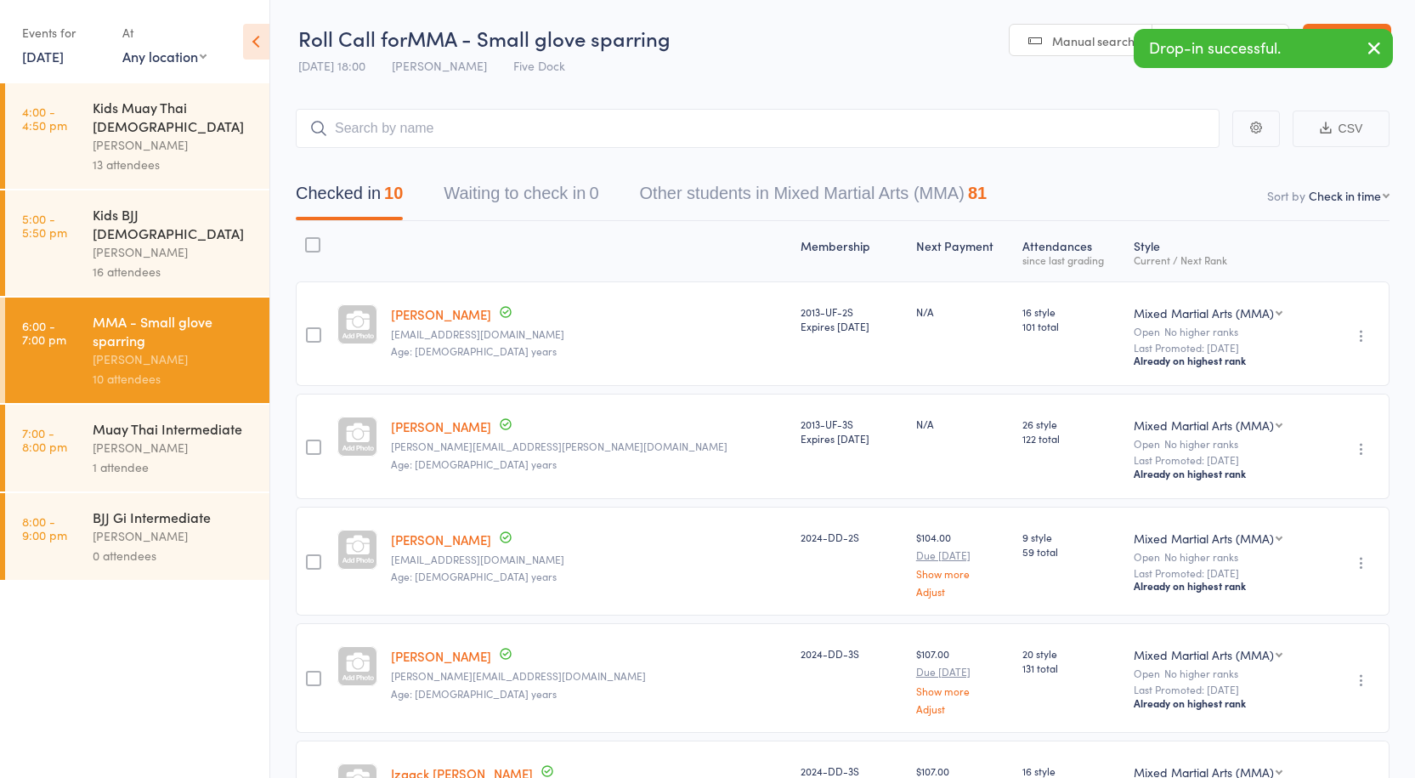
click at [728, 89] on main "CSV Checked in 10 Waiting to check in 0 Other students in Mixed Martial Arts (M…" at bounding box center [842, 791] width 1145 height 1417
click at [112, 205] on div "Kids BJJ [DEMOGRAPHIC_DATA]" at bounding box center [174, 223] width 162 height 37
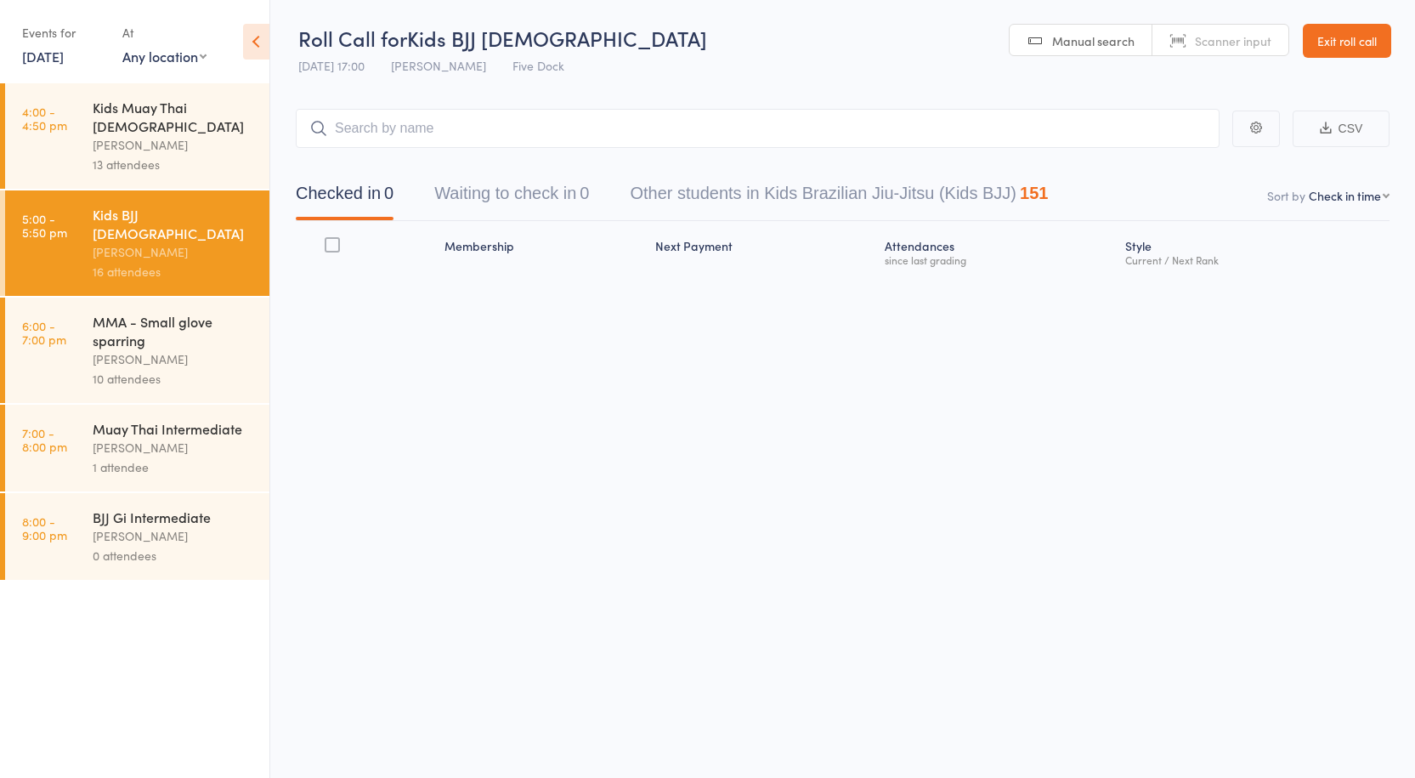
click at [115, 312] on div "MMA - Small glove sparring" at bounding box center [174, 330] width 162 height 37
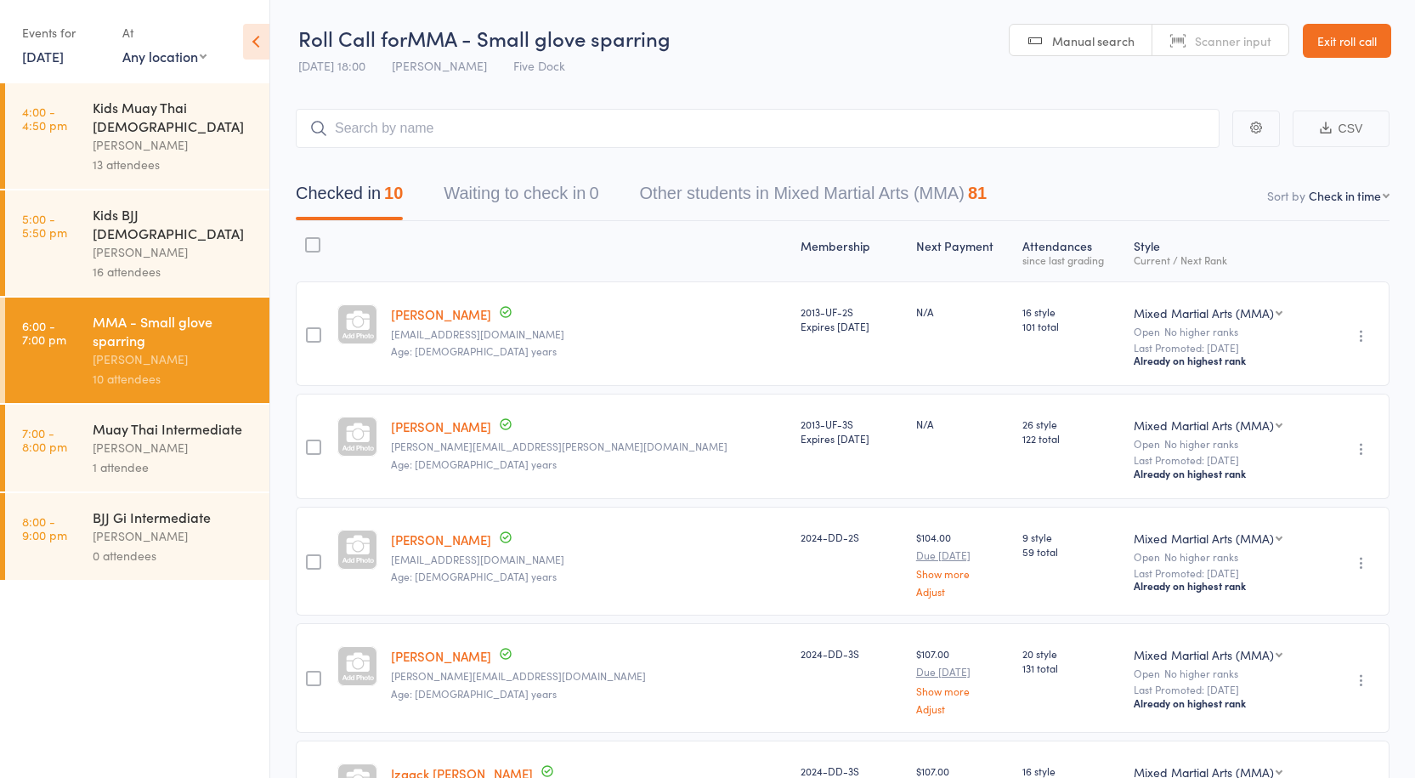
click at [454, 243] on div at bounding box center [589, 251] width 410 height 45
click at [188, 262] on div "16 attendees" at bounding box center [174, 272] width 162 height 20
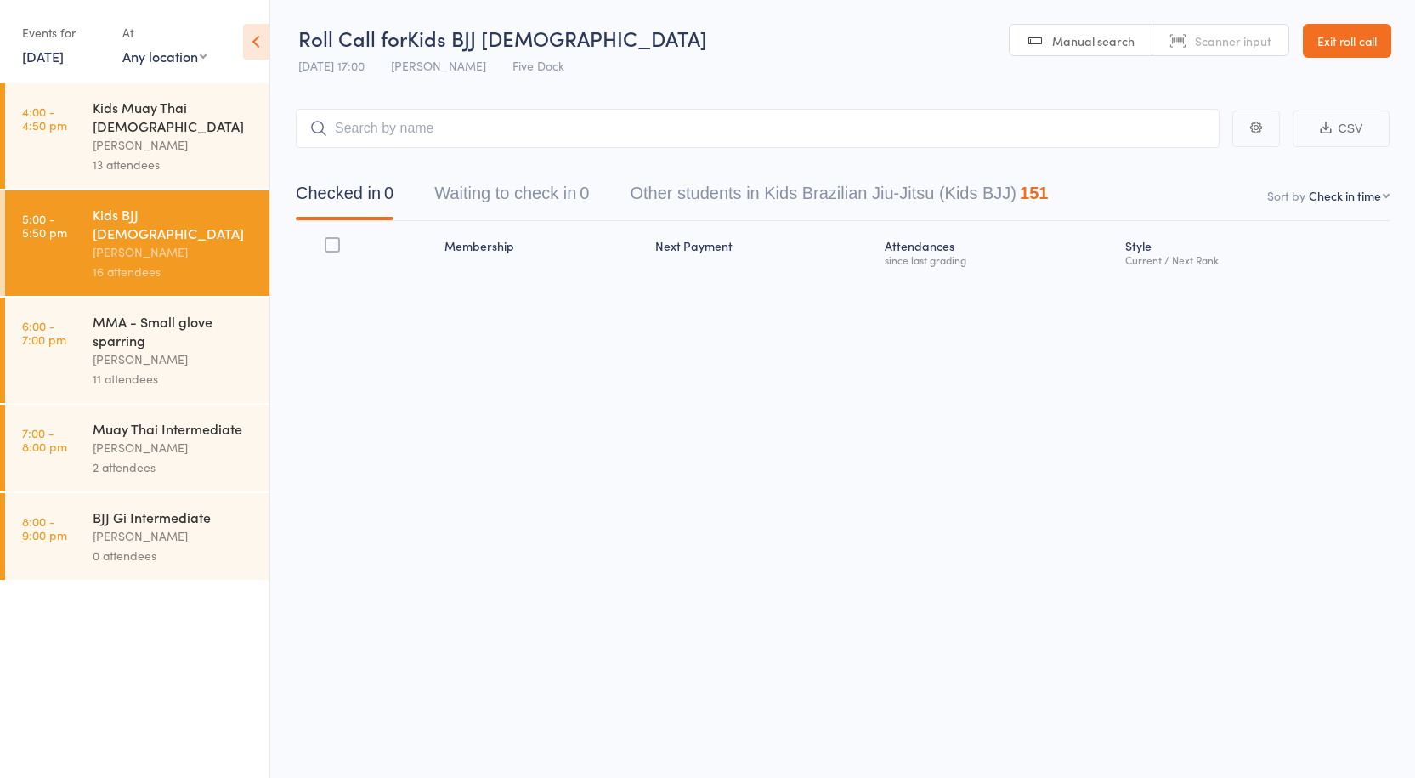
click at [158, 312] on div "MMA - Small glove sparring" at bounding box center [174, 330] width 162 height 37
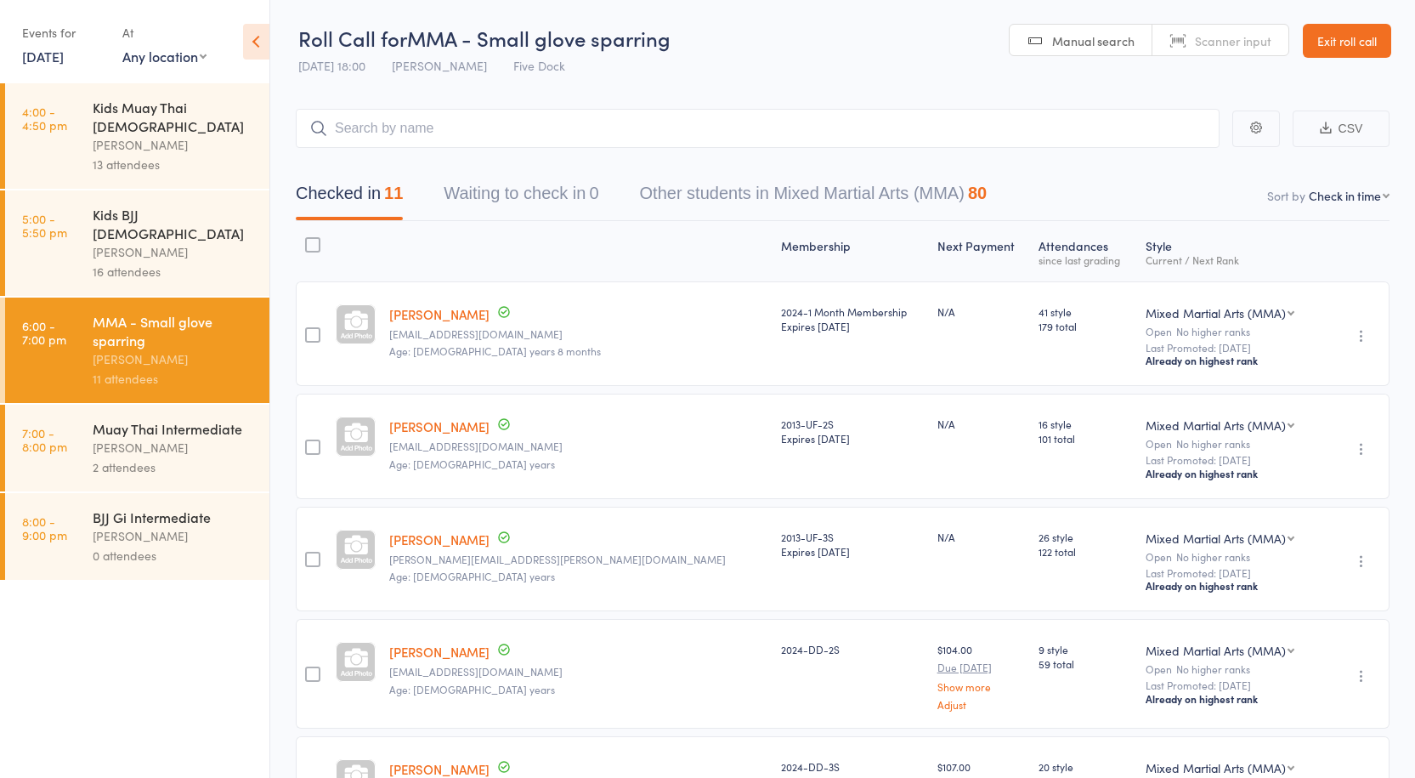
click at [159, 205] on div "Kids BJJ [DEMOGRAPHIC_DATA]" at bounding box center [174, 223] width 162 height 37
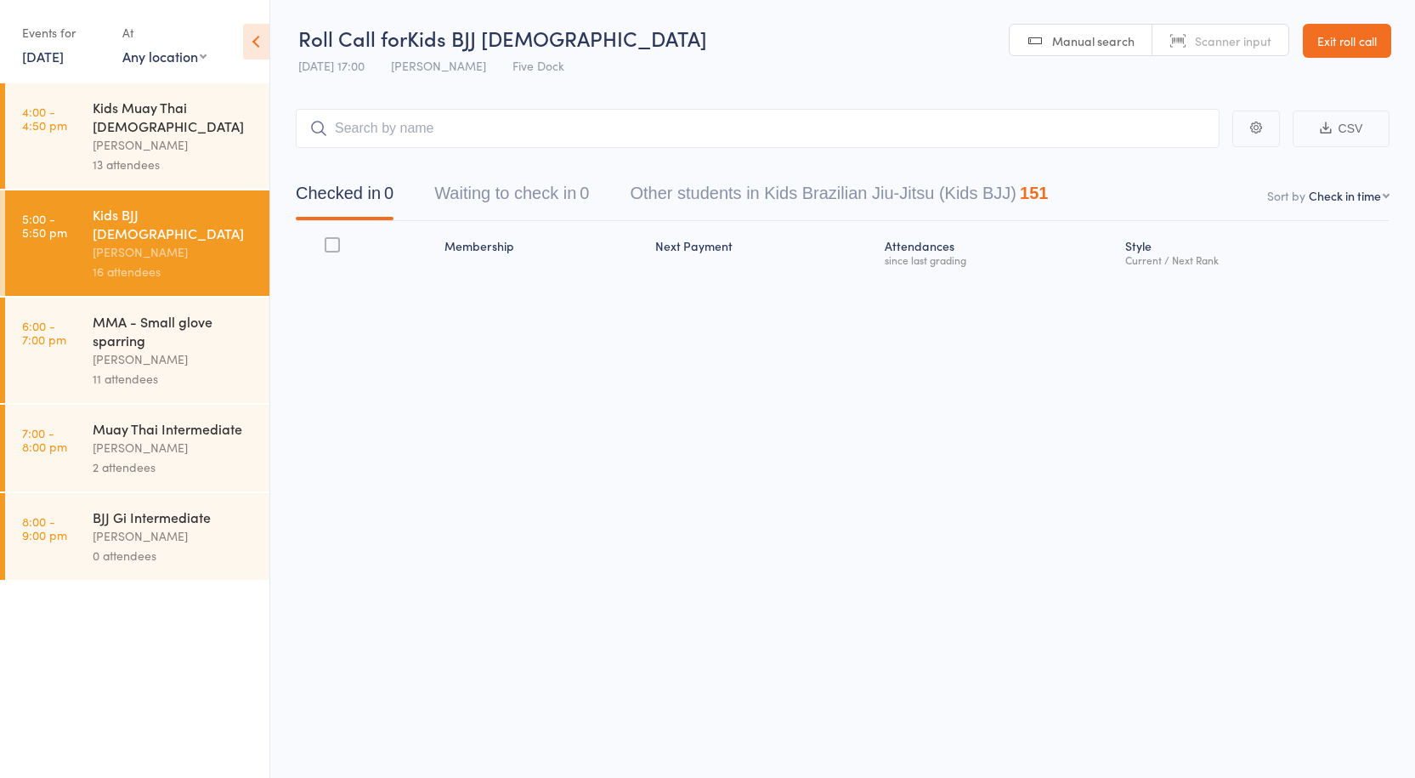
click at [138, 312] on div "MMA - Small glove sparring" at bounding box center [174, 330] width 162 height 37
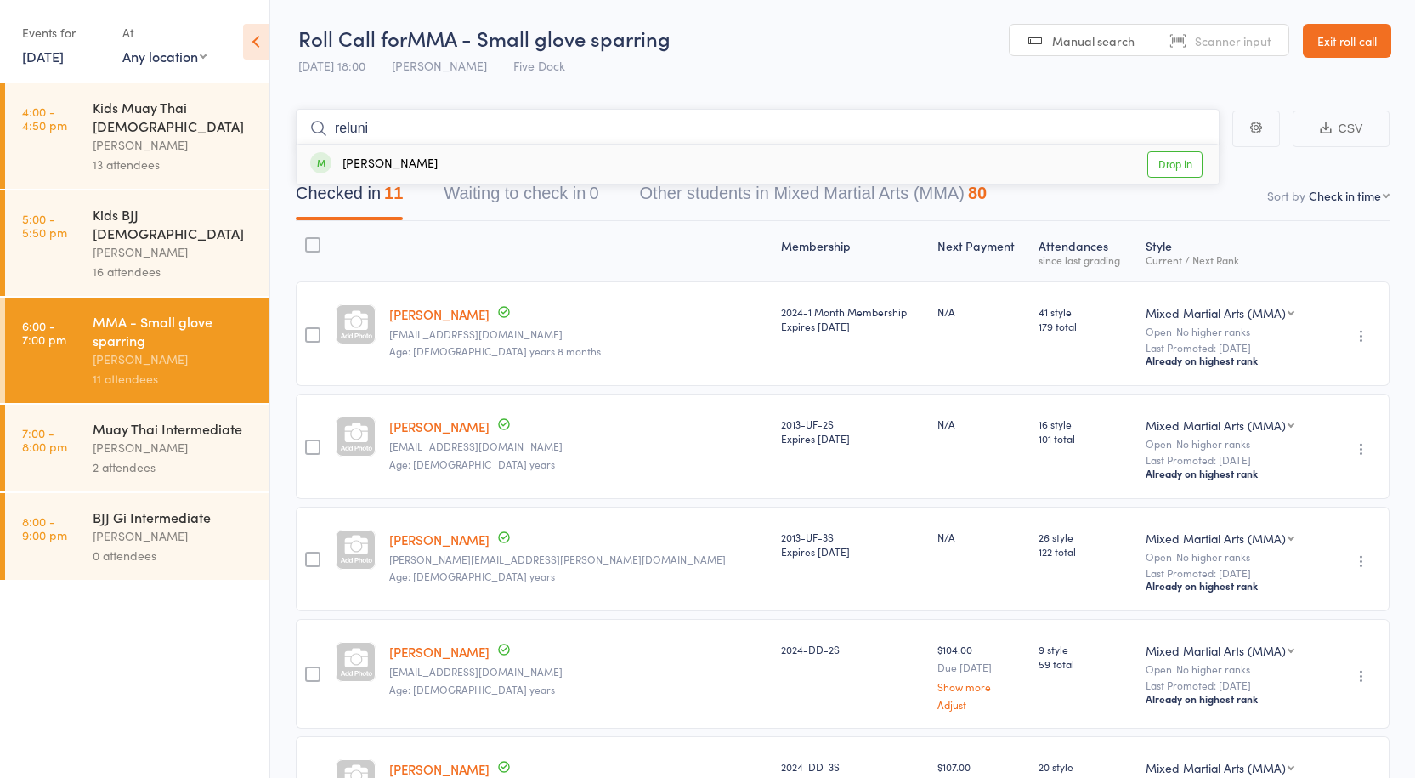
type input "reluni"
click at [1188, 165] on link "Drop in" at bounding box center [1174, 164] width 55 height 26
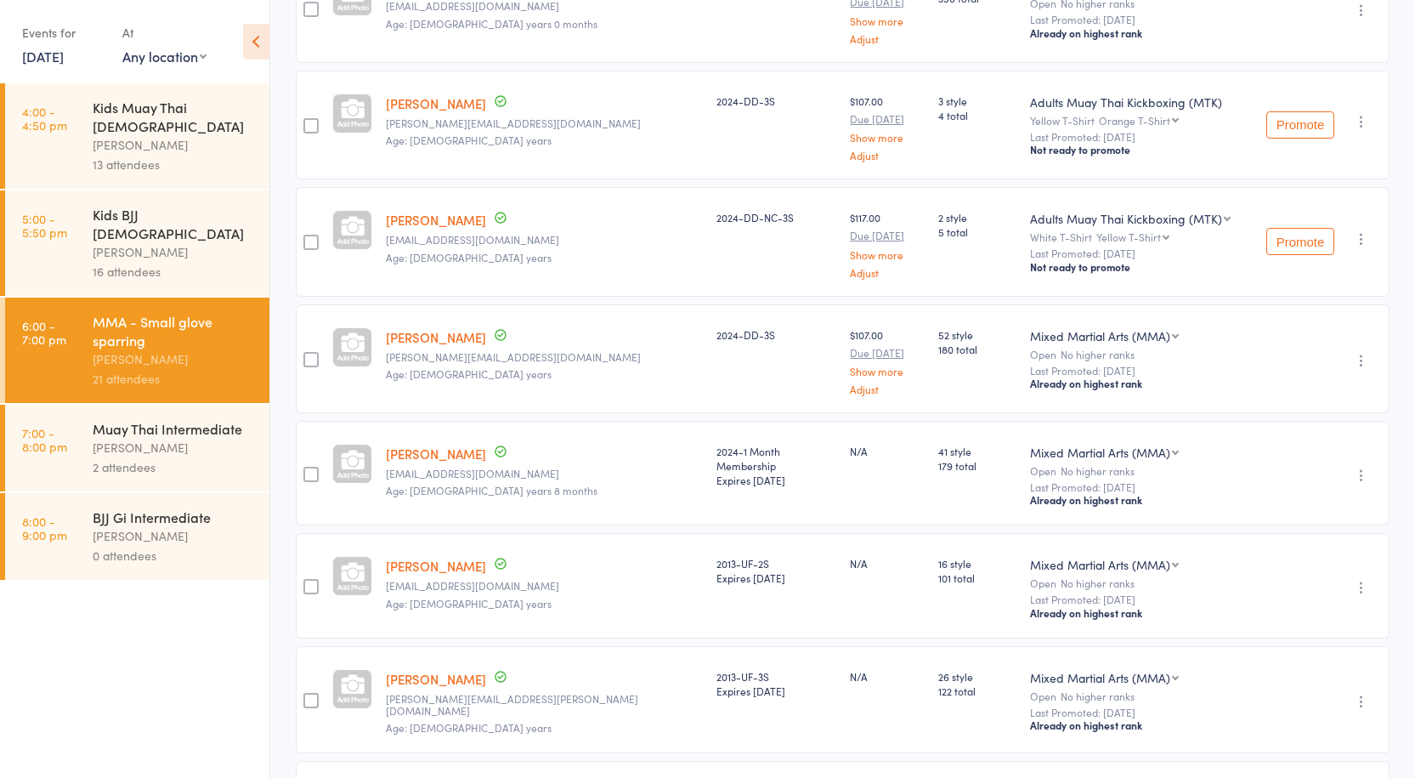
scroll to position [863, 0]
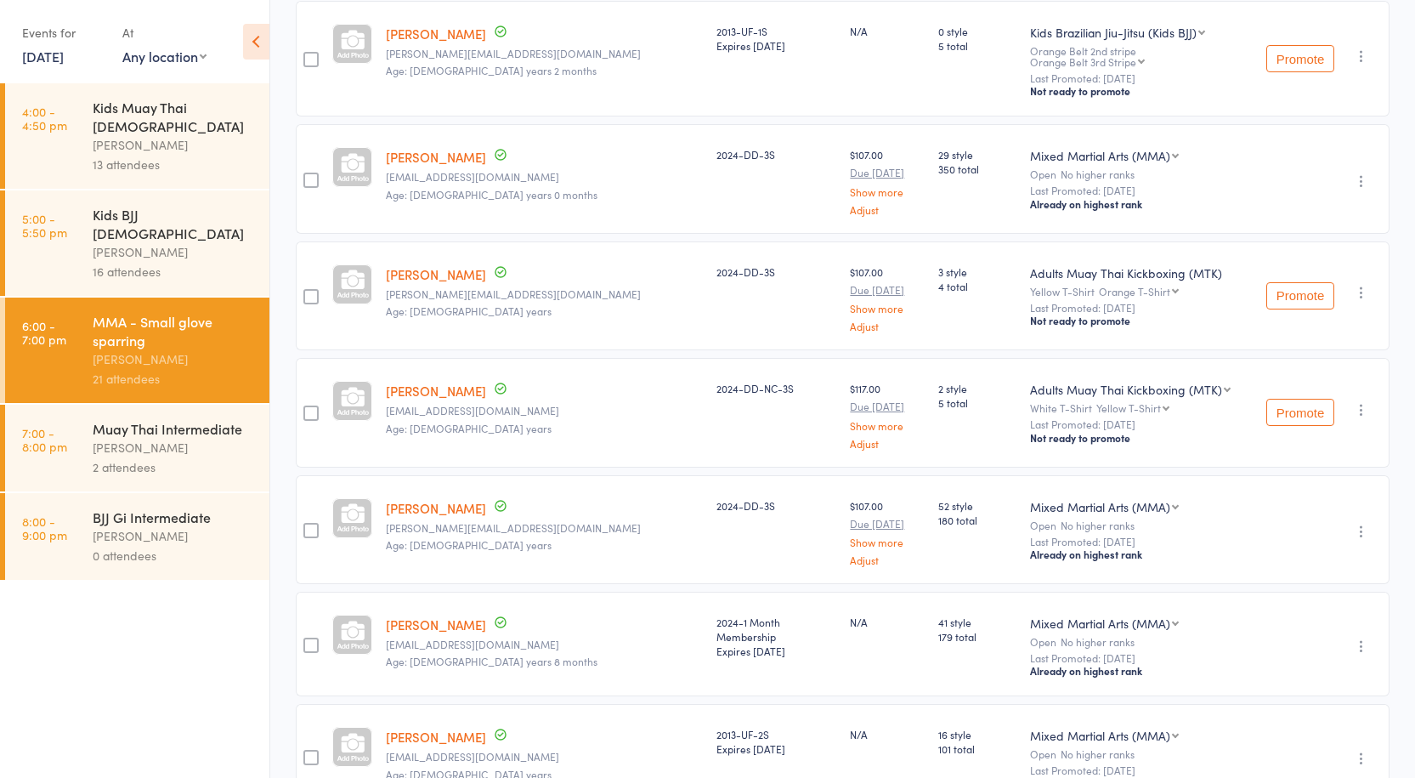
click at [133, 457] on div "2 attendees" at bounding box center [174, 467] width 162 height 20
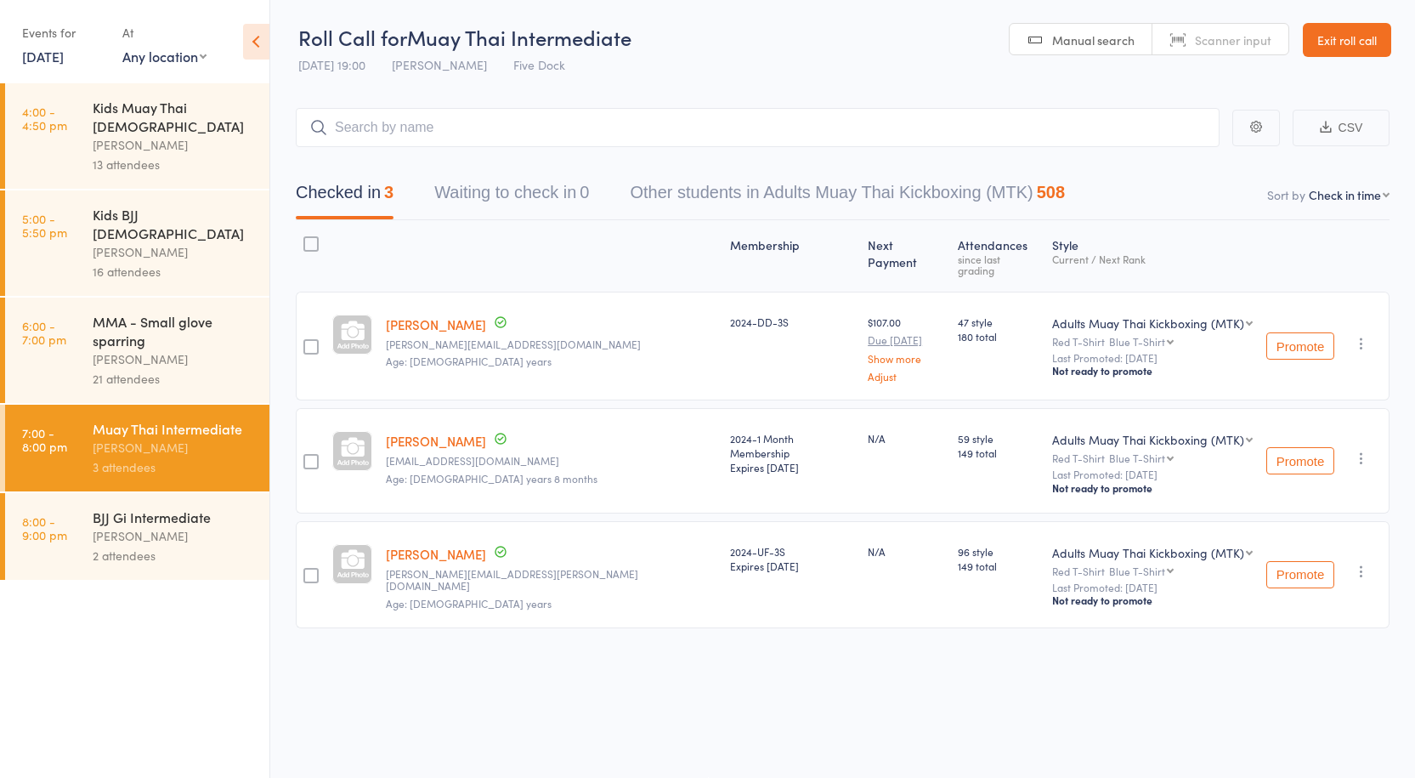
click at [139, 369] on div "21 attendees" at bounding box center [174, 379] width 162 height 20
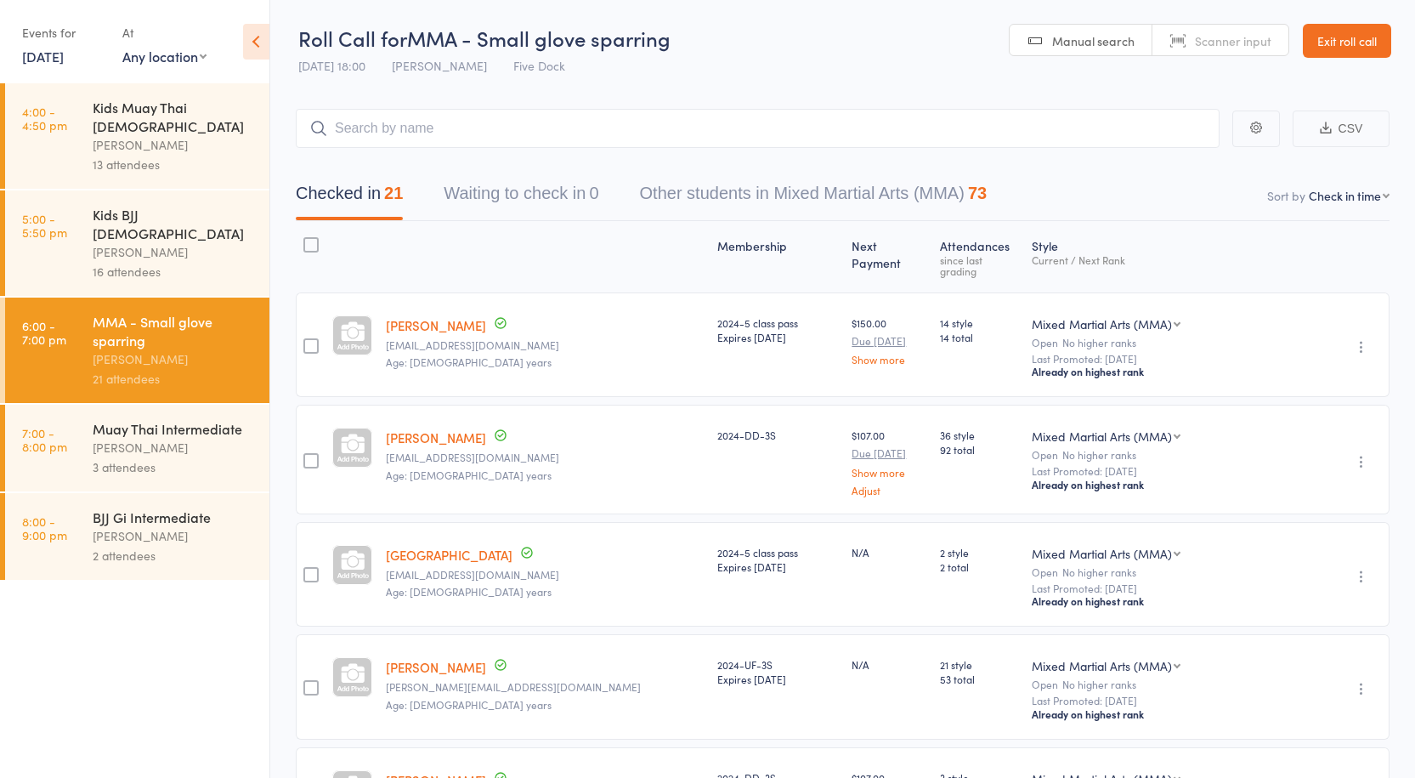
click at [148, 242] on div "[PERSON_NAME]" at bounding box center [174, 252] width 162 height 20
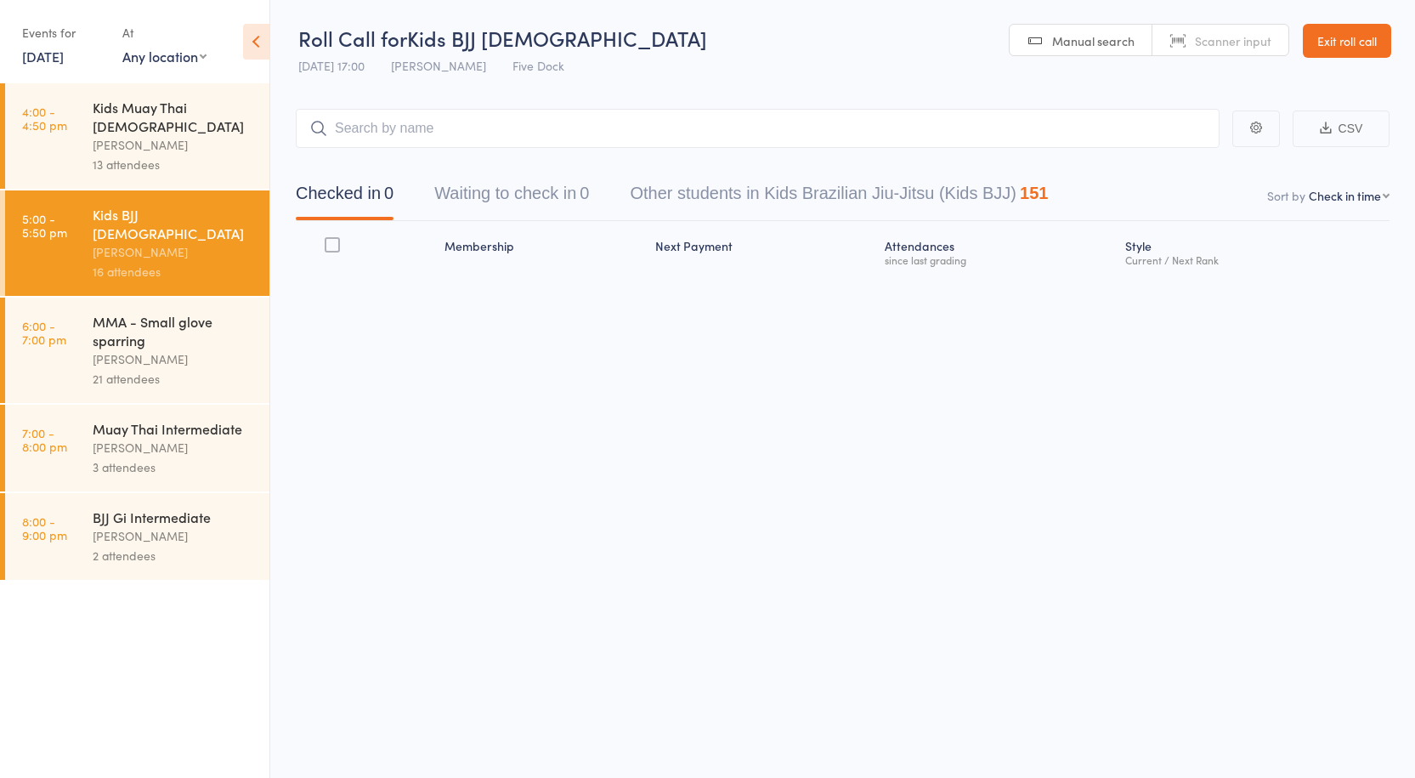
click at [136, 312] on div "MMA - Small glove sparring" at bounding box center [174, 330] width 162 height 37
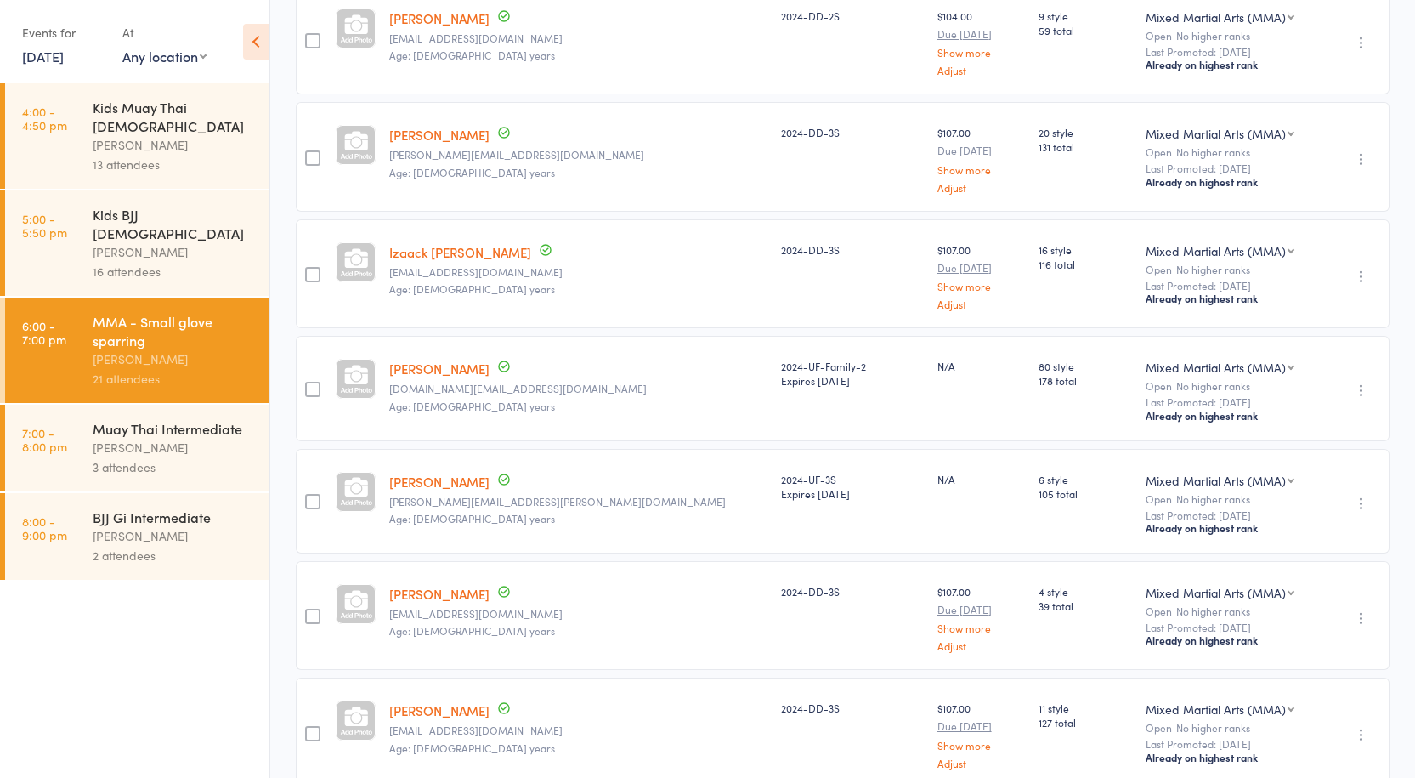
scroll to position [1968, 0]
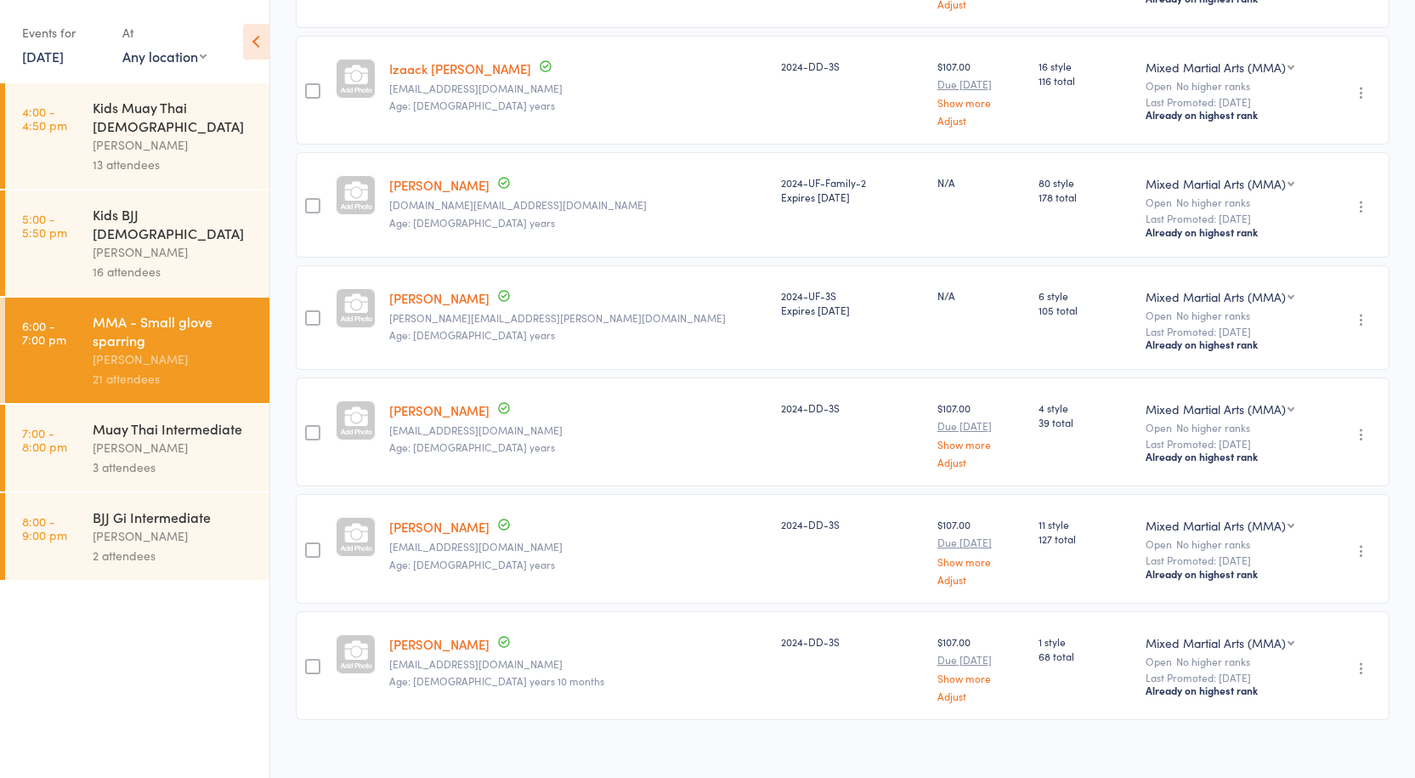
click at [187, 438] on div "[PERSON_NAME]" at bounding box center [174, 448] width 162 height 20
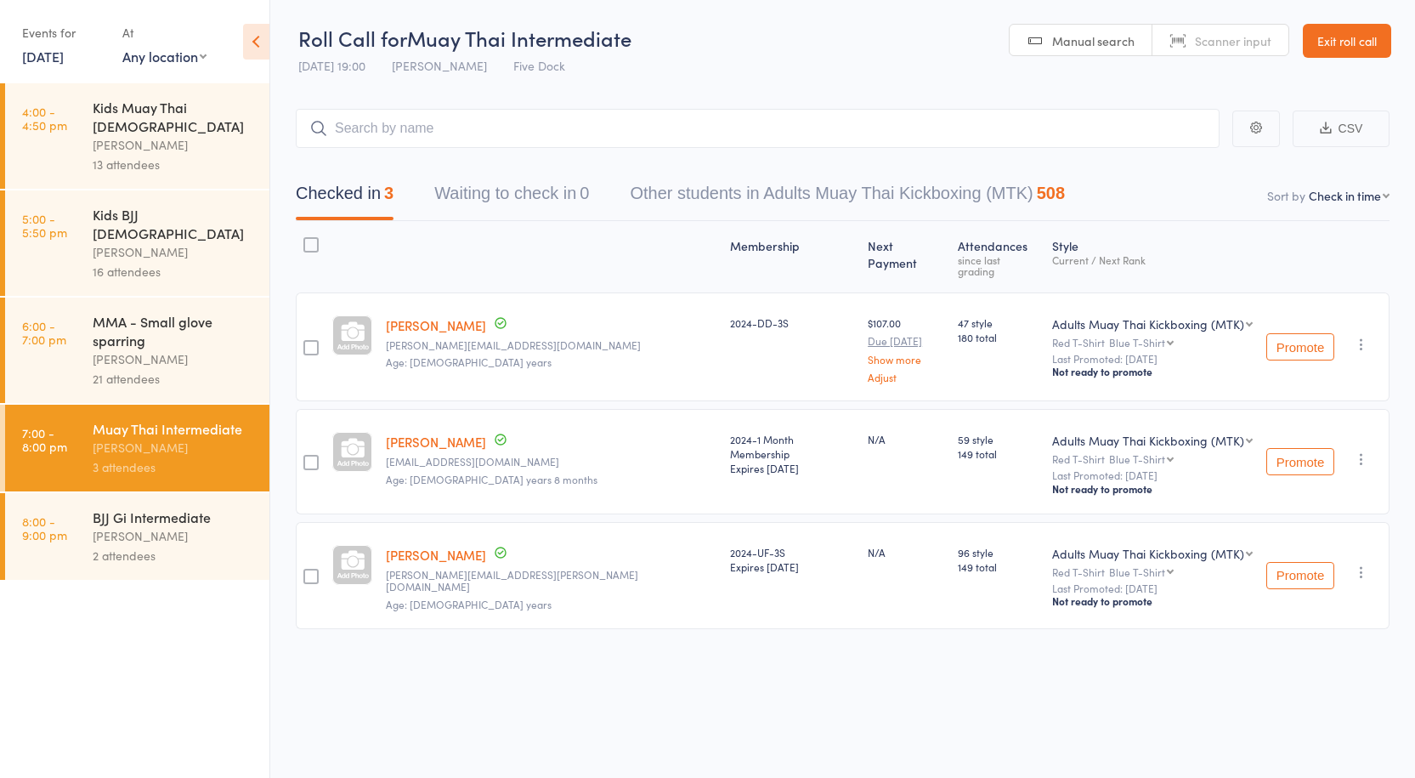
click at [70, 305] on link "6:00 - 7:00 pm MMA - Small glove sparring [PERSON_NAME] 21 attendees" at bounding box center [137, 349] width 264 height 105
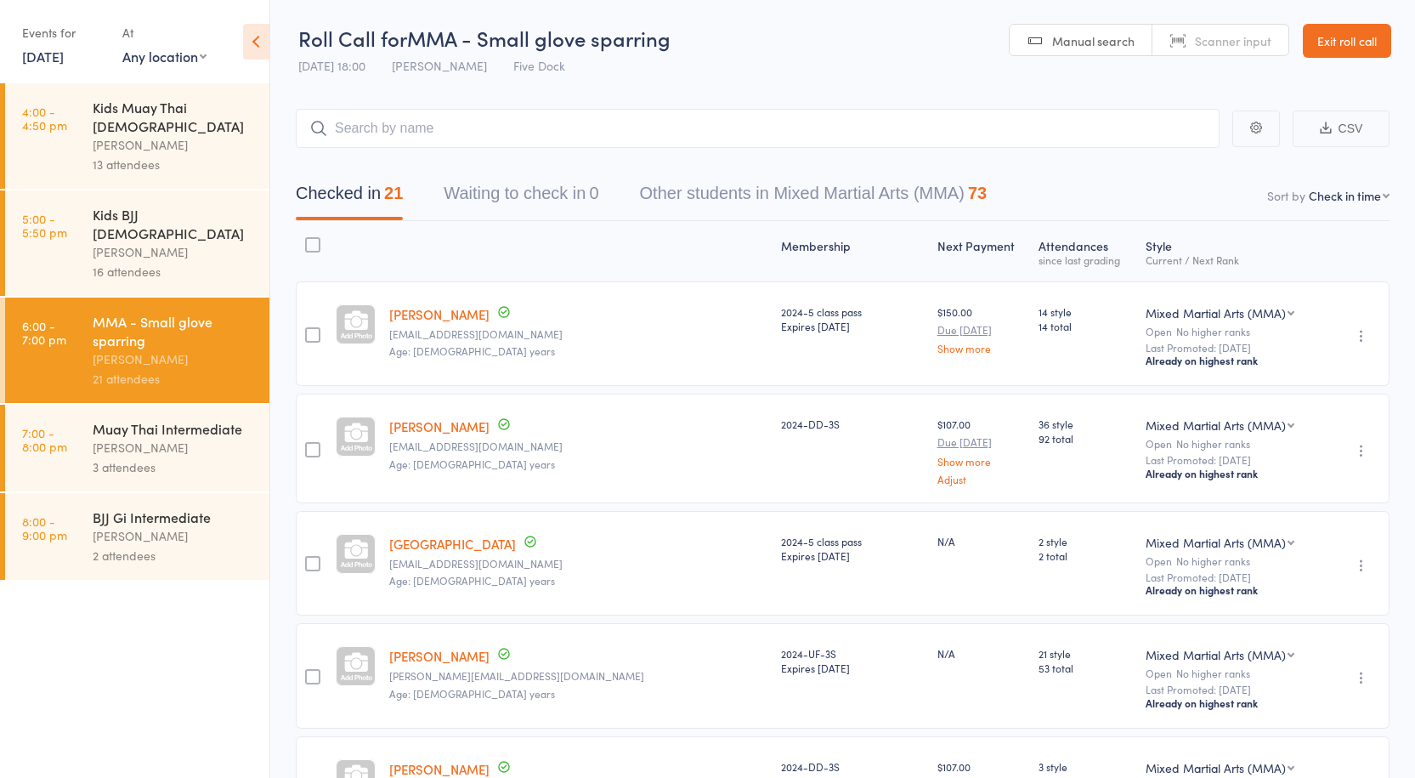
click at [1330, 132] on icon "button" at bounding box center [1326, 128] width 12 height 12
click at [420, 129] on input "search" at bounding box center [758, 128] width 924 height 39
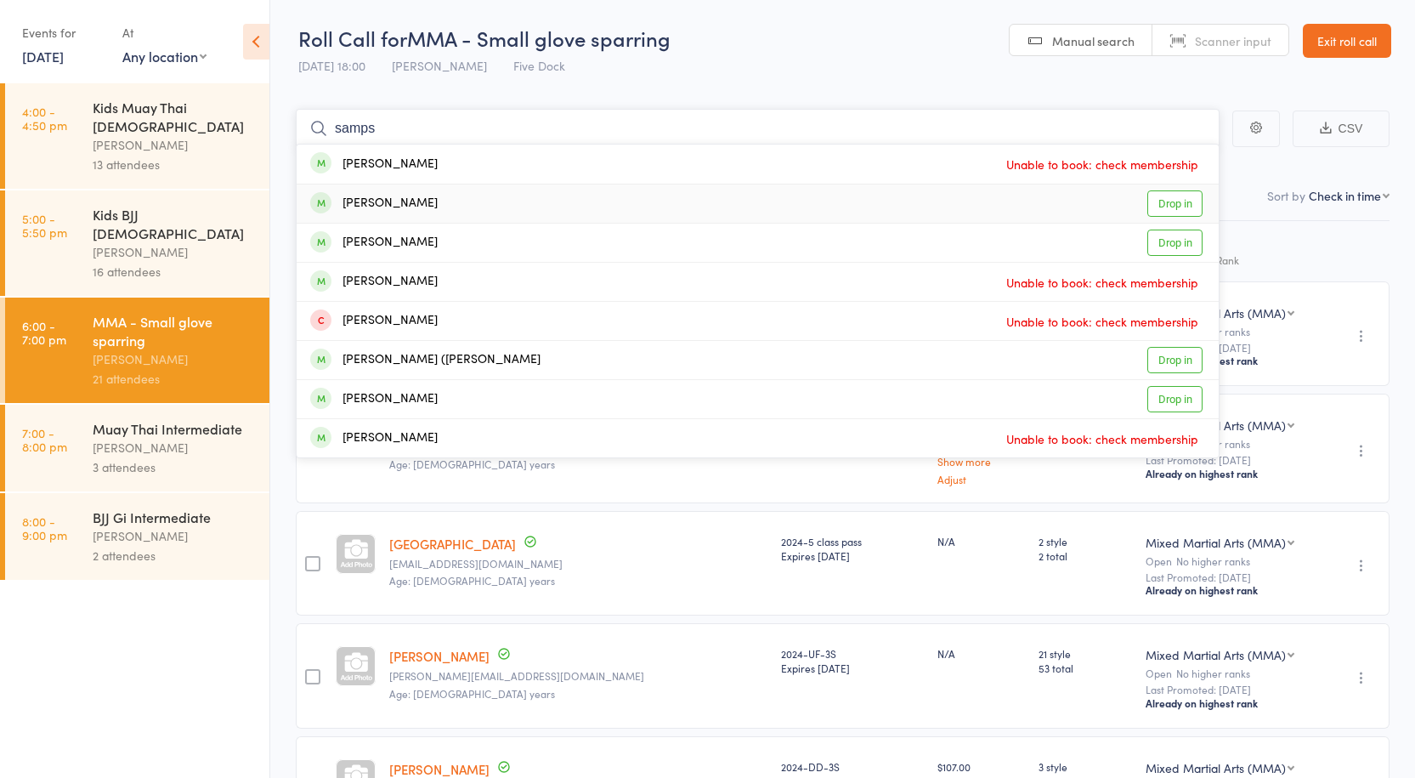
type input "samps"
click at [1172, 212] on link "Drop in" at bounding box center [1174, 203] width 55 height 26
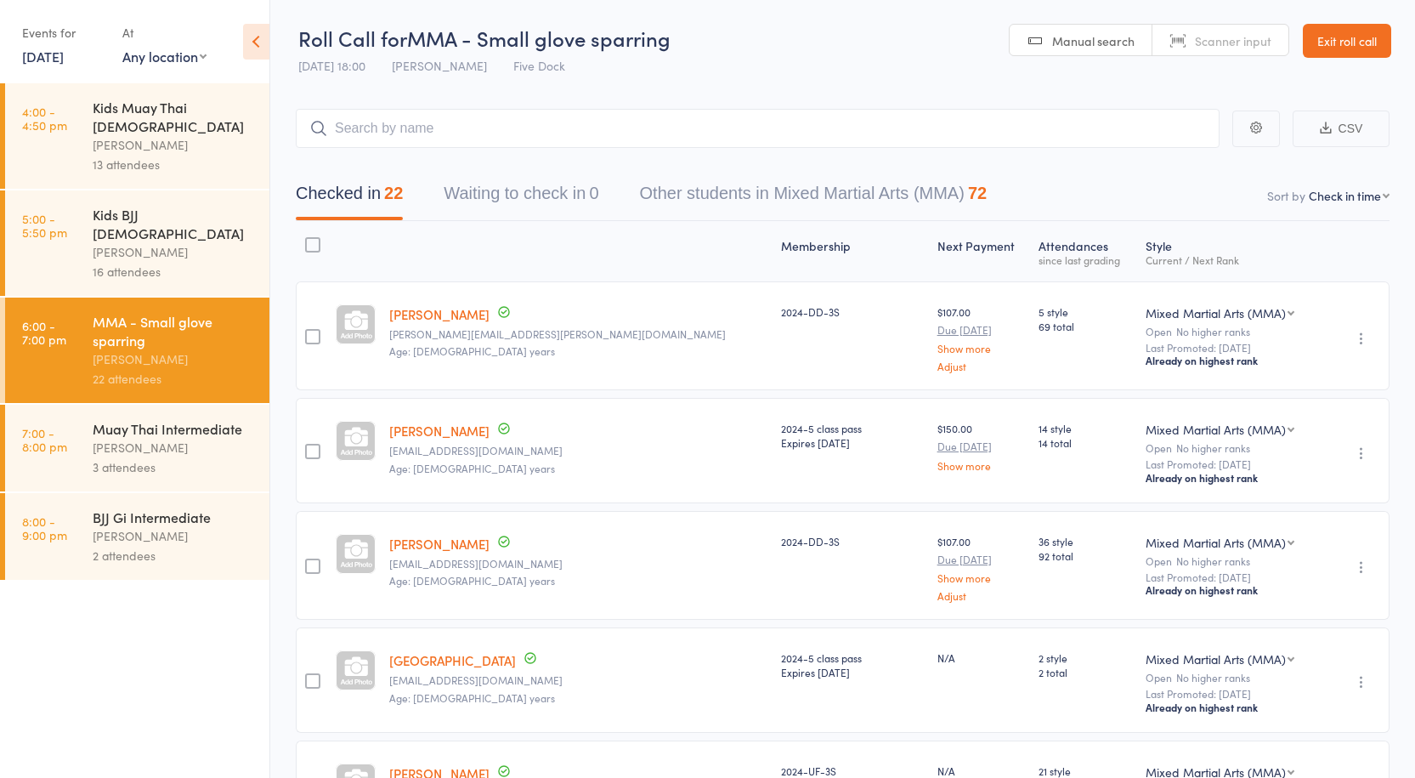
click at [137, 242] on div "[PERSON_NAME]" at bounding box center [174, 252] width 162 height 20
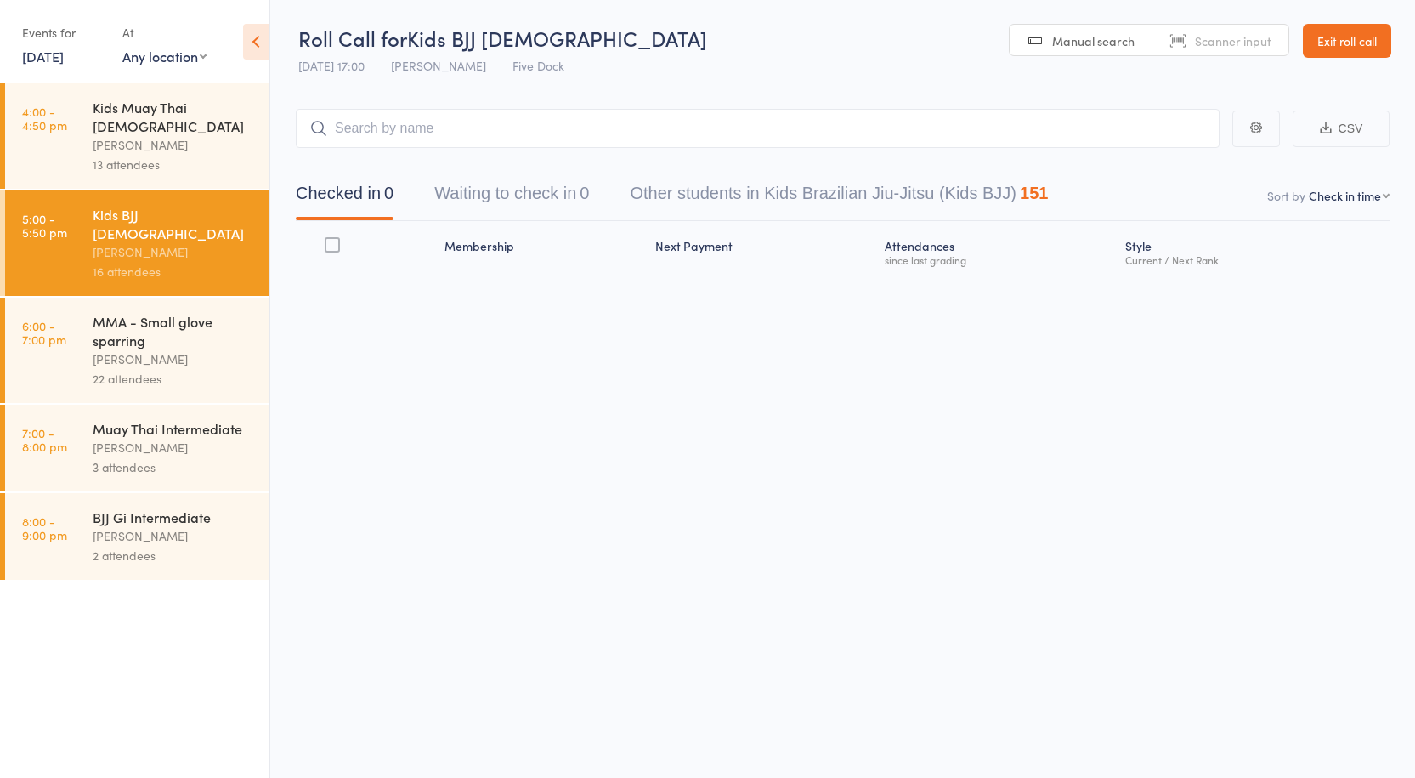
click at [128, 312] on div "MMA - Small glove sparring" at bounding box center [174, 330] width 162 height 37
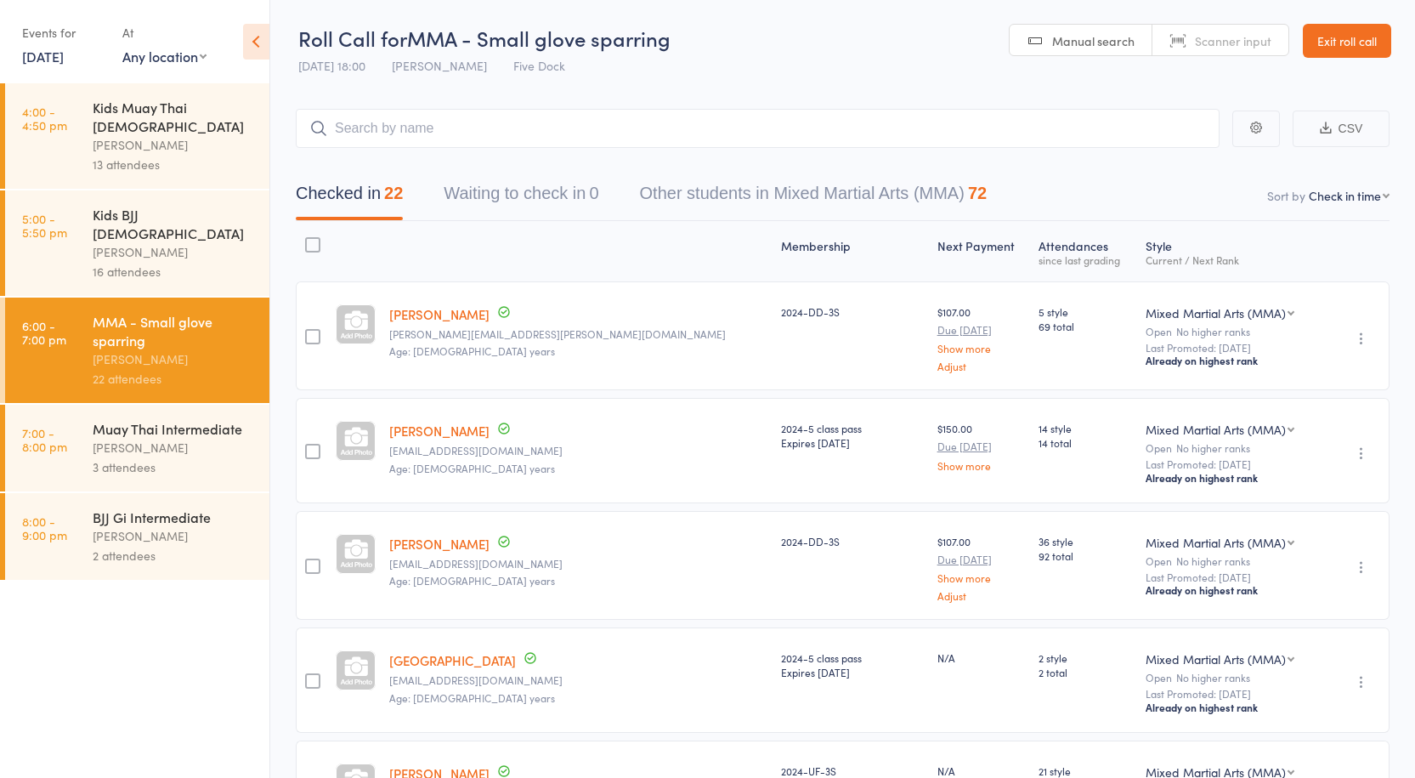
click at [131, 457] on div "3 attendees" at bounding box center [174, 467] width 162 height 20
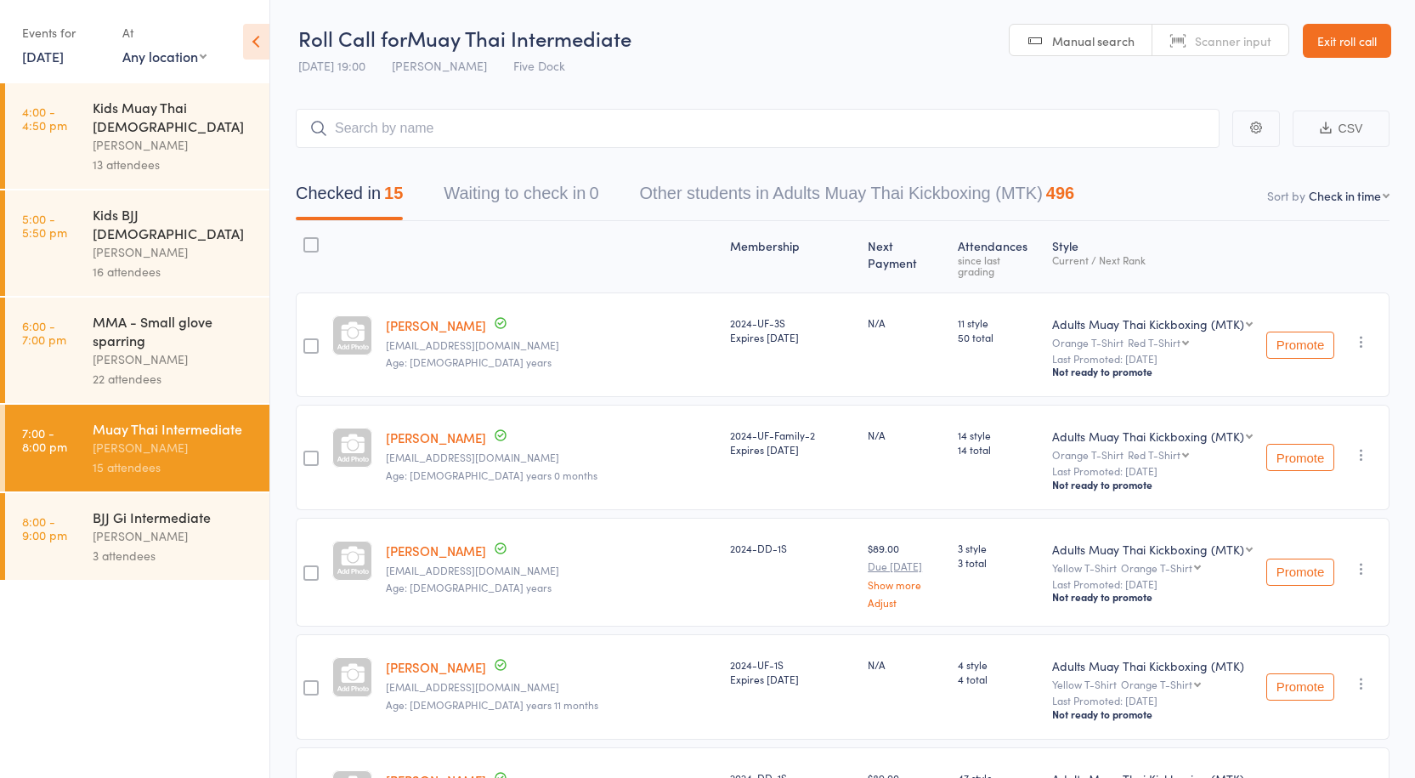
click at [185, 507] on div "BJJ Gi Intermediate" at bounding box center [174, 516] width 162 height 19
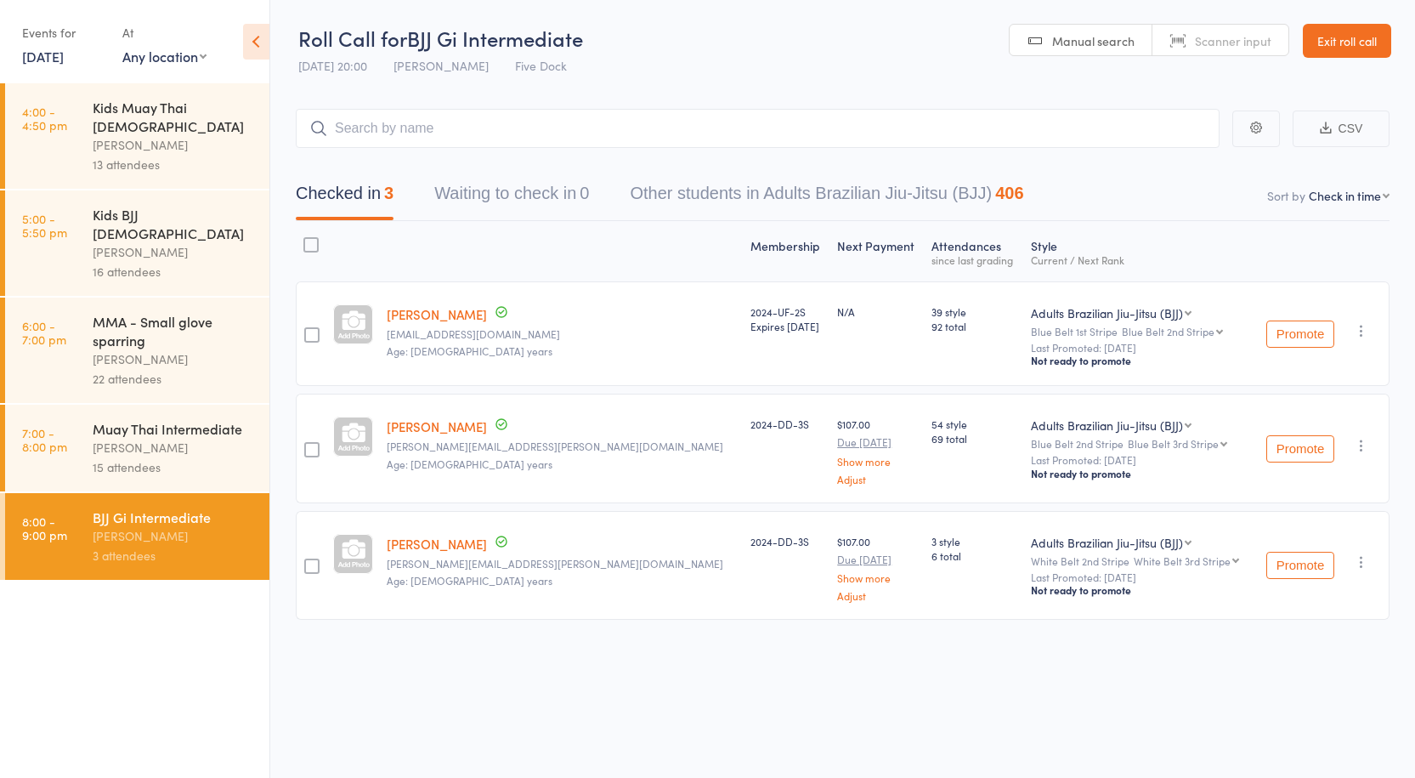
click at [190, 438] on div "[PERSON_NAME]" at bounding box center [174, 448] width 162 height 20
